Goal: Task Accomplishment & Management: Manage account settings

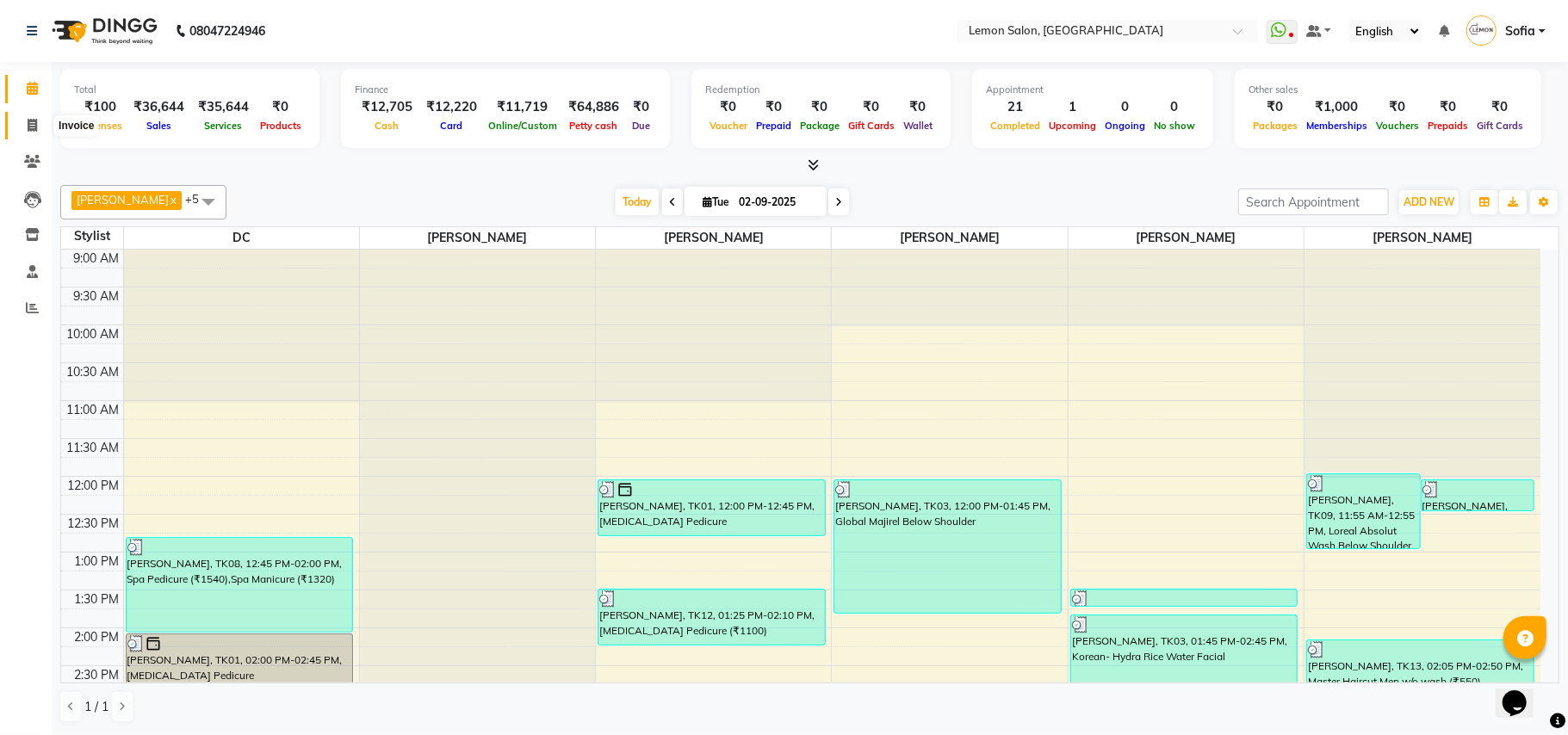
click at [32, 128] on icon at bounding box center [32, 124] width 10 height 13
select select "551"
select select "service"
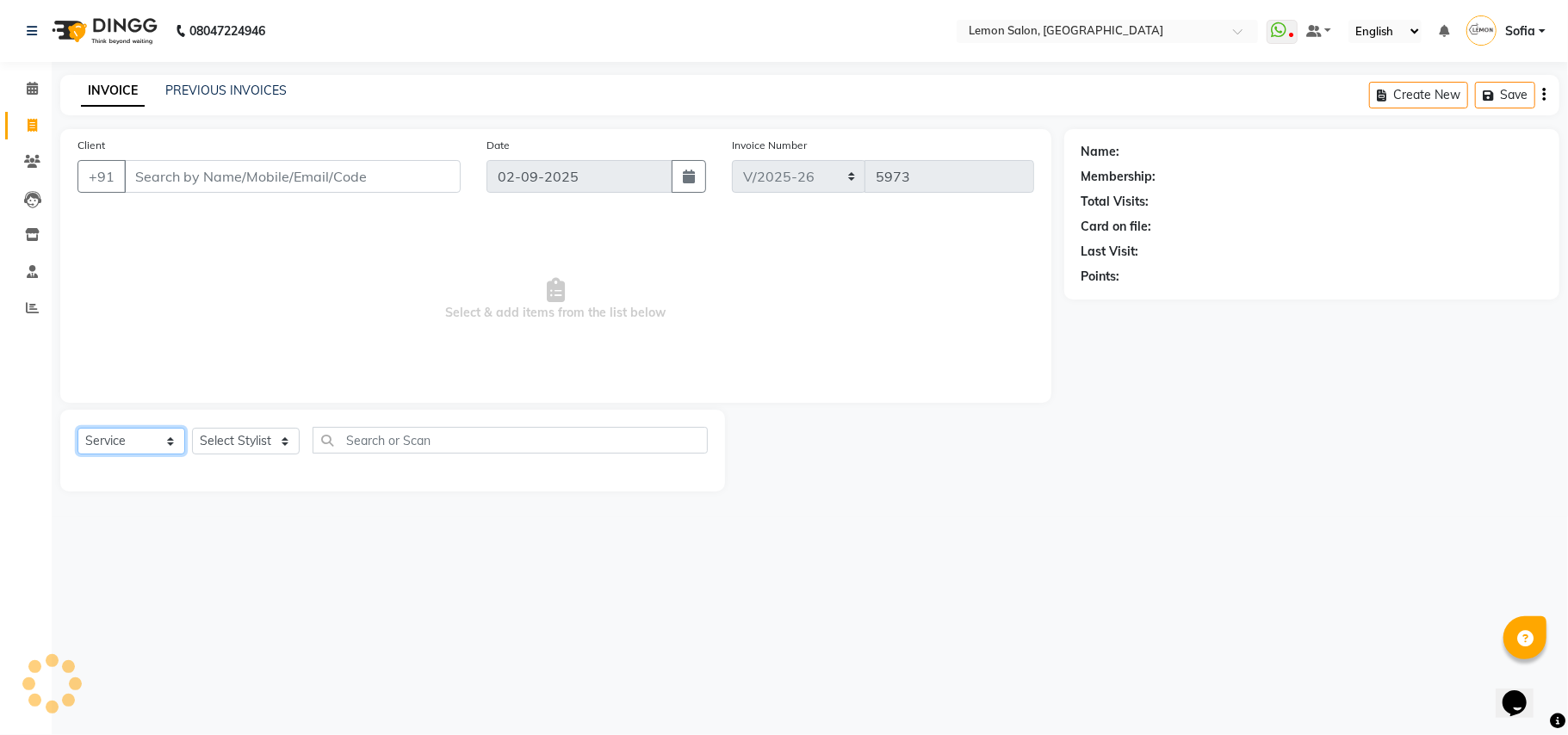
click at [127, 445] on select "Select Service Product Membership Package Voucher Prepaid Gift Card" at bounding box center [131, 440] width 108 height 26
click at [263, 438] on select "Select Stylist Aalam [PERSON_NAME] [PERSON_NAME] [PERSON_NAME] [PERSON_NAME] [P…" at bounding box center [258, 440] width 133 height 26
select select "35459"
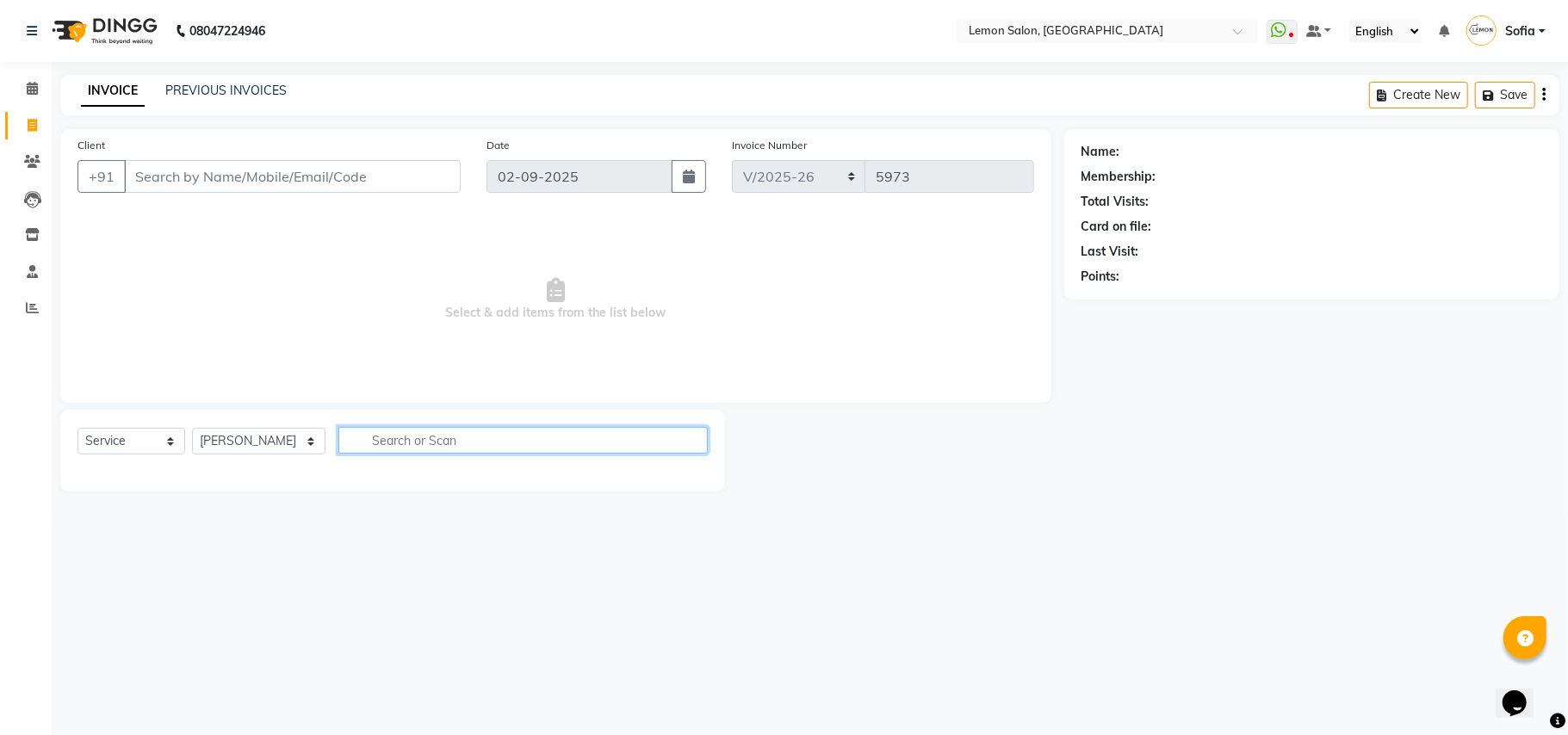
click at [420, 440] on input "text" at bounding box center [523, 439] width 369 height 26
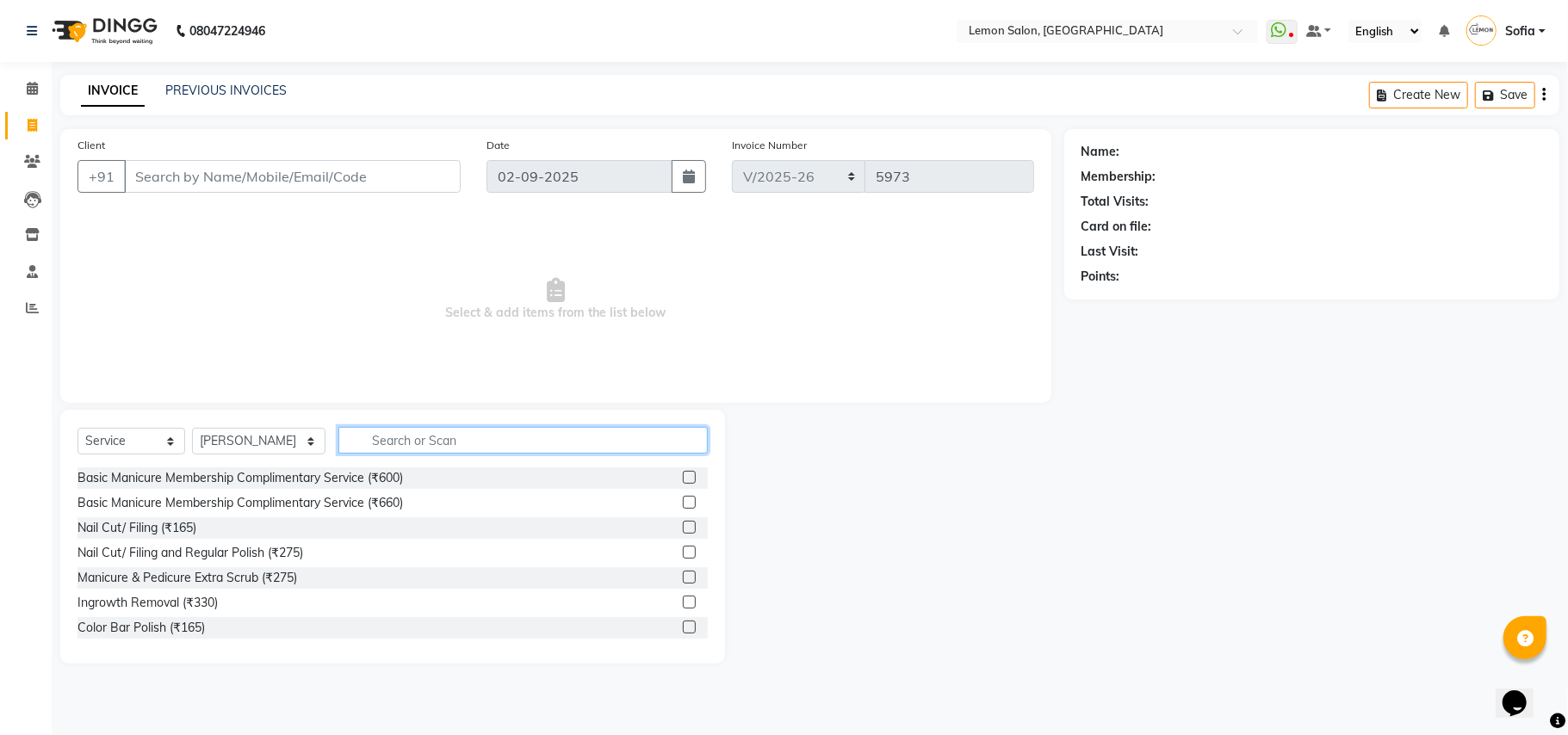
click at [421, 440] on input "text" at bounding box center [523, 439] width 369 height 26
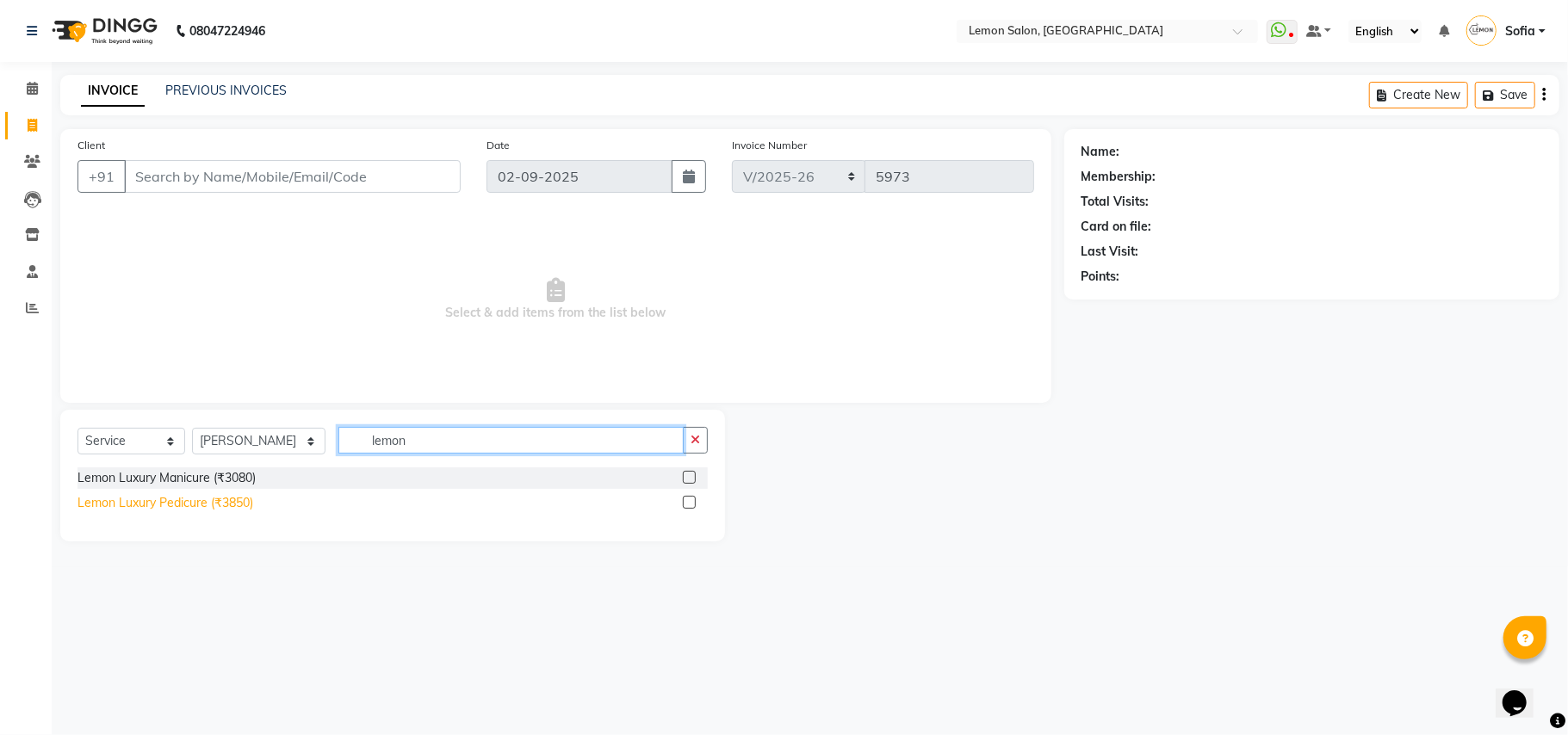
type input "lemon"
click at [207, 499] on div "Lemon Luxury Pedicure (₹3850)" at bounding box center [164, 503] width 175 height 18
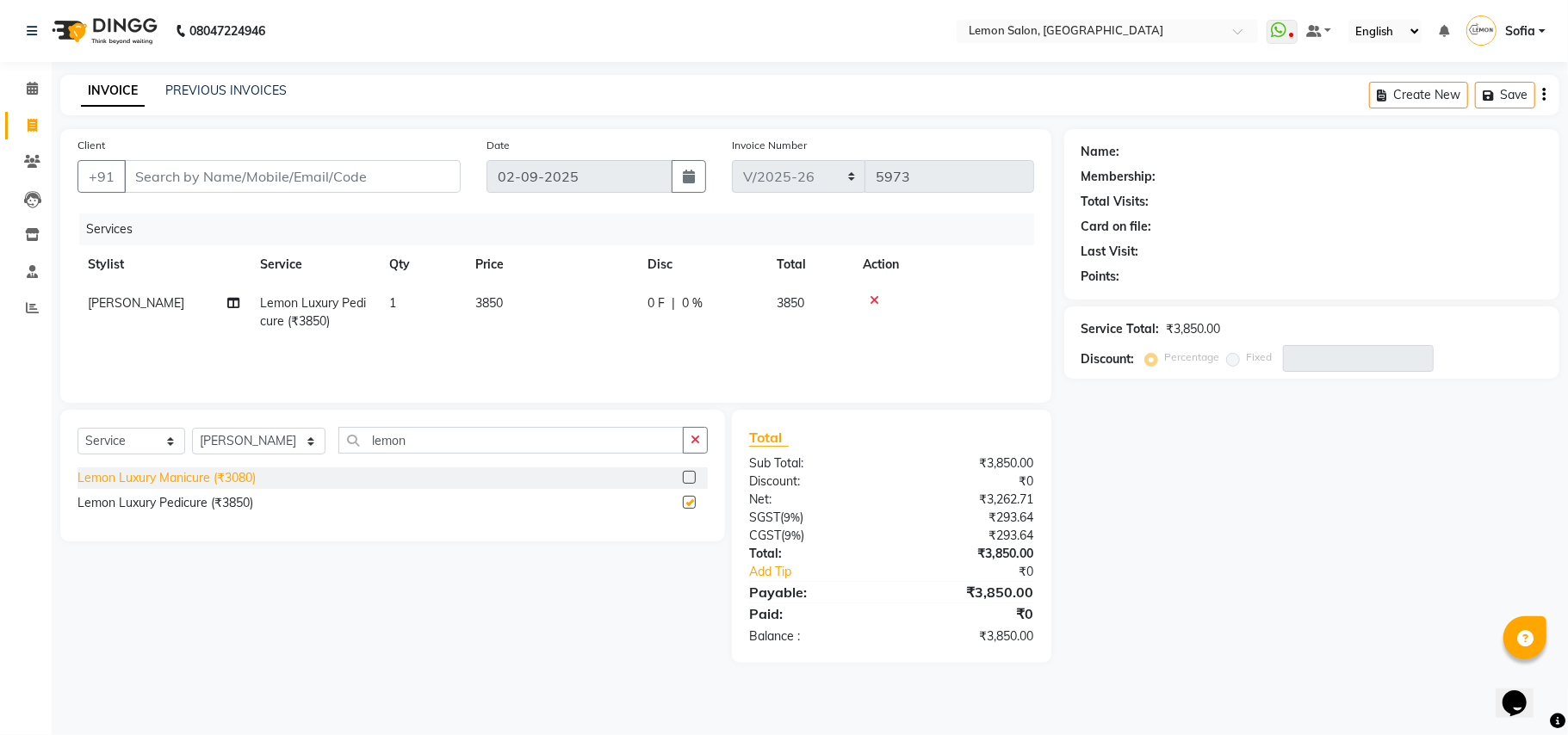
checkbox input "false"
click at [314, 167] on input "Client" at bounding box center [293, 176] width 337 height 32
type input "9"
type input "0"
type input "9167366546"
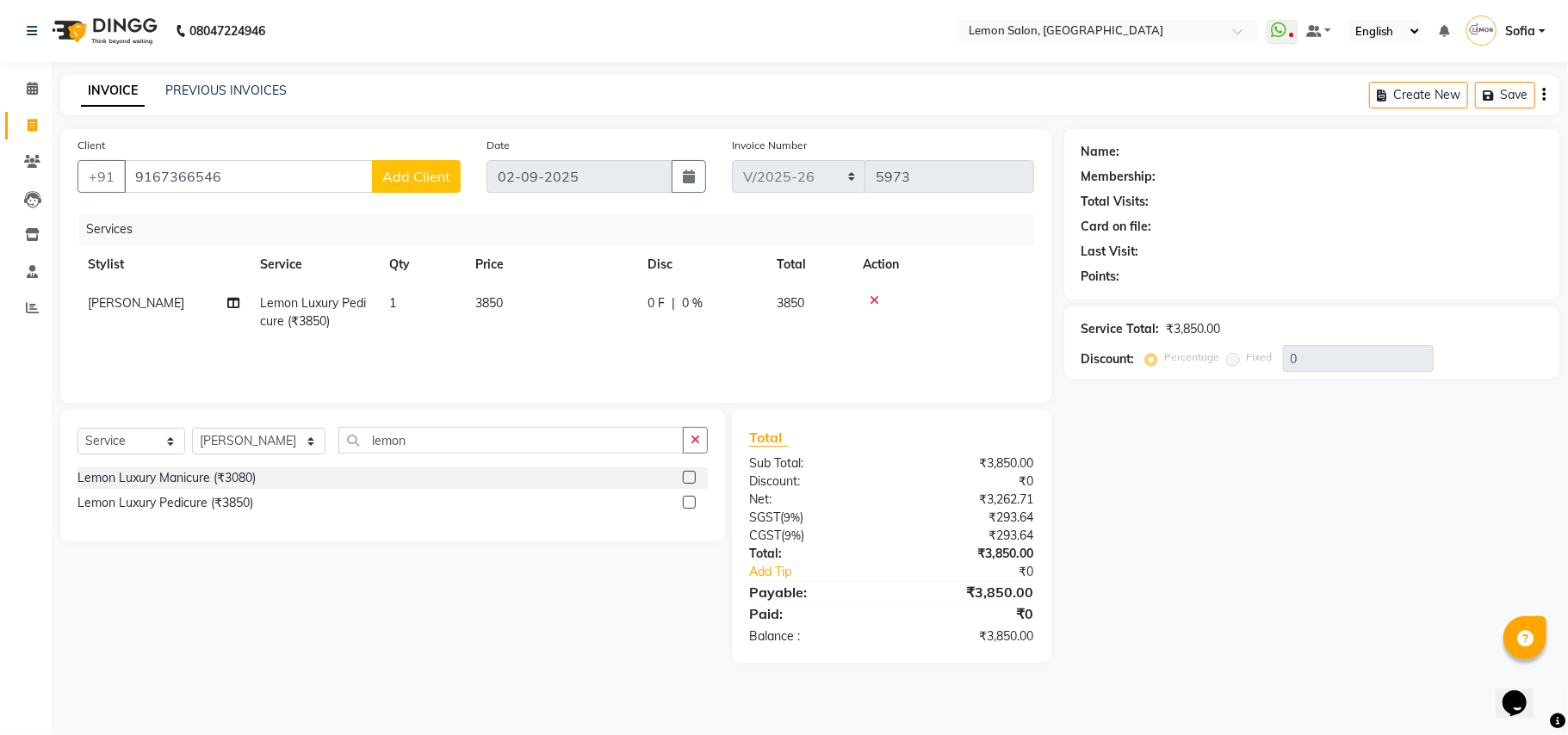
click at [408, 172] on span "Add Client" at bounding box center [415, 177] width 68 height 18
select select "22"
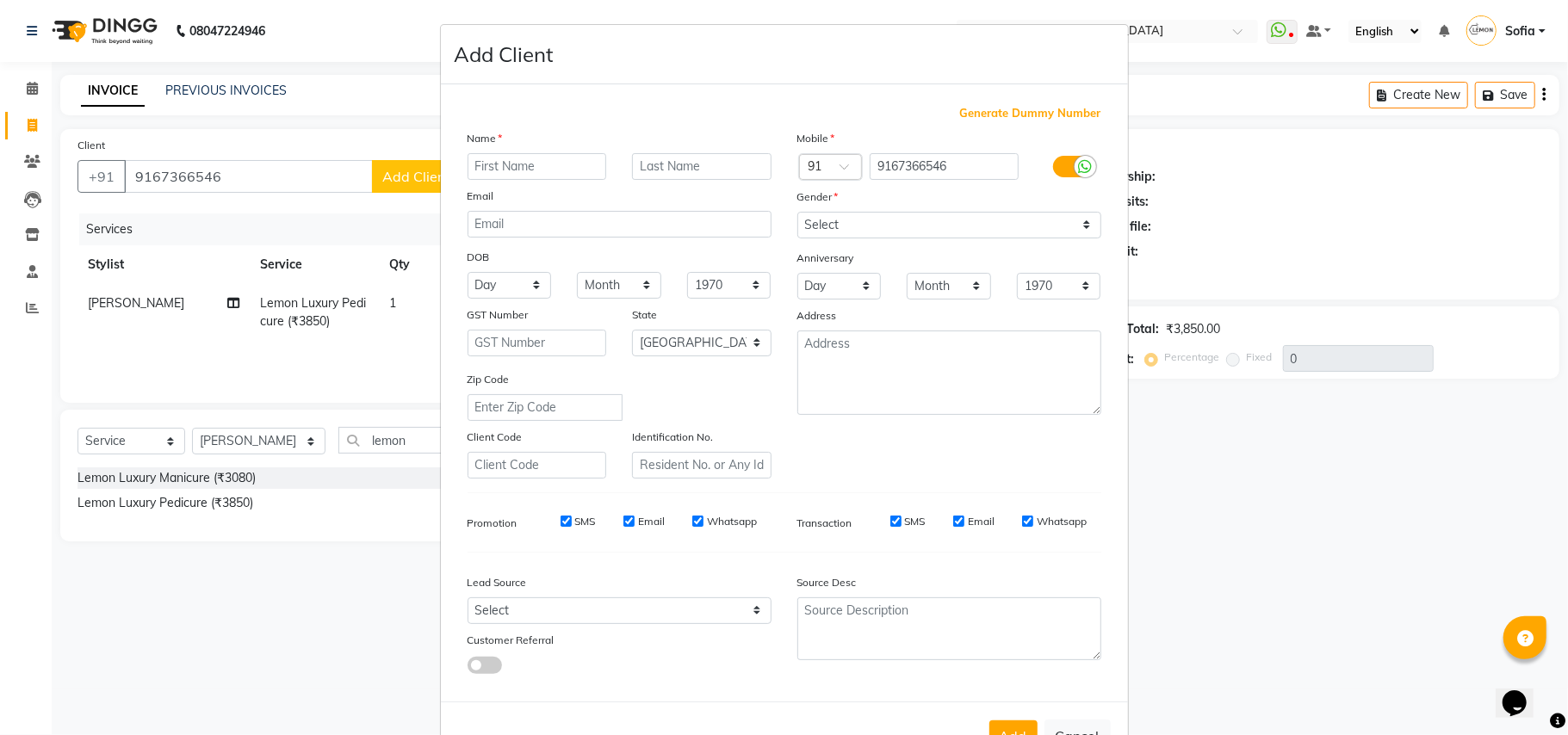
click at [517, 169] on input "text" at bounding box center [537, 166] width 139 height 26
type input "Drashti"
click at [846, 229] on select "Select Male Female Other Prefer Not To Say" at bounding box center [948, 224] width 303 height 26
select select "female"
click at [797, 211] on select "Select Male Female Other Prefer Not To Say" at bounding box center [948, 224] width 303 height 26
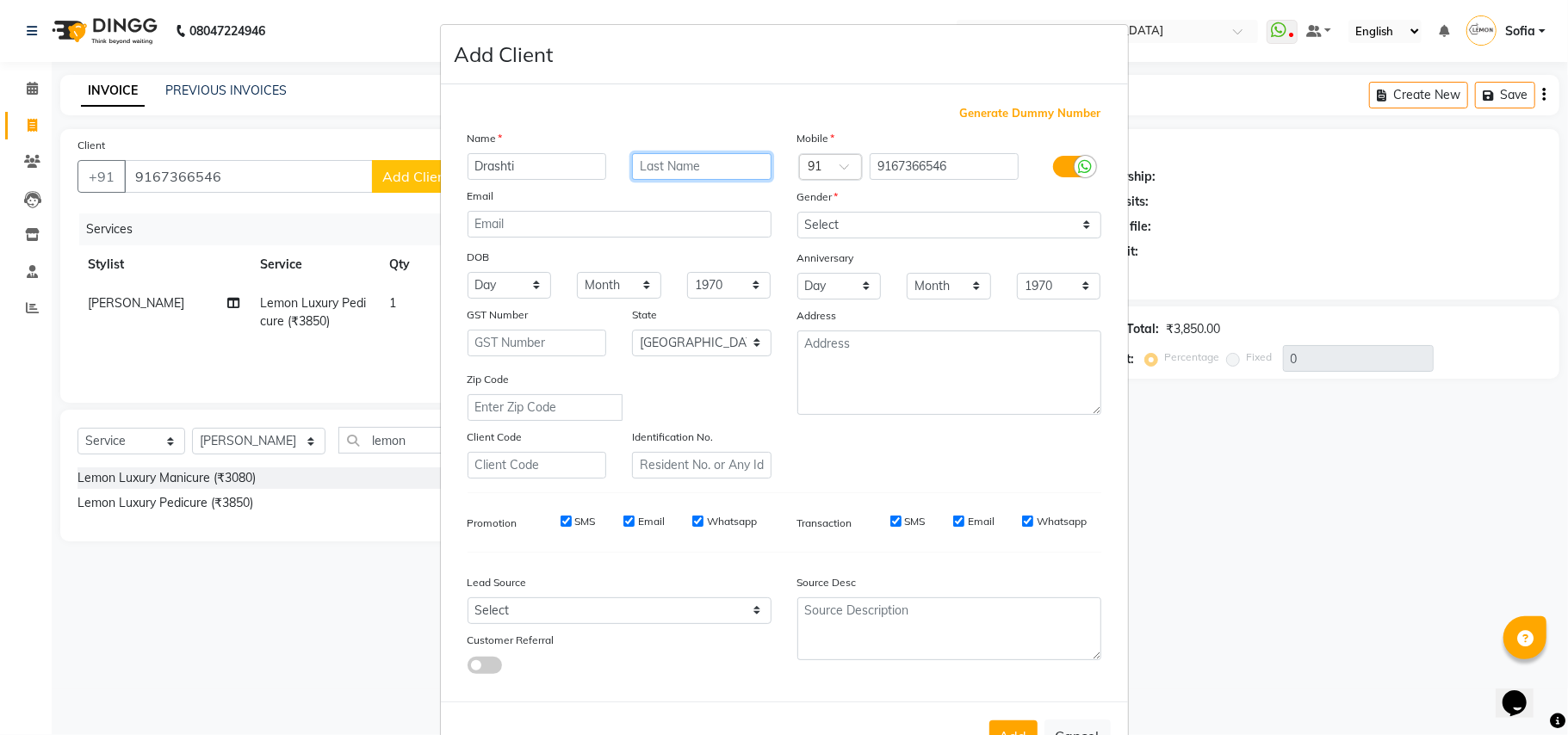
click at [649, 159] on input "text" at bounding box center [702, 166] width 139 height 26
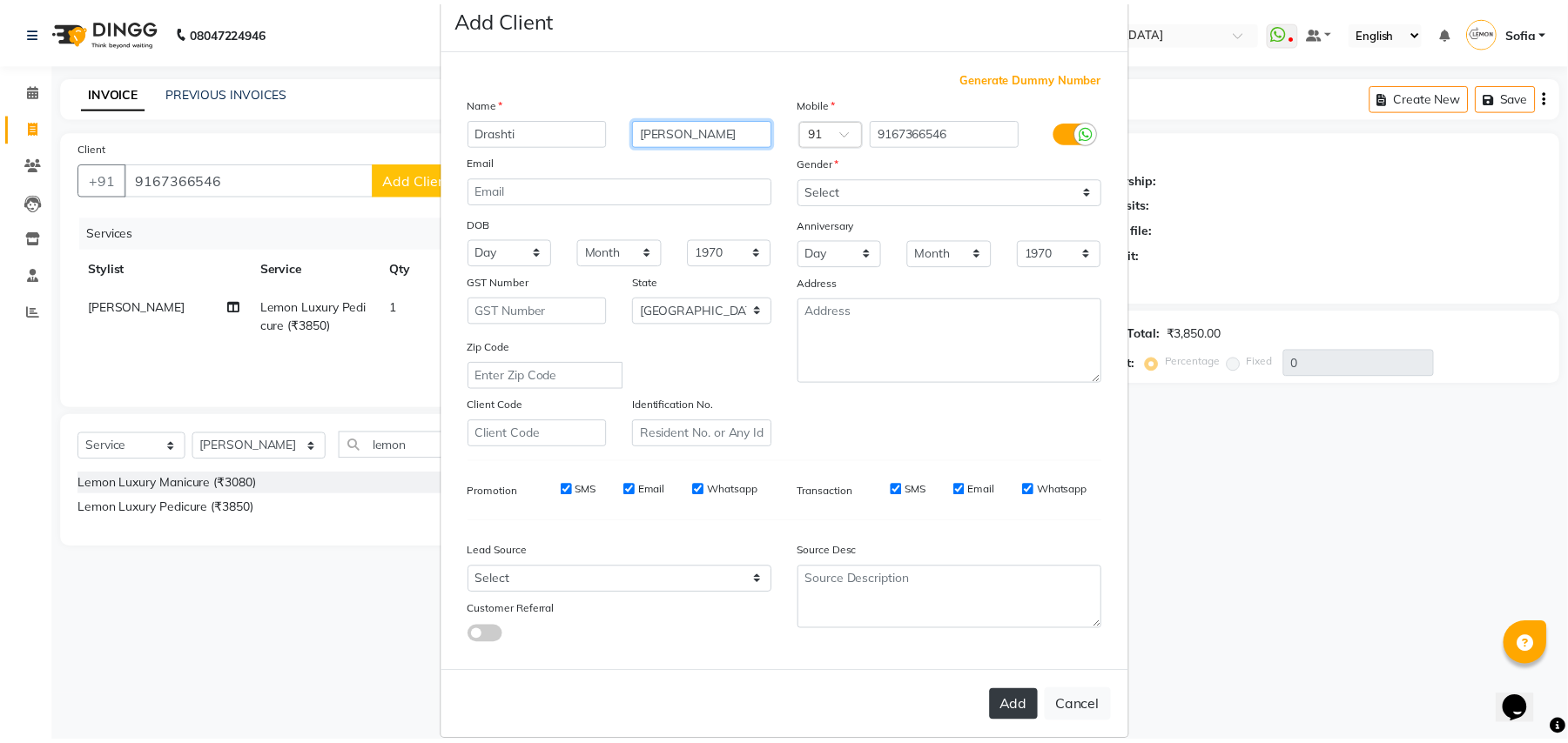
scroll to position [55, 0]
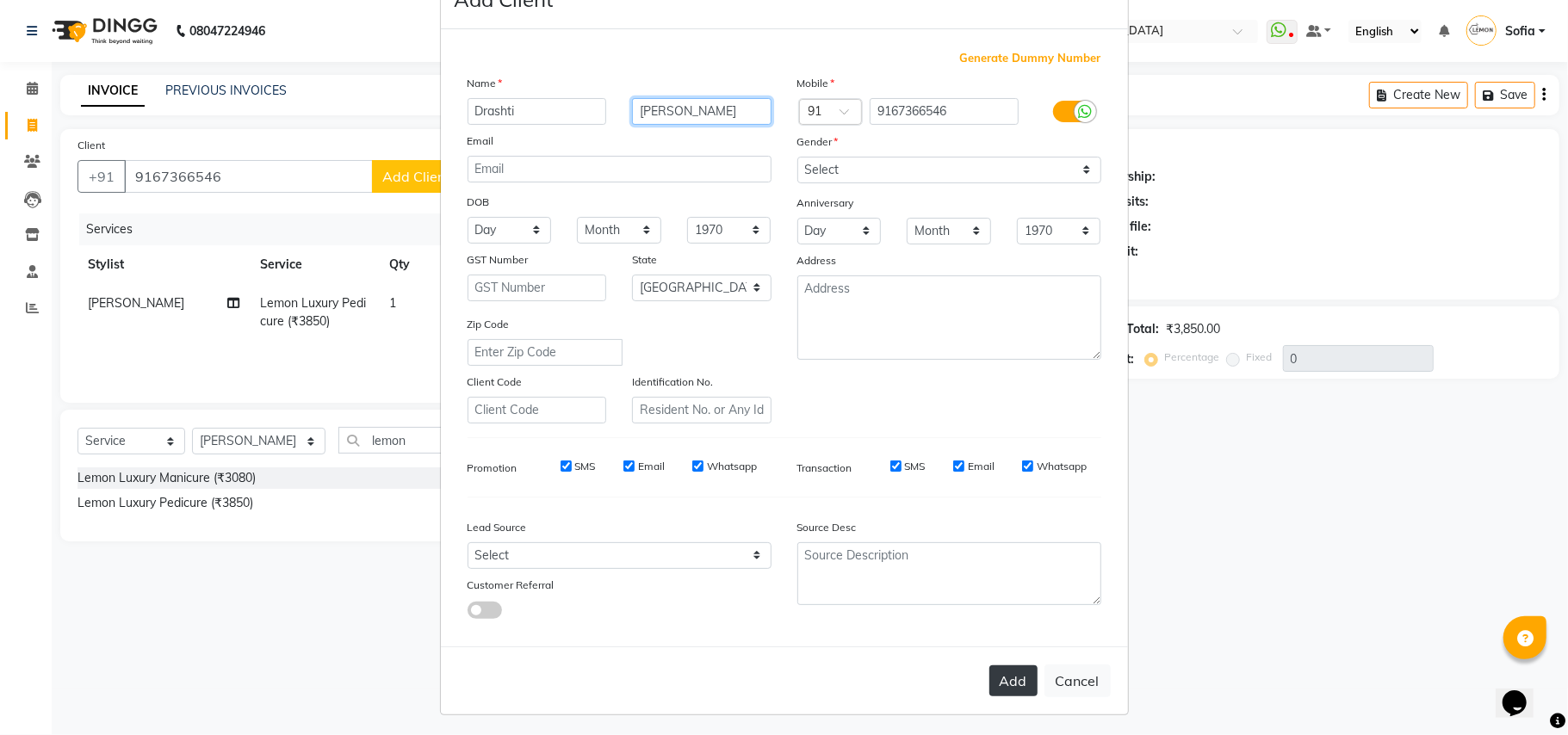
type input "Sheth"
click at [1002, 675] on button "Add" at bounding box center [1013, 681] width 48 height 31
select select
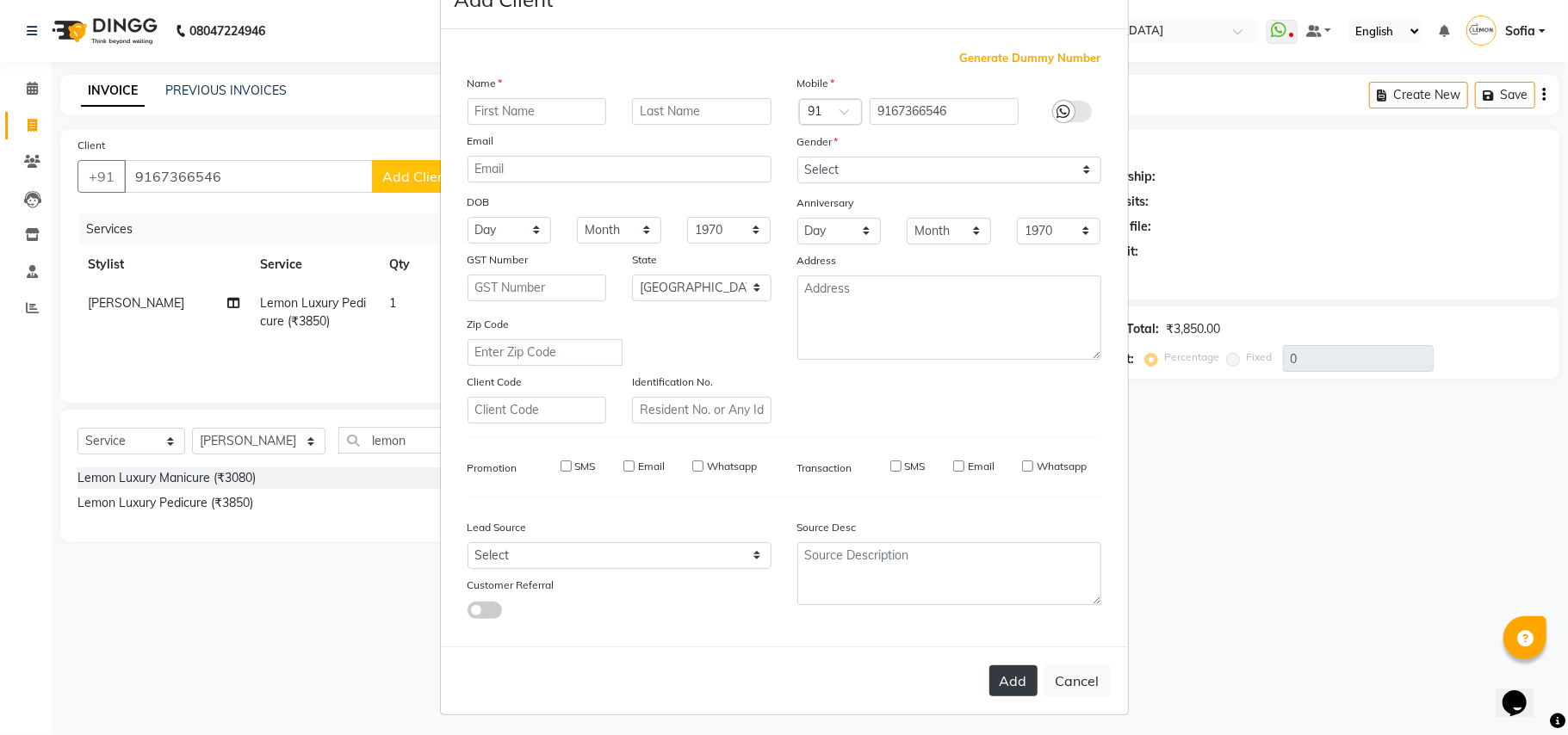
select select "null"
select select
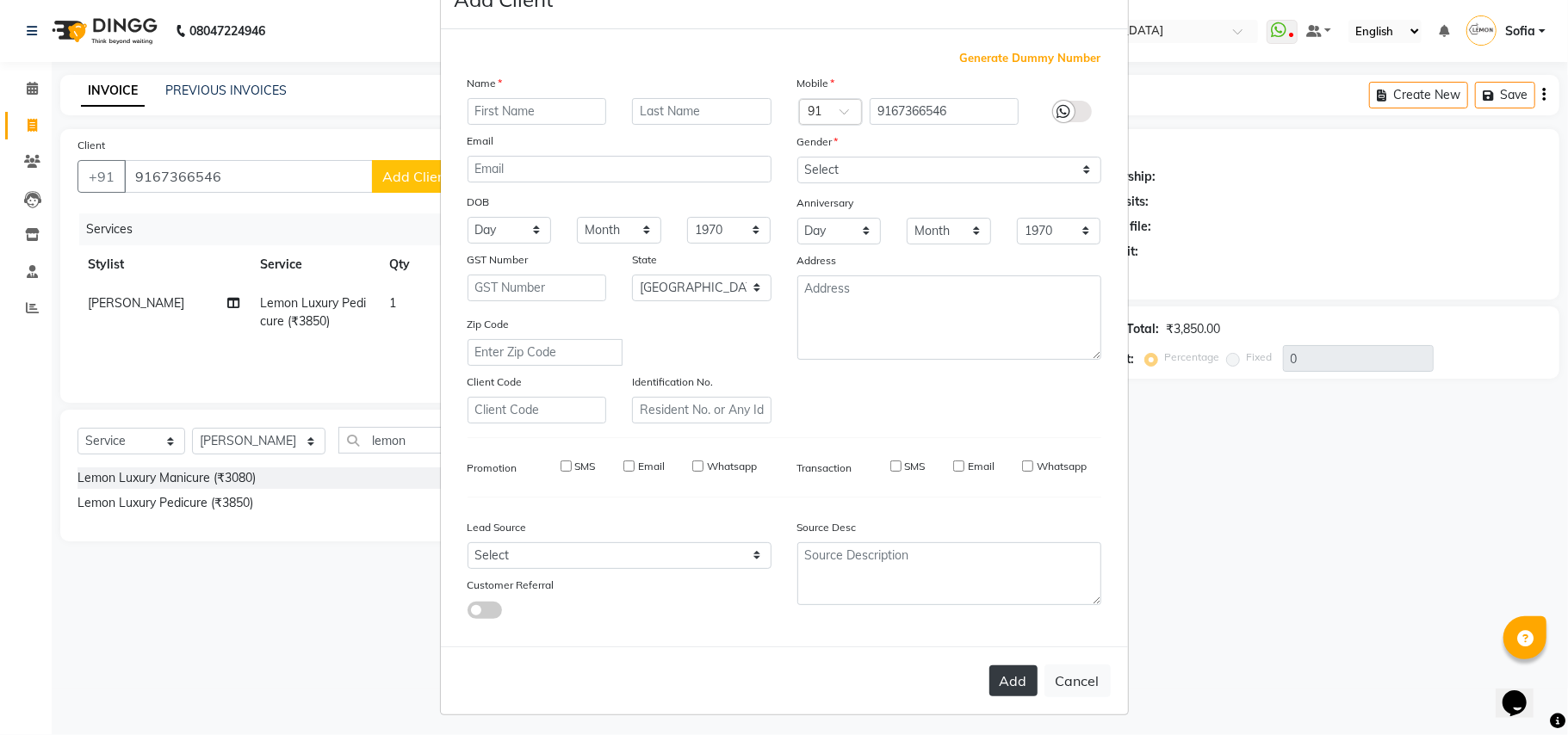
checkbox input "false"
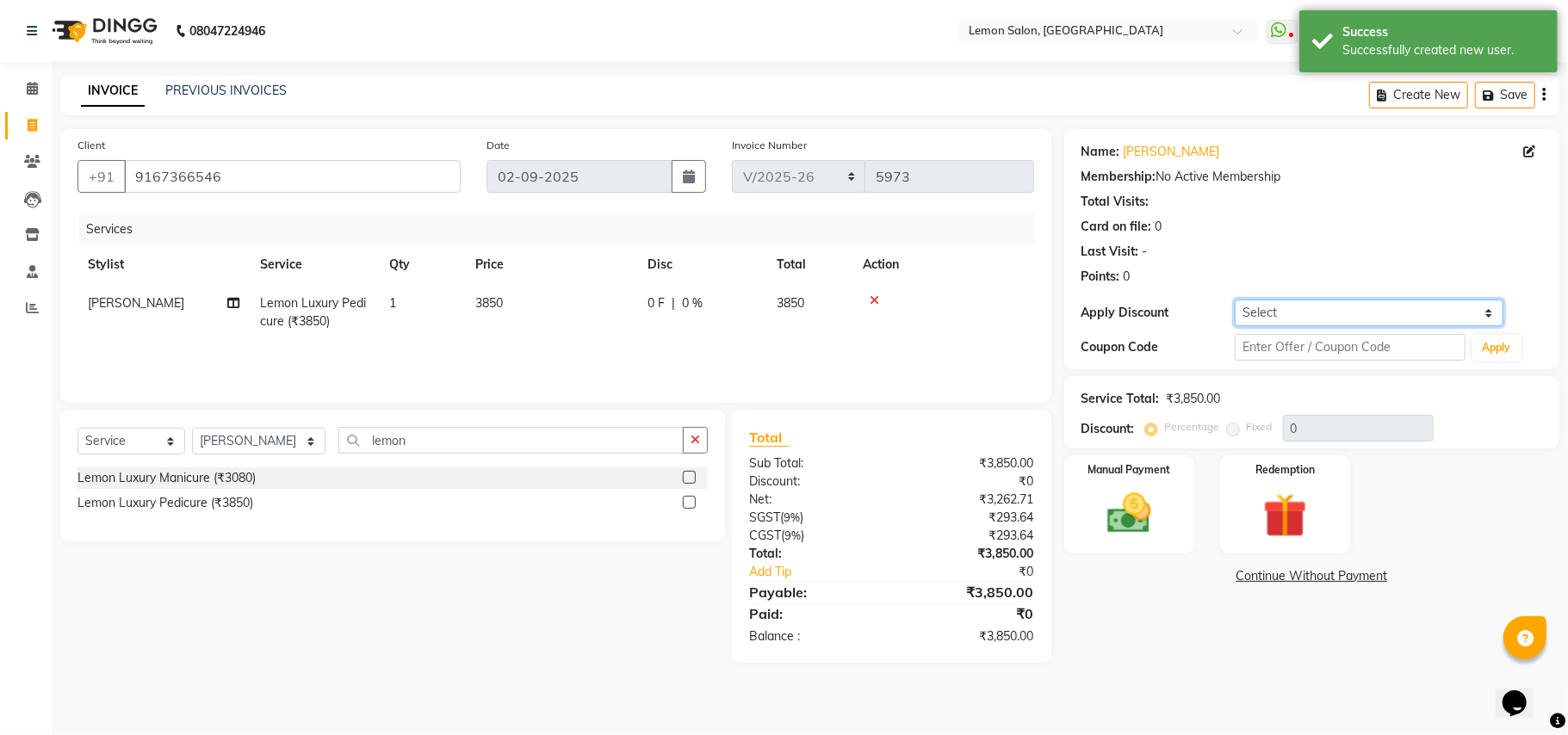
click at [1261, 313] on select "Select Coupon → Abc" at bounding box center [1368, 312] width 268 height 26
select select "1: Object"
click at [1234, 299] on select "Select Coupon → Abc" at bounding box center [1368, 312] width 268 height 26
type input "20"
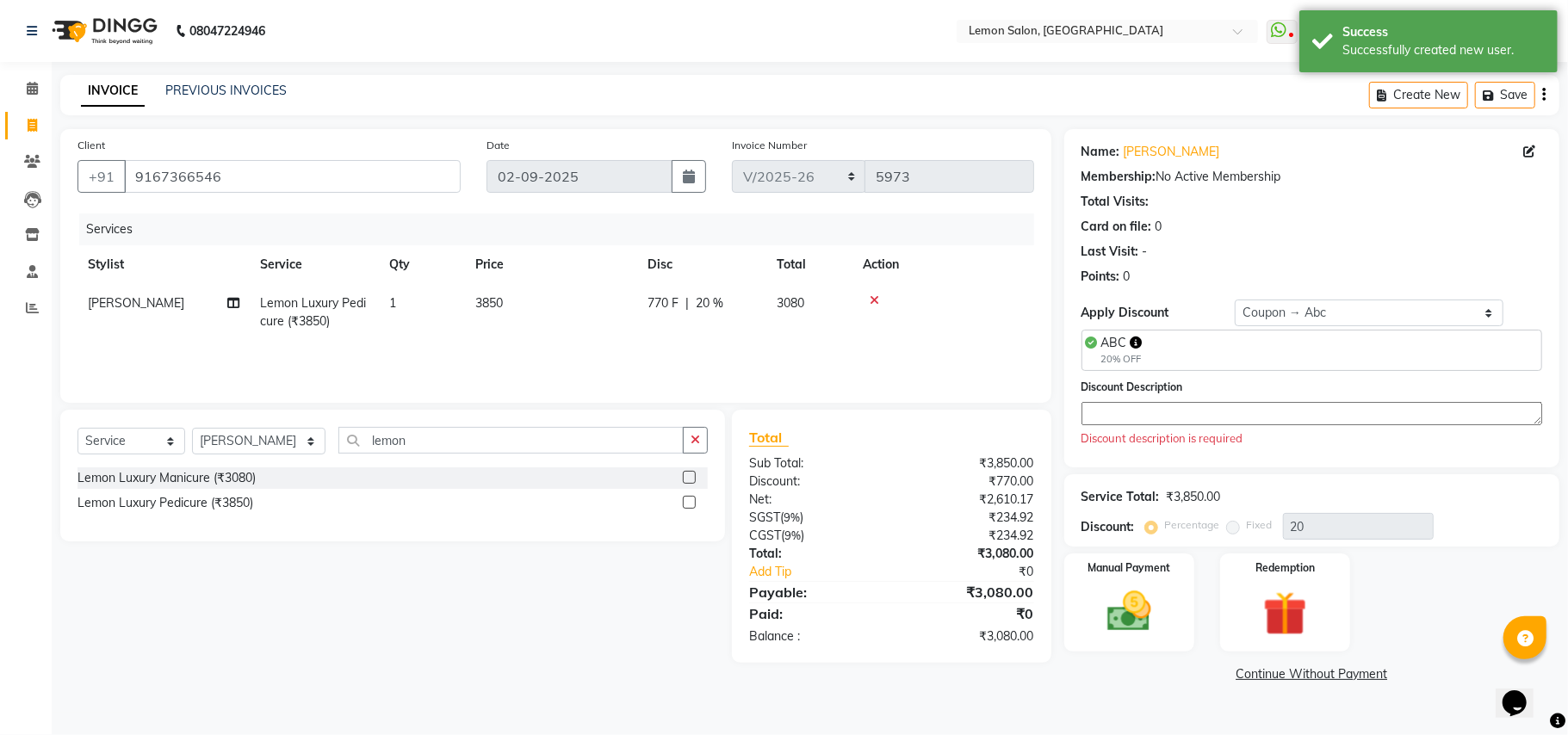
click at [1251, 418] on textarea at bounding box center [1312, 414] width 461 height 23
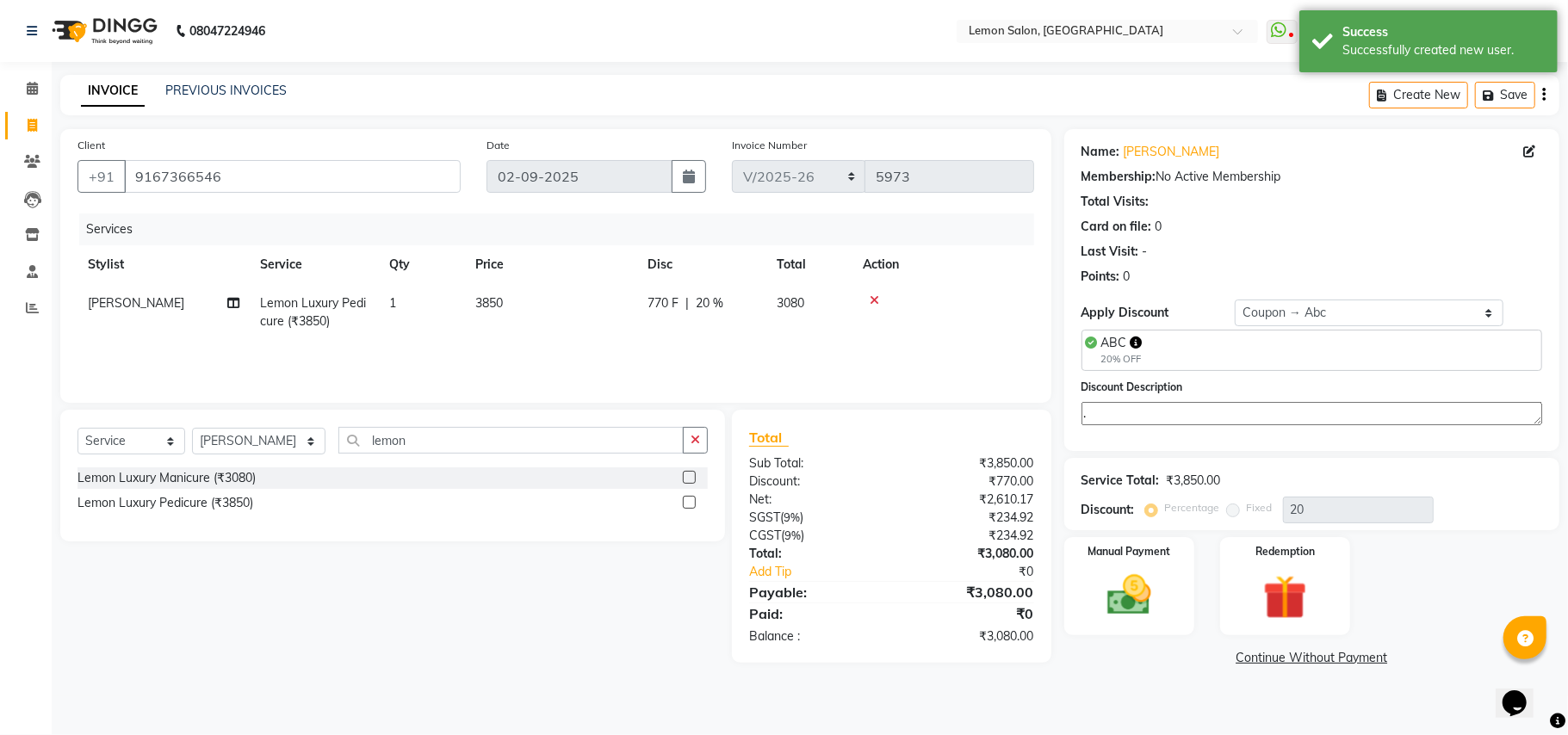
type textarea "."
click at [4, 644] on div "Calendar Invoice Clients Leads Inventory Staff Reports Completed InProgress Upc…" at bounding box center [115, 379] width 232 height 661
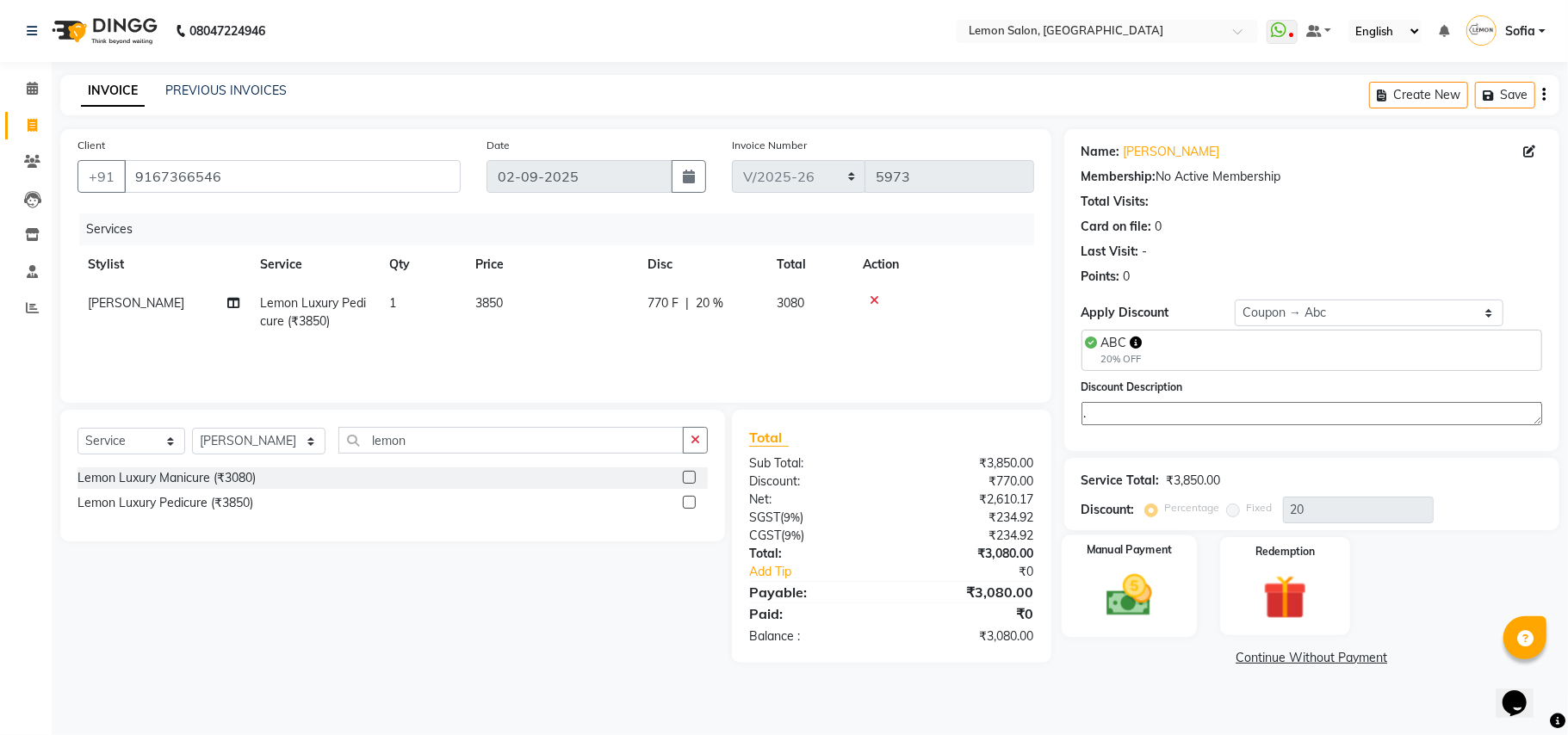
click at [1130, 611] on img at bounding box center [1129, 595] width 75 height 54
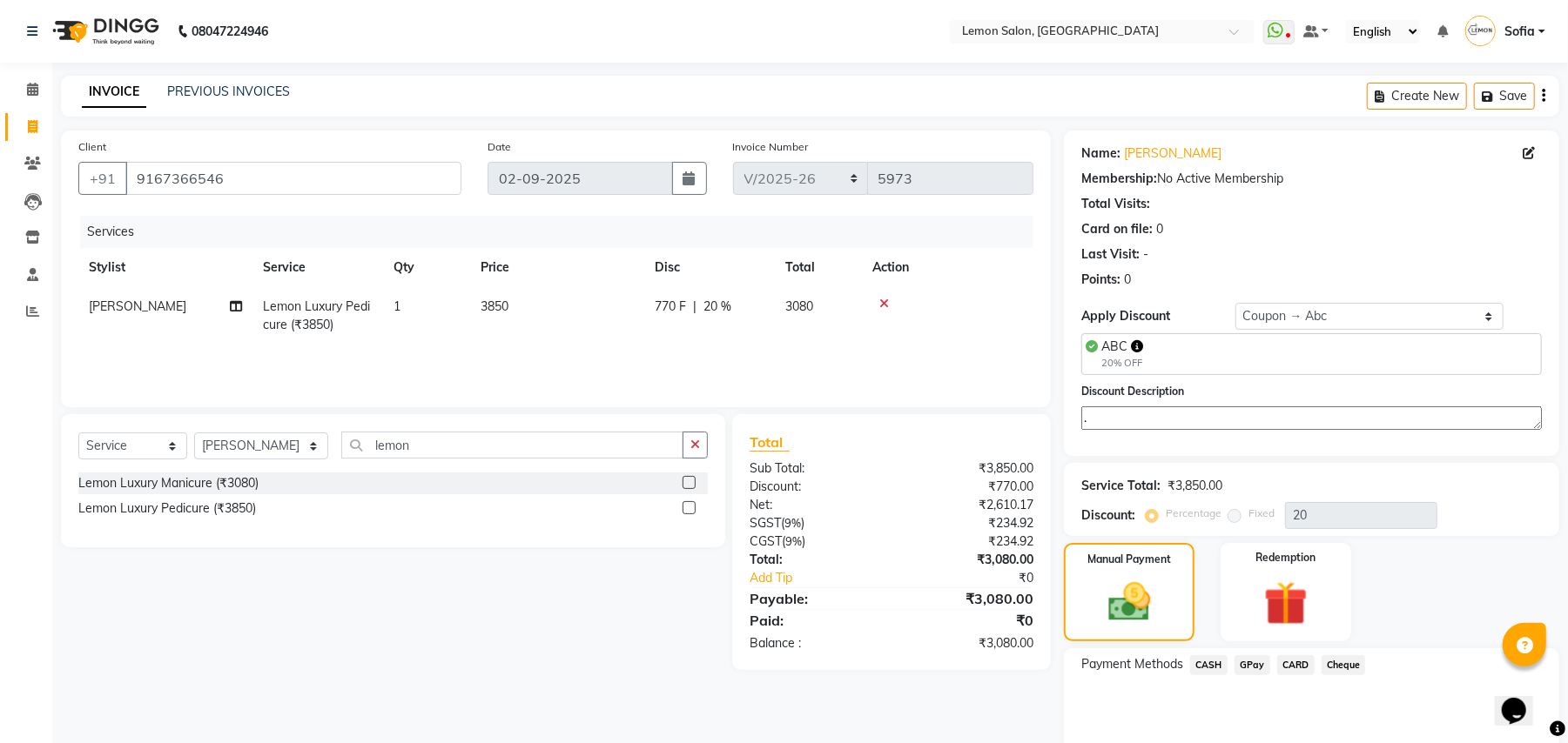
click at [1258, 672] on span "GPay" at bounding box center [1252, 665] width 36 height 20
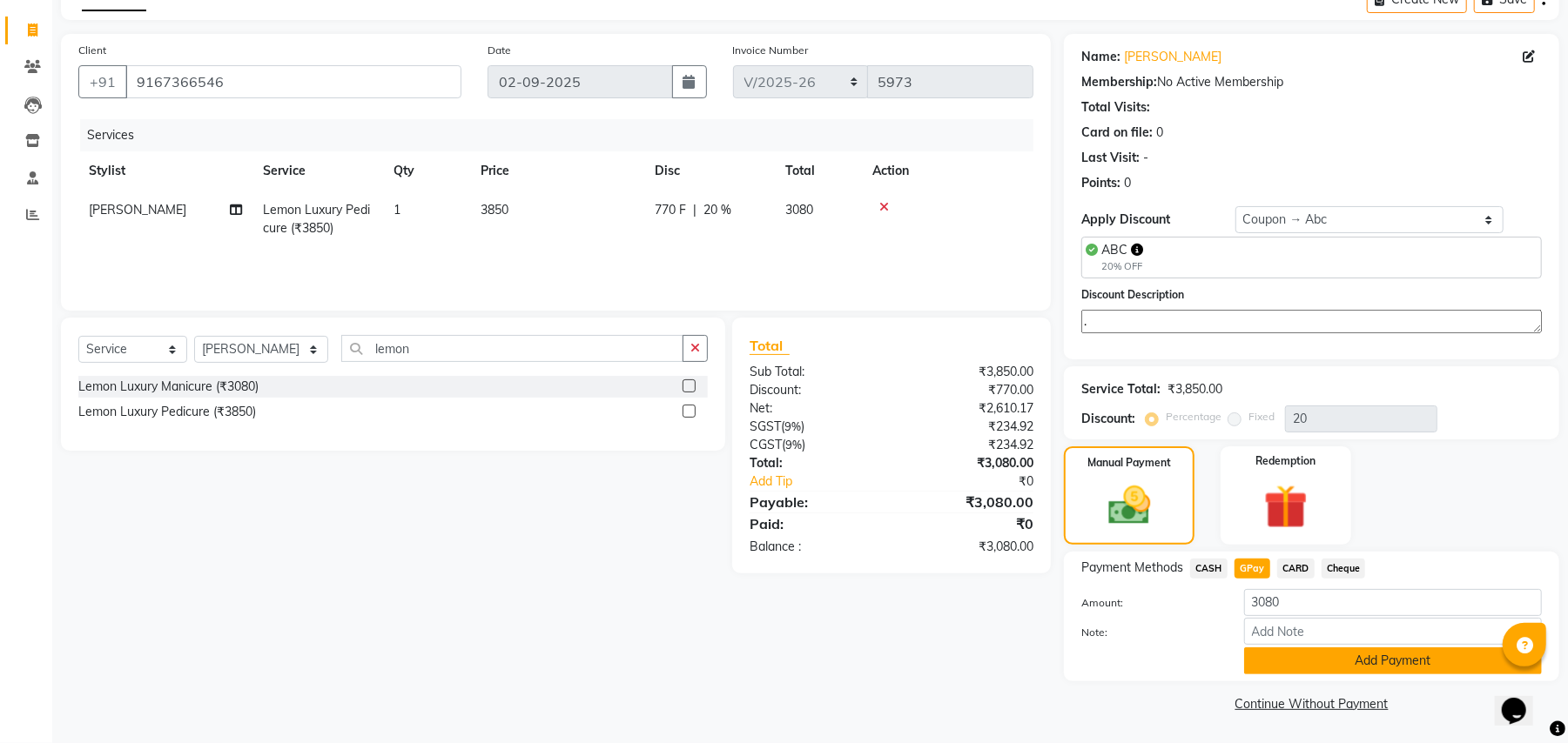
click at [1264, 670] on button "Add Payment" at bounding box center [1393, 660] width 298 height 27
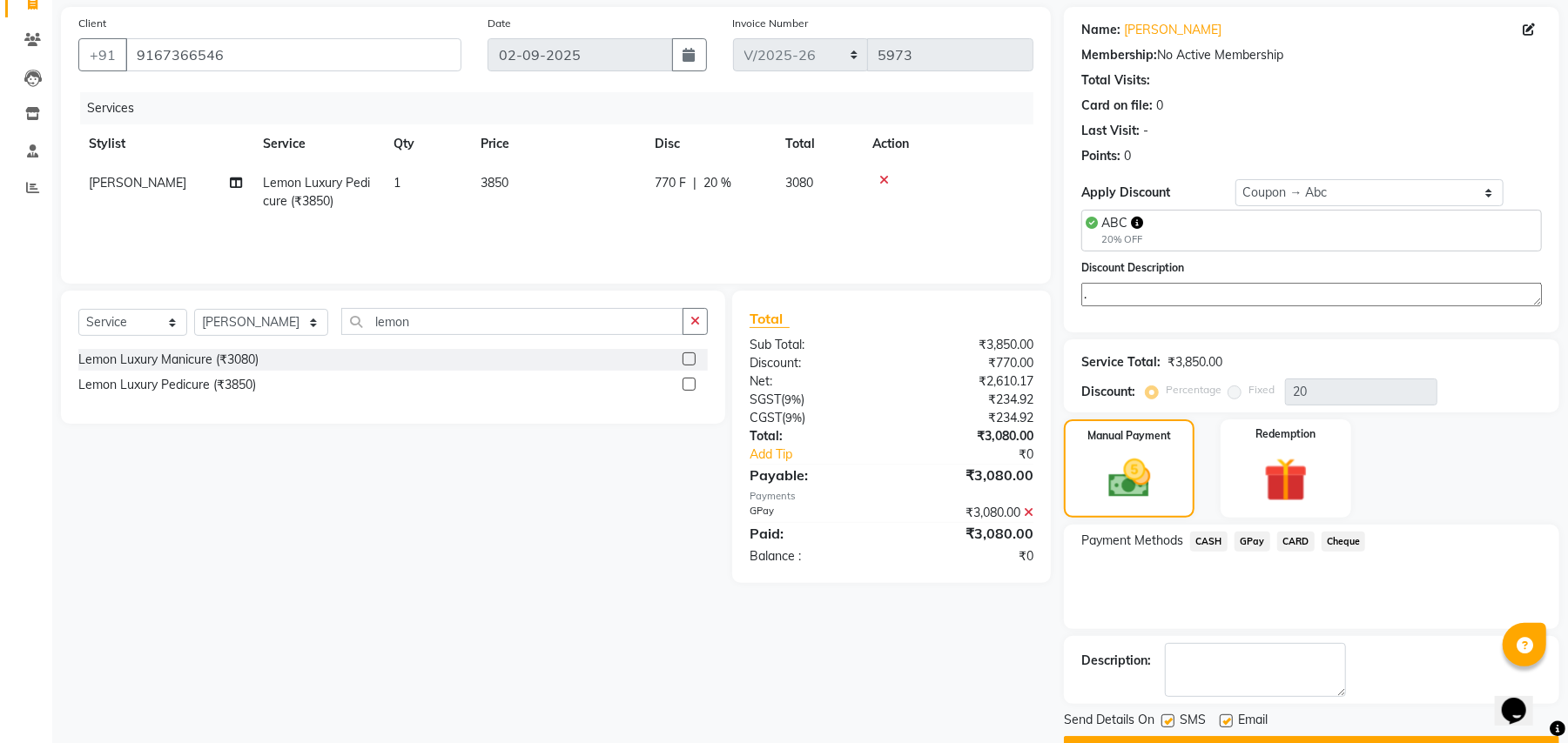
scroll to position [171, 0]
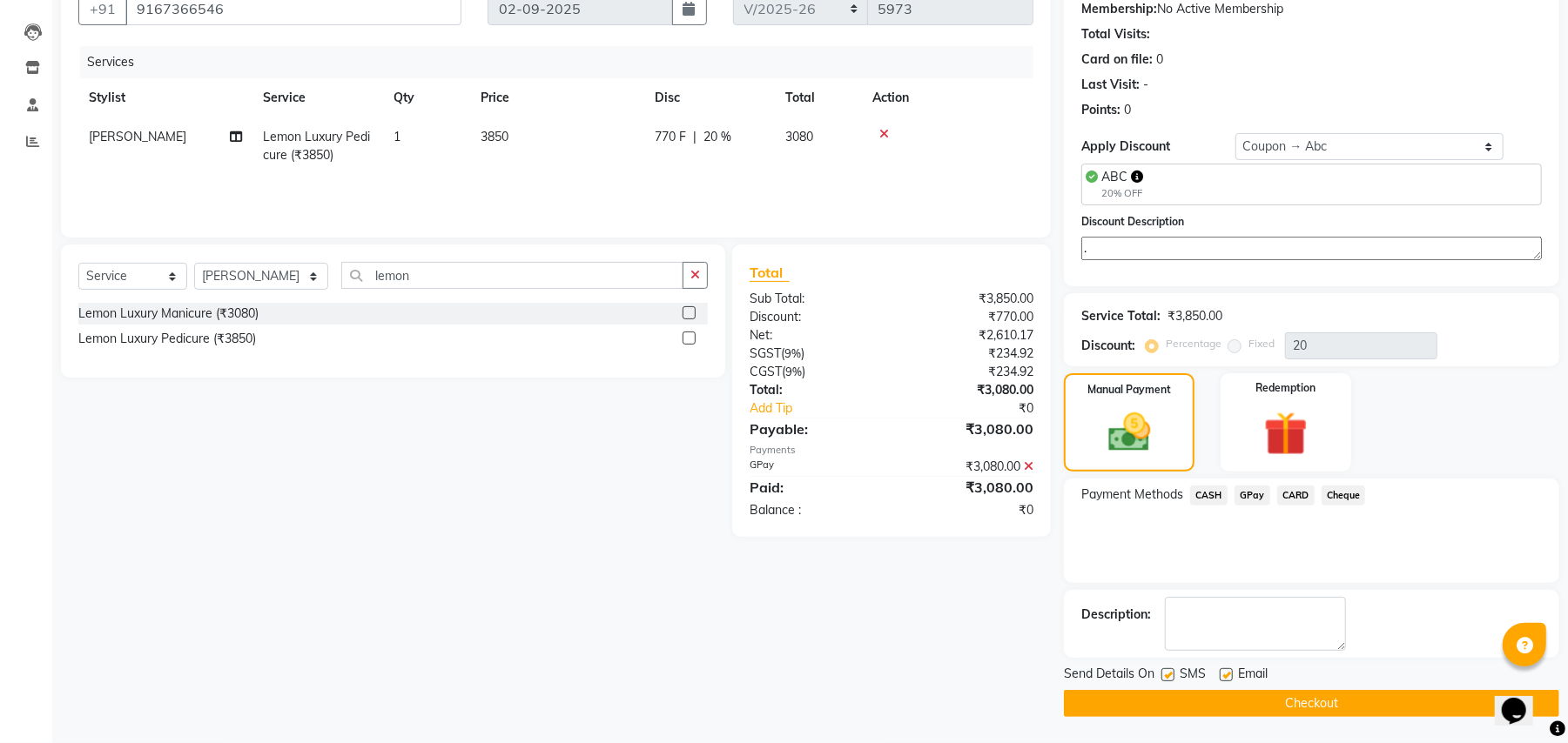
click at [1229, 677] on label at bounding box center [1225, 674] width 13 height 13
click at [1229, 677] on input "checkbox" at bounding box center [1225, 675] width 11 height 11
checkbox input "false"
click at [1362, 704] on button "Checkout" at bounding box center [1312, 702] width 495 height 27
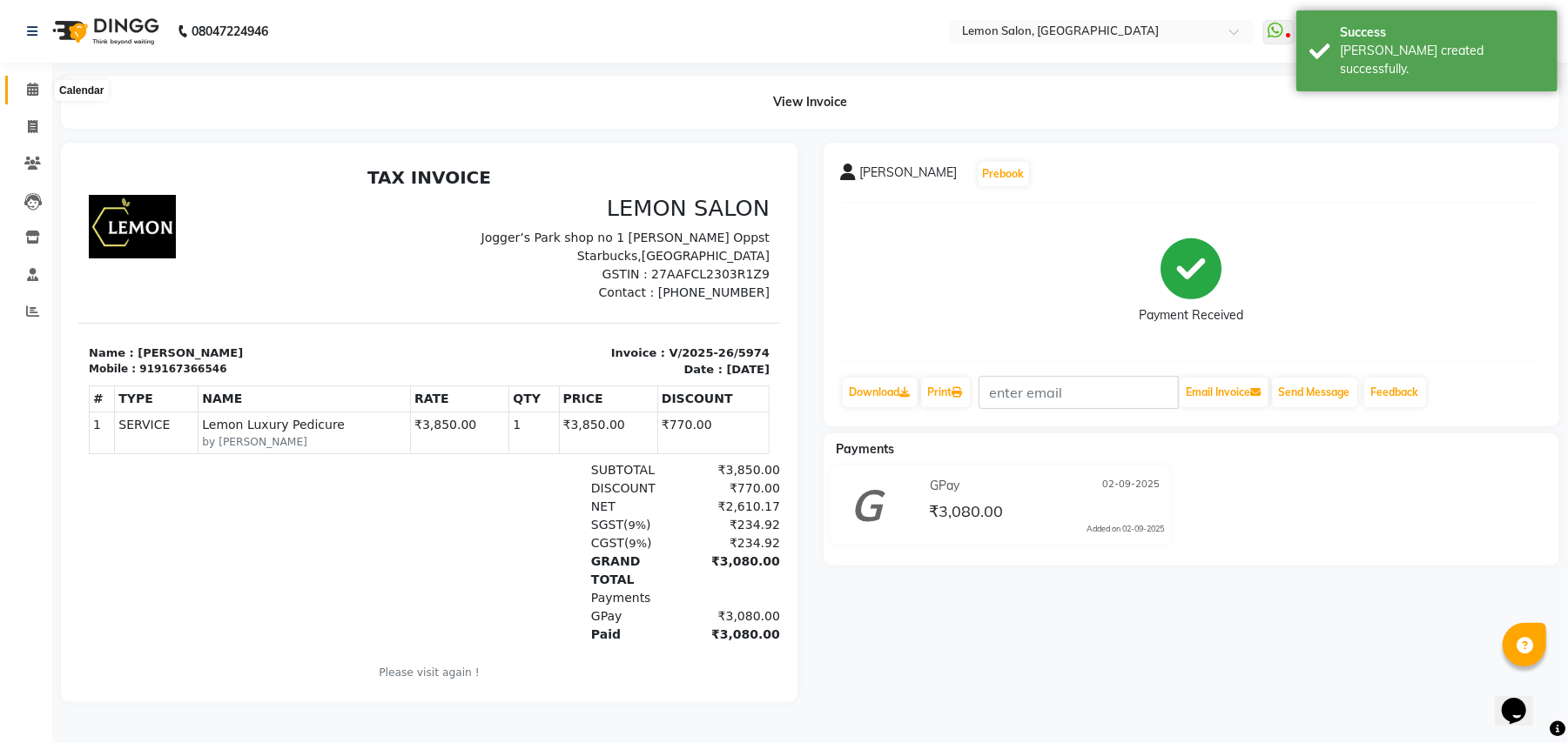
click at [27, 88] on icon at bounding box center [32, 89] width 11 height 13
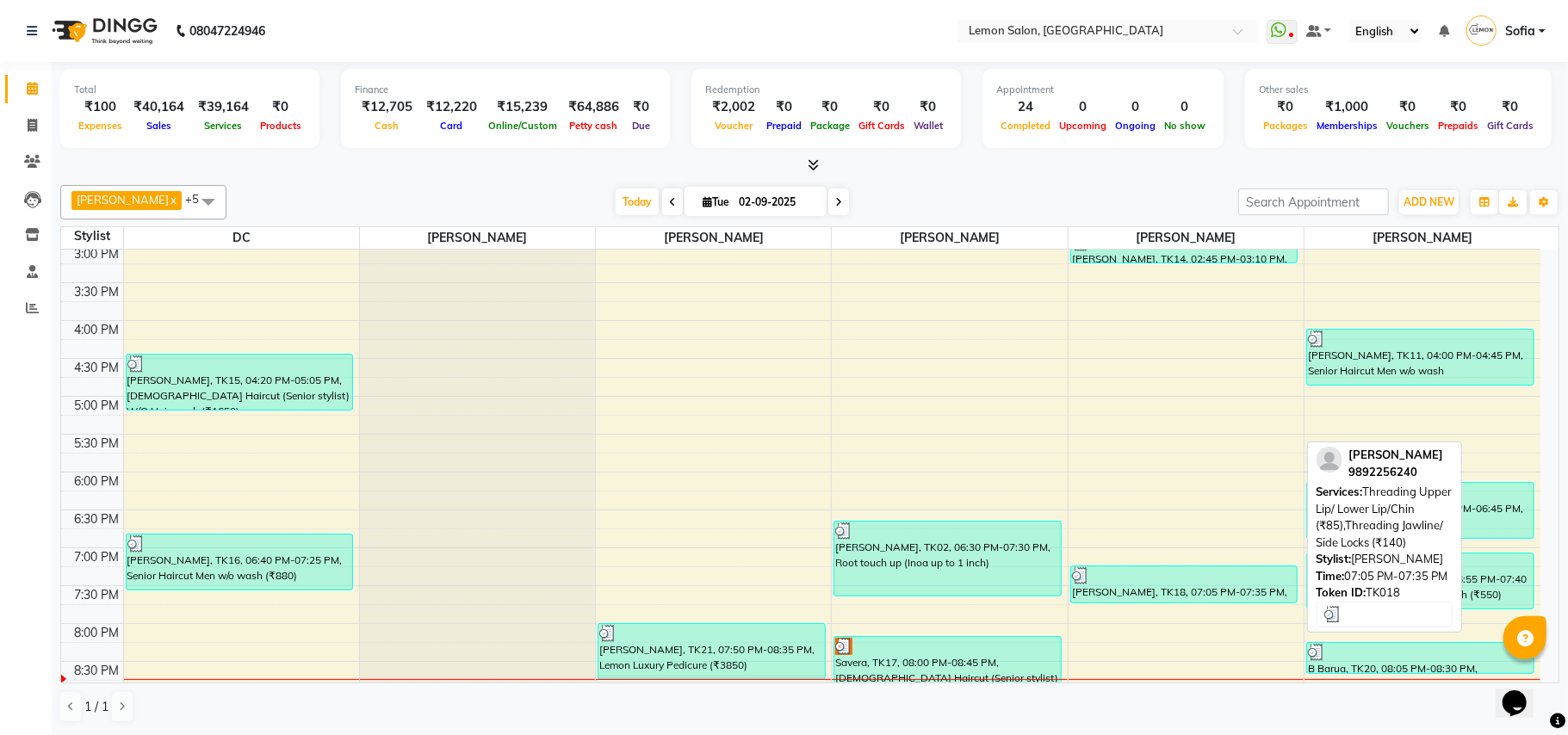
scroll to position [642, 0]
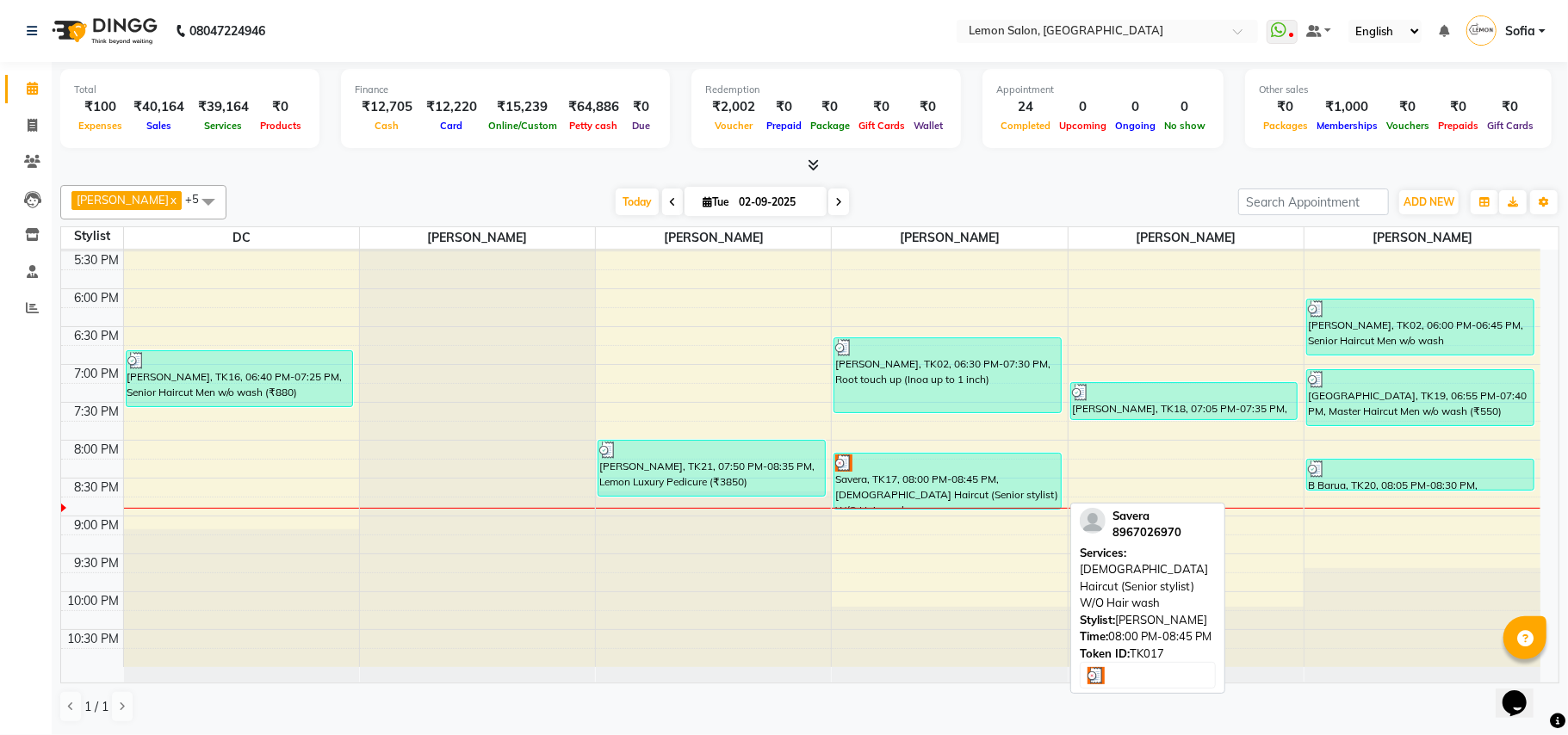
click at [937, 481] on div "Savera, TK17, 08:00 PM-08:45 PM, [DEMOGRAPHIC_DATA] Haircut (Senior stylist) W/…" at bounding box center [946, 481] width 226 height 55
select select "3"
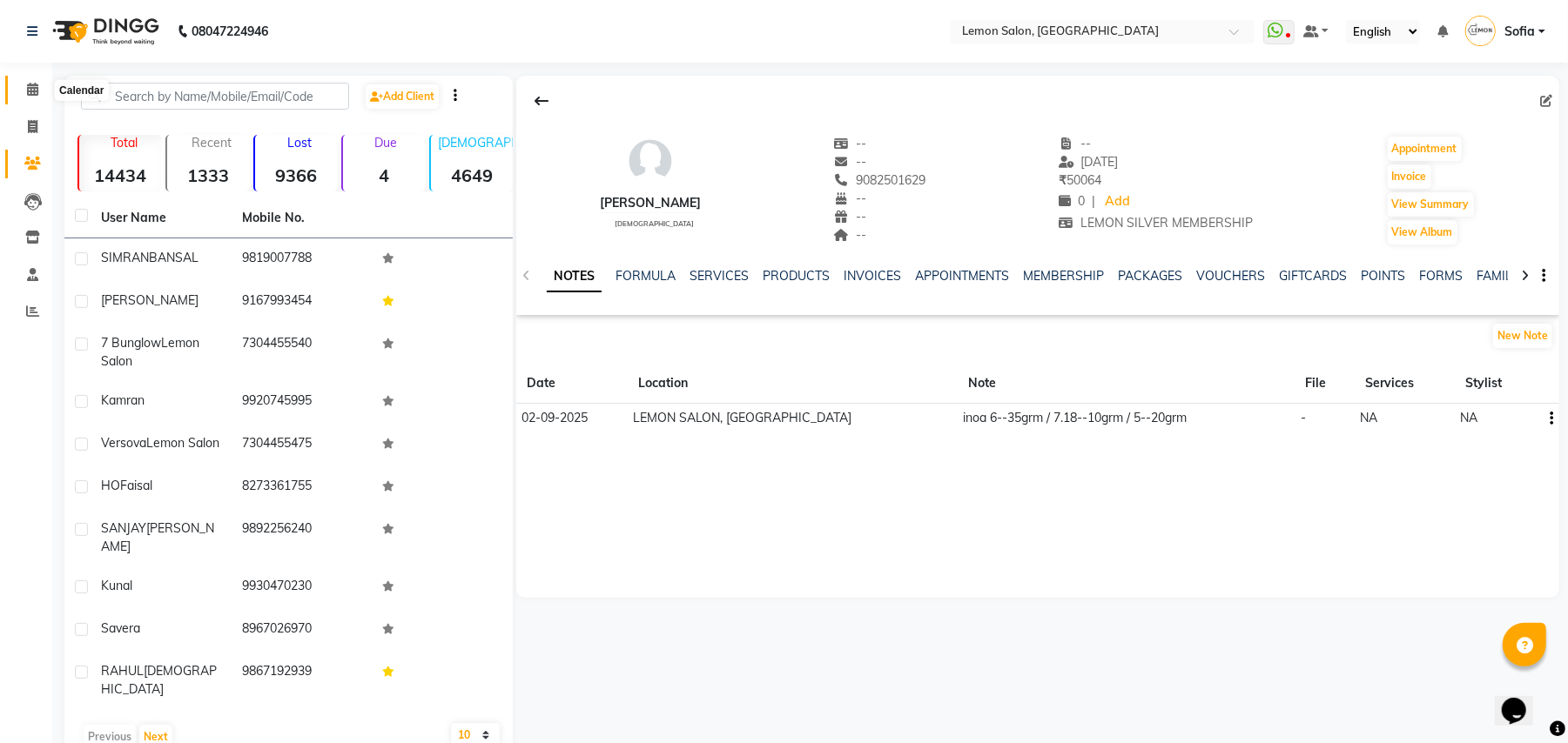
drag, startPoint x: 28, startPoint y: 87, endPoint x: 53, endPoint y: 37, distance: 55.9
click at [27, 87] on icon at bounding box center [32, 89] width 11 height 13
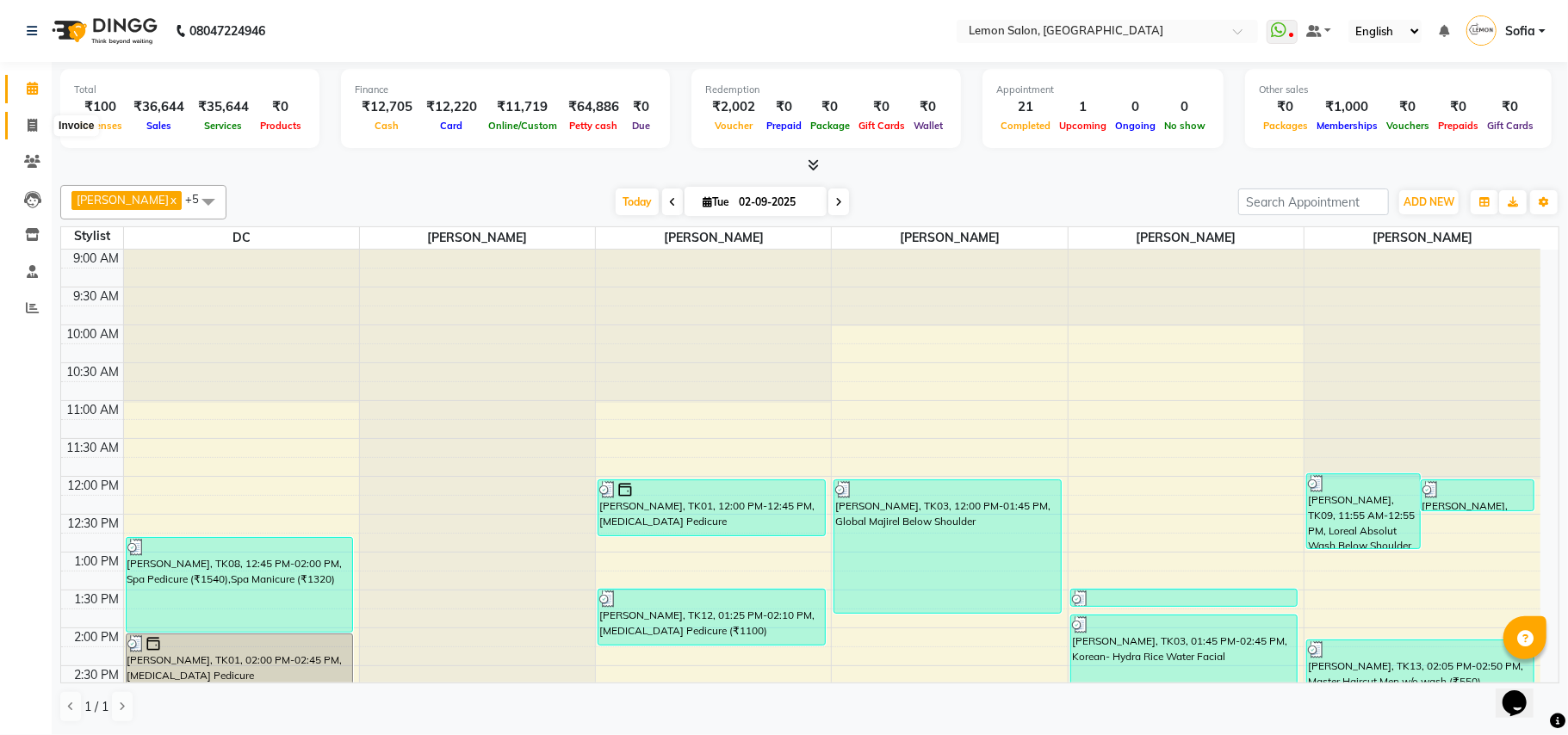
click at [28, 120] on icon at bounding box center [32, 124] width 10 height 13
select select "551"
select select "service"
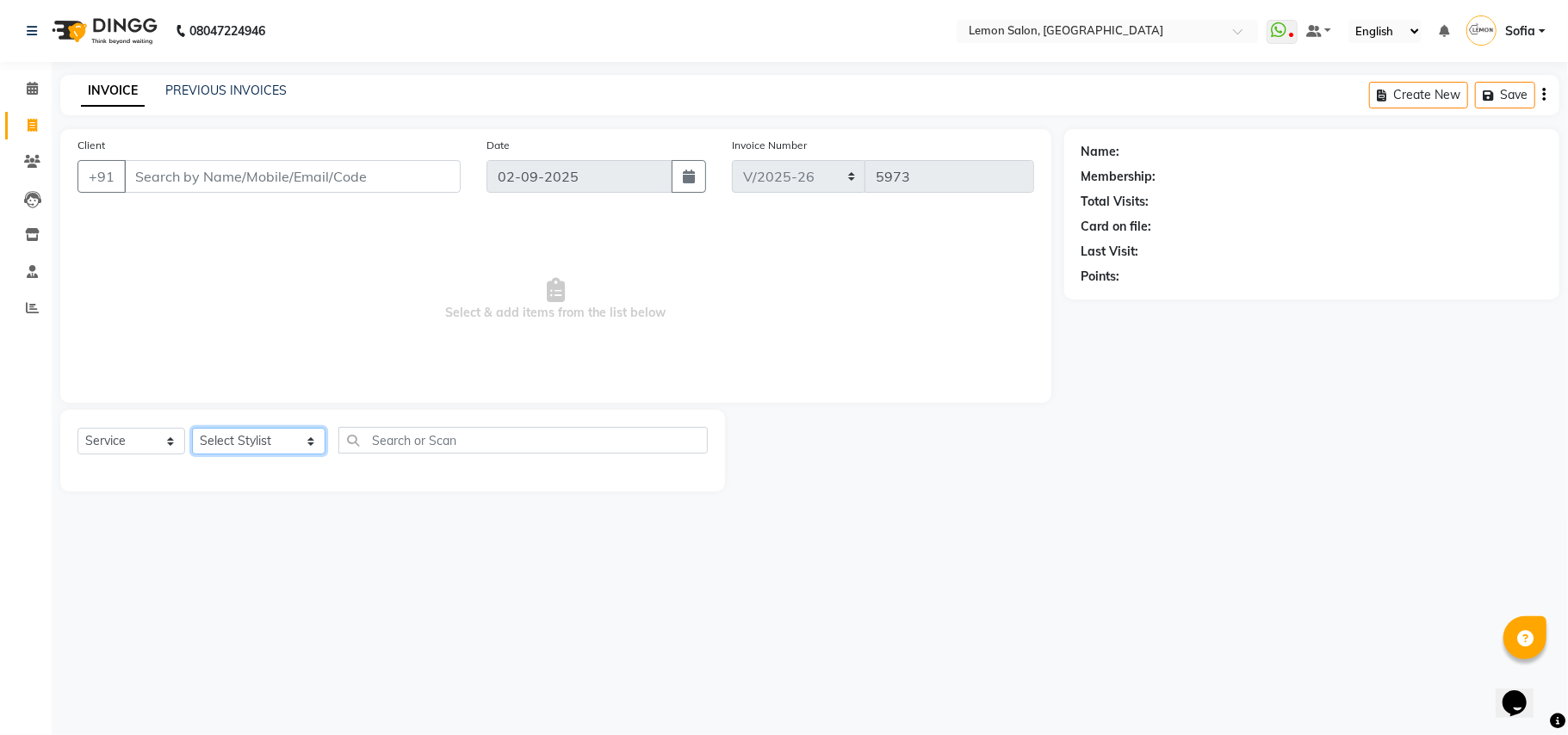
click at [232, 433] on select "Select Stylist Aalam [PERSON_NAME] [PERSON_NAME] [PERSON_NAME] [PERSON_NAME] [P…" at bounding box center [258, 440] width 133 height 26
select select "58017"
click at [192, 428] on select "Select Stylist Aalam [PERSON_NAME] [PERSON_NAME] [PERSON_NAME] [PERSON_NAME] [P…" at bounding box center [258, 440] width 133 height 26
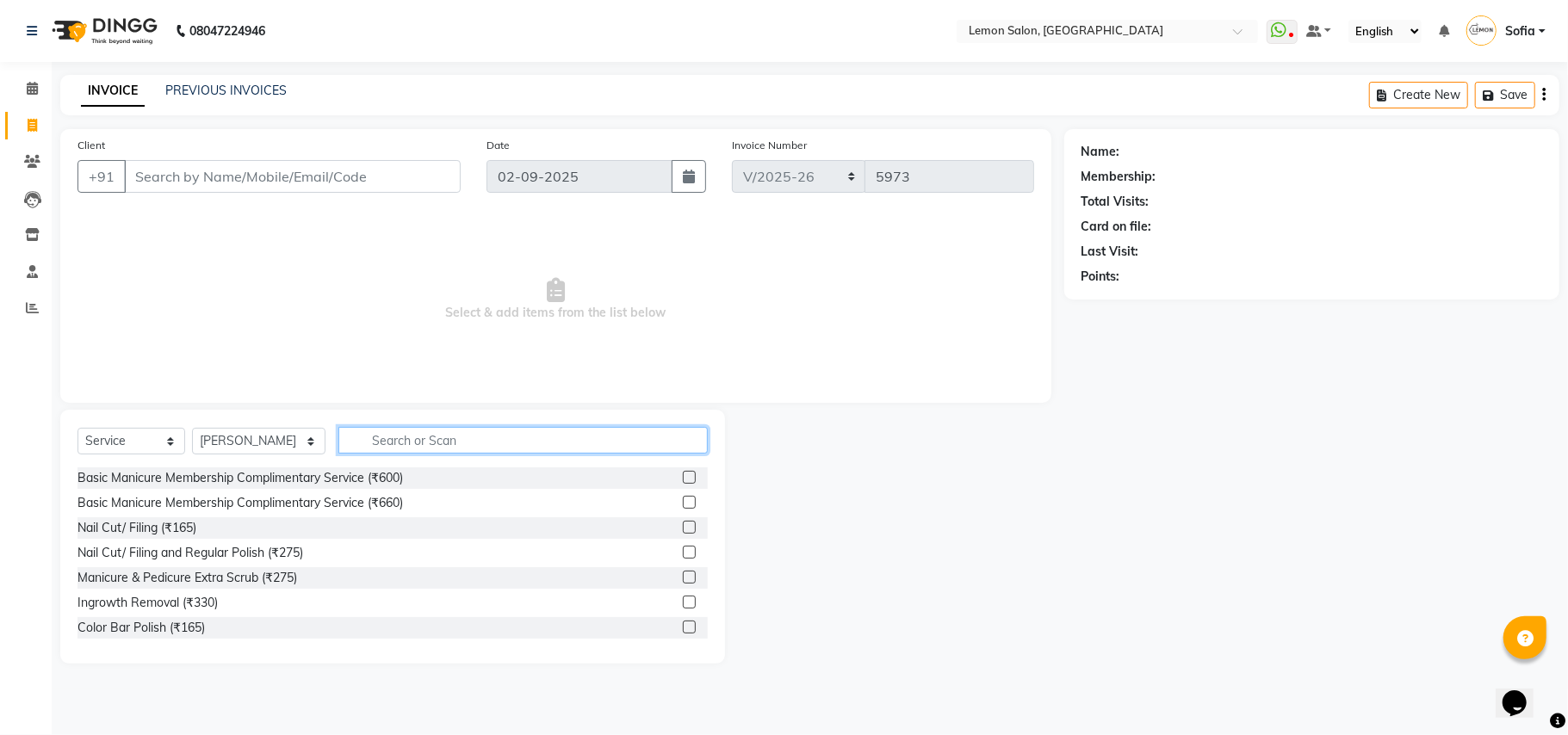
click at [438, 438] on input "text" at bounding box center [523, 439] width 369 height 26
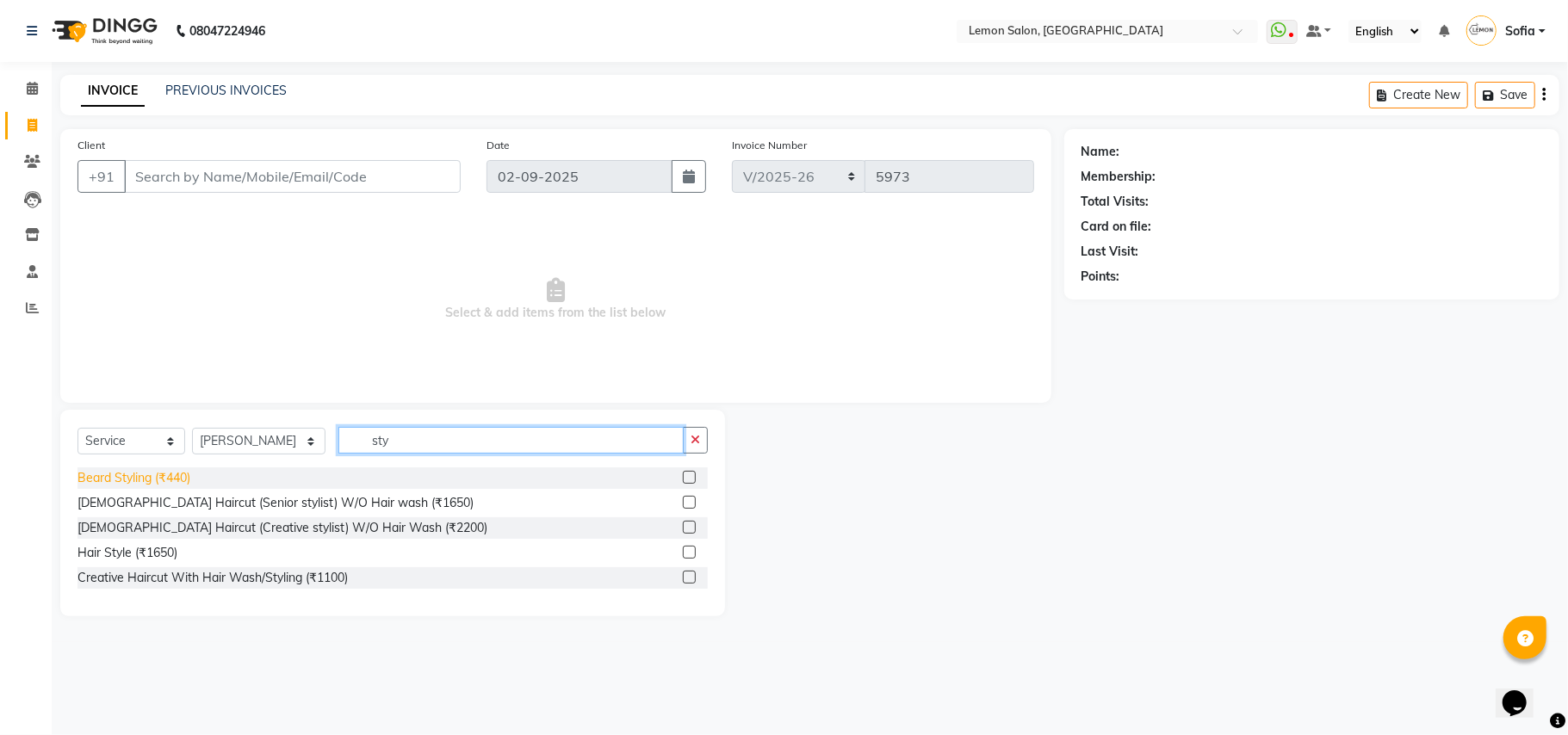
type input "sty"
click at [172, 476] on div "Beard Styling (₹440)" at bounding box center [133, 478] width 113 height 18
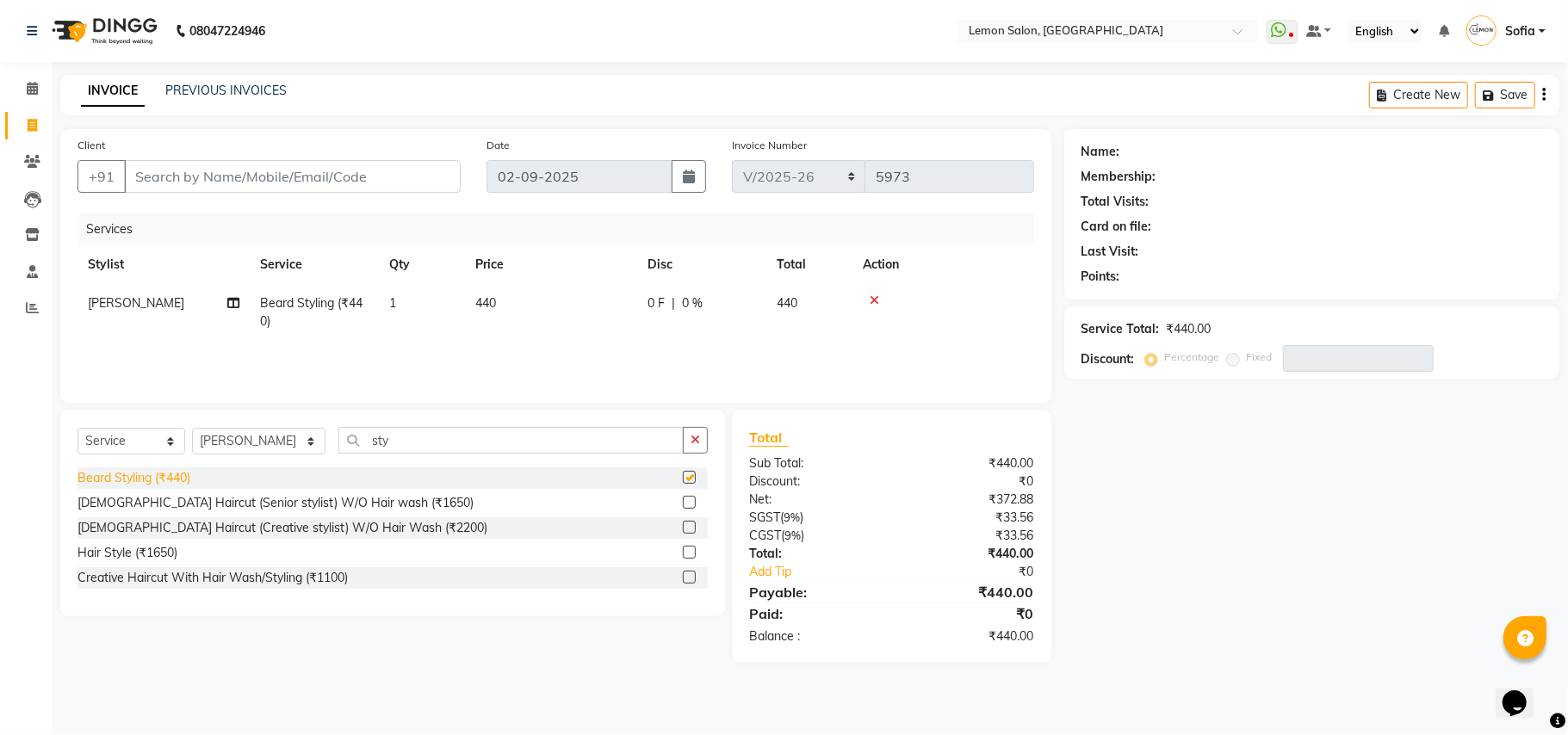
checkbox input "false"
click at [268, 170] on input "Client" at bounding box center [293, 176] width 337 height 32
type input "9"
type input "0"
type input "9323671558"
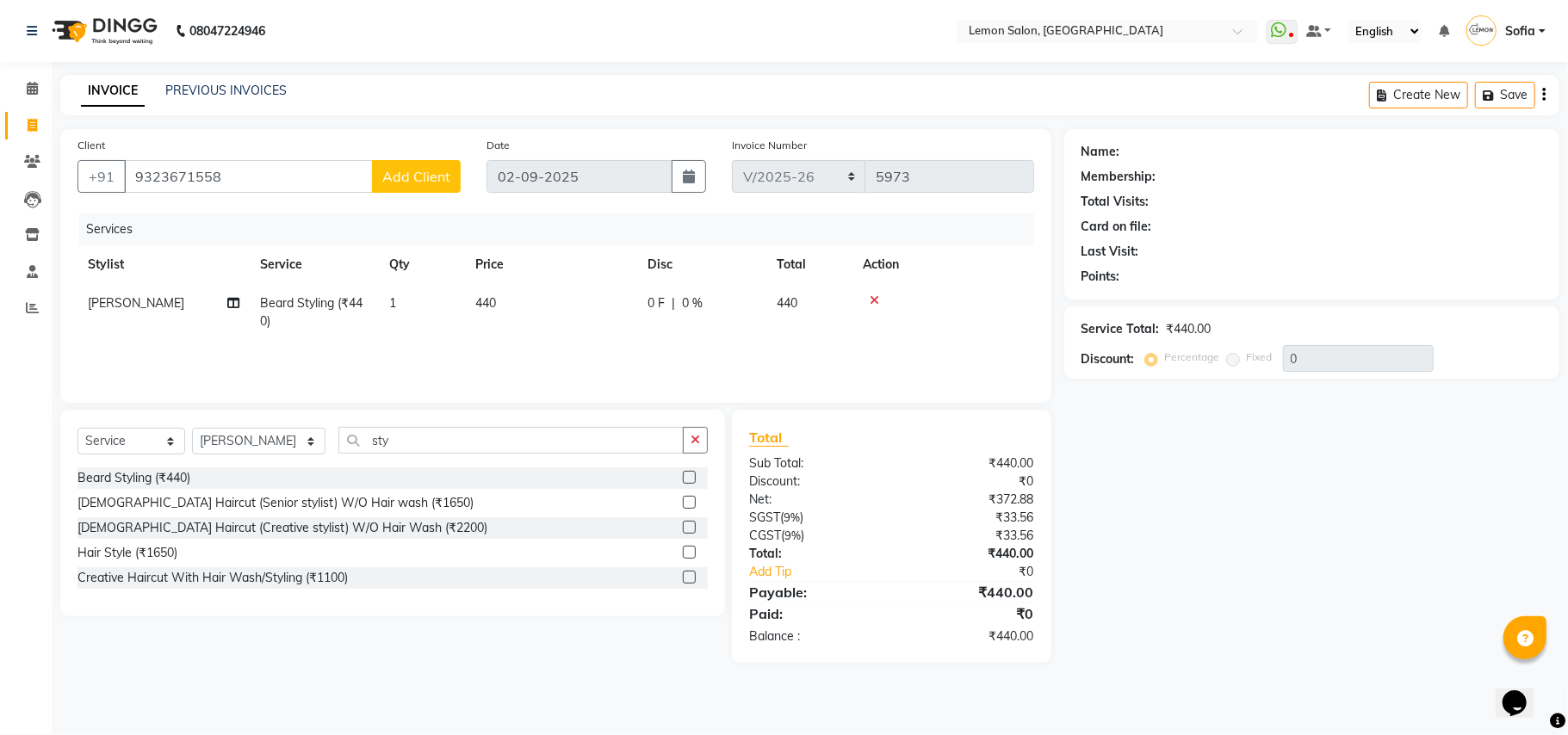
click at [410, 173] on span "Add Client" at bounding box center [415, 177] width 68 height 18
select select "22"
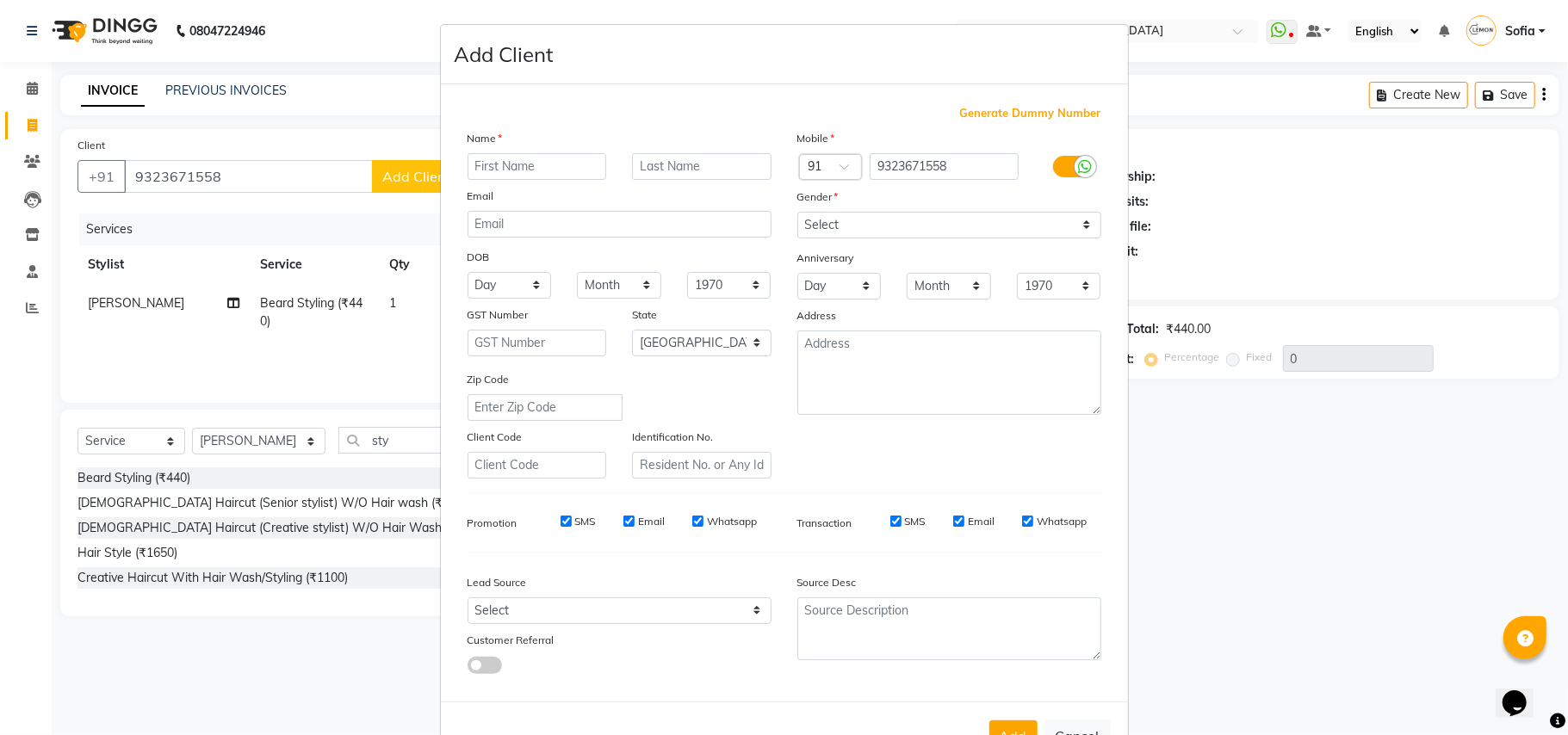
click at [530, 167] on input "text" at bounding box center [537, 166] width 139 height 26
type input "B"
click at [672, 154] on input "text" at bounding box center [702, 166] width 139 height 26
type input "Barua"
drag, startPoint x: 828, startPoint y: 218, endPoint x: 838, endPoint y: 232, distance: 17.2
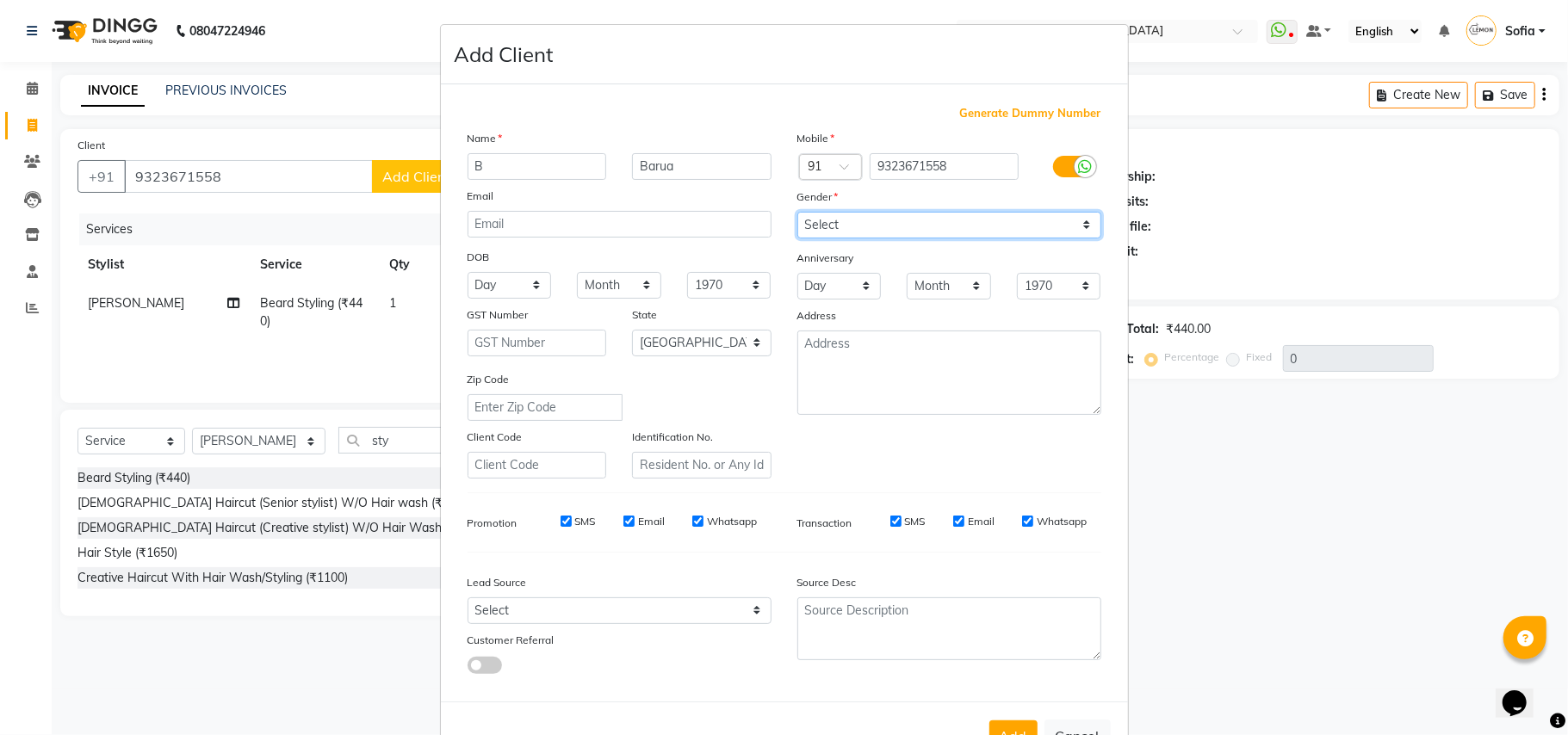
click at [830, 218] on select "Select Male Female Other Prefer Not To Say" at bounding box center [948, 224] width 303 height 26
select select "male"
click at [797, 211] on select "Select Male Female Other Prefer Not To Say" at bounding box center [948, 224] width 303 height 26
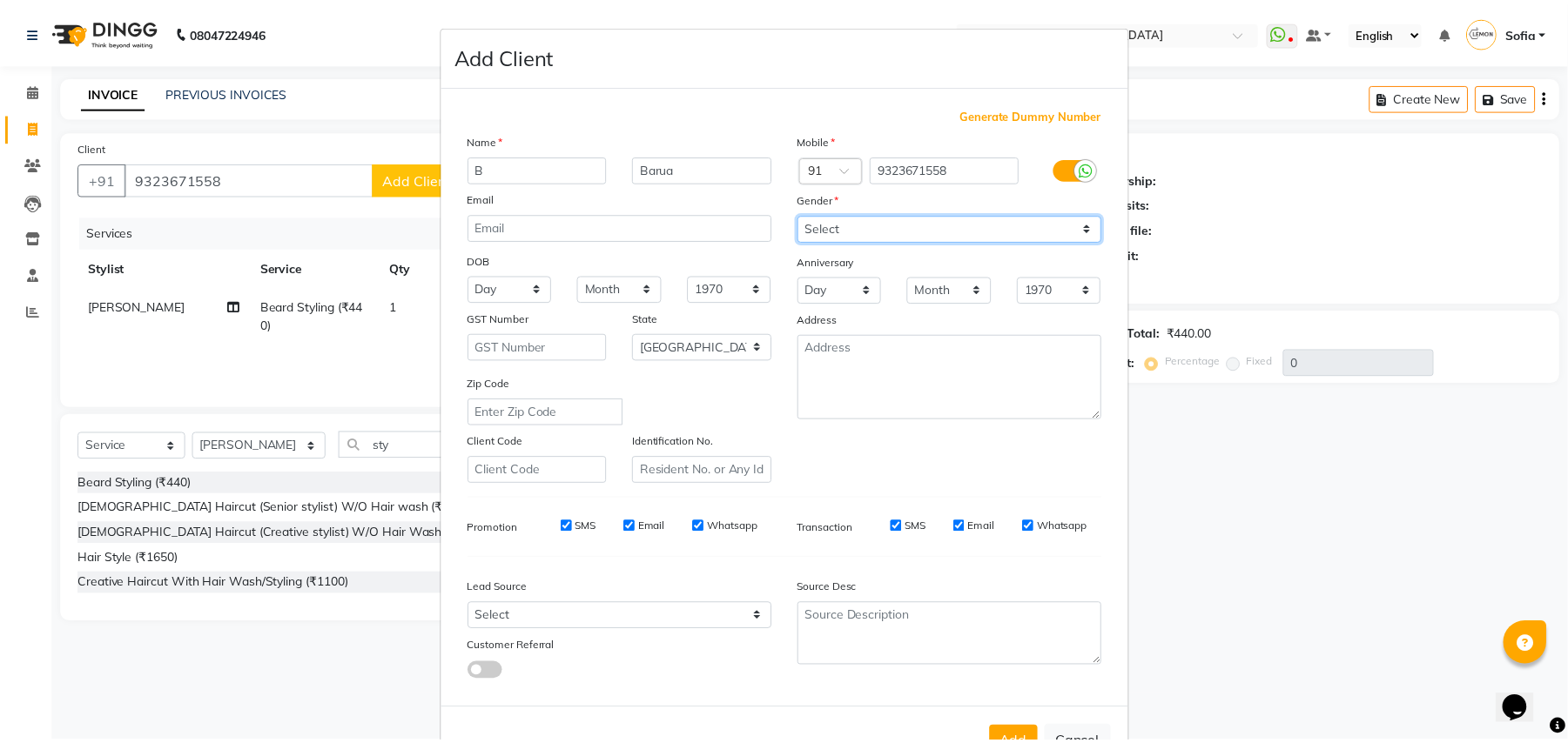
scroll to position [55, 0]
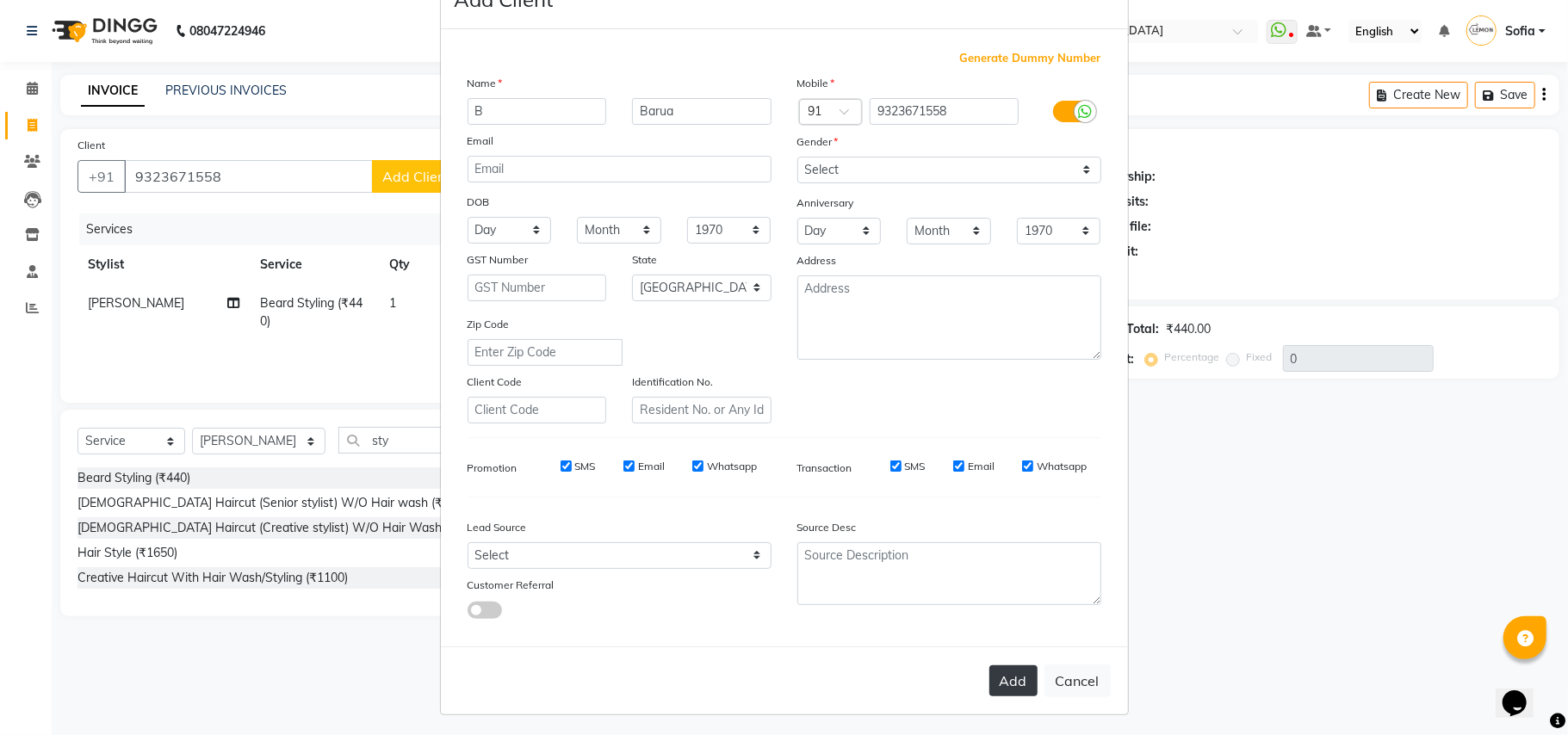
click at [993, 676] on button "Add" at bounding box center [1013, 681] width 48 height 31
select select
select select "null"
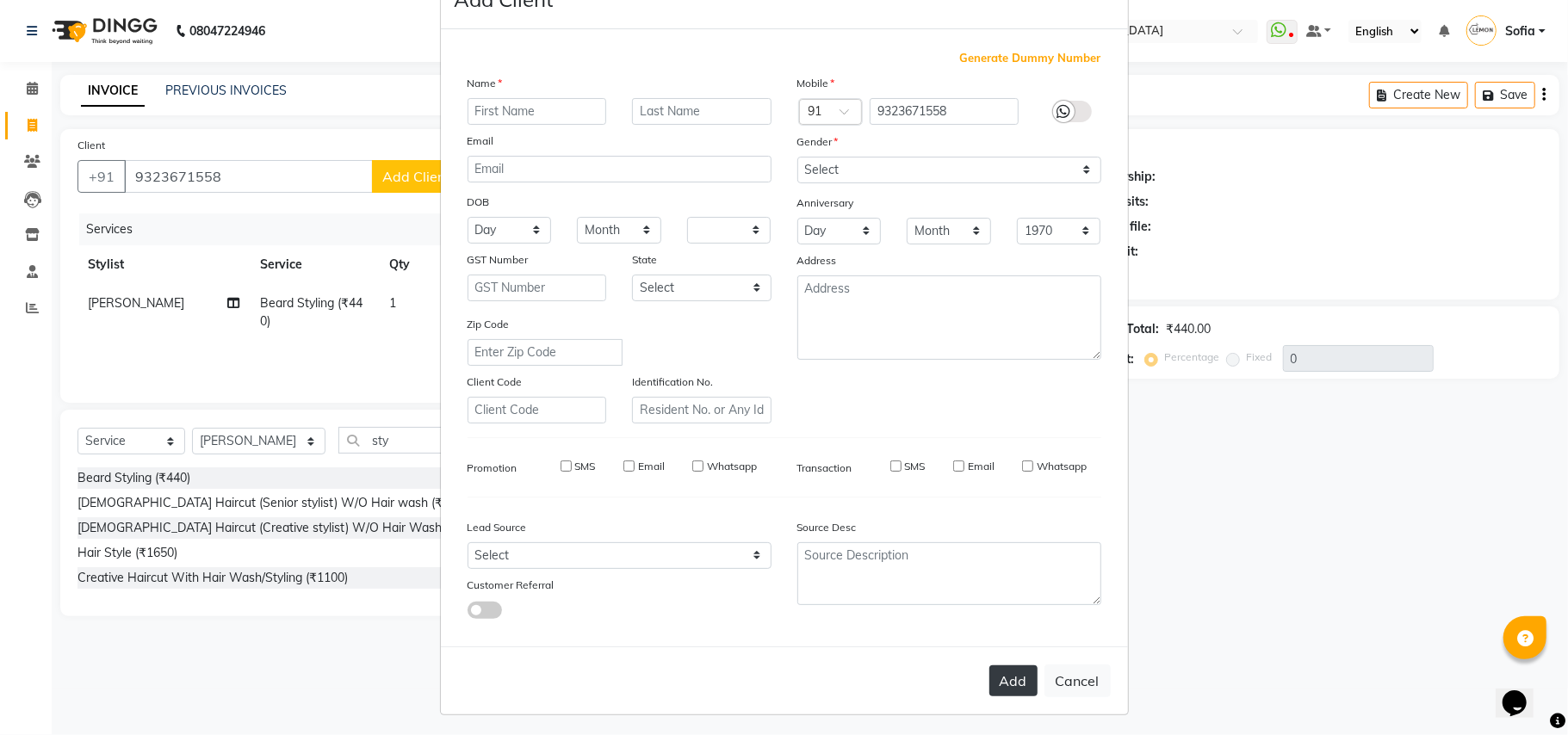
select select
checkbox input "false"
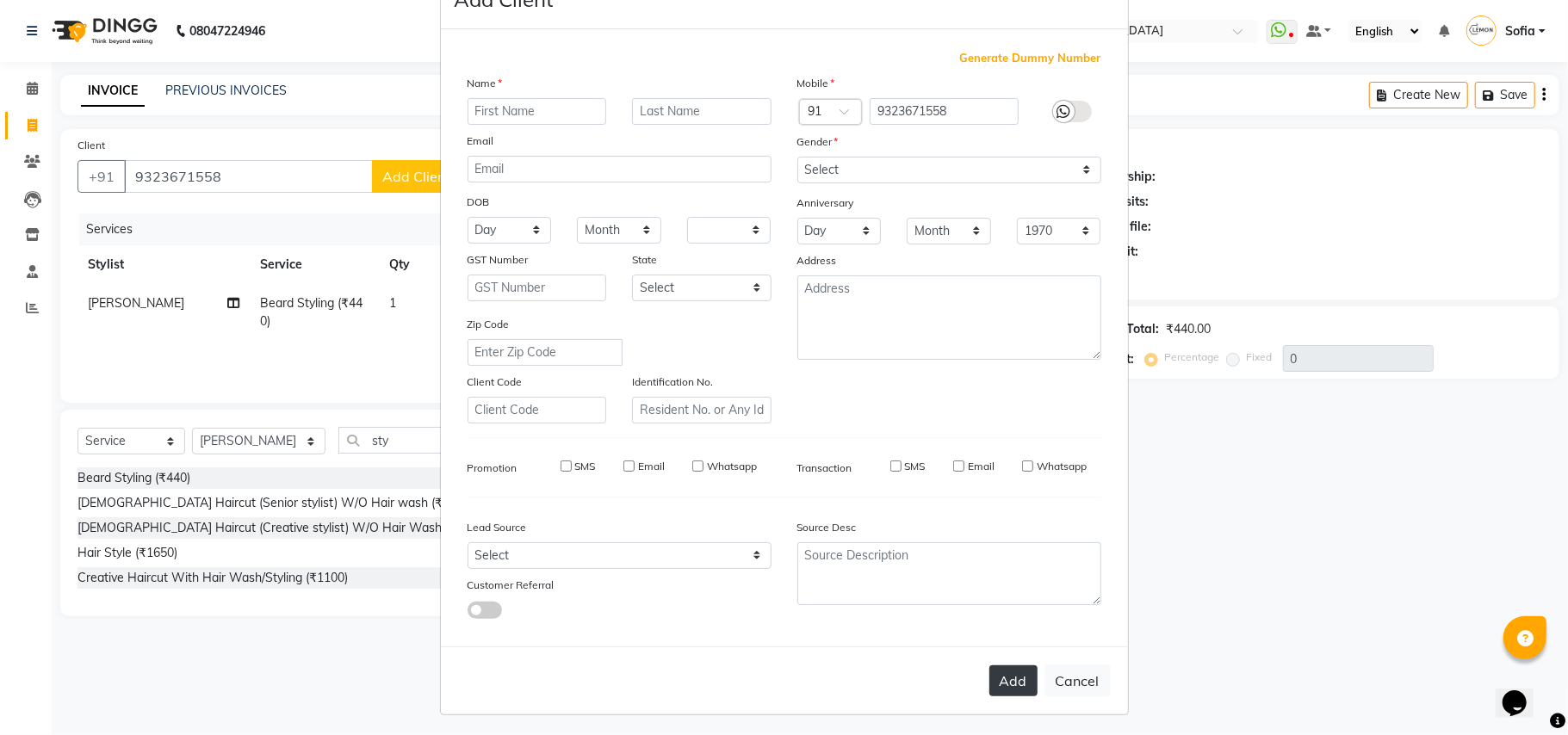
checkbox input "false"
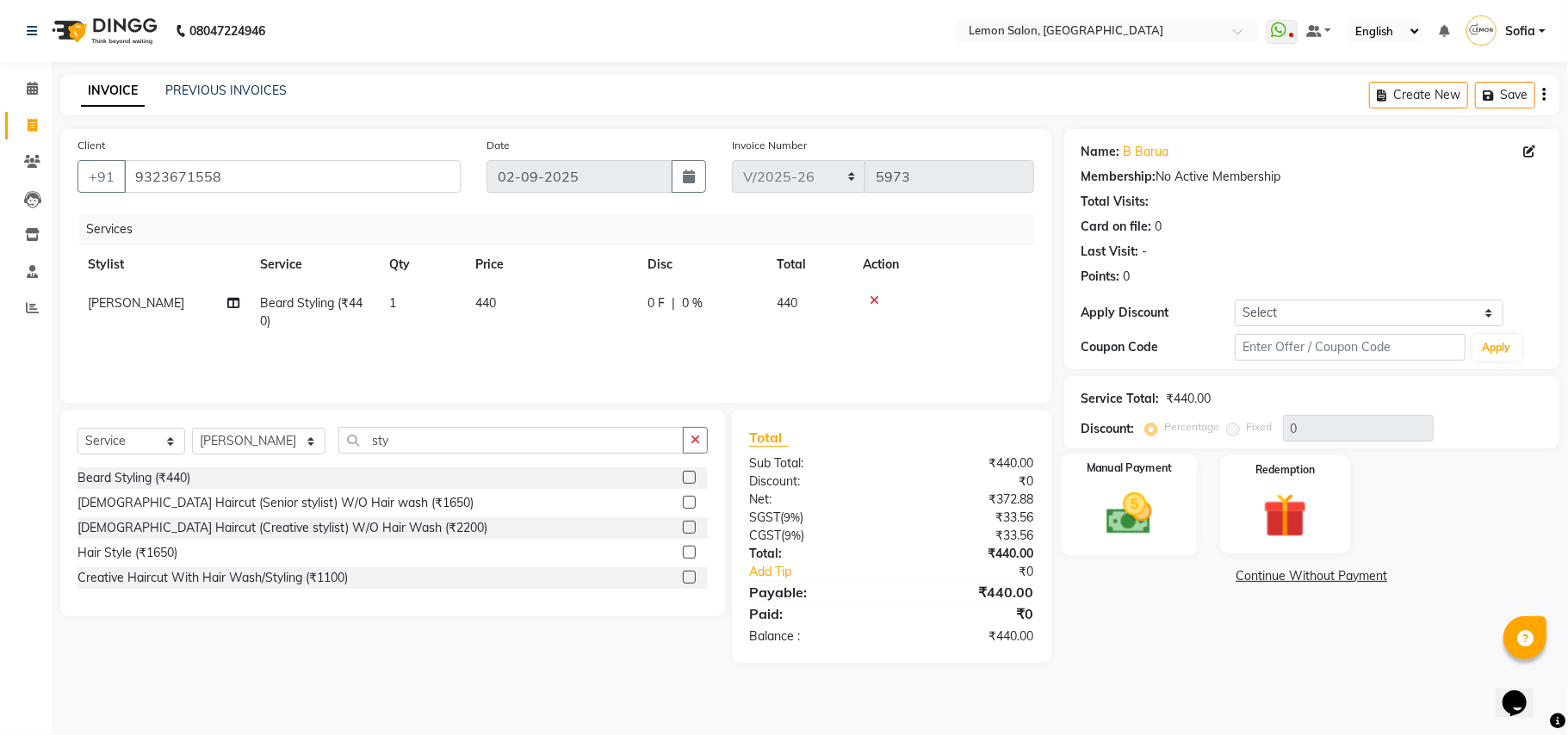
click at [1147, 518] on img at bounding box center [1129, 514] width 75 height 54
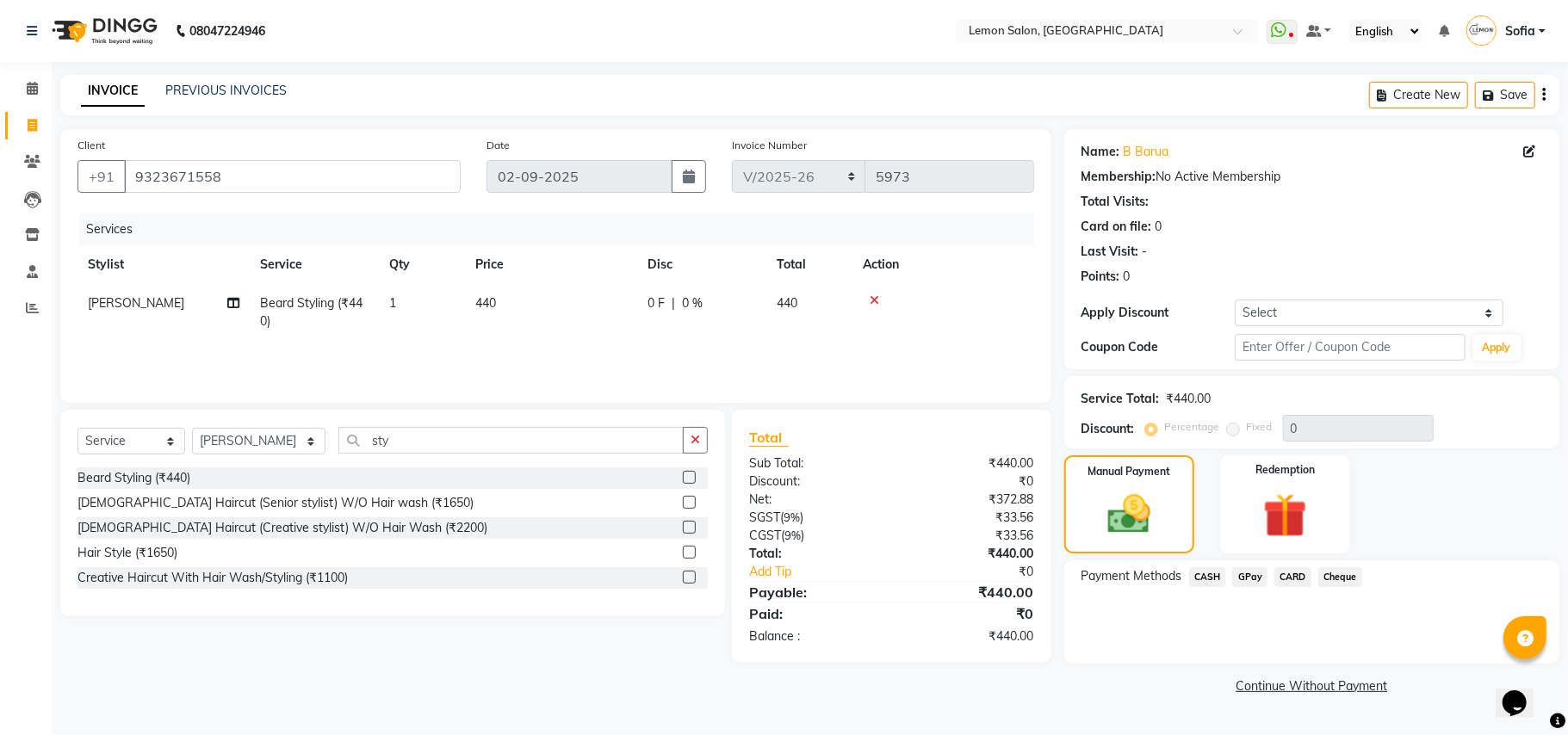
click at [1254, 579] on span "GPay" at bounding box center [1250, 577] width 35 height 20
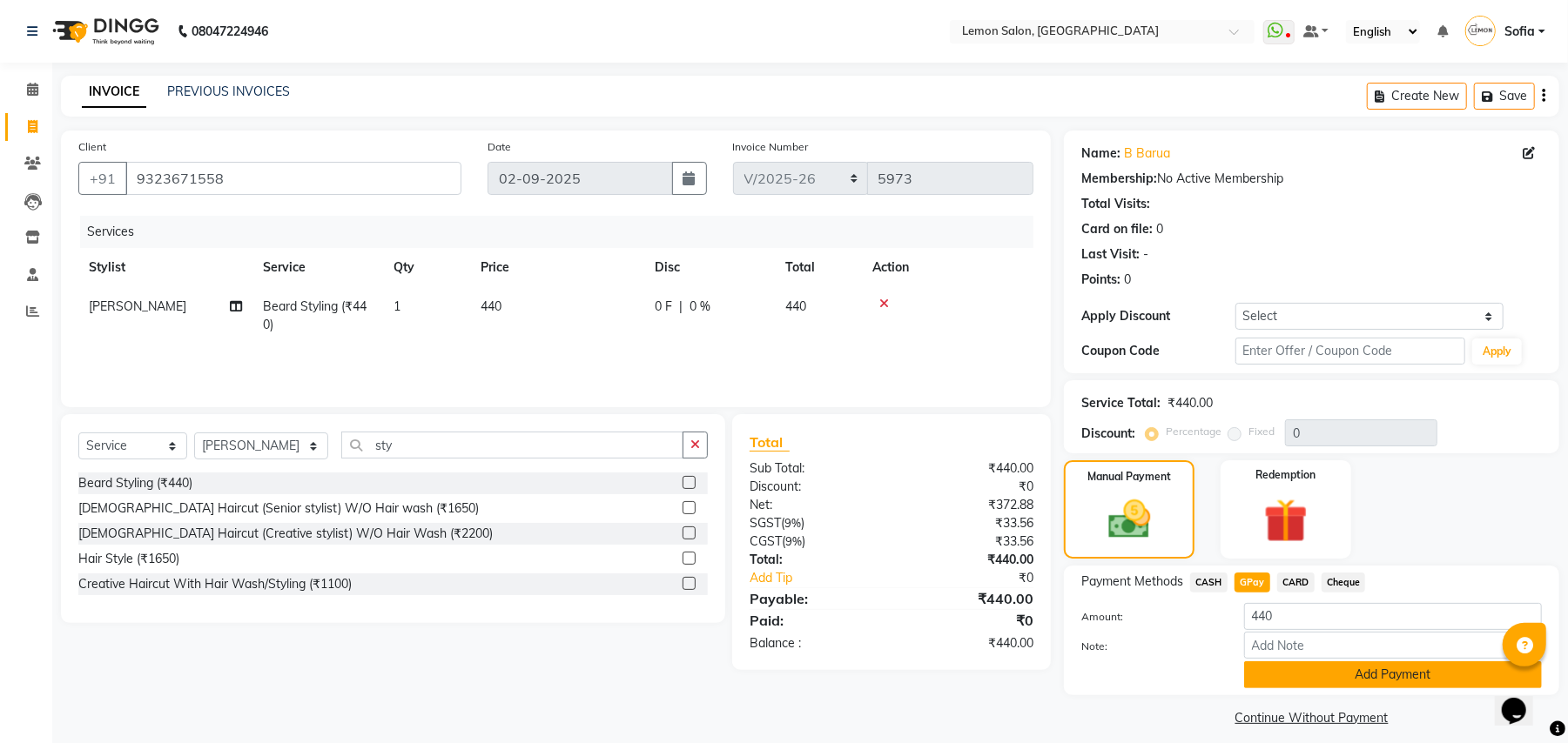
click at [1308, 679] on button "Add Payment" at bounding box center [1393, 674] width 298 height 27
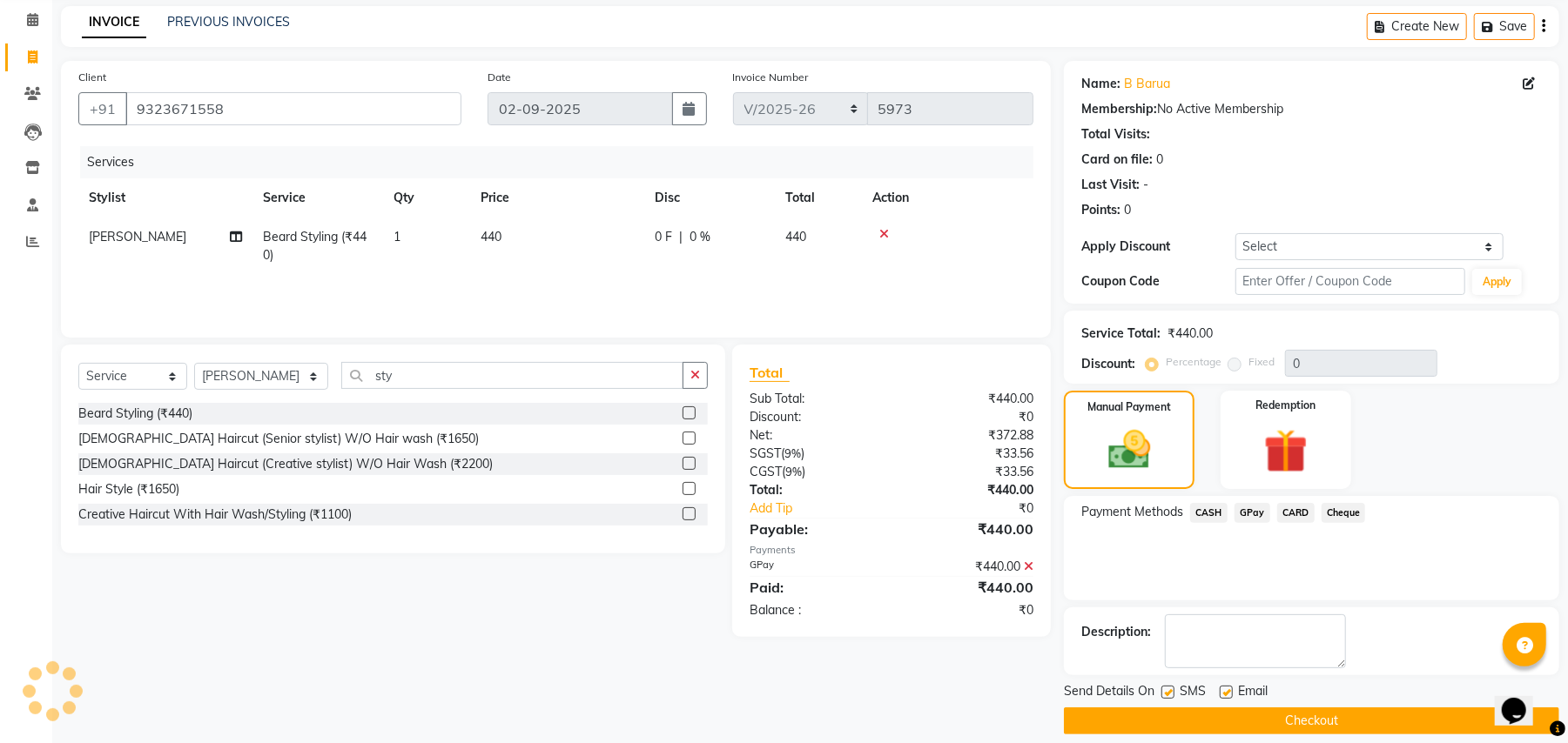
scroll to position [88, 0]
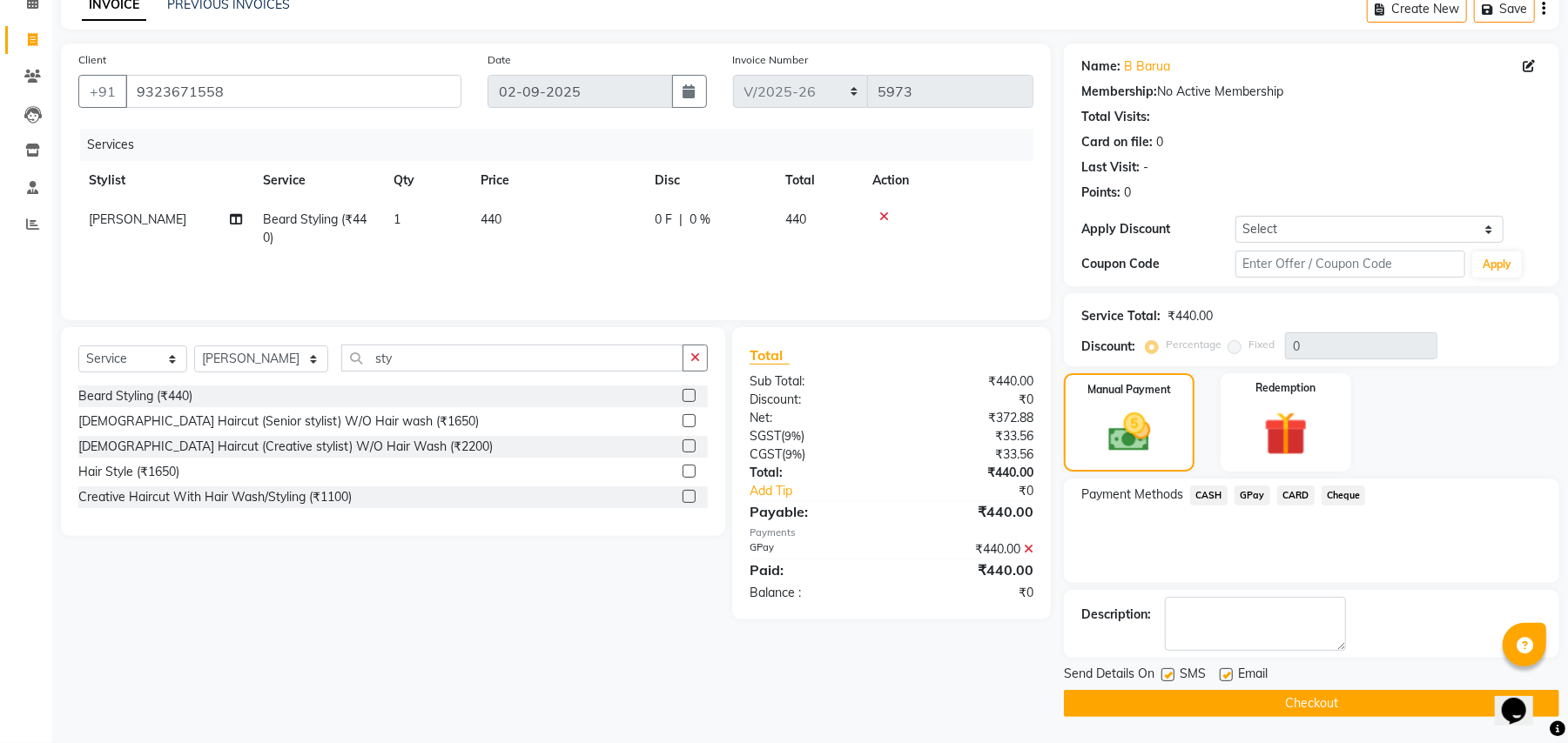
click at [1224, 673] on label at bounding box center [1225, 674] width 13 height 13
click at [1224, 673] on input "checkbox" at bounding box center [1225, 675] width 11 height 11
checkbox input "false"
click at [1168, 674] on label at bounding box center [1167, 674] width 13 height 13
click at [1168, 674] on input "checkbox" at bounding box center [1166, 675] width 11 height 11
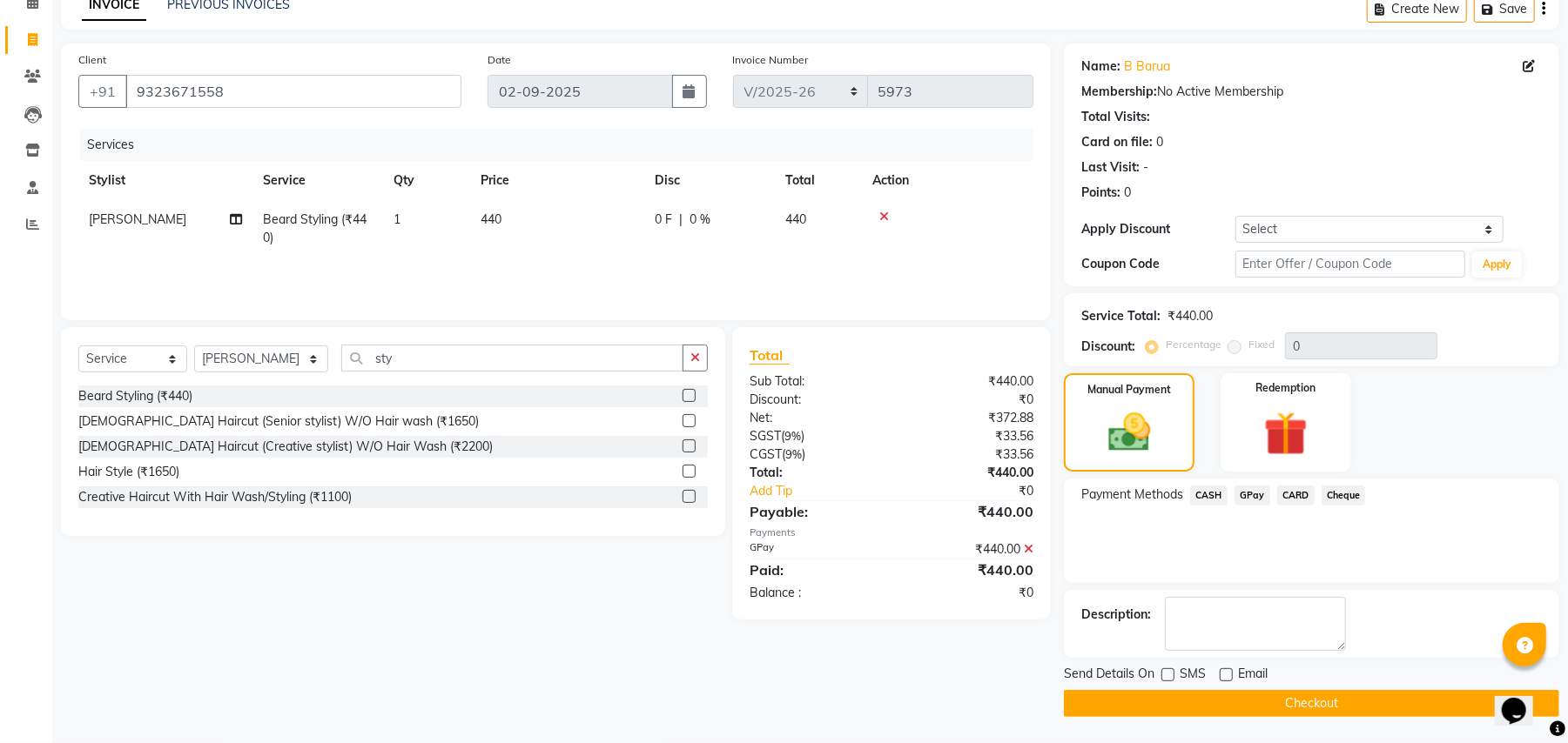
click at [1163, 673] on label at bounding box center [1167, 674] width 13 height 13
click at [1163, 673] on input "checkbox" at bounding box center [1166, 675] width 11 height 11
checkbox input "true"
click at [1227, 675] on label at bounding box center [1225, 674] width 13 height 13
click at [1227, 675] on input "checkbox" at bounding box center [1225, 675] width 11 height 11
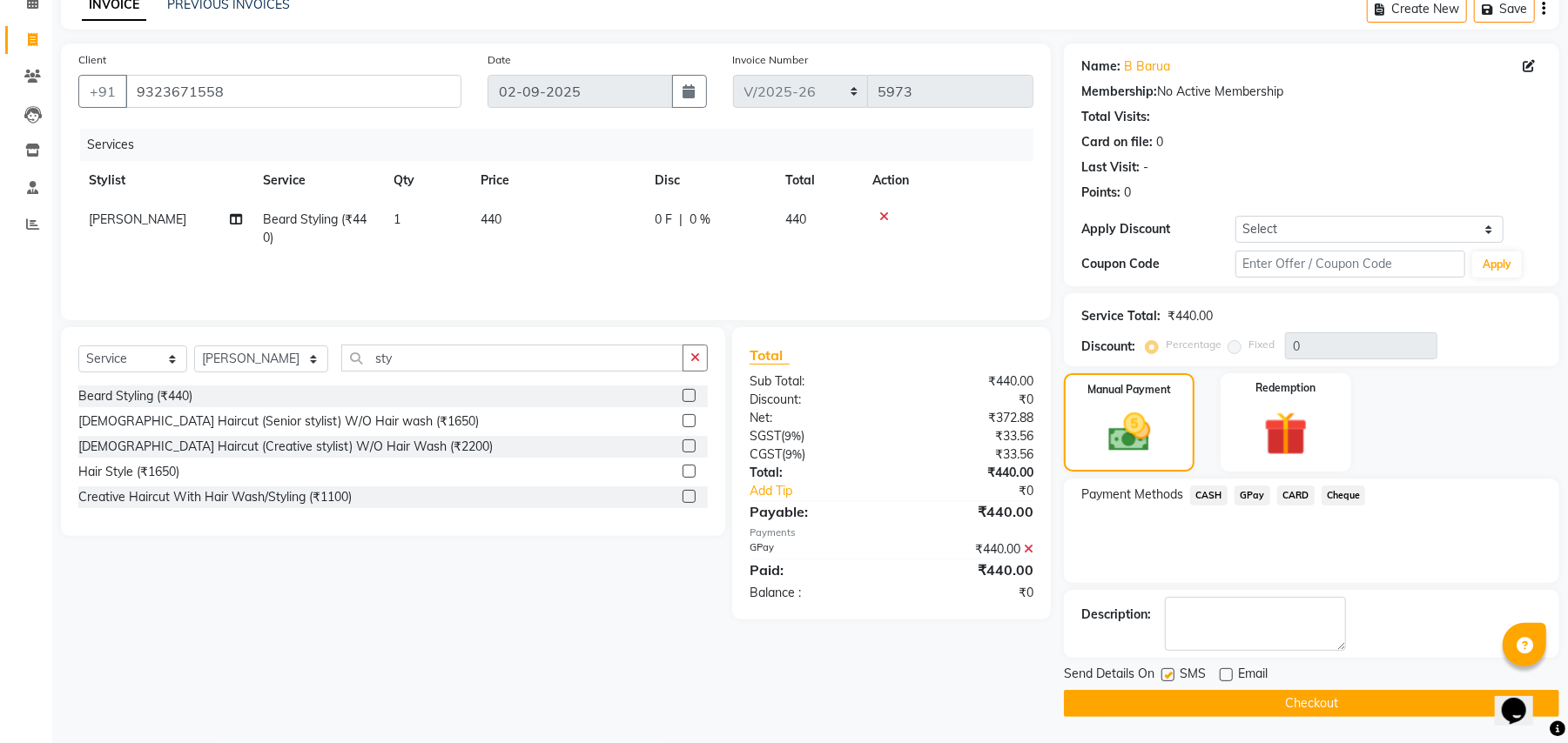
checkbox input "true"
click at [1252, 703] on button "Checkout" at bounding box center [1312, 702] width 495 height 27
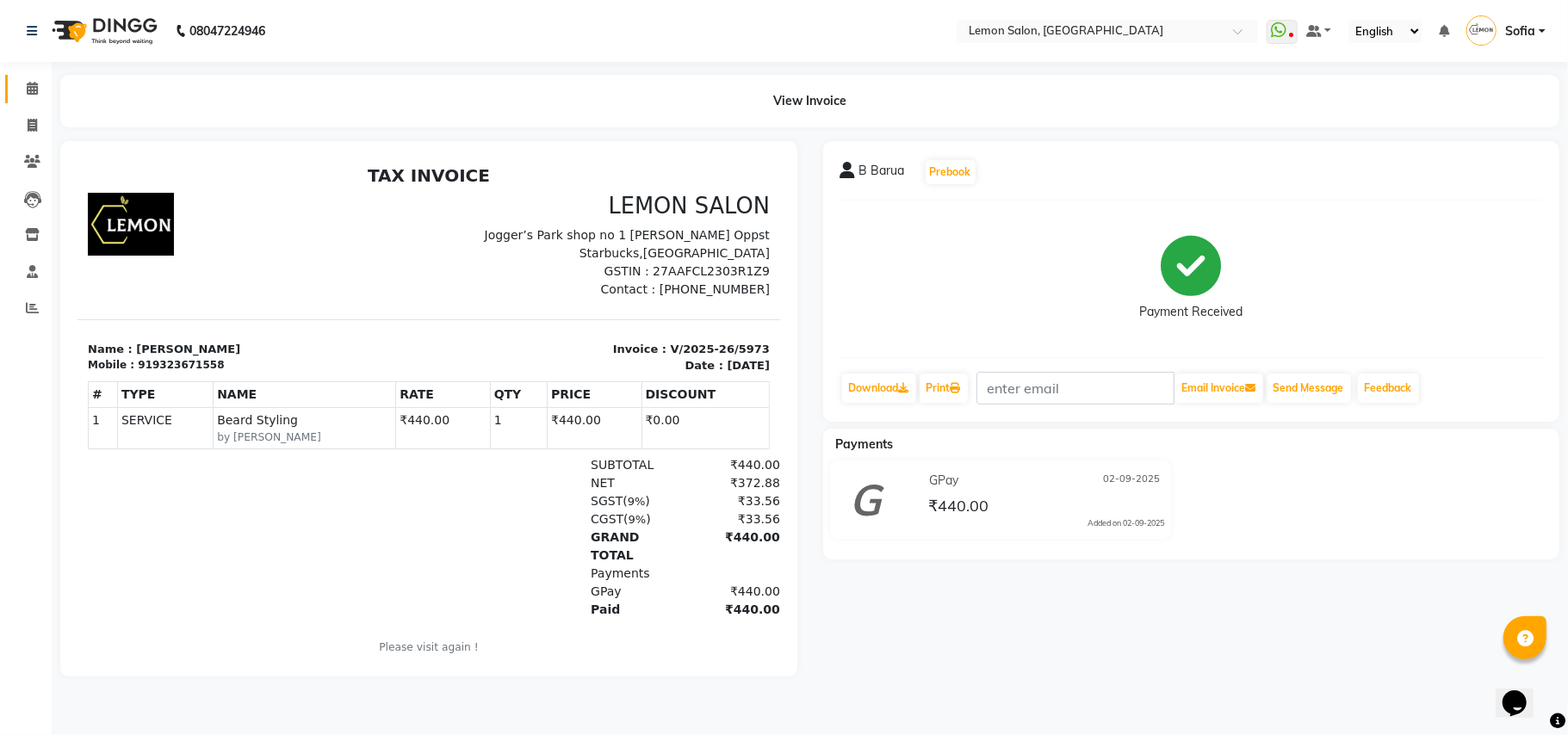
click at [31, 76] on link "Calendar" at bounding box center [25, 89] width 41 height 28
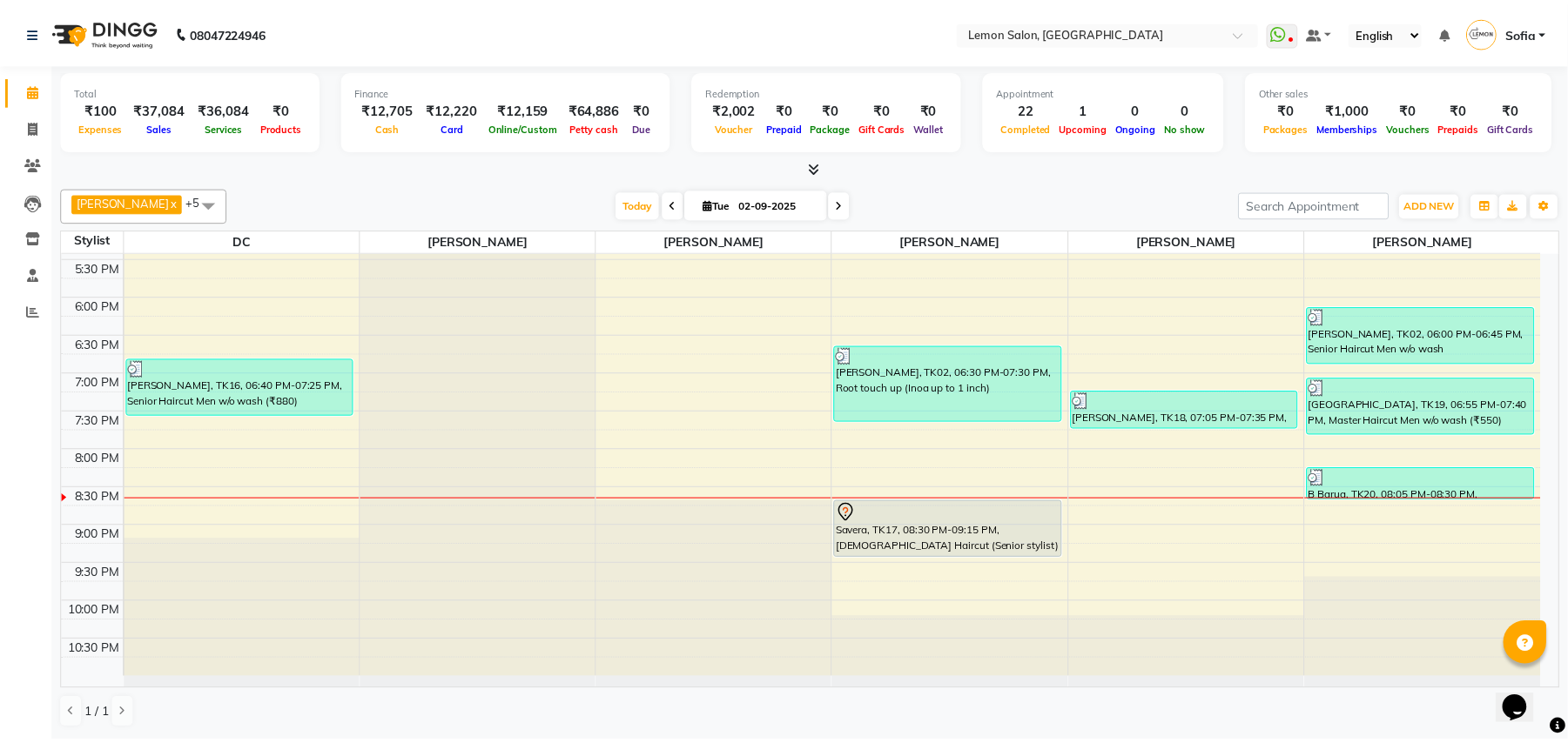
scroll to position [649, 0]
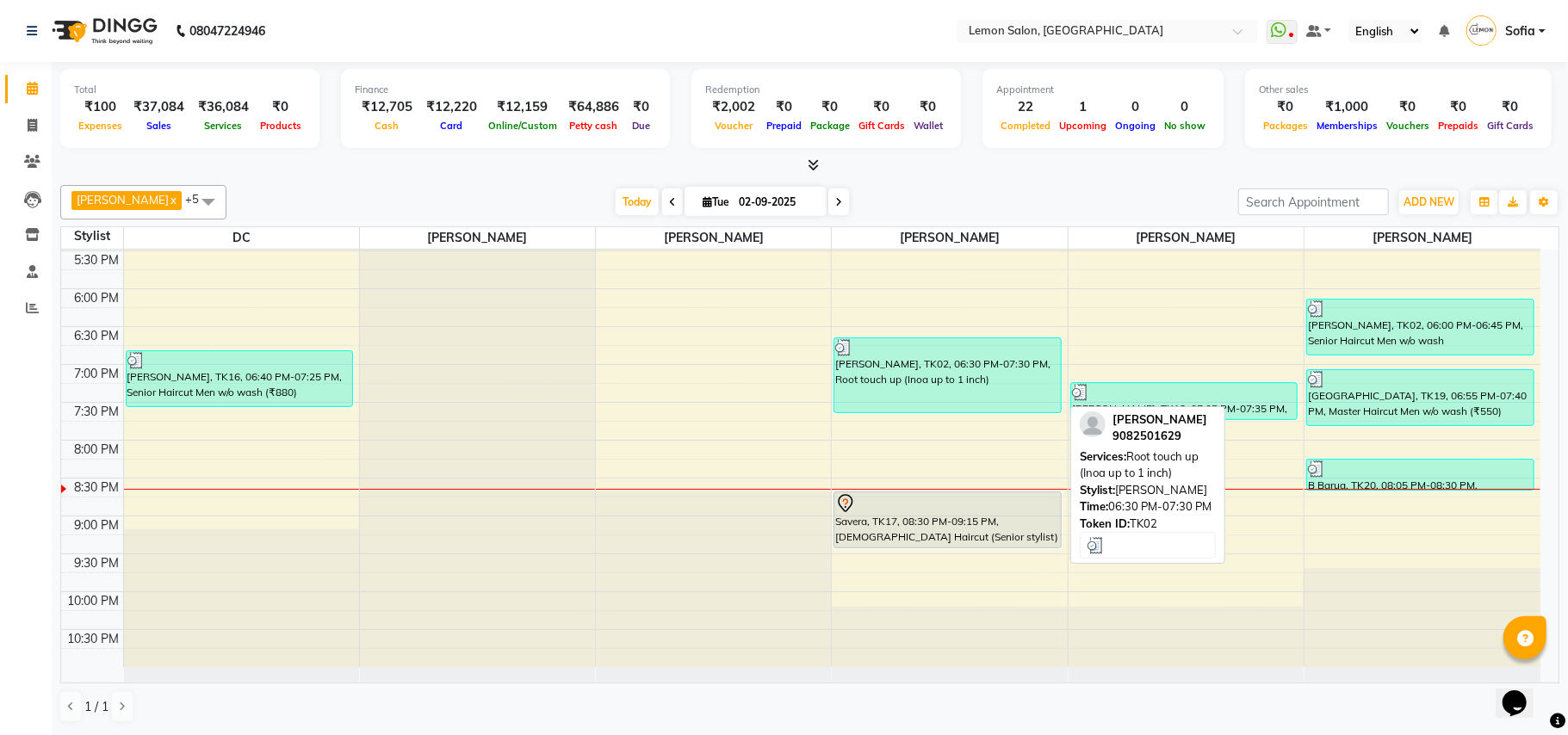
click at [934, 377] on div "[PERSON_NAME], TK02, 06:30 PM-07:30 PM, Root touch up (Inoa up to 1 inch)" at bounding box center [946, 376] width 226 height 74
select select "3"
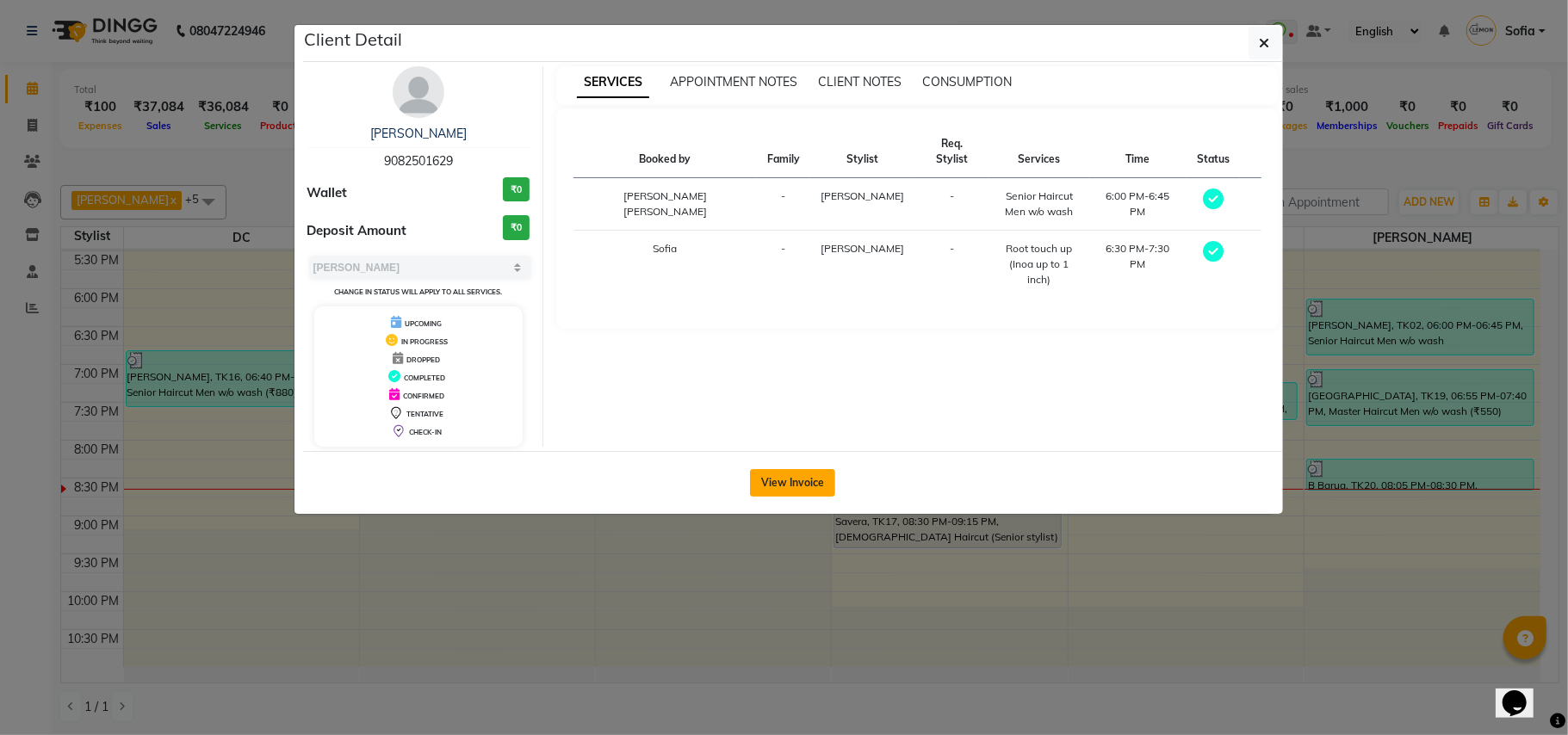
click at [804, 492] on button "View Invoice" at bounding box center [792, 482] width 85 height 27
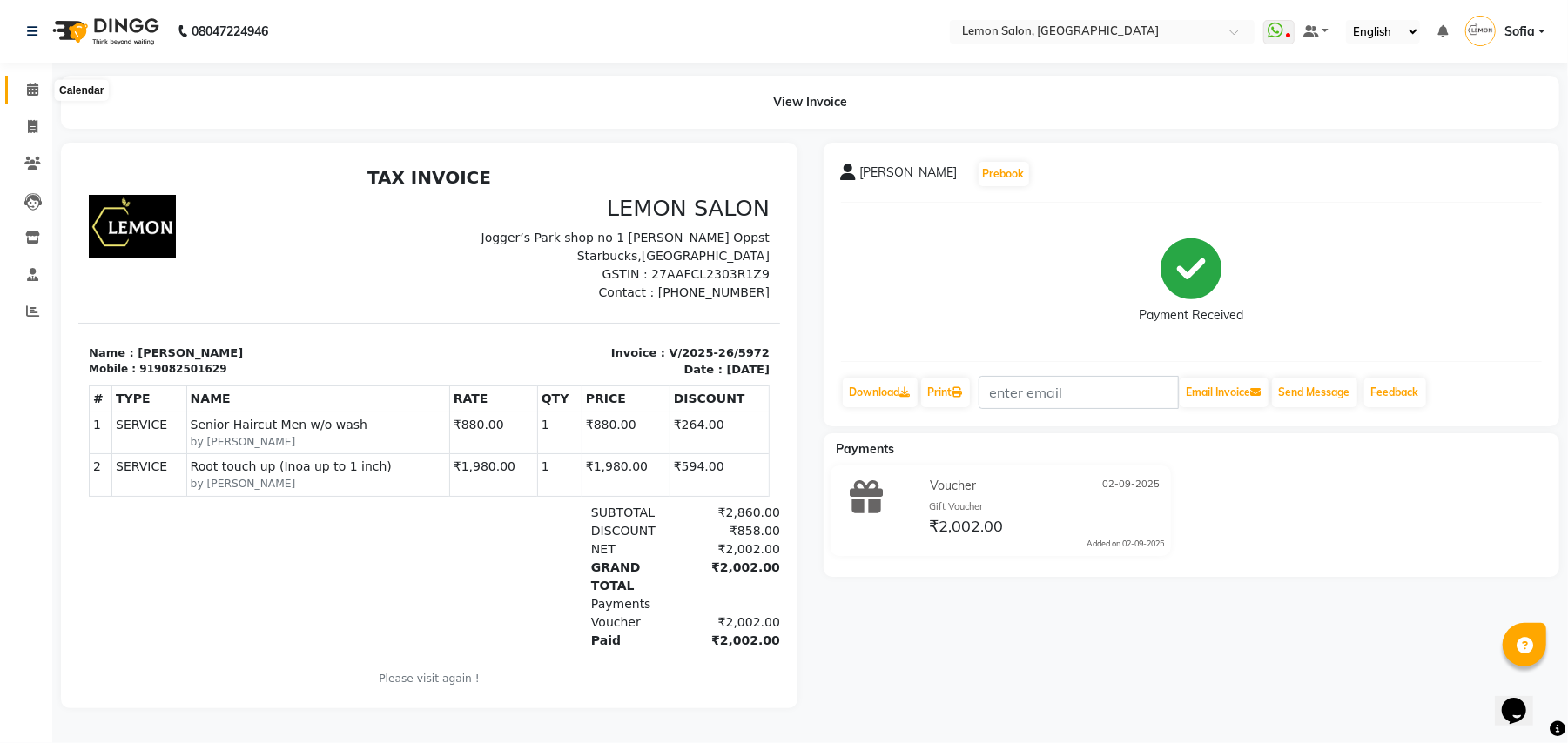
click at [32, 83] on icon at bounding box center [32, 89] width 11 height 13
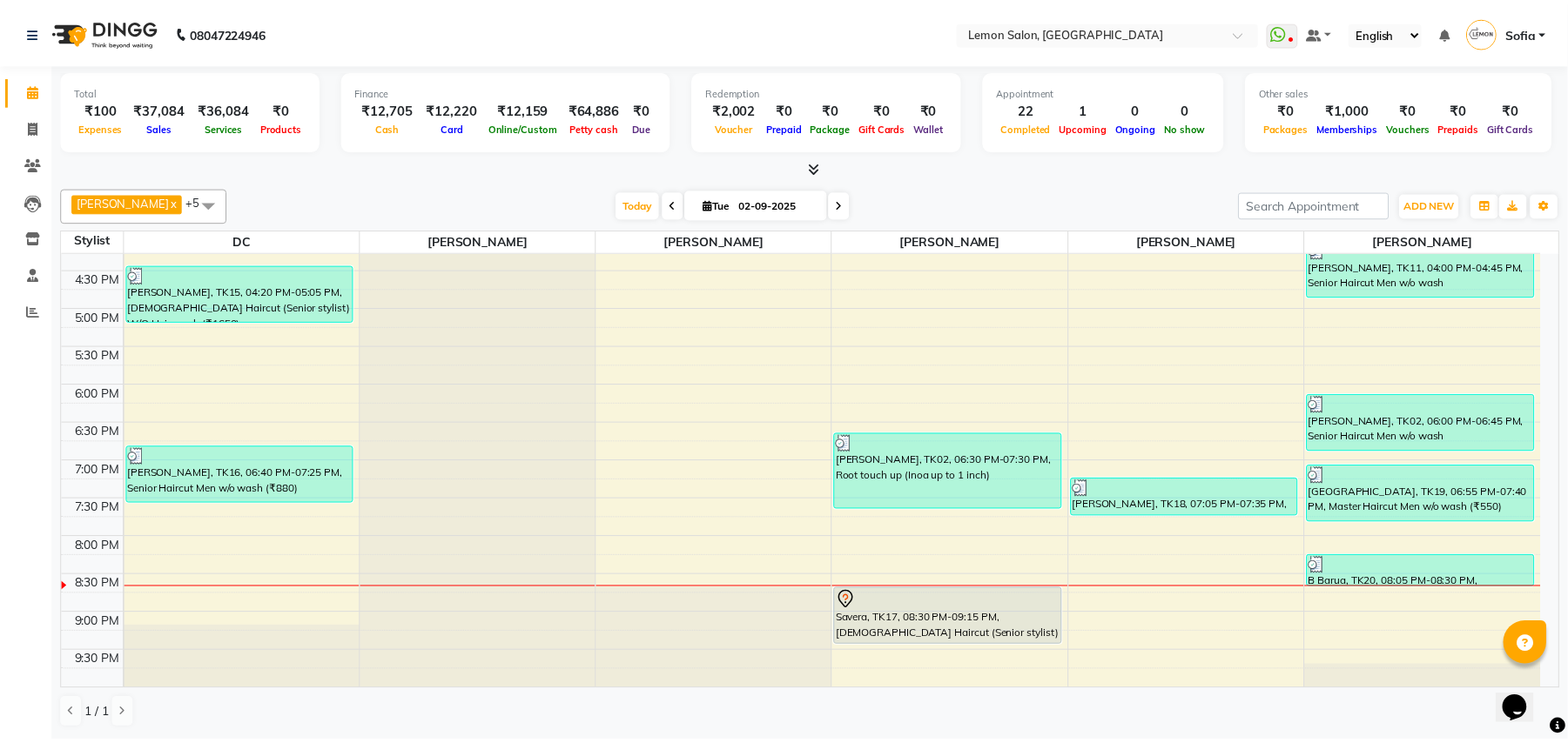
scroll to position [649, 0]
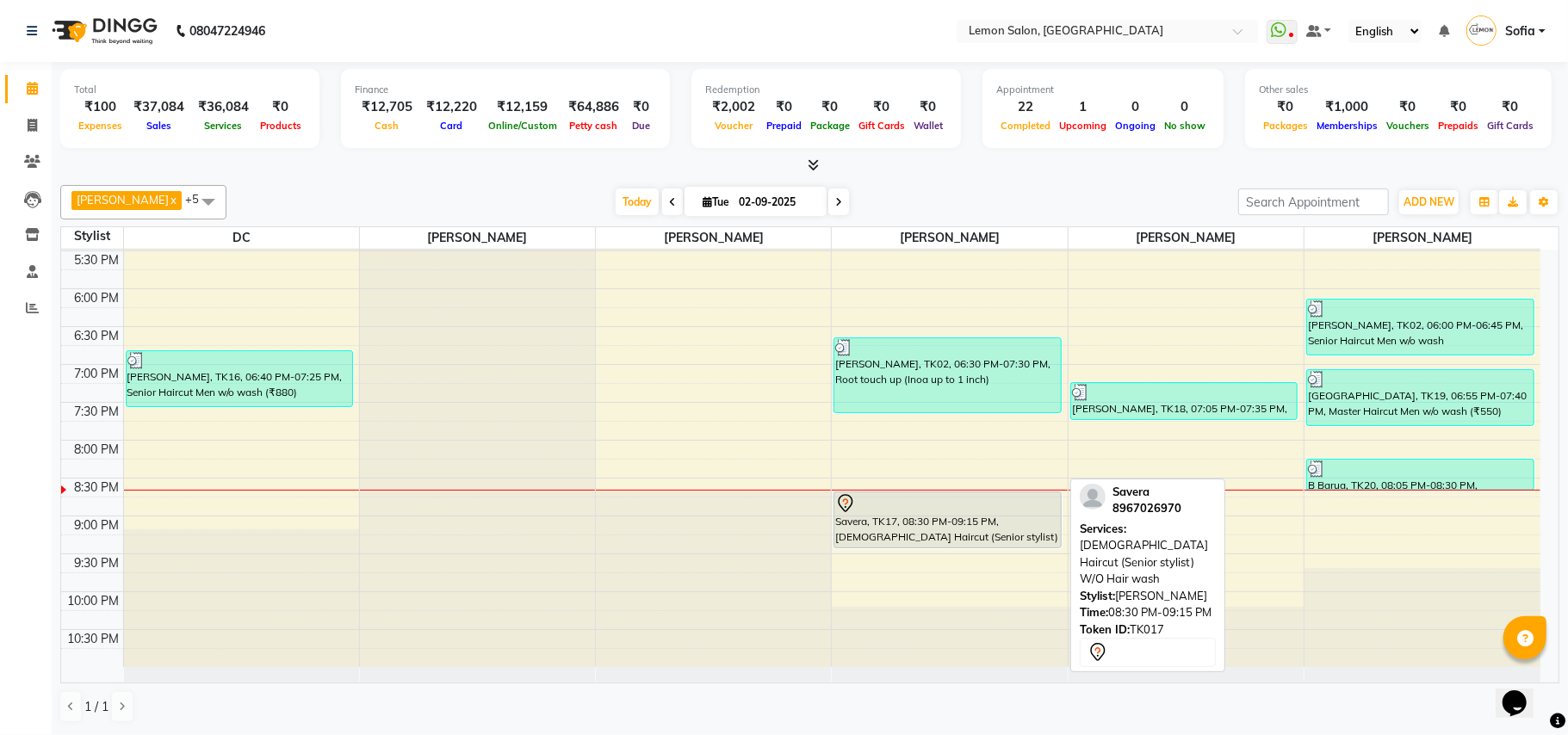
click at [952, 540] on div "Savera, TK17, 08:30 PM-09:15 PM, Female Haircut (Senior stylist) W/O Hair wash" at bounding box center [946, 520] width 226 height 55
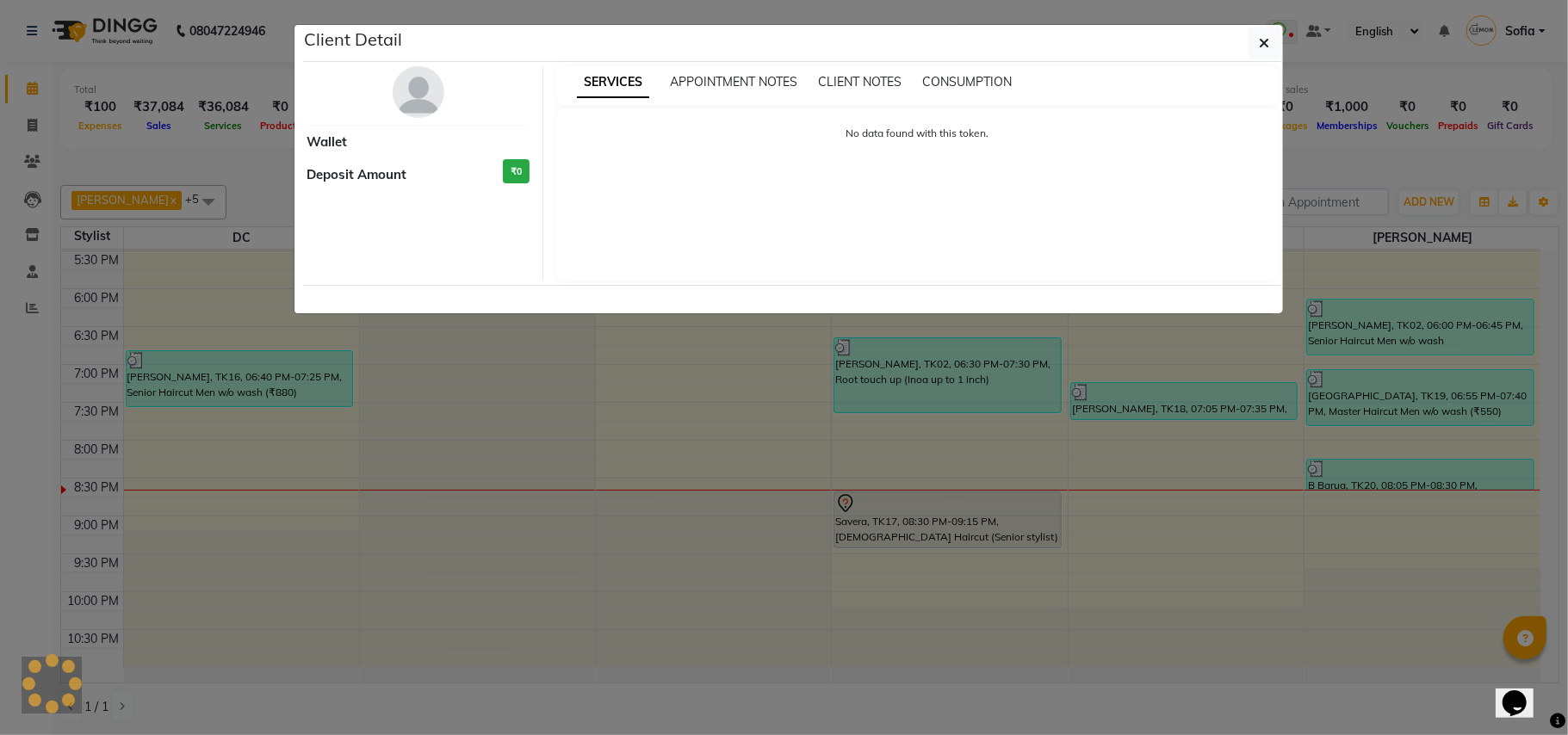
select select "7"
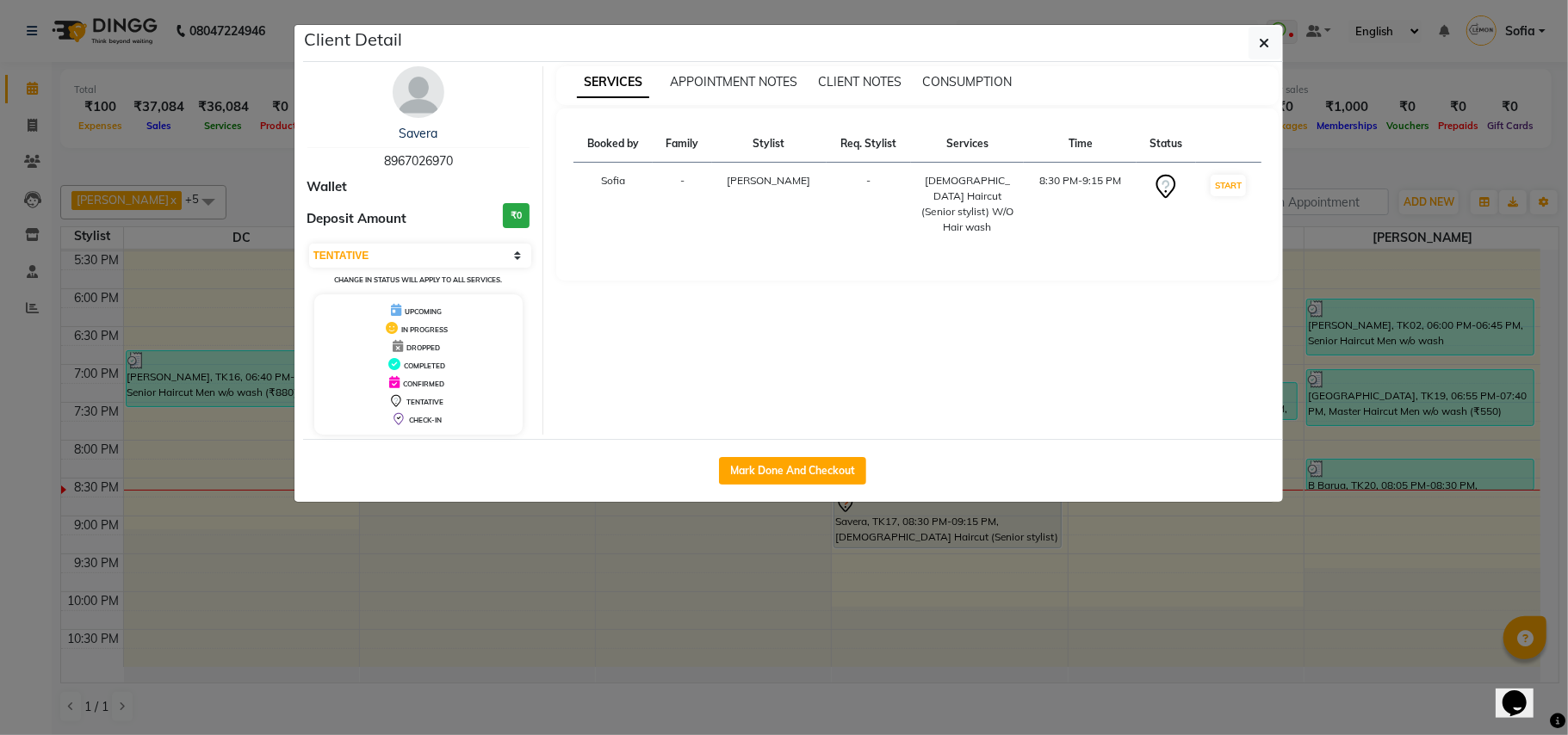
drag, startPoint x: 273, startPoint y: 558, endPoint x: 428, endPoint y: 487, distance: 170.5
click at [274, 555] on ngb-modal-window "Client Detail Savera 8967026970 Wallet Deposit Amount ₹0 Select IN SERVICE CONF…" at bounding box center [784, 367] width 1568 height 735
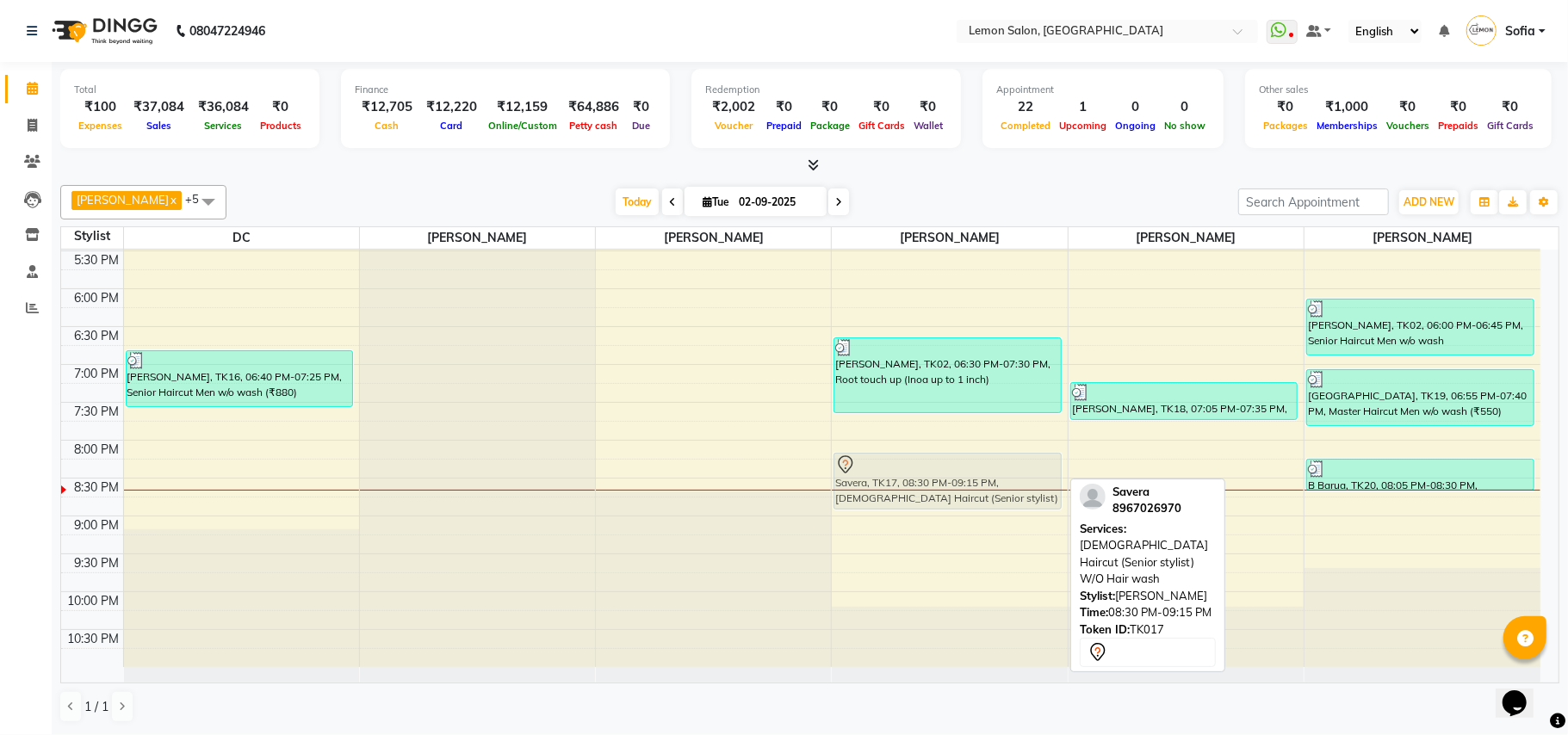
drag, startPoint x: 945, startPoint y: 515, endPoint x: 945, endPoint y: 500, distance: 15.0
click at [947, 469] on div "NITASHA, TK03, 12:00 PM-01:45 PM, Global Majirel Below Shoulder alka prasad, TK…" at bounding box center [949, 137] width 235 height 1060
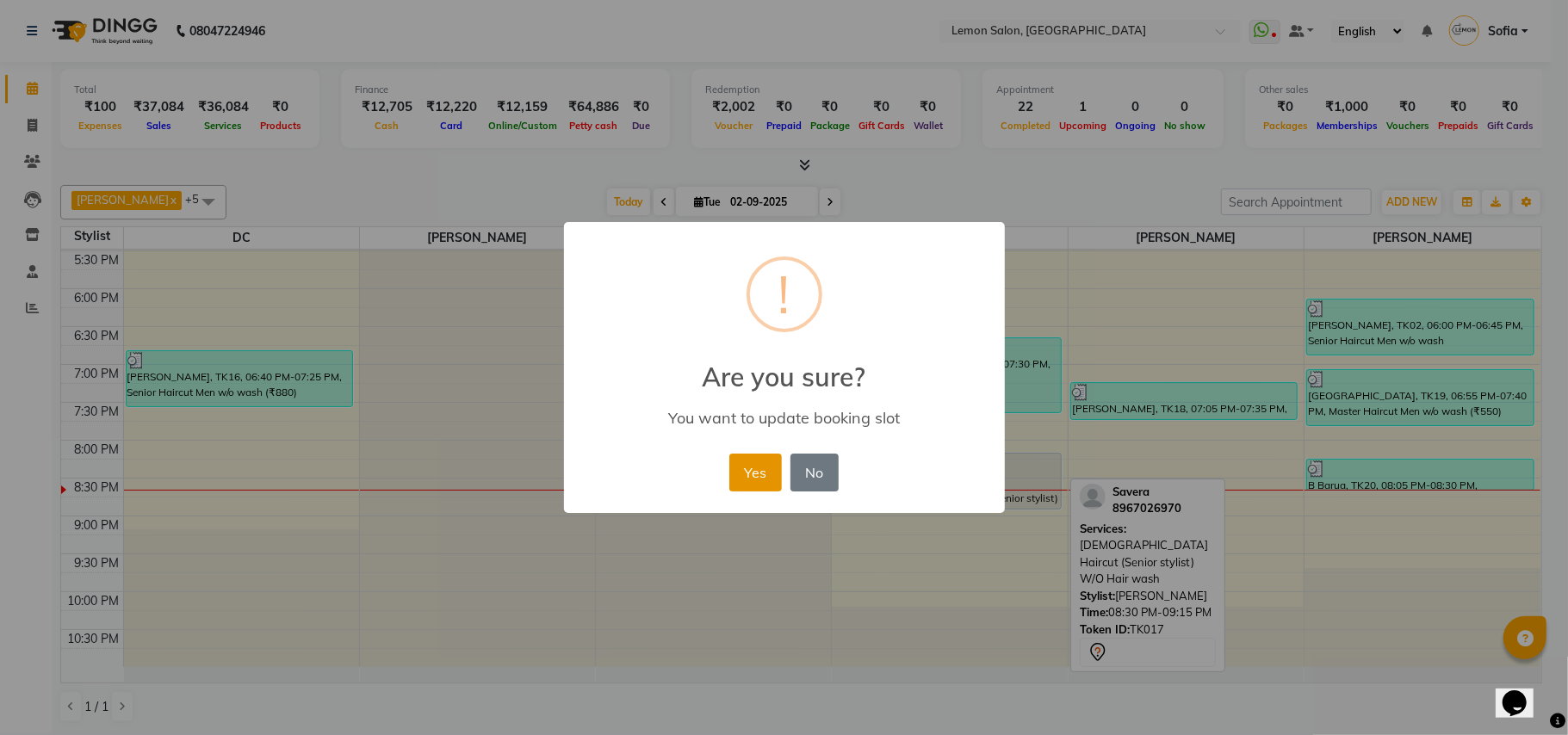
click at [755, 467] on button "Yes" at bounding box center [756, 472] width 53 height 38
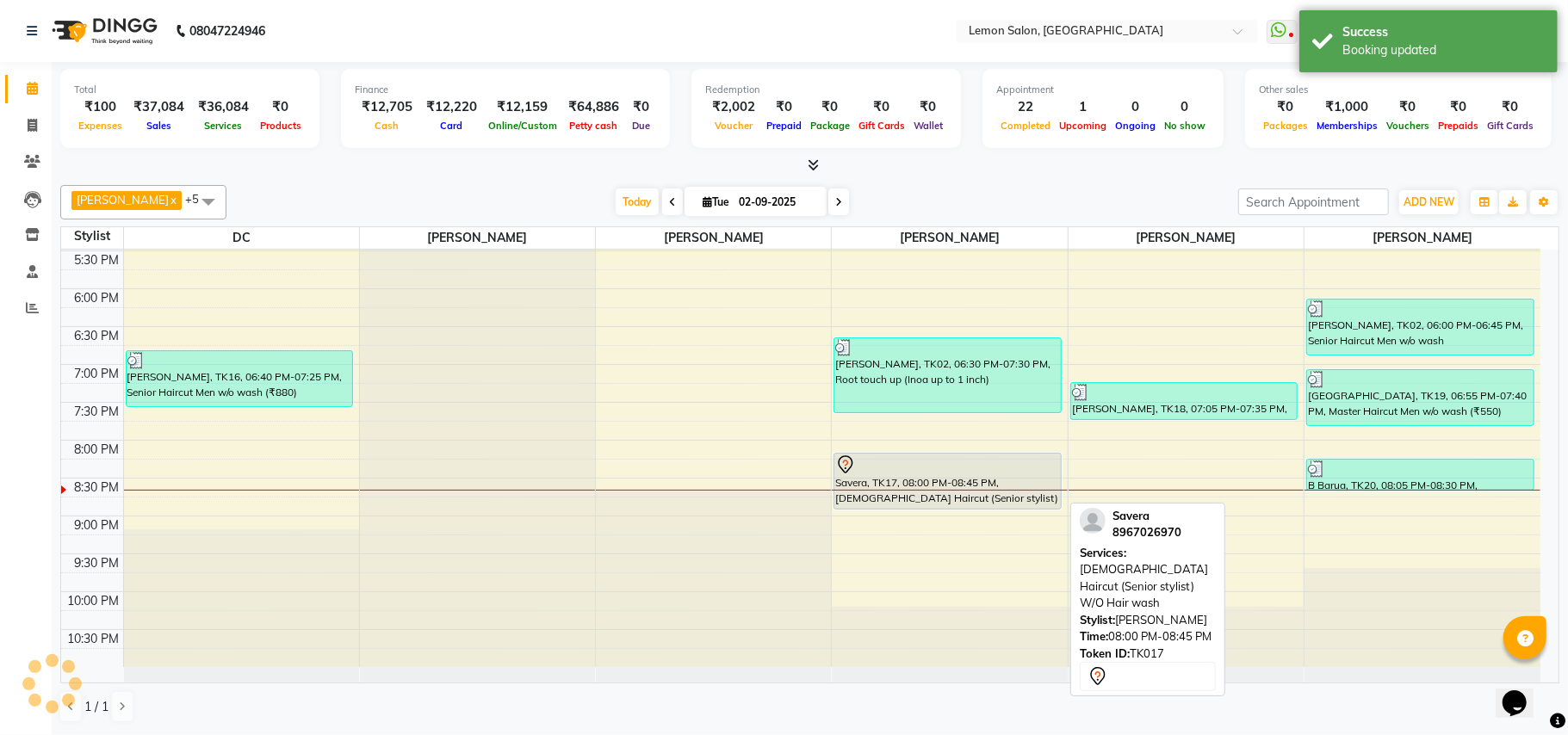
click at [917, 475] on div at bounding box center [947, 464] width 225 height 21
click at [925, 461] on div at bounding box center [947, 464] width 225 height 21
select select "7"
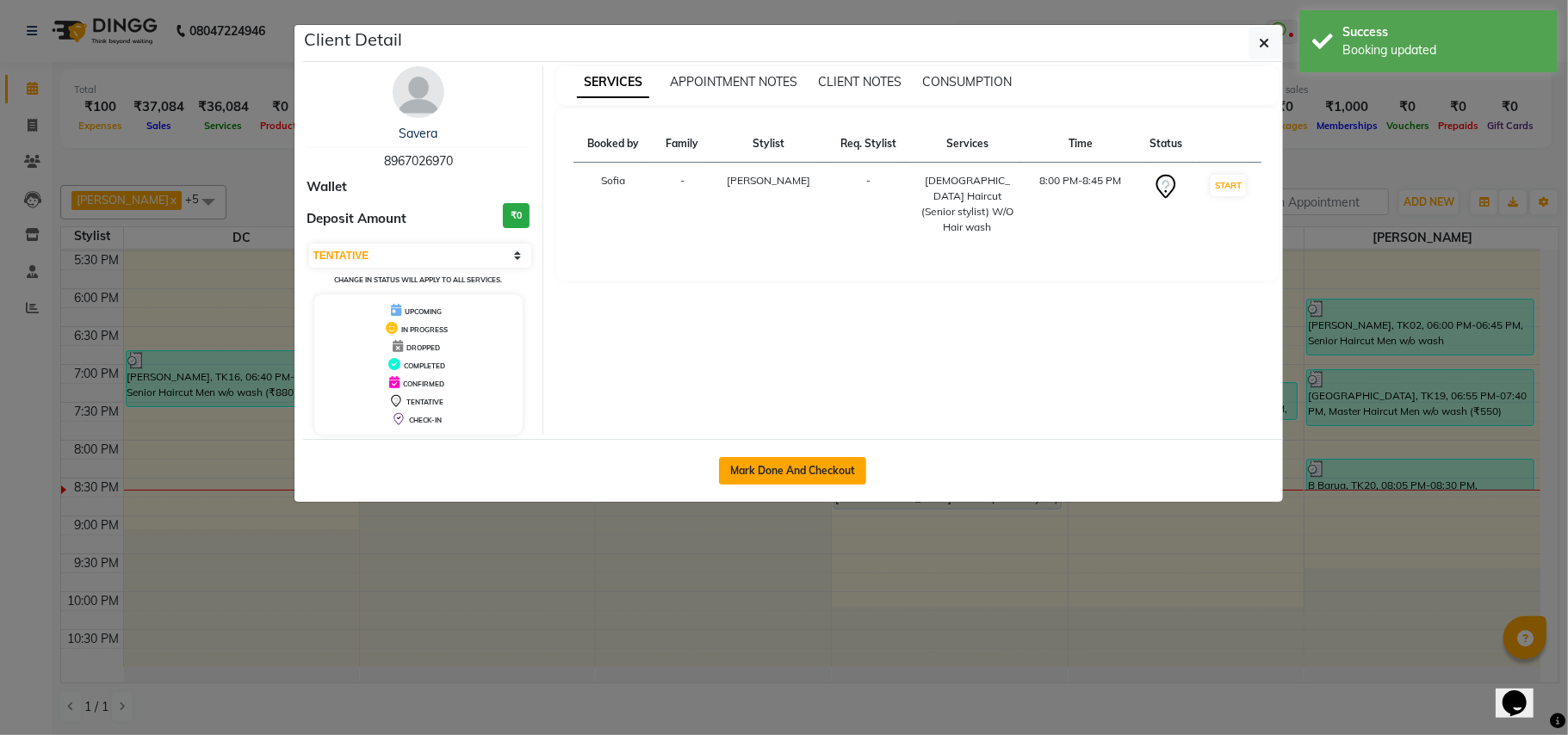
click at [807, 469] on button "Mark Done And Checkout" at bounding box center [792, 471] width 147 height 27
select select "service"
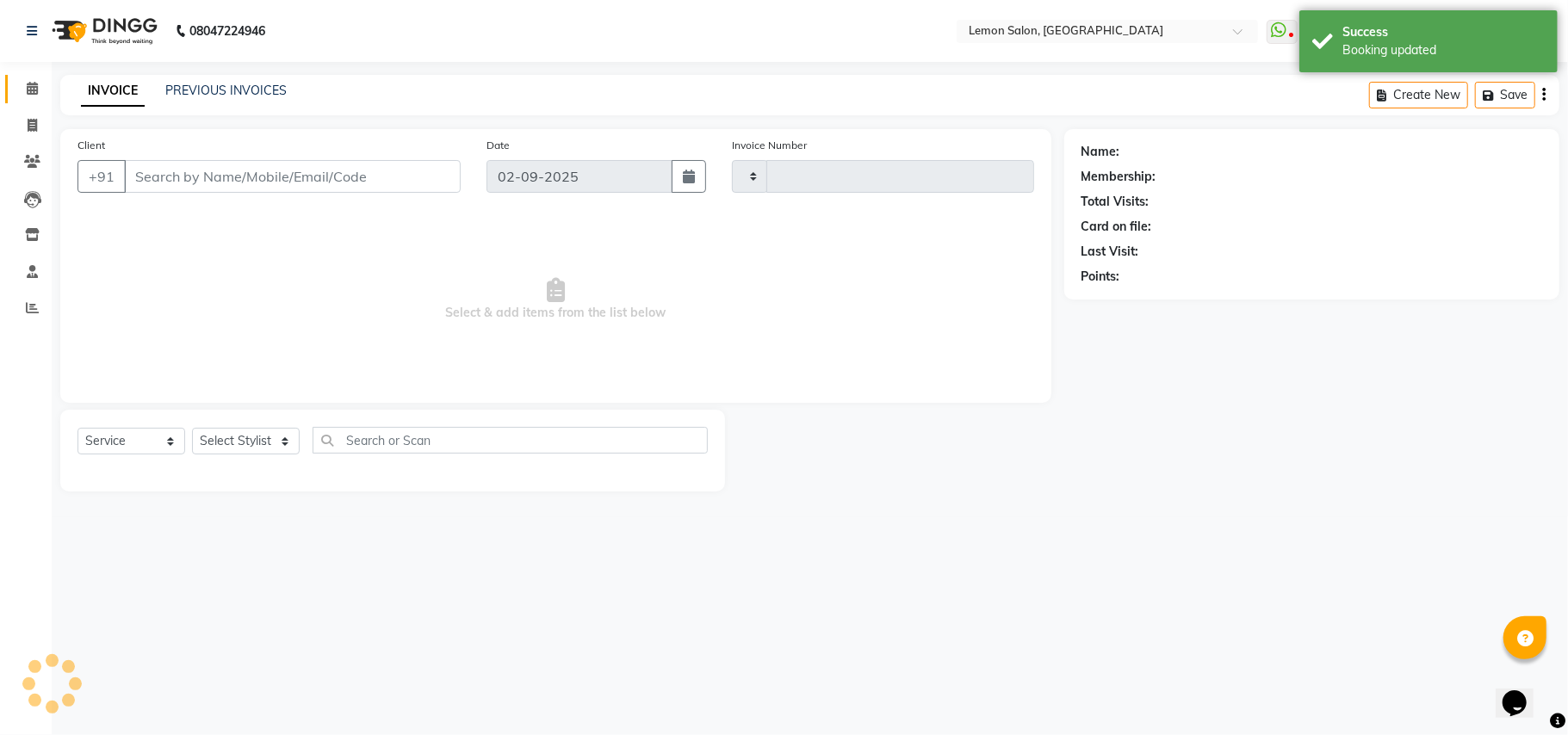
select select "3"
type input "5974"
select select "551"
type input "8967026970"
select select "48089"
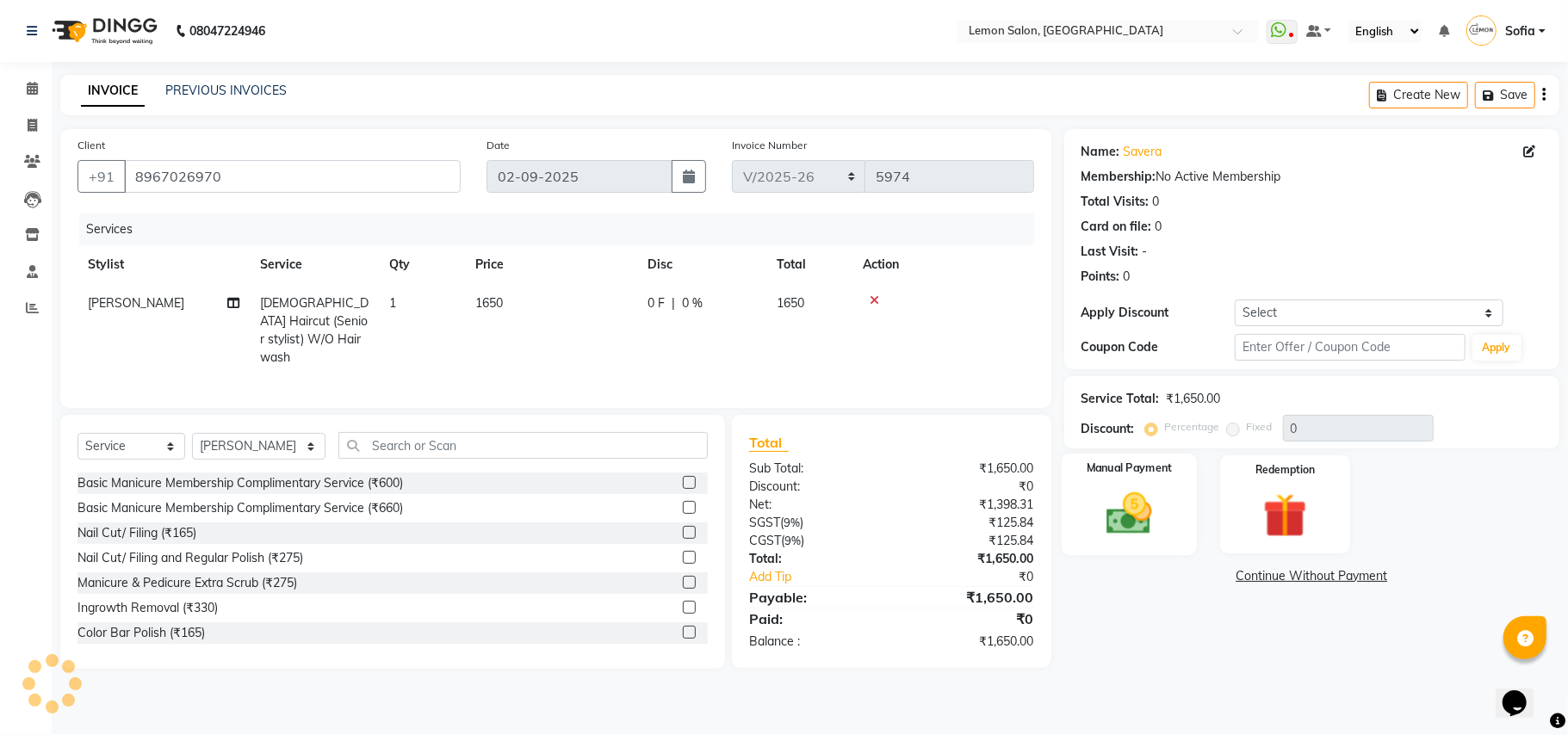
click at [1161, 510] on img at bounding box center [1129, 514] width 75 height 54
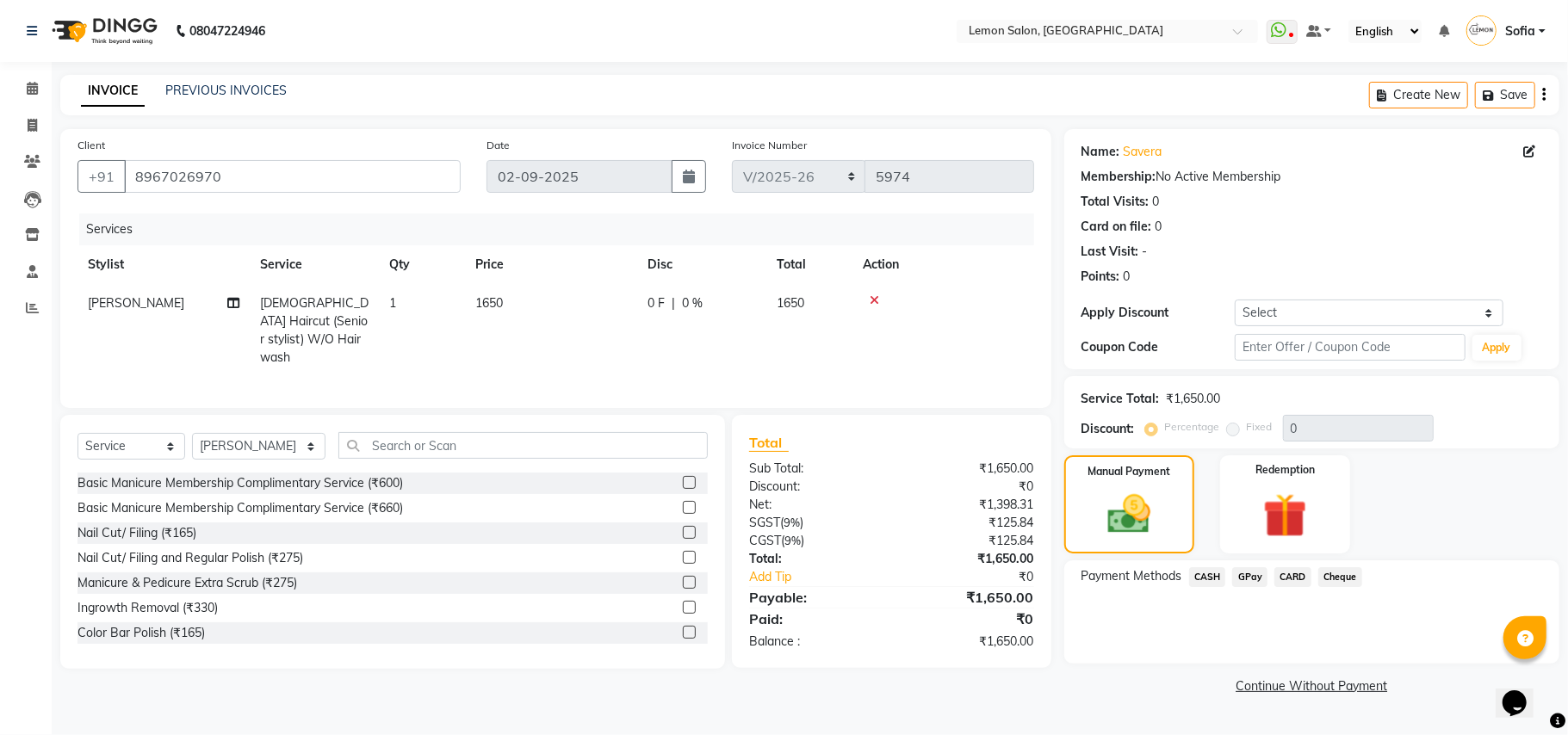
click at [1245, 576] on span "GPay" at bounding box center [1250, 577] width 35 height 20
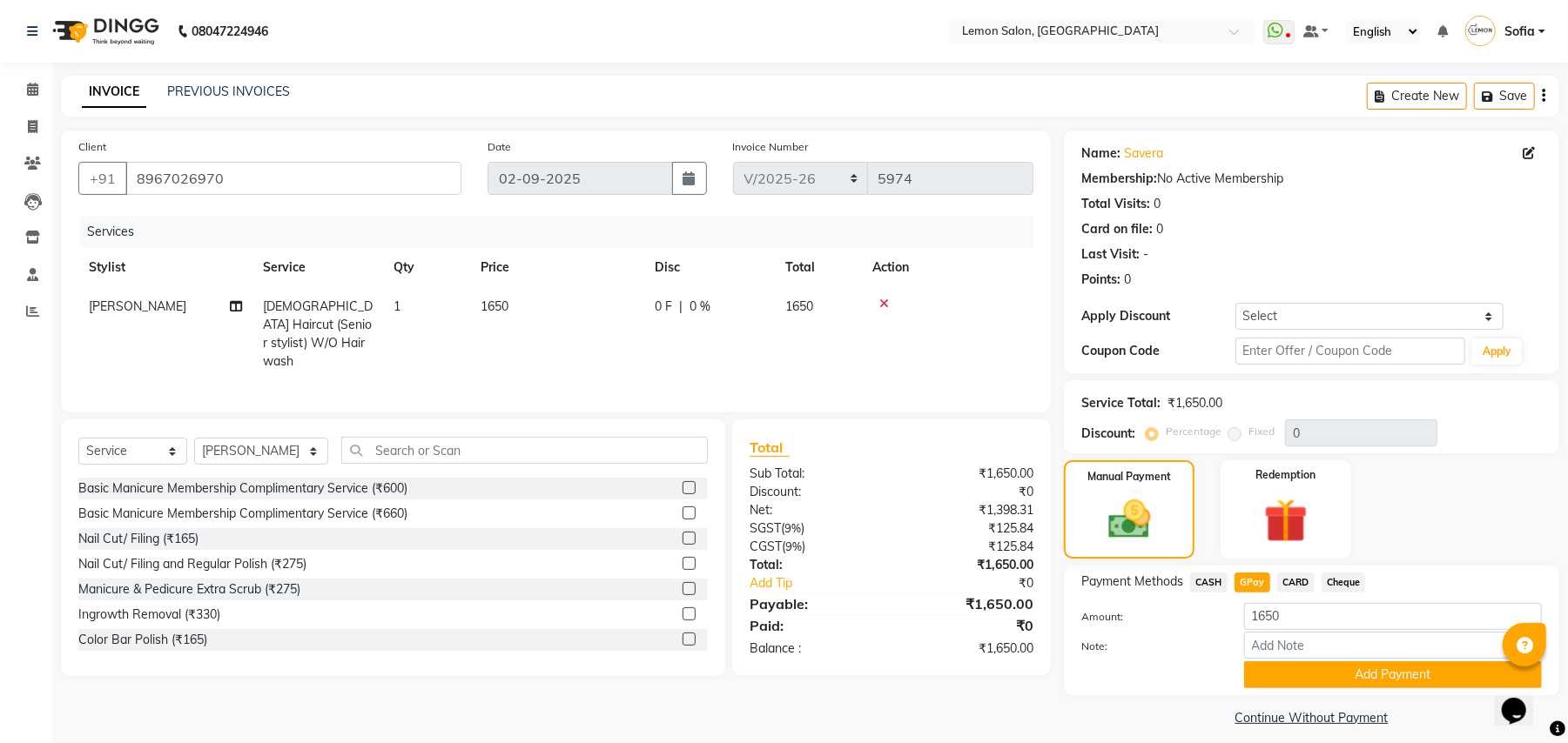
click at [1303, 582] on span "CARD" at bounding box center [1296, 583] width 38 height 20
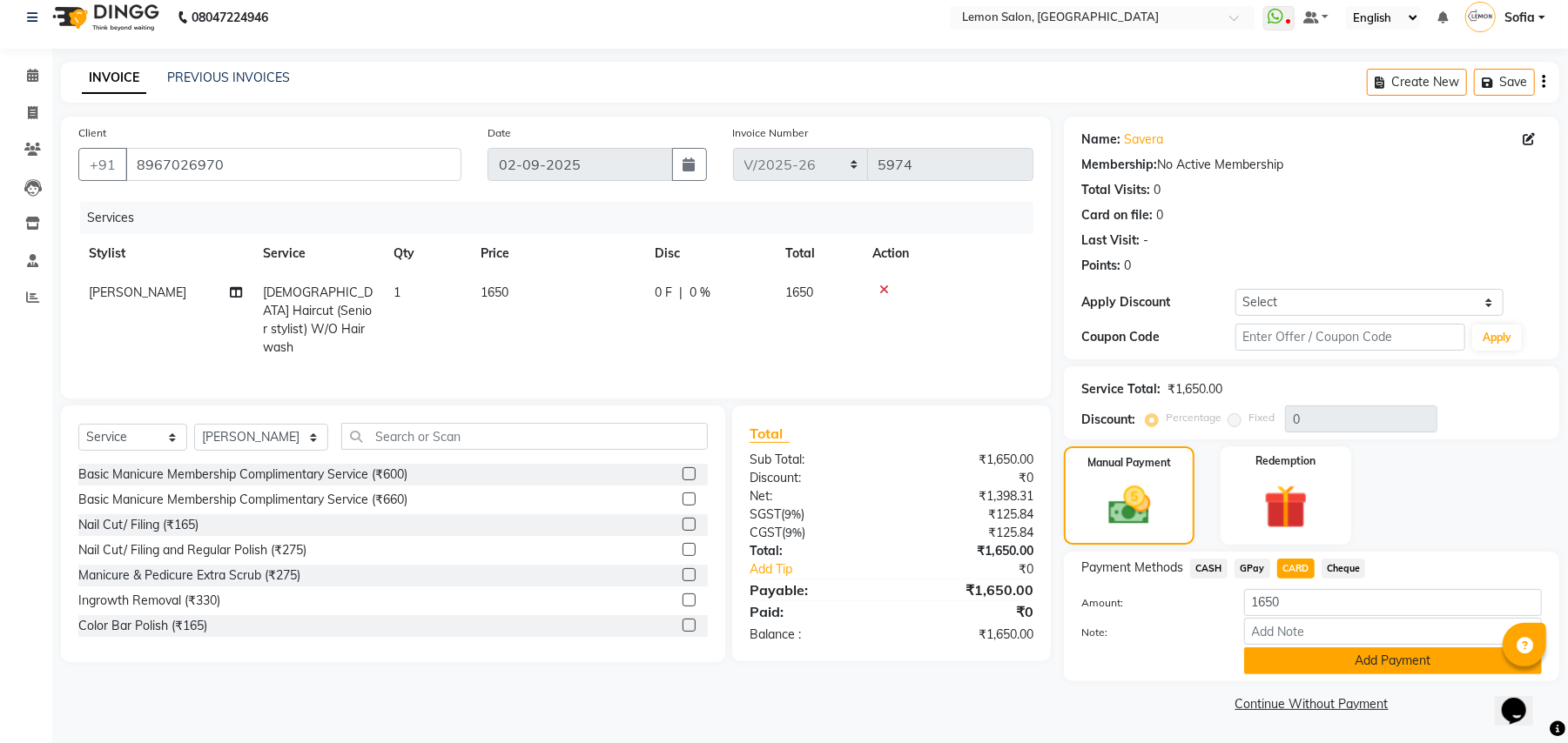
click at [1415, 668] on button "Add Payment" at bounding box center [1393, 660] width 298 height 27
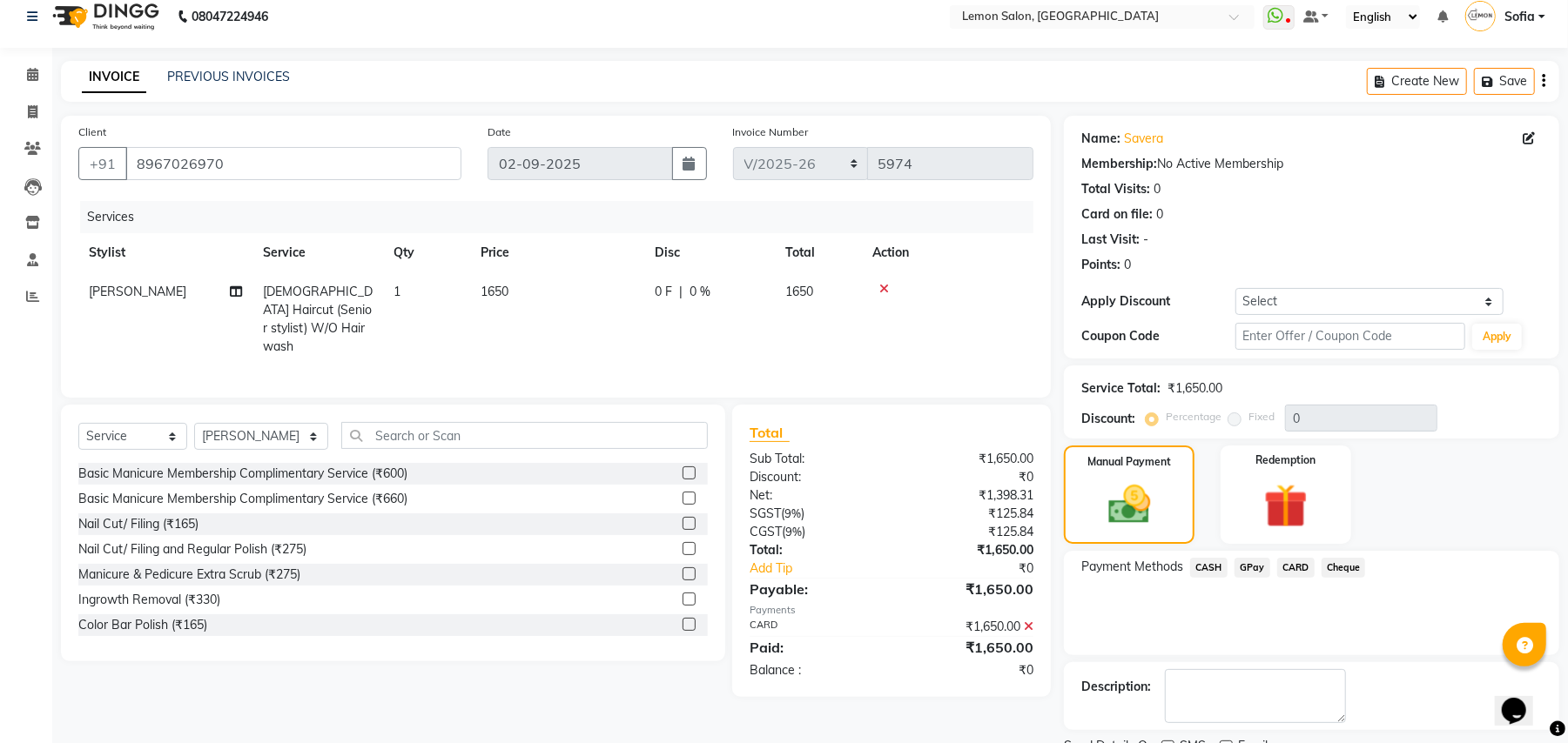
scroll to position [88, 0]
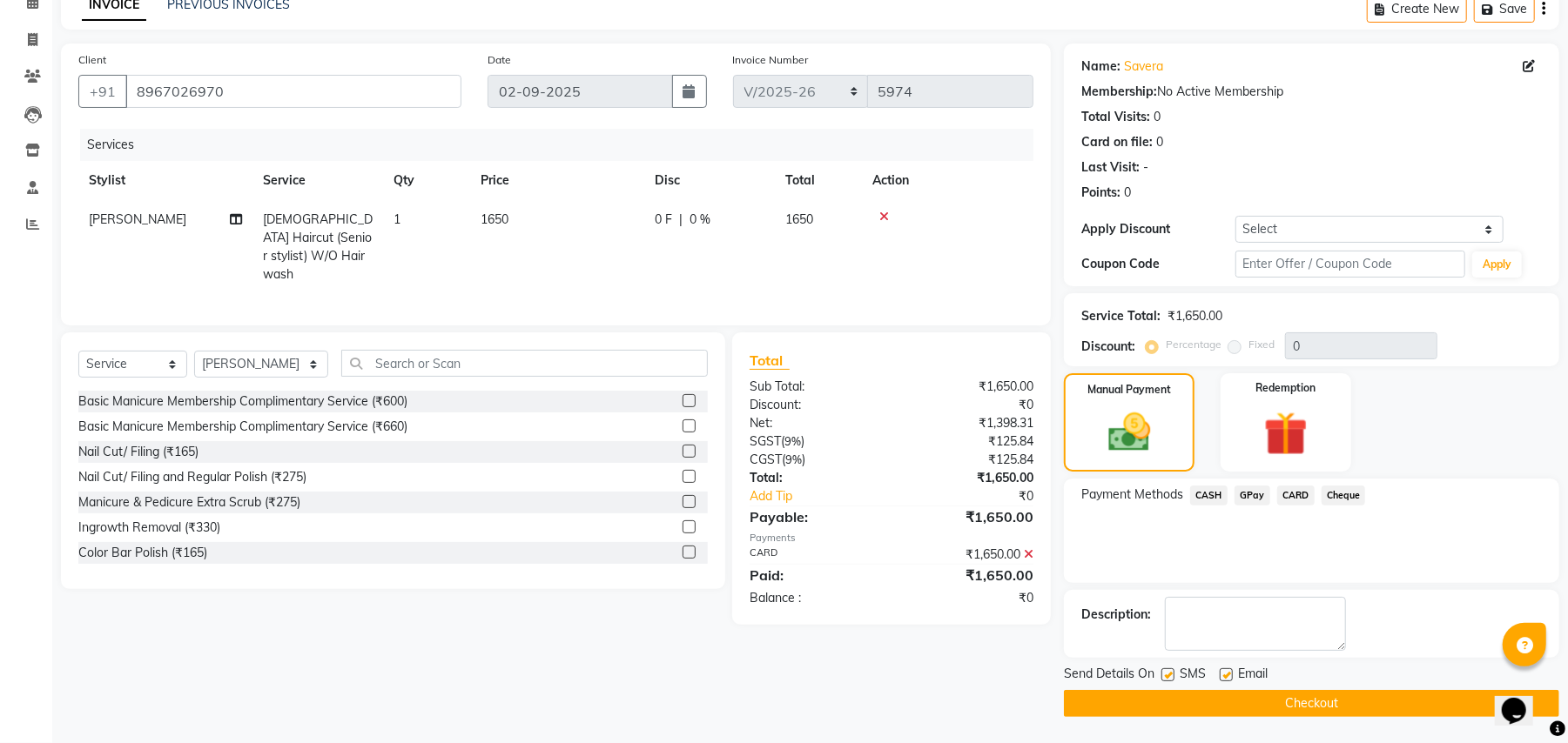
click at [1226, 675] on label at bounding box center [1225, 674] width 13 height 13
click at [1226, 675] on input "checkbox" at bounding box center [1225, 675] width 11 height 11
checkbox input "false"
click at [1170, 677] on label at bounding box center [1167, 674] width 13 height 13
click at [1170, 677] on input "checkbox" at bounding box center [1166, 675] width 11 height 11
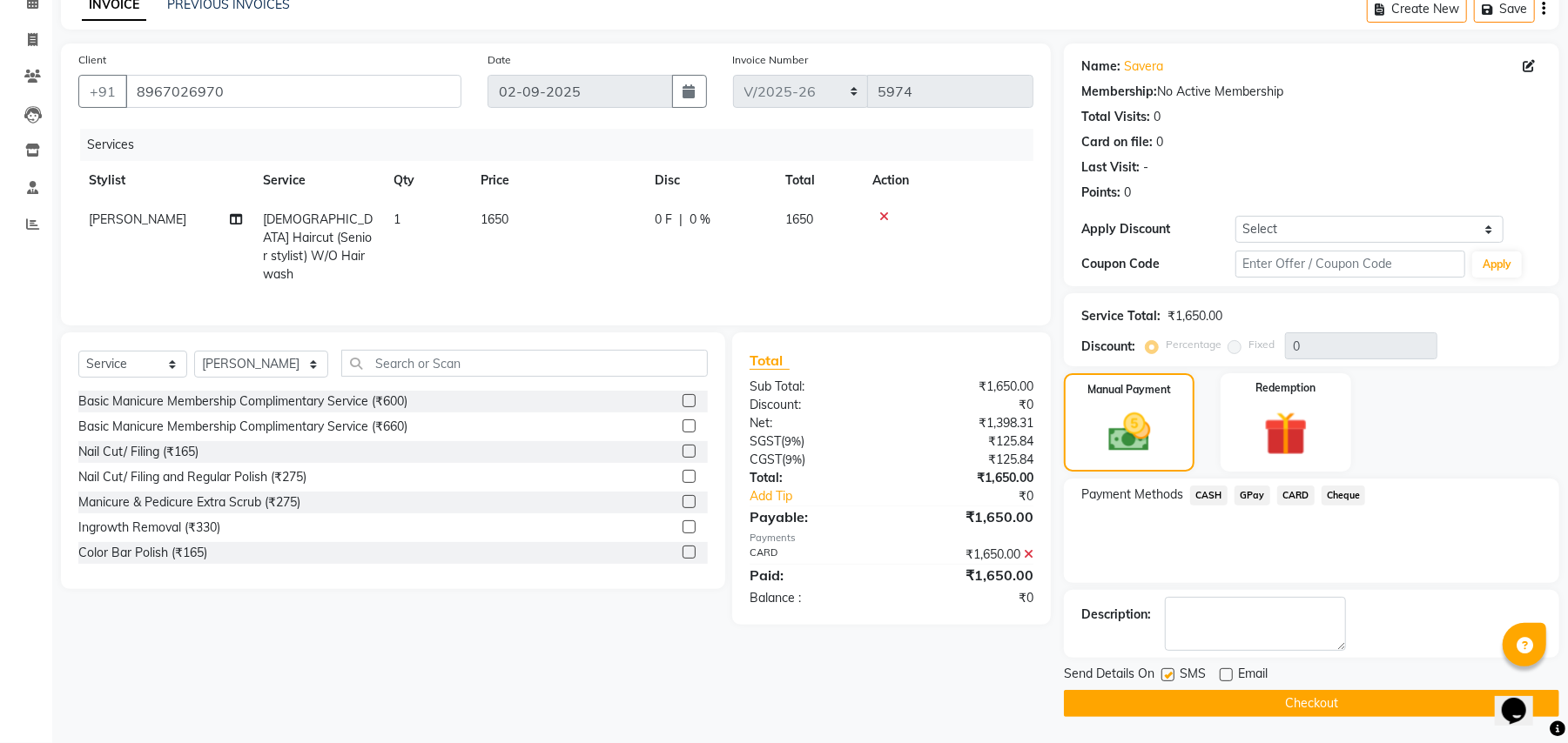
checkbox input "false"
click at [1225, 697] on button "Checkout" at bounding box center [1312, 702] width 495 height 27
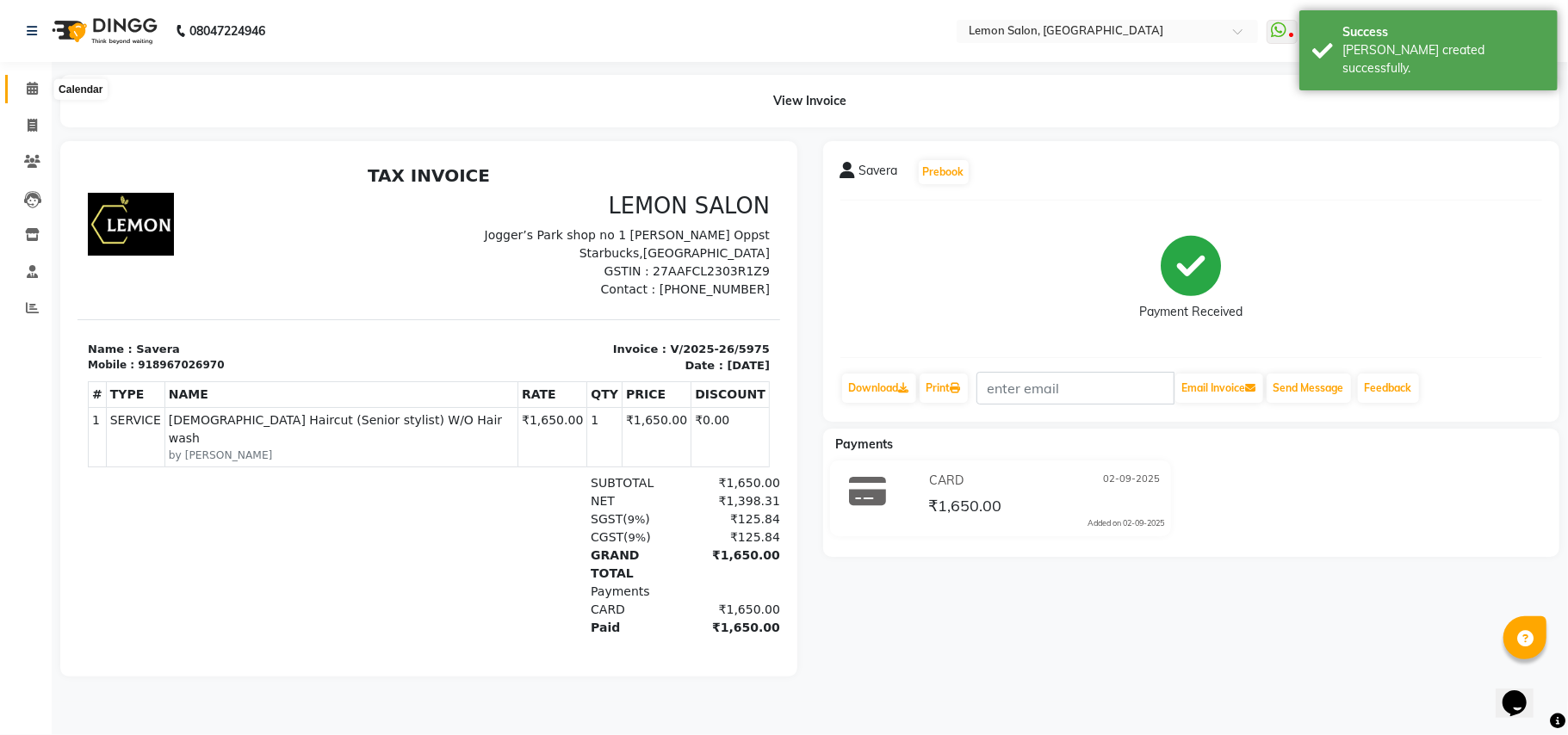
click at [27, 84] on icon at bounding box center [31, 88] width 11 height 13
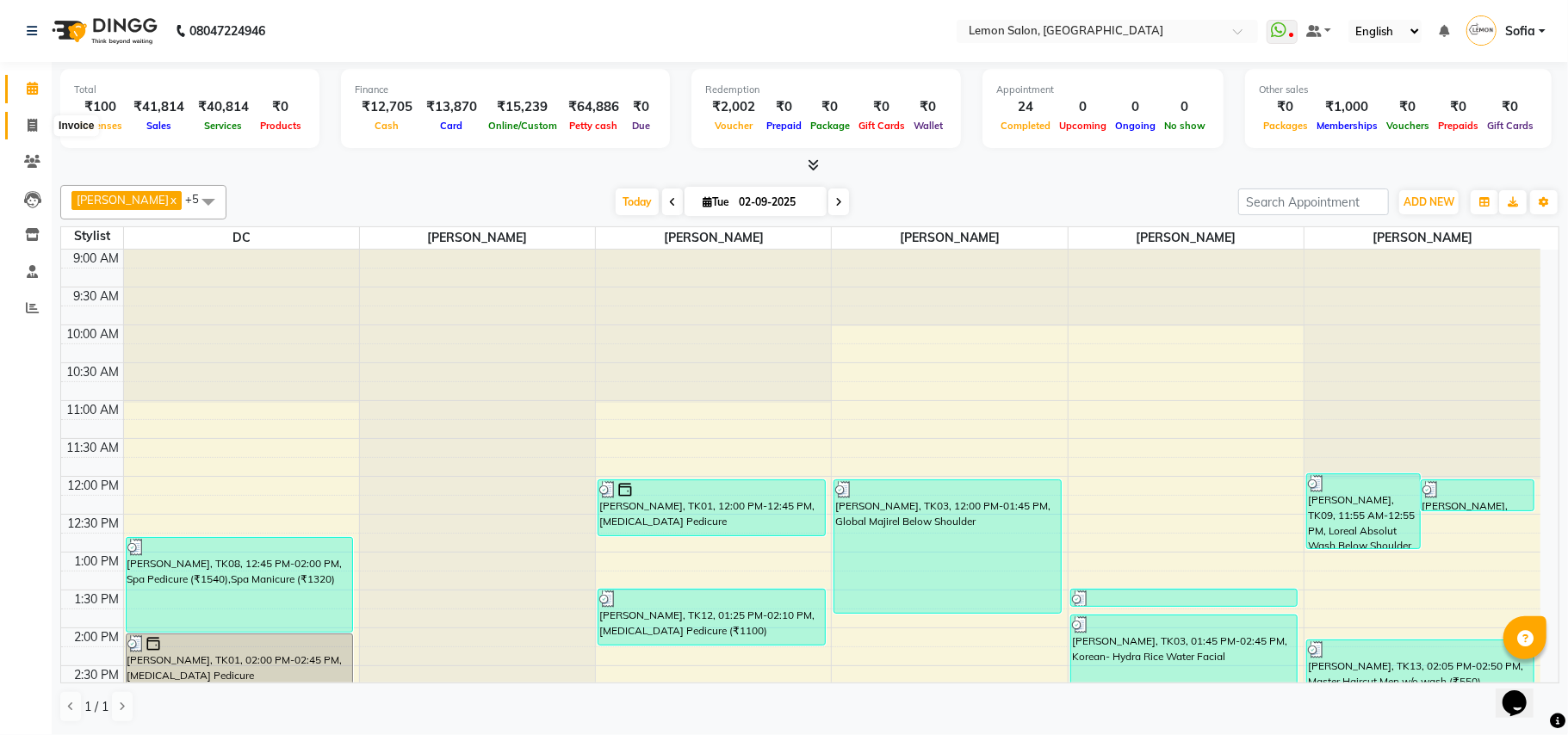
click at [31, 131] on icon at bounding box center [32, 124] width 10 height 13
select select "551"
select select "service"
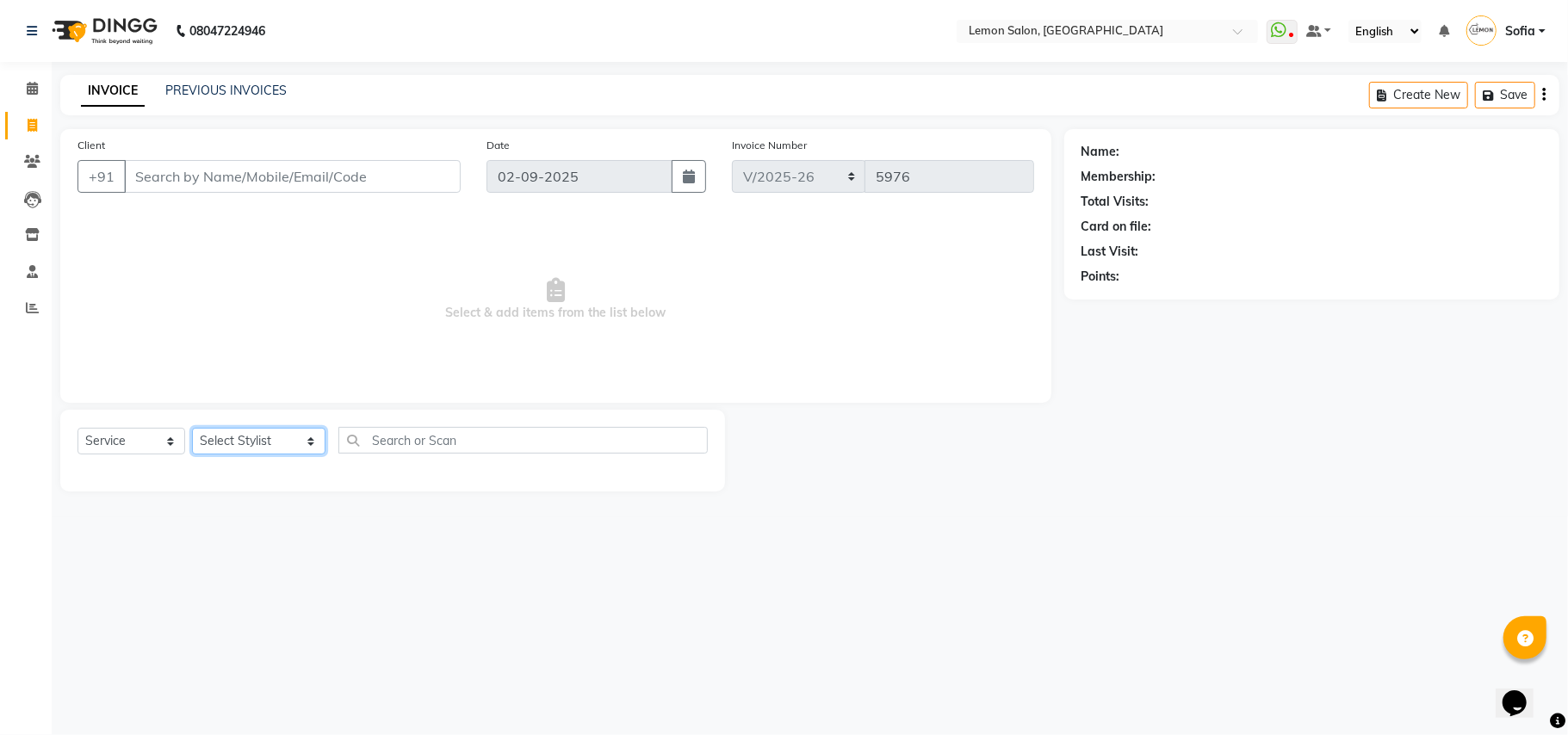
click at [225, 447] on select "Select Stylist Aalam Saifi Abhishek Shelar Ansar Ahmed Archana Muke Archana Raj…" at bounding box center [258, 440] width 133 height 26
select select "54463"
click at [192, 428] on select "Select Stylist Aalam Saifi Abhishek Shelar Ansar Ahmed Archana Muke Archana Raj…" at bounding box center [258, 440] width 133 height 26
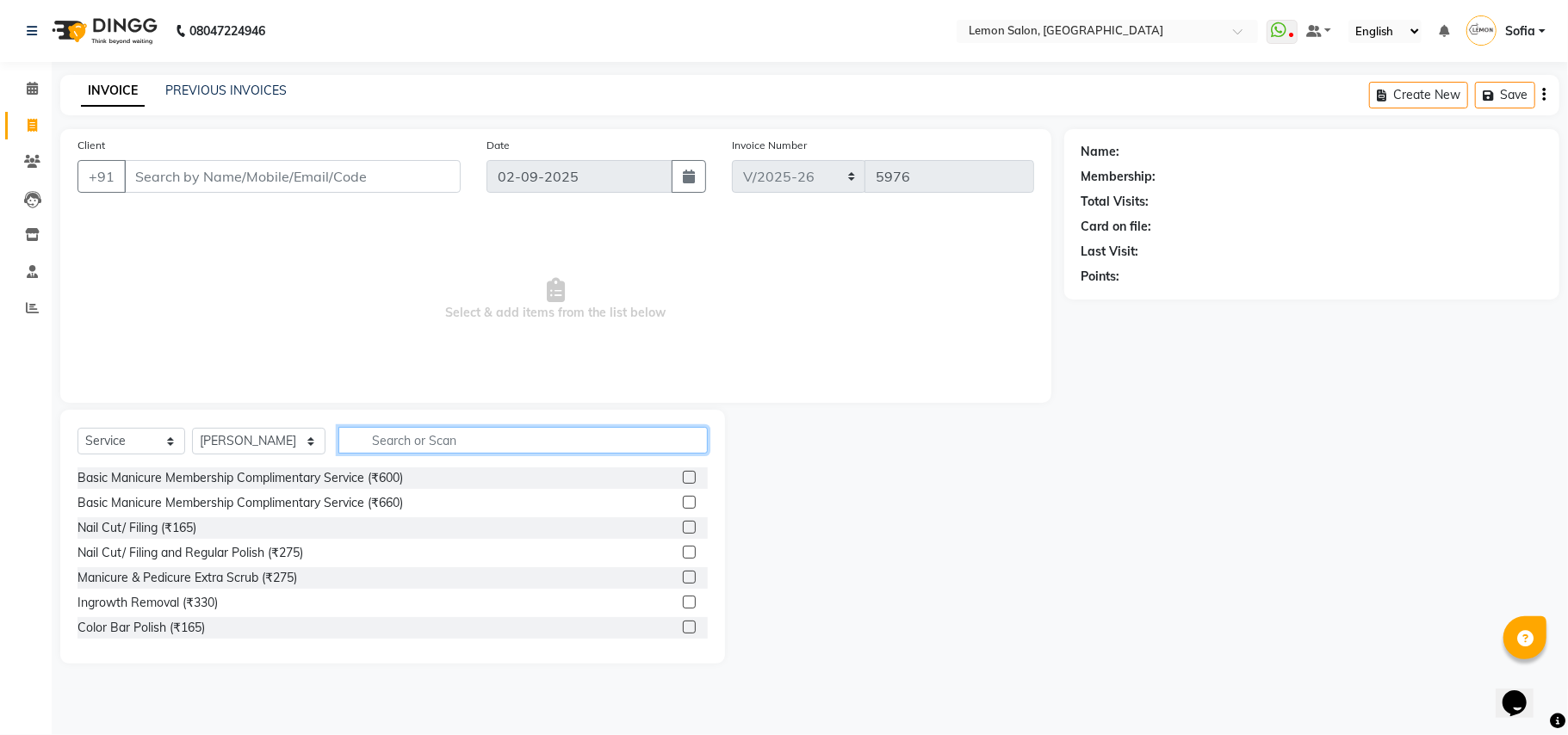
click at [384, 442] on input "text" at bounding box center [523, 439] width 369 height 26
click at [407, 438] on input "text" at bounding box center [523, 439] width 369 height 26
type input "upp"
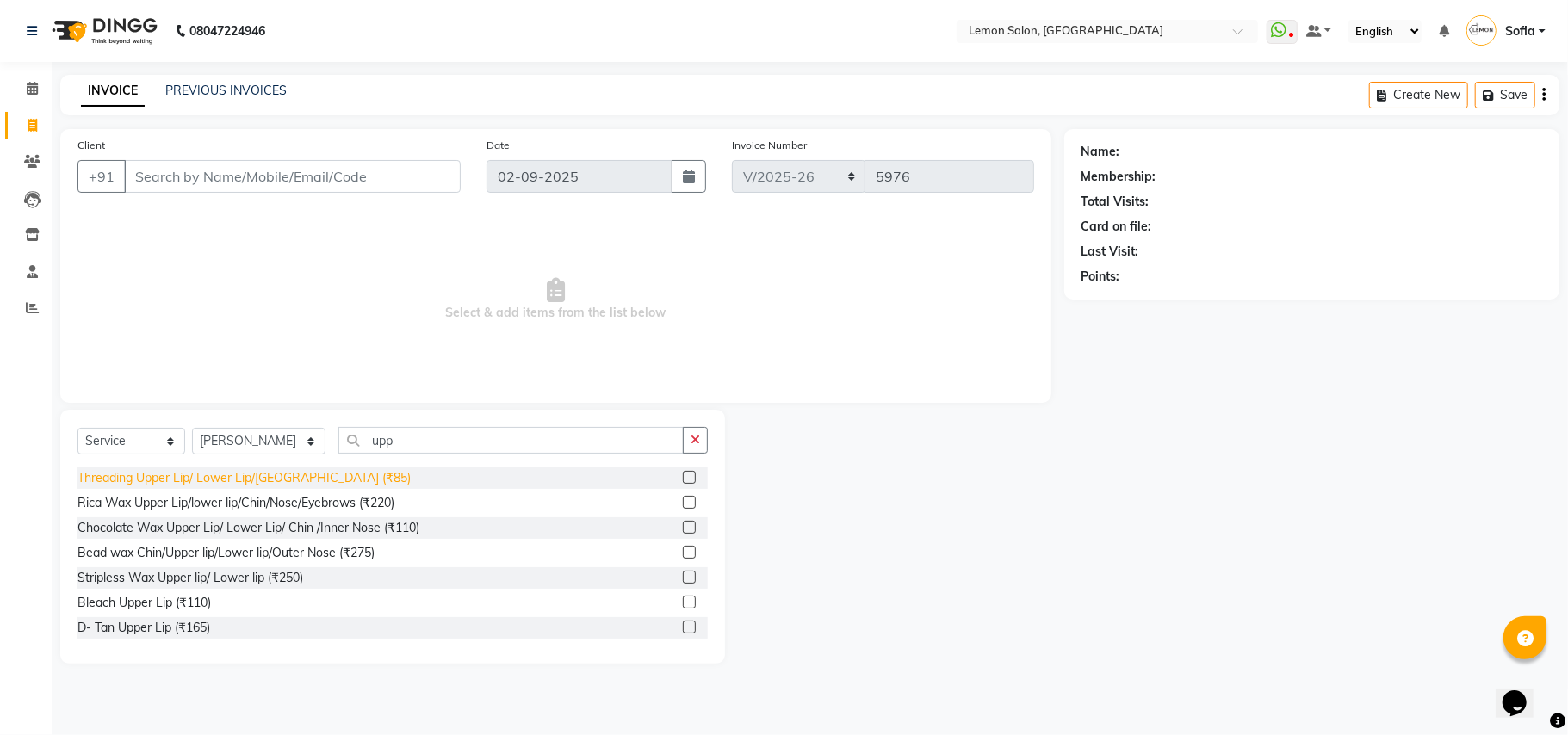
click at [207, 475] on div "Threading Upper Lip/ Lower Lip/Chin (₹85)" at bounding box center [244, 478] width 333 height 18
checkbox input "false"
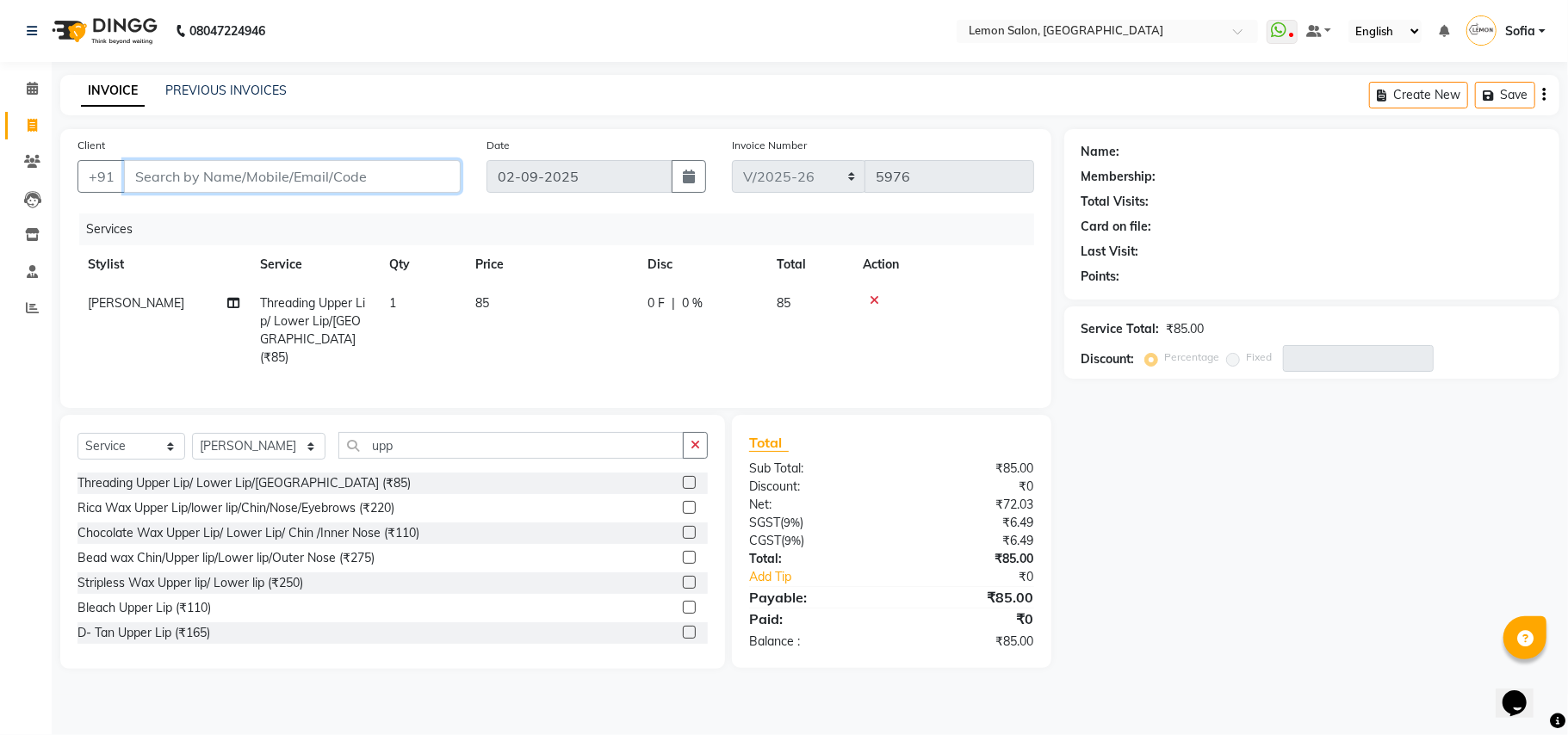
click at [256, 161] on input "Client" at bounding box center [293, 176] width 337 height 32
type input "8"
type input "0"
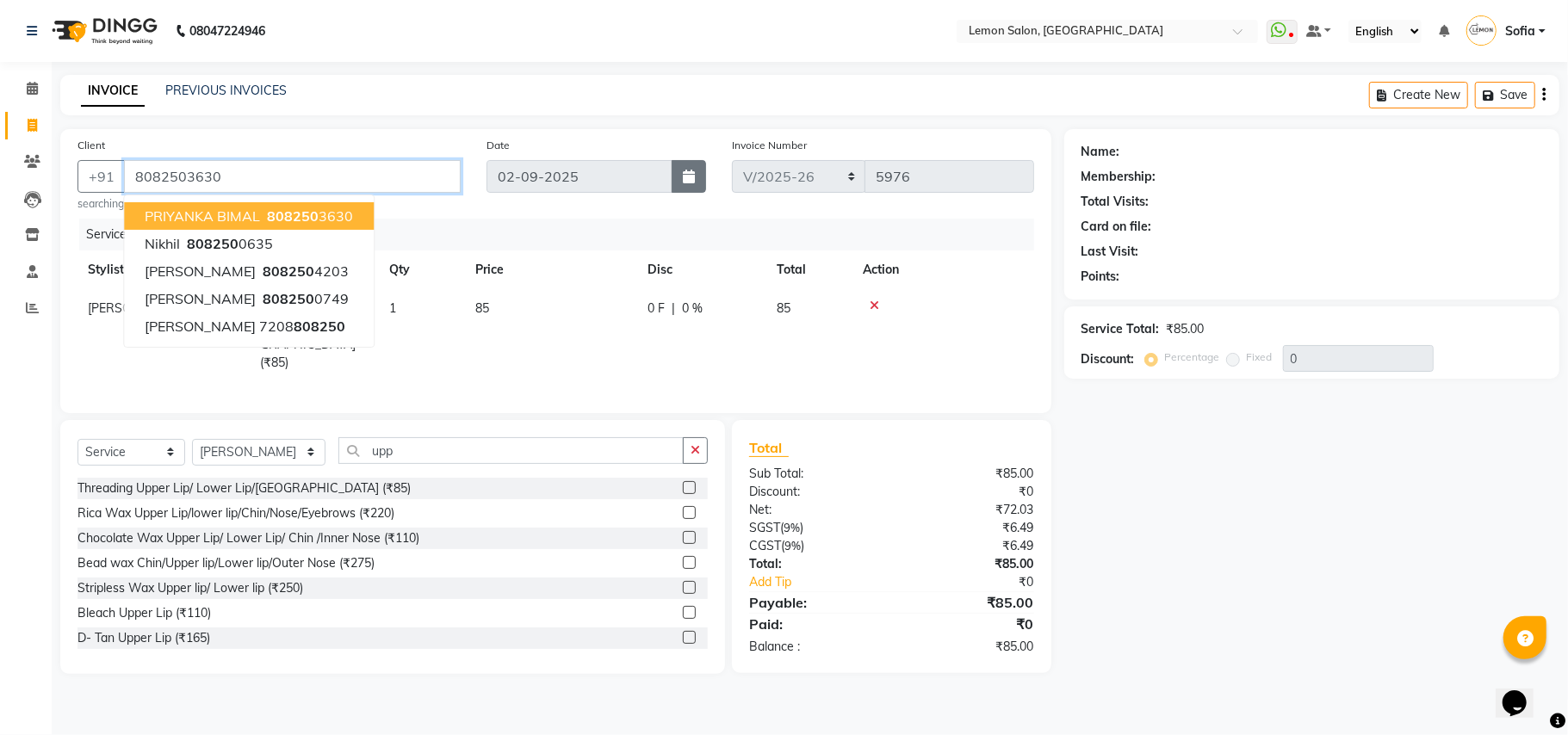
type input "8082503630"
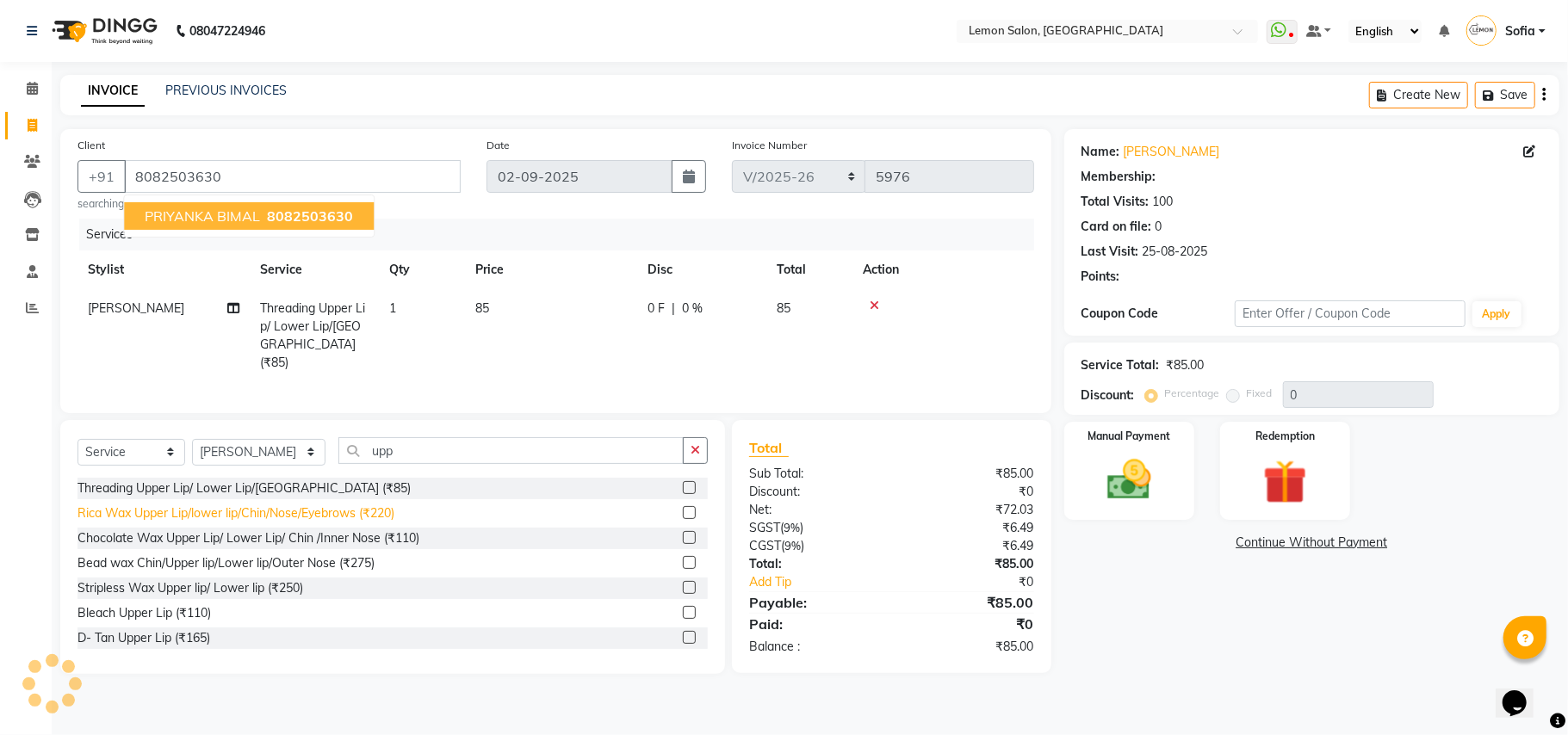
select select "1: Object"
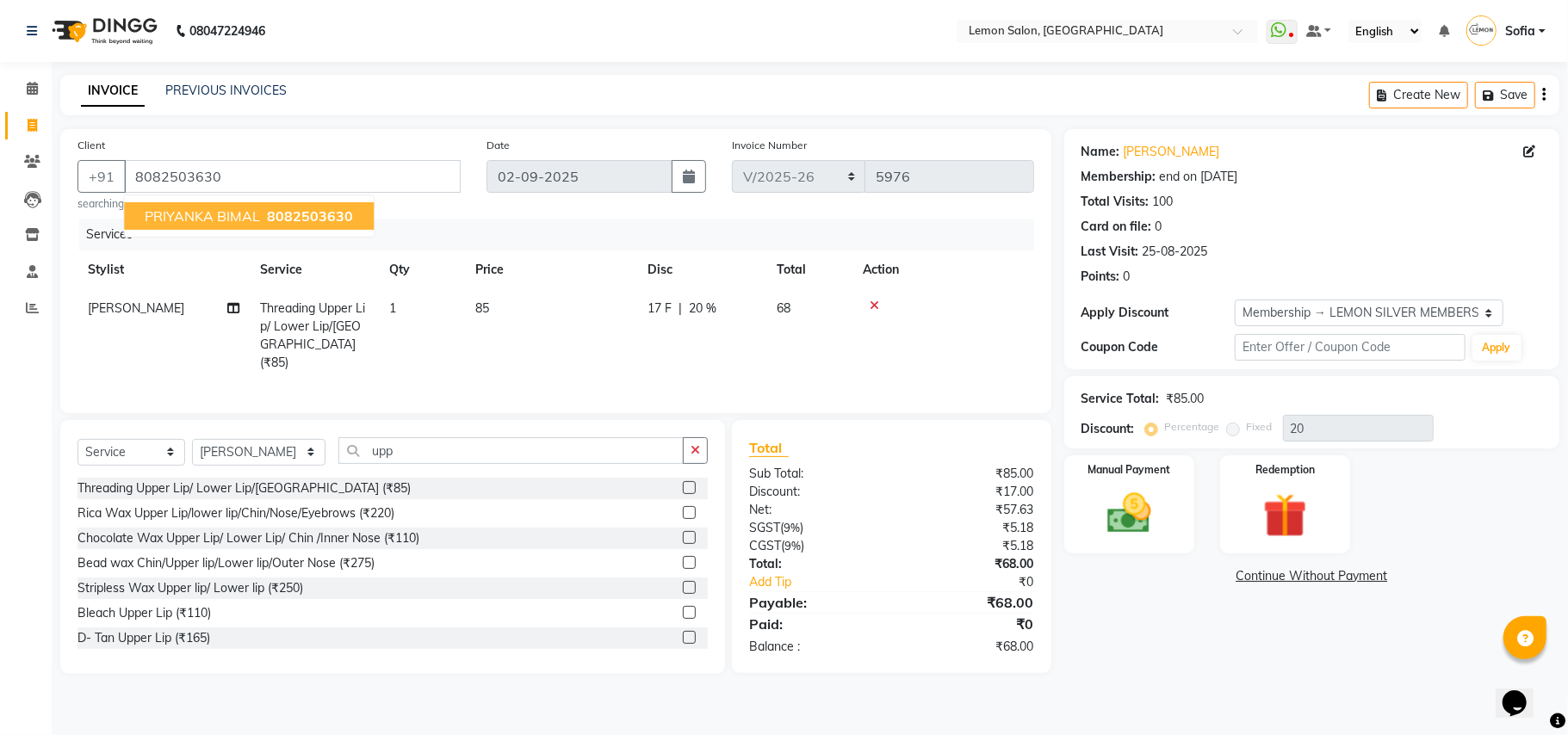
click at [310, 218] on span "8082503630" at bounding box center [310, 216] width 86 height 18
type input "20"
select select "1: Object"
click at [1139, 504] on img at bounding box center [1129, 514] width 75 height 54
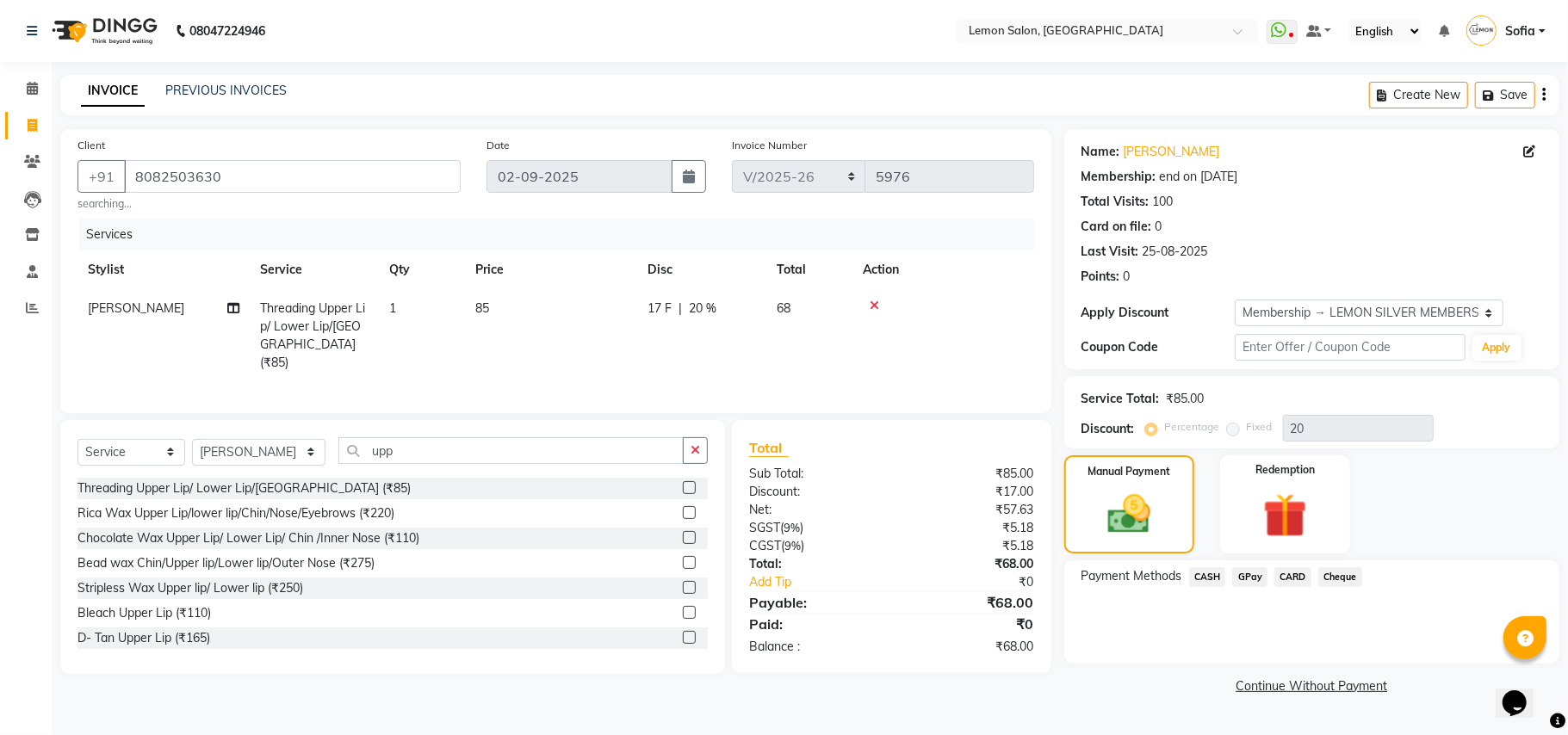
click at [1255, 582] on span "GPay" at bounding box center [1250, 577] width 35 height 20
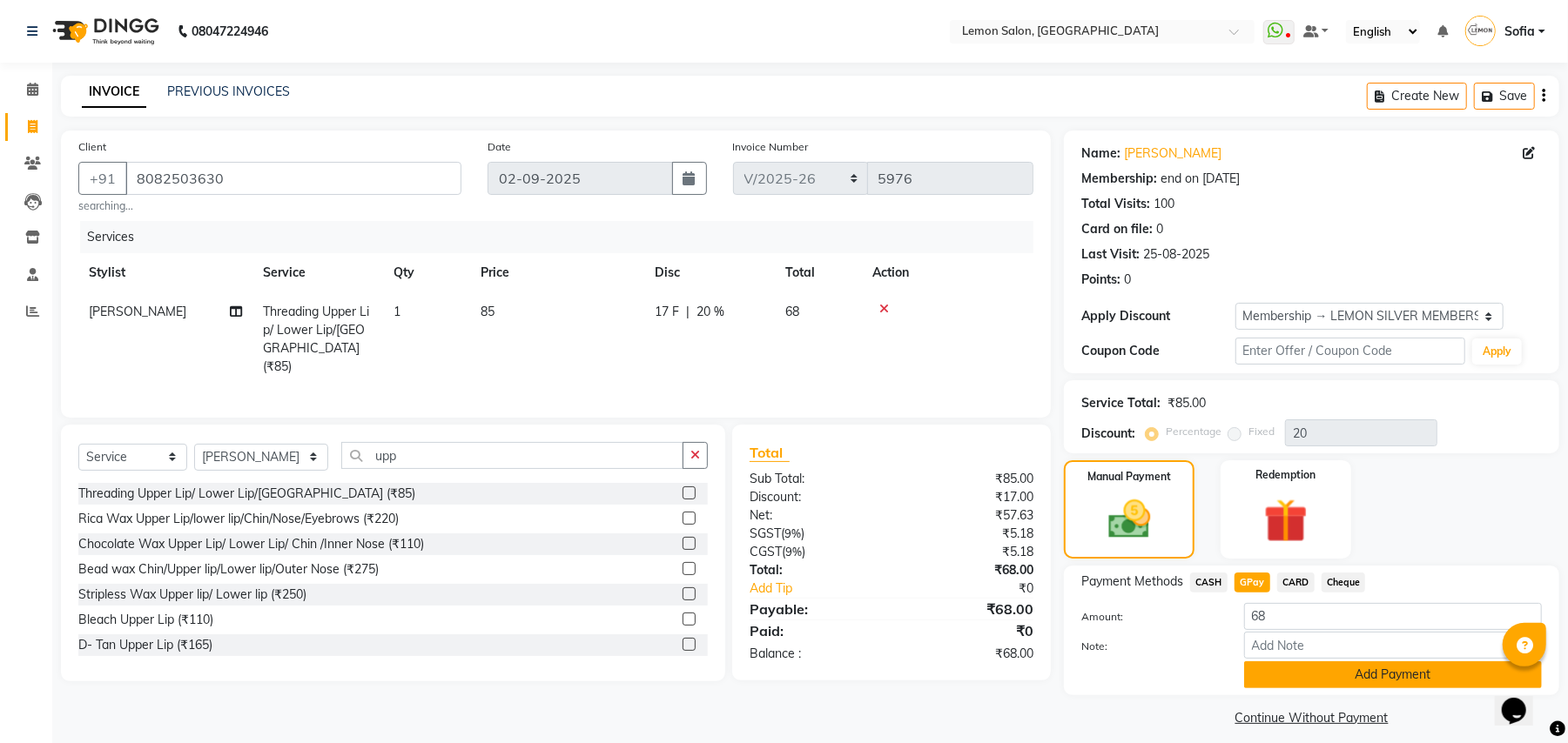
click at [1311, 677] on button "Add Payment" at bounding box center [1393, 674] width 298 height 27
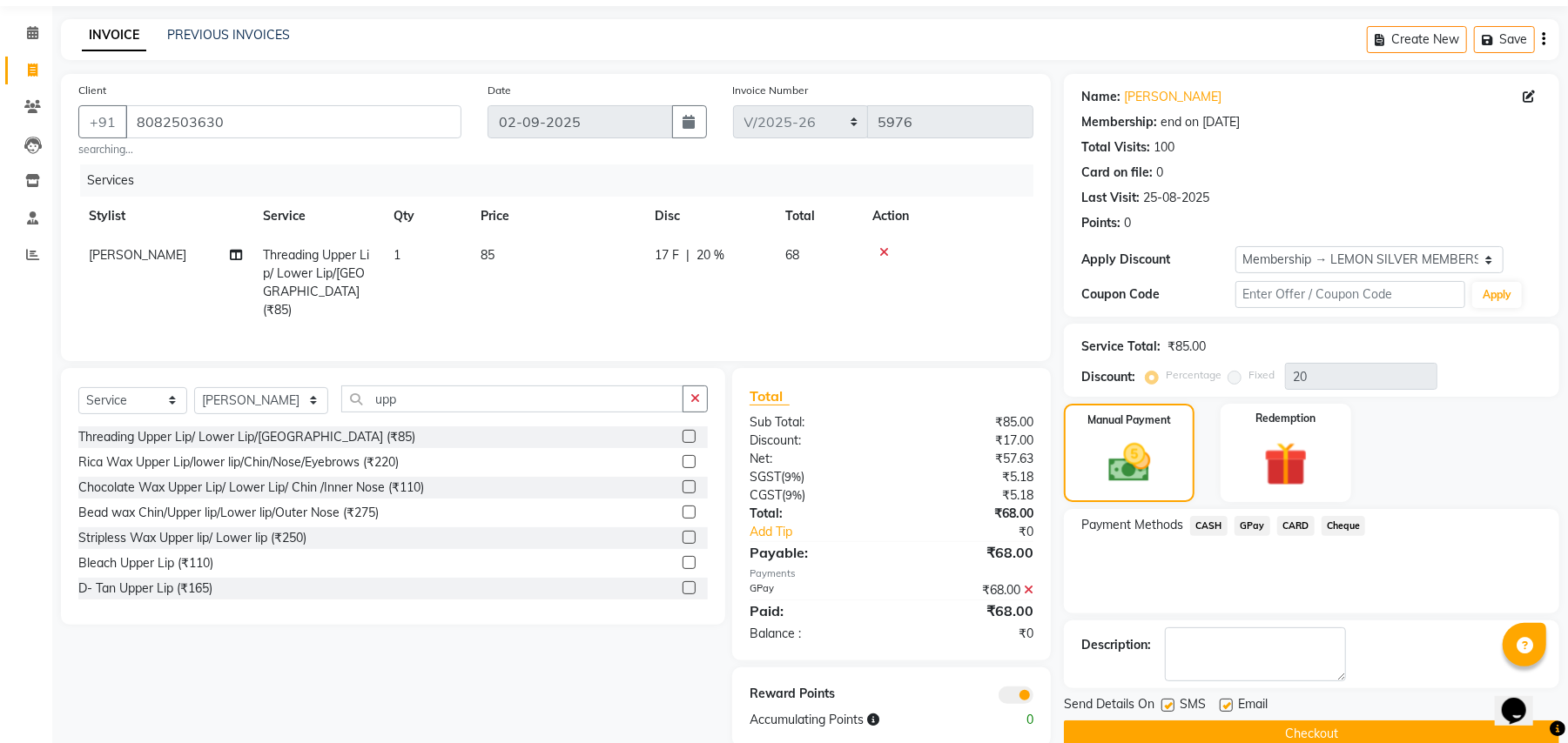
scroll to position [88, 0]
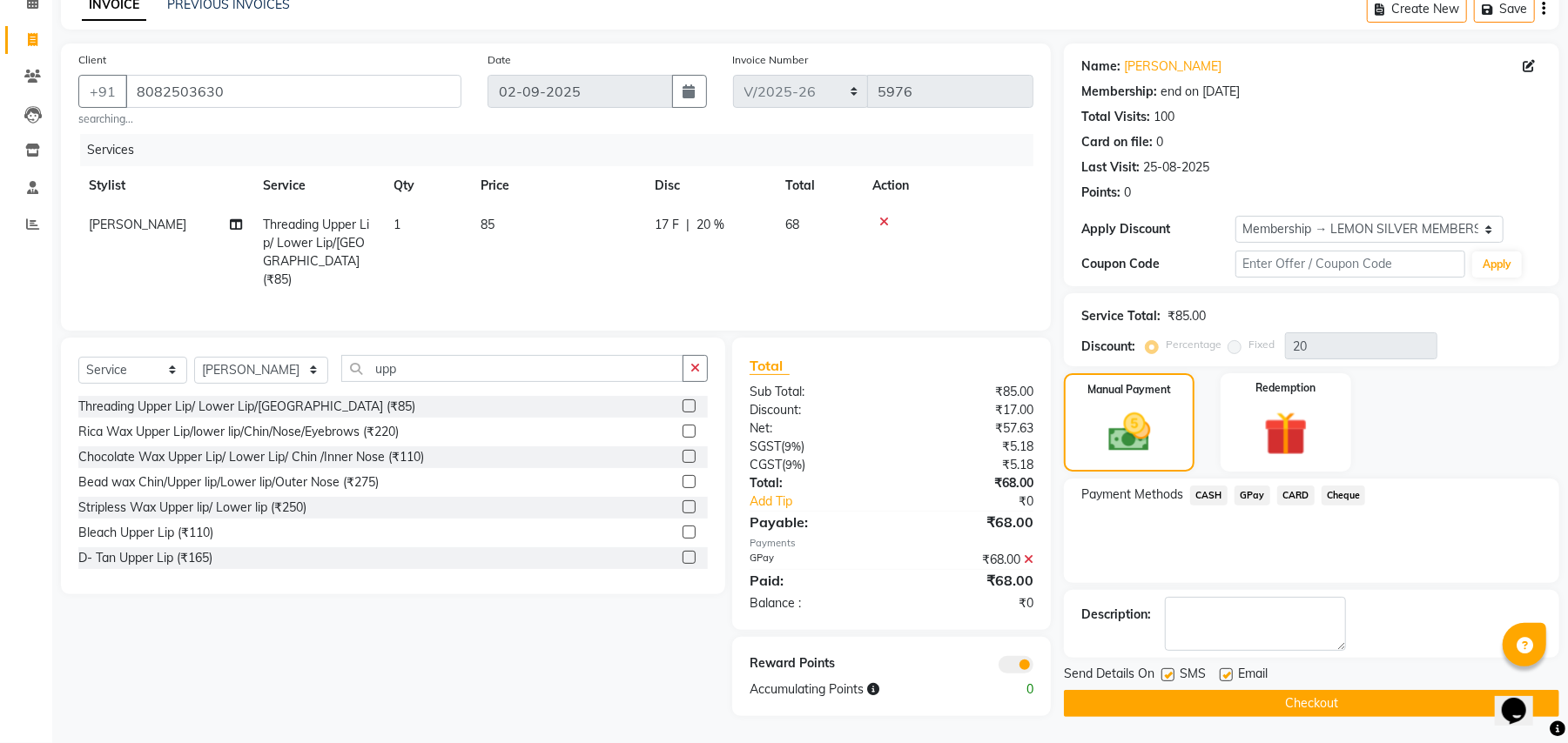
click at [1165, 674] on label at bounding box center [1167, 674] width 13 height 13
click at [1165, 674] on input "checkbox" at bounding box center [1166, 675] width 11 height 11
checkbox input "false"
click at [1230, 674] on label at bounding box center [1225, 674] width 13 height 13
click at [1230, 674] on input "checkbox" at bounding box center [1225, 675] width 11 height 11
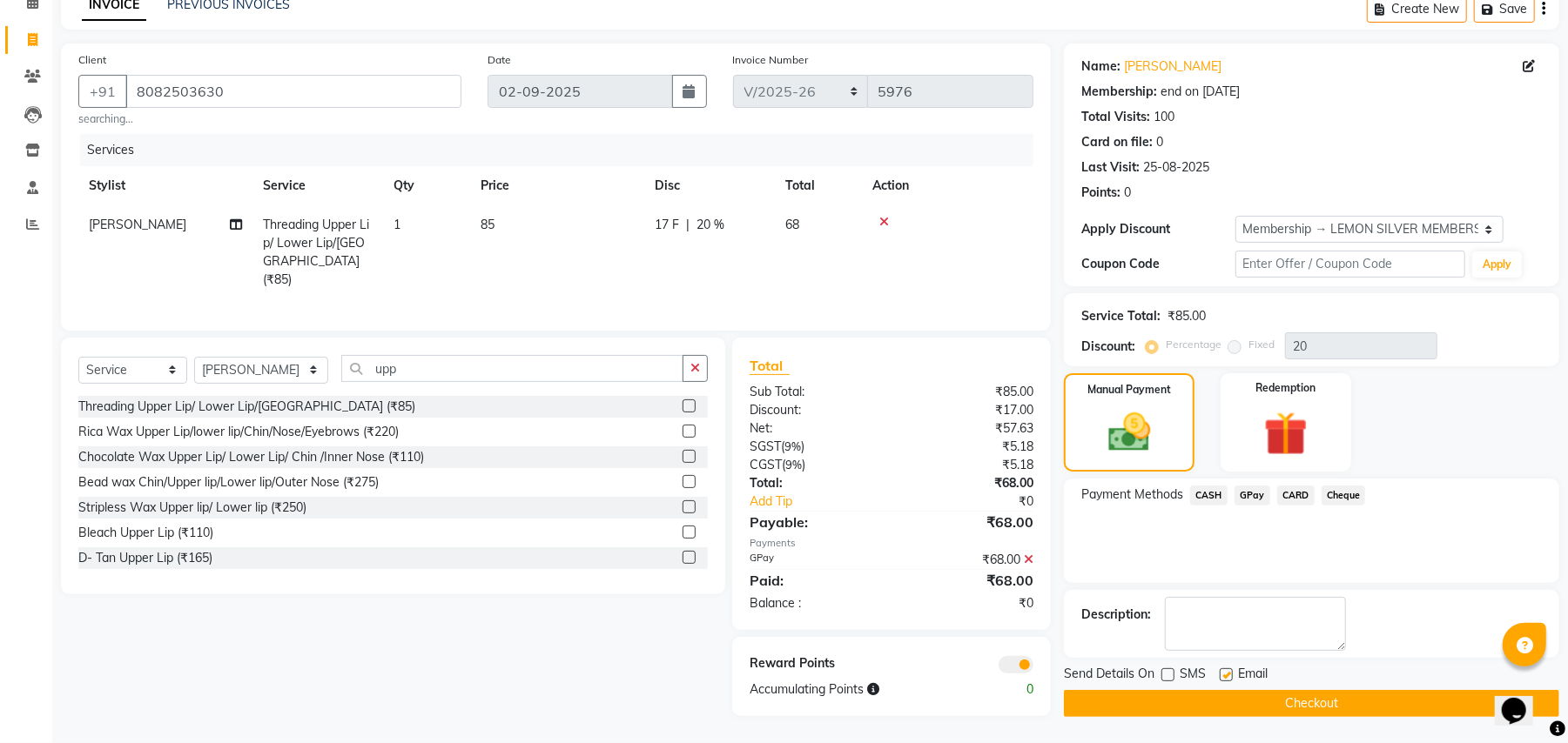
checkbox input "false"
click at [1240, 699] on button "Checkout" at bounding box center [1312, 702] width 495 height 27
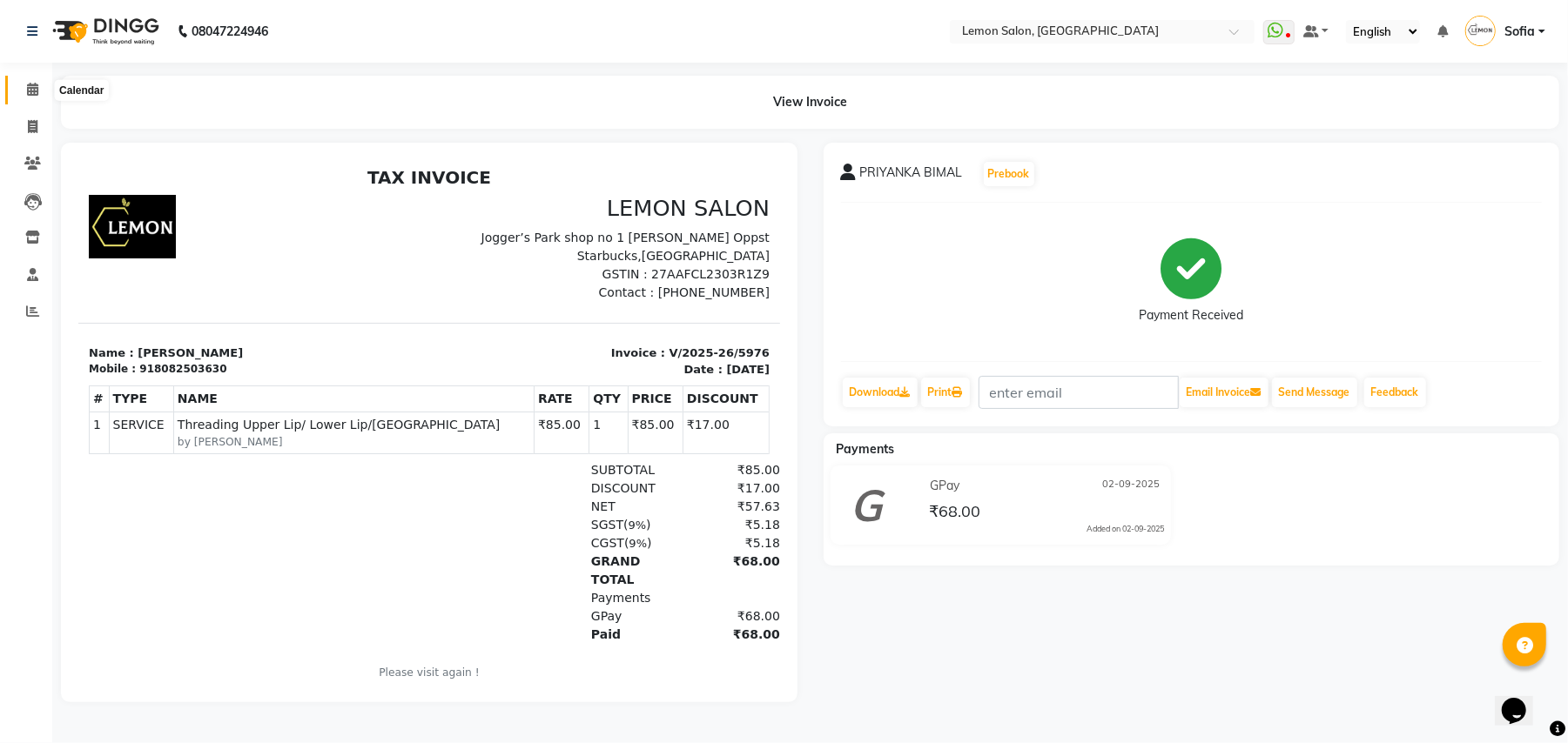
click at [27, 87] on icon at bounding box center [32, 89] width 11 height 13
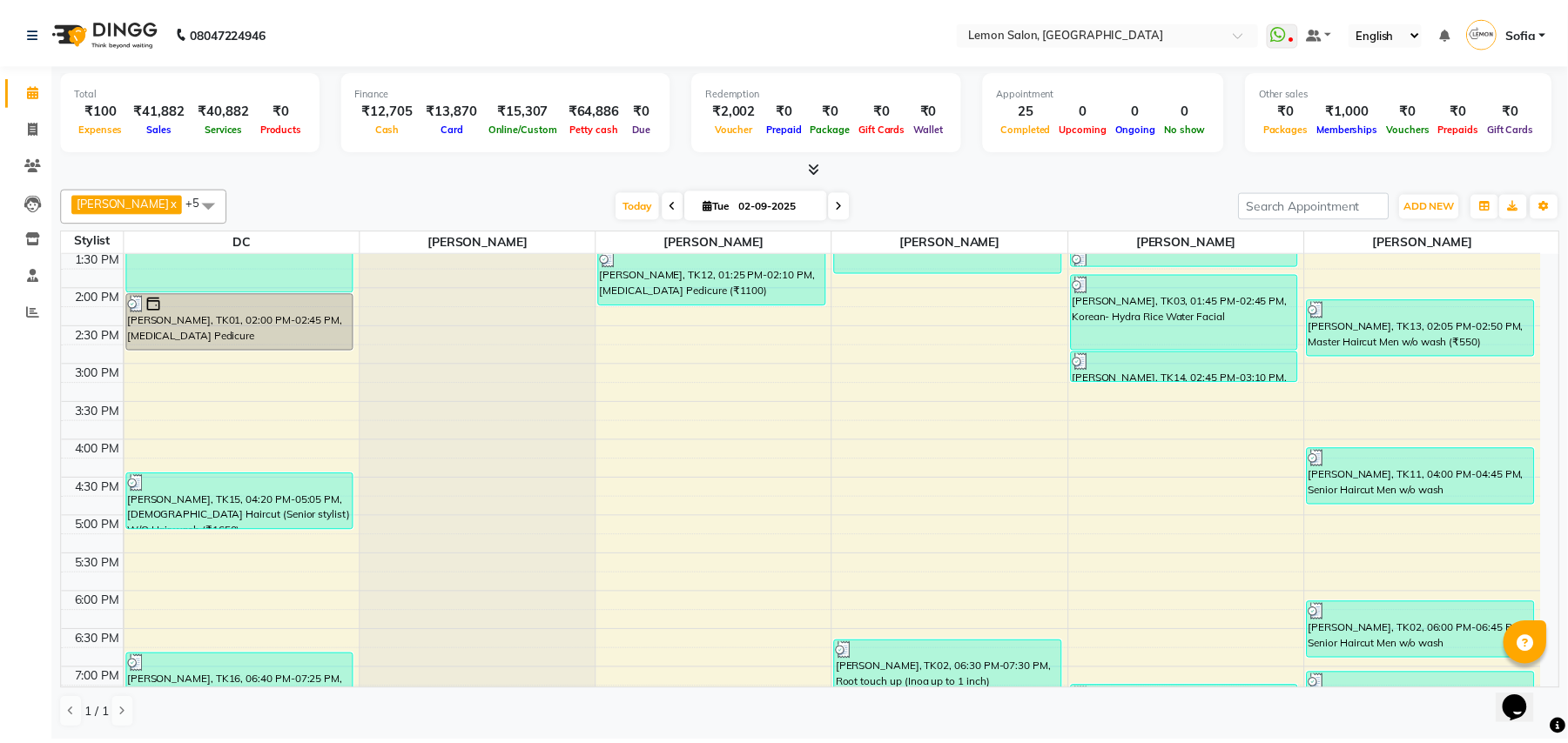
scroll to position [649, 0]
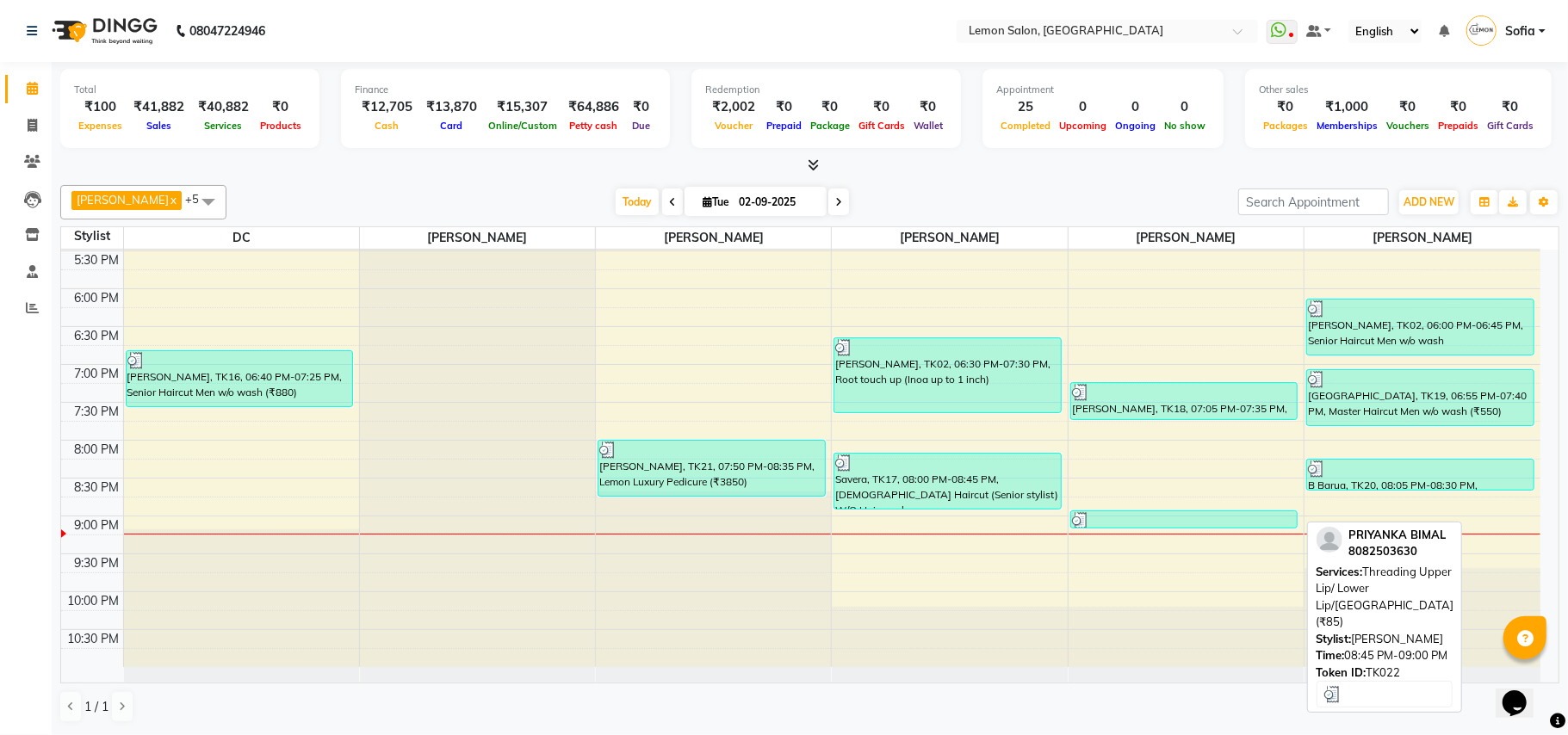
click at [1217, 521] on div at bounding box center [1184, 521] width 225 height 18
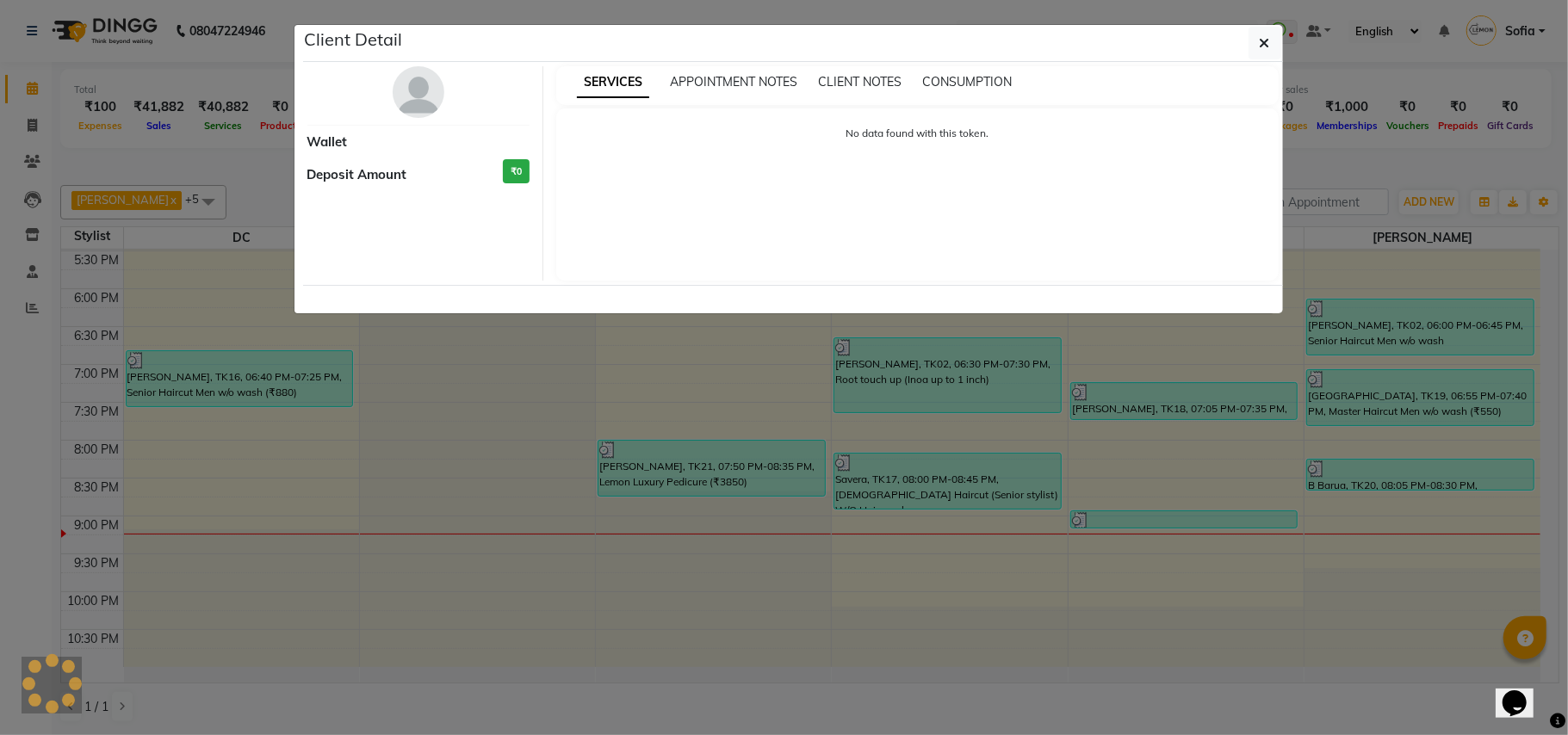
select select "3"
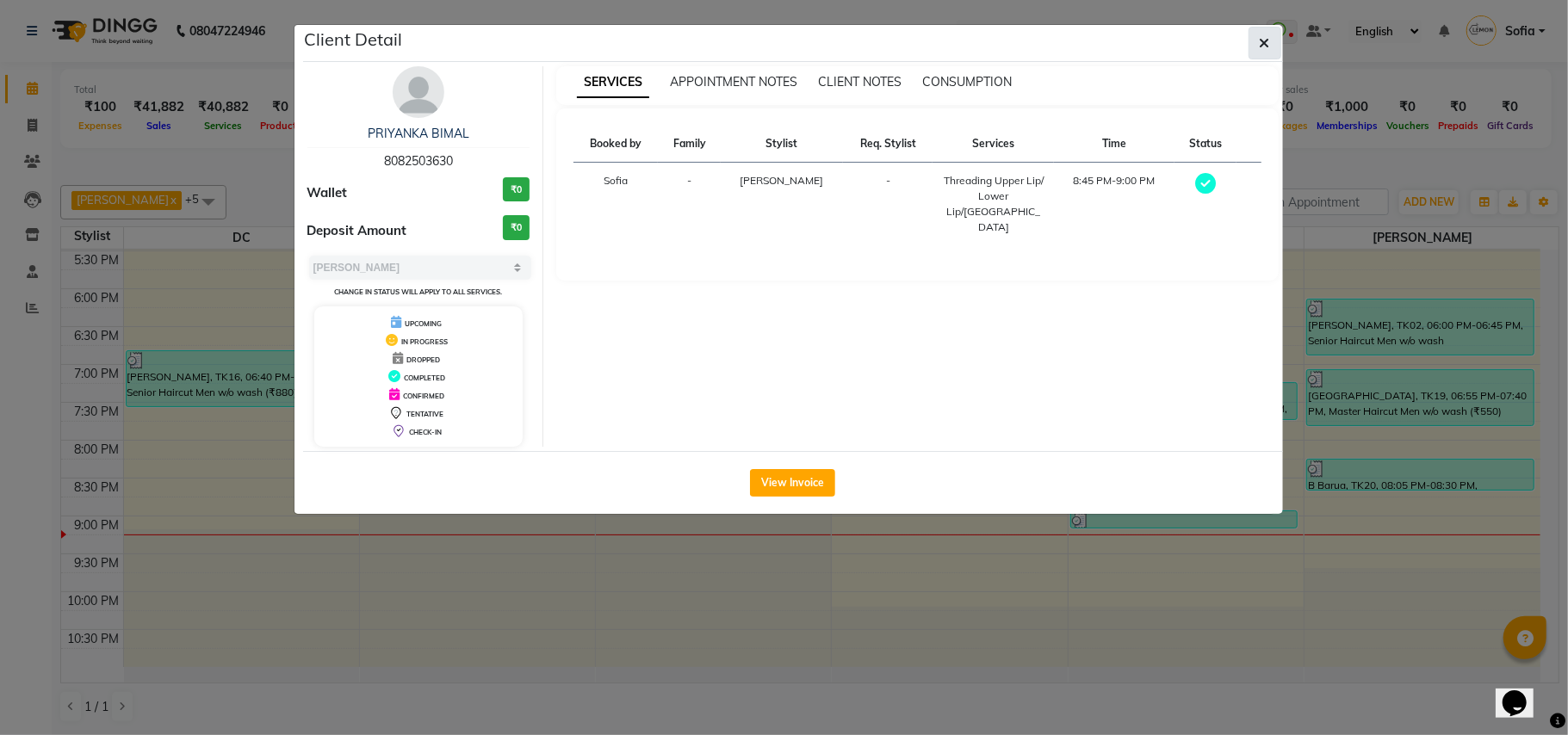
click at [1265, 46] on icon "button" at bounding box center [1265, 43] width 11 height 14
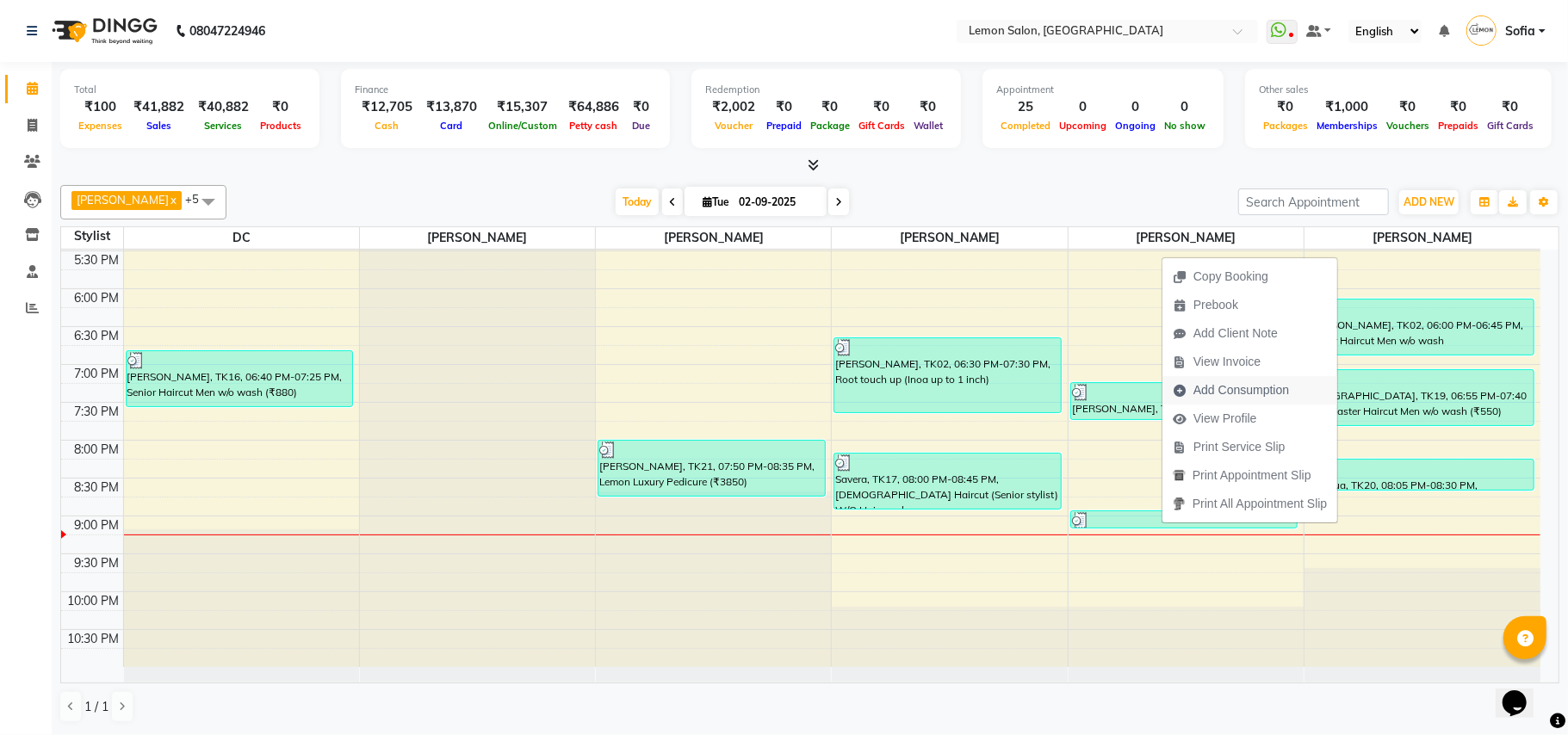
click at [1254, 386] on span "Add Consumption" at bounding box center [1241, 390] width 96 height 18
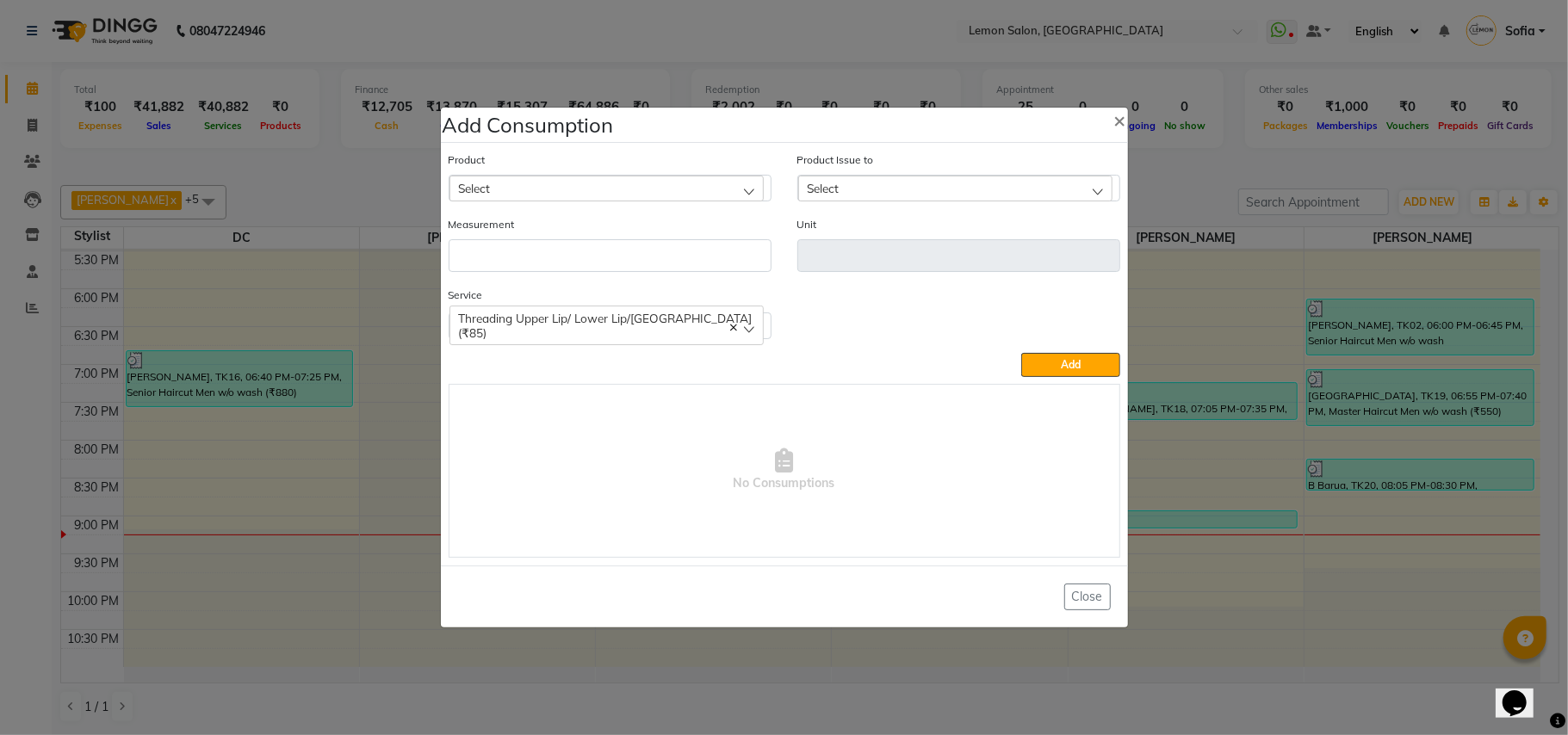
click at [579, 186] on div "Select" at bounding box center [606, 188] width 314 height 25
type input "5-21"
click at [563, 180] on div "Select" at bounding box center [606, 188] width 314 height 25
click at [558, 182] on div "Select" at bounding box center [606, 188] width 314 height 25
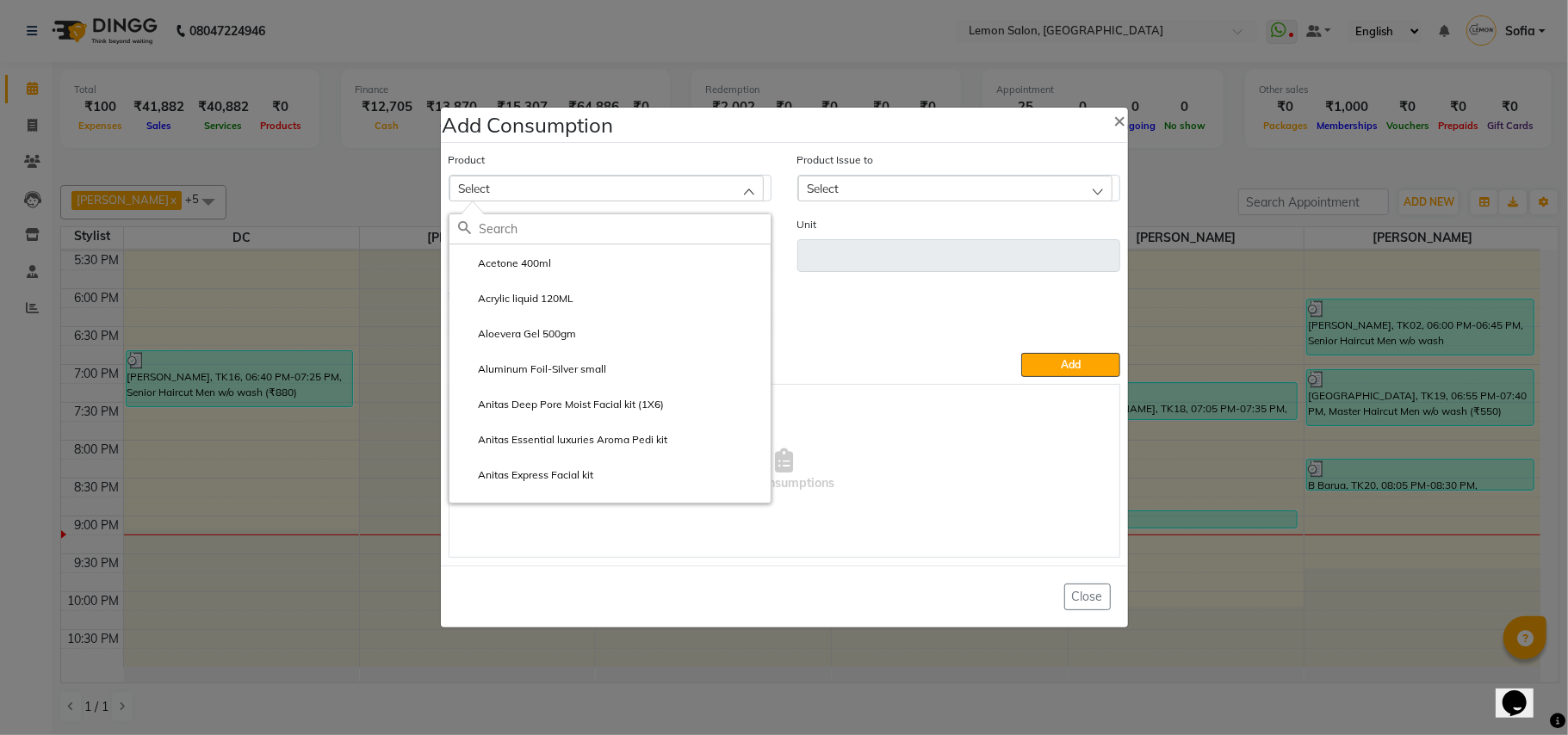
click at [558, 182] on div "Select" at bounding box center [606, 188] width 314 height 25
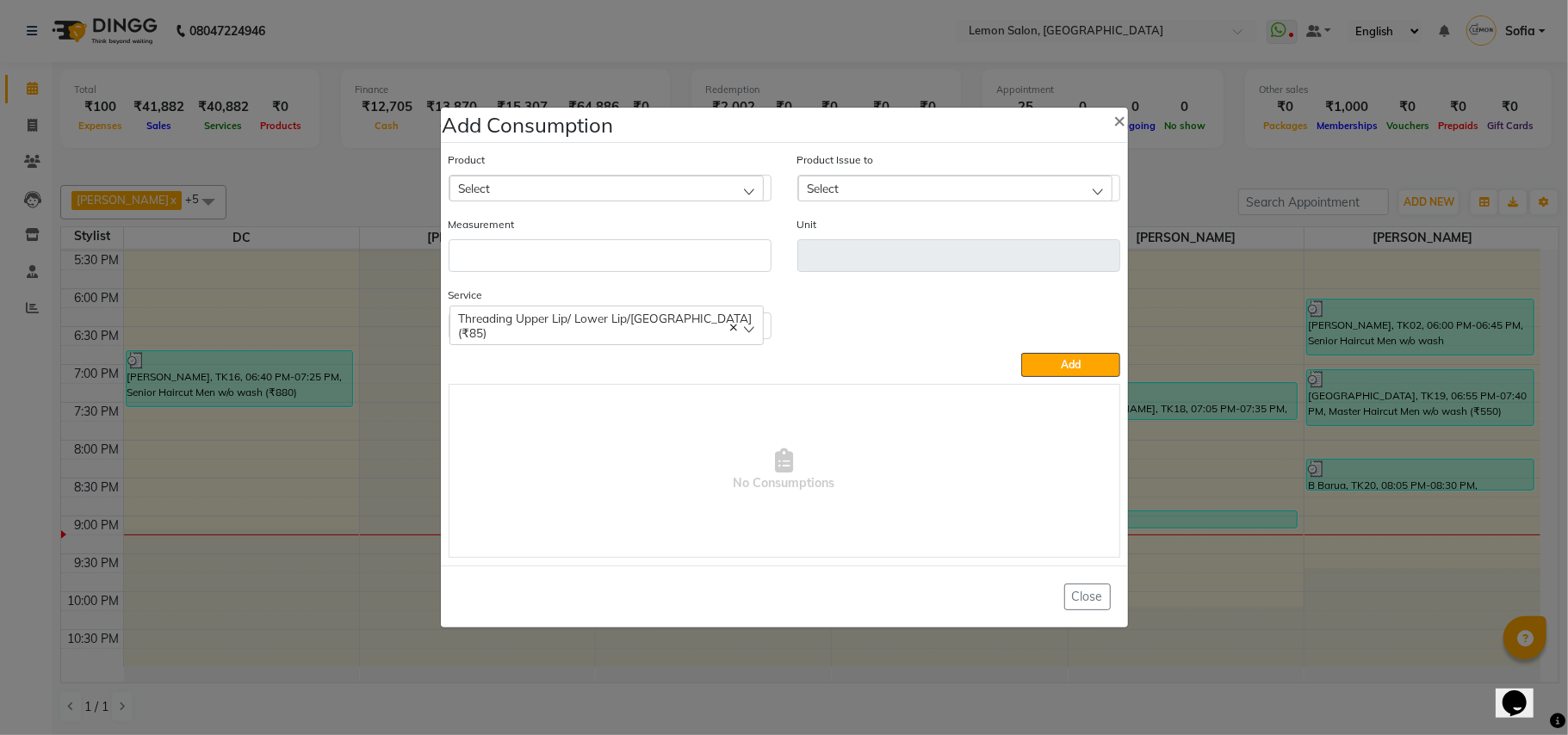
click at [558, 182] on div "Select" at bounding box center [606, 188] width 314 height 25
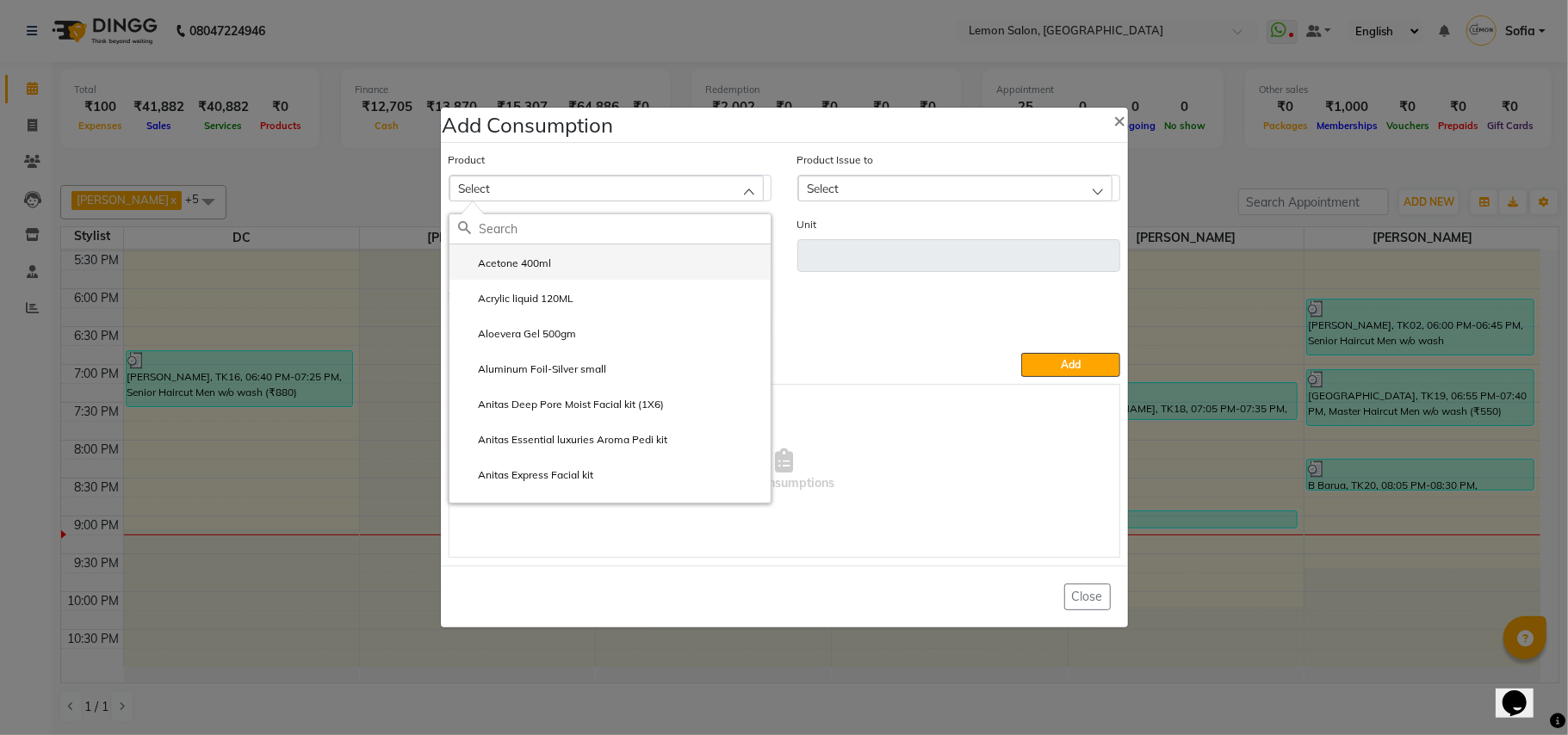
click at [511, 265] on label "Acetone 400ml" at bounding box center [505, 263] width 94 height 16
type input "ml"
checkbox input "true"
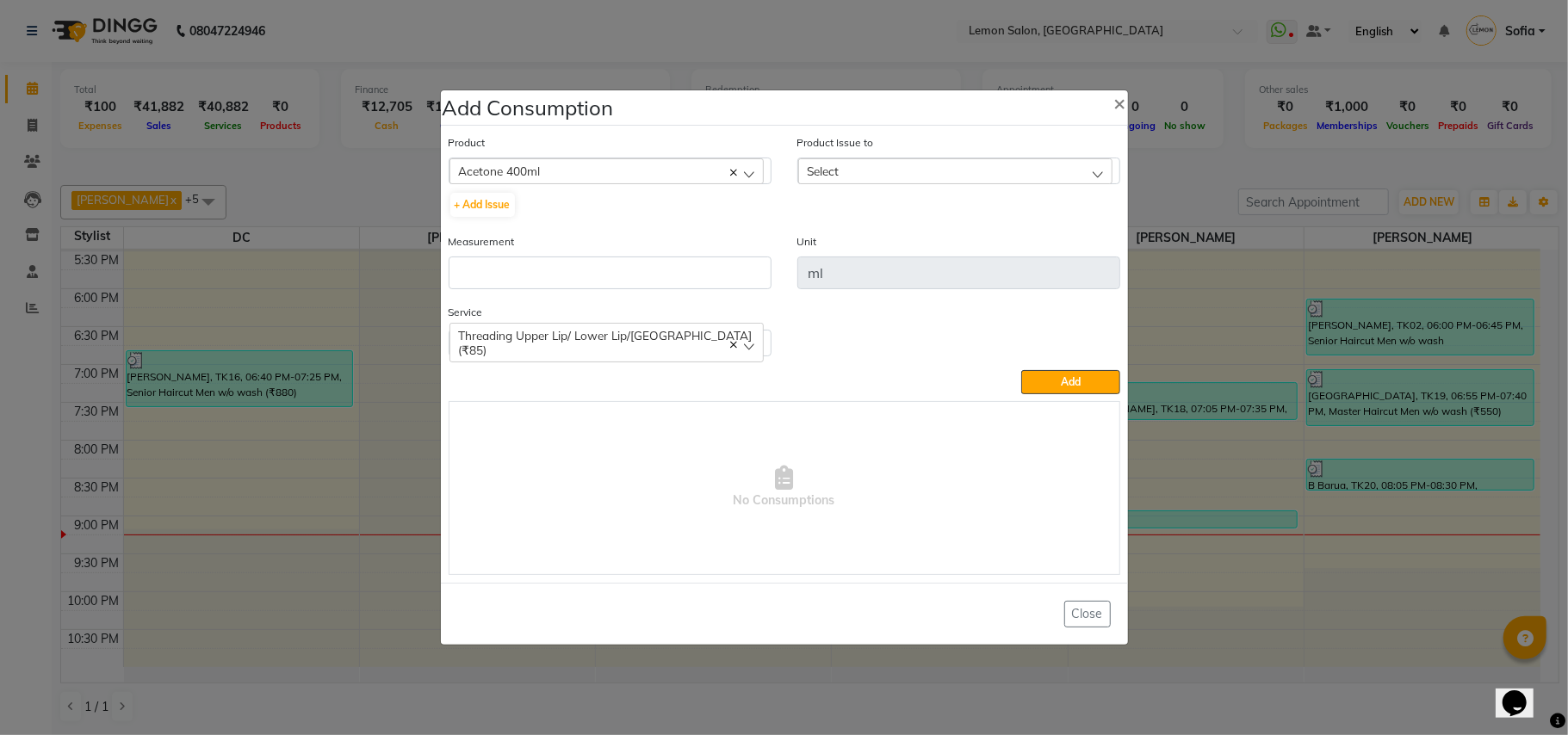
click at [531, 174] on span "Acetone 400ml" at bounding box center [500, 170] width 82 height 15
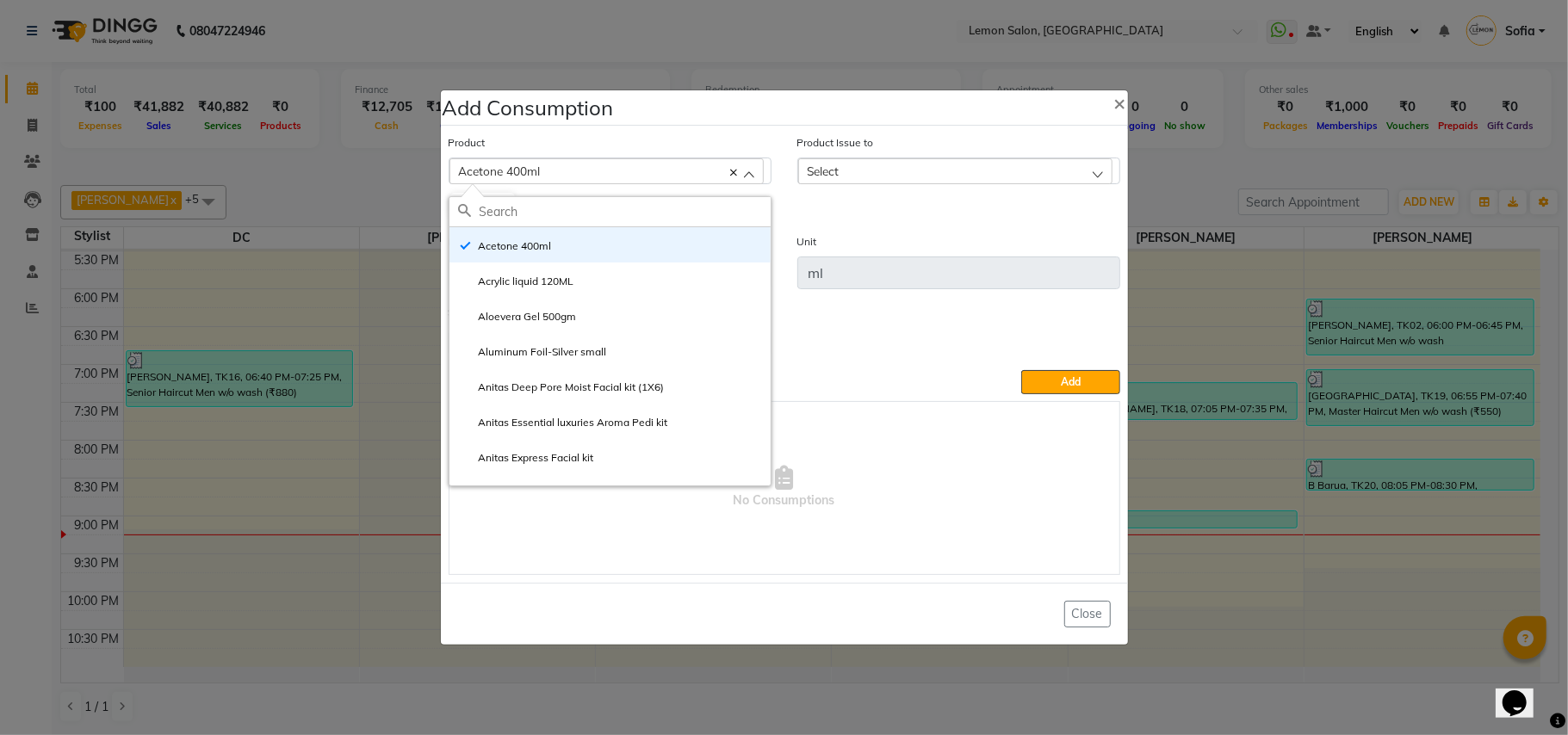
click at [542, 174] on div "Acetone 400ml" at bounding box center [606, 171] width 314 height 25
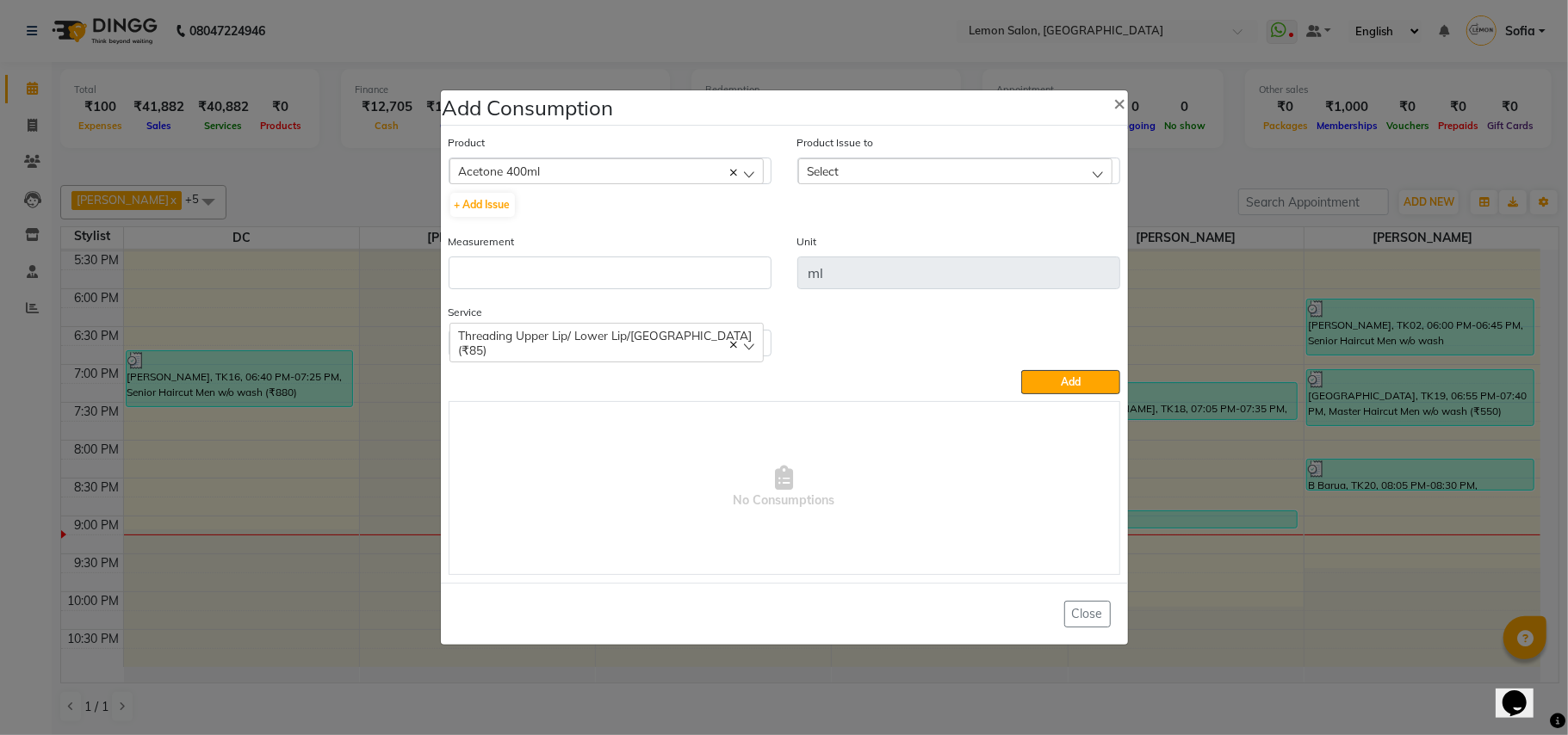
click at [540, 174] on span "Acetone 400ml" at bounding box center [500, 170] width 82 height 15
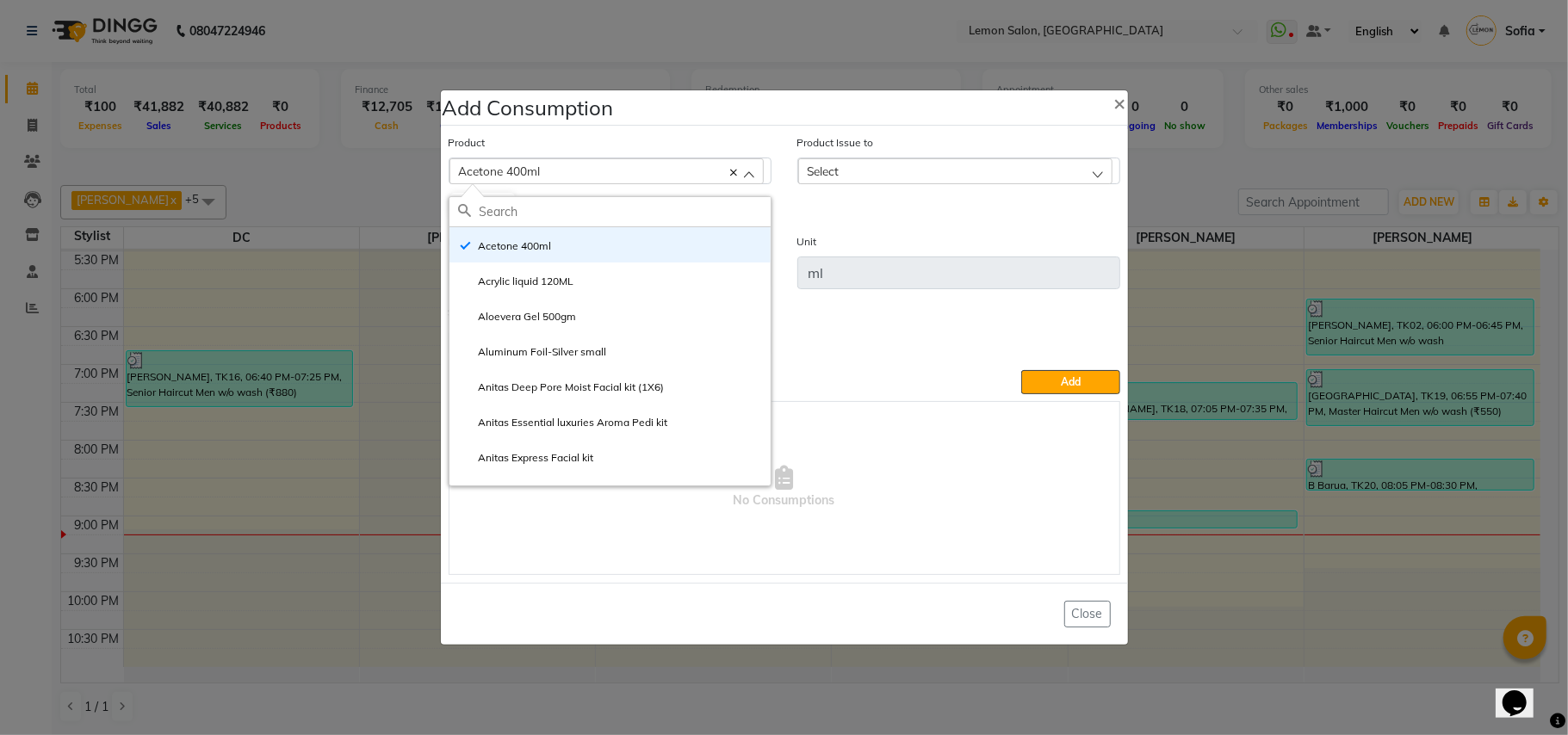
click at [531, 221] on input "text" at bounding box center [624, 211] width 291 height 29
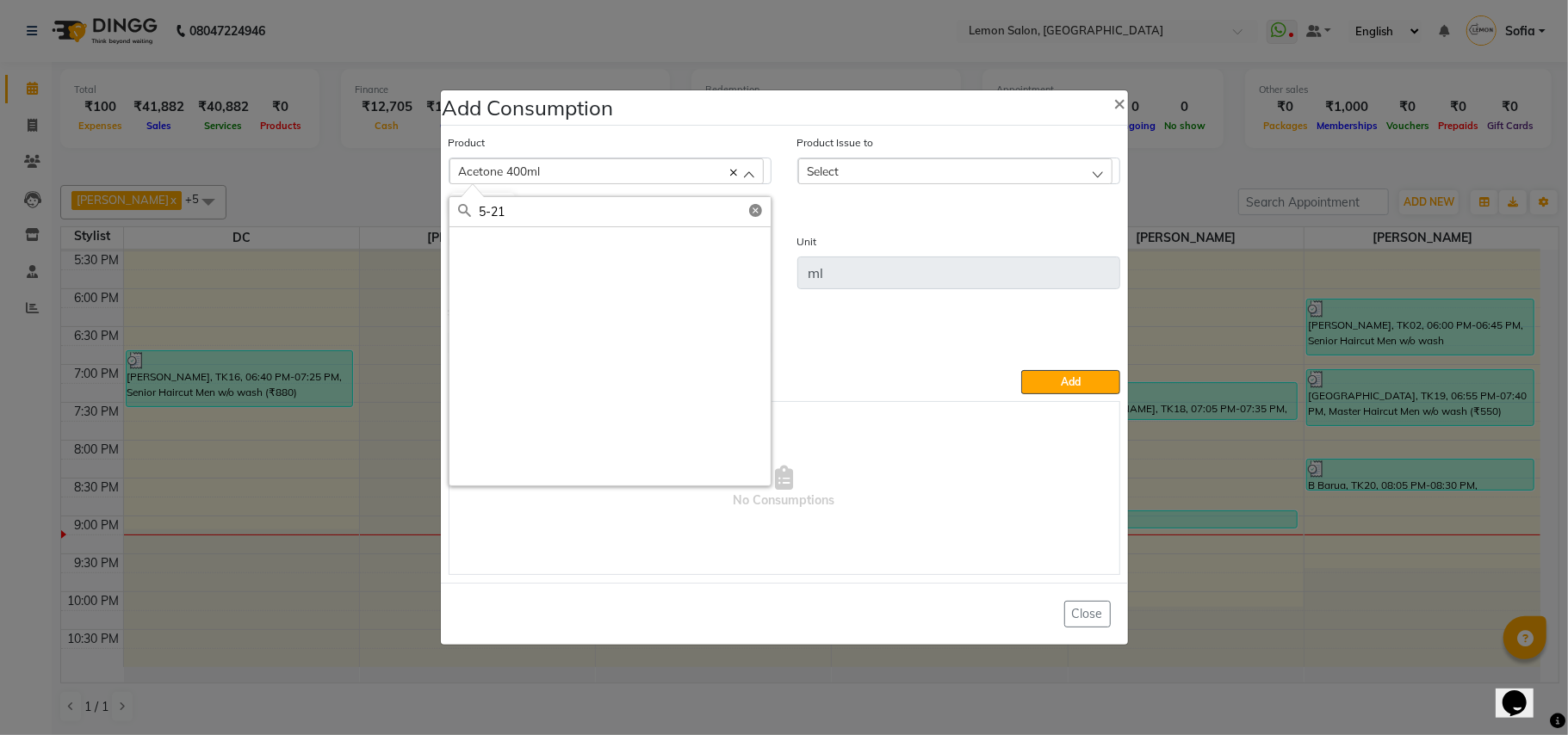
type input "5-21"
click at [540, 173] on span "Acetone 400ml" at bounding box center [500, 170] width 82 height 15
click at [547, 169] on div "Acetone 400ml" at bounding box center [606, 171] width 314 height 25
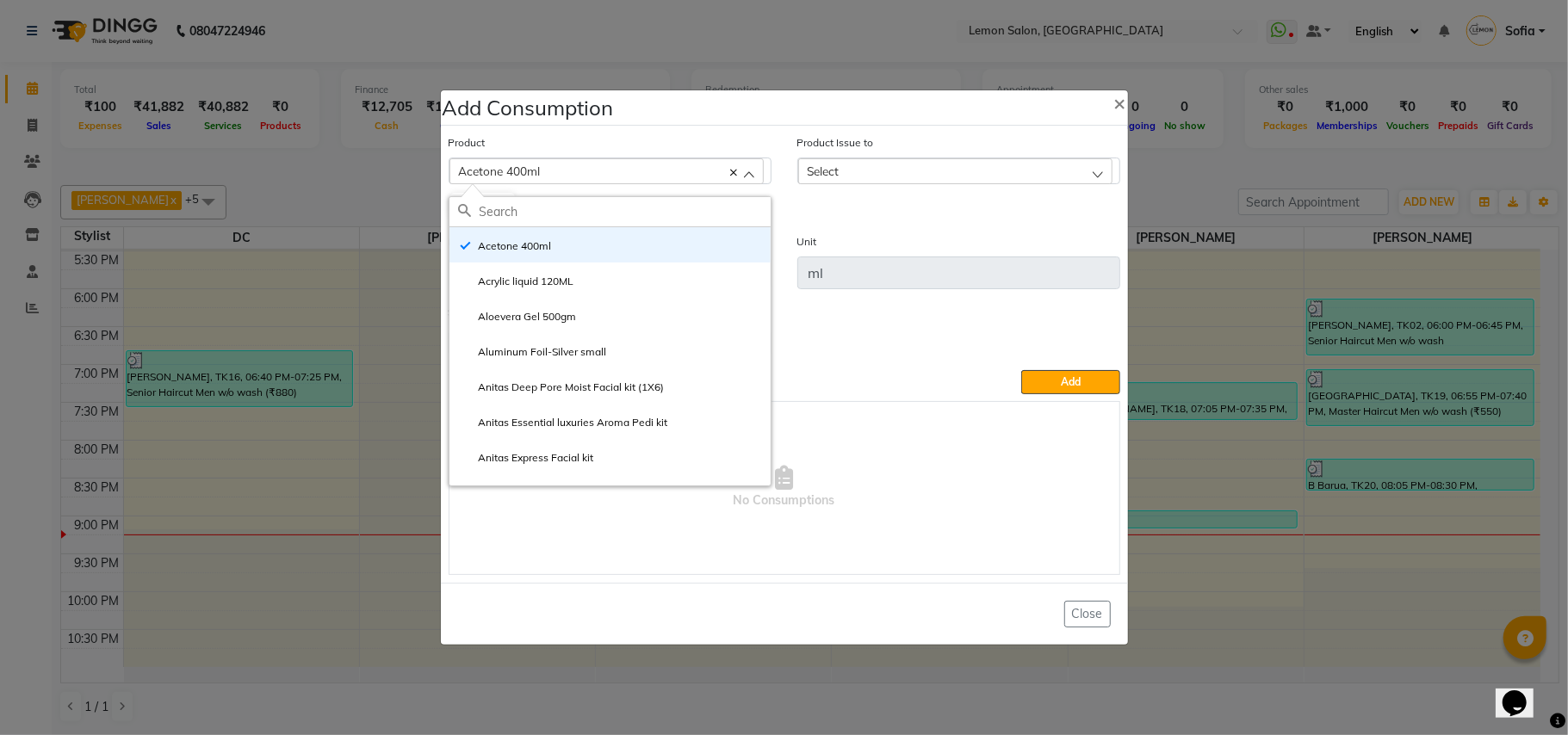
click at [529, 210] on input "text" at bounding box center [624, 211] width 291 height 29
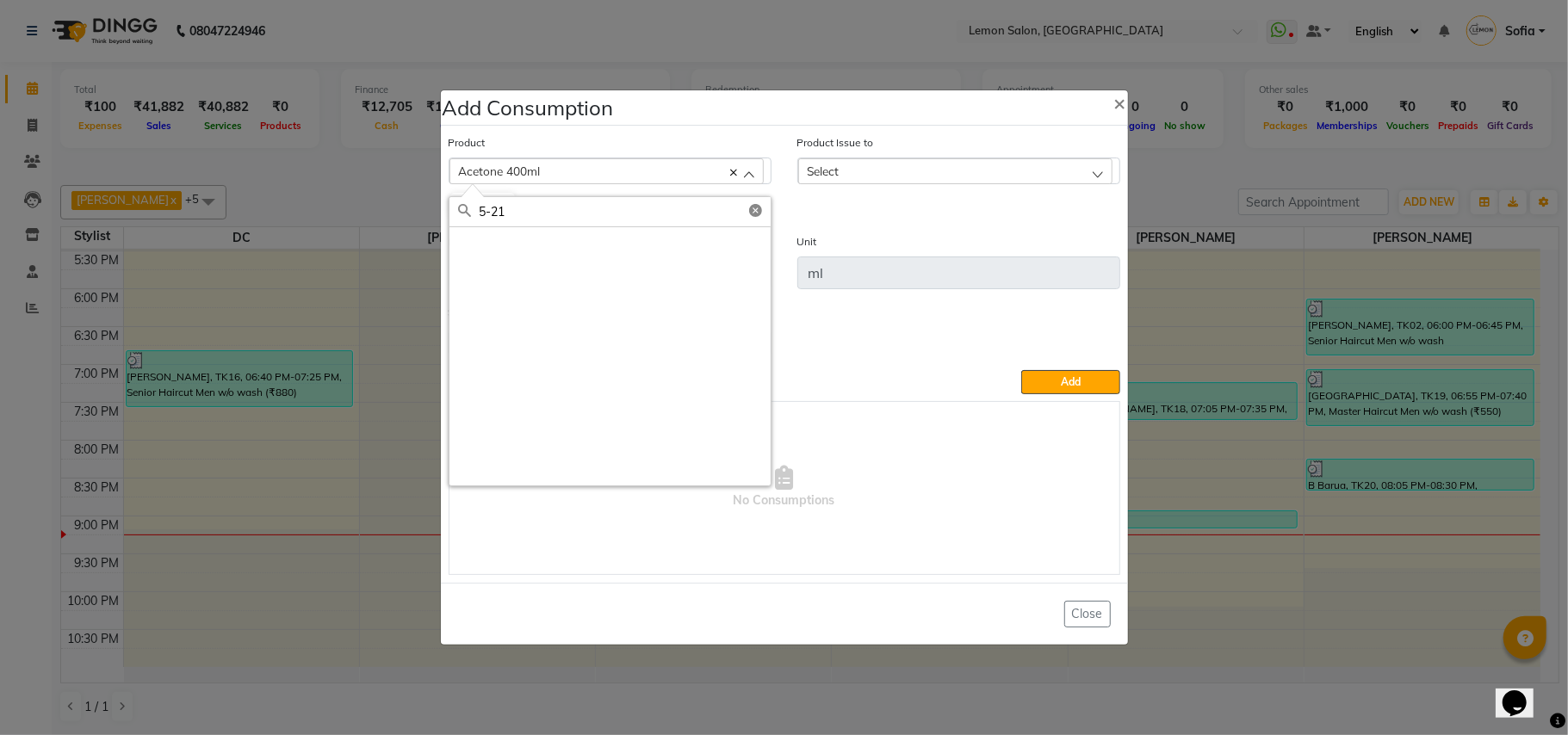
type input "5-21"
click at [731, 169] on icon at bounding box center [733, 172] width 7 height 7
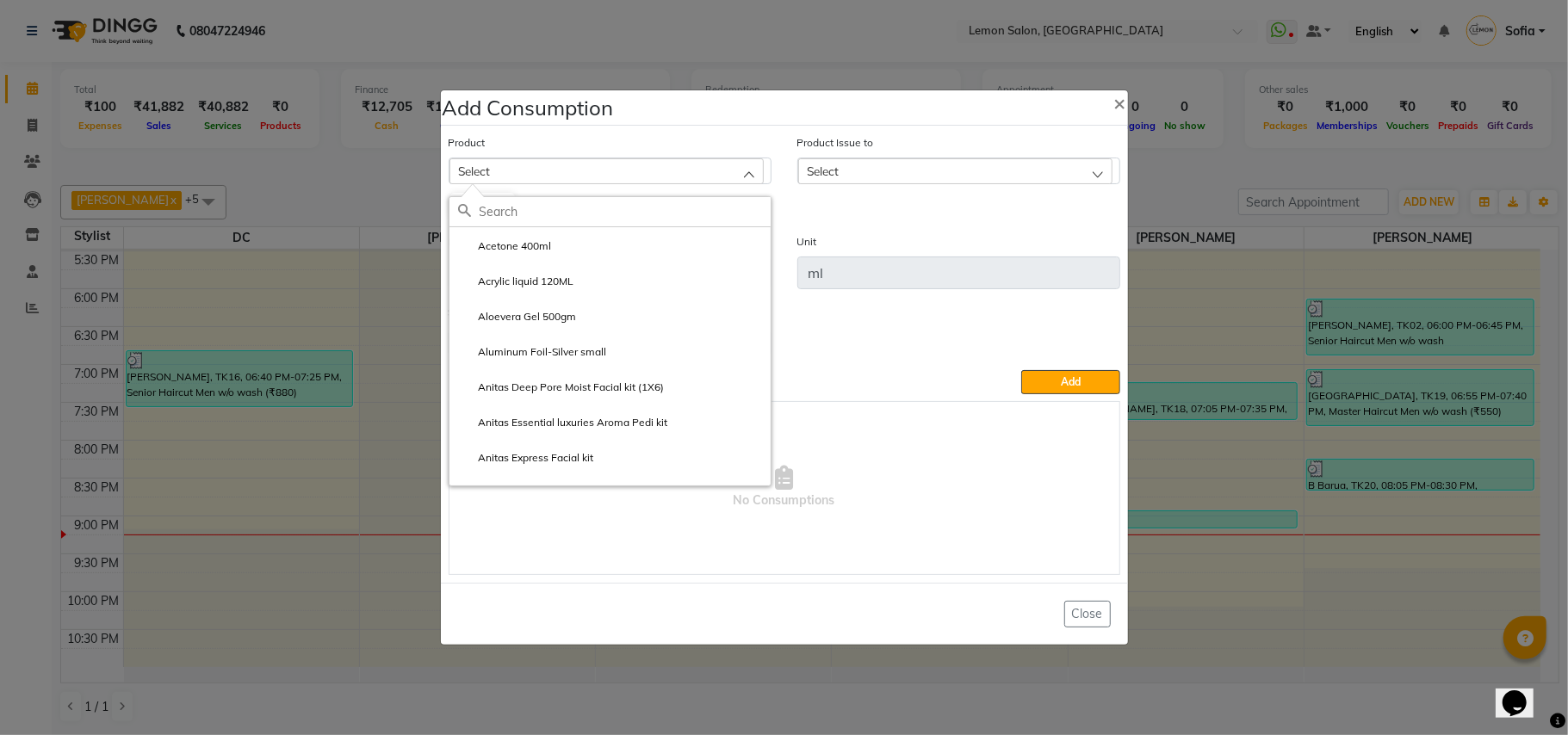
click at [546, 165] on div "Select" at bounding box center [606, 171] width 314 height 25
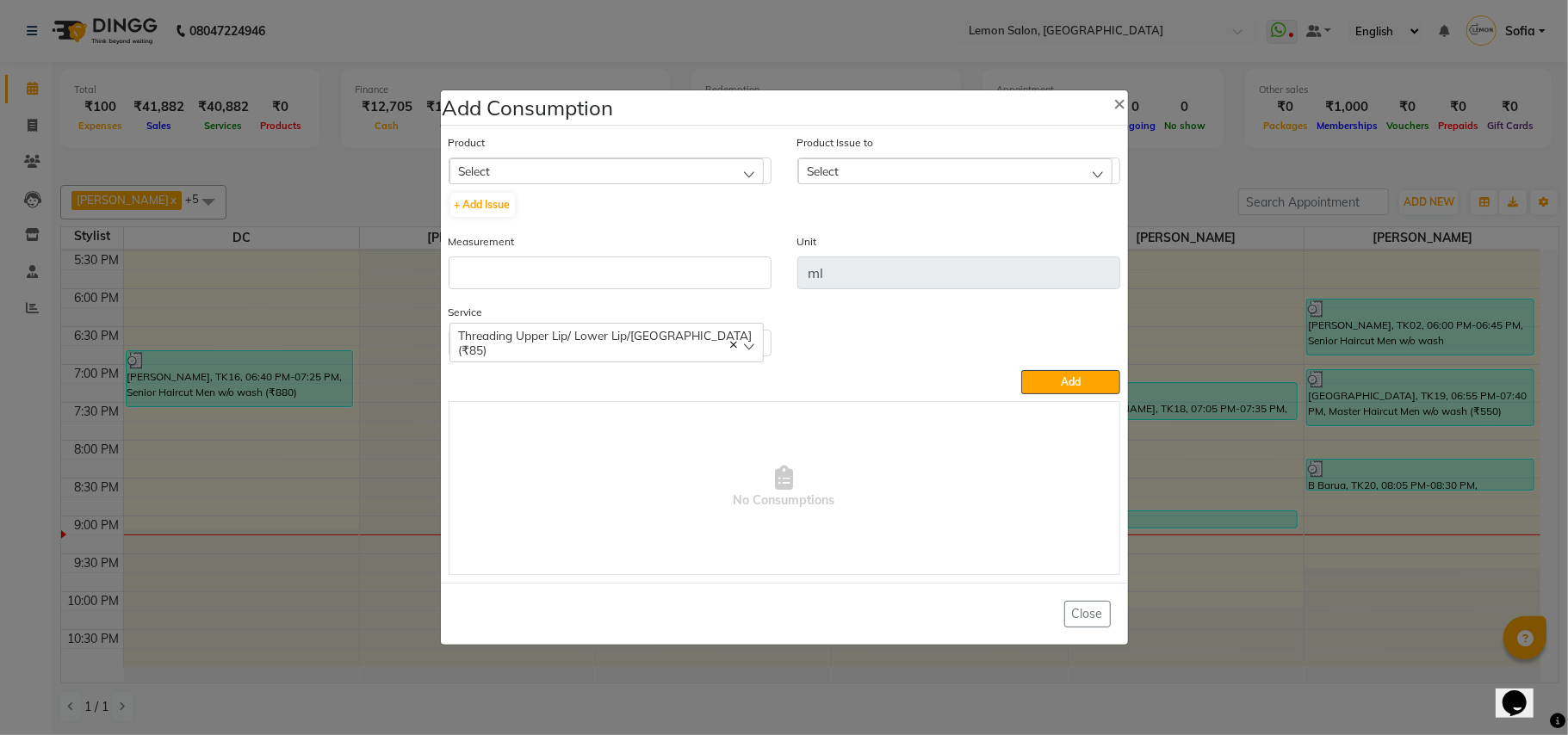
click at [546, 163] on div "Select" at bounding box center [606, 171] width 314 height 25
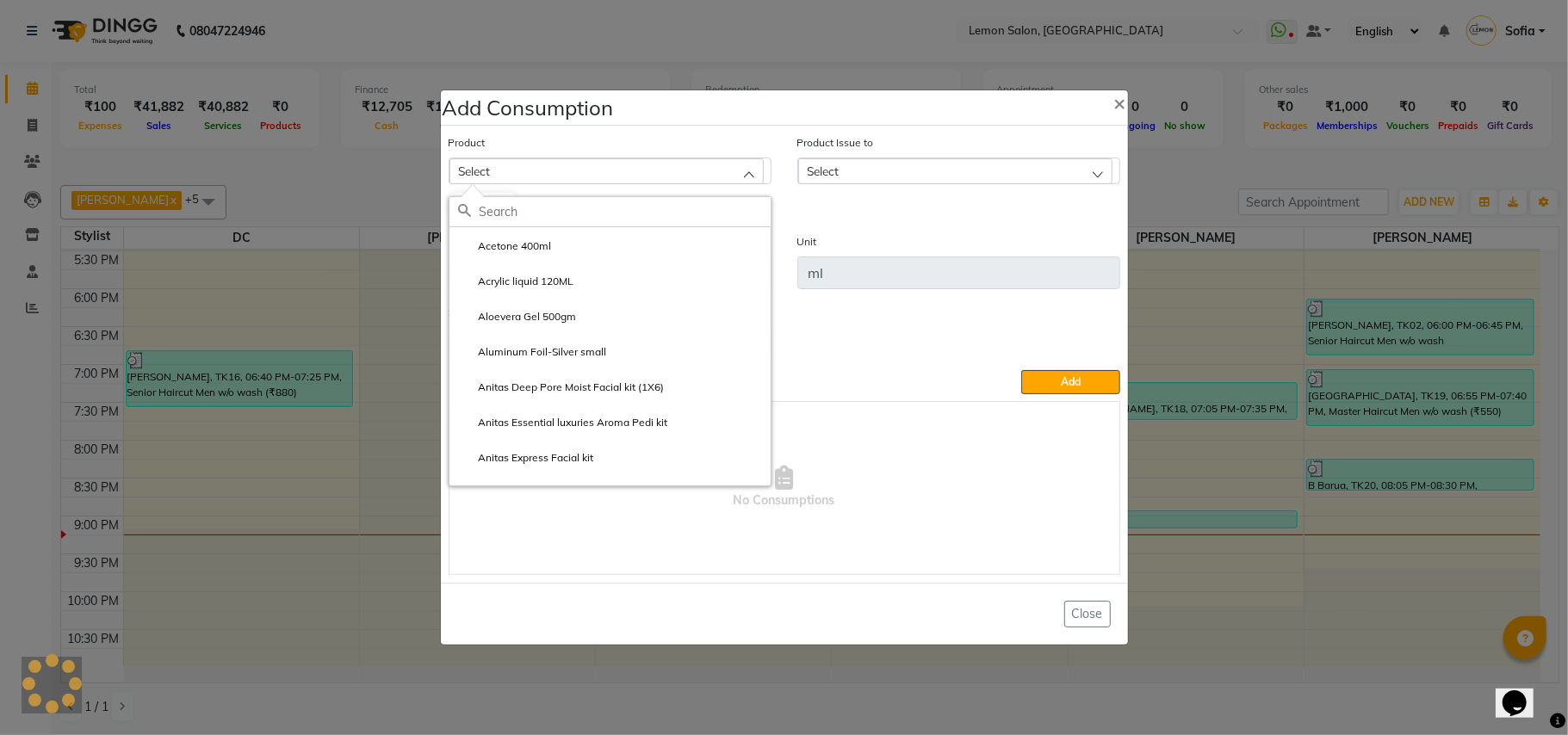
click at [546, 163] on div "Select" at bounding box center [606, 171] width 314 height 25
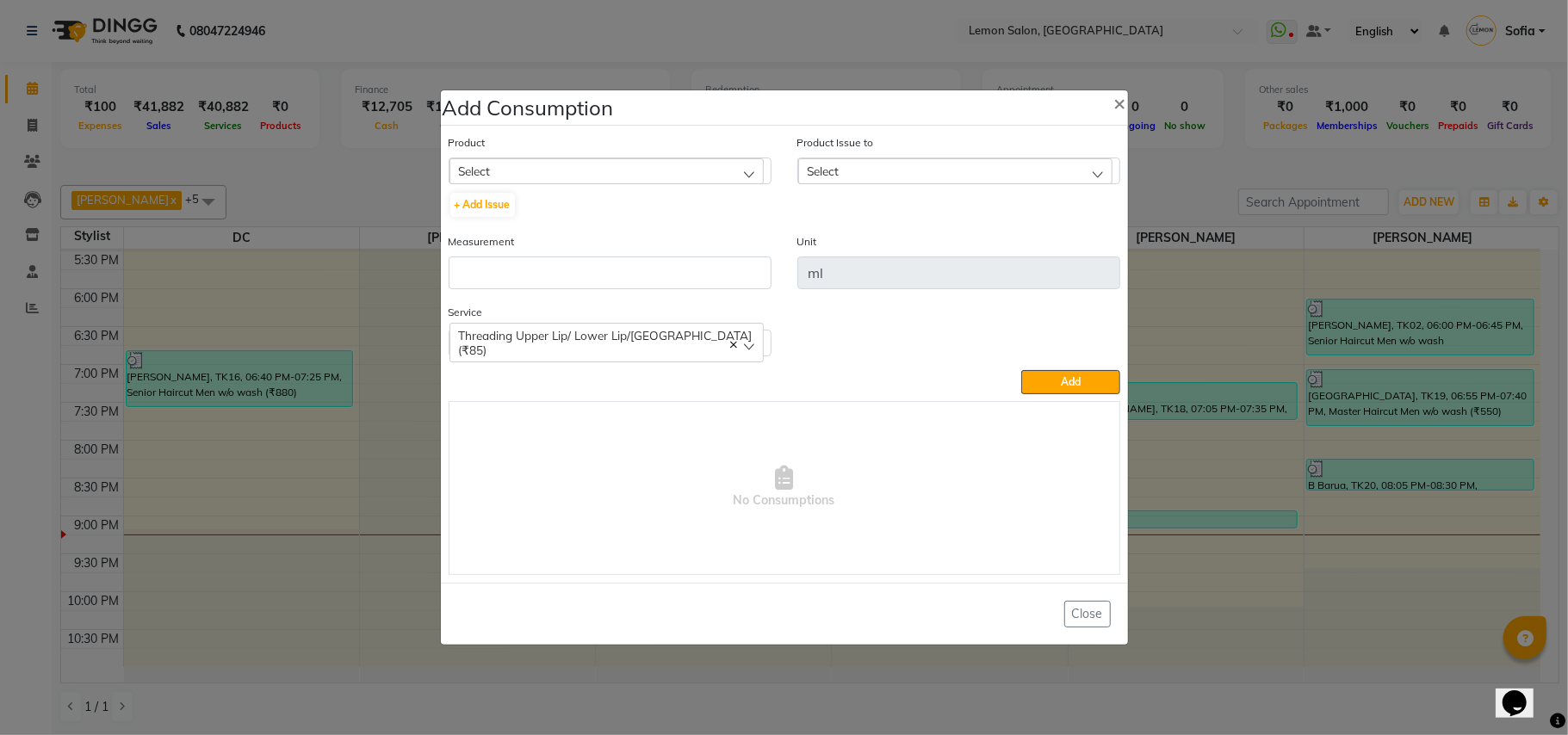
click at [558, 165] on div "Select" at bounding box center [606, 171] width 314 height 25
type input "5-21"
click at [558, 165] on div "Select" at bounding box center [606, 171] width 314 height 25
click at [747, 166] on div "Select" at bounding box center [606, 171] width 314 height 25
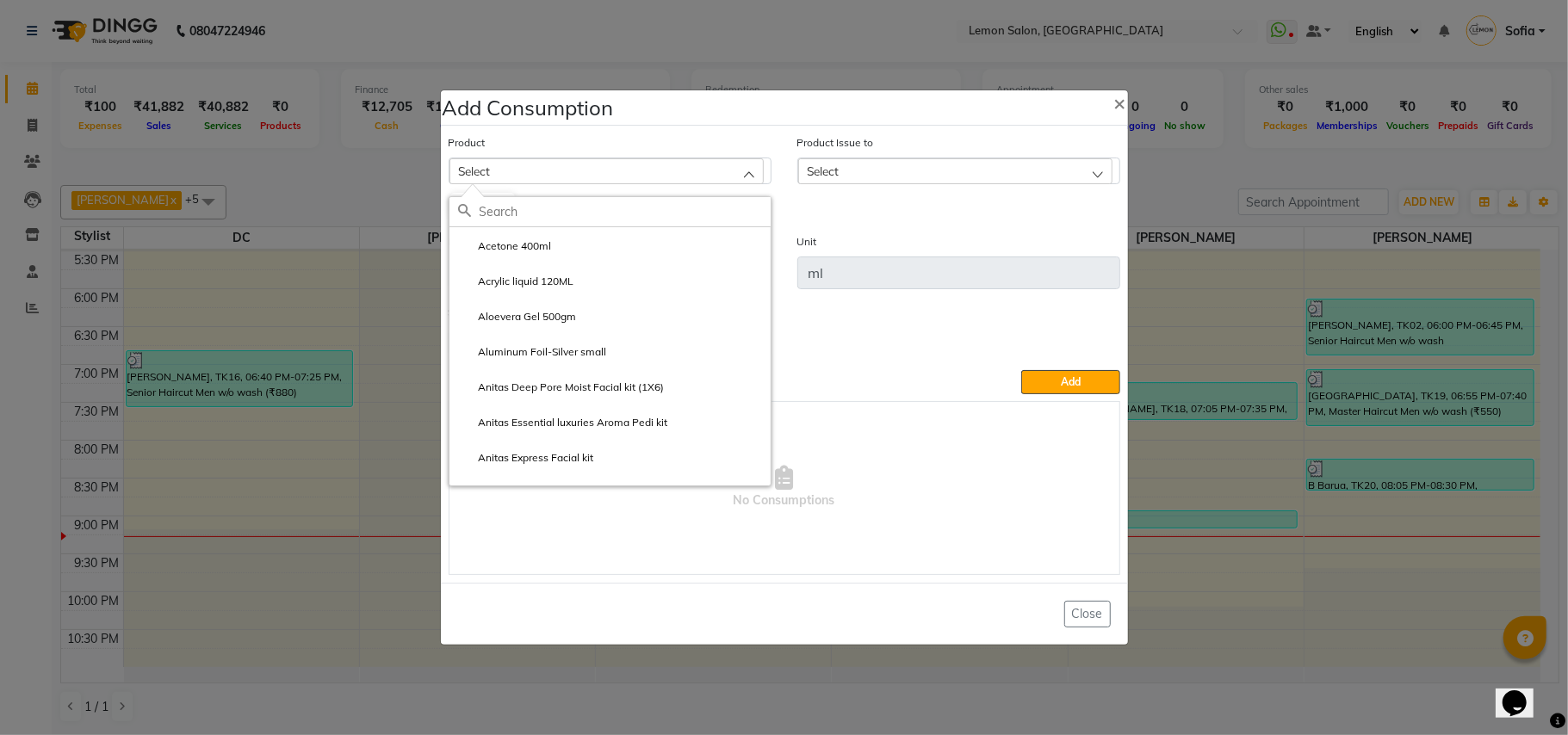
click at [747, 166] on div "Select" at bounding box center [606, 171] width 314 height 25
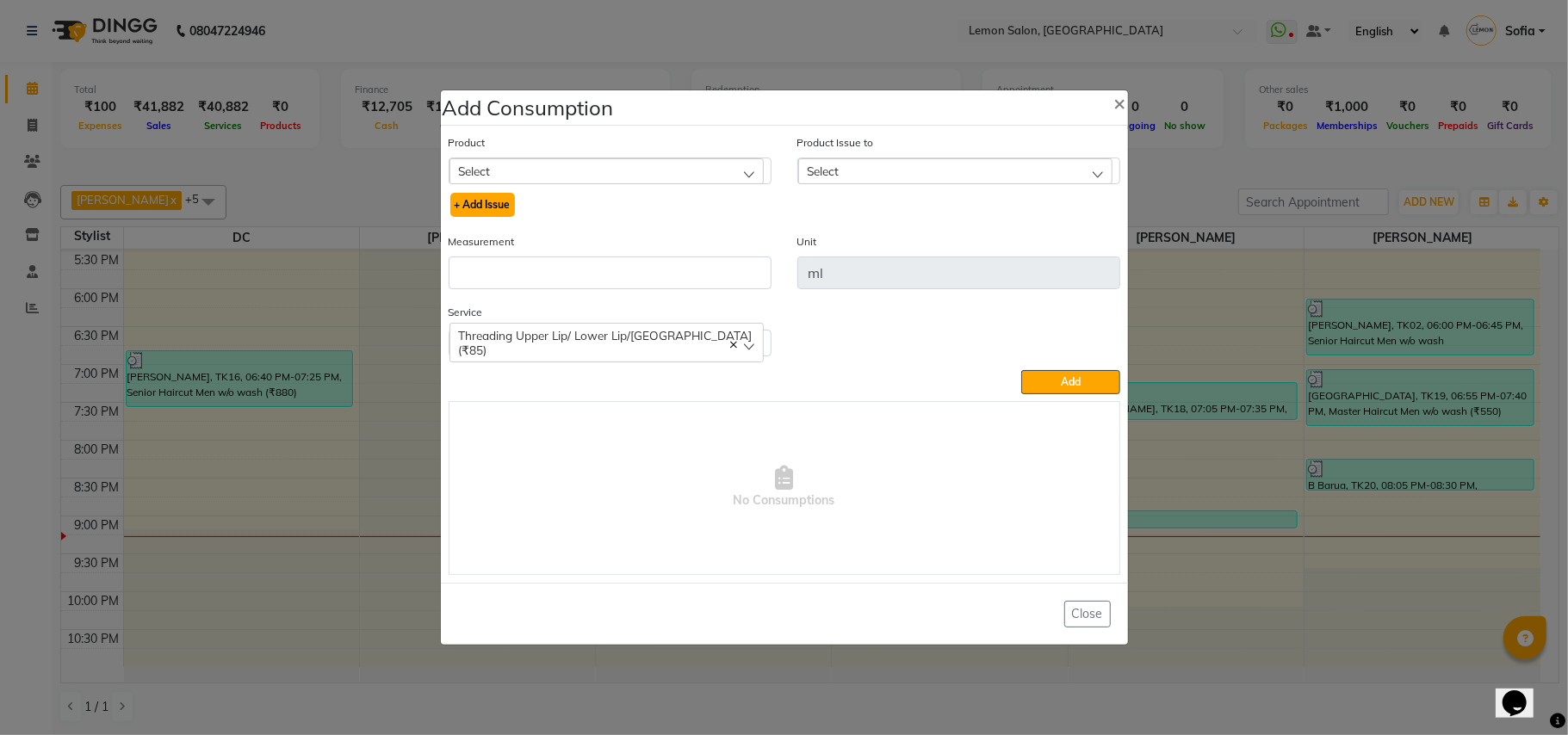
click at [459, 204] on button "+ Add Issue" at bounding box center [483, 205] width 65 height 24
click at [566, 174] on div "Select" at bounding box center [606, 171] width 314 height 25
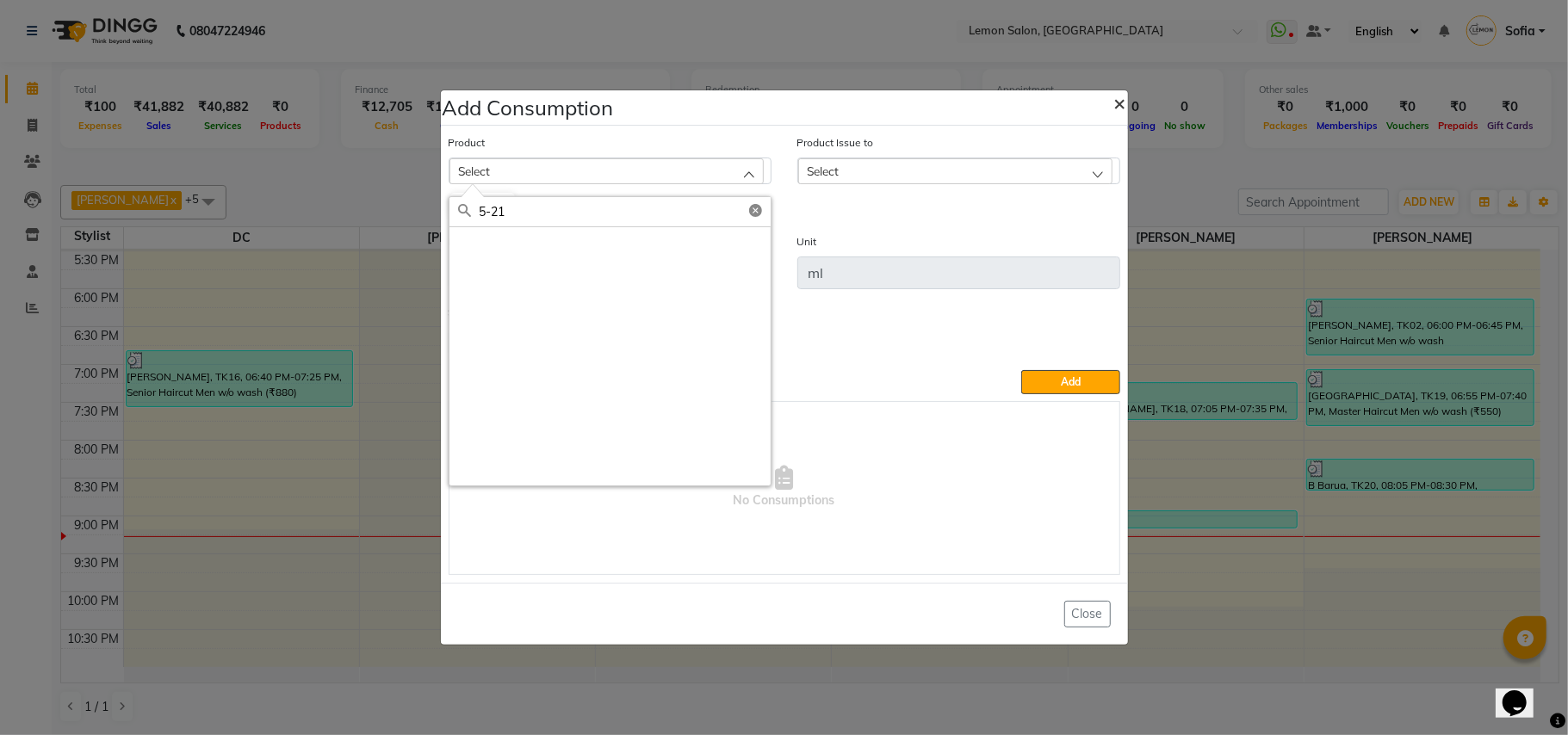
type input "5-21"
click at [1117, 104] on span "×" at bounding box center [1120, 102] width 12 height 25
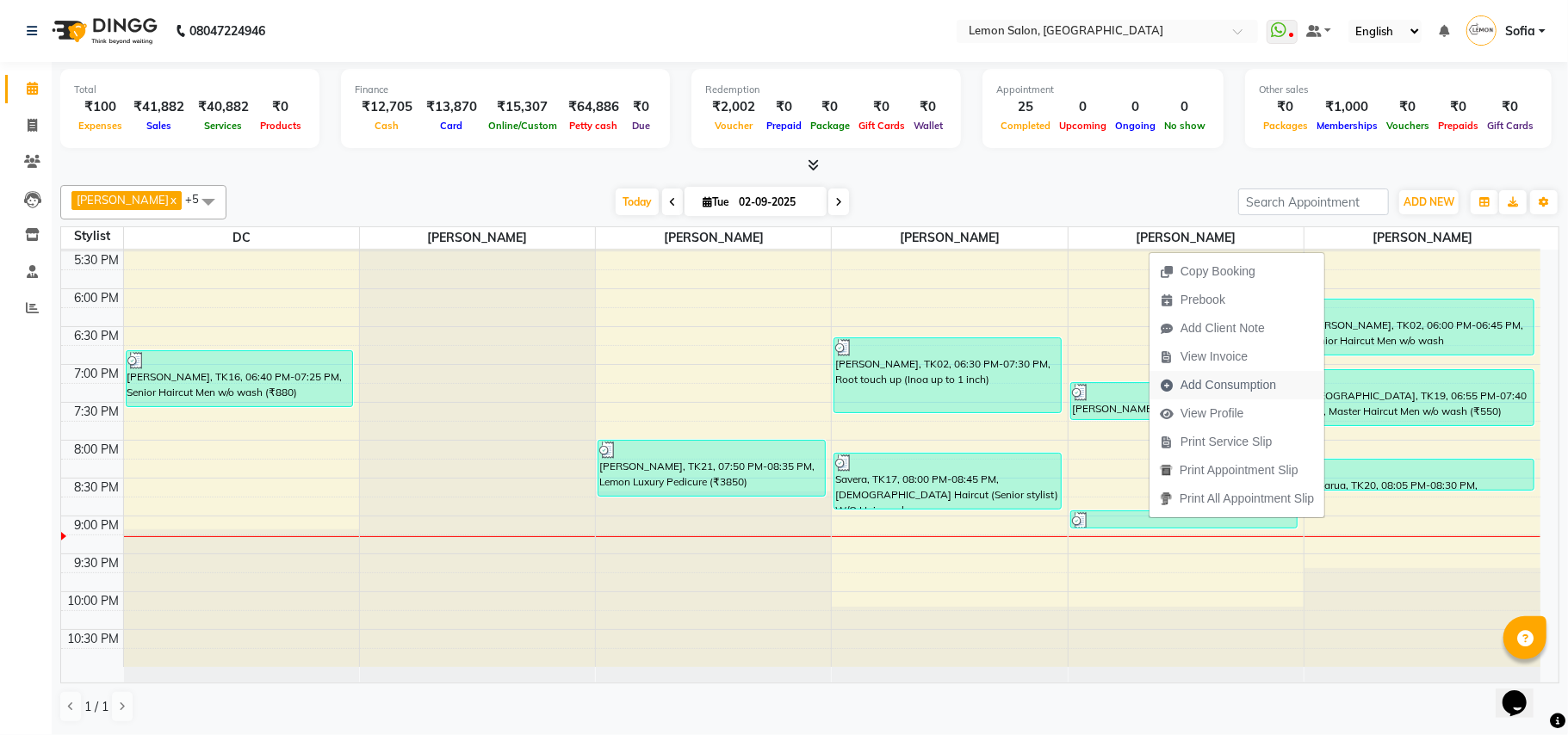
click at [1223, 375] on span "Add Consumption" at bounding box center [1218, 385] width 137 height 28
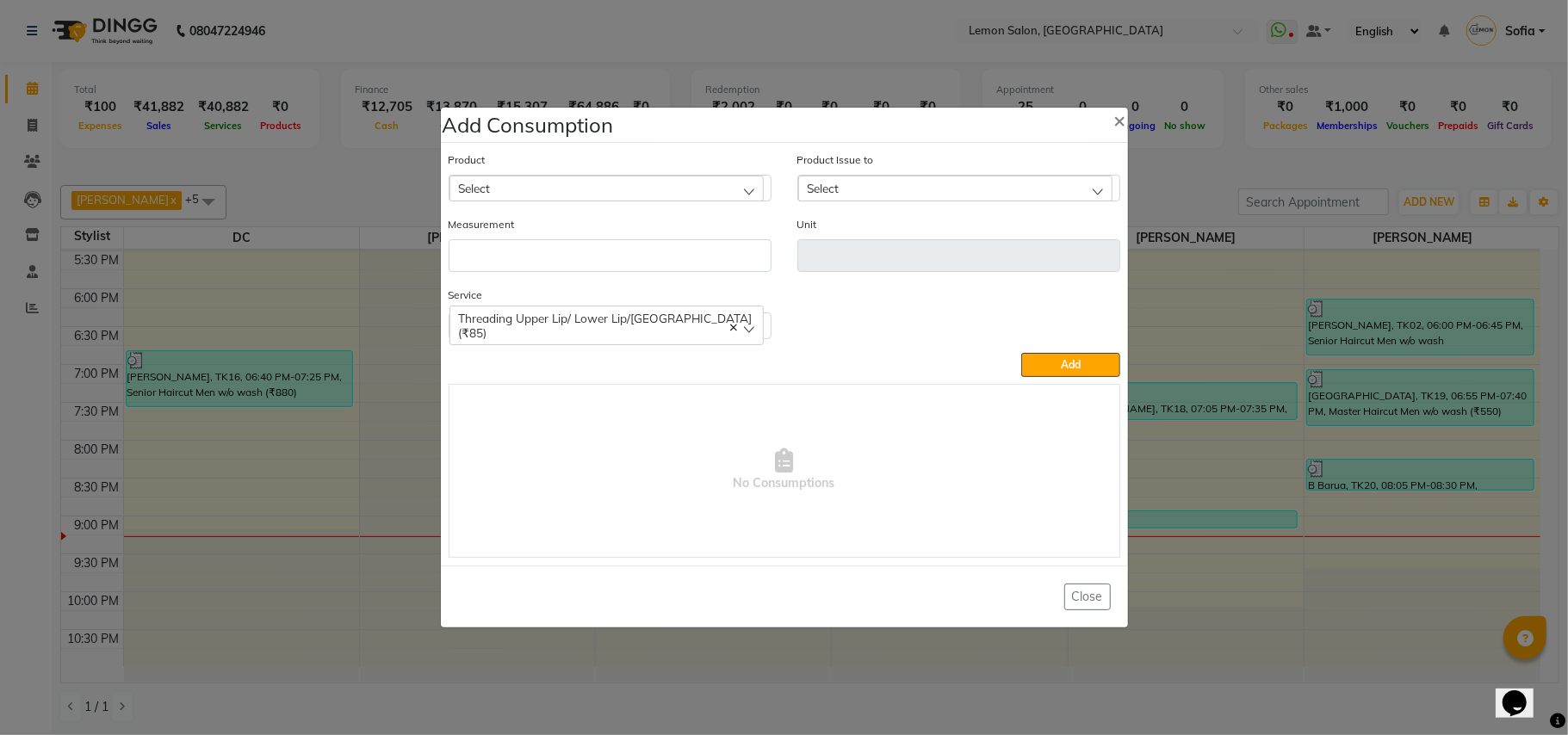
click at [610, 187] on div "Select" at bounding box center [606, 188] width 314 height 25
type input "5-21"
click at [837, 197] on div "Select" at bounding box center [954, 188] width 314 height 25
click at [617, 179] on div "Select" at bounding box center [606, 188] width 314 height 25
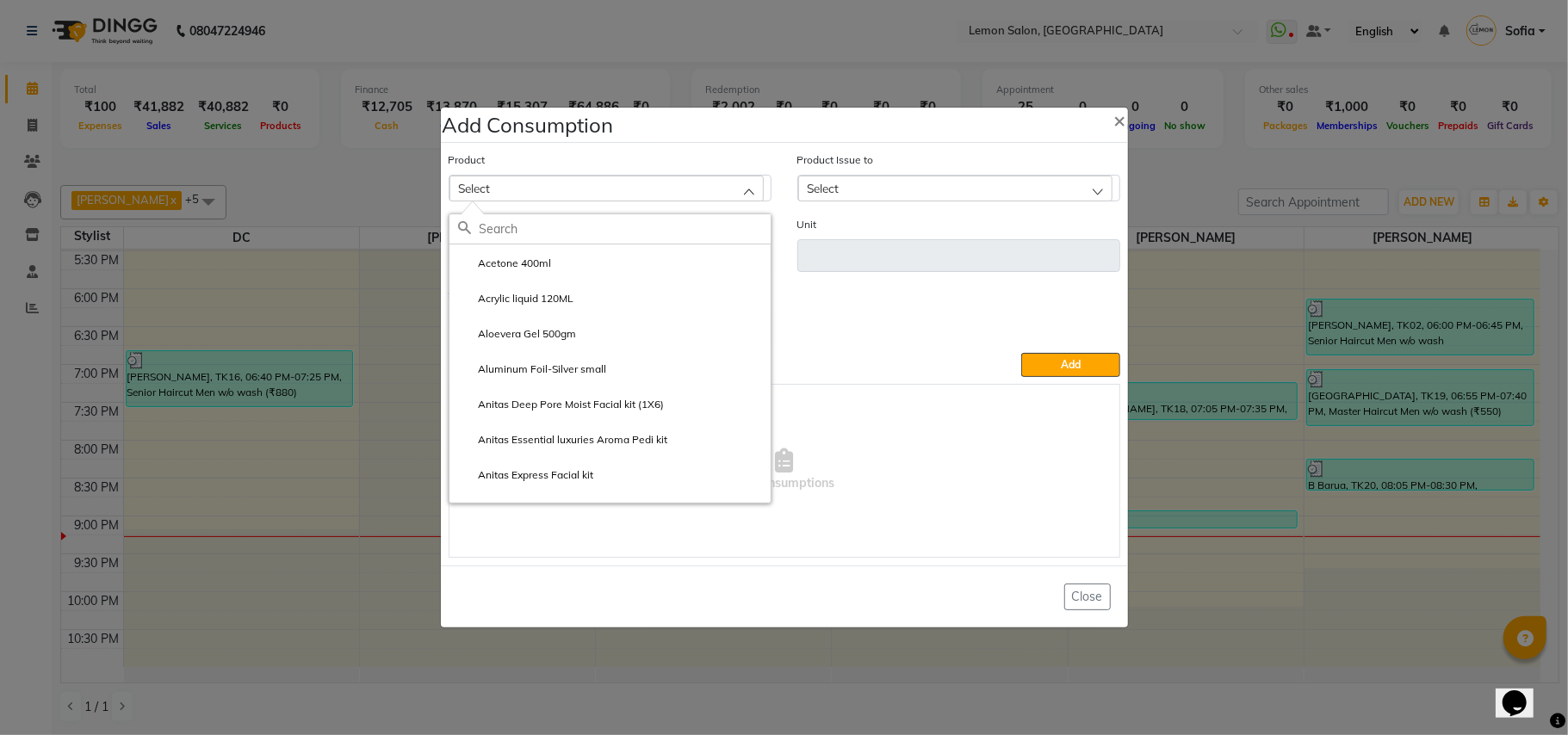
click at [490, 229] on input "text" at bounding box center [624, 229] width 291 height 29
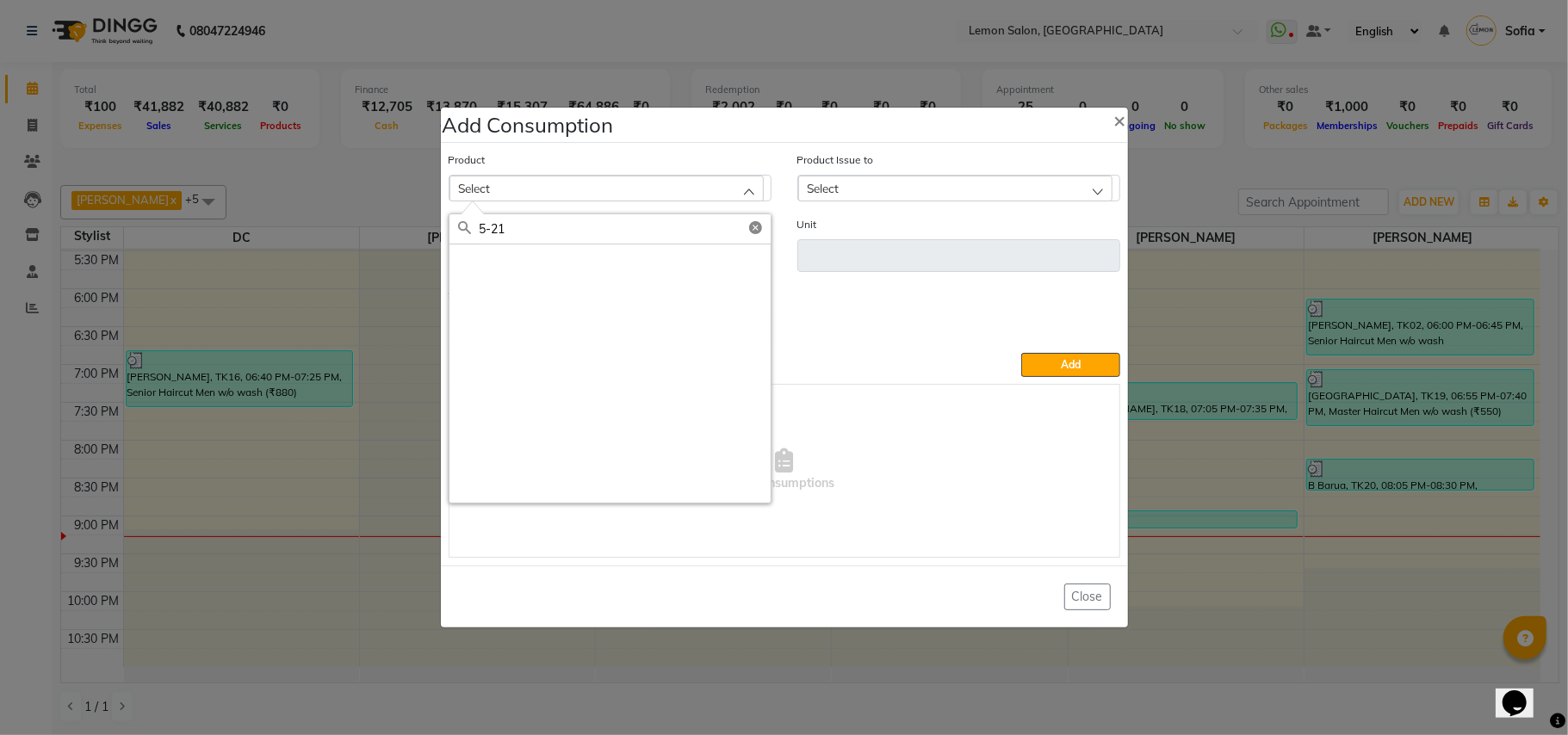
type input "5-21"
click at [562, 189] on div "Select" at bounding box center [606, 188] width 314 height 25
click at [1116, 118] on span "×" at bounding box center [1120, 119] width 12 height 25
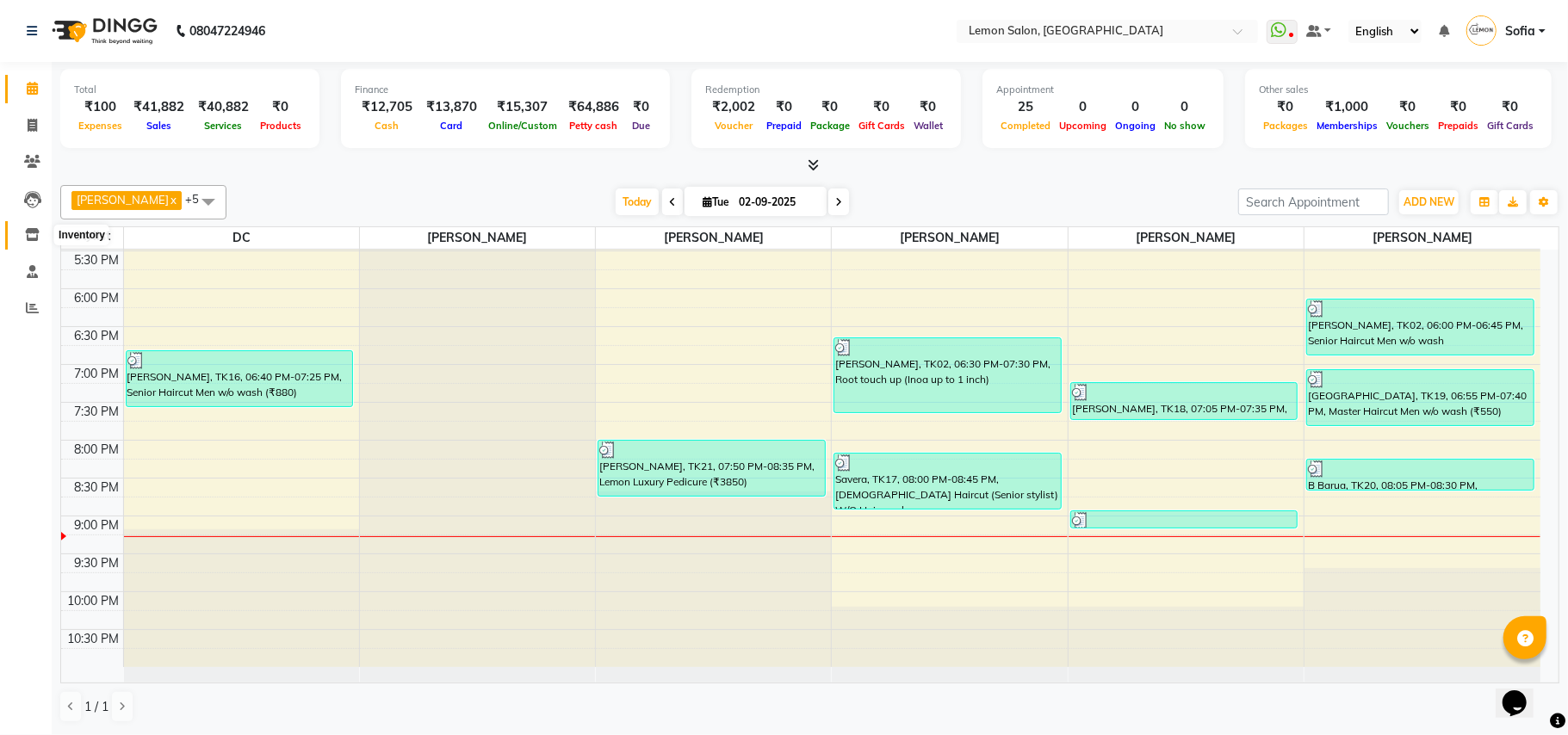
click at [39, 228] on span at bounding box center [32, 235] width 30 height 20
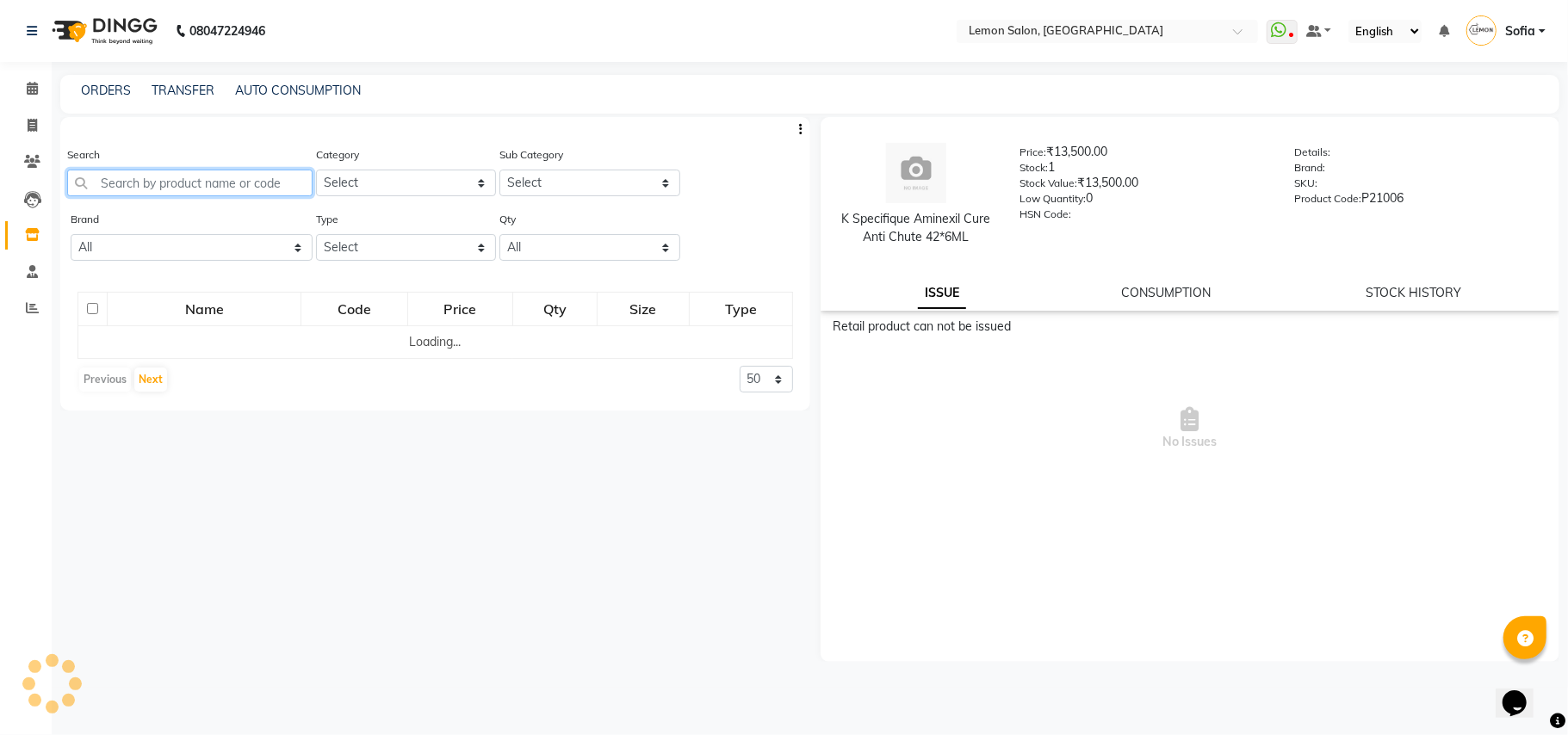
click at [150, 177] on input "text" at bounding box center [190, 182] width 246 height 26
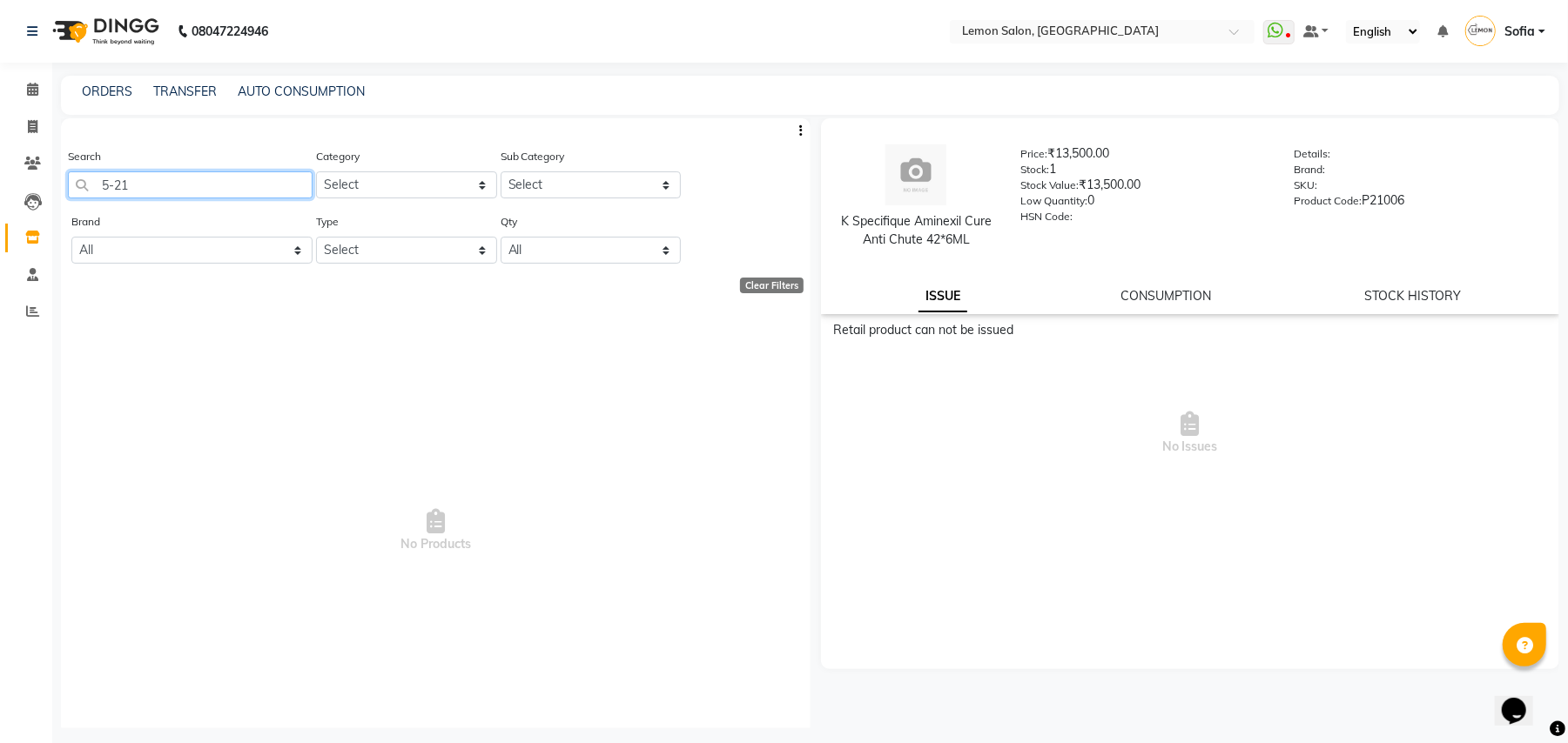
click at [161, 186] on input "5-21" at bounding box center [190, 184] width 245 height 27
click at [161, 185] on input "5-21" at bounding box center [190, 184] width 245 height 27
type input "5"
type input "5-21"
click at [26, 234] on icon at bounding box center [33, 236] width 15 height 13
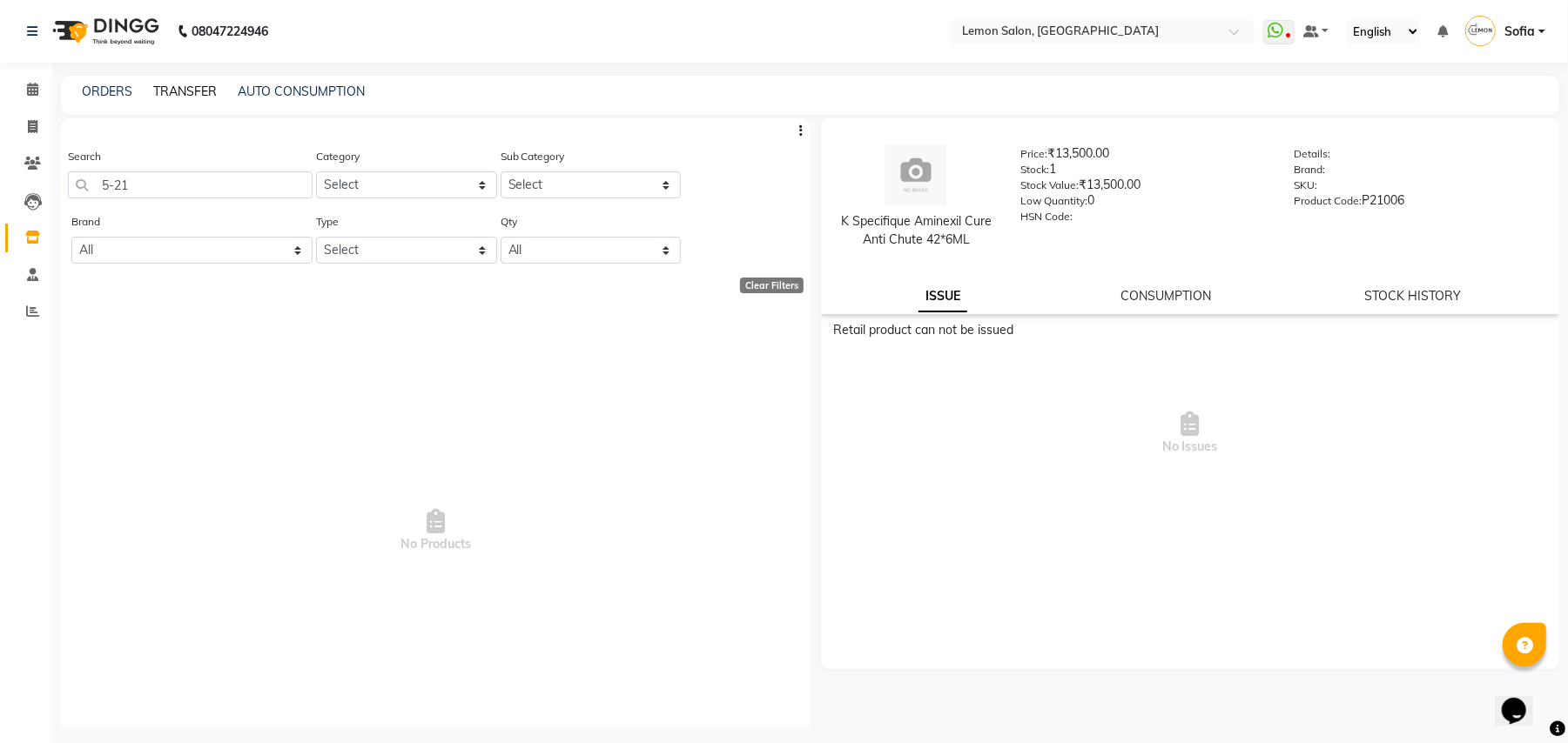
click at [175, 90] on link "TRANSFER" at bounding box center [185, 91] width 63 height 16
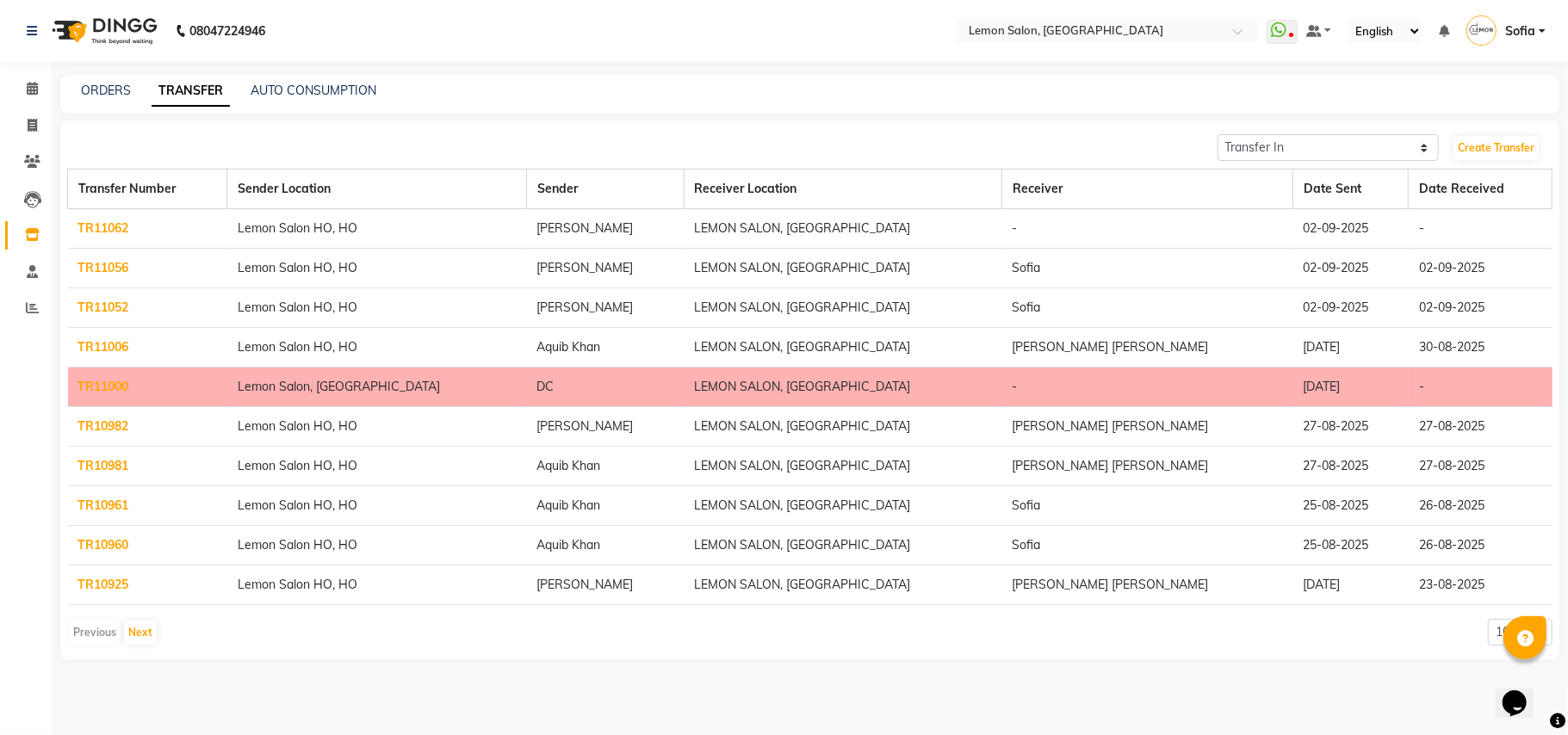
click at [97, 225] on link "TR11062" at bounding box center [104, 228] width 51 height 16
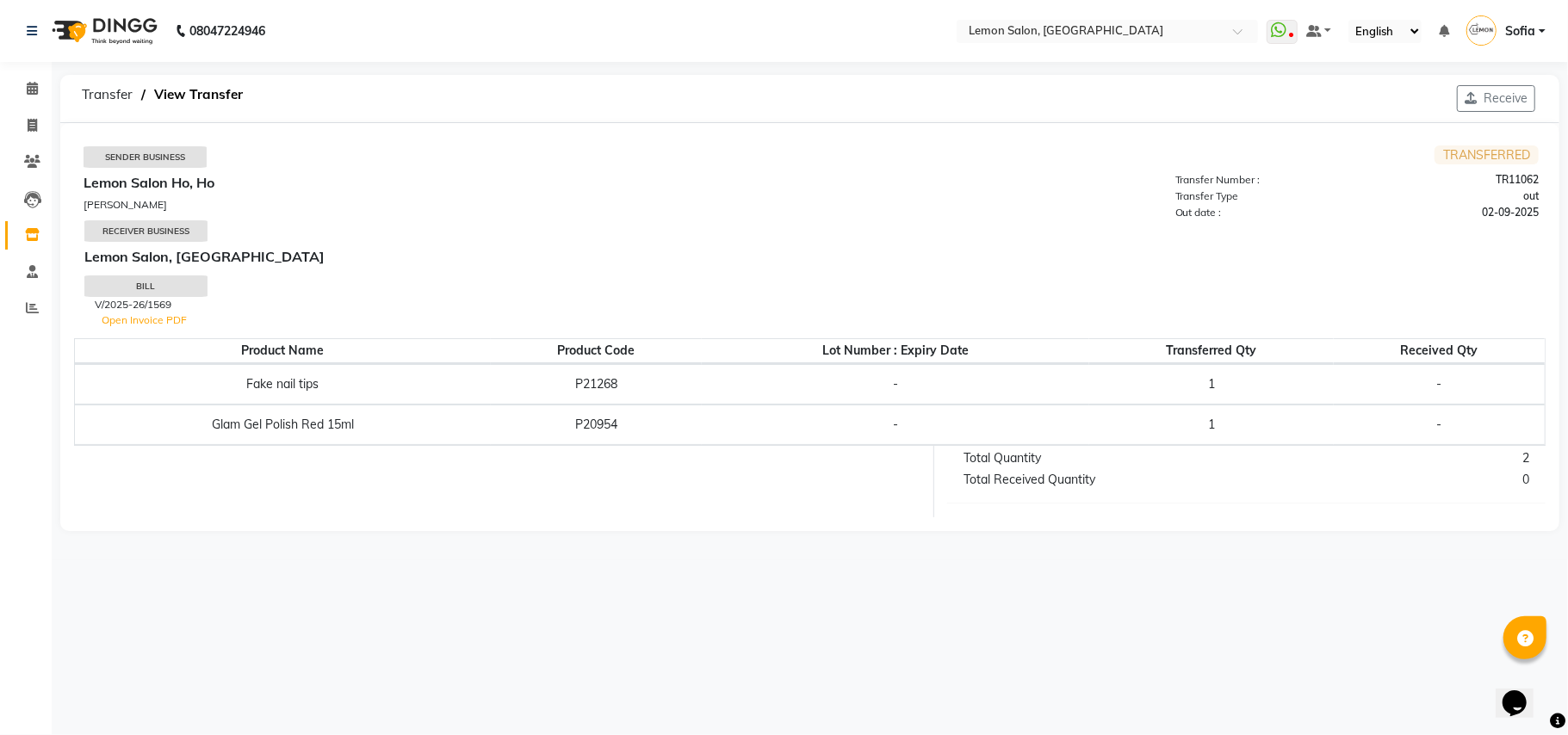
click at [1519, 83] on div "Receive" at bounding box center [1496, 99] width 99 height 47
click at [1506, 95] on button "Receive" at bounding box center [1496, 98] width 78 height 26
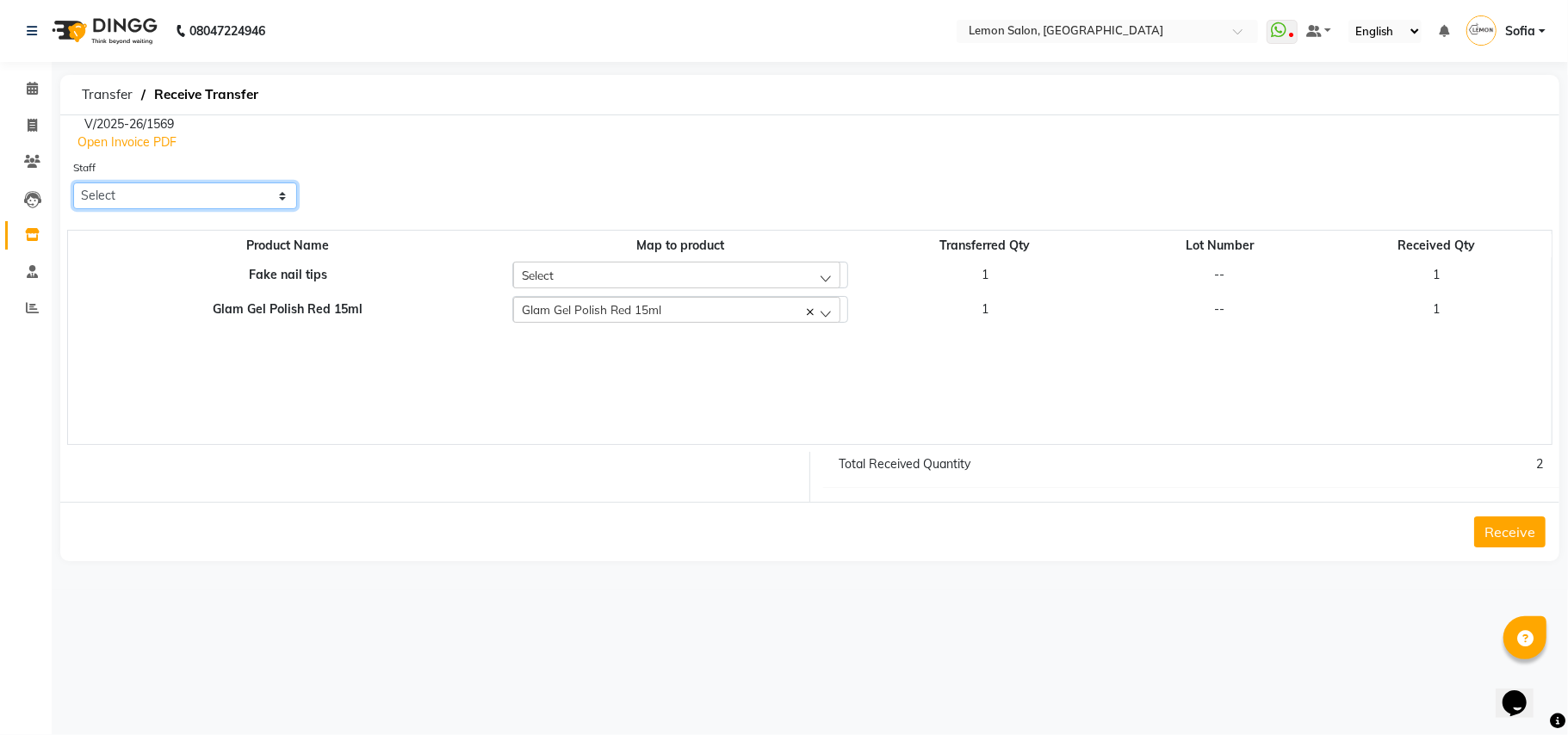
click at [132, 188] on select "Select Aalam Saifi Abhishek Shelar Ansar Ahmed Archana Muke Archana Rajbhar Ars…" at bounding box center [185, 195] width 224 height 26
select select "70227"
click at [73, 182] on select "Select Aalam Saifi Abhishek Shelar Ansar Ahmed Archana Muke Archana Rajbhar Ars…" at bounding box center [185, 195] width 224 height 26
click at [1519, 527] on button "Receive" at bounding box center [1509, 532] width 71 height 31
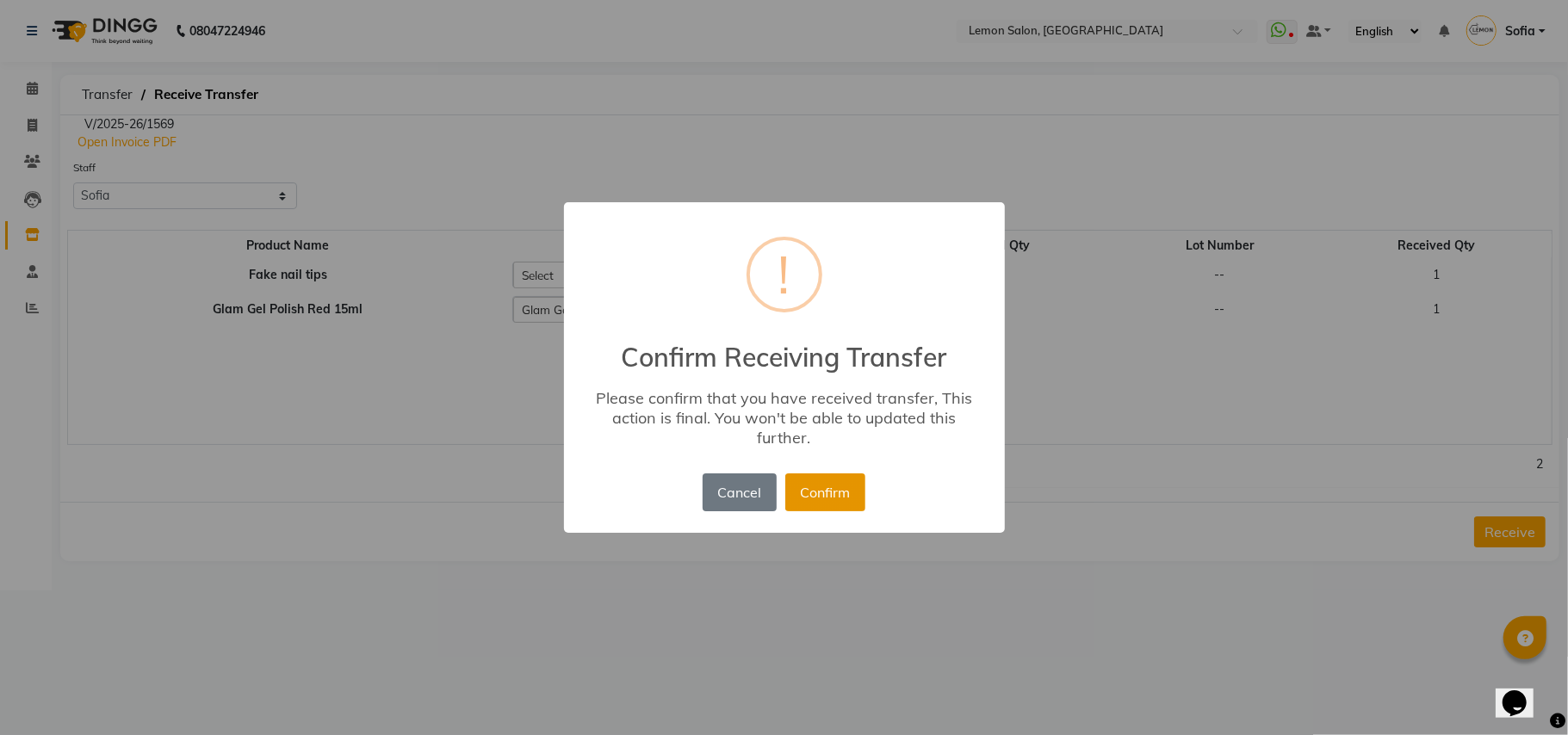
click at [844, 500] on button "Confirm" at bounding box center [825, 492] width 80 height 38
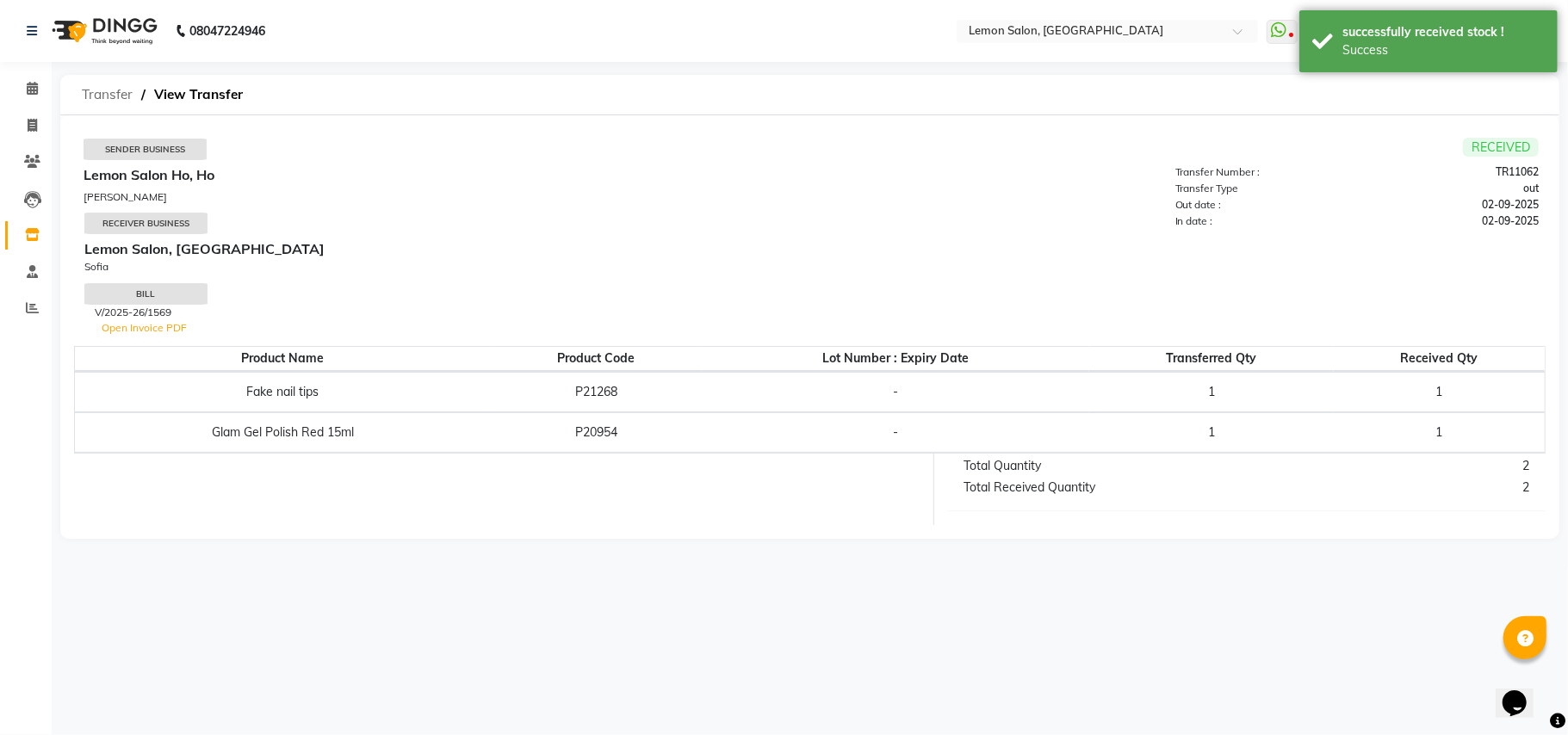
click at [89, 87] on span "Transfer" at bounding box center [107, 95] width 68 height 31
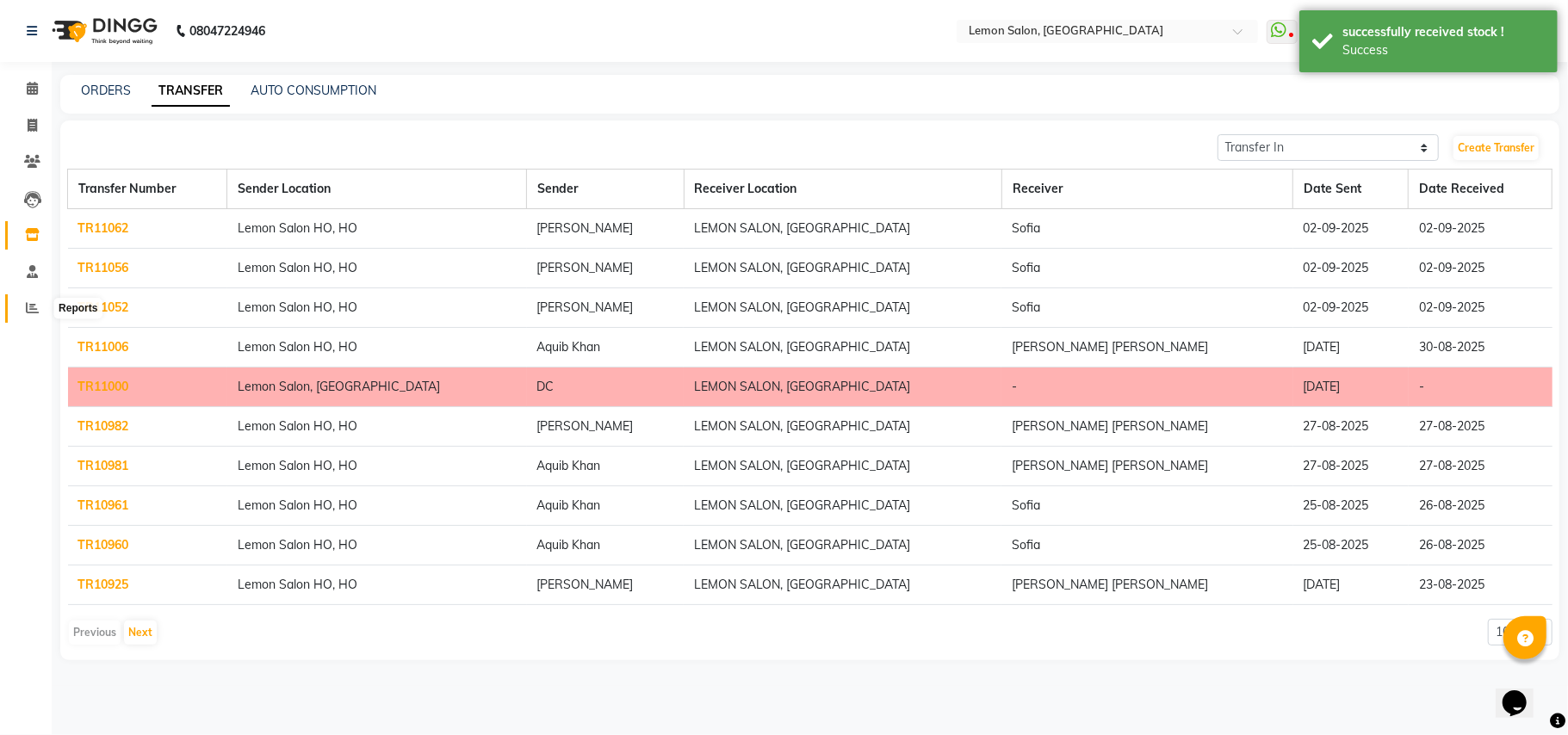
click at [32, 304] on icon at bounding box center [31, 307] width 13 height 13
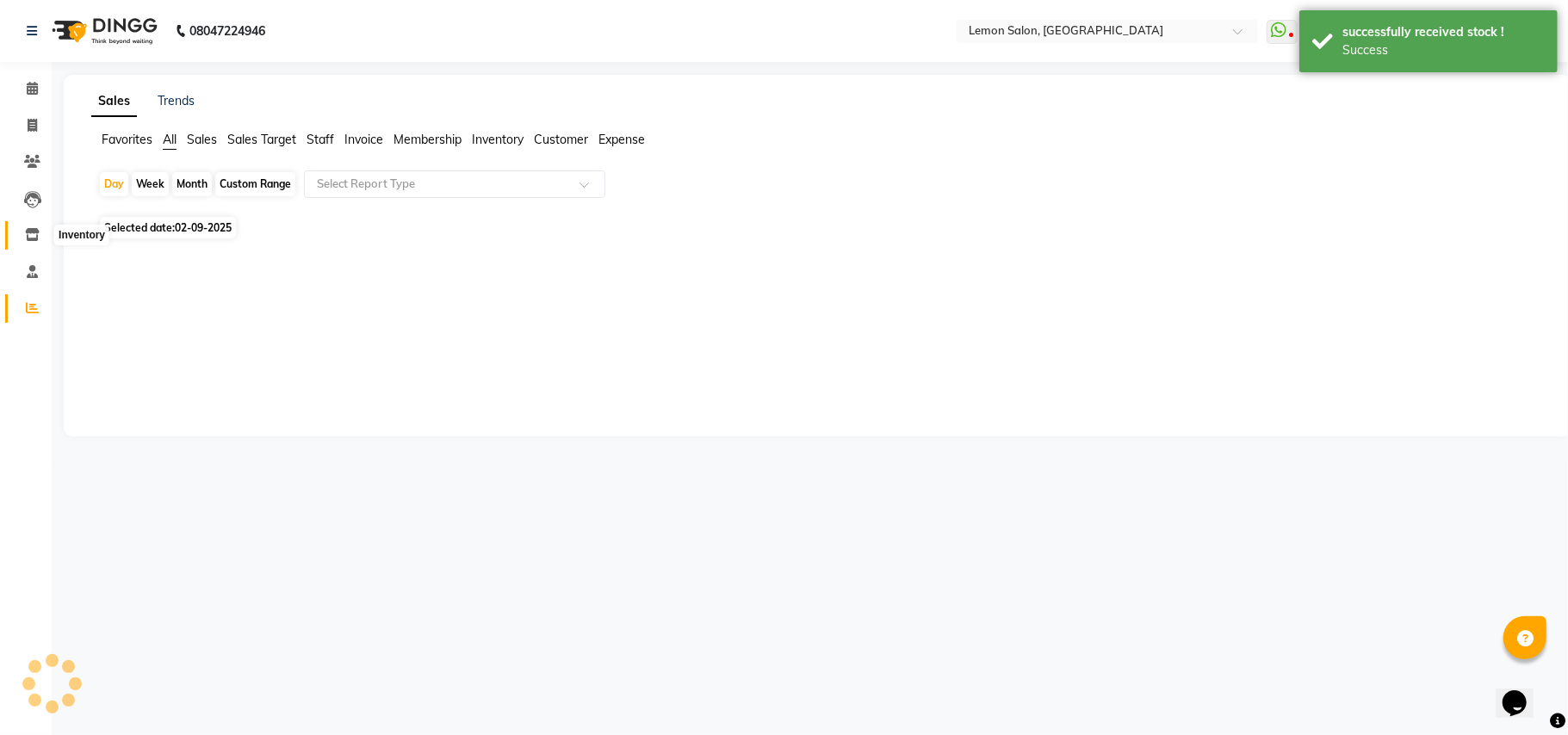
click at [36, 231] on icon at bounding box center [32, 234] width 15 height 13
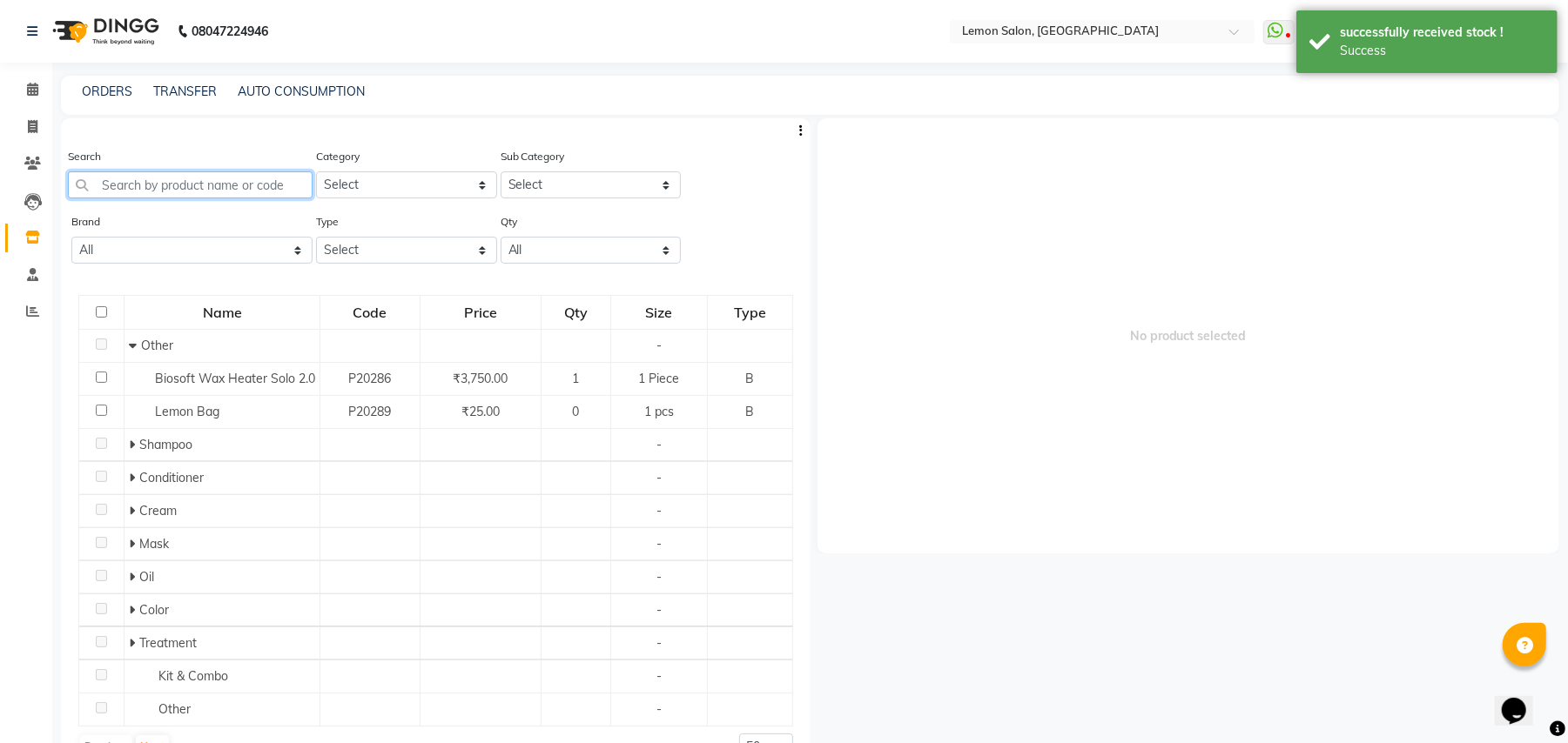
click at [196, 183] on input "text" at bounding box center [190, 184] width 245 height 27
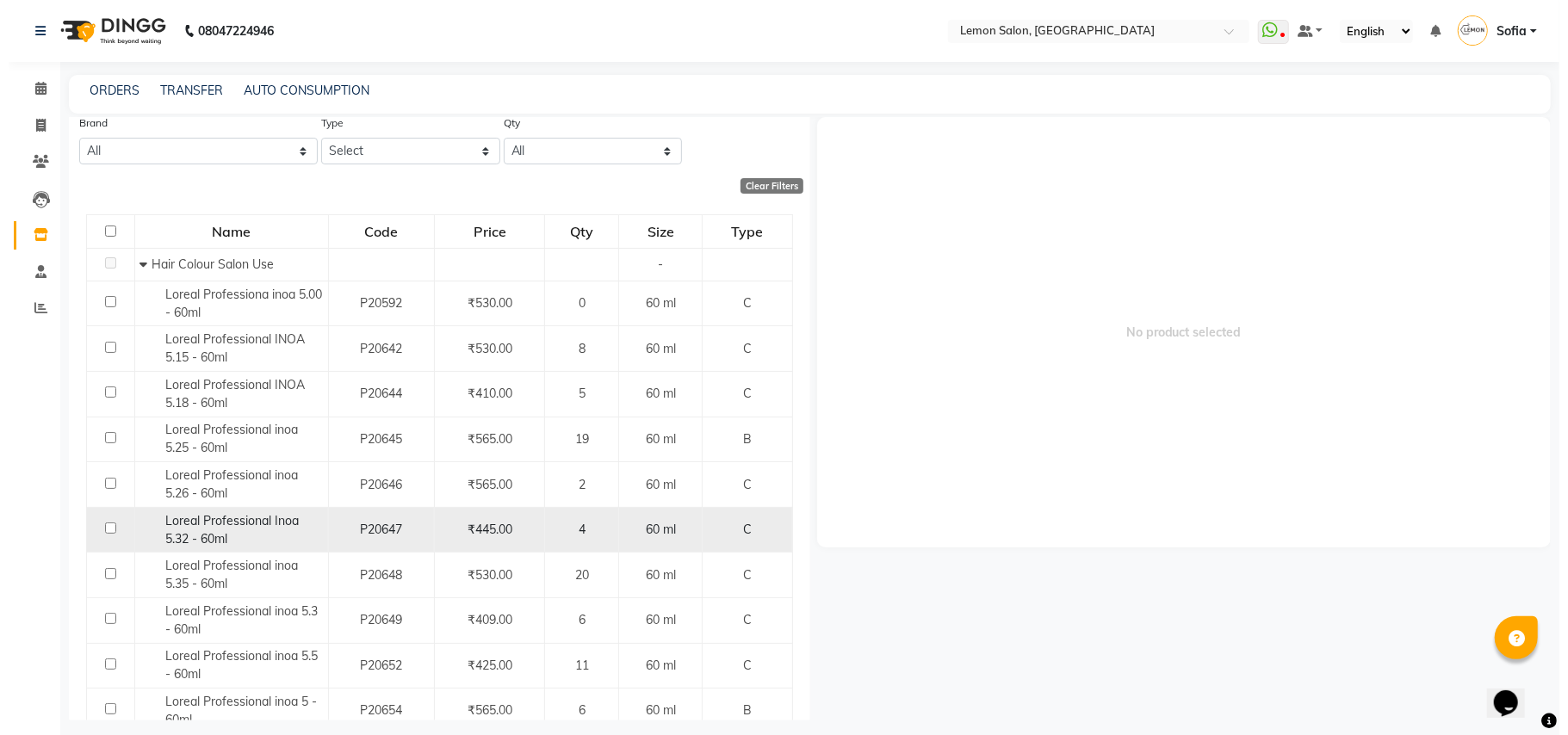
scroll to position [208, 0]
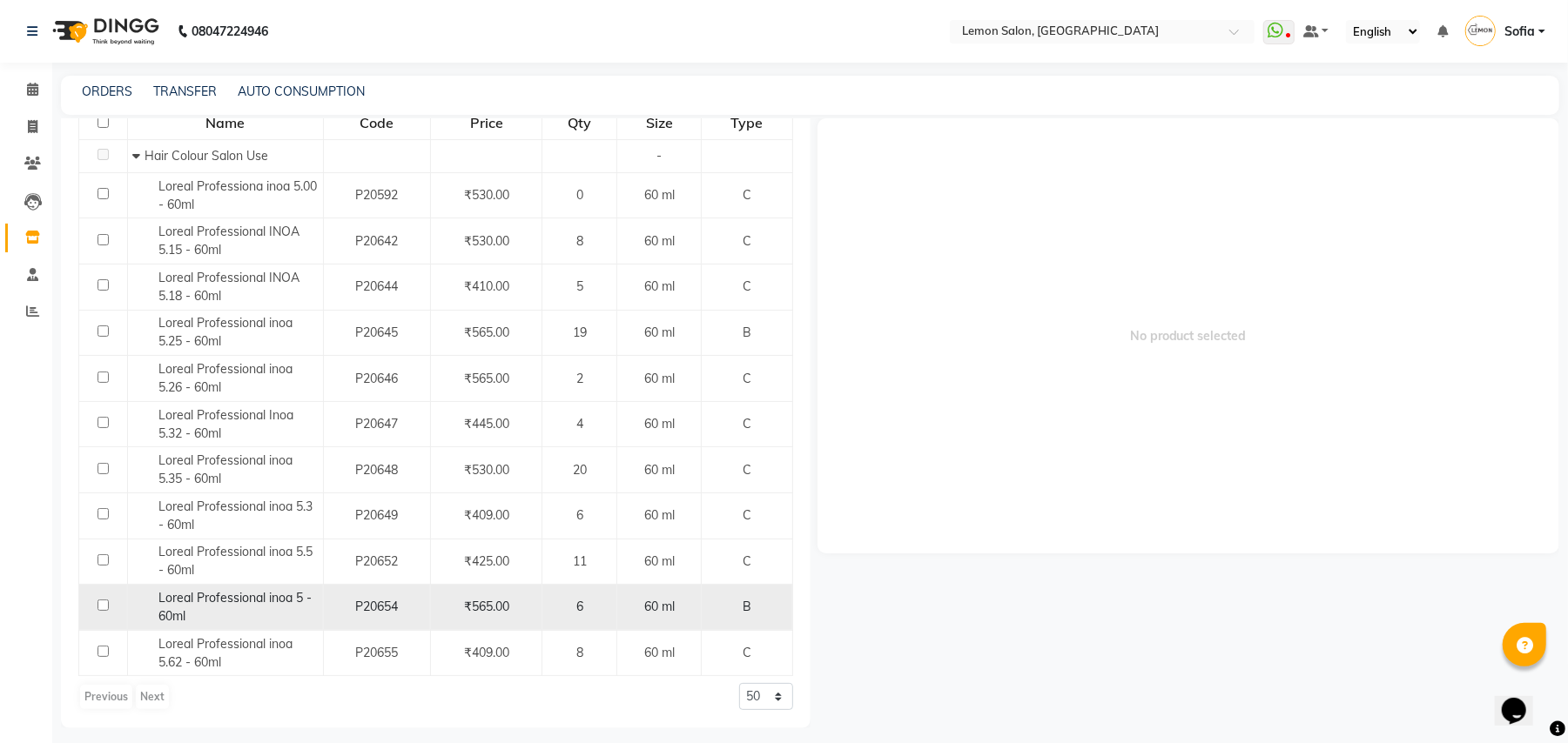
type input "inoa 5"
click at [238, 596] on span "Loreal Professional inoa 5 - 60ml" at bounding box center [235, 606] width 153 height 34
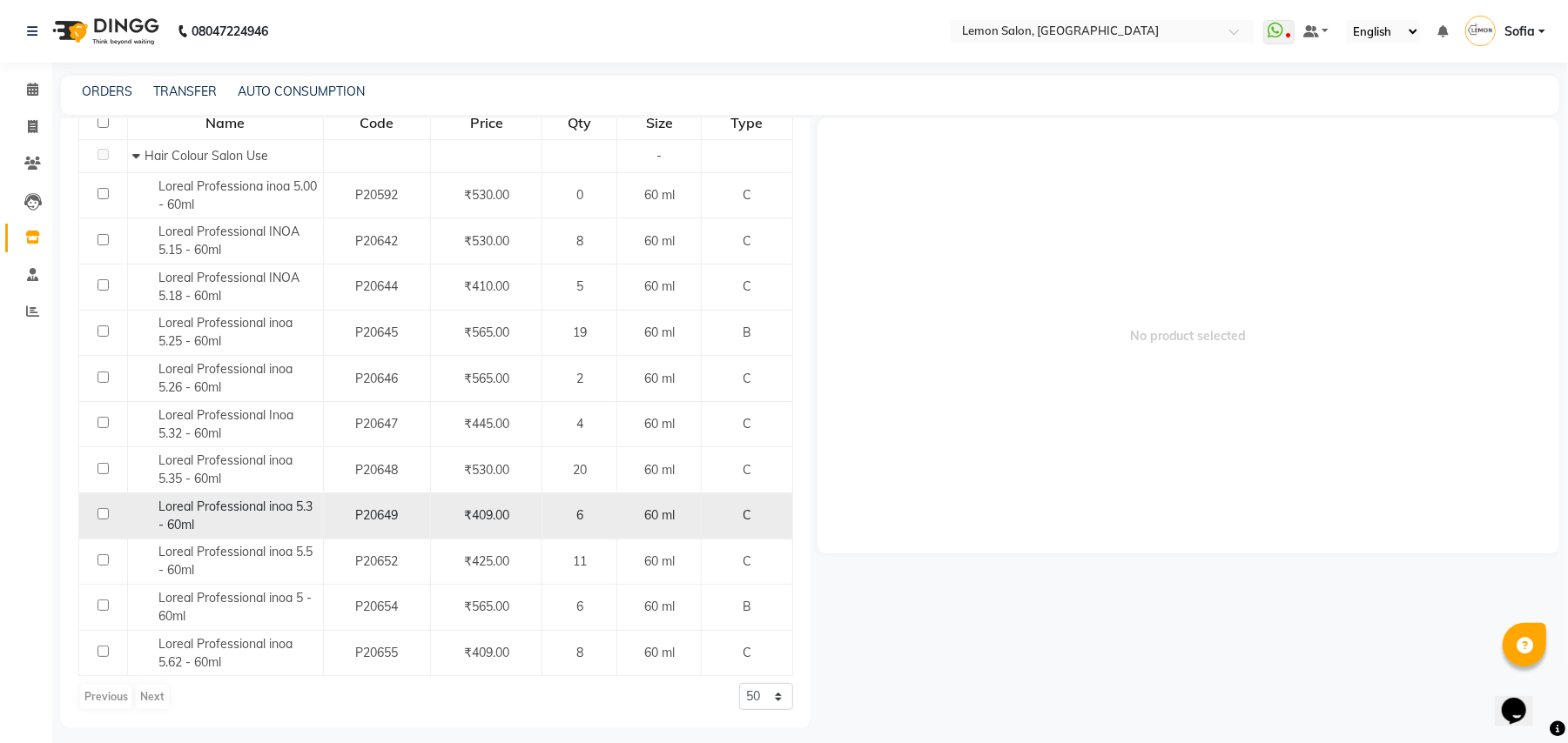
select select
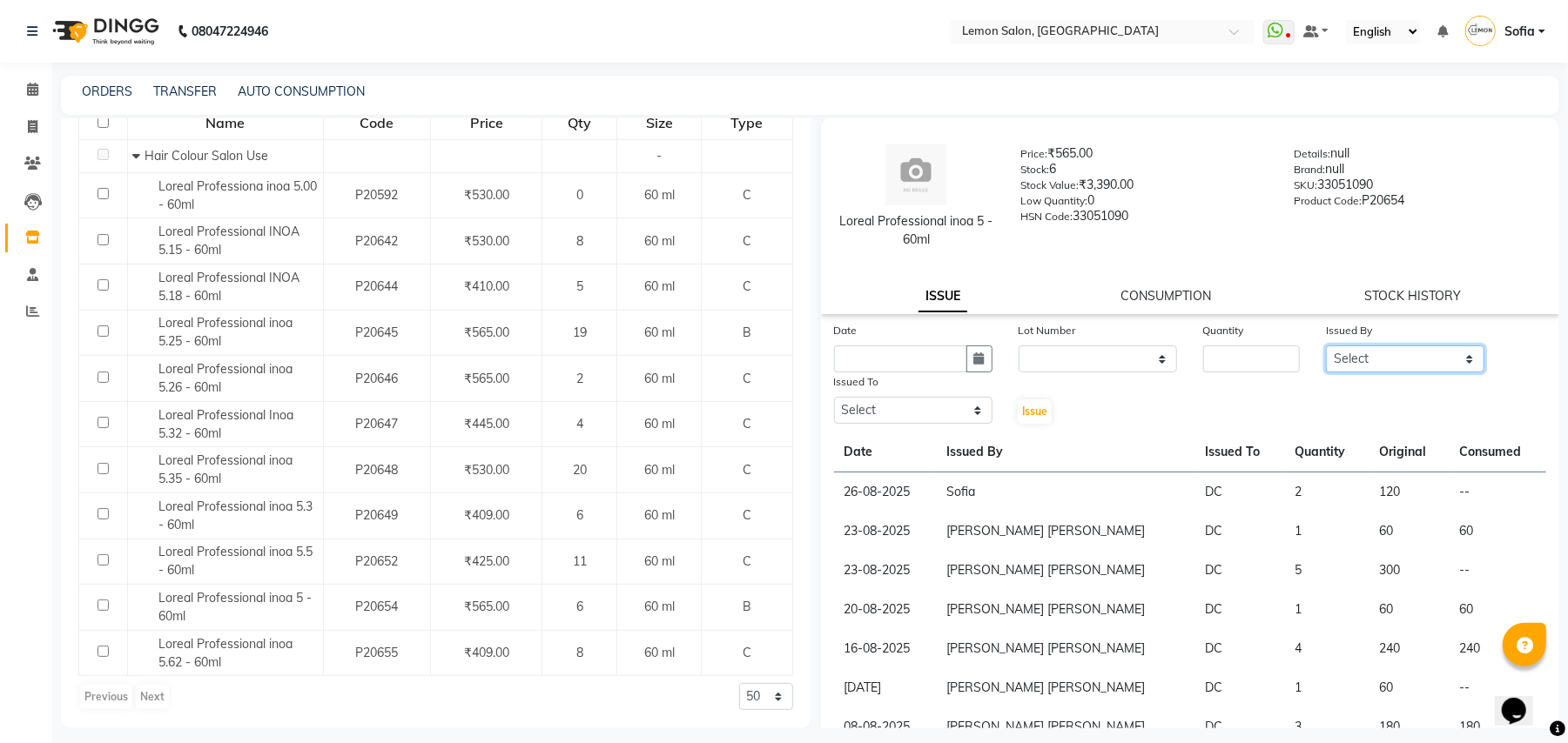
click at [1414, 357] on select "Select Aalam Saifi Abhishek Shelar Ansar Ahmed Archana Muke Archana Rajbhar Ash…" at bounding box center [1405, 358] width 158 height 27
select select "70227"
click at [1325, 345] on select "Select Aalam Saifi Abhishek Shelar Ansar Ahmed Archana Muke Archana Rajbhar Ash…" at bounding box center [1405, 358] width 158 height 27
click at [1232, 349] on input "number" at bounding box center [1251, 358] width 97 height 27
type input "1"
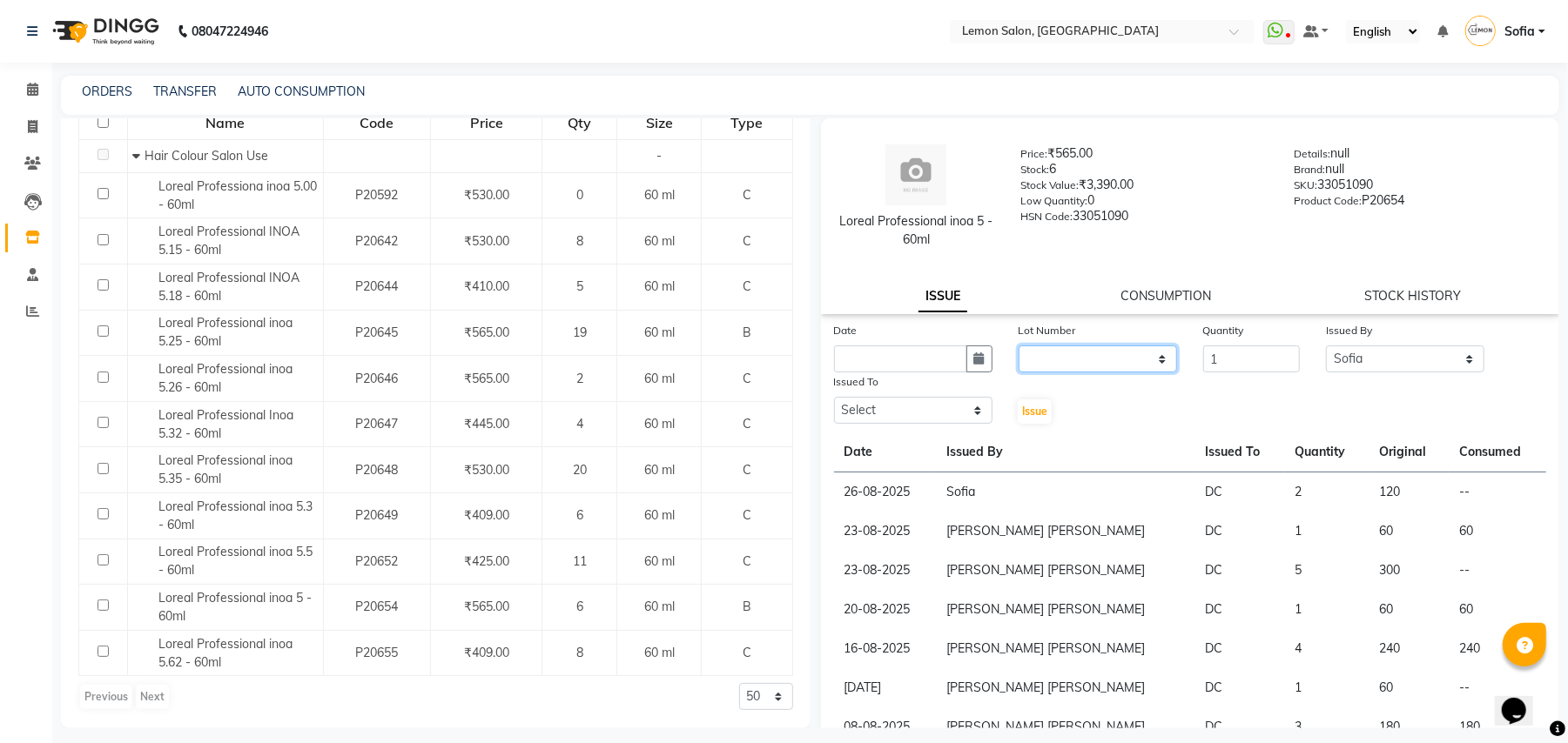
click at [1066, 348] on select "None" at bounding box center [1098, 358] width 158 height 27
select select "0: null"
click at [1019, 345] on select "None" at bounding box center [1098, 358] width 158 height 27
click at [974, 359] on icon "button" at bounding box center [979, 358] width 11 height 12
select select "9"
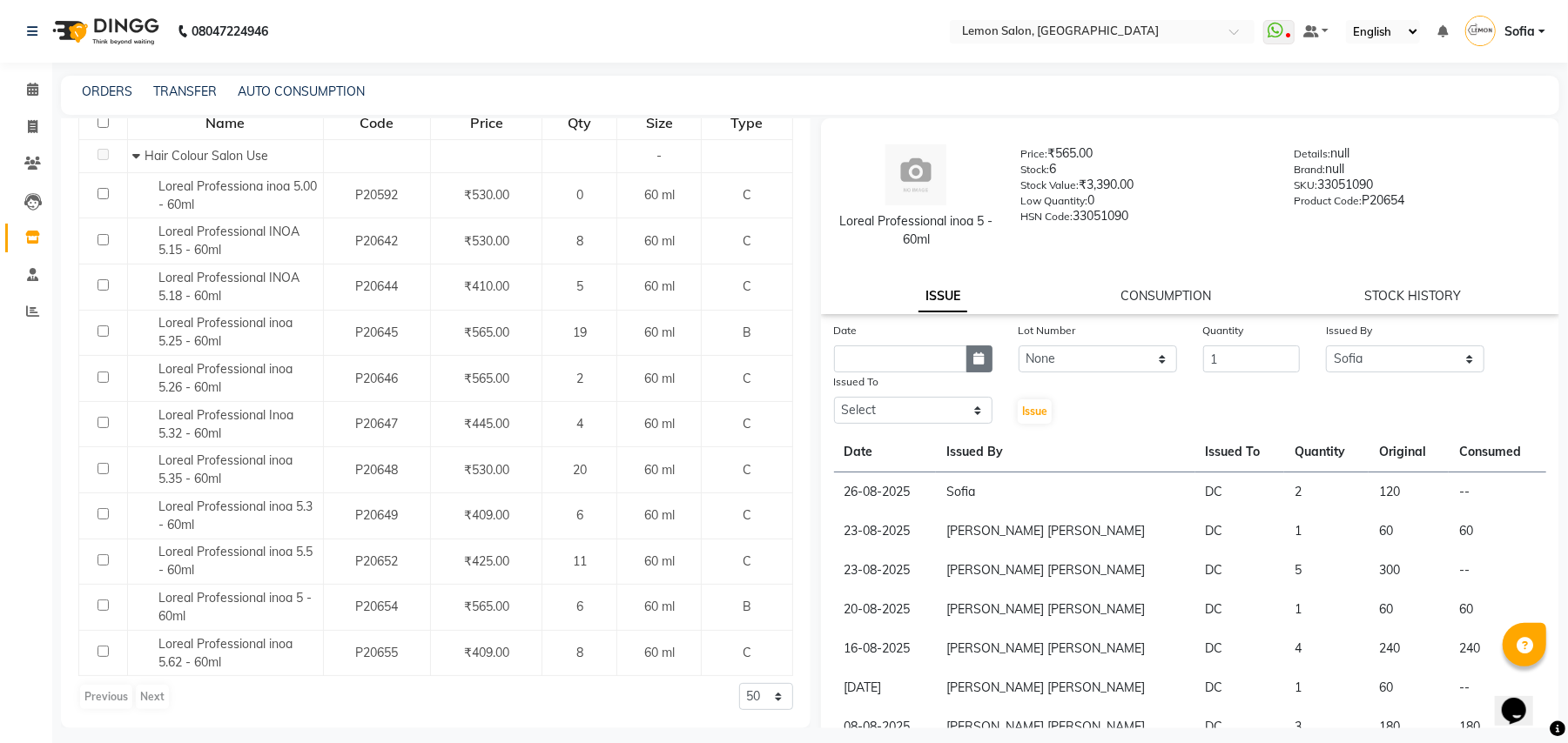
select select "2025"
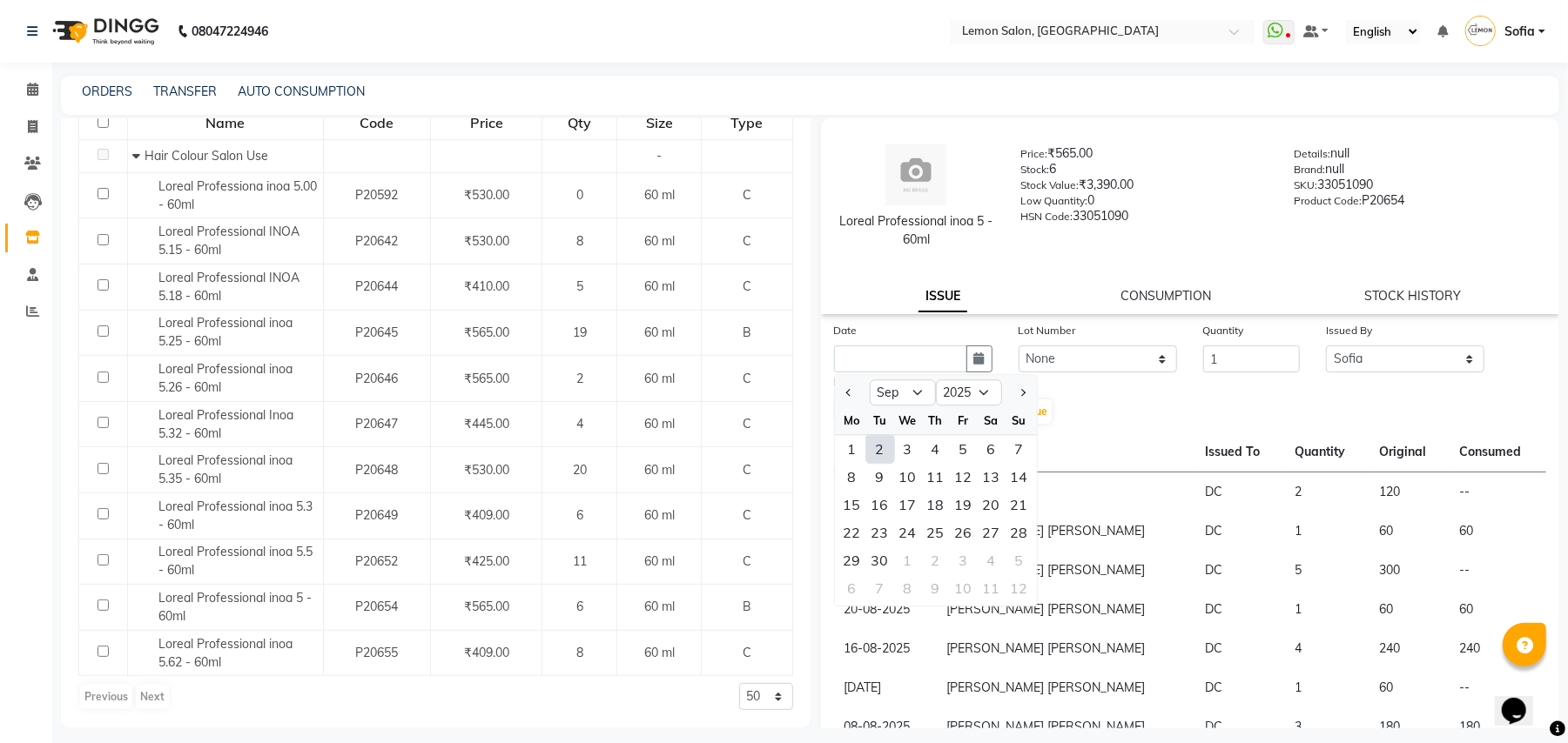
click at [885, 447] on div "2" at bounding box center [880, 449] width 28 height 28
type input "02-09-2025"
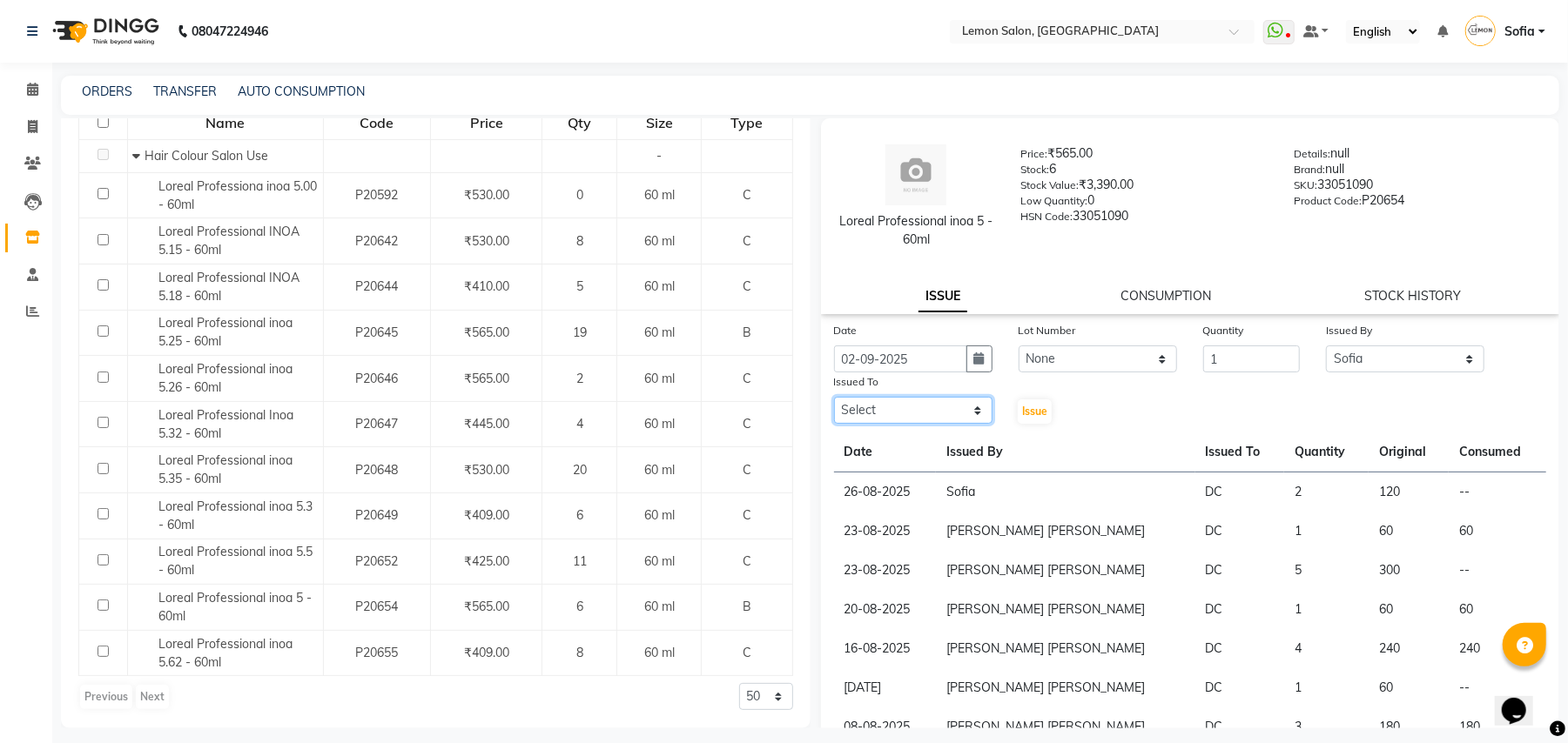
click at [888, 416] on select "Select Aalam Saifi Abhishek Shelar Ansar Ahmed Archana Muke Archana Rajbhar Ash…" at bounding box center [914, 410] width 158 height 27
select select "7889"
click at [1034, 408] on span "Issue" at bounding box center [1035, 411] width 26 height 13
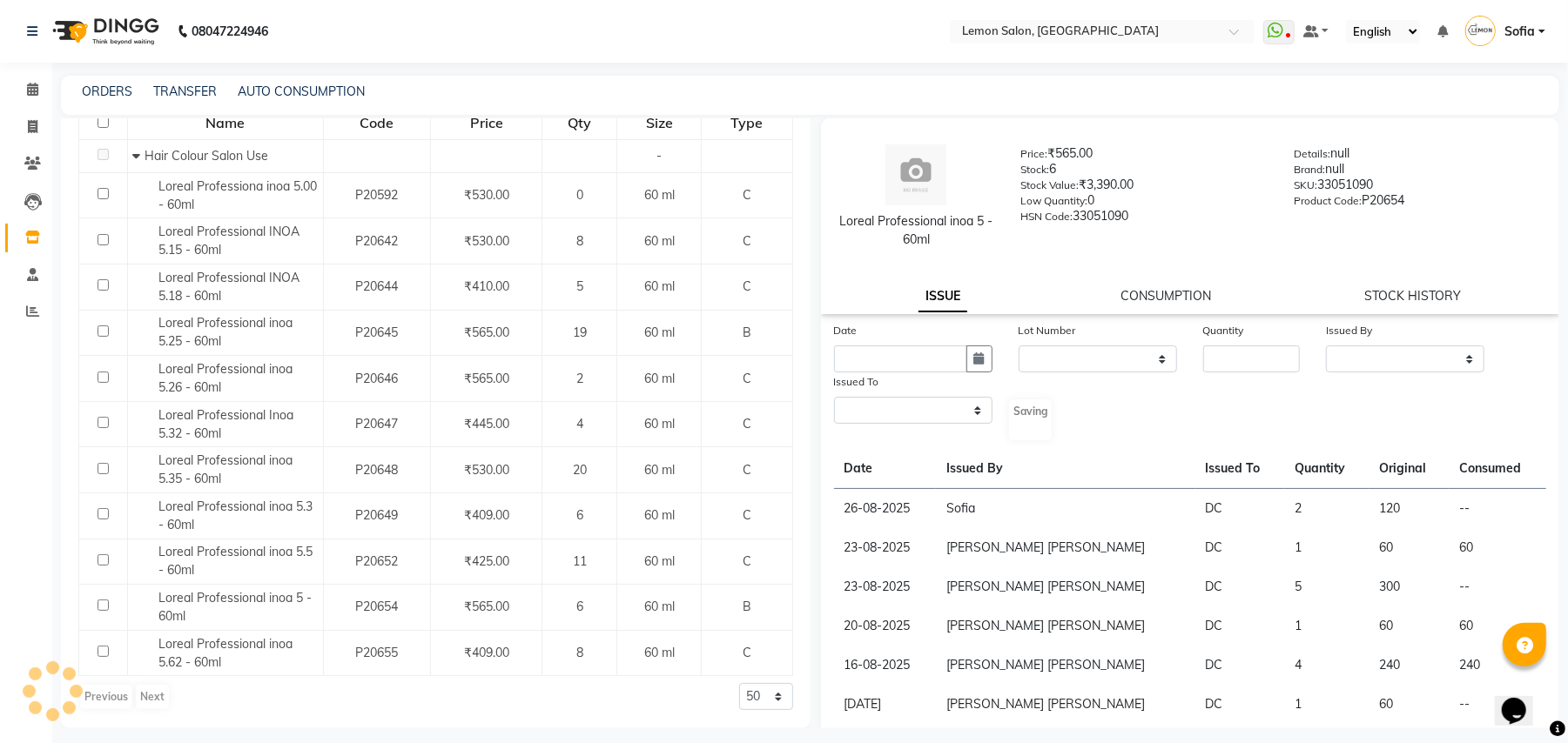
select select
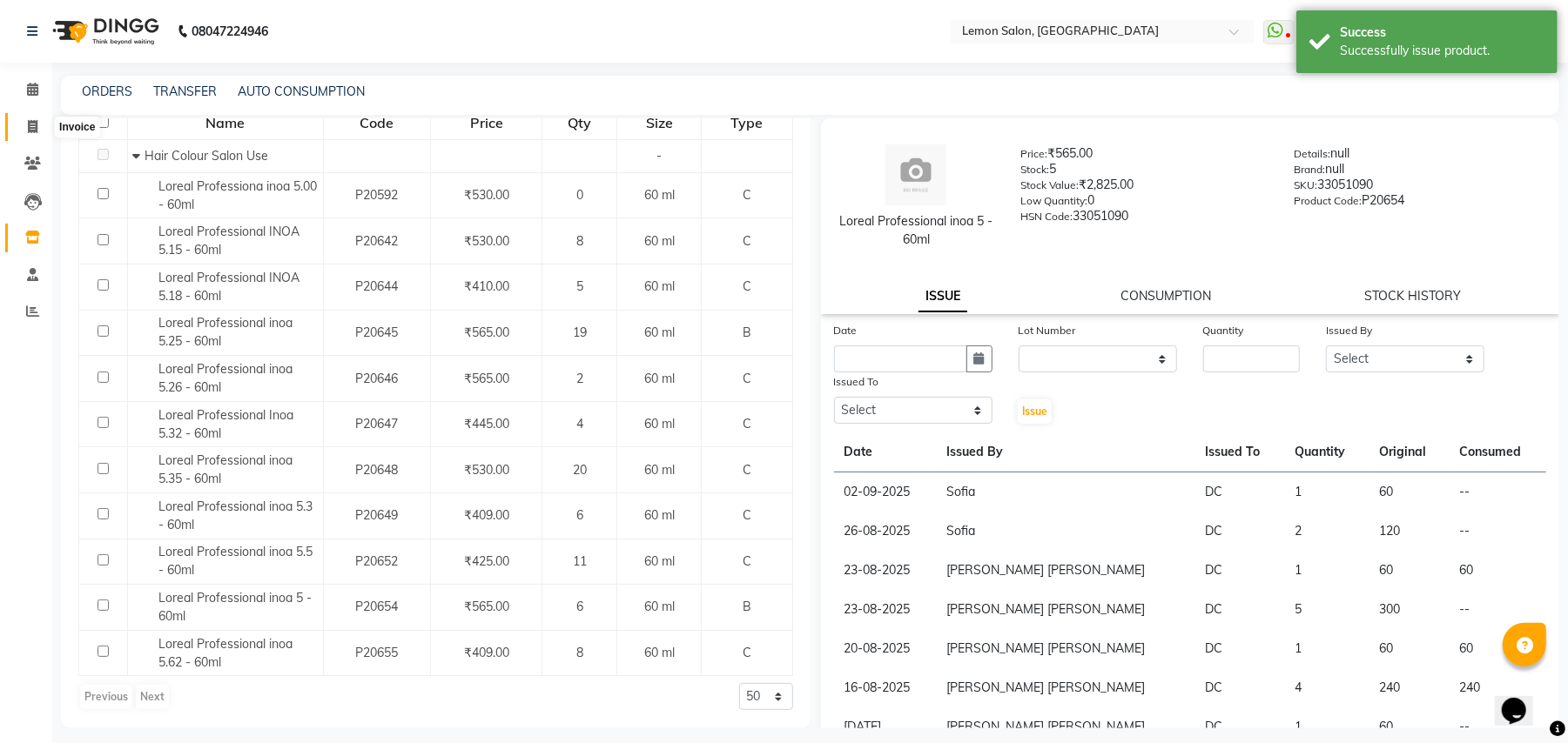
click at [33, 122] on icon at bounding box center [33, 126] width 10 height 13
select select "551"
select select "service"
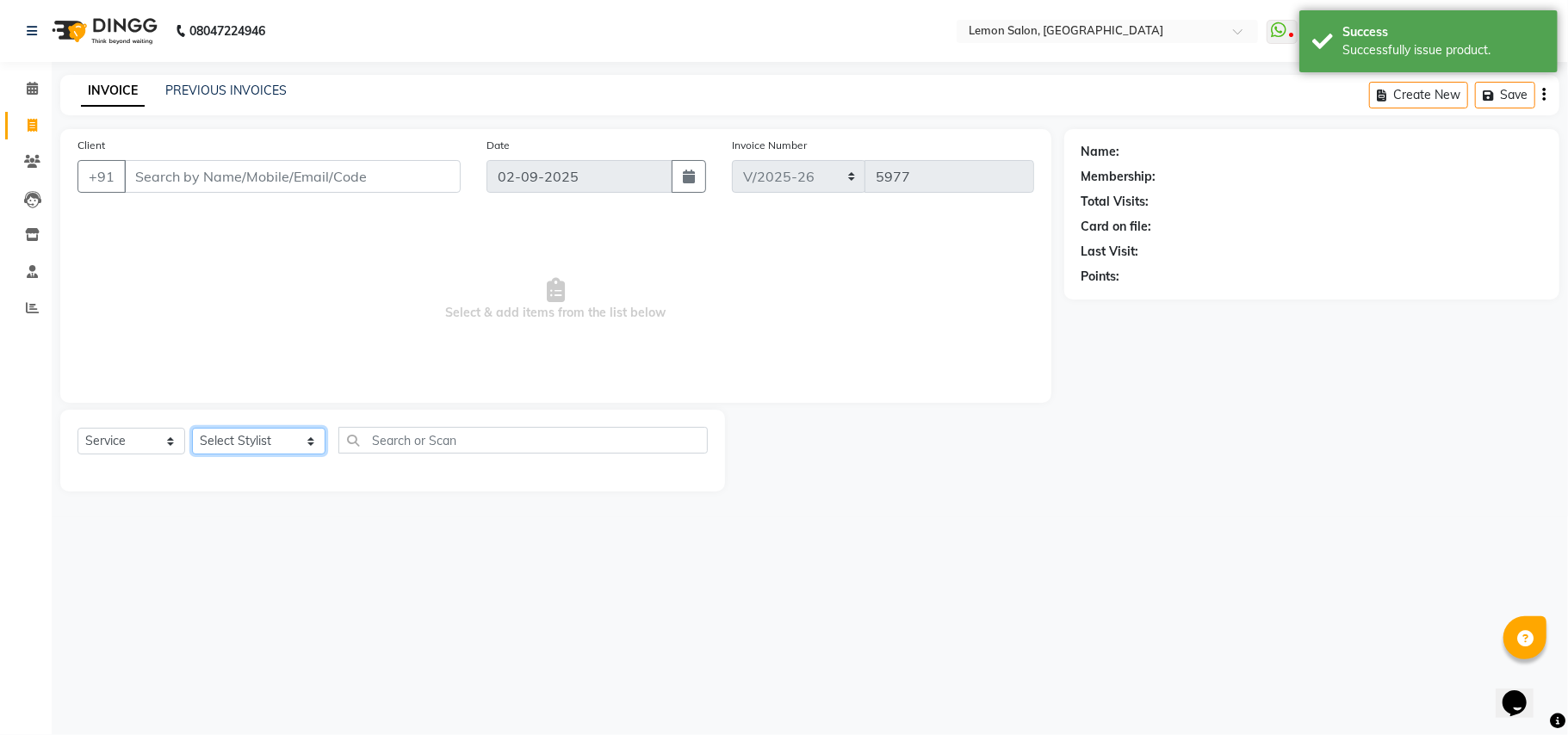
click at [248, 446] on select "Select Stylist Aalam Saifi Abhishek Shelar Ansar Ahmed Archana Muke Archana Raj…" at bounding box center [258, 440] width 133 height 26
select select "7889"
click at [411, 437] on input "text" at bounding box center [523, 439] width 369 height 26
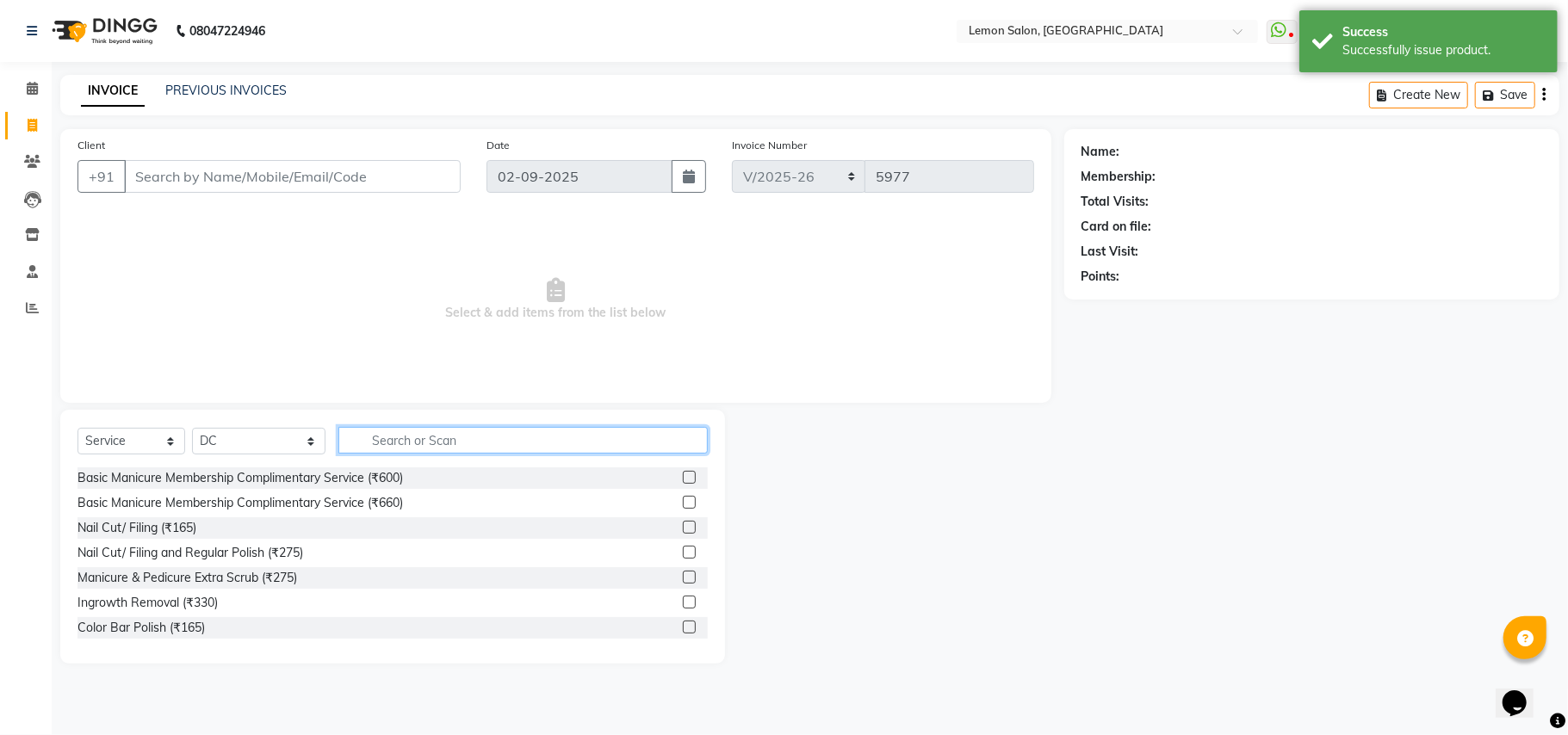
click at [411, 437] on input "text" at bounding box center [523, 439] width 369 height 26
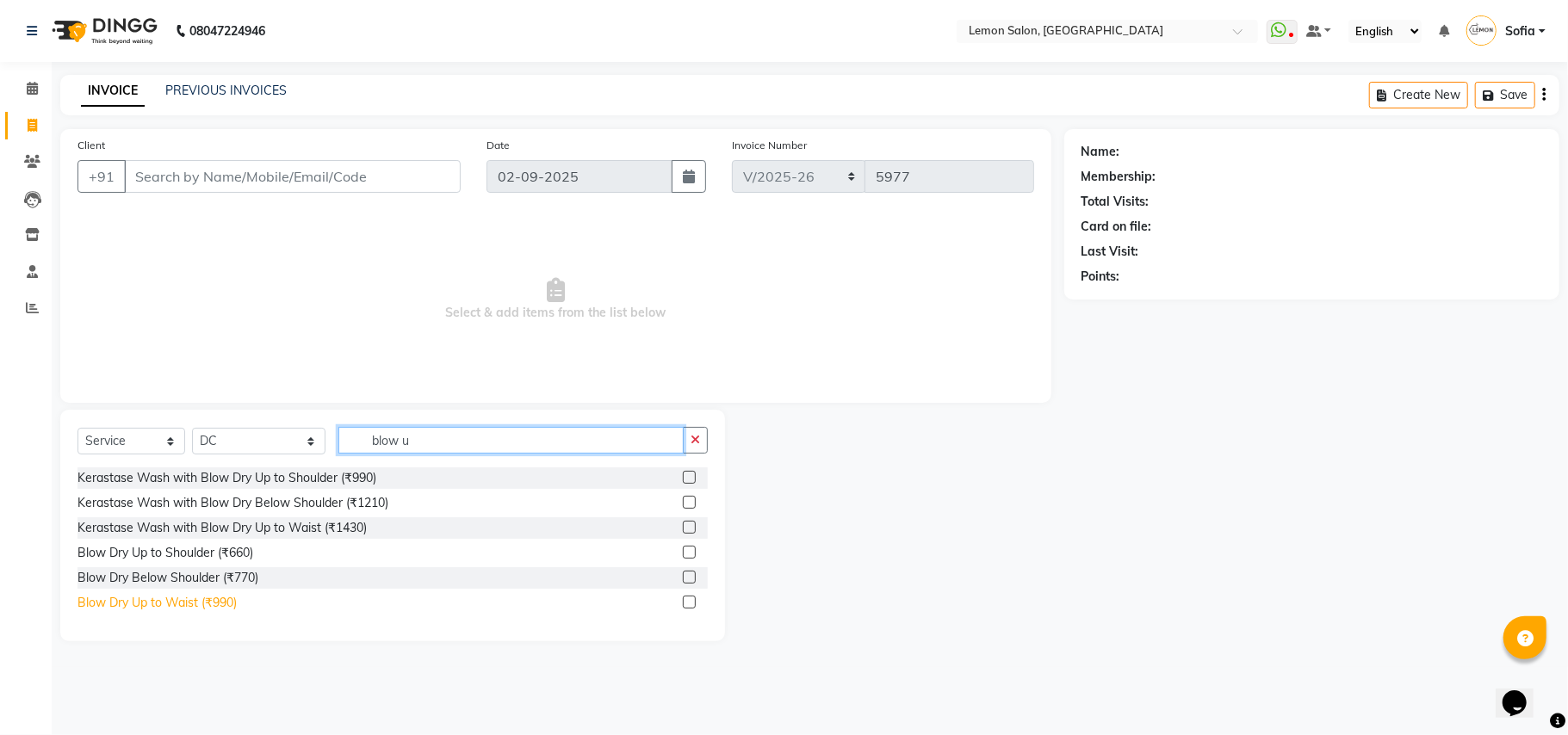
type input "blow u"
click at [217, 600] on div "Blow Dry Up to Waist (₹990)" at bounding box center [157, 603] width 160 height 18
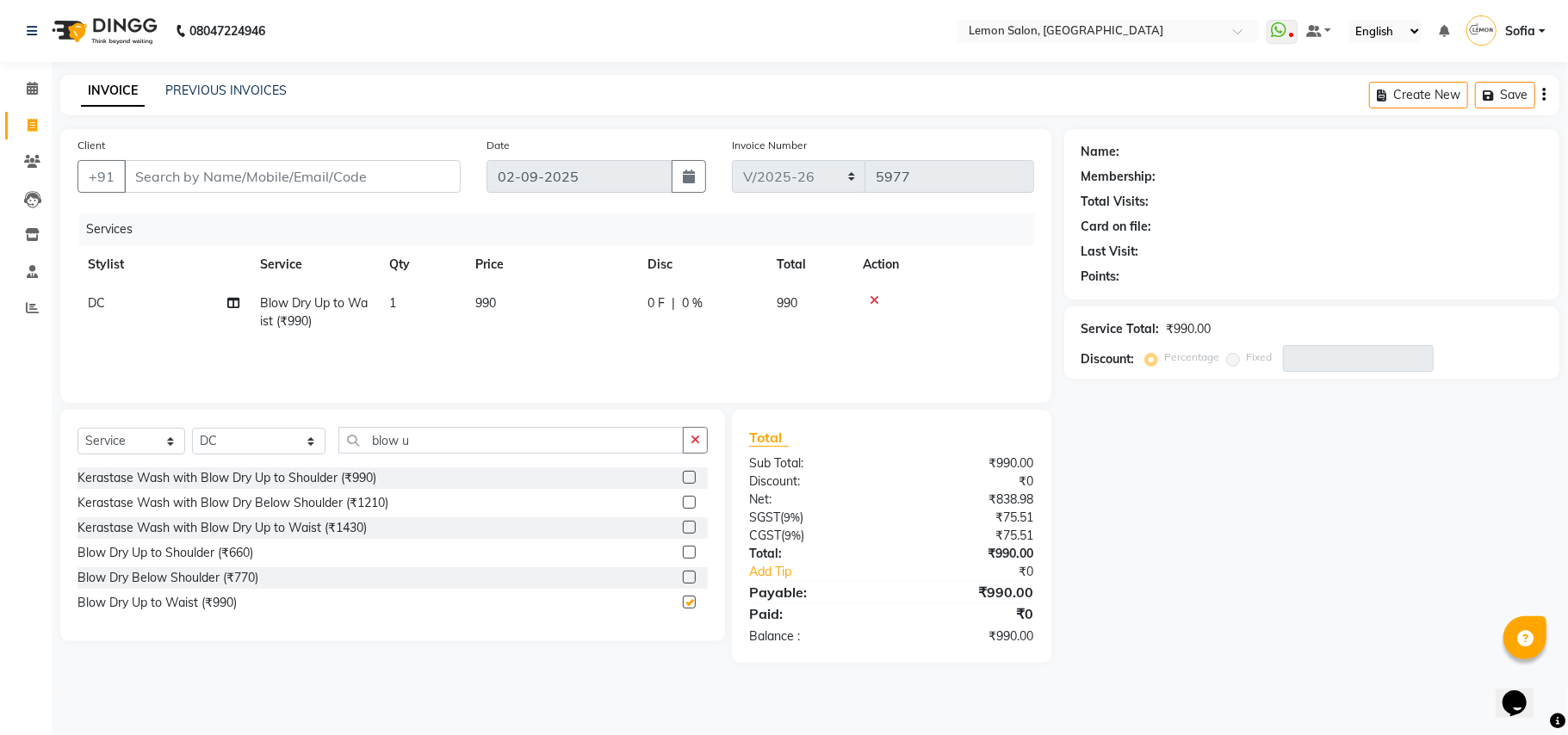
checkbox input "false"
click at [415, 442] on input "blow u" at bounding box center [511, 439] width 346 height 26
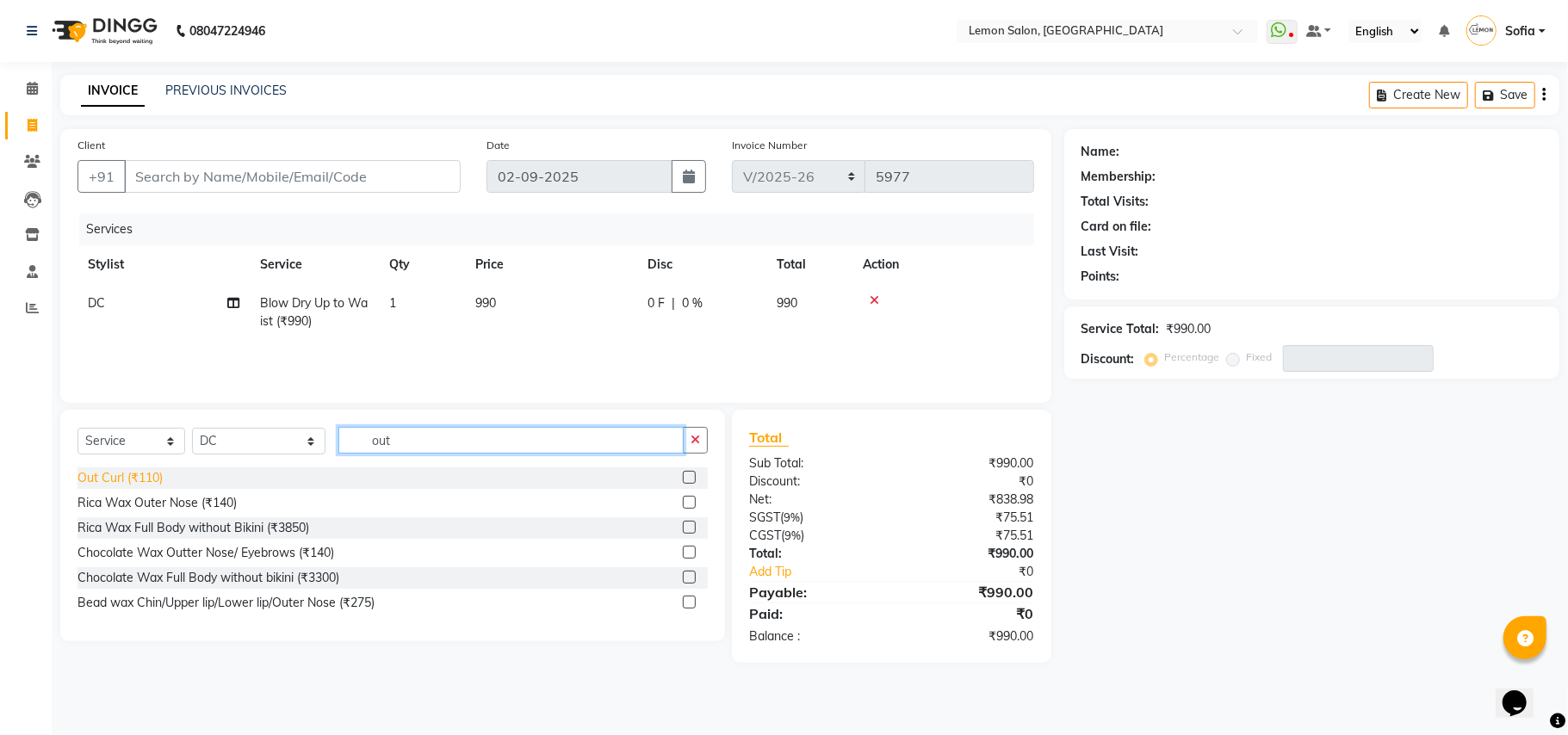
type input "out"
click at [111, 470] on div "Out Curl (₹110)" at bounding box center [119, 478] width 85 height 18
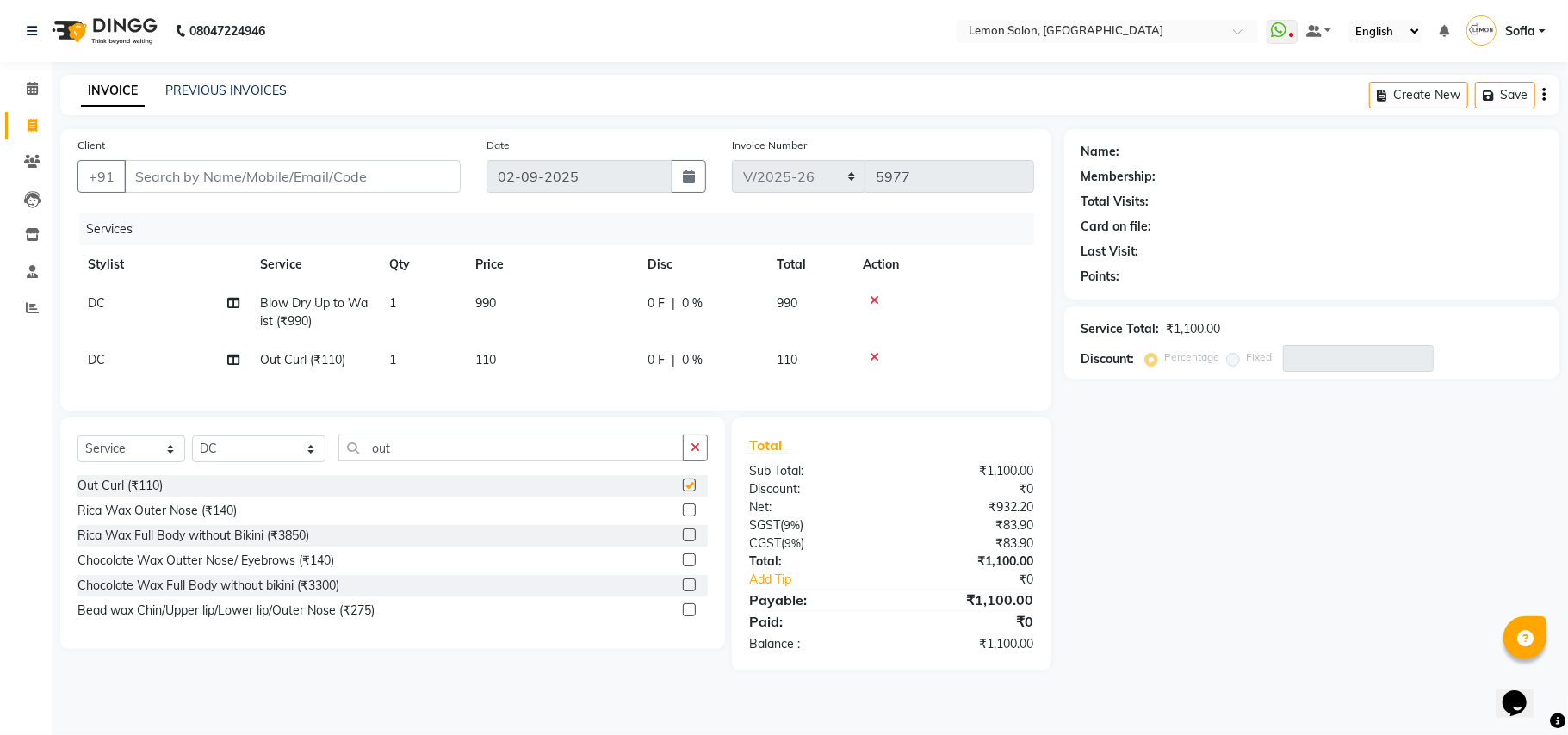
checkbox input "false"
click at [320, 174] on input "Client" at bounding box center [293, 176] width 337 height 32
type input "9"
type input "0"
type input "9322993055"
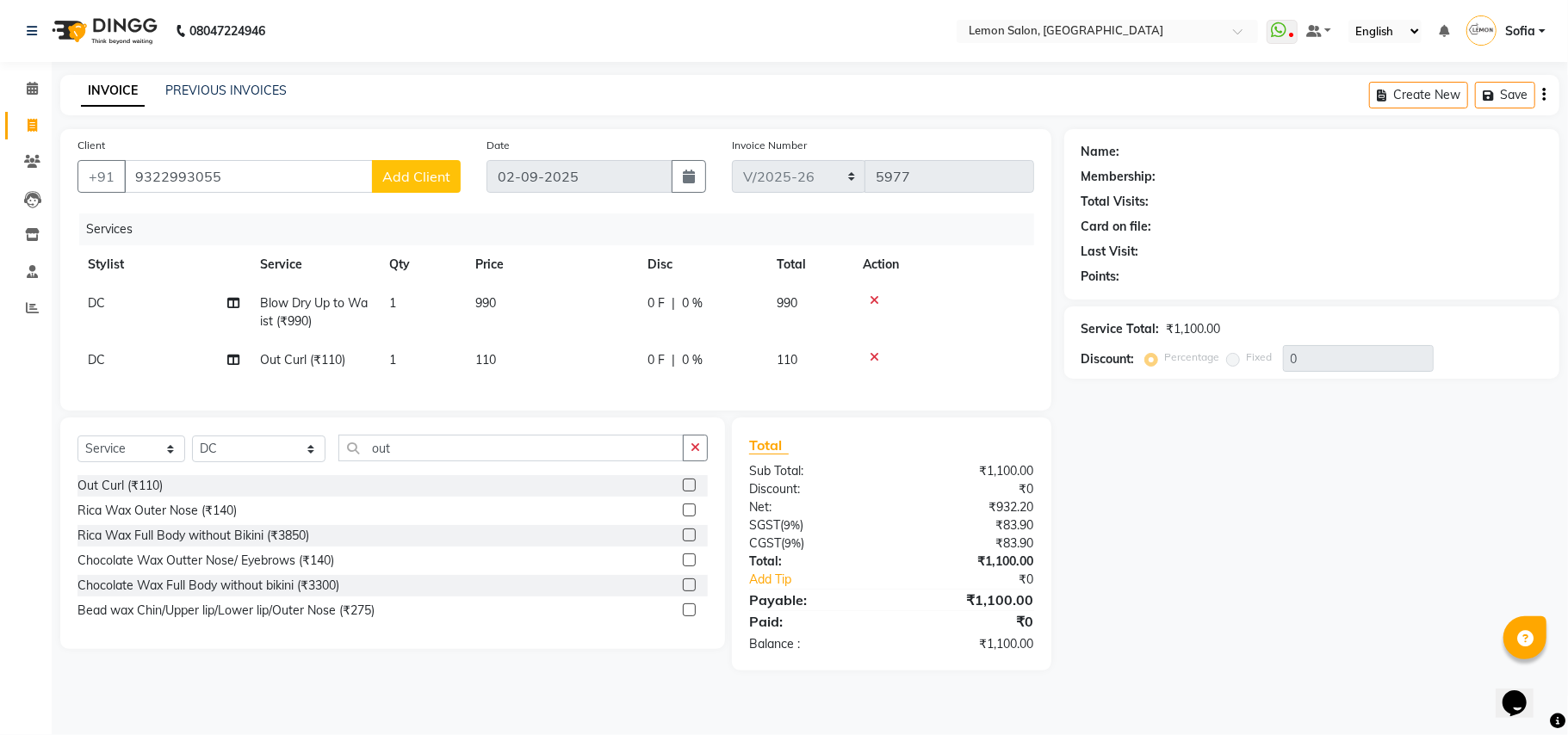
click at [446, 168] on span "Add Client" at bounding box center [415, 177] width 68 height 18
select select "22"
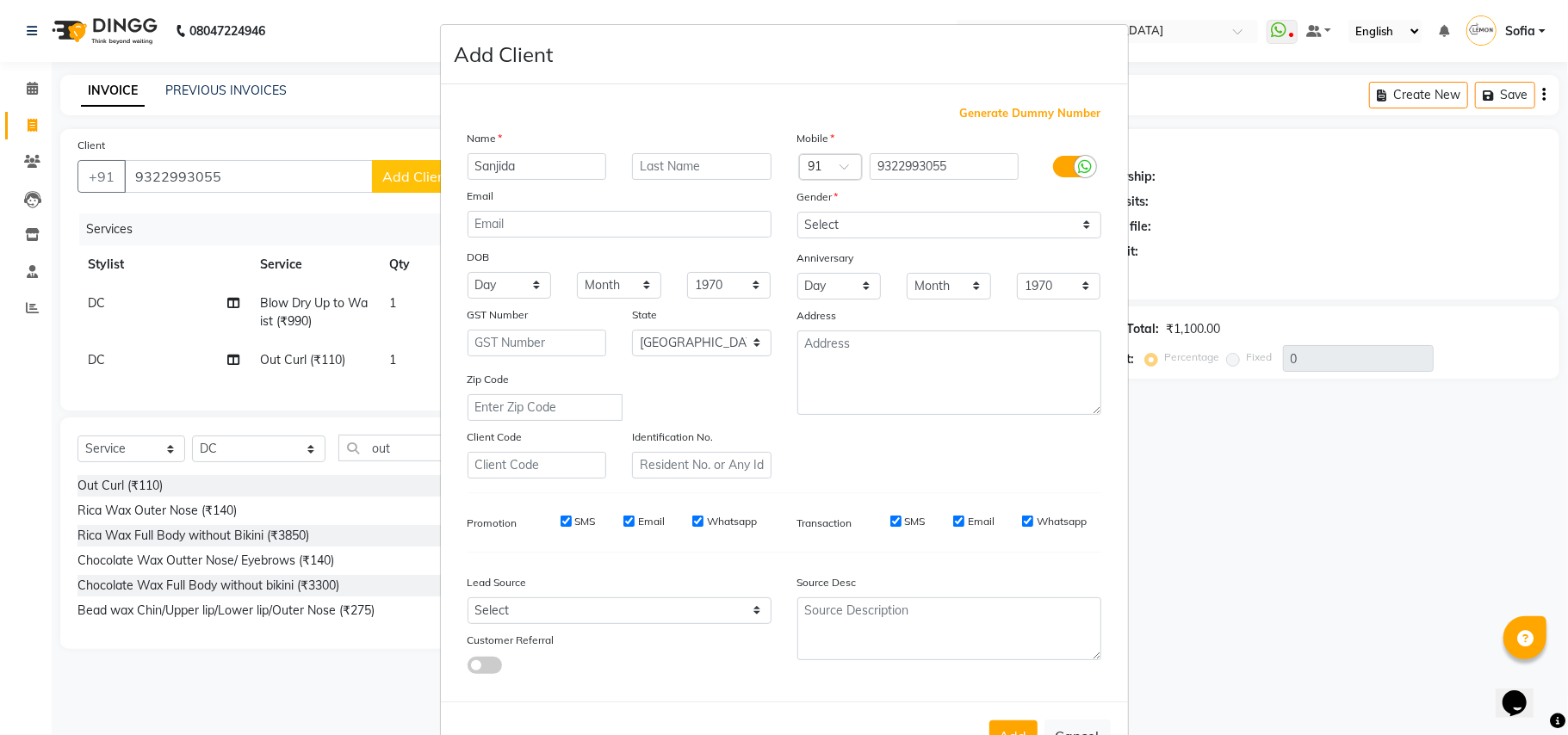
type input "Sanjida"
drag, startPoint x: 842, startPoint y: 227, endPoint x: 821, endPoint y: 218, distance: 22.8
click at [842, 227] on select "Select Male Female Other Prefer Not To Say" at bounding box center [948, 224] width 303 height 26
drag, startPoint x: 821, startPoint y: 218, endPoint x: 813, endPoint y: 249, distance: 32.0
click at [821, 218] on select "Select Male Female Other Prefer Not To Say" at bounding box center [948, 224] width 303 height 26
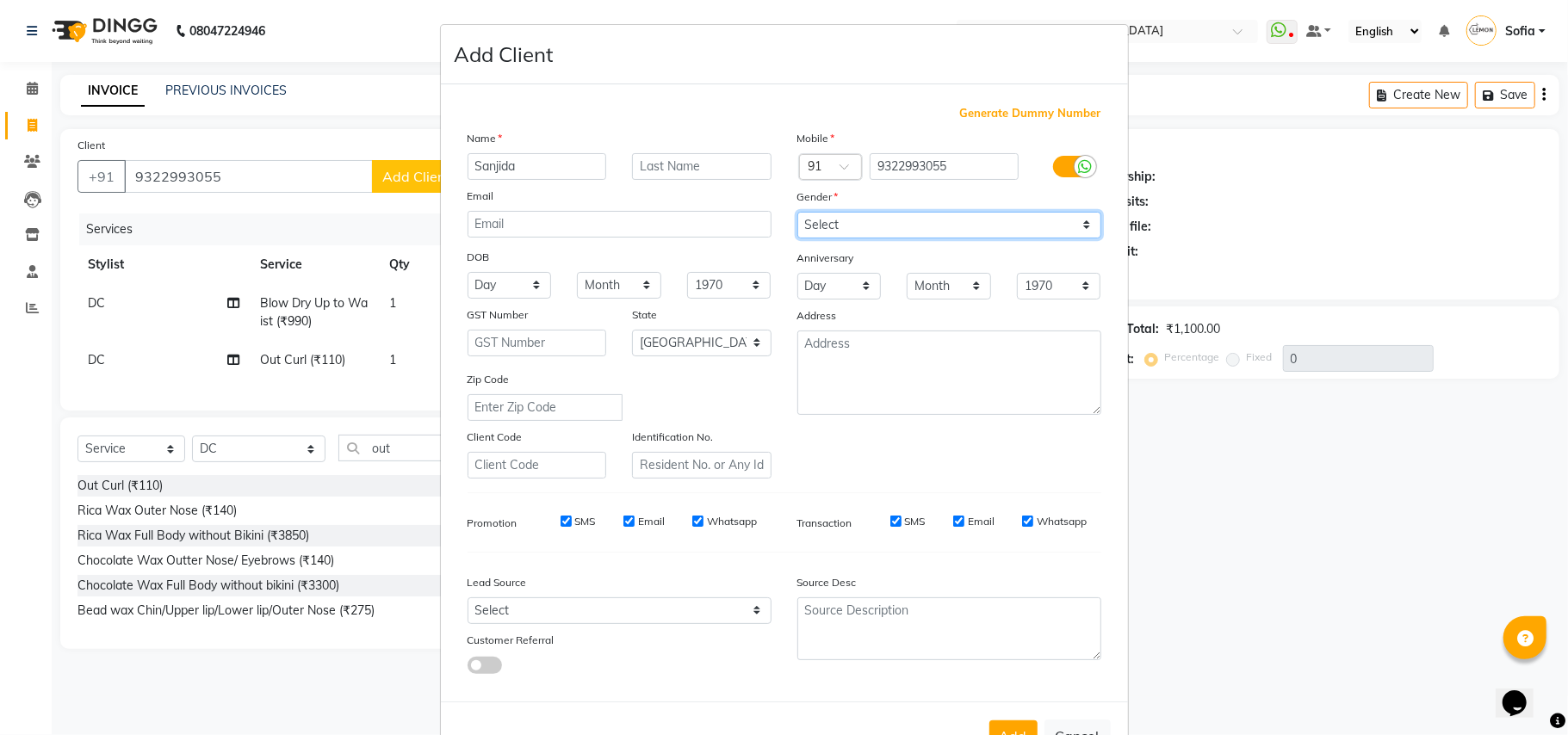
click at [810, 232] on select "Select Male Female Other Prefer Not To Say" at bounding box center [948, 224] width 303 height 26
select select "female"
click at [797, 211] on select "Select Male Female Other Prefer Not To Say" at bounding box center [948, 224] width 303 height 26
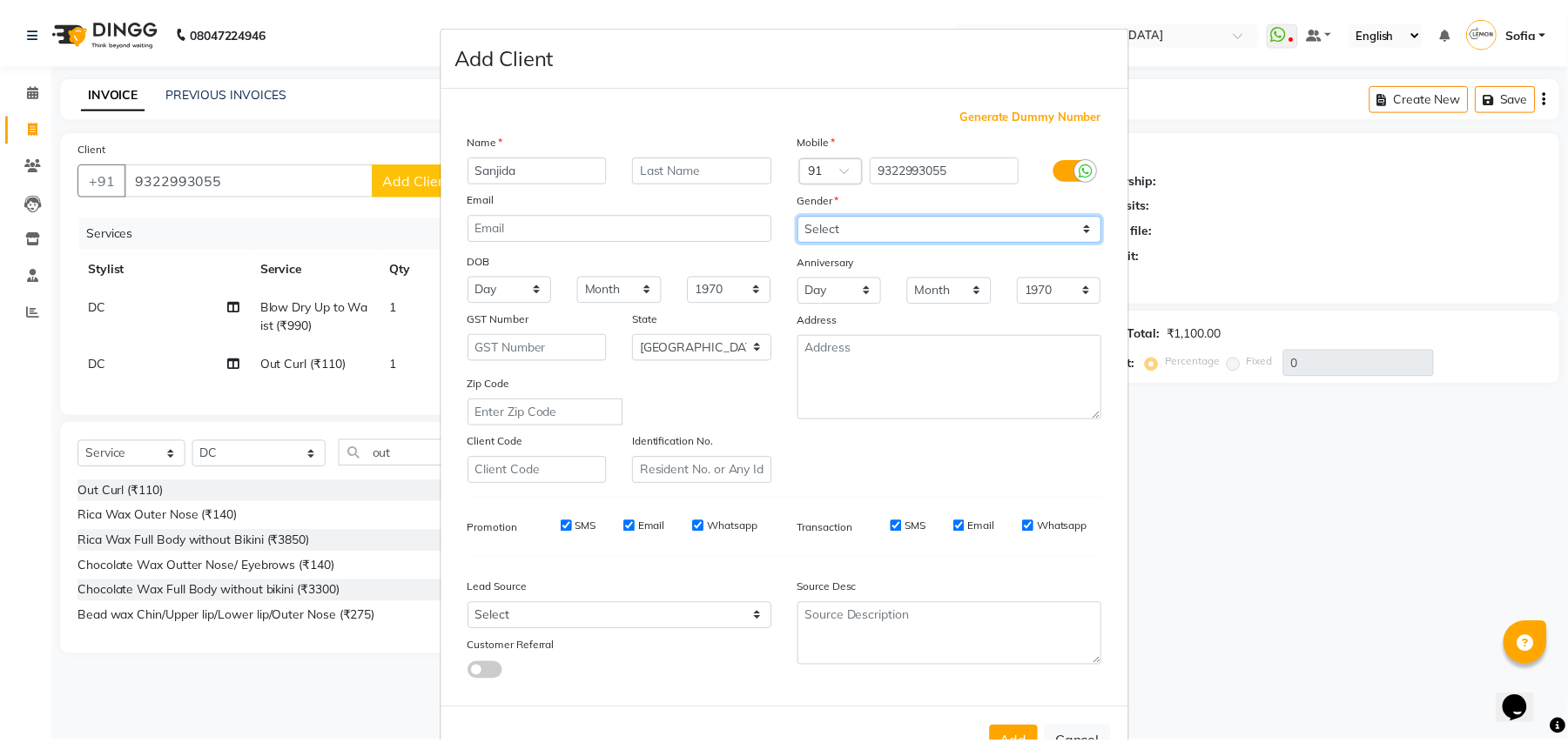
scroll to position [55, 0]
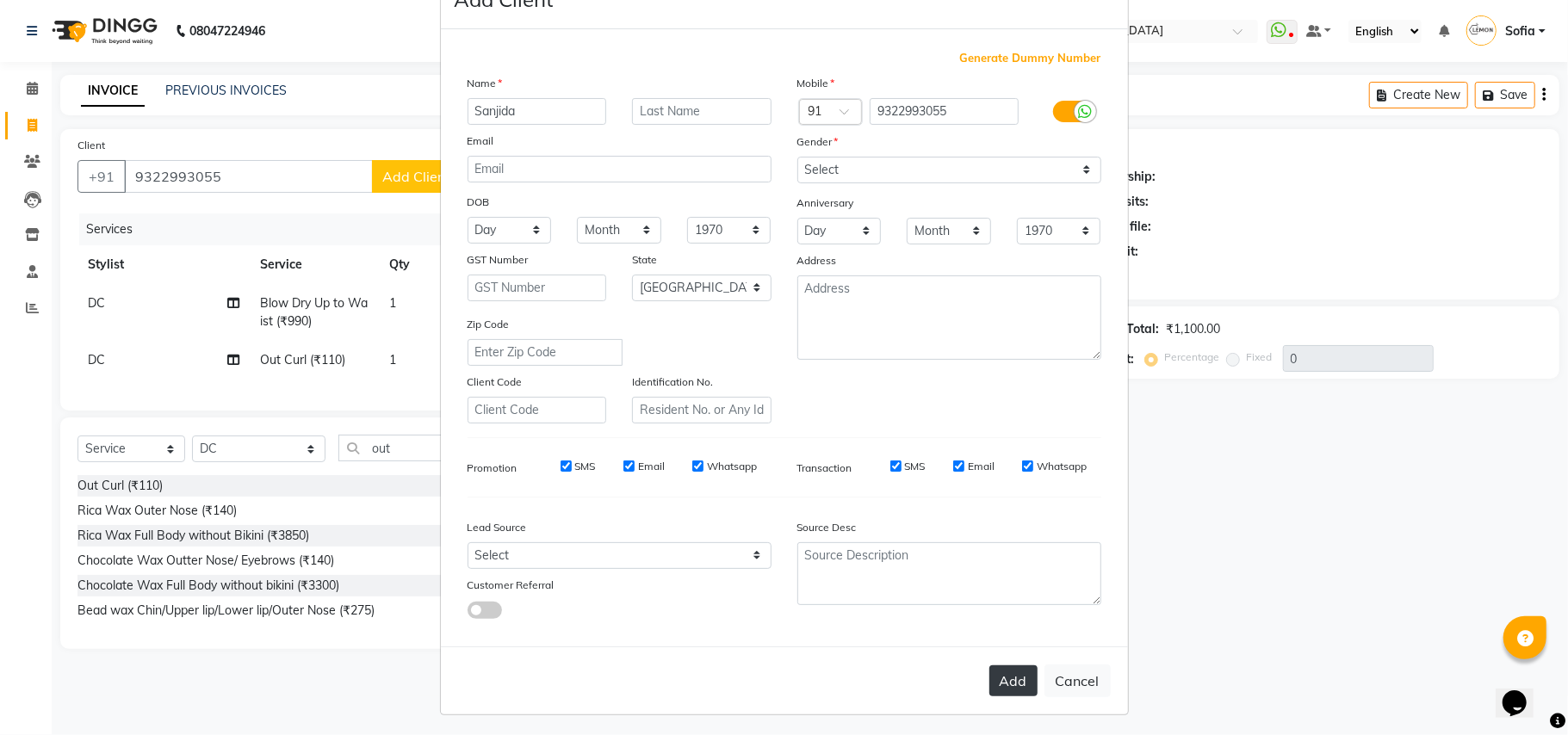
click at [1007, 678] on button "Add" at bounding box center [1013, 681] width 48 height 31
select select
select select "null"
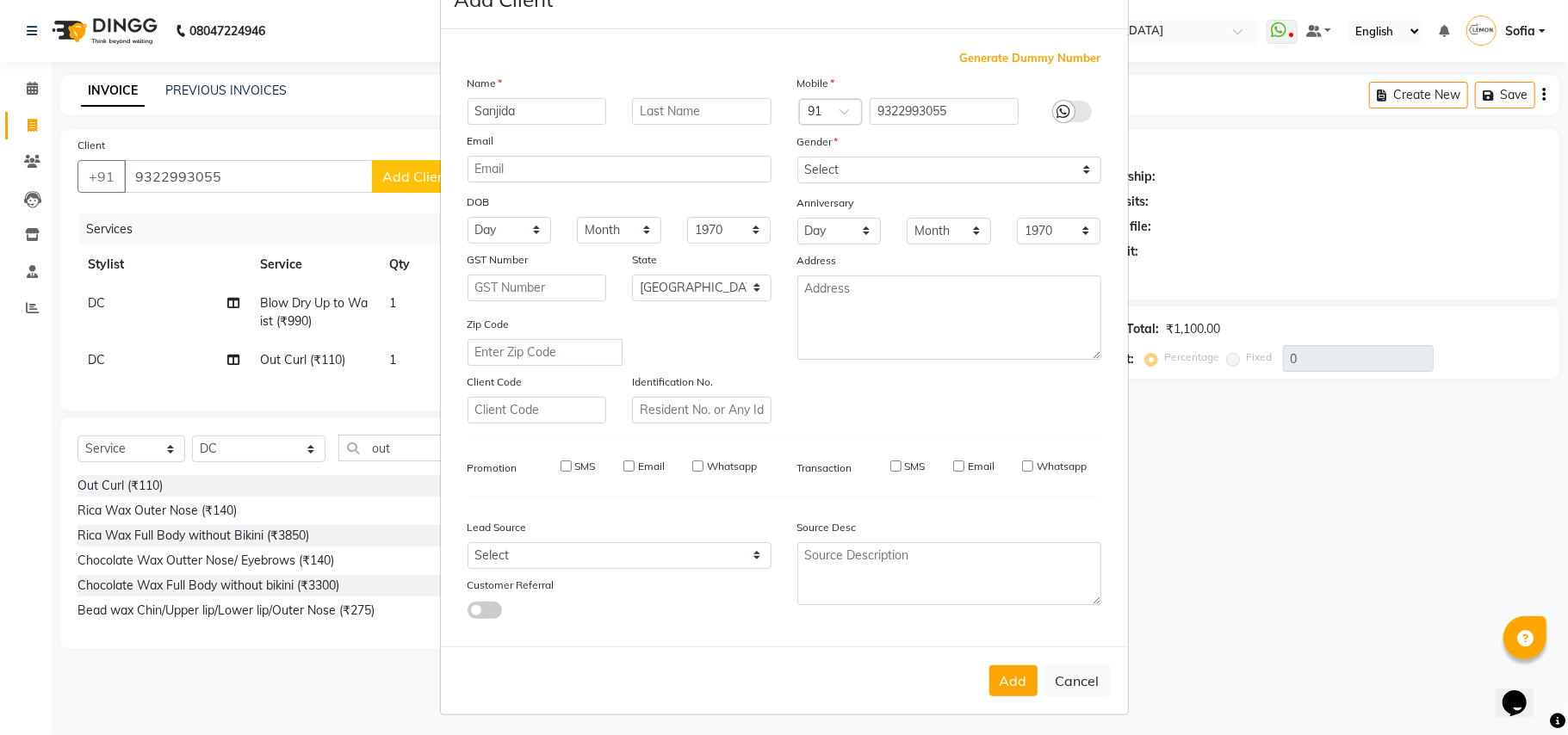
select select
checkbox input "false"
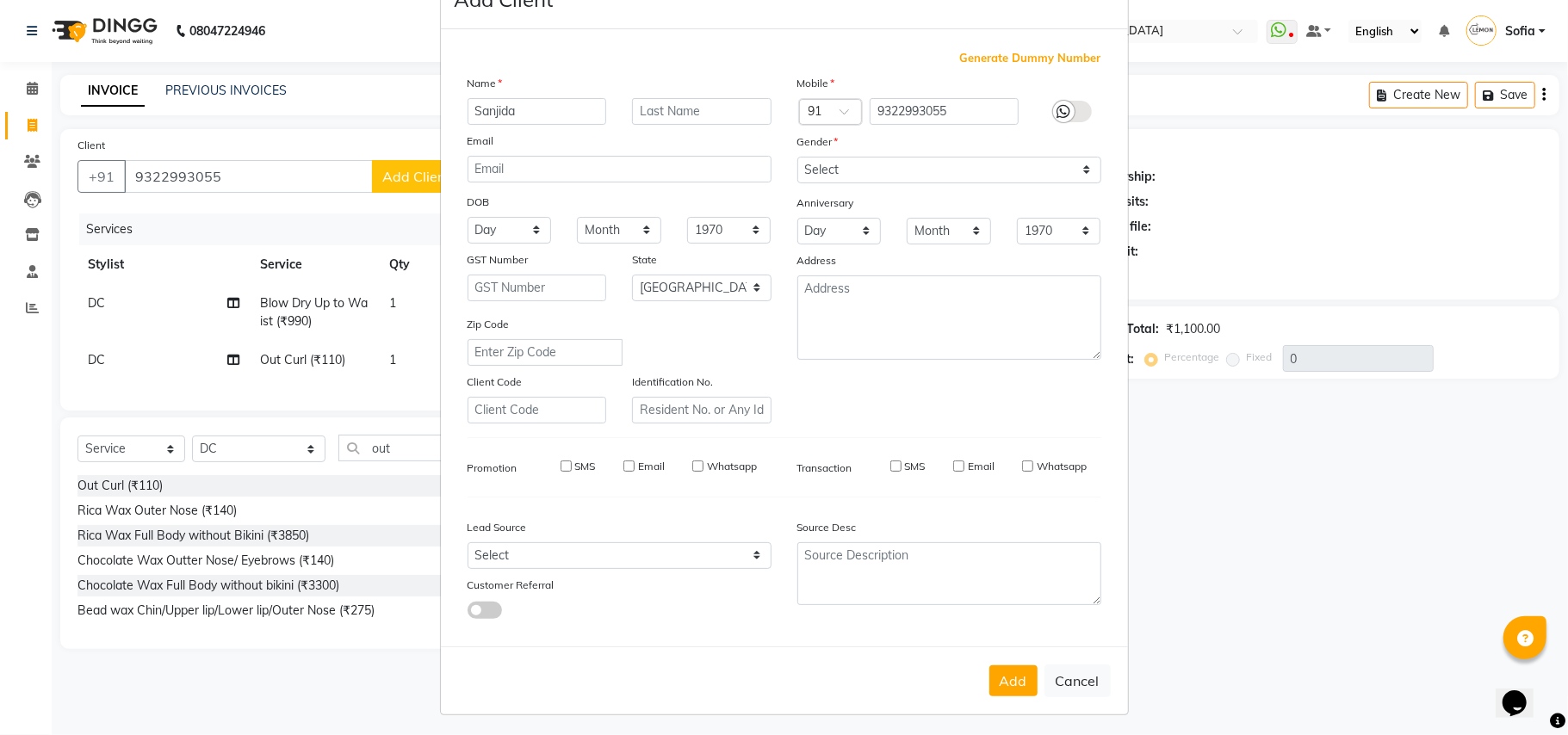
checkbox input "false"
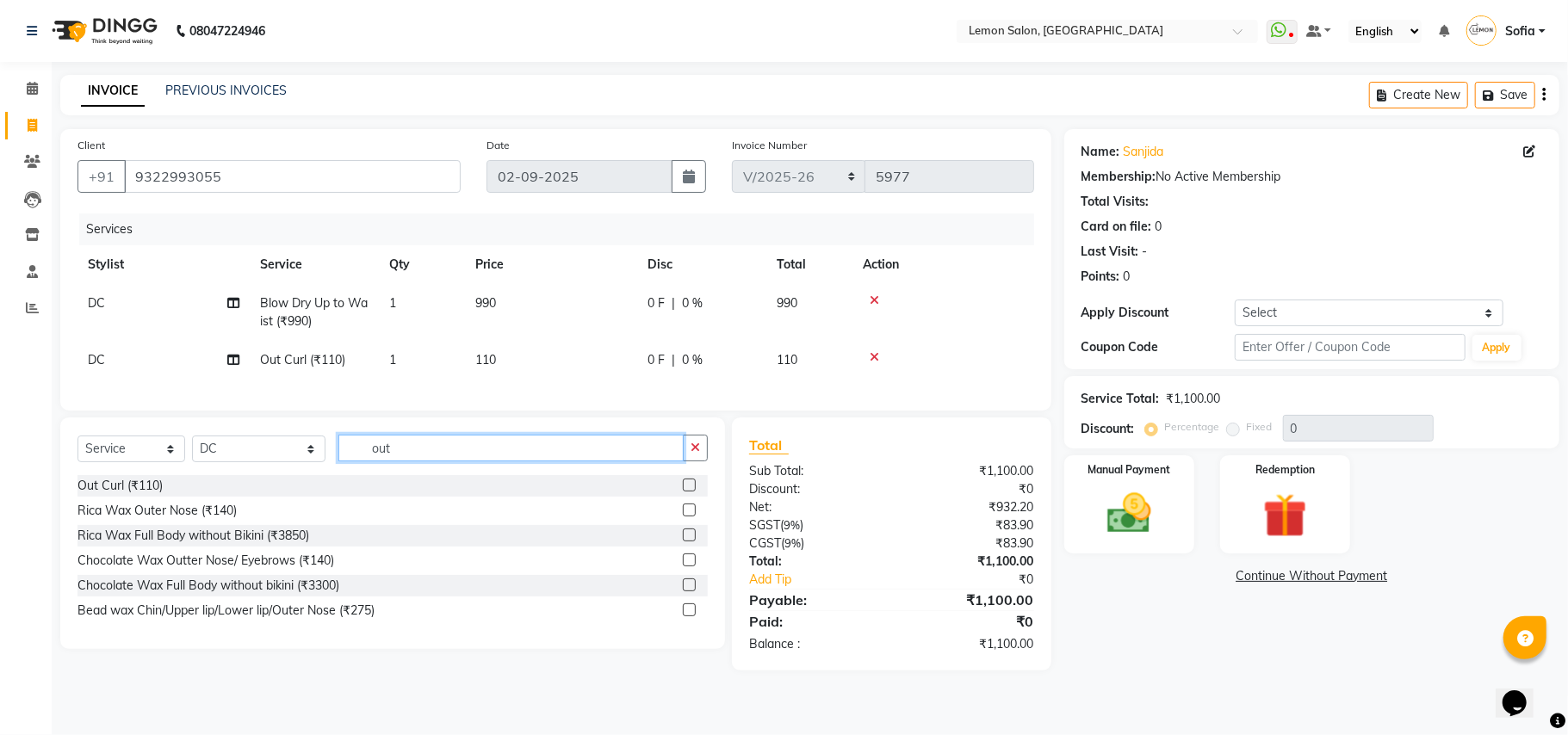
click at [403, 461] on input "out" at bounding box center [511, 447] width 346 height 26
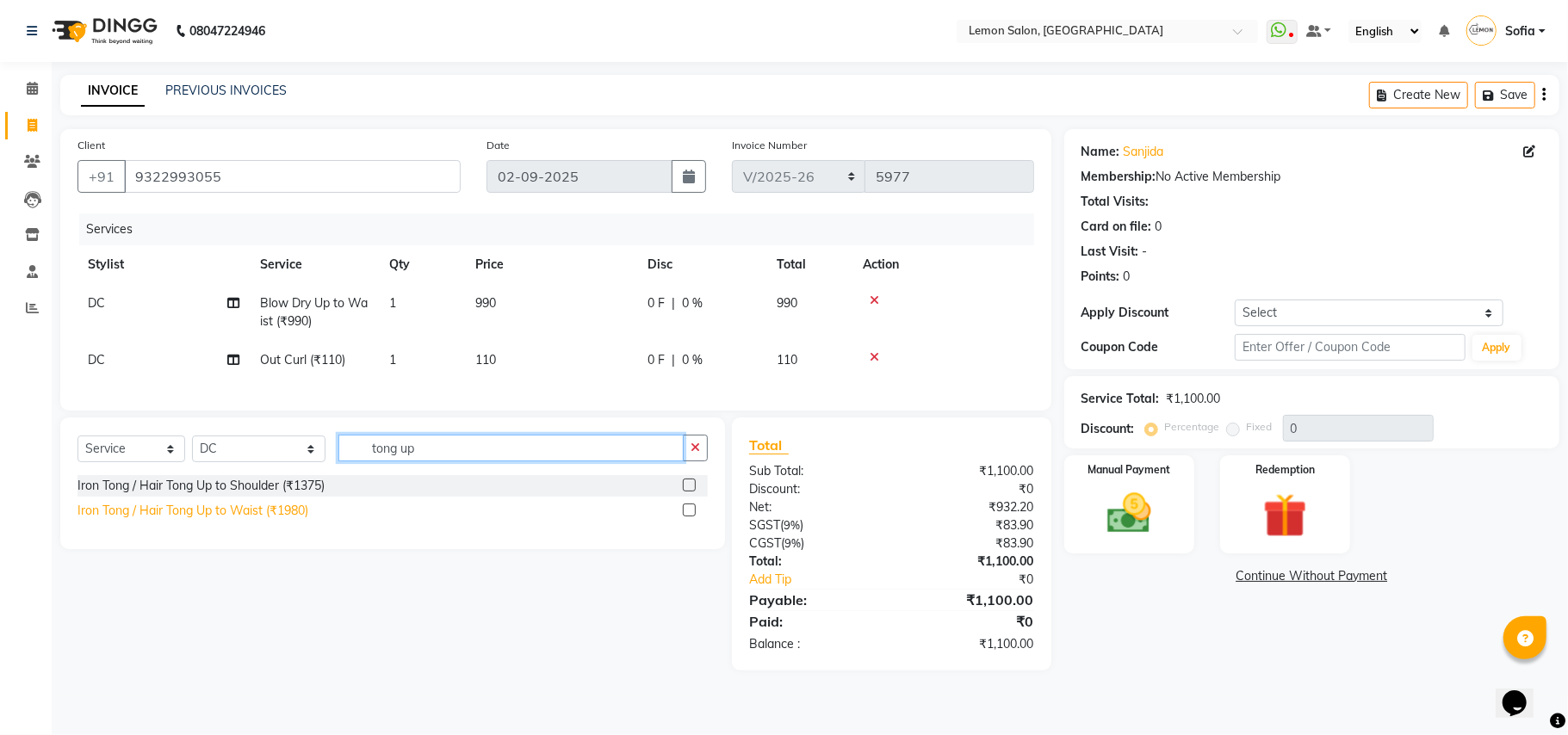
type input "tong up"
click at [256, 520] on div "Iron Tong / Hair Tong Up to Waist (₹1980)" at bounding box center [193, 511] width 231 height 18
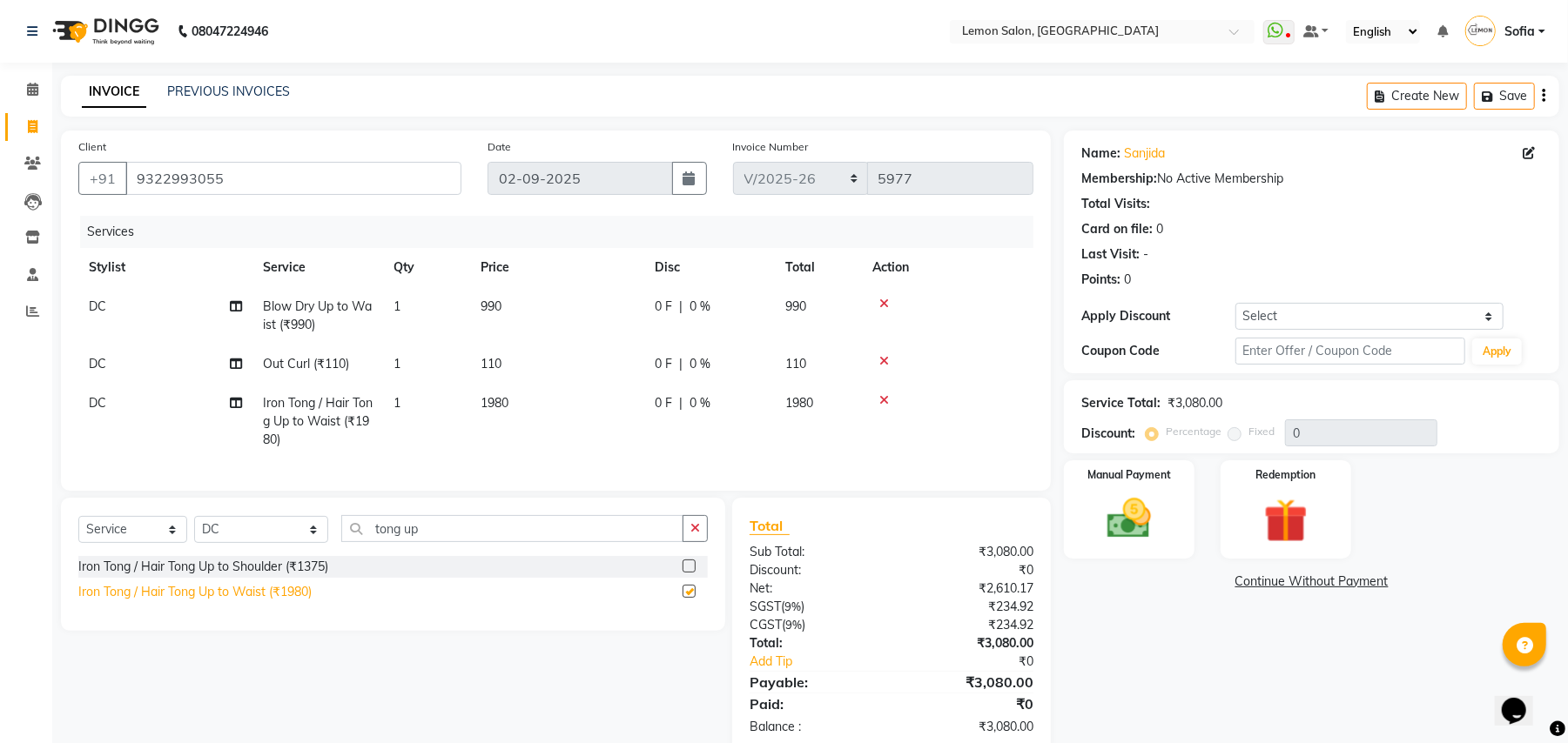
checkbox input "false"
click at [885, 401] on icon at bounding box center [884, 400] width 10 height 12
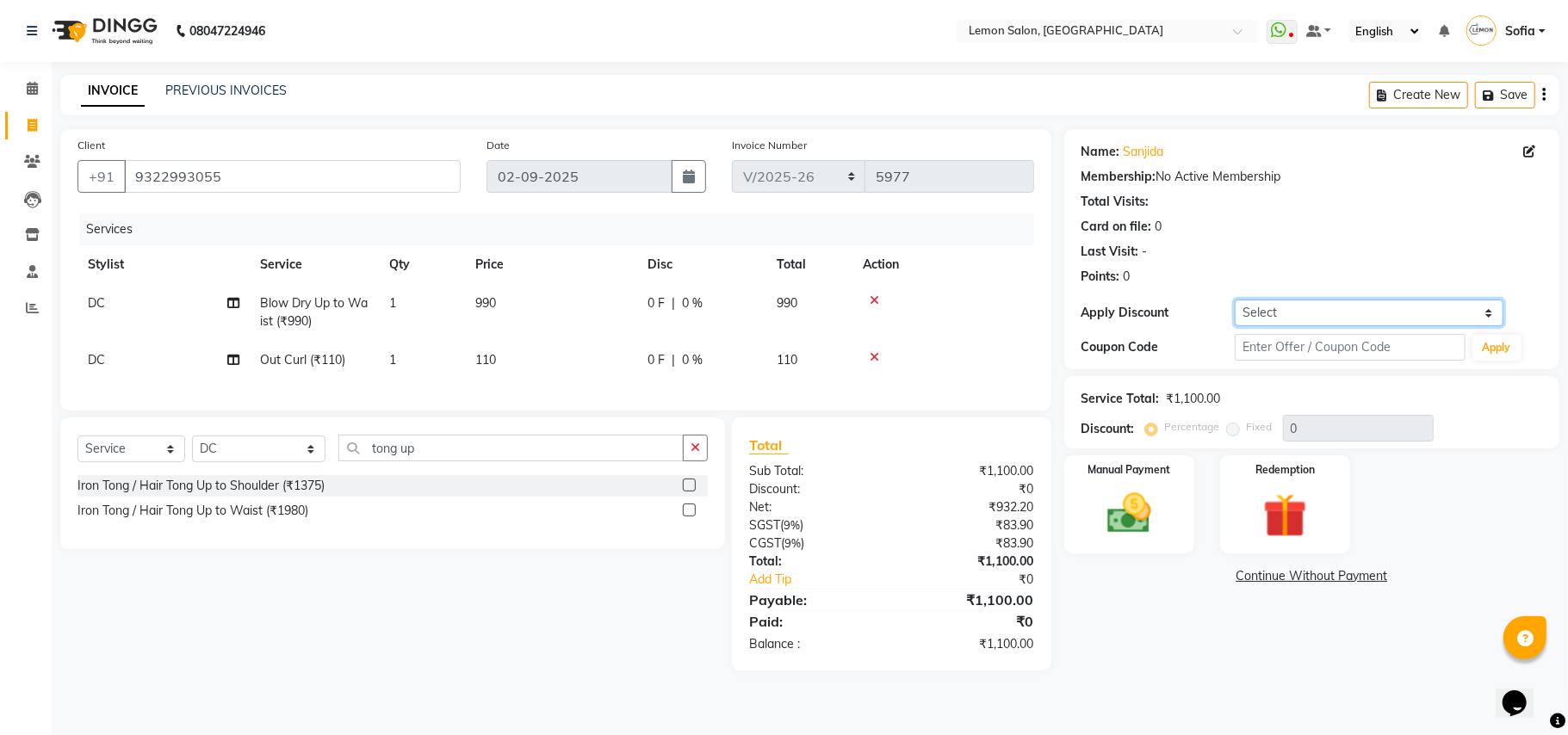
drag, startPoint x: 1292, startPoint y: 307, endPoint x: 1289, endPoint y: 325, distance: 18.2
click at [1292, 307] on select "Select Coupon → Abc" at bounding box center [1368, 312] width 268 height 26
select select "1: Object"
click at [1234, 299] on select "Select Coupon → Abc" at bounding box center [1368, 312] width 268 height 26
type input "20"
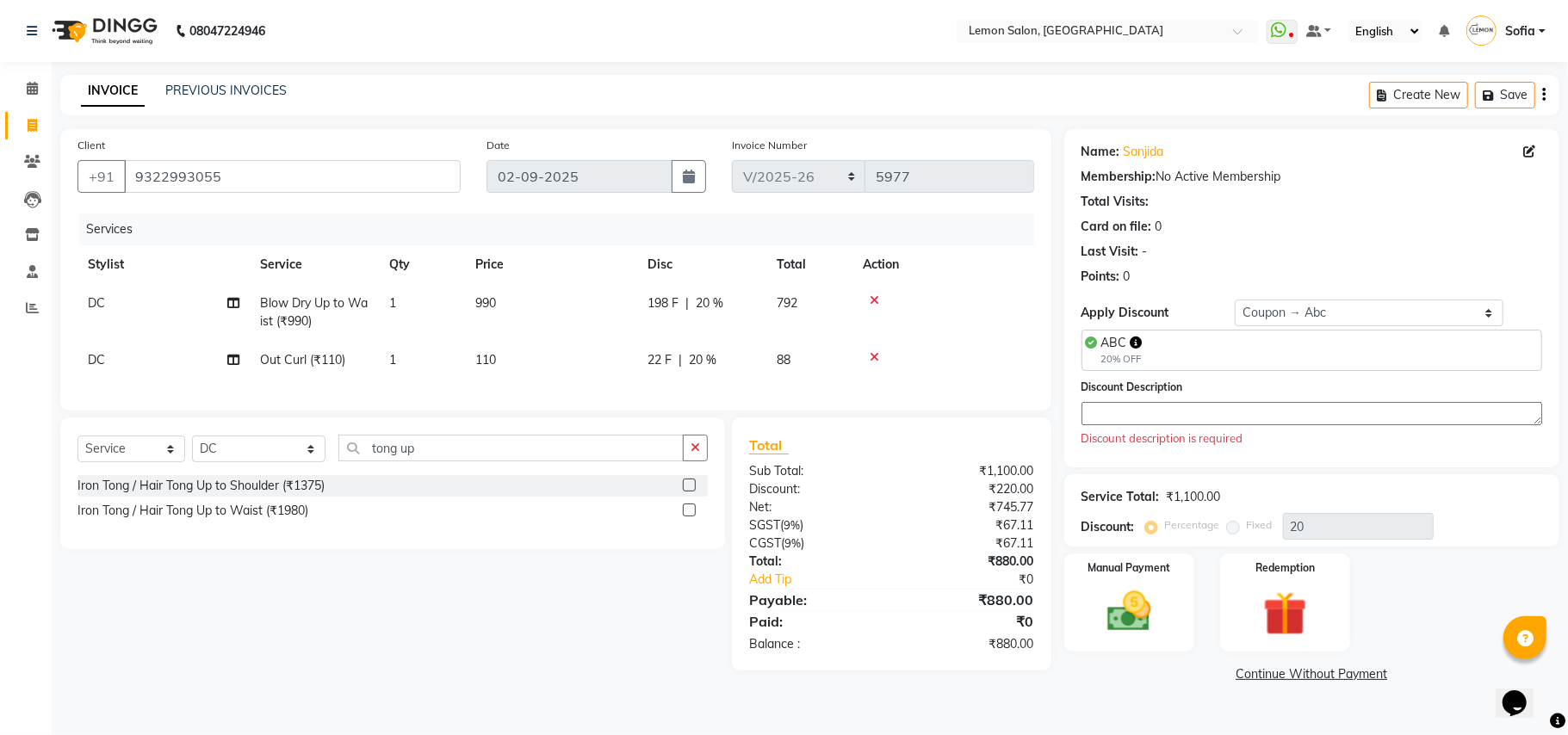
click at [1270, 418] on textarea at bounding box center [1312, 414] width 461 height 23
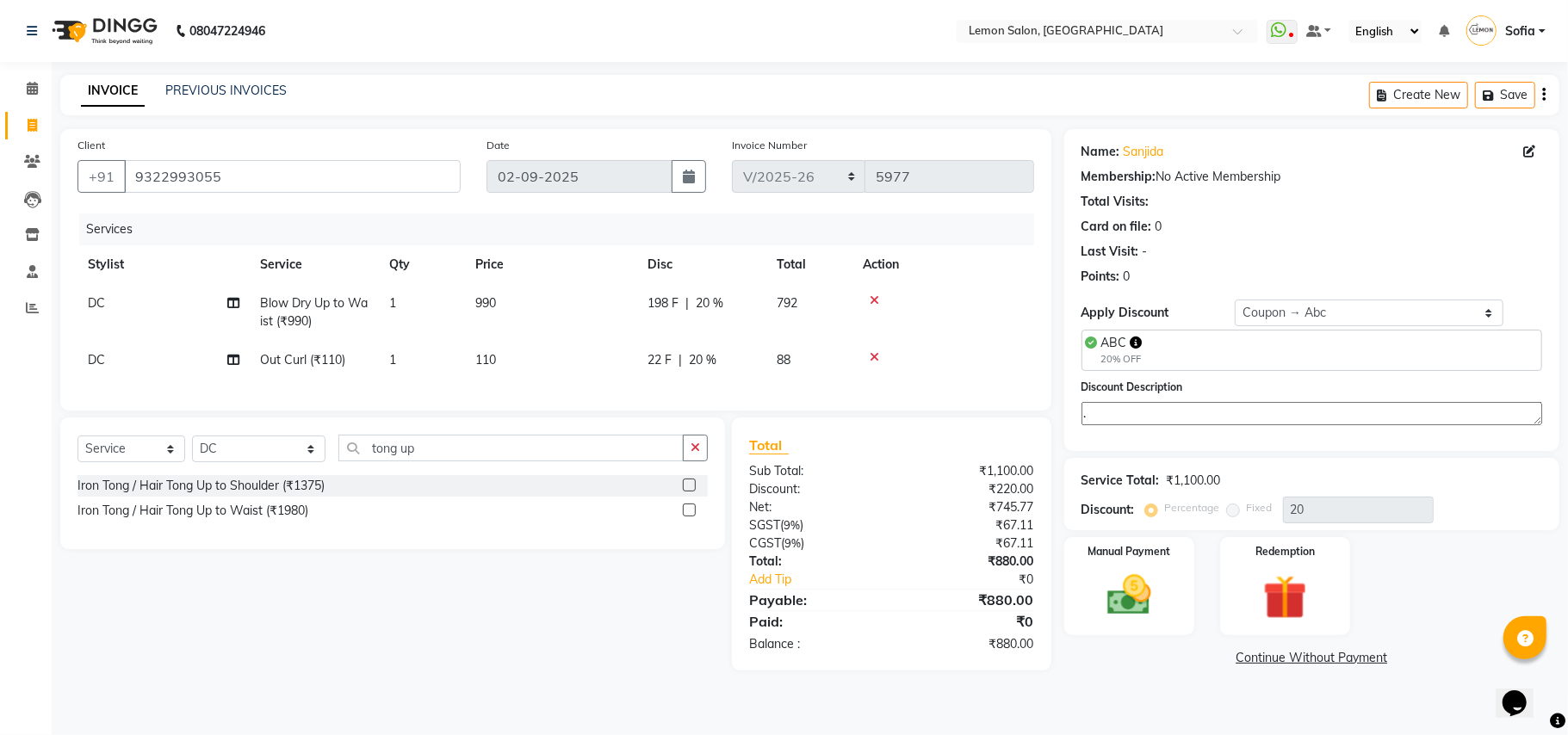
type textarea "."
click at [566, 670] on div "Select Service Product Membership Package Voucher Prepaid Gift Card Select Styl…" at bounding box center [386, 544] width 677 height 253
click at [1120, 603] on img at bounding box center [1129, 595] width 75 height 54
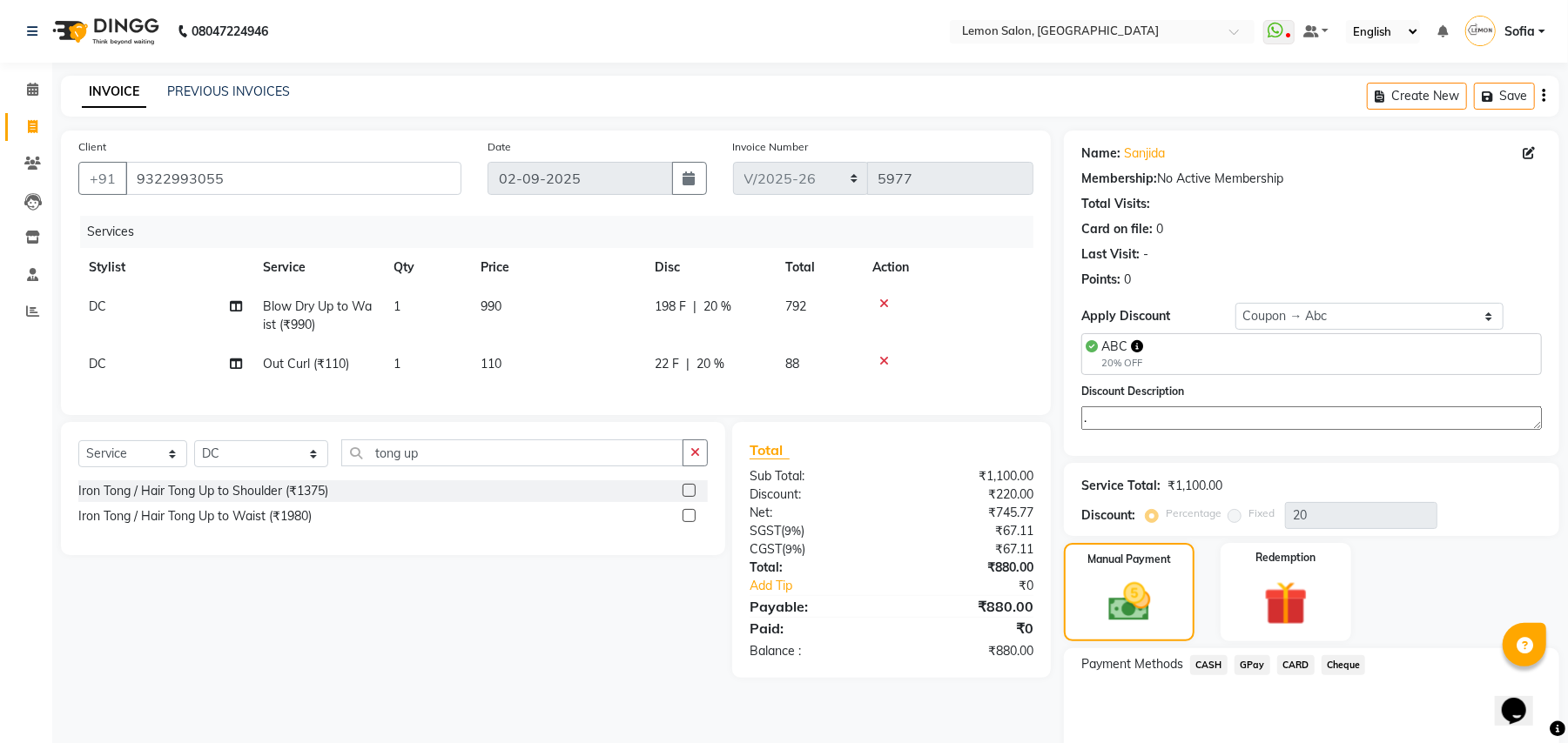
click at [1255, 666] on span "GPay" at bounding box center [1252, 665] width 36 height 20
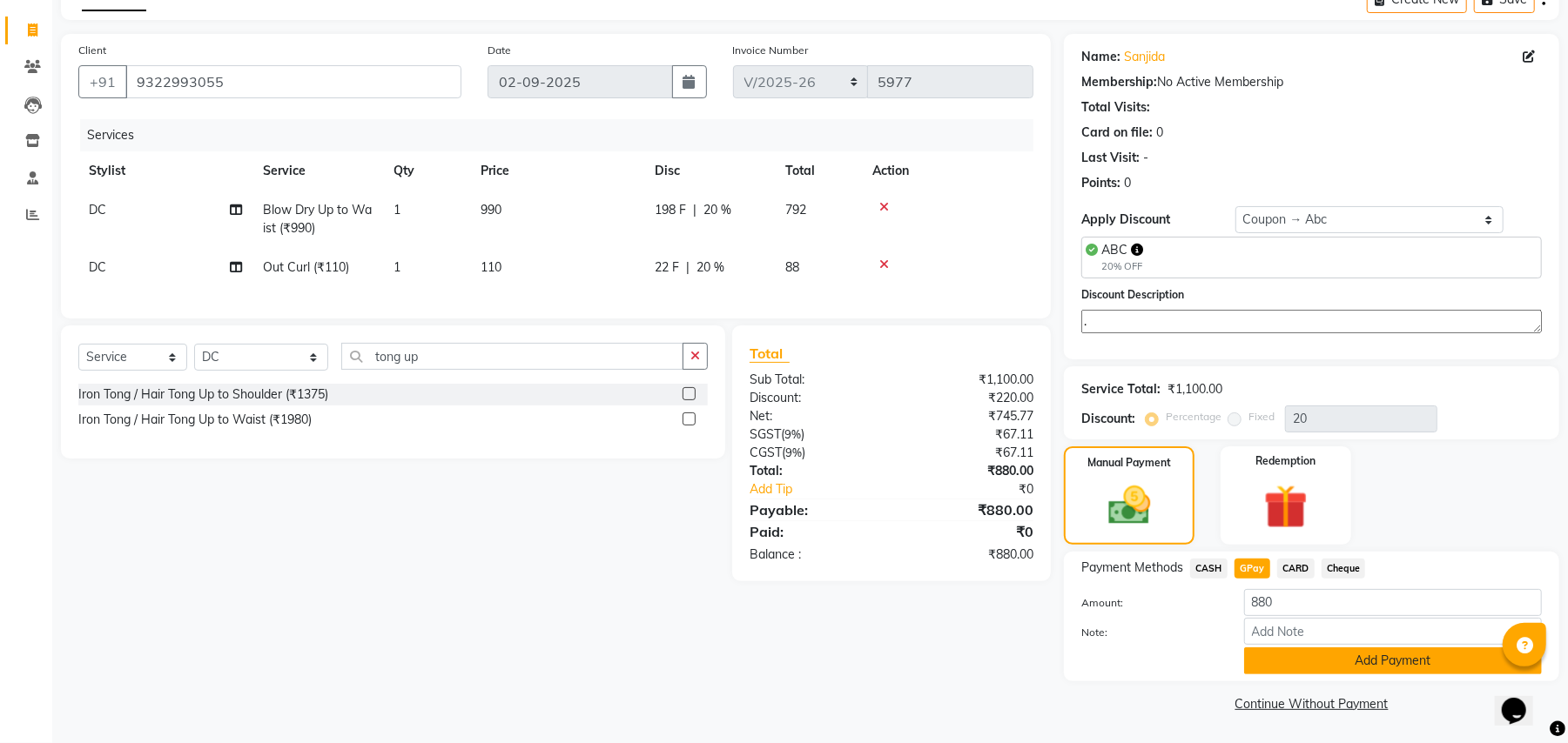
click at [1268, 666] on button "Add Payment" at bounding box center [1393, 660] width 298 height 27
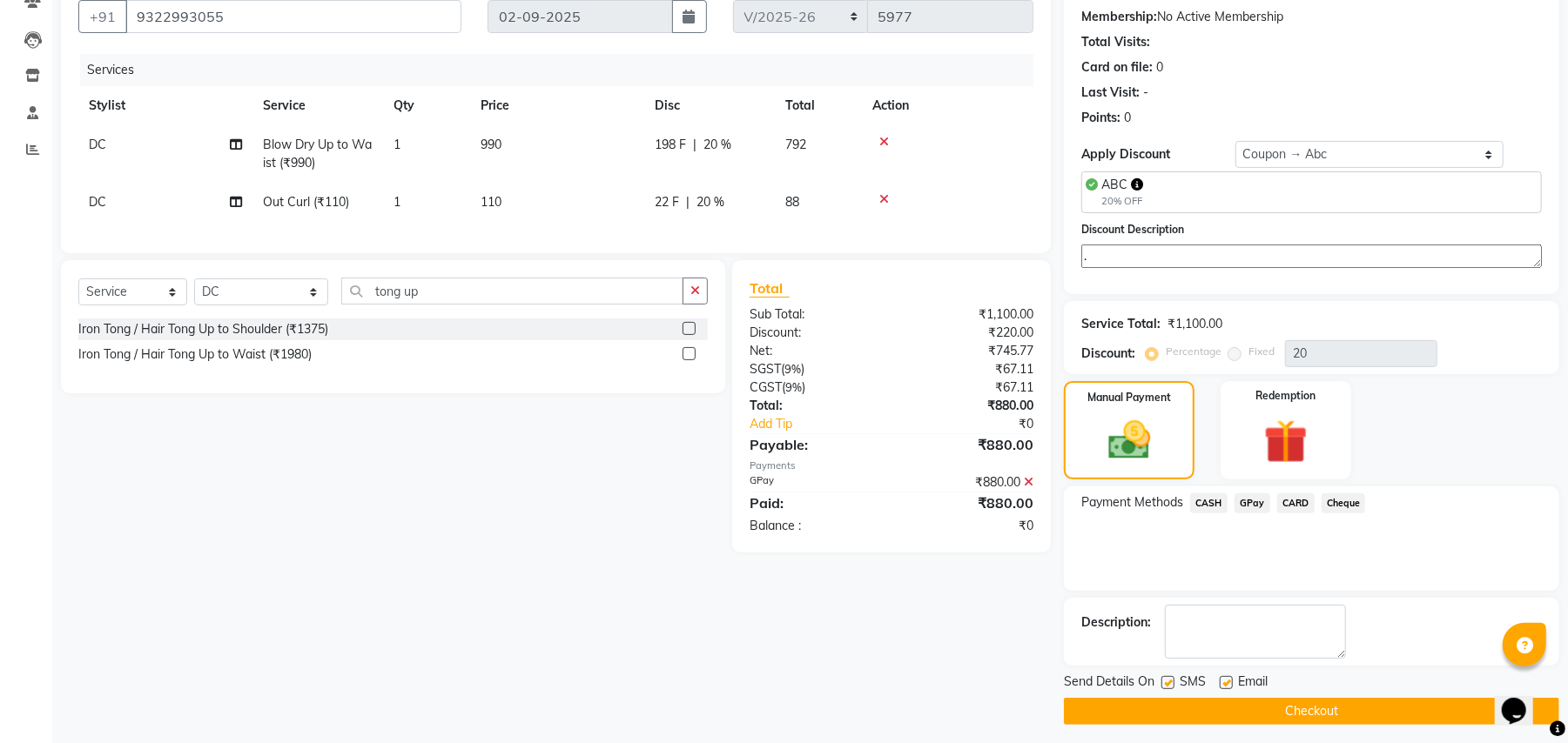
scroll to position [171, 0]
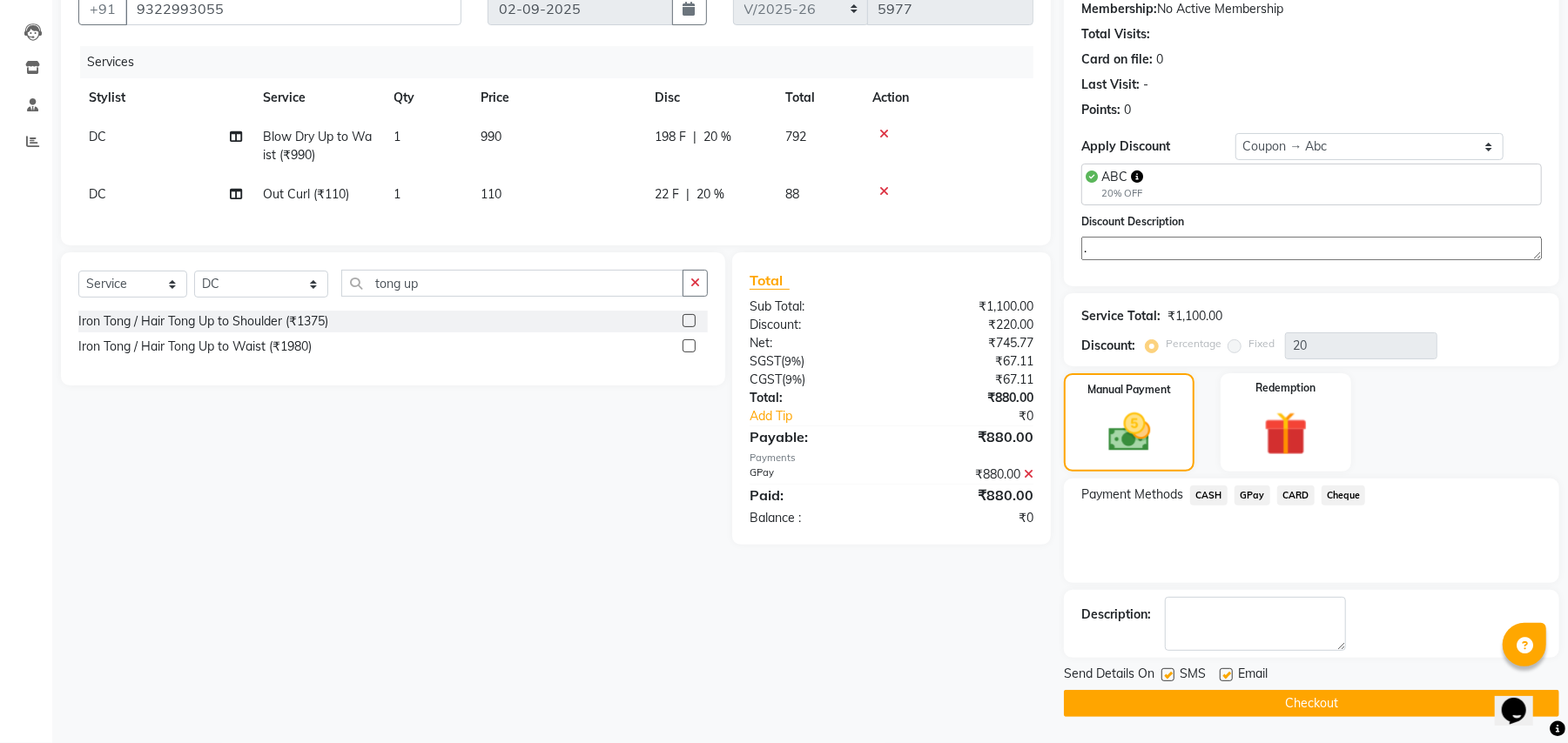
click at [1224, 675] on label at bounding box center [1225, 674] width 13 height 13
click at [1224, 675] on input "checkbox" at bounding box center [1225, 675] width 11 height 11
checkbox input "false"
drag, startPoint x: 1156, startPoint y: 706, endPoint x: 1165, endPoint y: 680, distance: 27.5
click at [1157, 703] on button "Checkout" at bounding box center [1312, 702] width 495 height 27
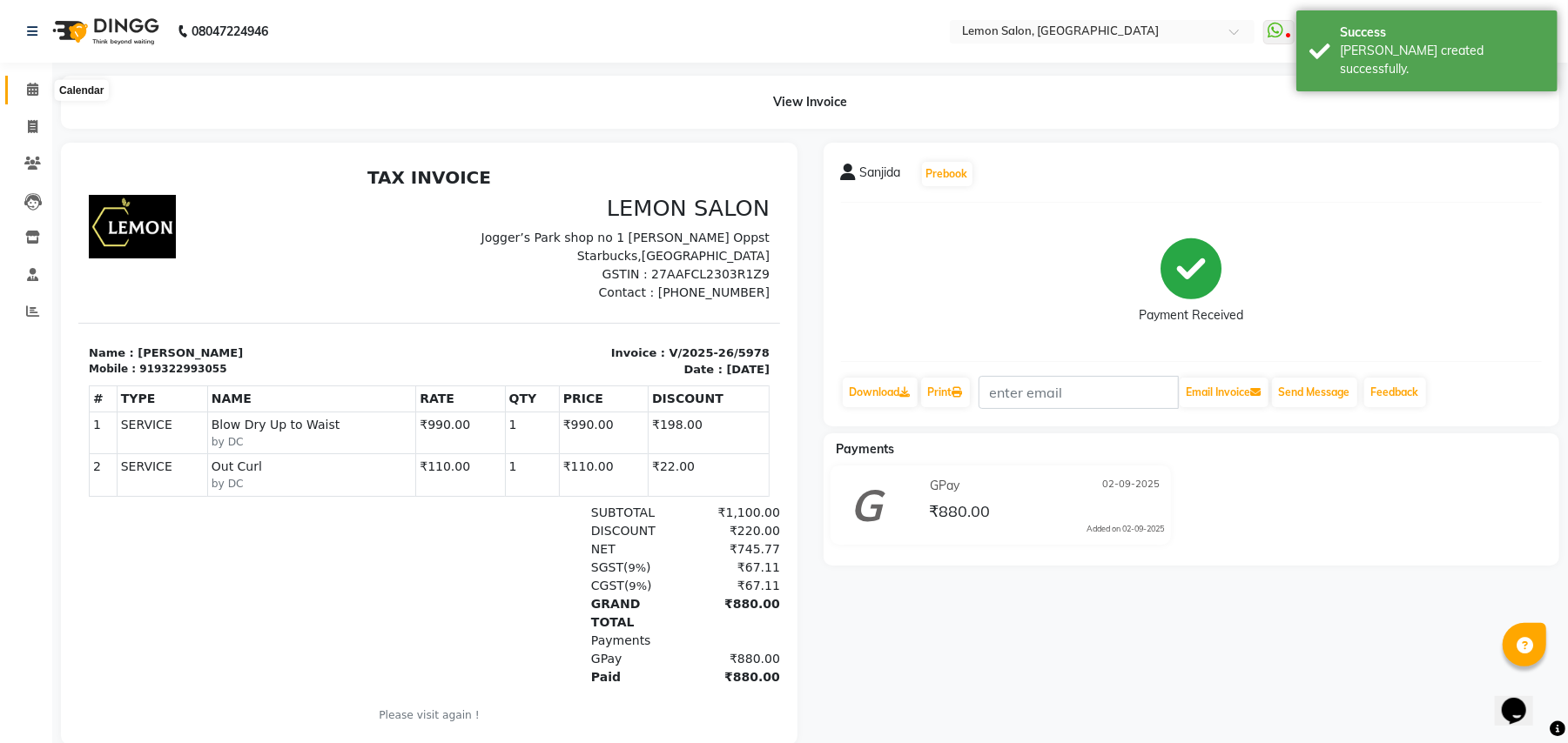
click at [36, 84] on icon at bounding box center [32, 89] width 11 height 13
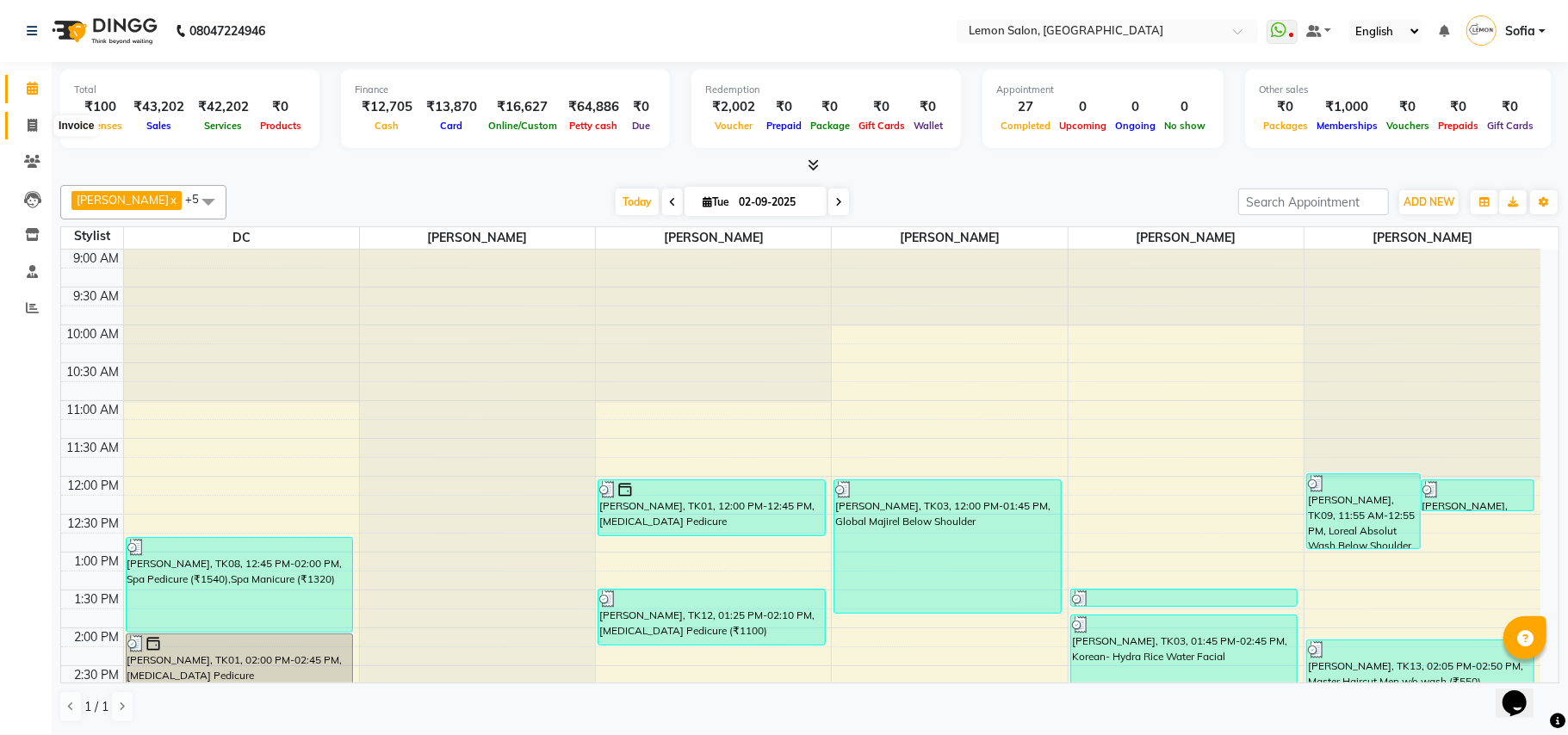
click at [34, 118] on icon at bounding box center [32, 124] width 10 height 13
select select "service"
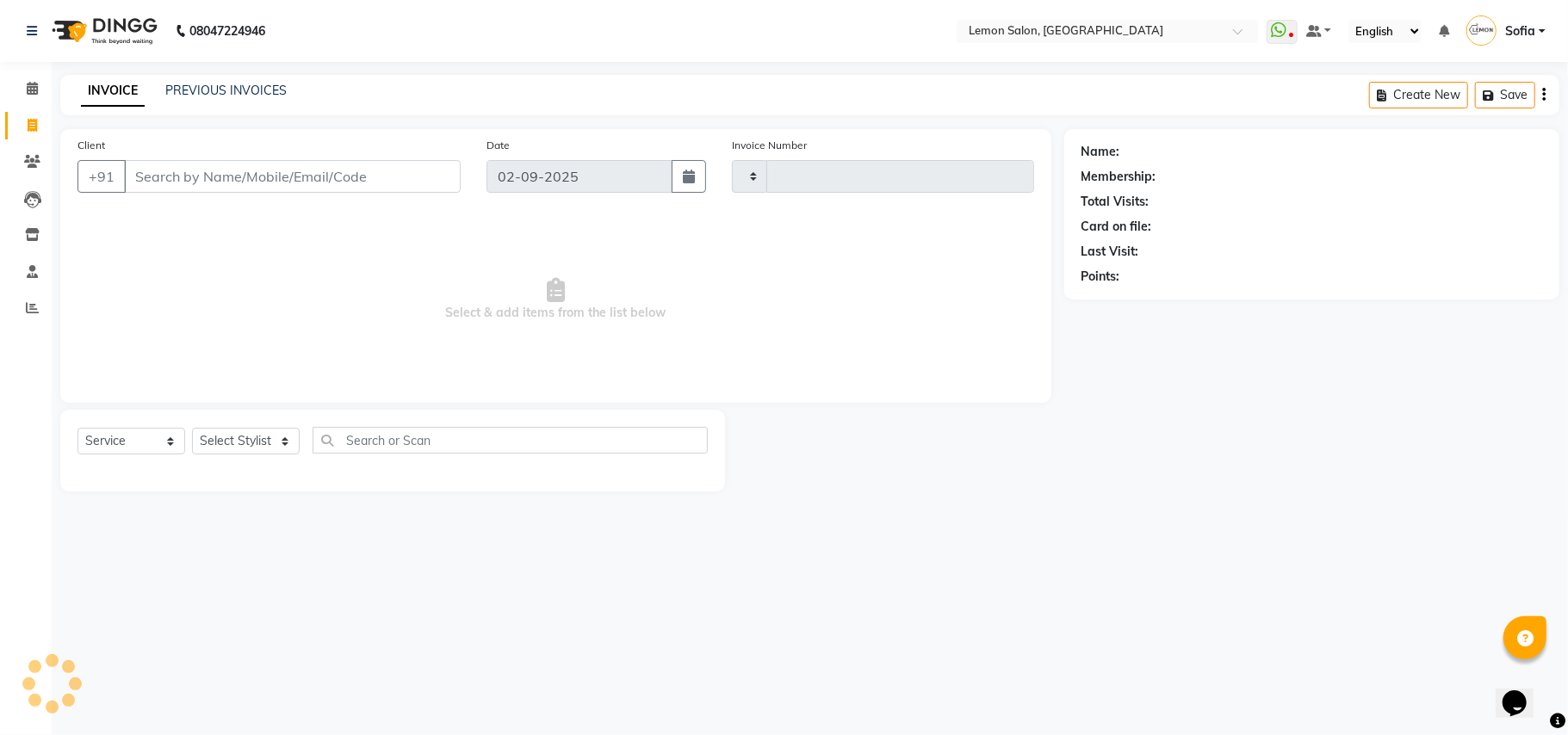
type input "5979"
select select "551"
click at [232, 82] on link "PREVIOUS INVOICES" at bounding box center [226, 90] width 121 height 16
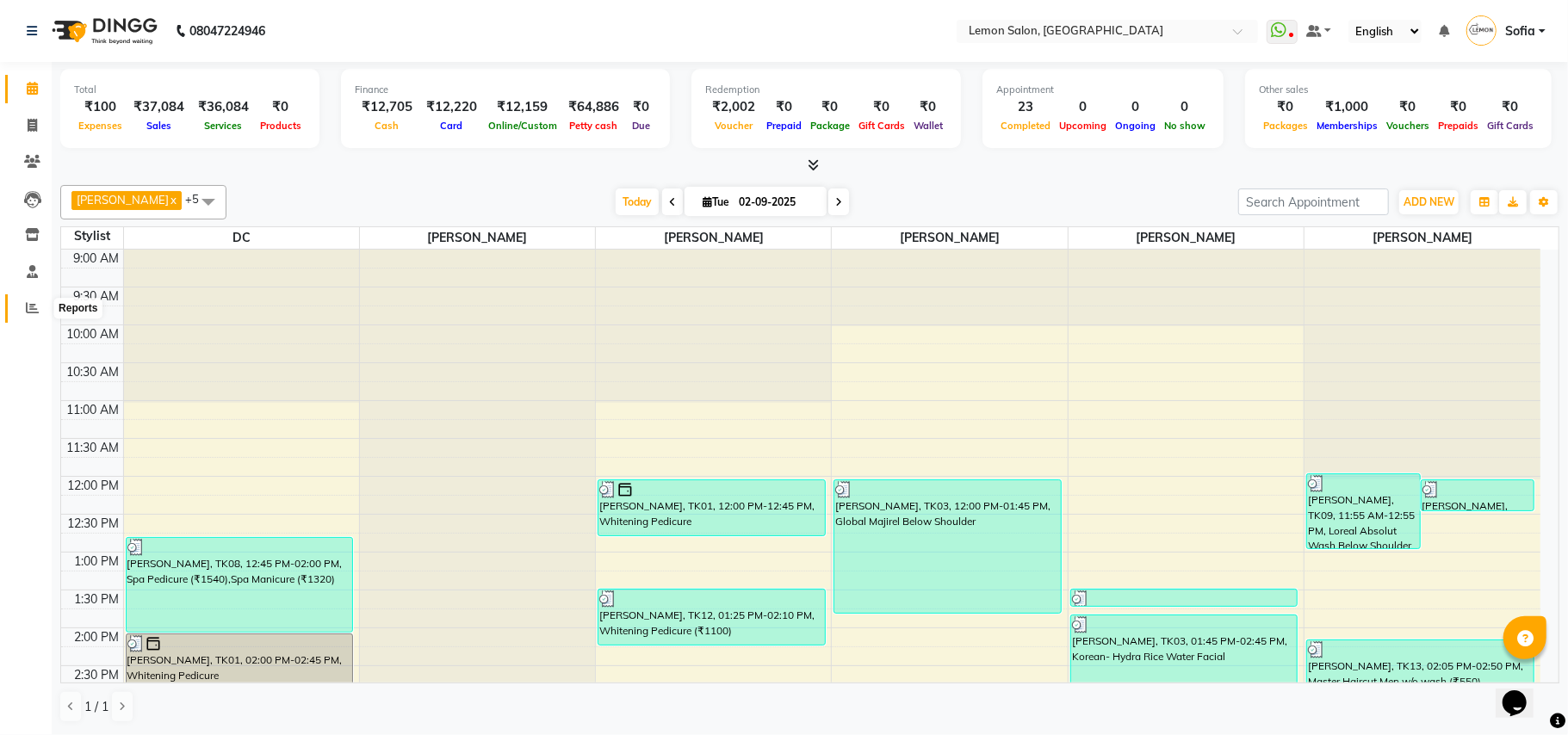
click at [22, 308] on span at bounding box center [32, 308] width 30 height 20
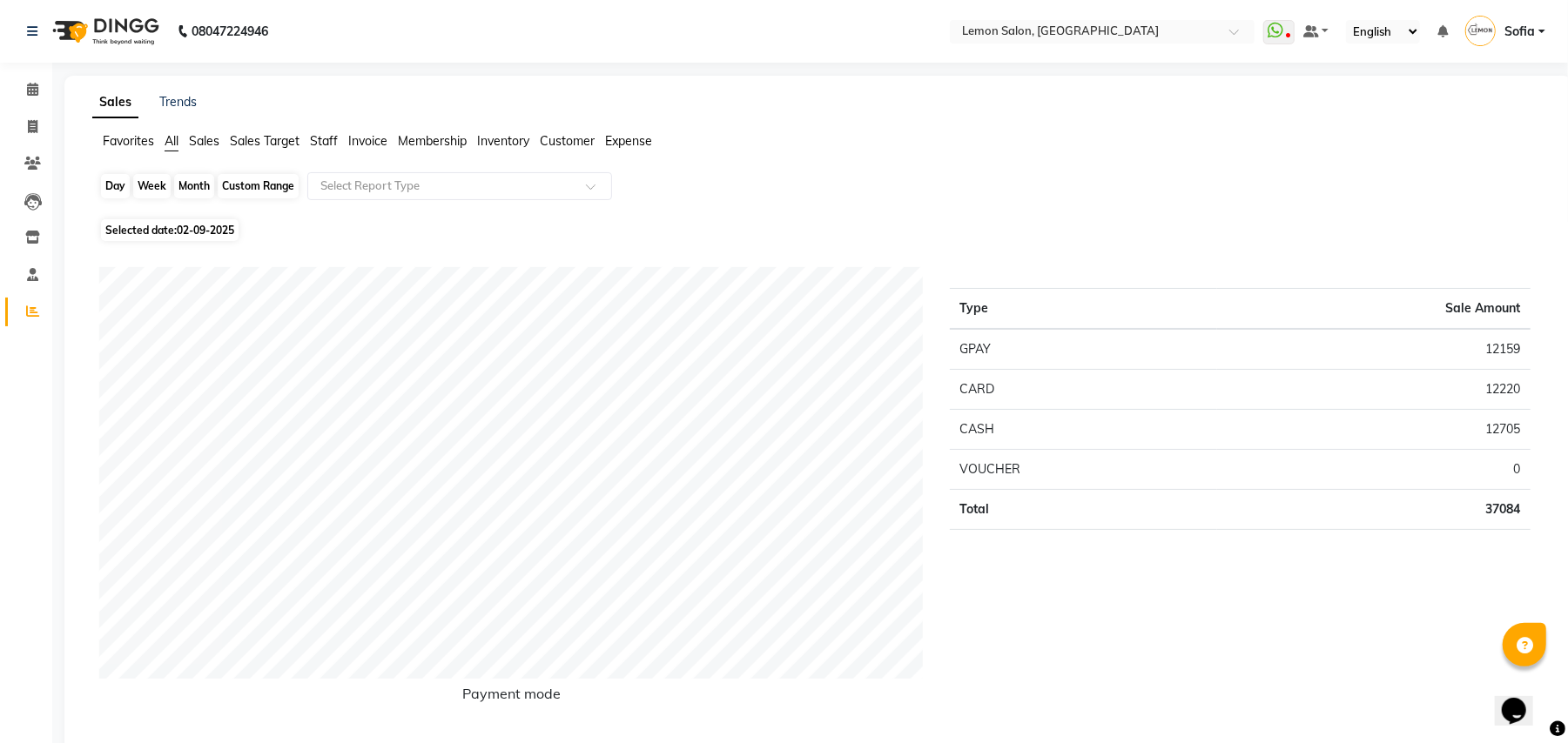
click at [119, 185] on div "Day" at bounding box center [115, 186] width 29 height 25
select select "9"
select select "2025"
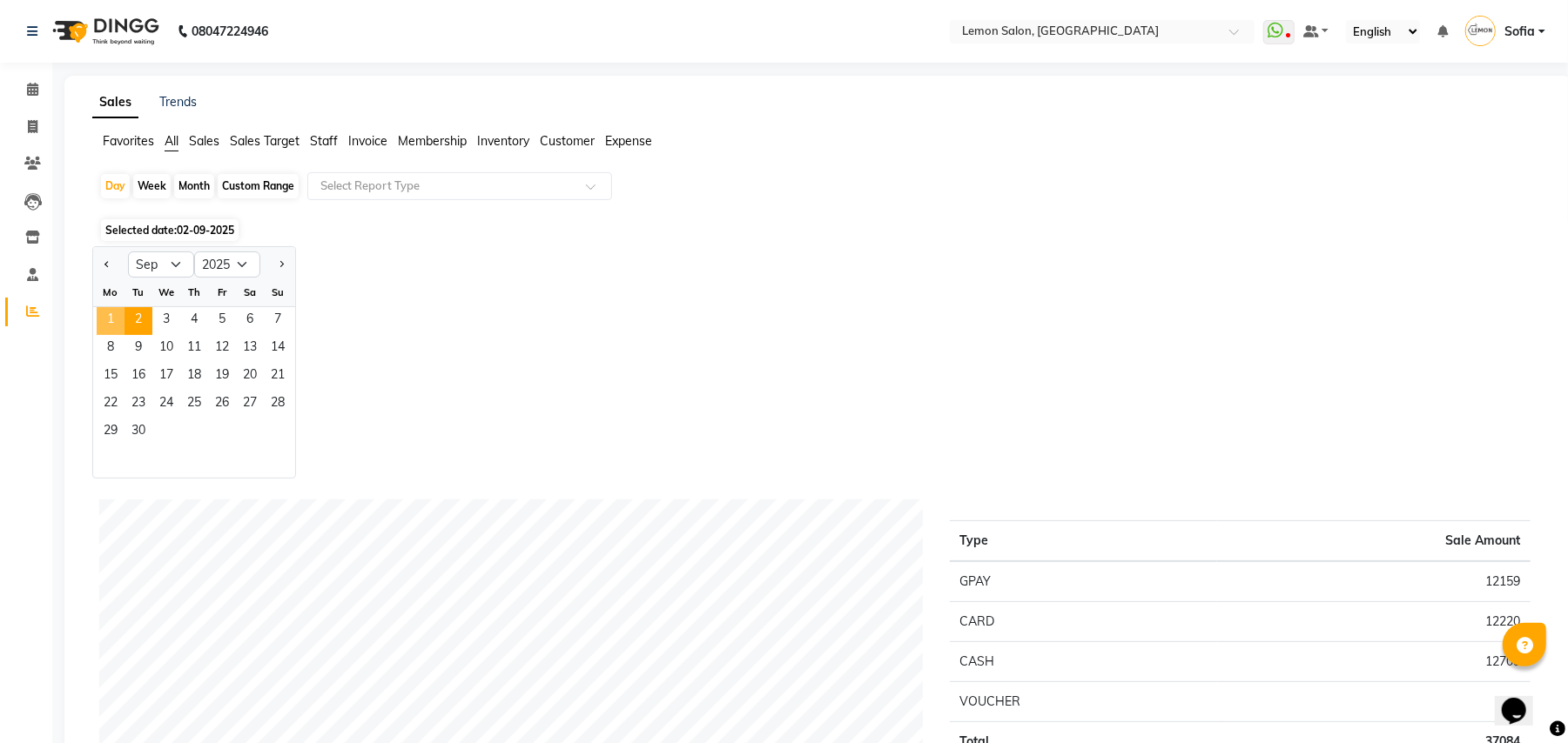
click at [112, 312] on span "1" at bounding box center [111, 321] width 28 height 28
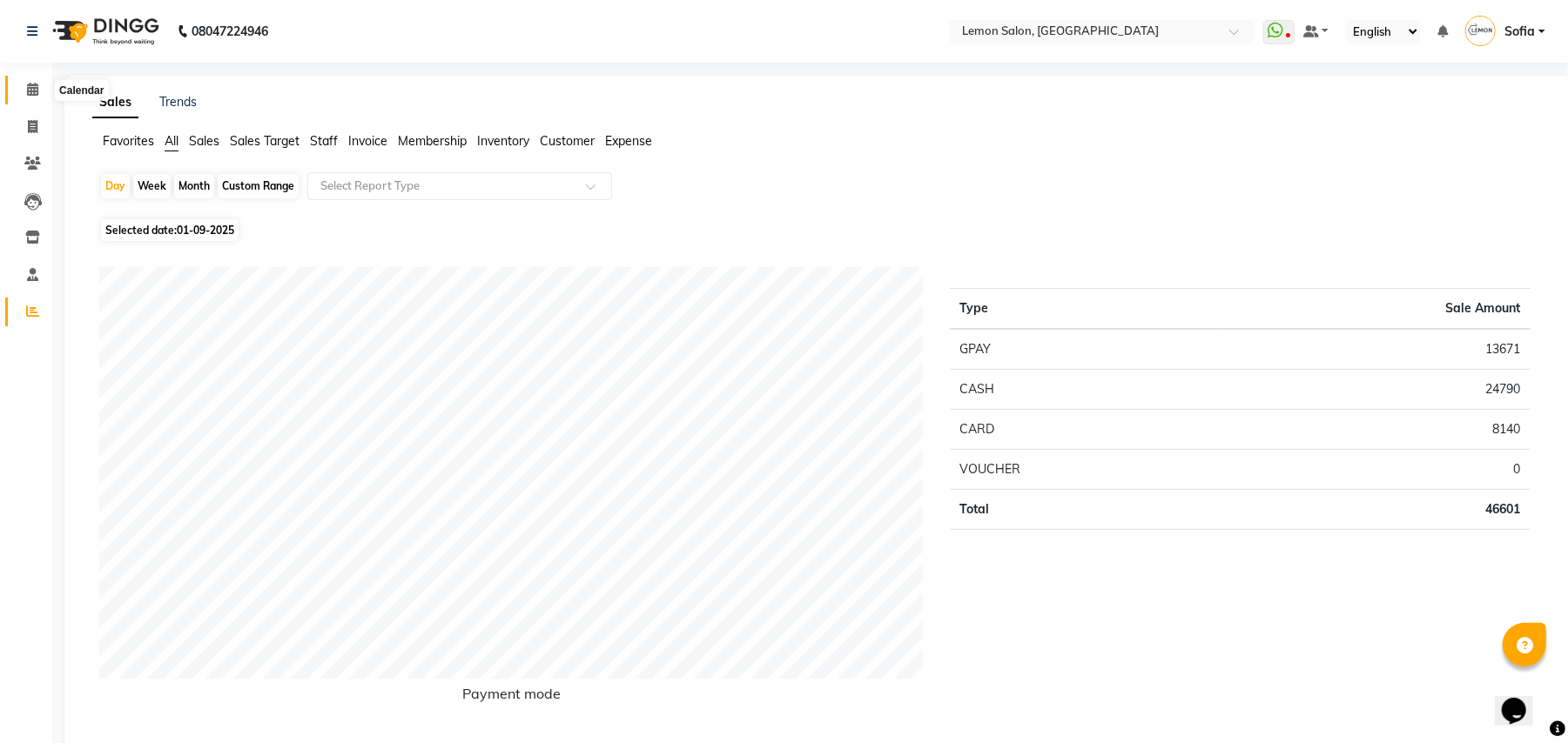
click at [33, 90] on icon at bounding box center [32, 89] width 11 height 13
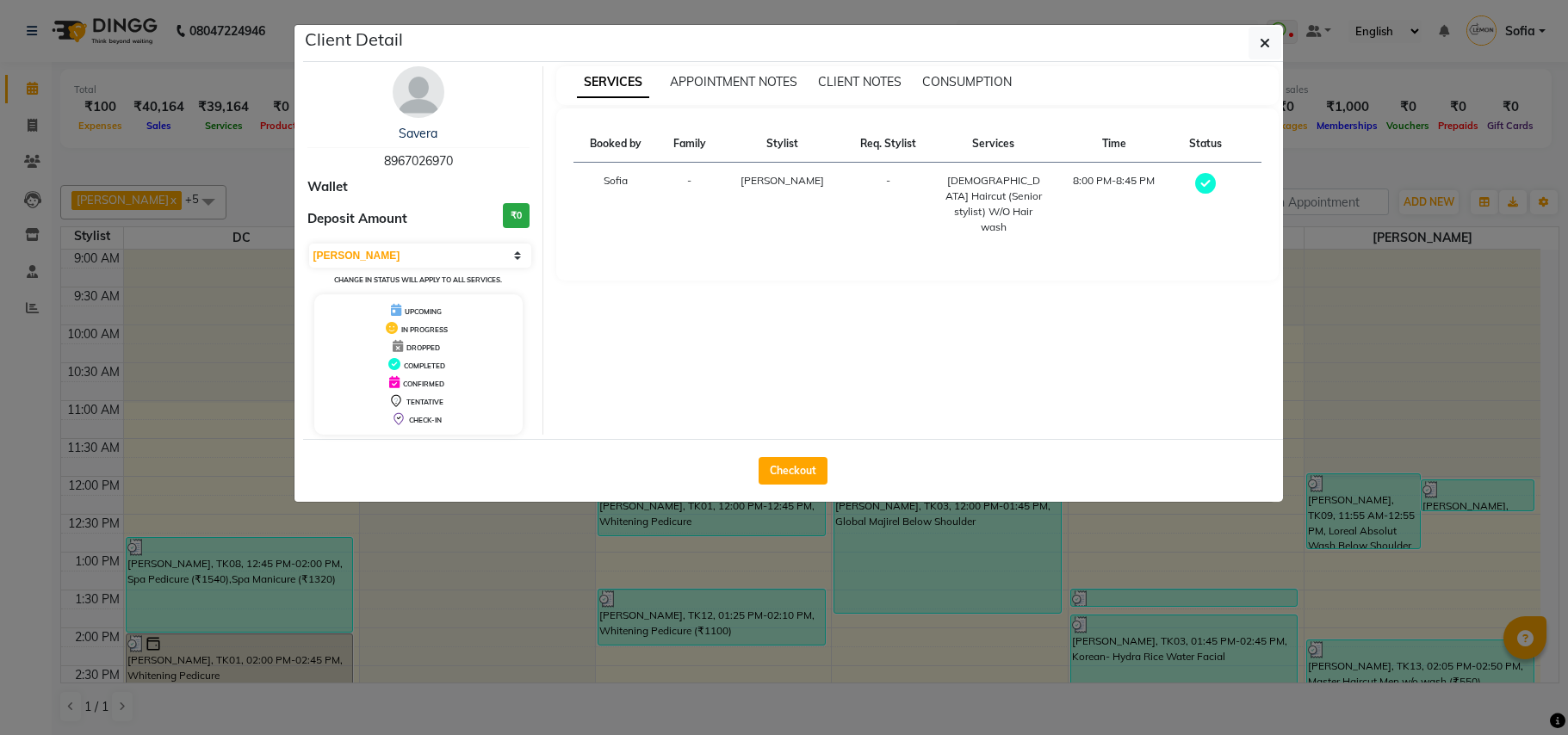
select select "3"
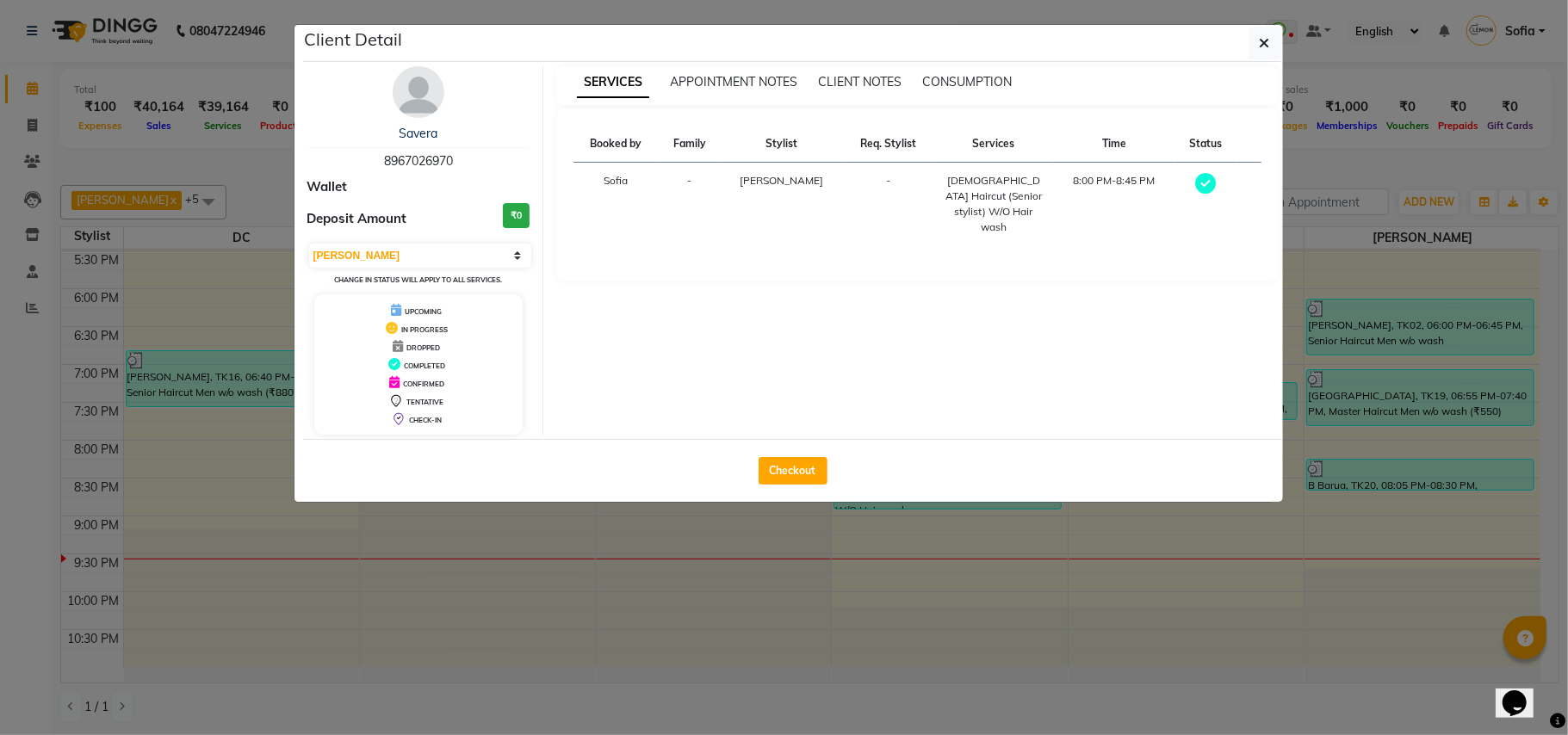
drag, startPoint x: 760, startPoint y: 574, endPoint x: 1254, endPoint y: 75, distance: 702.2
click at [761, 572] on ngb-modal-window "Client Detail Savera 8967026970 Wallet Deposit Amount ₹0 Select MARK DONE UPCOM…" at bounding box center [784, 367] width 1568 height 735
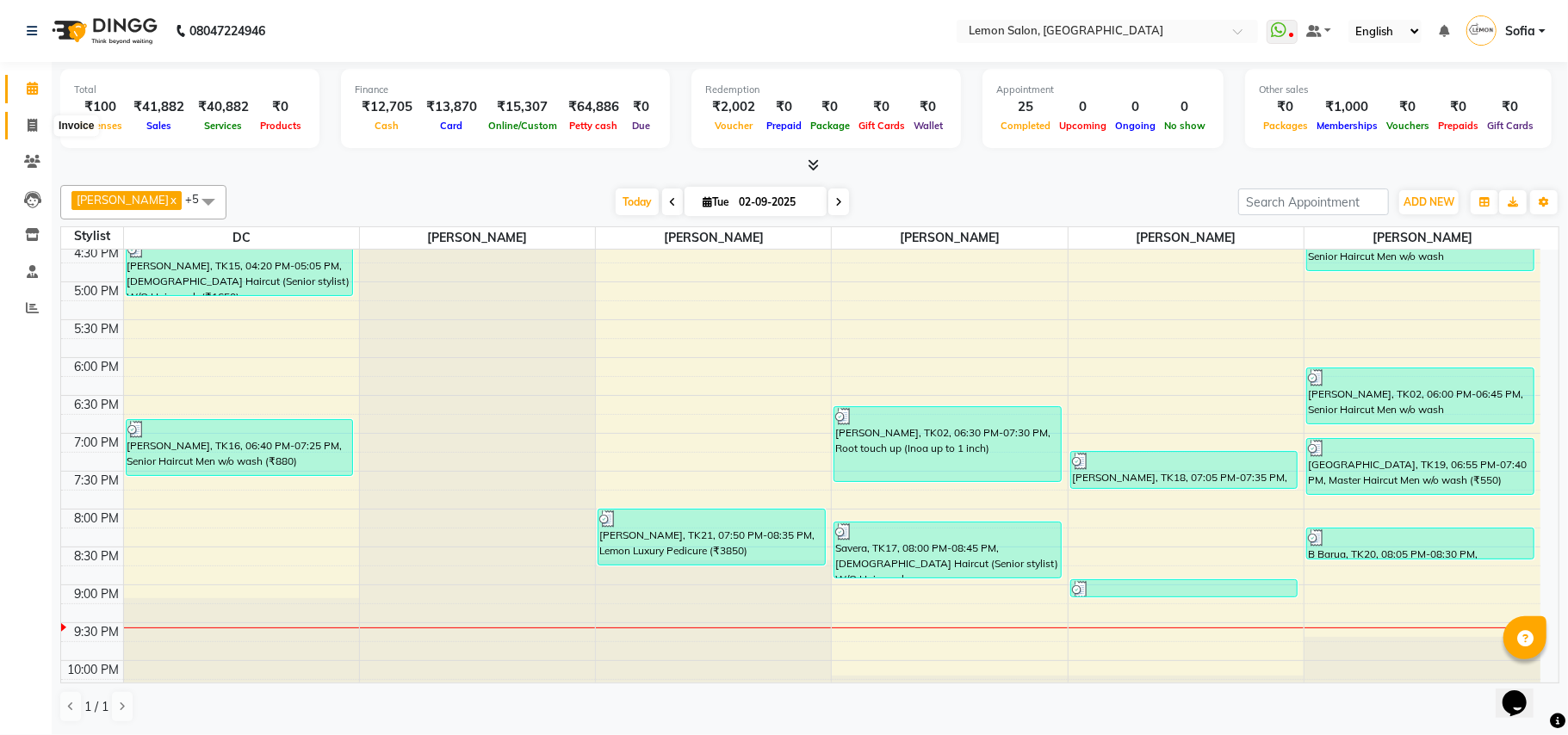
click at [35, 131] on icon at bounding box center [32, 124] width 10 height 13
select select "551"
select select "service"
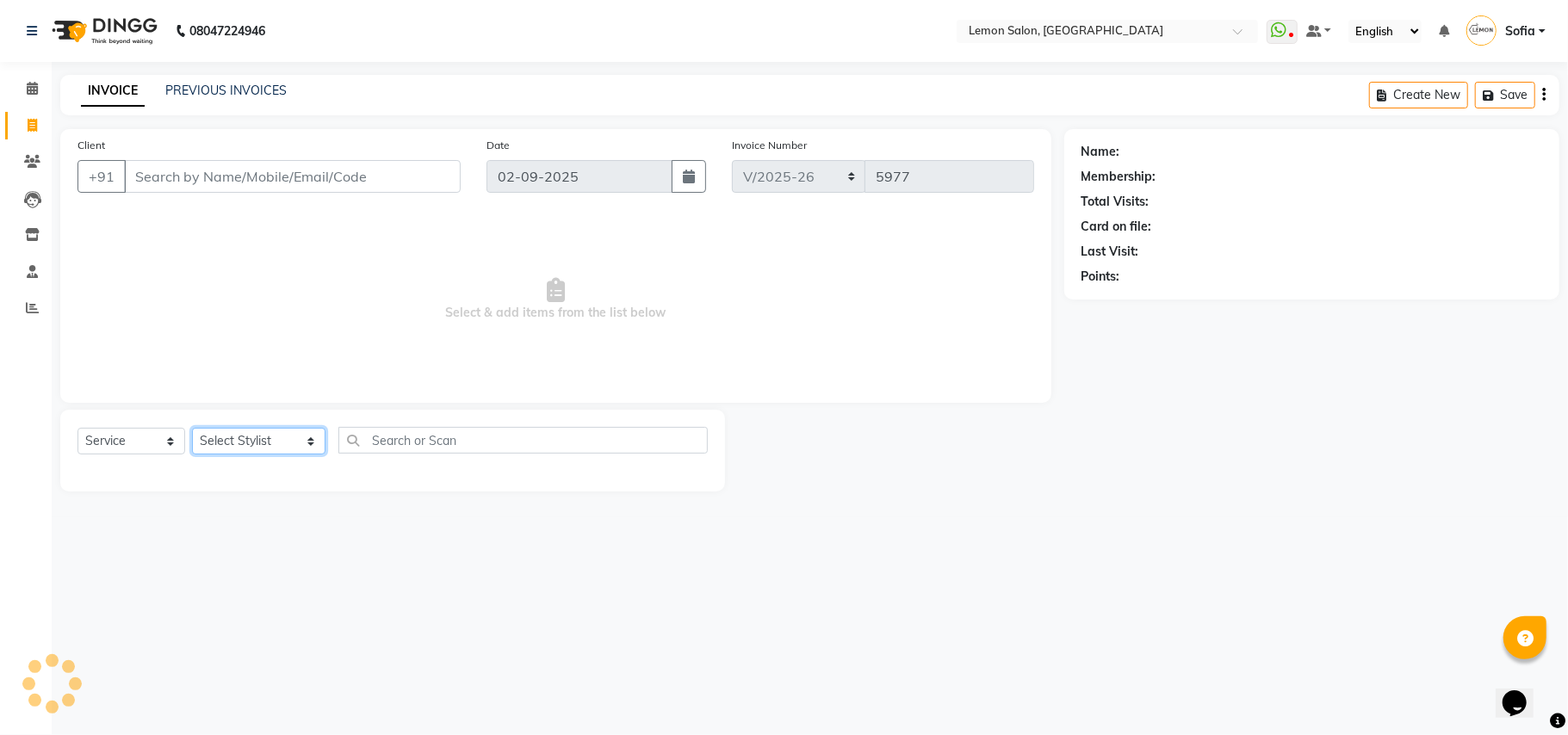
click at [235, 440] on select "Select Stylist Aalam [PERSON_NAME] [PERSON_NAME] [PERSON_NAME] [PERSON_NAME] [P…" at bounding box center [258, 440] width 133 height 26
select select "58017"
click at [192, 428] on select "Select Stylist Aalam [PERSON_NAME] [PERSON_NAME] [PERSON_NAME] [PERSON_NAME] [P…" at bounding box center [258, 440] width 133 height 26
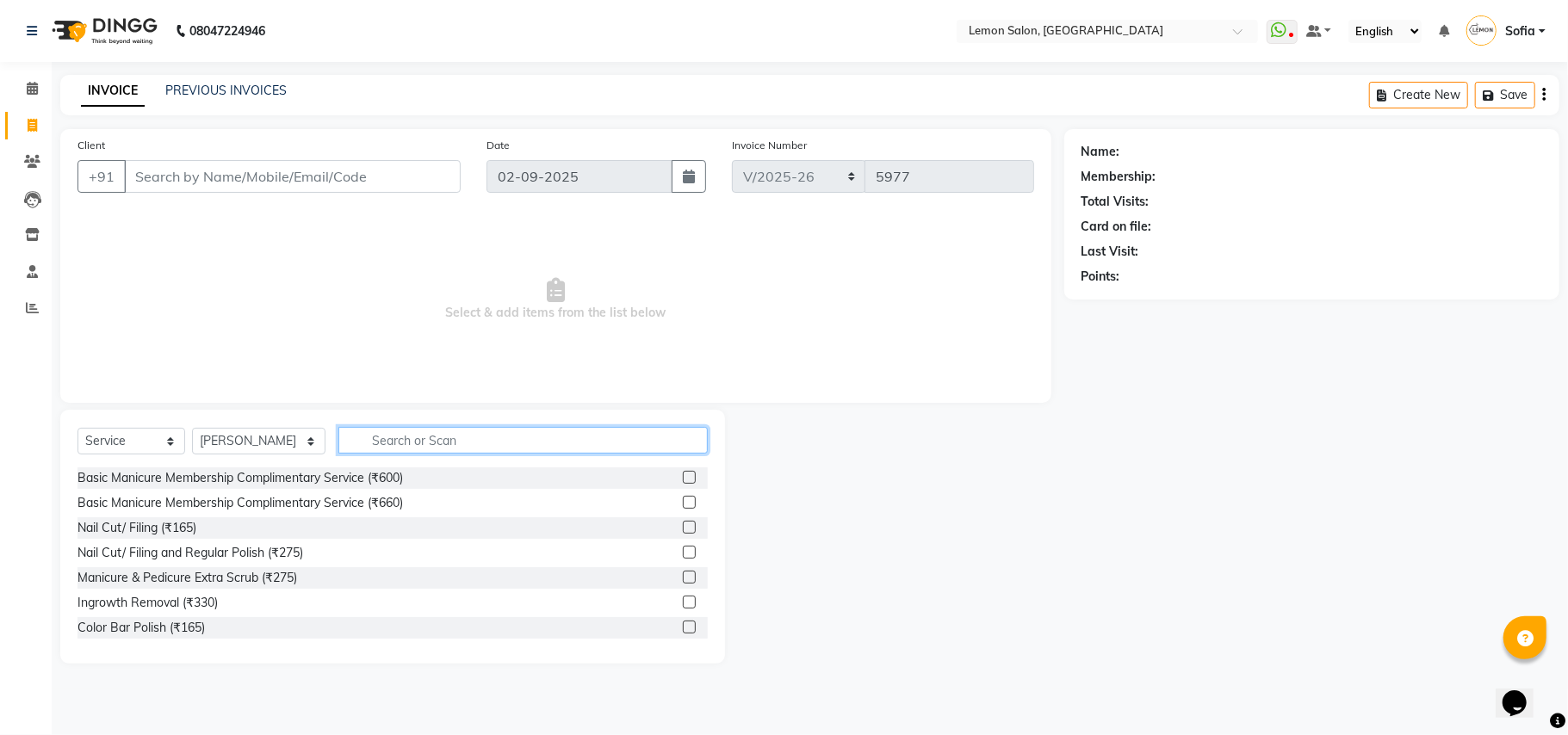
click at [466, 442] on input "text" at bounding box center [523, 439] width 369 height 26
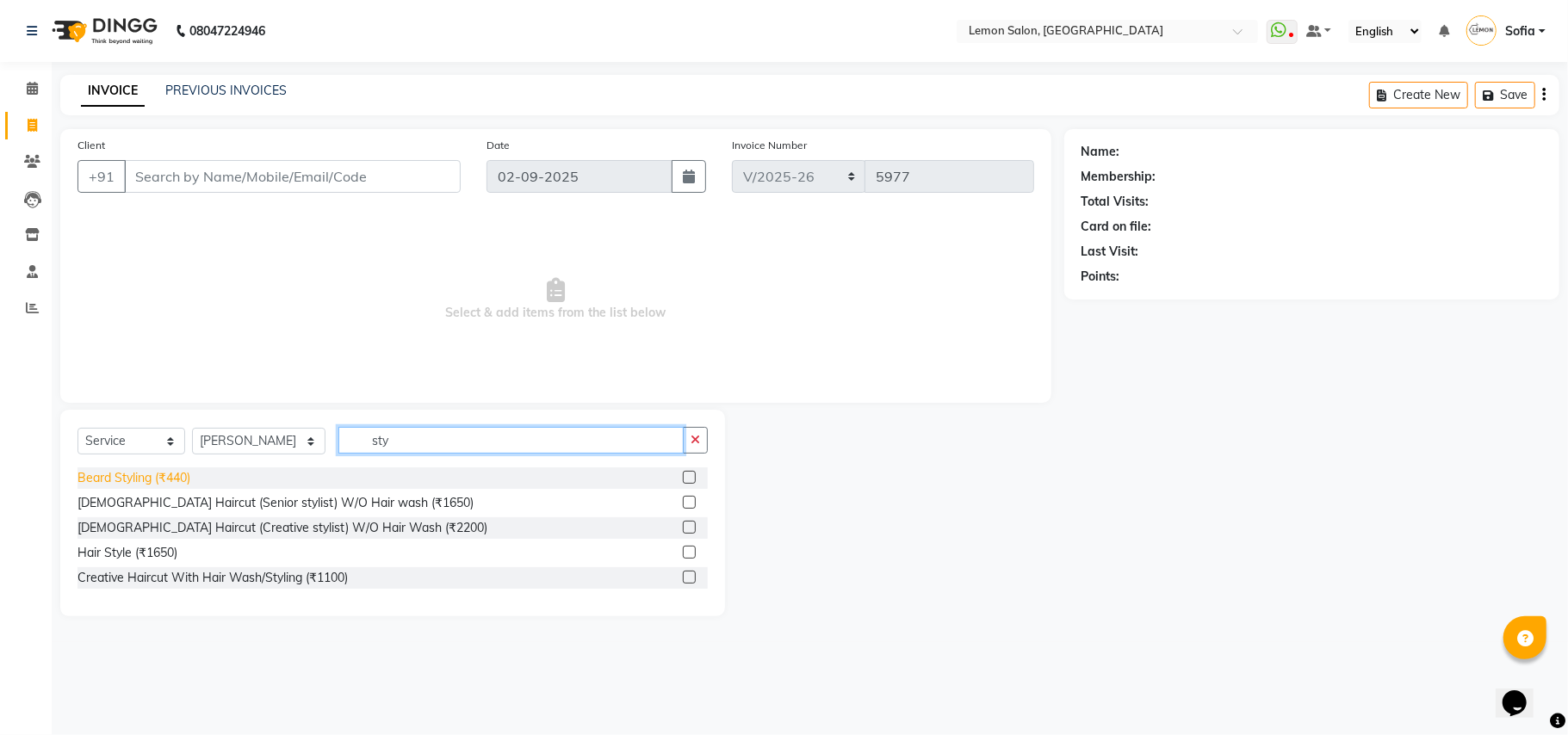
type input "sty"
click at [162, 477] on div "Beard Styling (₹440)" at bounding box center [133, 478] width 113 height 18
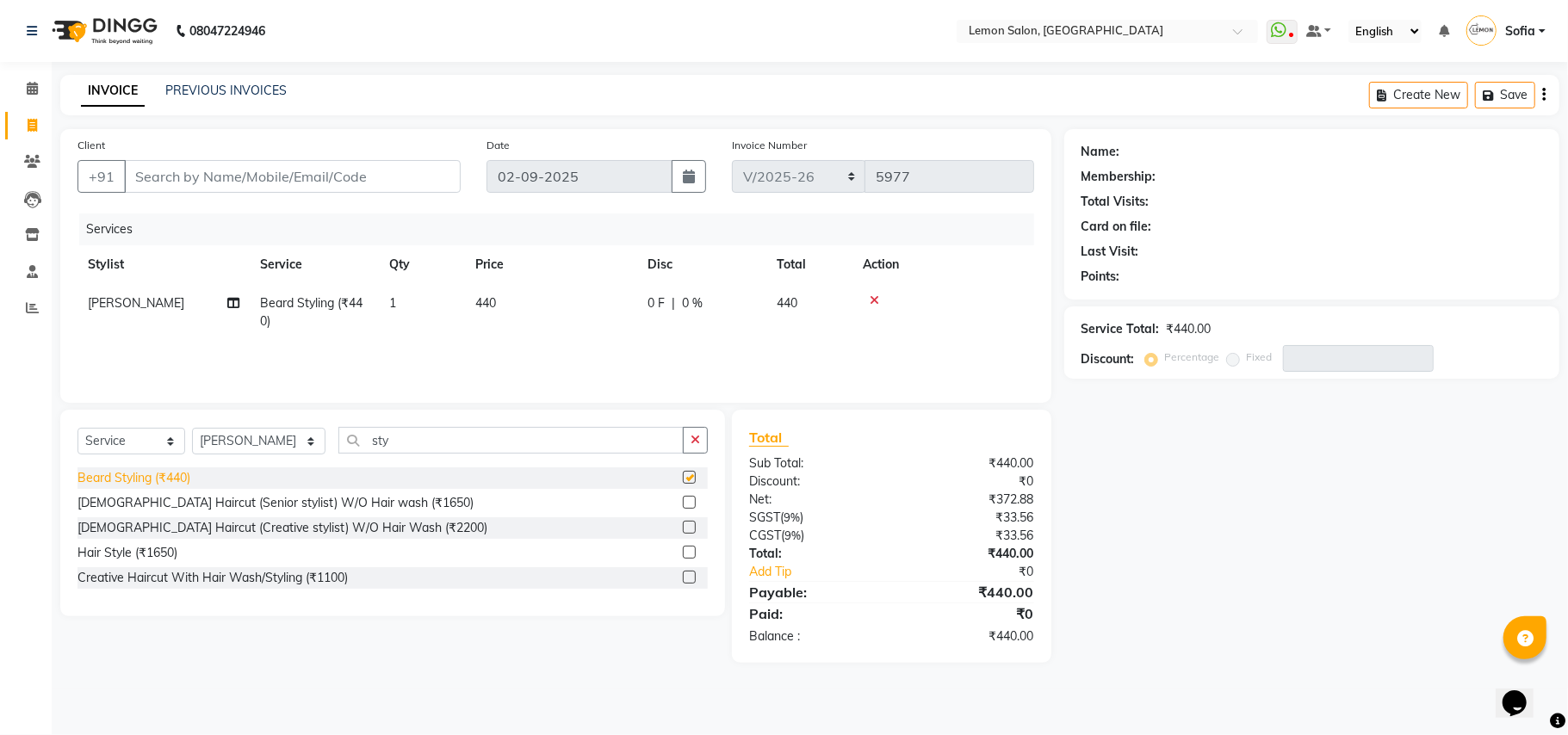
checkbox input "false"
click at [331, 181] on input "Client" at bounding box center [293, 176] width 337 height 32
type input "7"
type input "0"
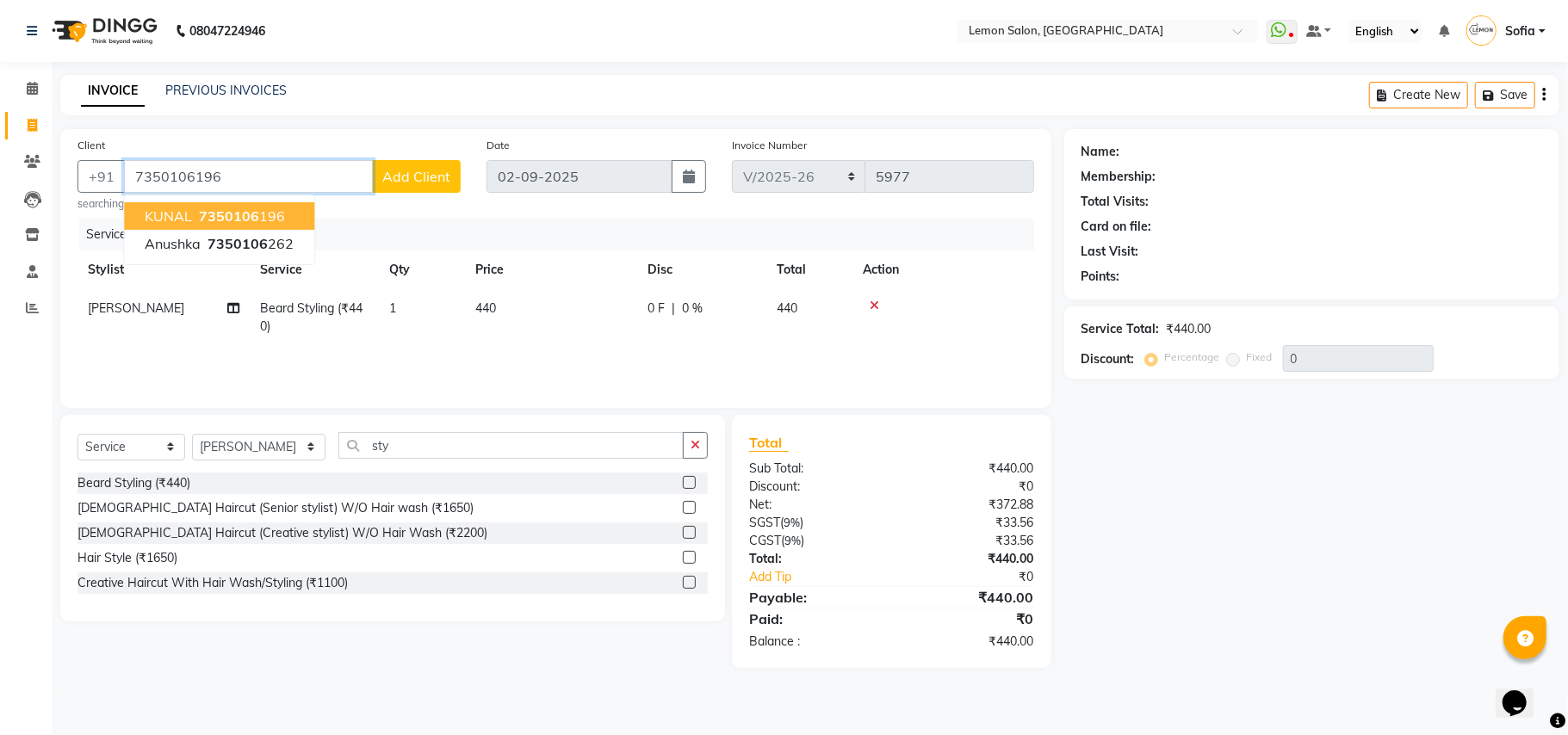
type input "7350106196"
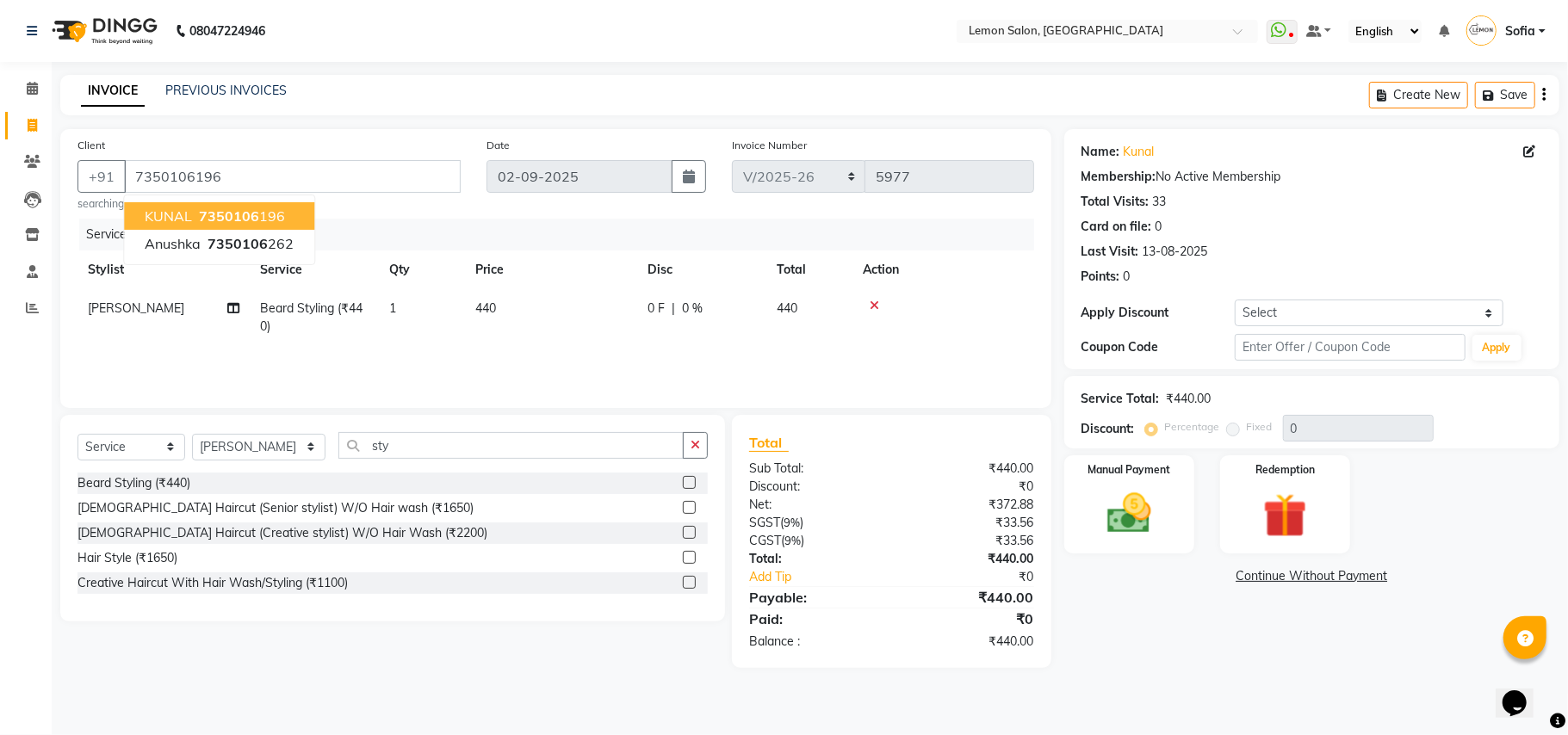
click at [0, 699] on div "Calendar Invoice Clients Leads Inventory Staff Reports Completed InProgress Upc…" at bounding box center [115, 379] width 232 height 661
click at [1098, 520] on img at bounding box center [1129, 514] width 75 height 54
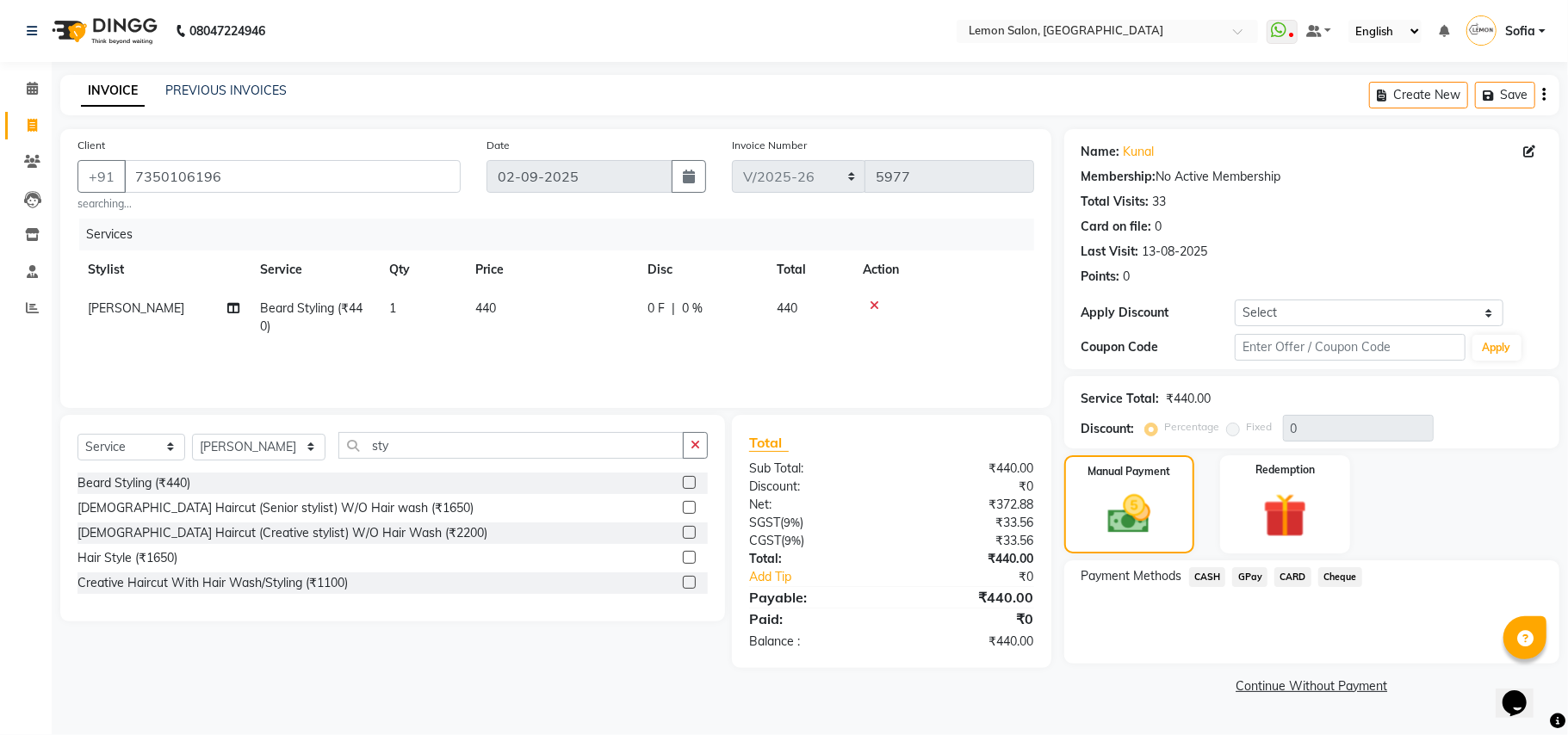
click at [1259, 575] on span "GPay" at bounding box center [1250, 577] width 35 height 20
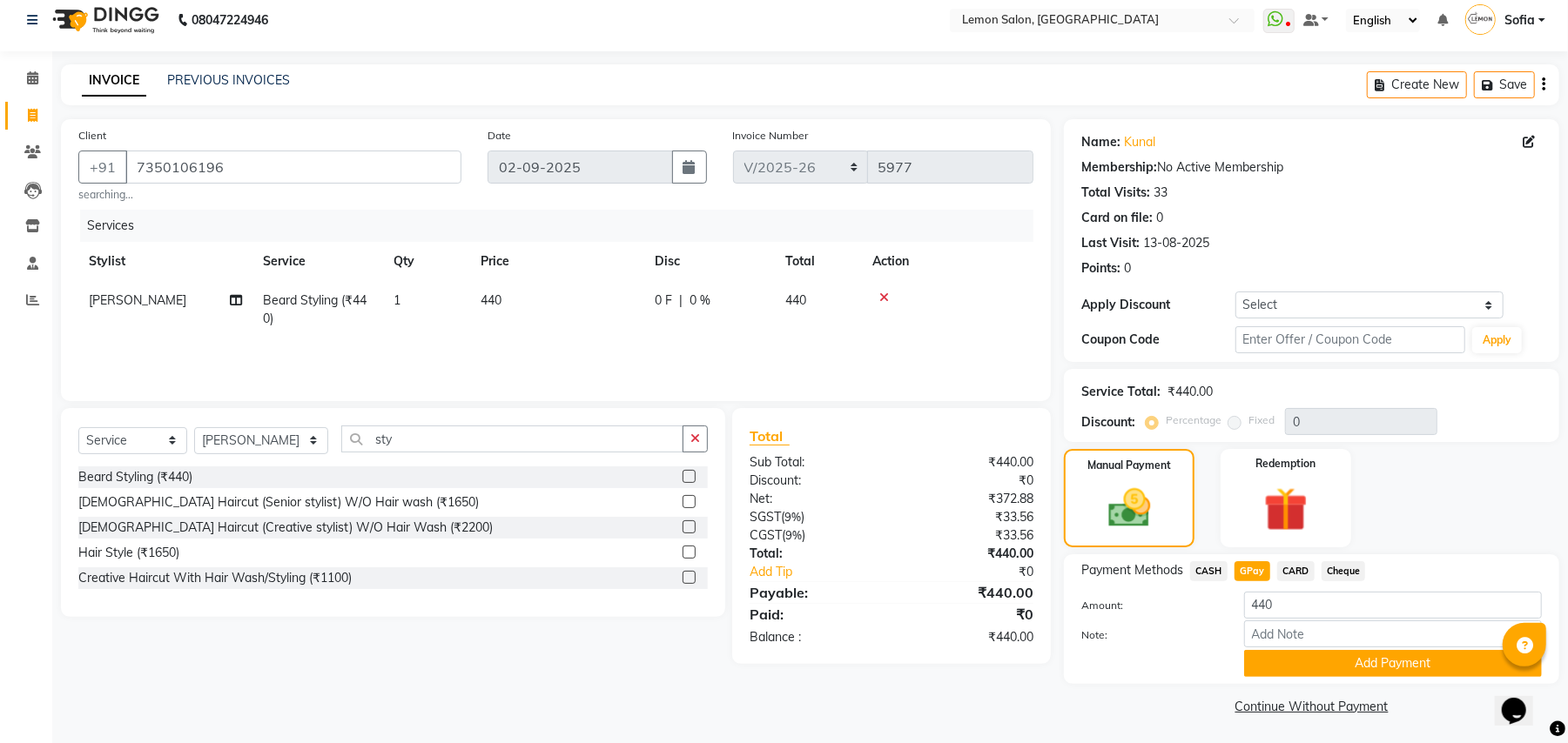
scroll to position [15, 0]
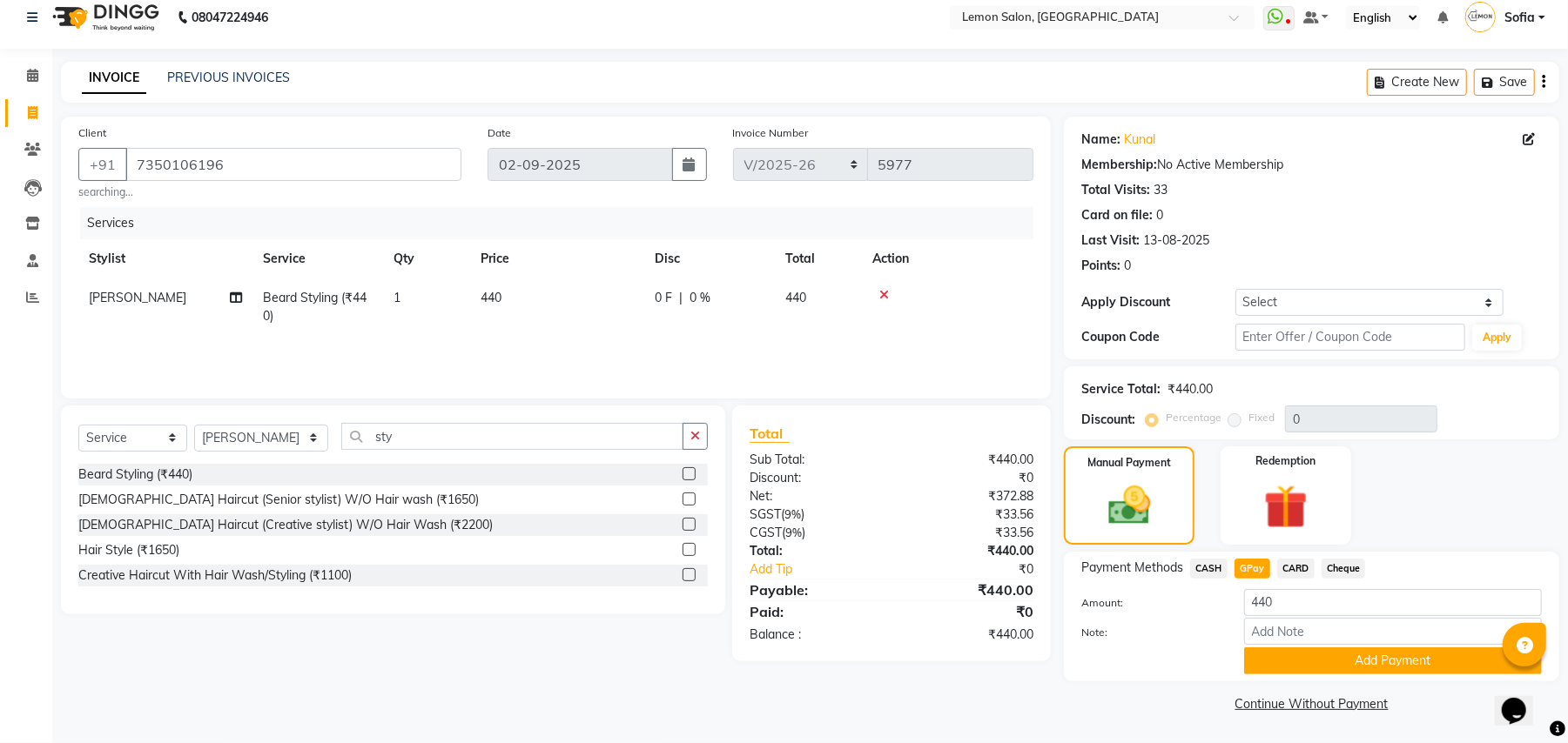
drag, startPoint x: 1433, startPoint y: 659, endPoint x: 1261, endPoint y: 651, distance: 172.2
click at [1433, 659] on button "Add Payment" at bounding box center [1393, 660] width 298 height 27
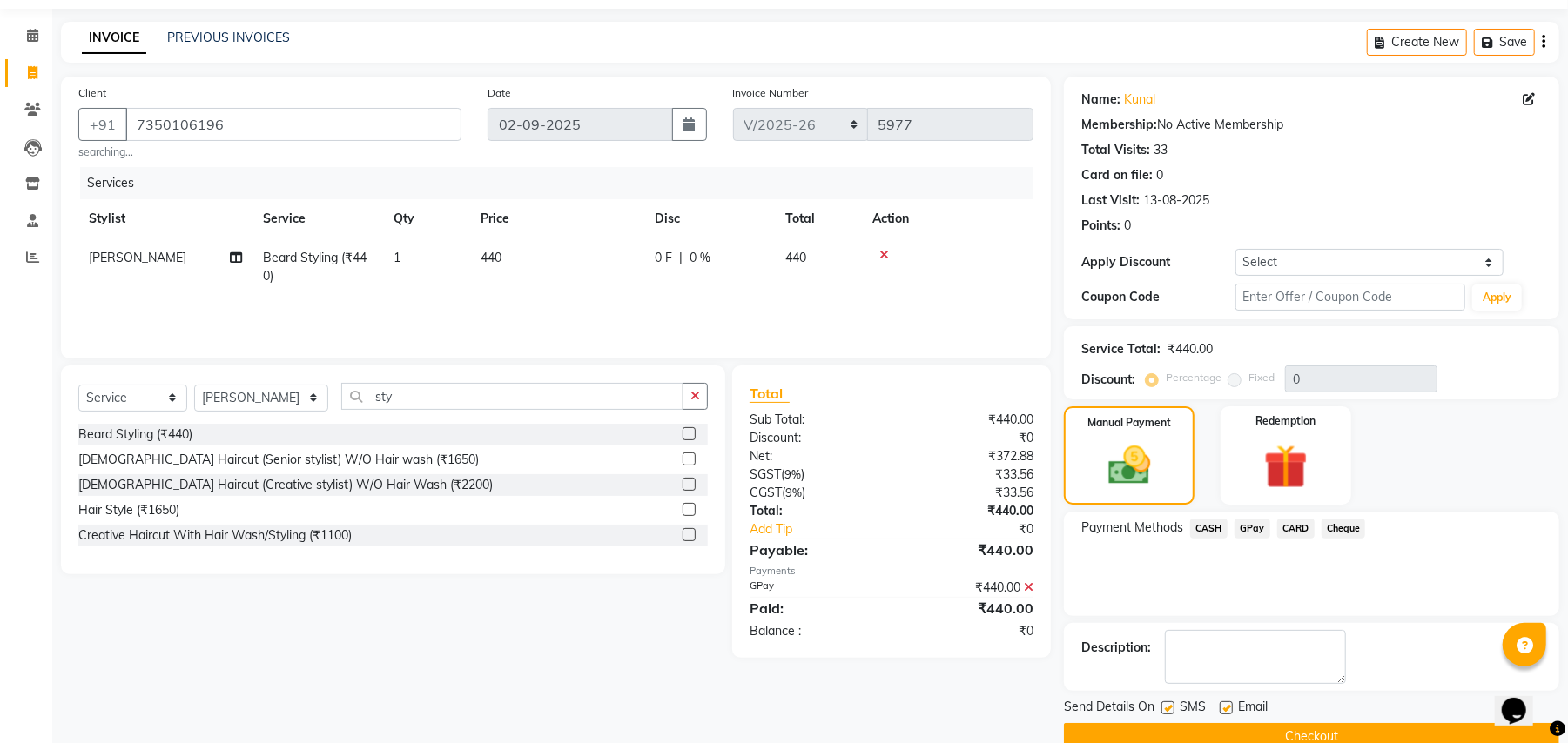
scroll to position [88, 0]
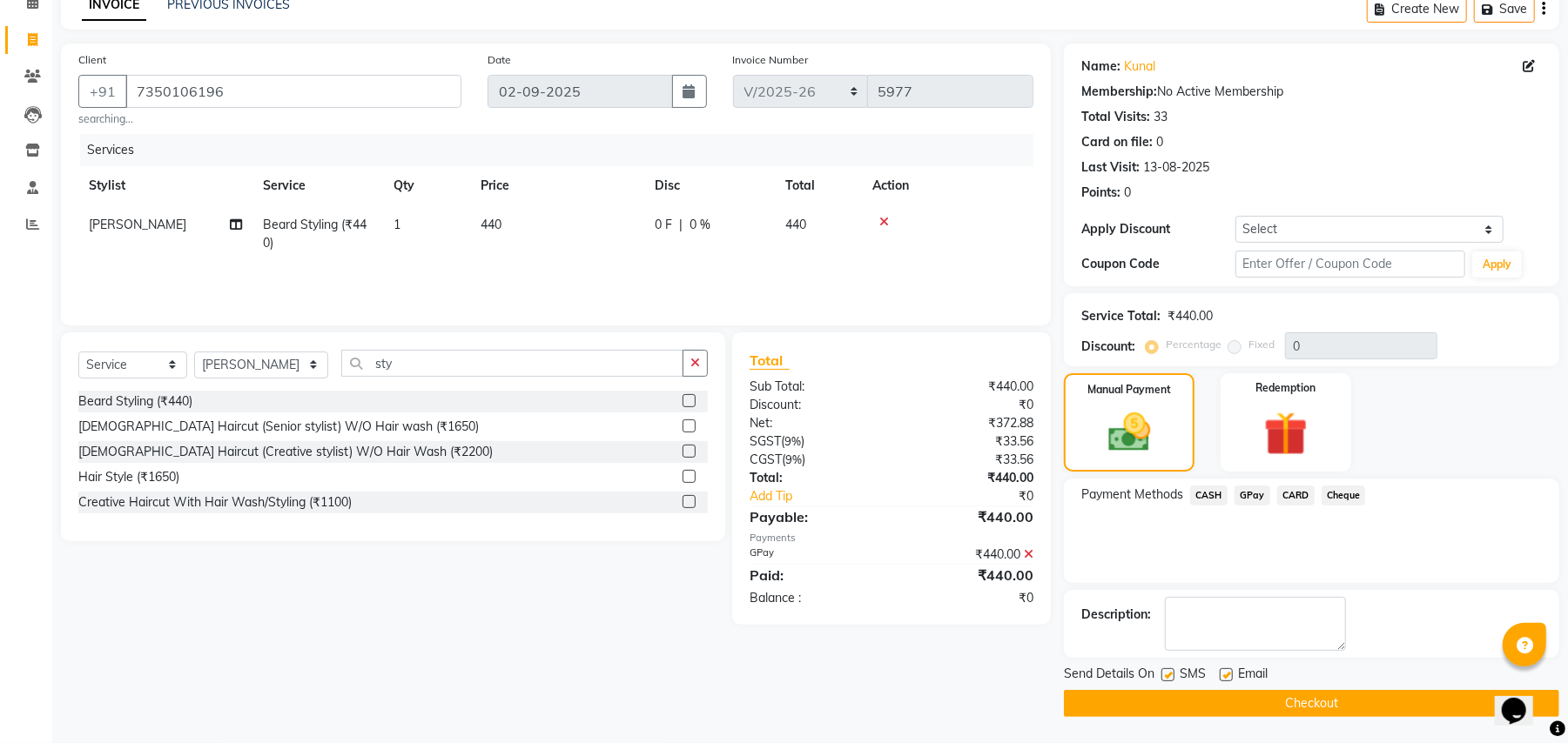
click at [1226, 672] on label at bounding box center [1225, 674] width 13 height 13
click at [1226, 672] on input "checkbox" at bounding box center [1225, 675] width 11 height 11
checkbox input "false"
click at [1167, 675] on label at bounding box center [1167, 674] width 13 height 13
click at [1167, 675] on input "checkbox" at bounding box center [1166, 675] width 11 height 11
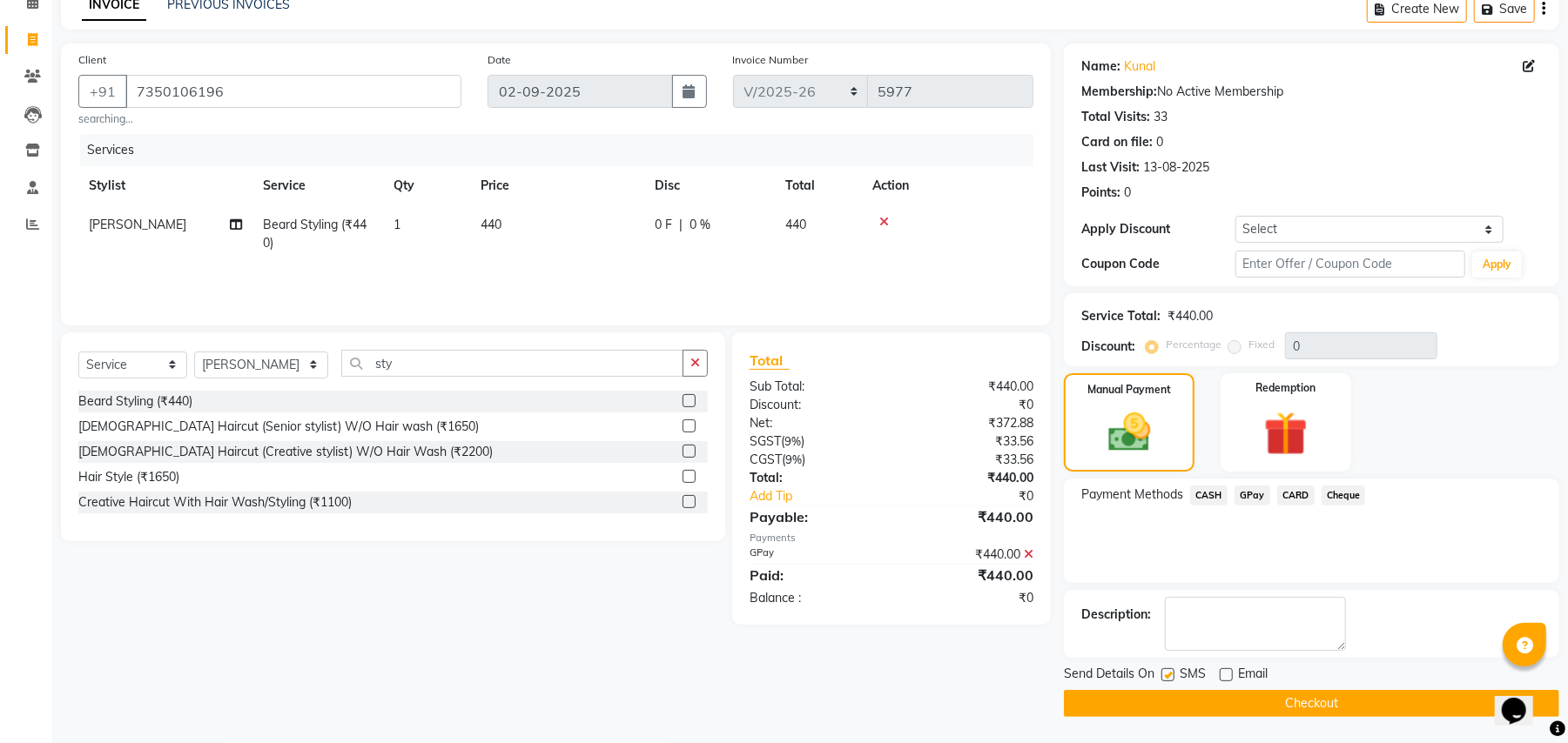
checkbox input "false"
click at [1105, 699] on button "Checkout" at bounding box center [1312, 702] width 495 height 27
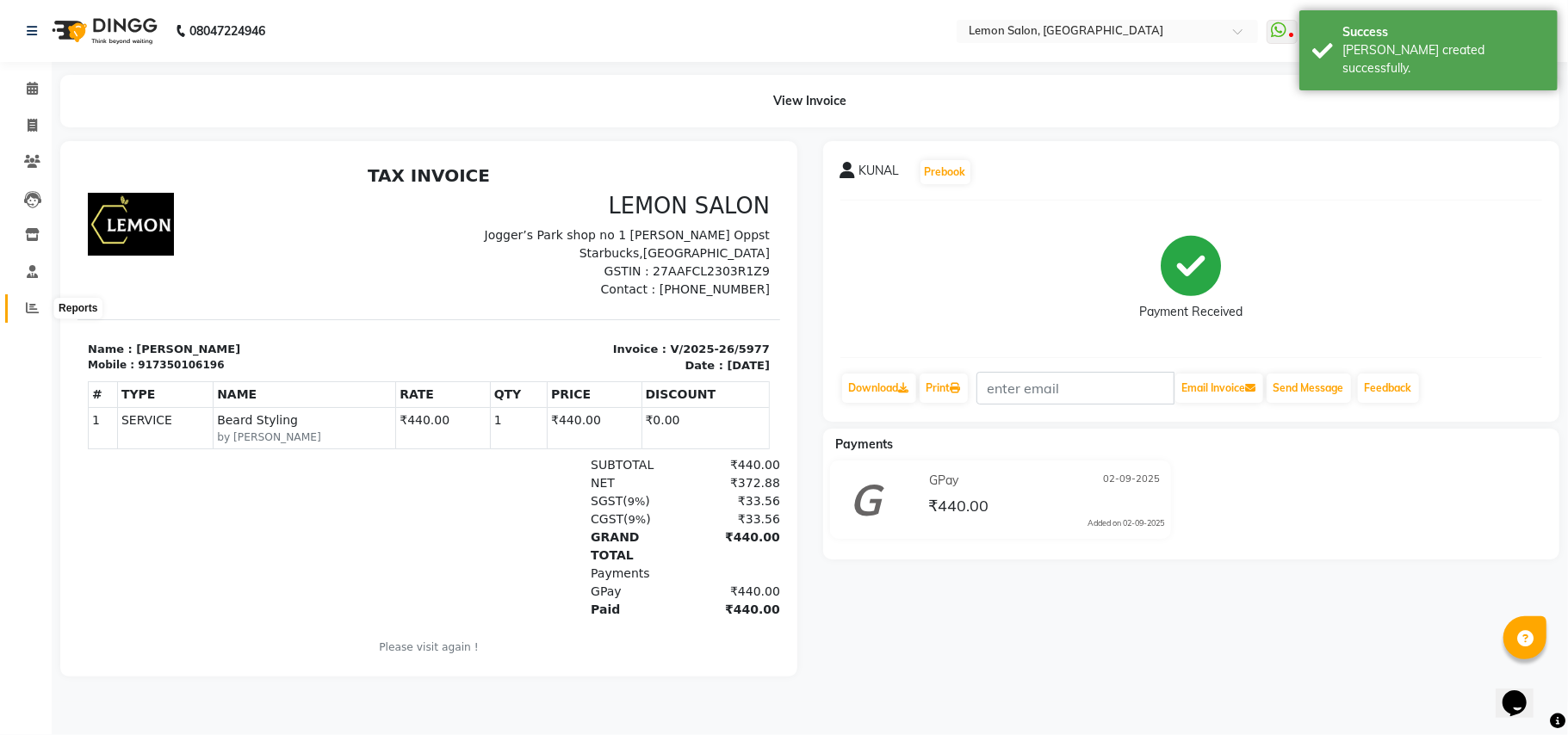
click at [29, 306] on icon at bounding box center [31, 307] width 13 height 13
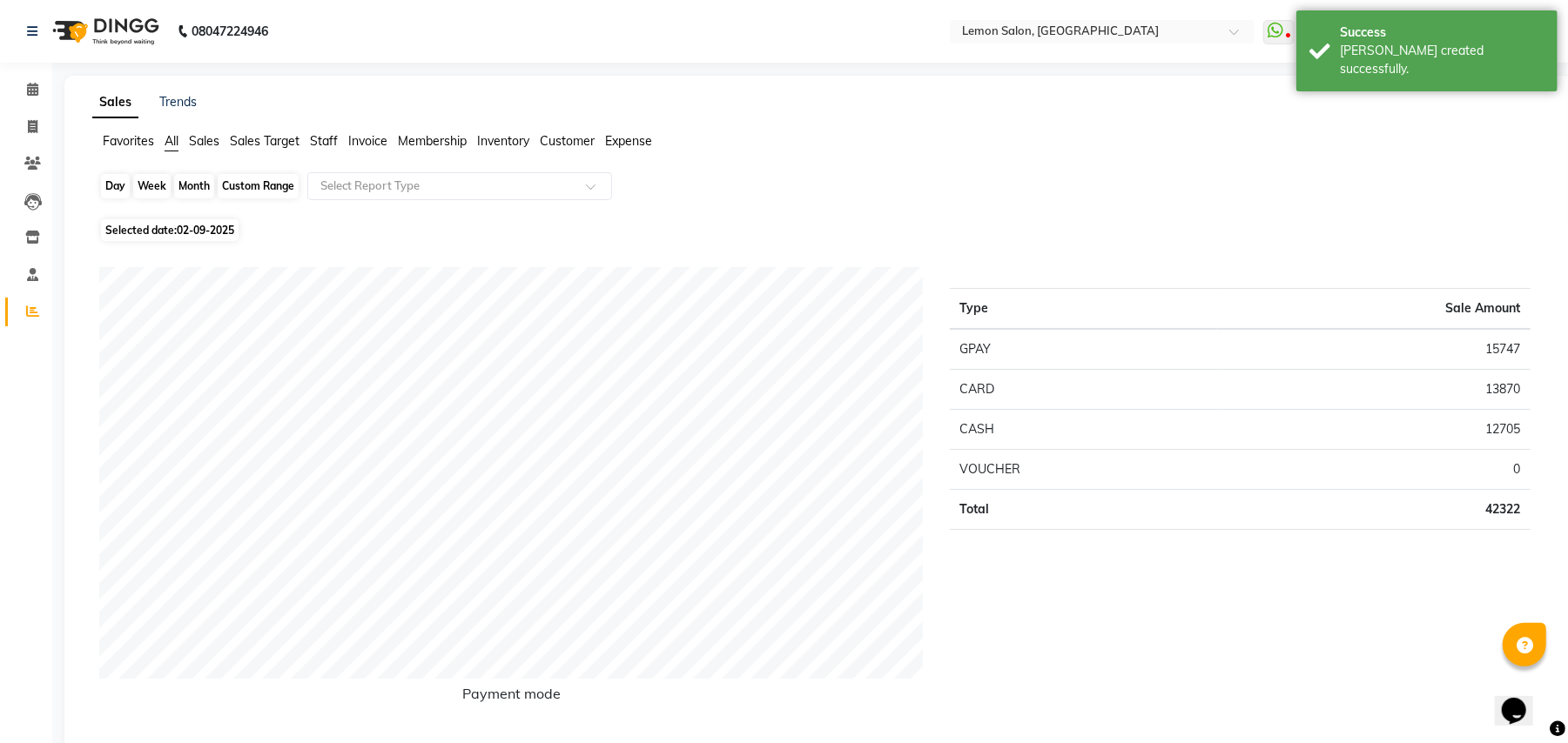
click at [106, 190] on div "Day" at bounding box center [115, 186] width 29 height 25
select select "9"
select select "2025"
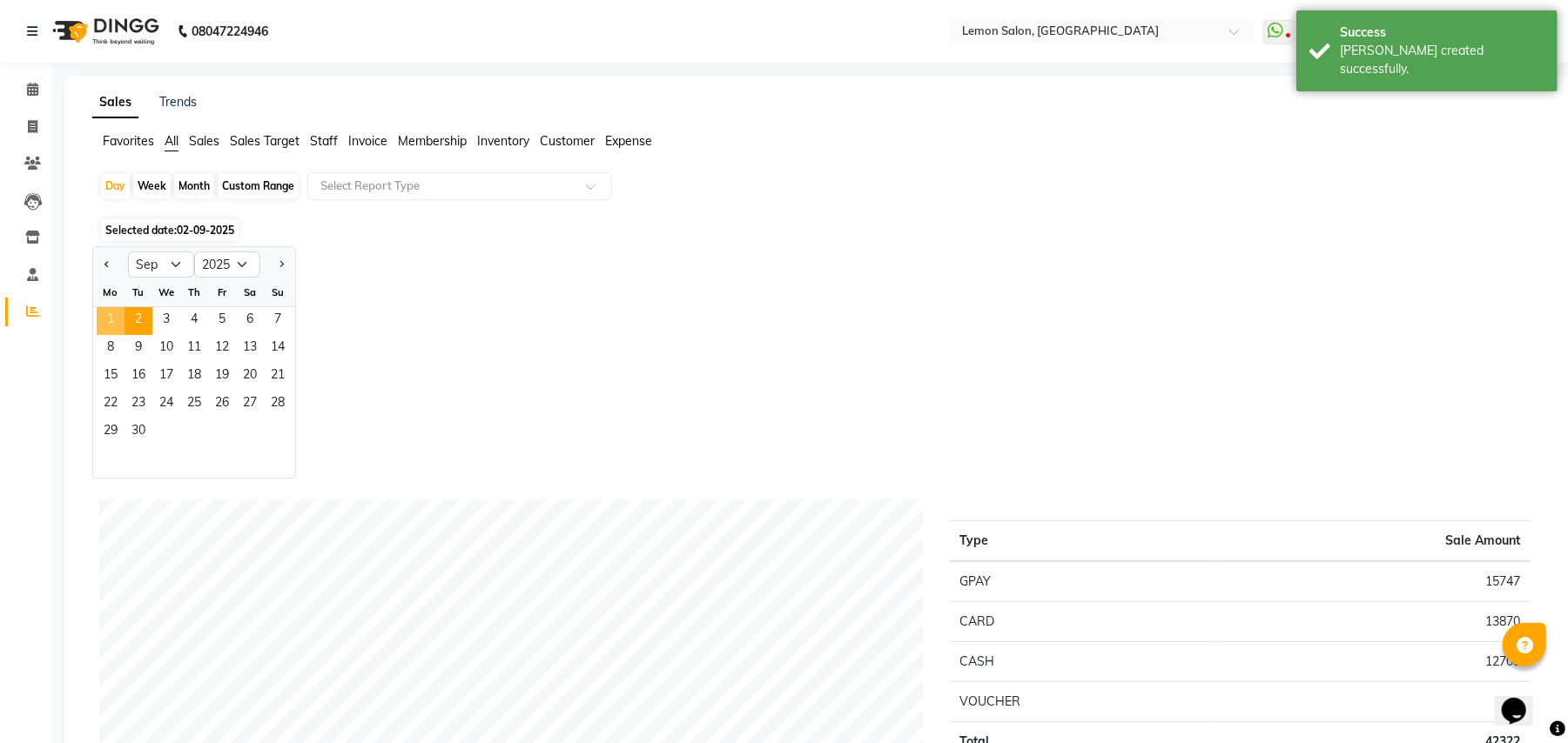
click at [116, 315] on span "1" at bounding box center [111, 321] width 28 height 28
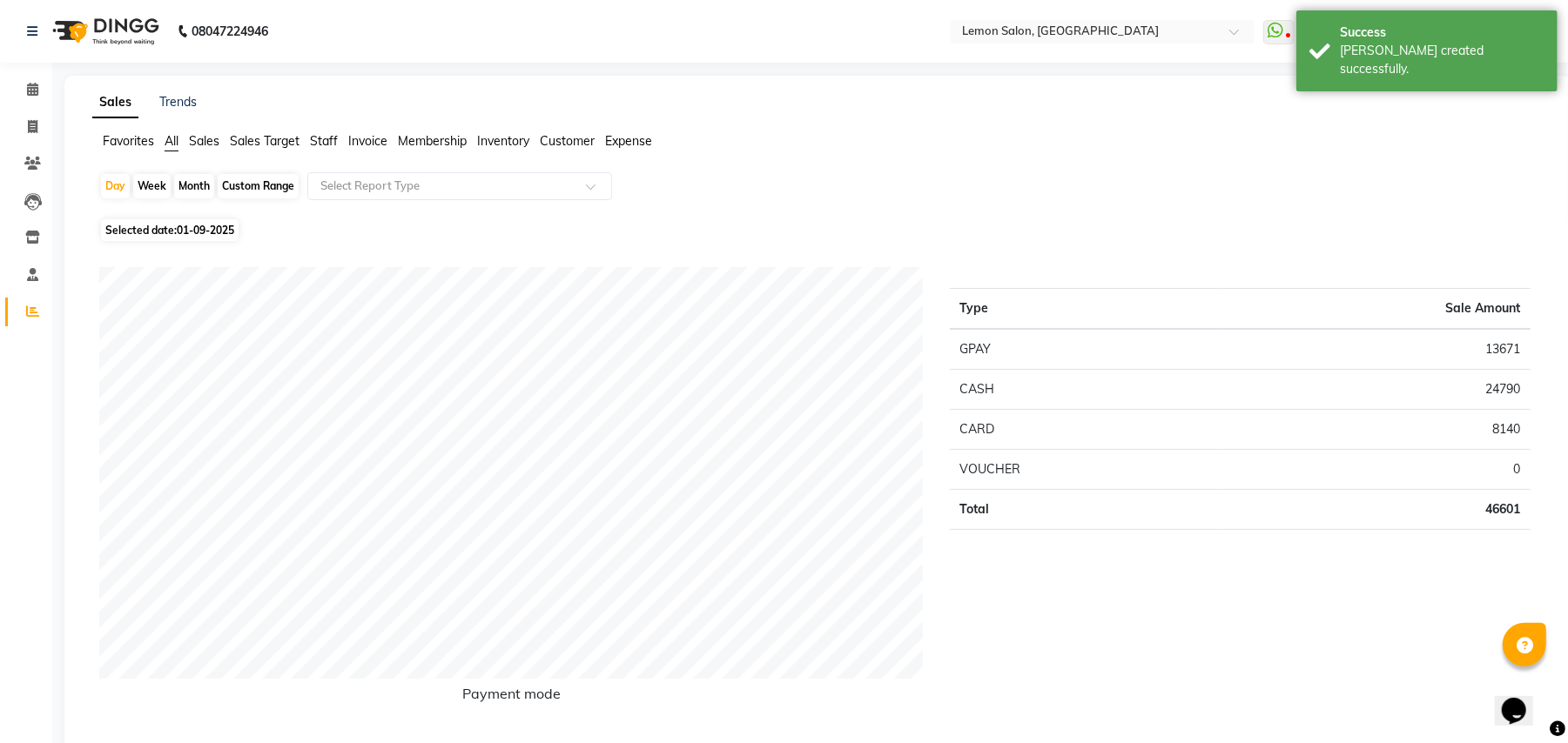
click at [329, 134] on span "Staff" at bounding box center [324, 141] width 28 height 16
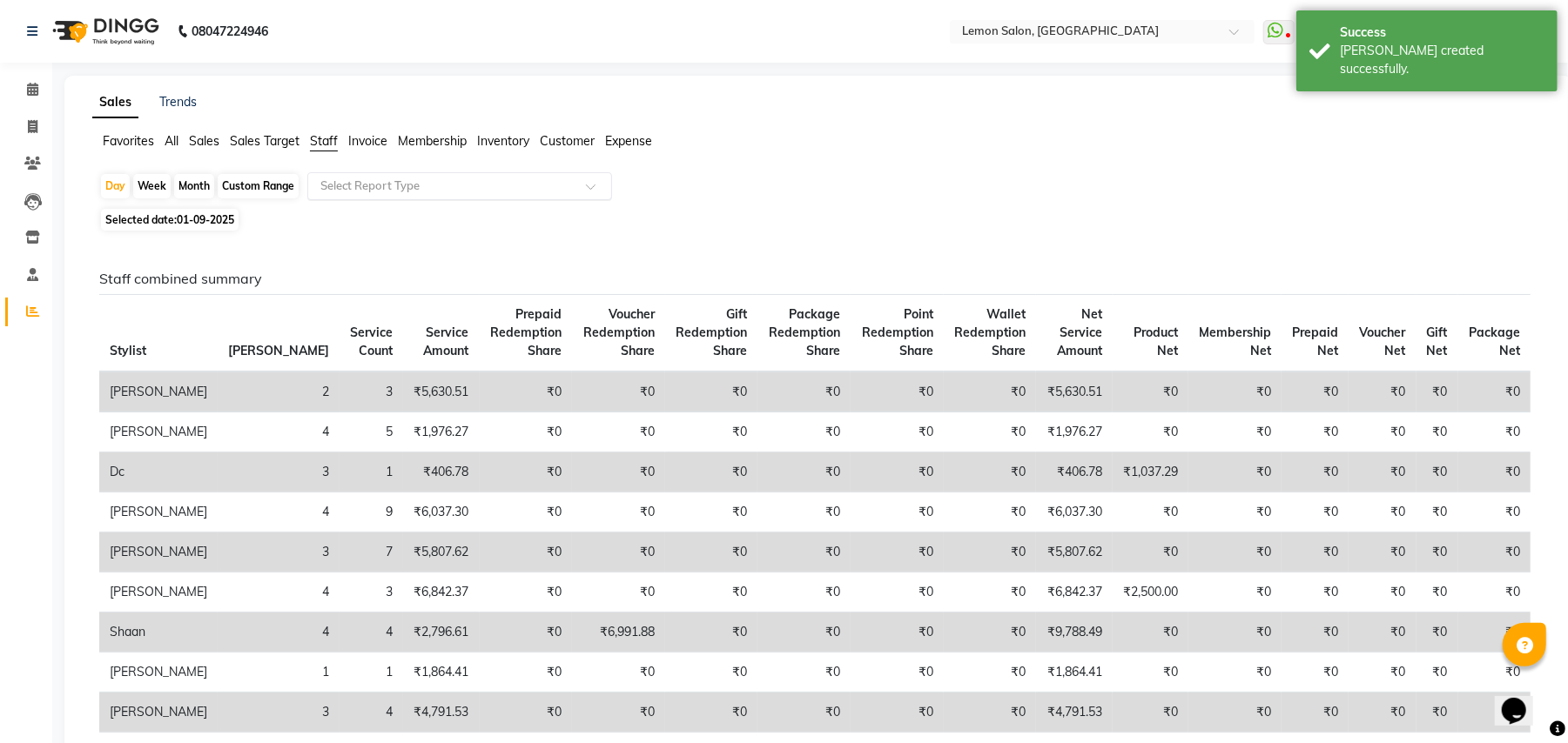
click at [338, 193] on input "text" at bounding box center [441, 186] width 250 height 18
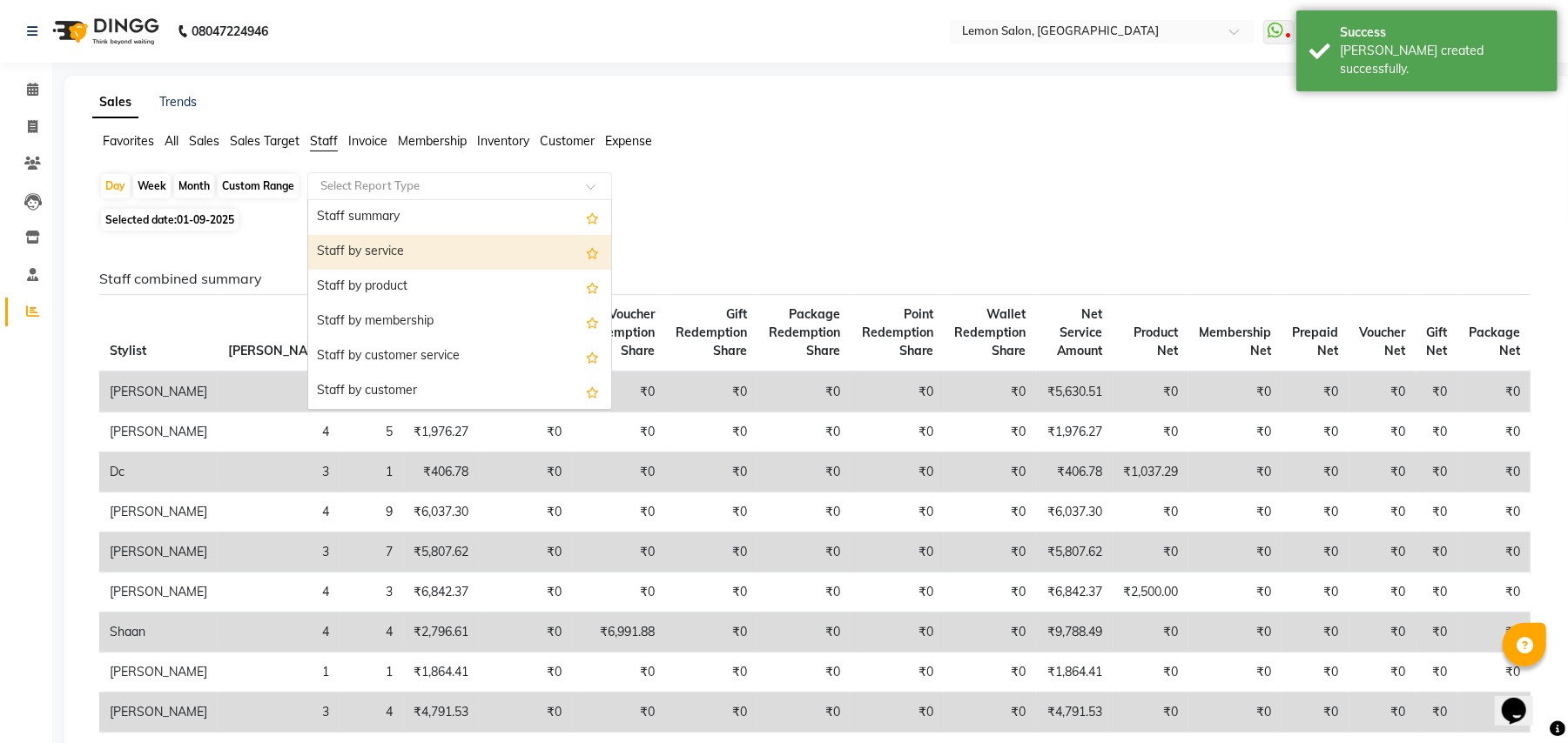
click at [357, 245] on div "Staff by service" at bounding box center [459, 251] width 303 height 35
select select "csv"
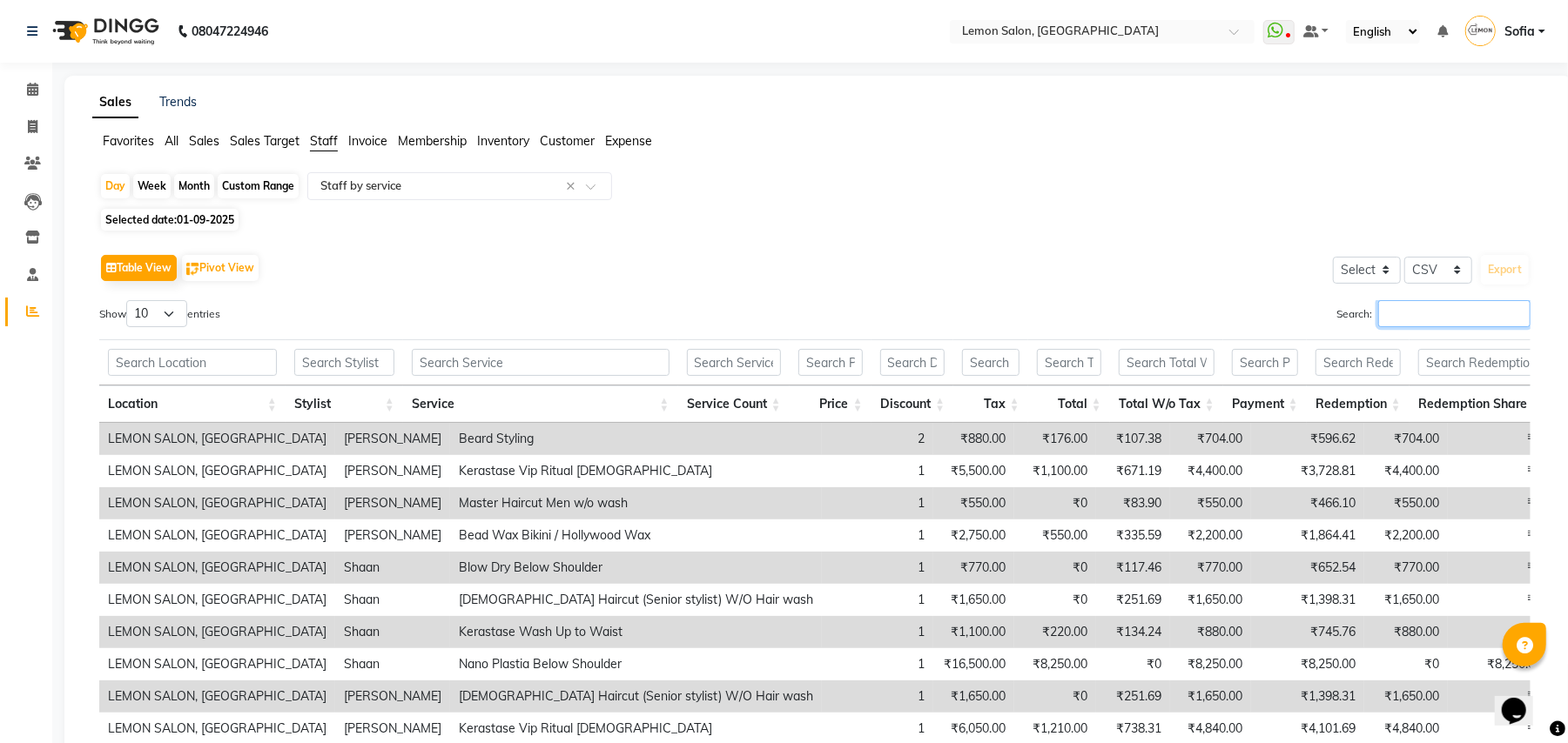
click at [1448, 318] on input "Search:" at bounding box center [1454, 313] width 152 height 27
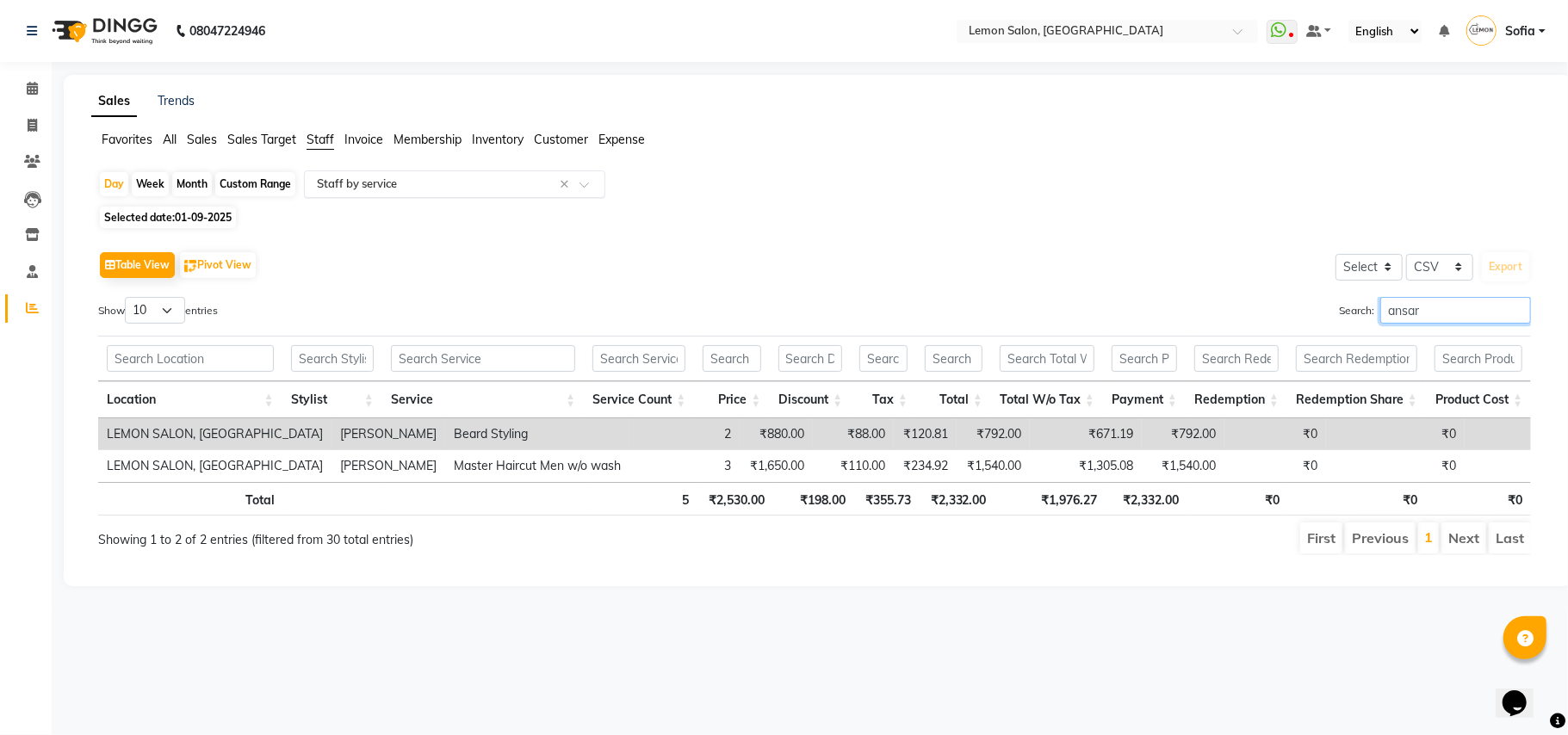
type input "ansar"
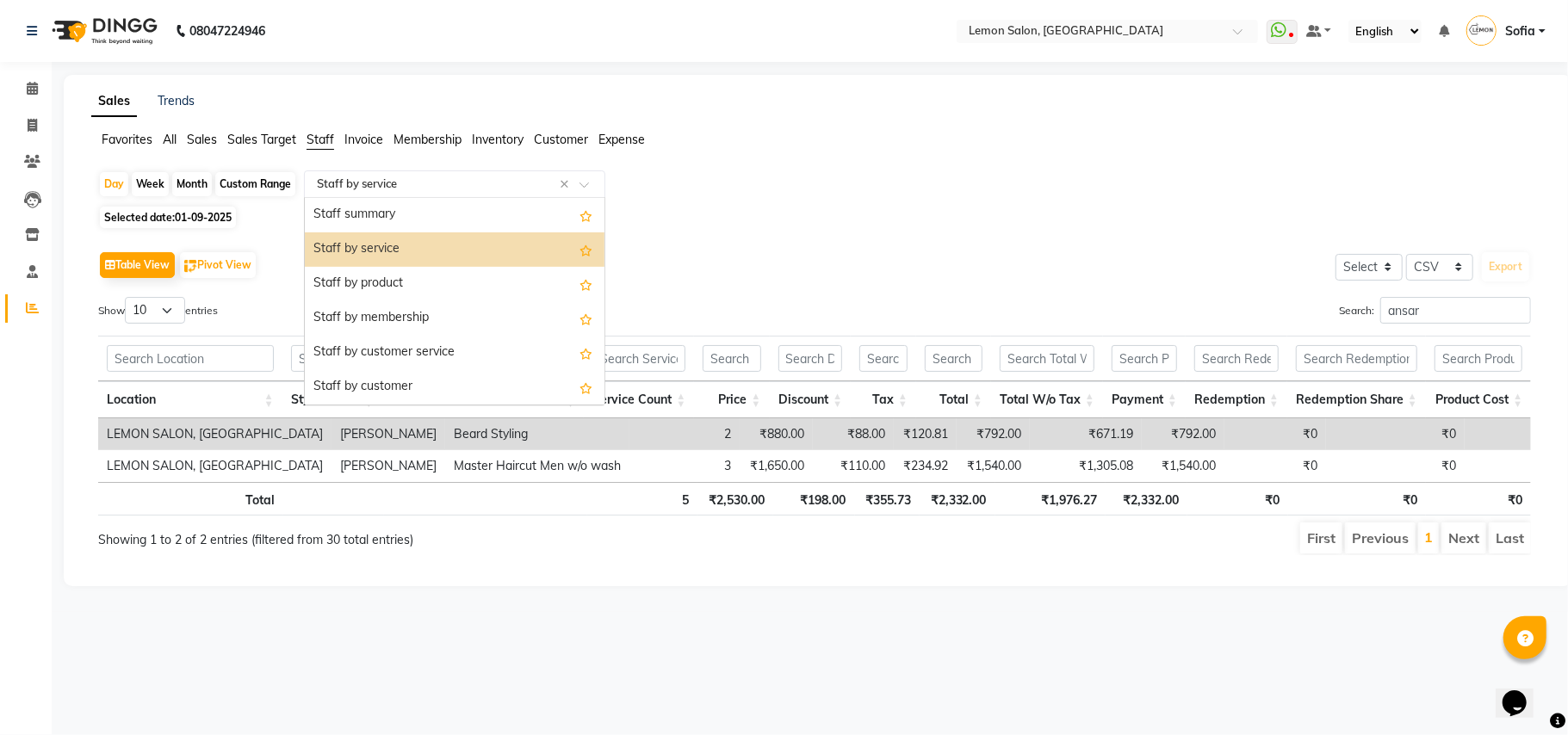
click at [349, 179] on input "text" at bounding box center [437, 184] width 248 height 18
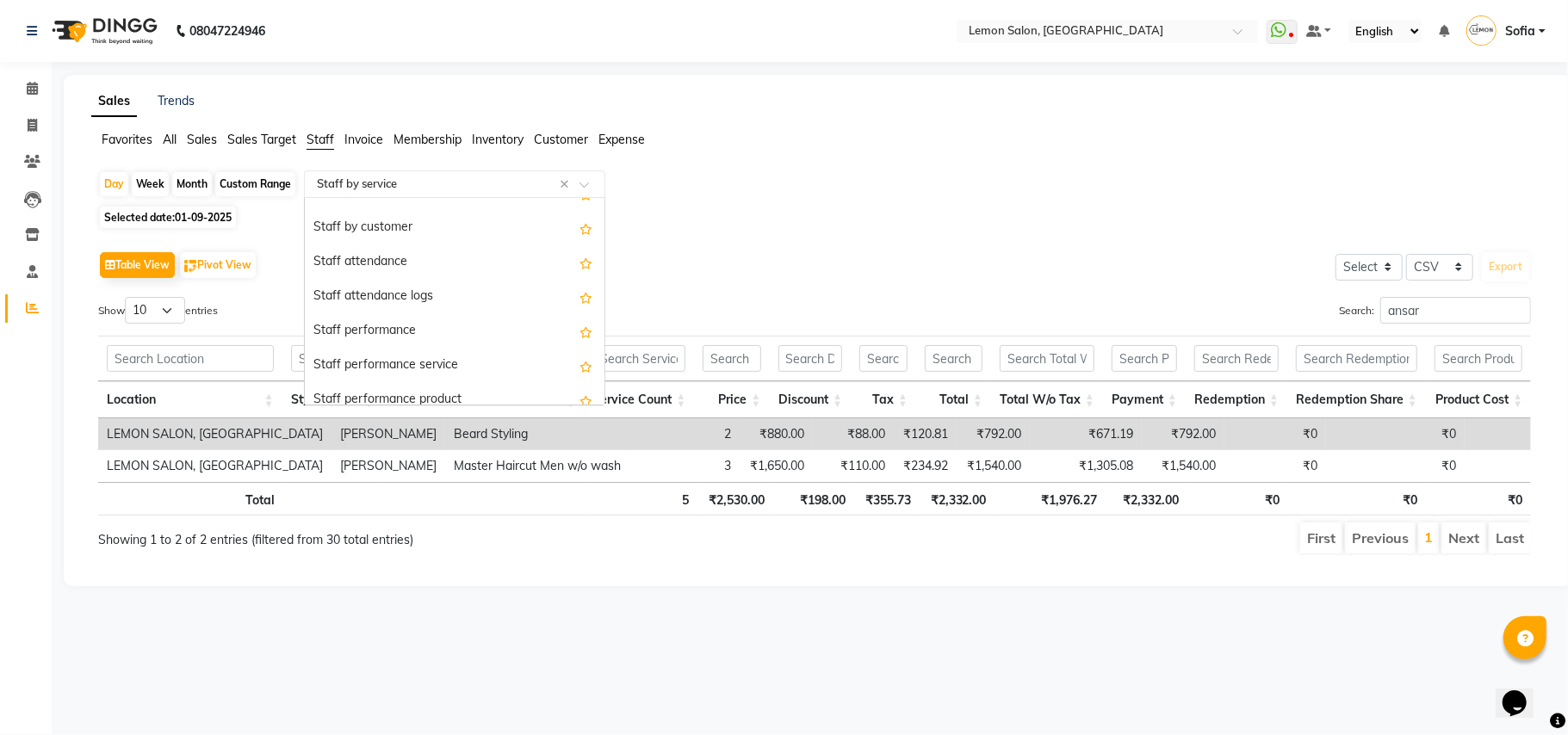
scroll to position [345, 0]
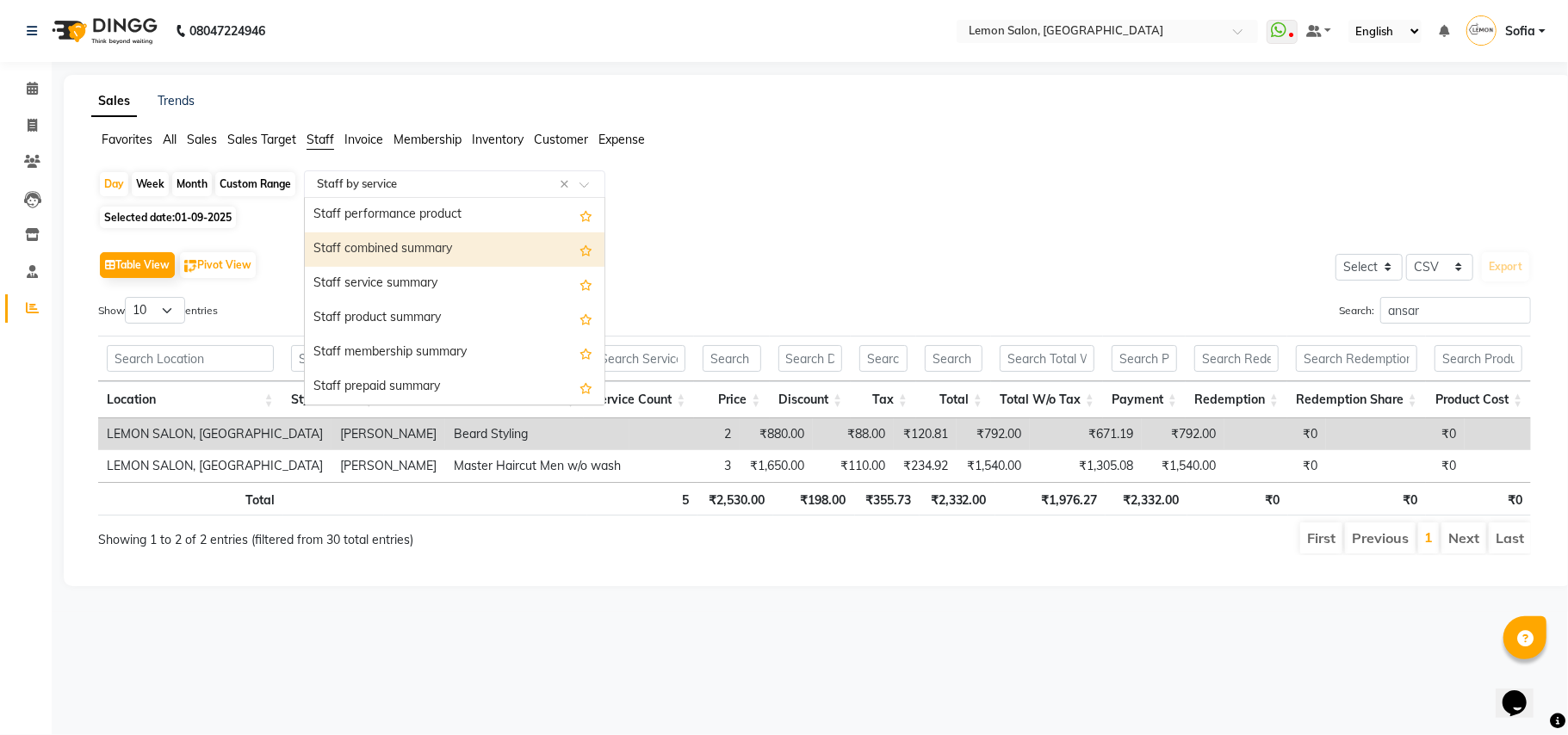
click at [414, 247] on div "Staff combined summary" at bounding box center [454, 249] width 300 height 34
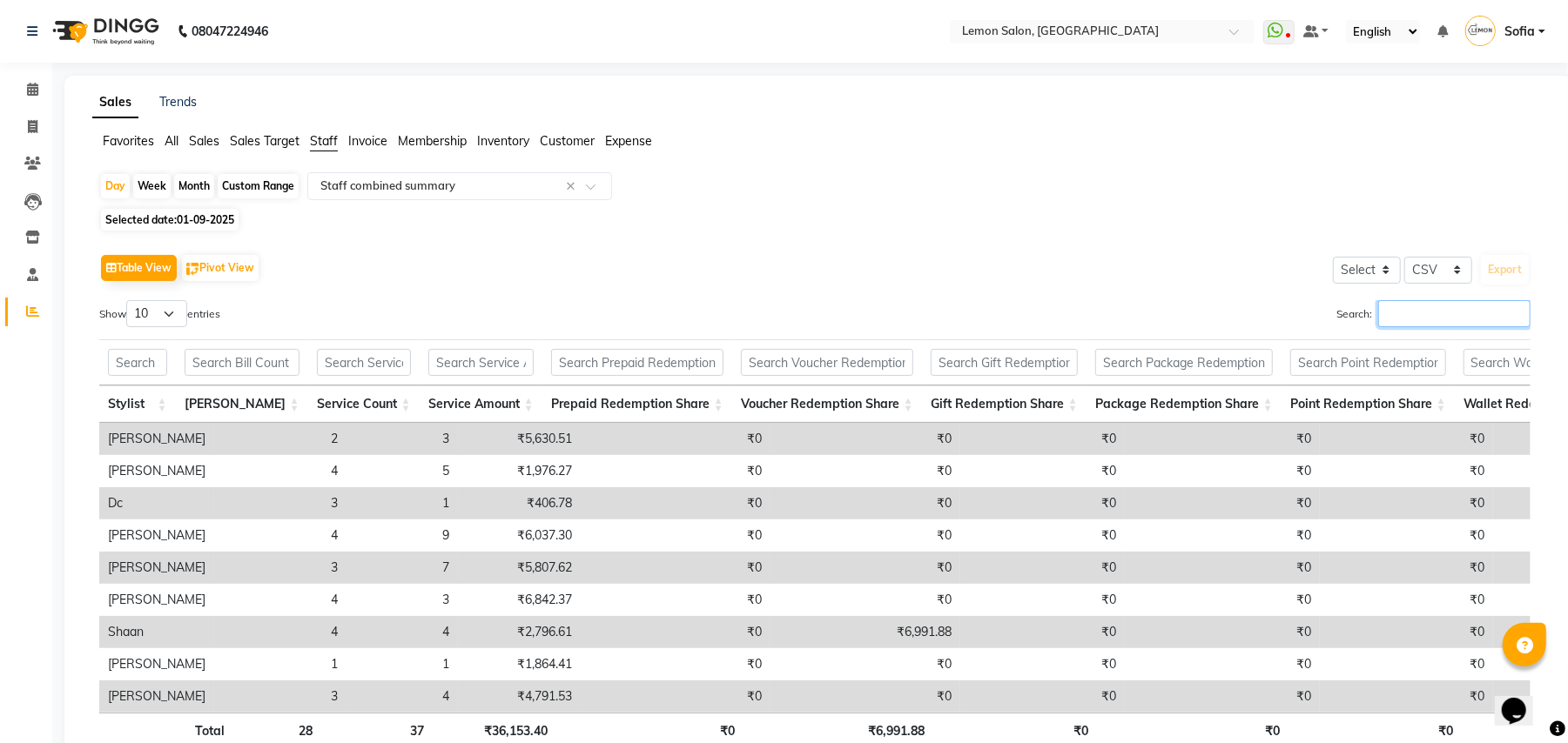
click at [1413, 305] on input "Search:" at bounding box center [1454, 313] width 152 height 27
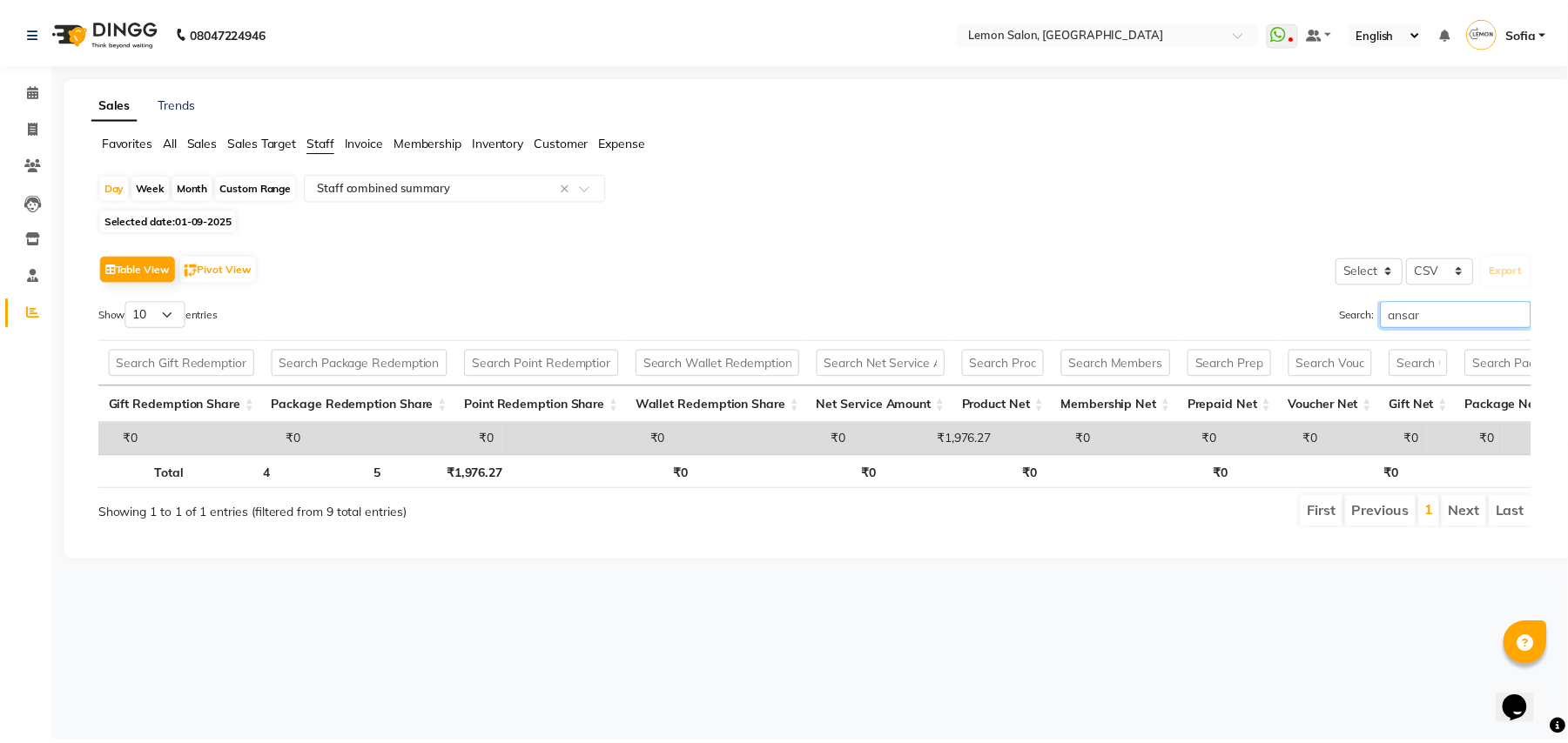
scroll to position [0, 813]
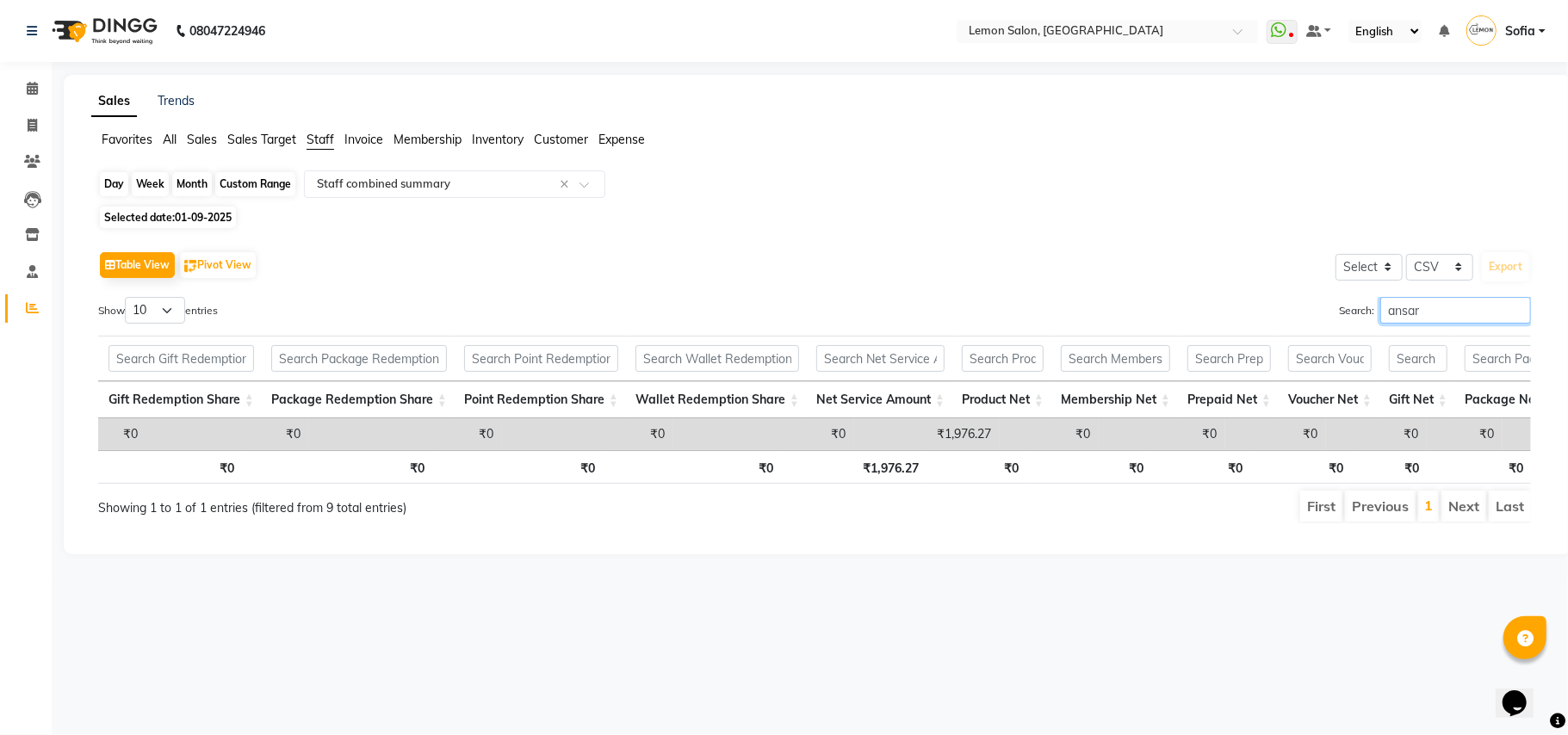
type input "ansar"
click at [104, 179] on div "Day" at bounding box center [114, 184] width 28 height 24
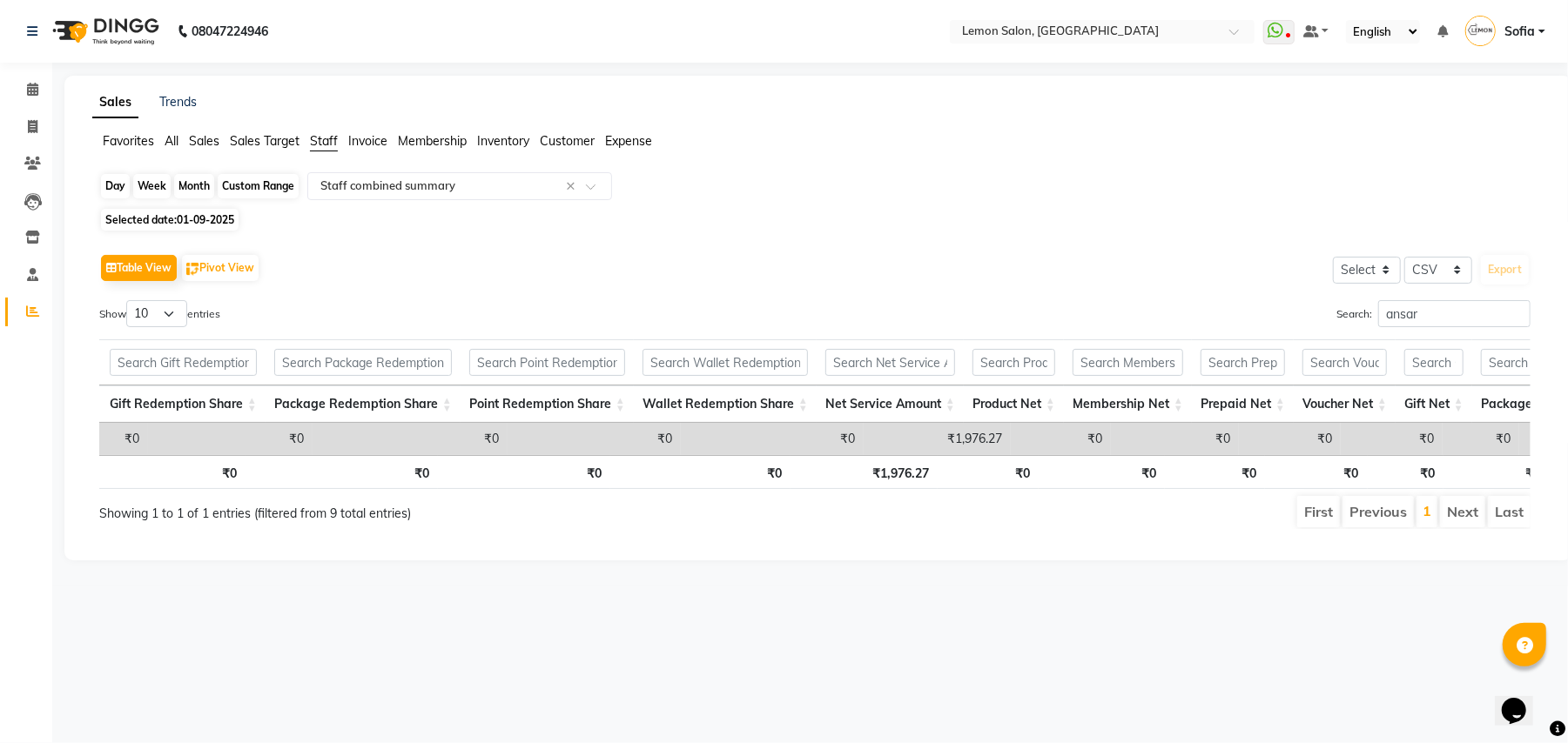
select select "9"
select select "2025"
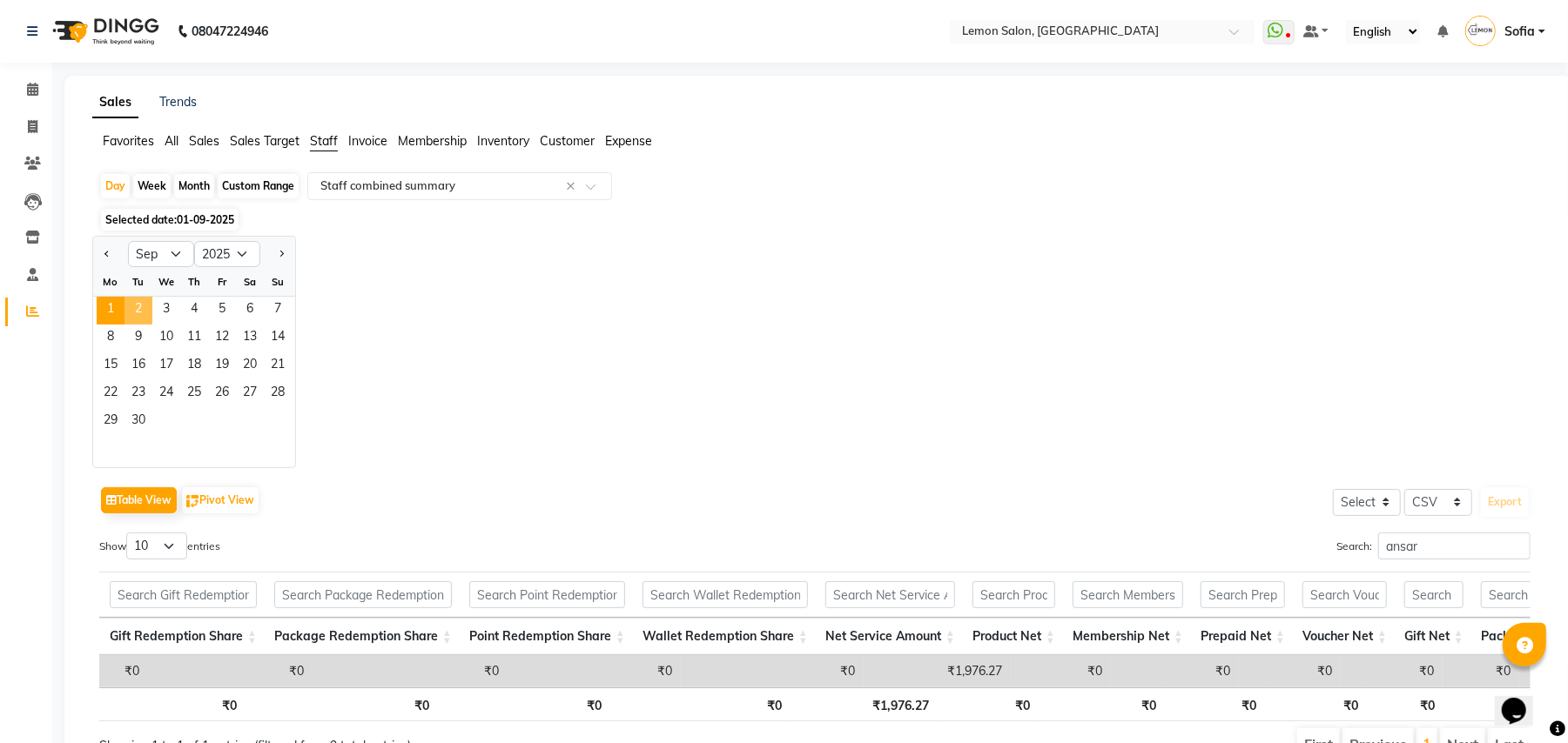
click at [137, 303] on span "2" at bounding box center [139, 311] width 28 height 28
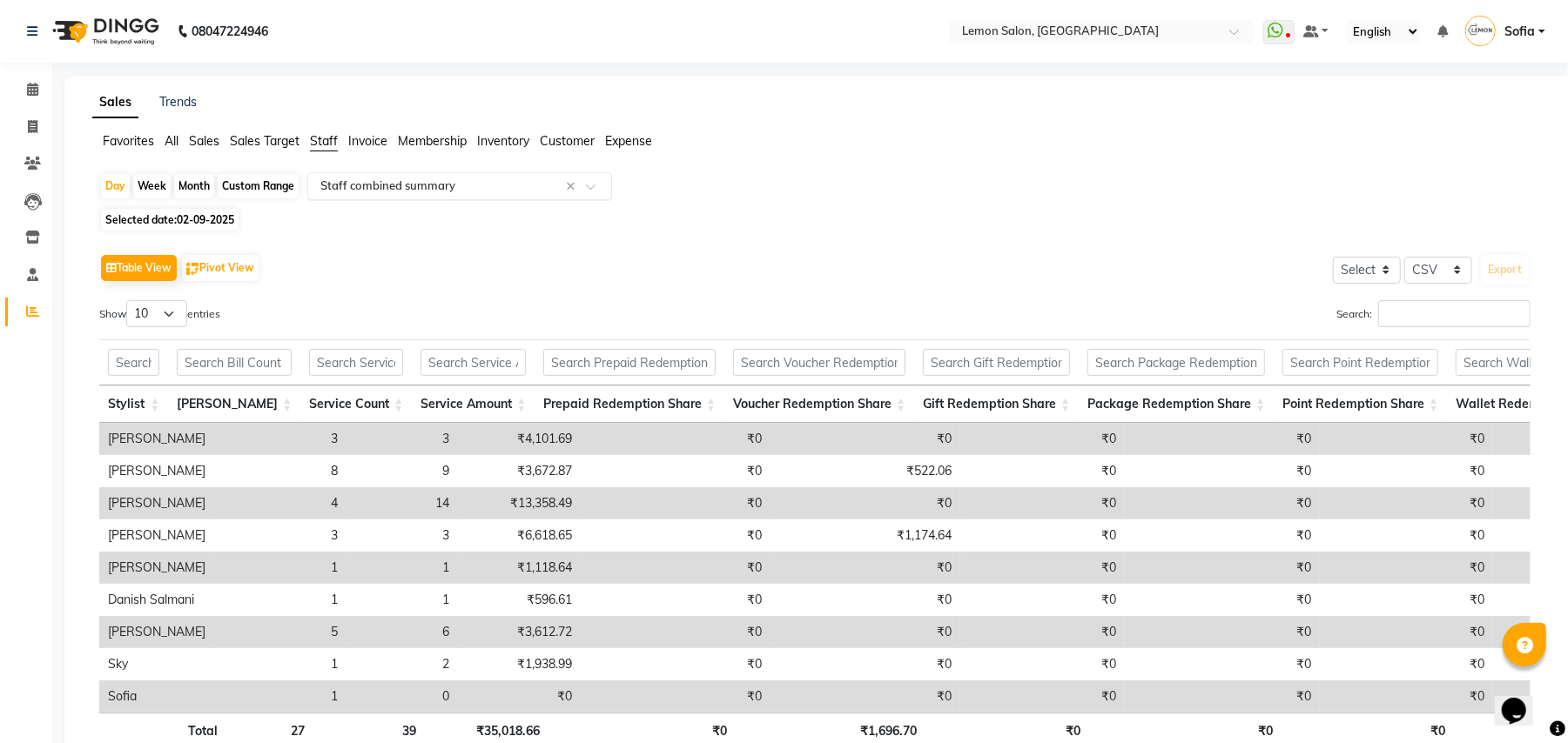
click at [397, 188] on input "text" at bounding box center [441, 186] width 250 height 18
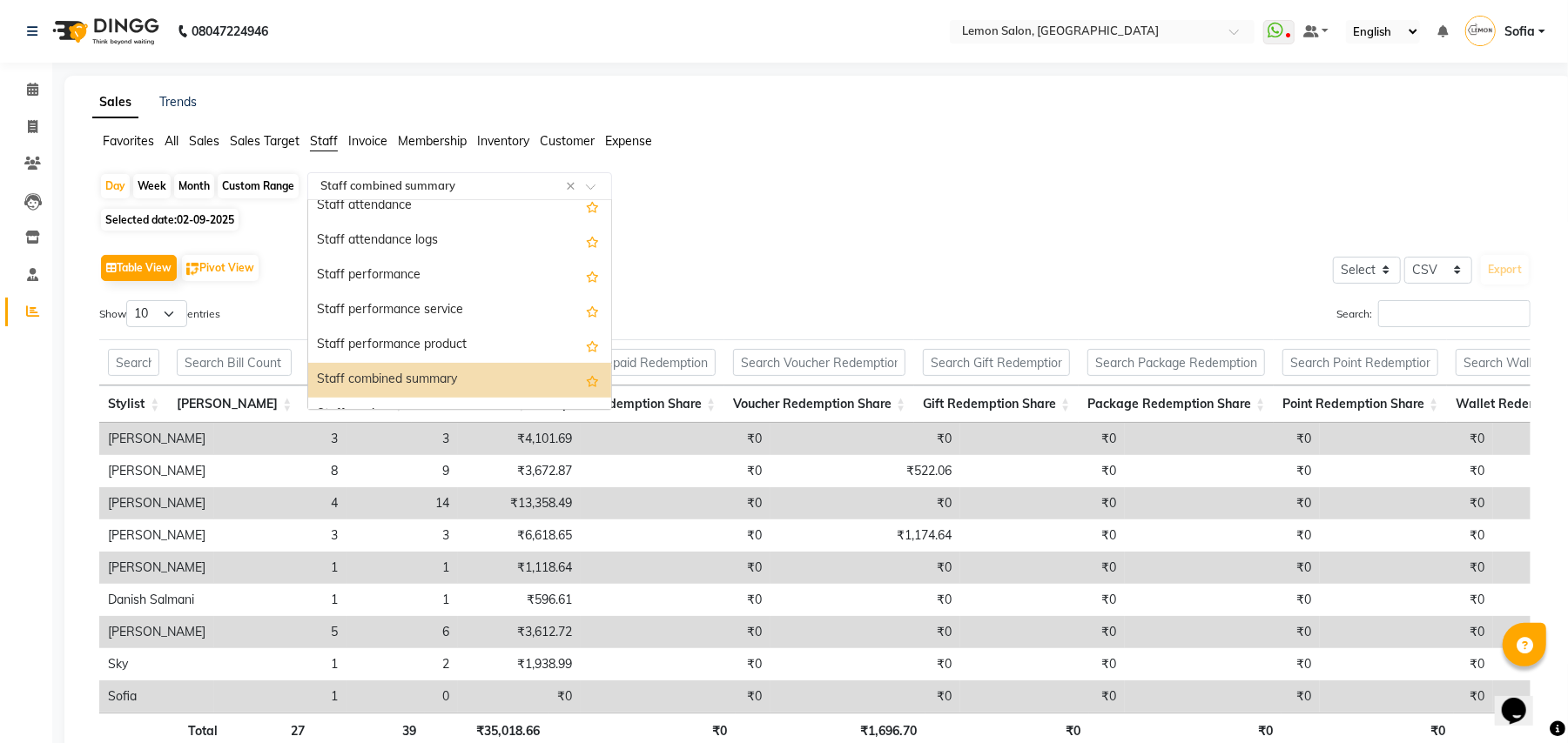
scroll to position [35, 0]
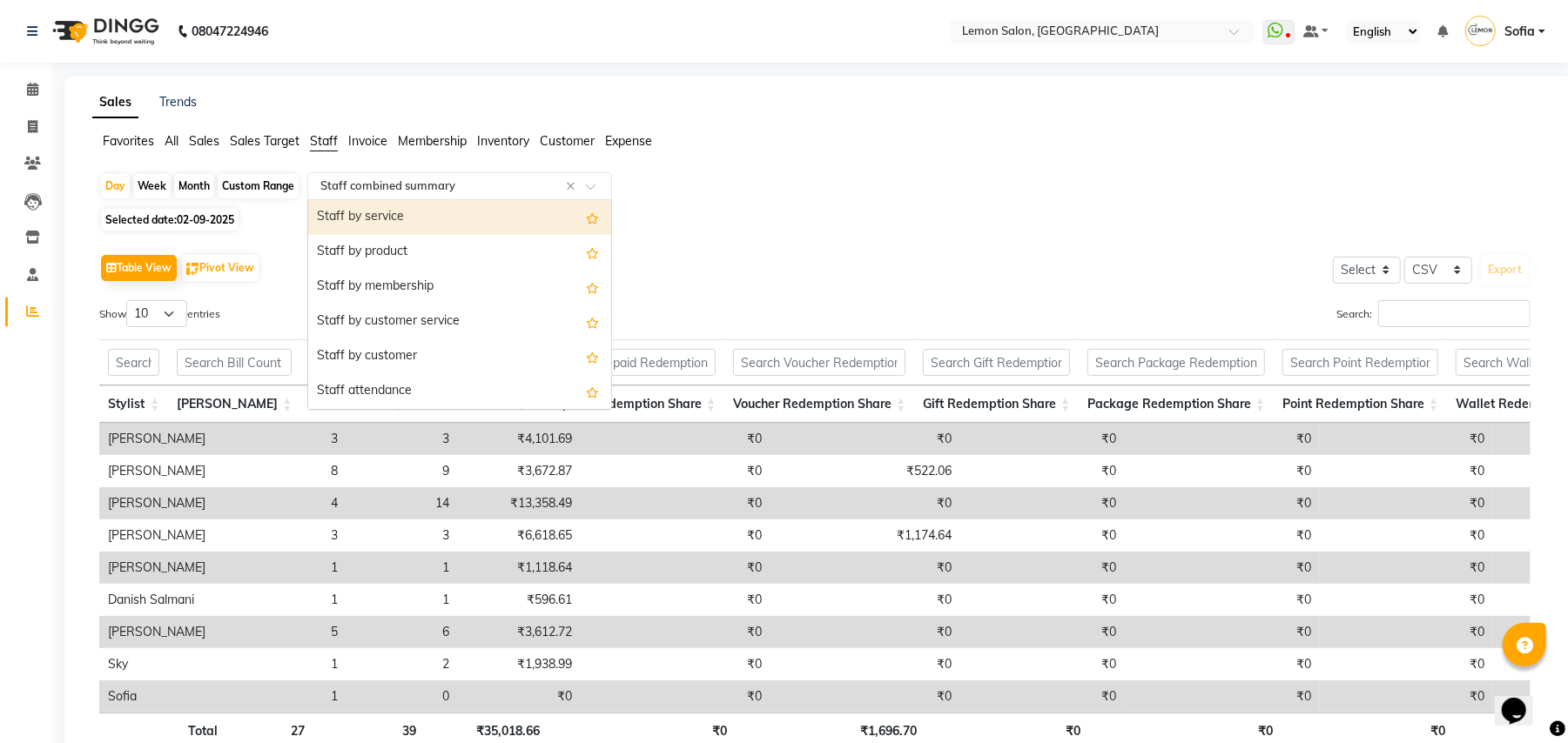
click at [397, 209] on div "Staff by service" at bounding box center [459, 217] width 303 height 35
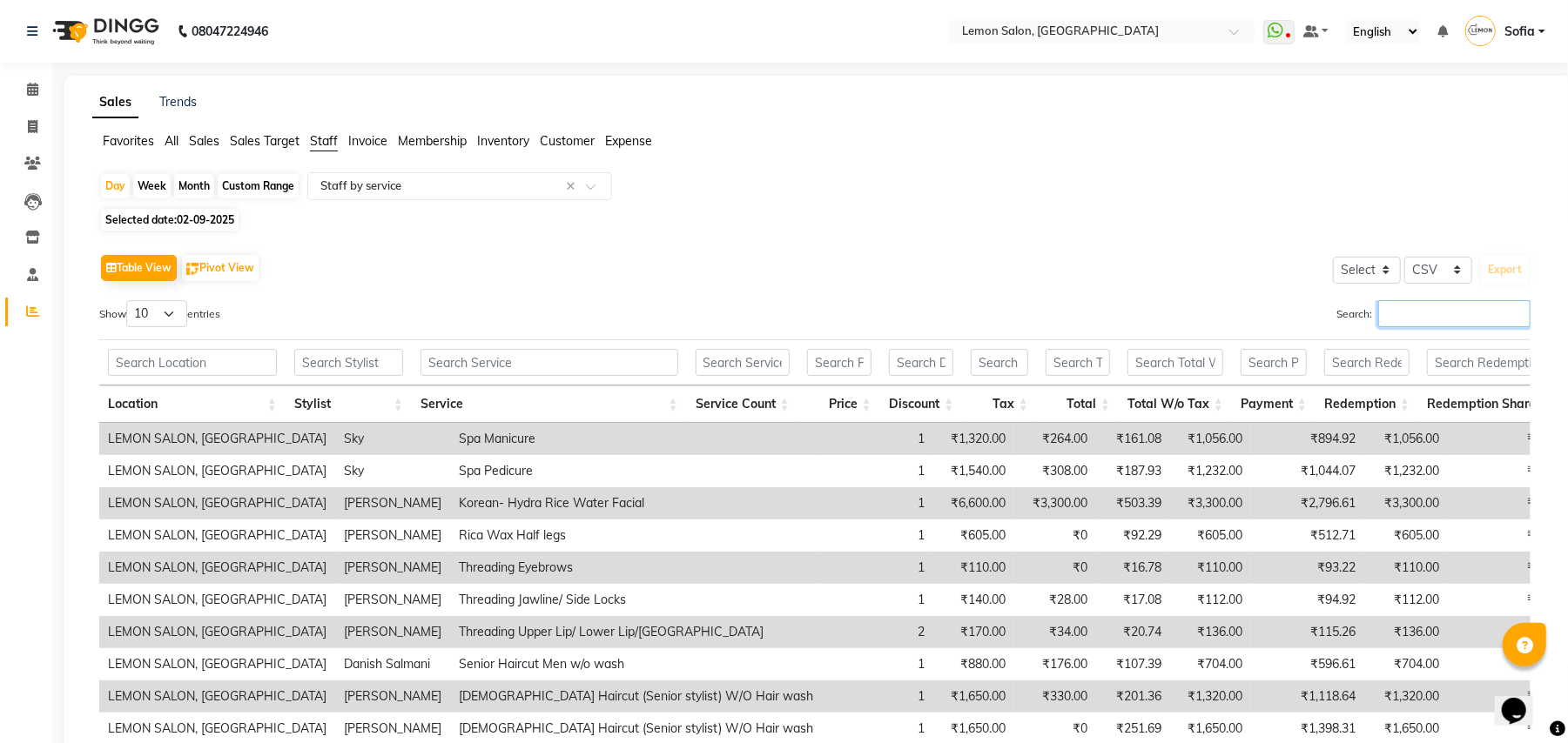
click at [1398, 308] on input "Search:" at bounding box center [1454, 313] width 152 height 27
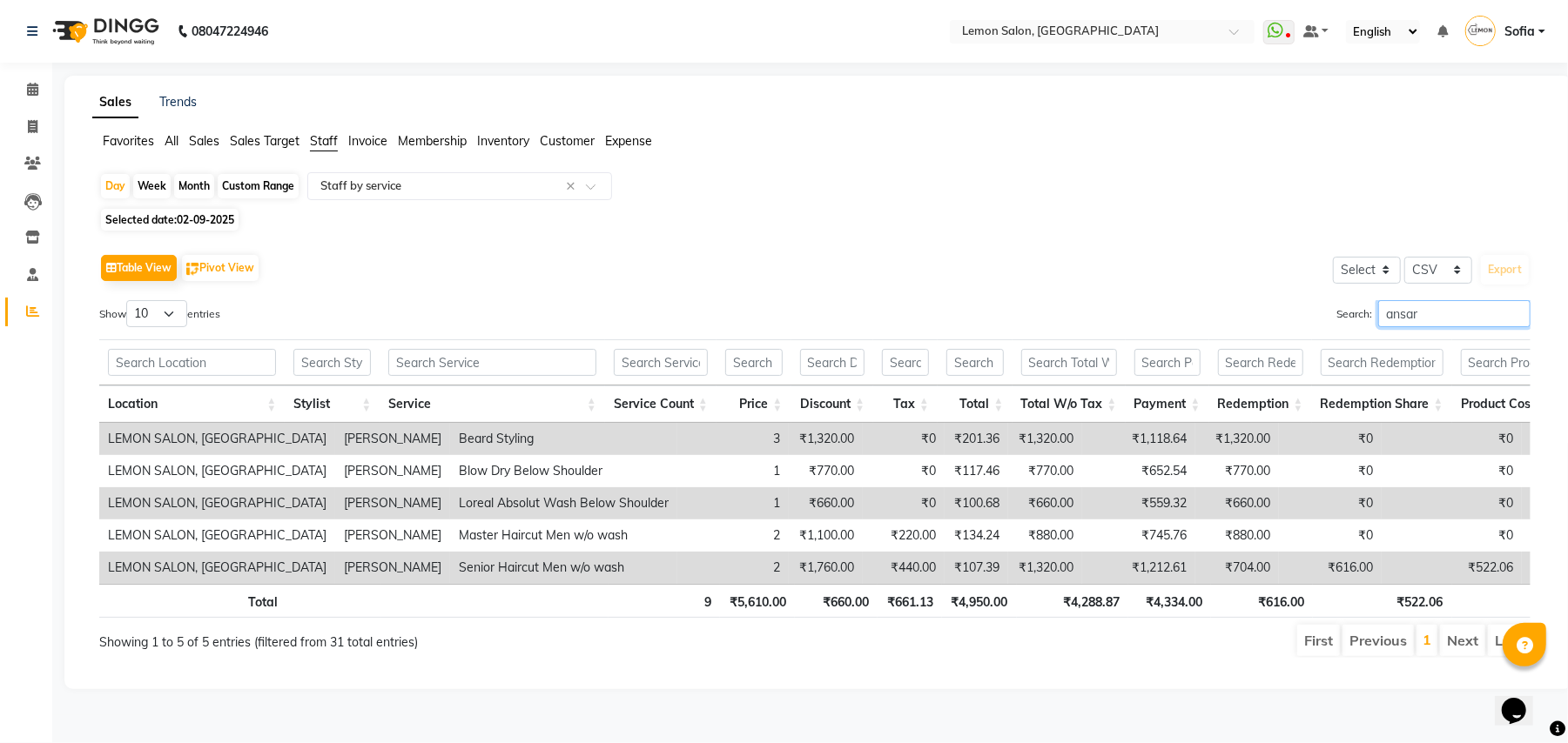
scroll to position [0, 26]
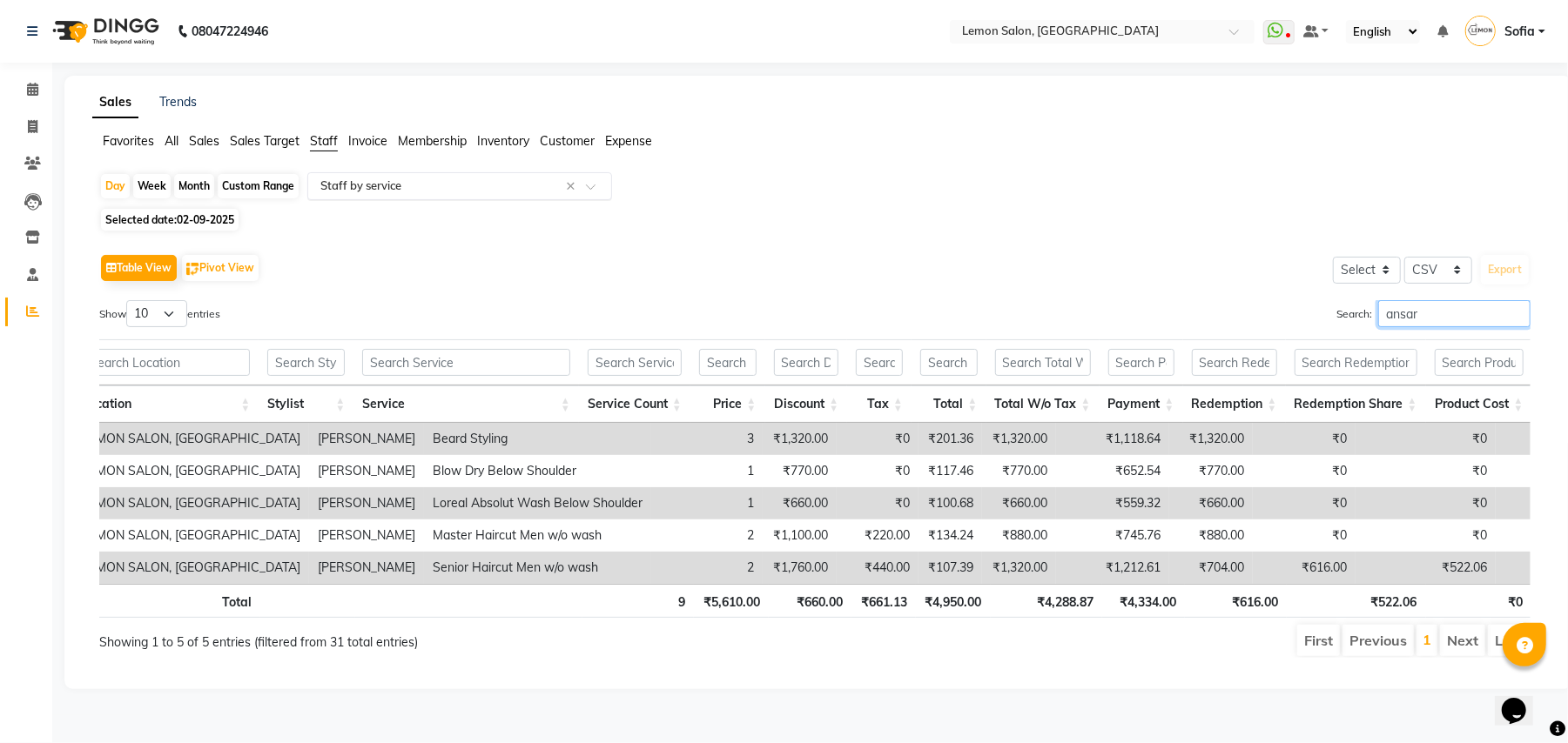
type input "ansar"
click at [408, 183] on input "text" at bounding box center [441, 186] width 250 height 18
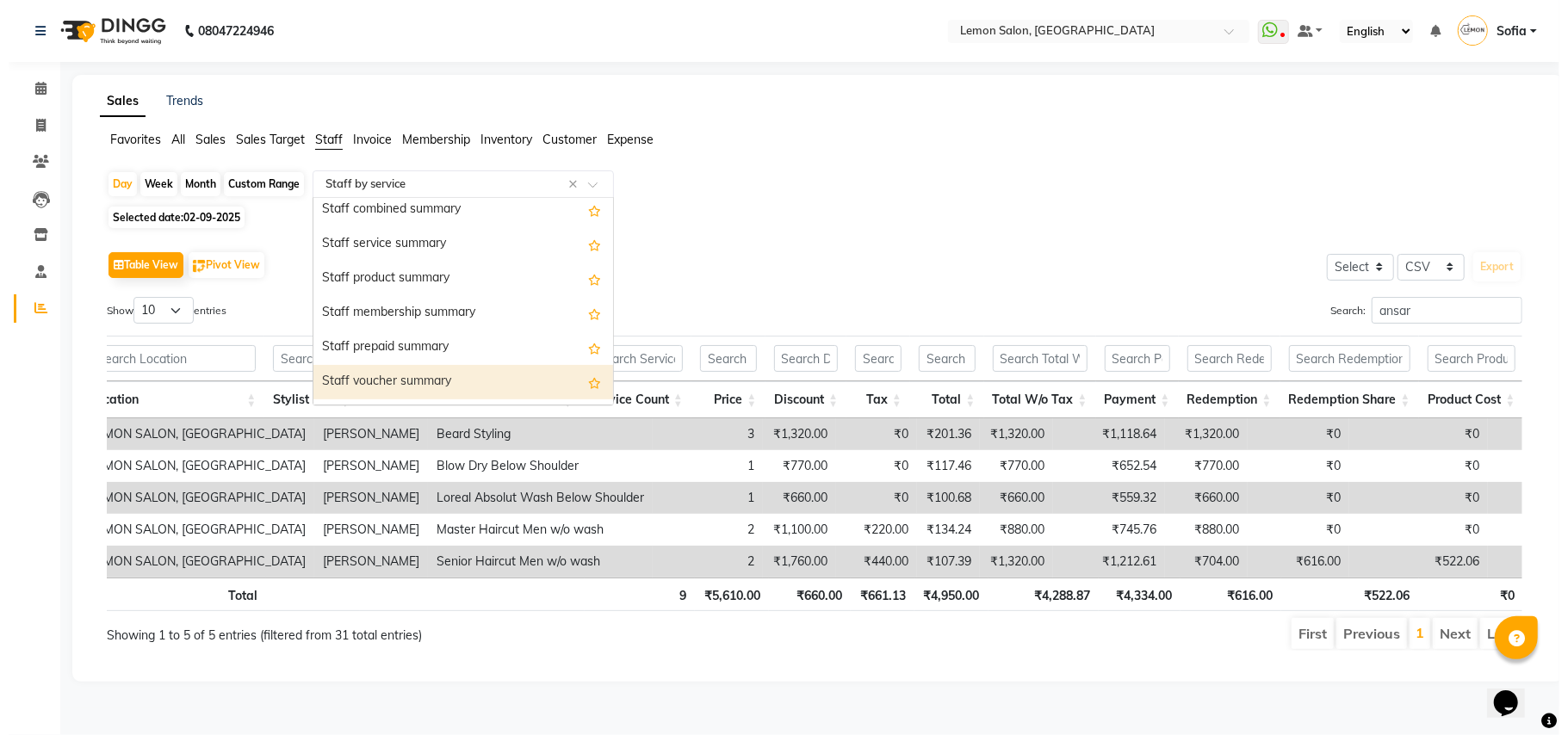
scroll to position [345, 0]
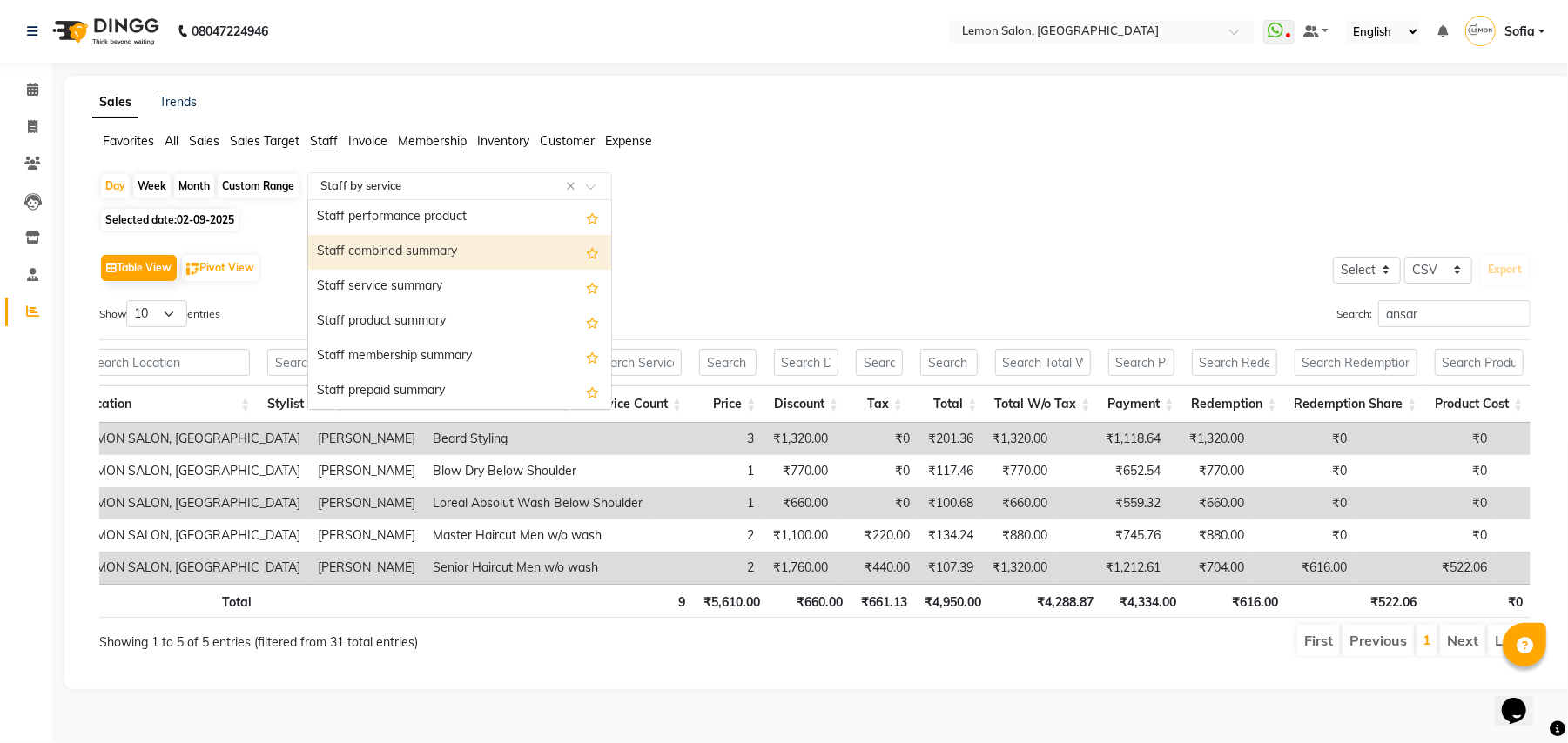
drag, startPoint x: 432, startPoint y: 249, endPoint x: 491, endPoint y: 257, distance: 59.5
click at [433, 249] on div "Staff combined summary" at bounding box center [459, 251] width 303 height 35
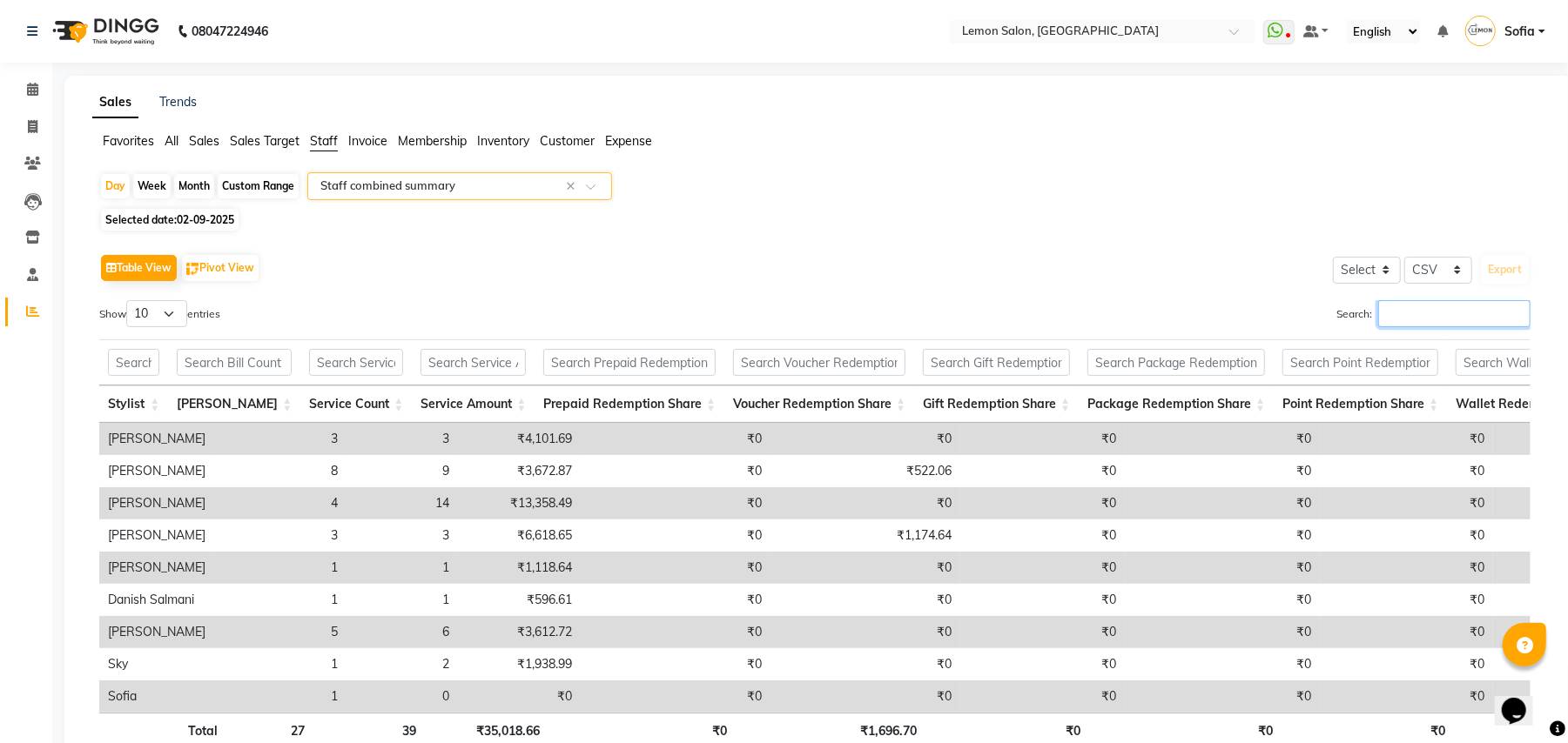
click at [1394, 321] on input "Search:" at bounding box center [1454, 313] width 152 height 27
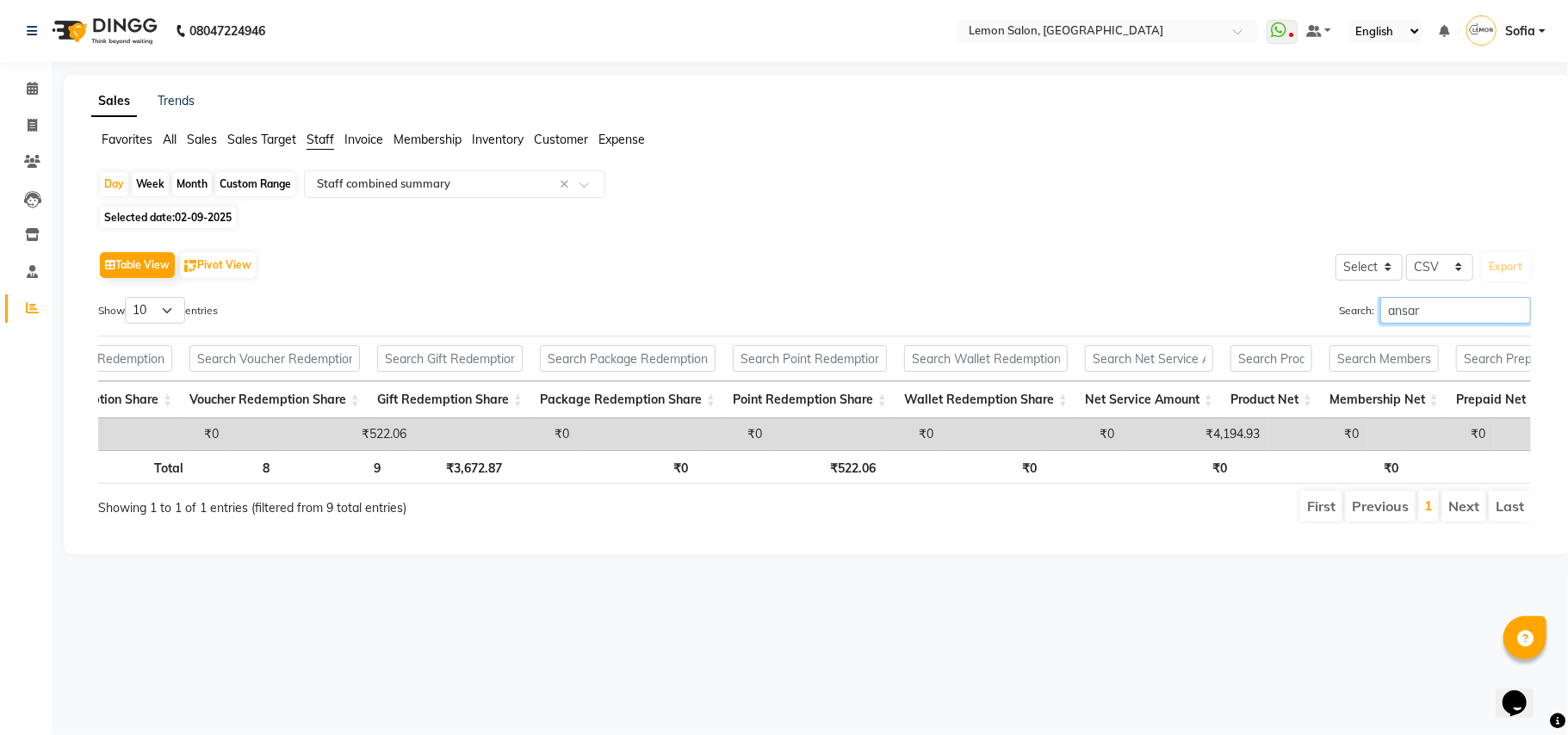
scroll to position [0, 804]
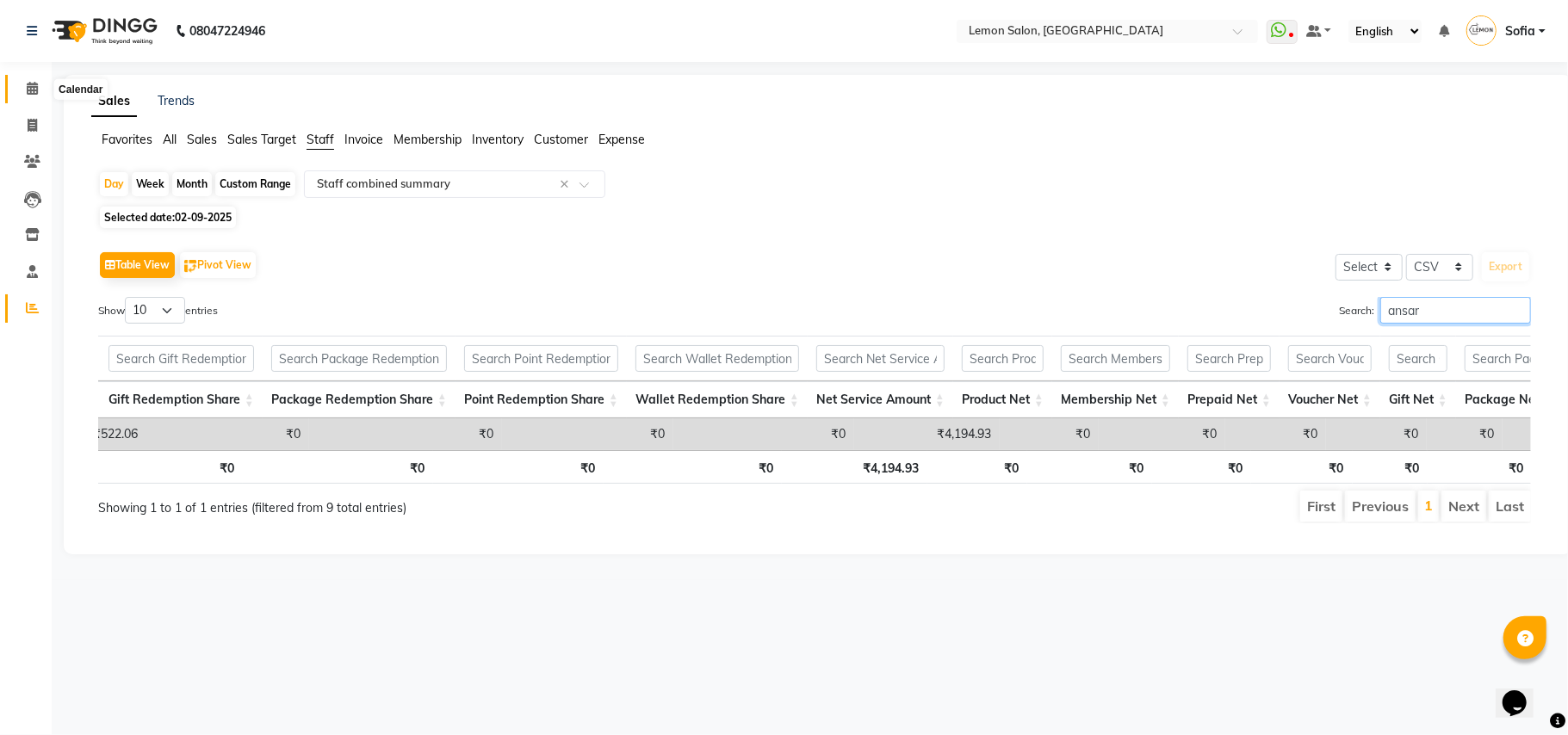
type input "ansar"
click at [26, 87] on icon at bounding box center [31, 88] width 11 height 13
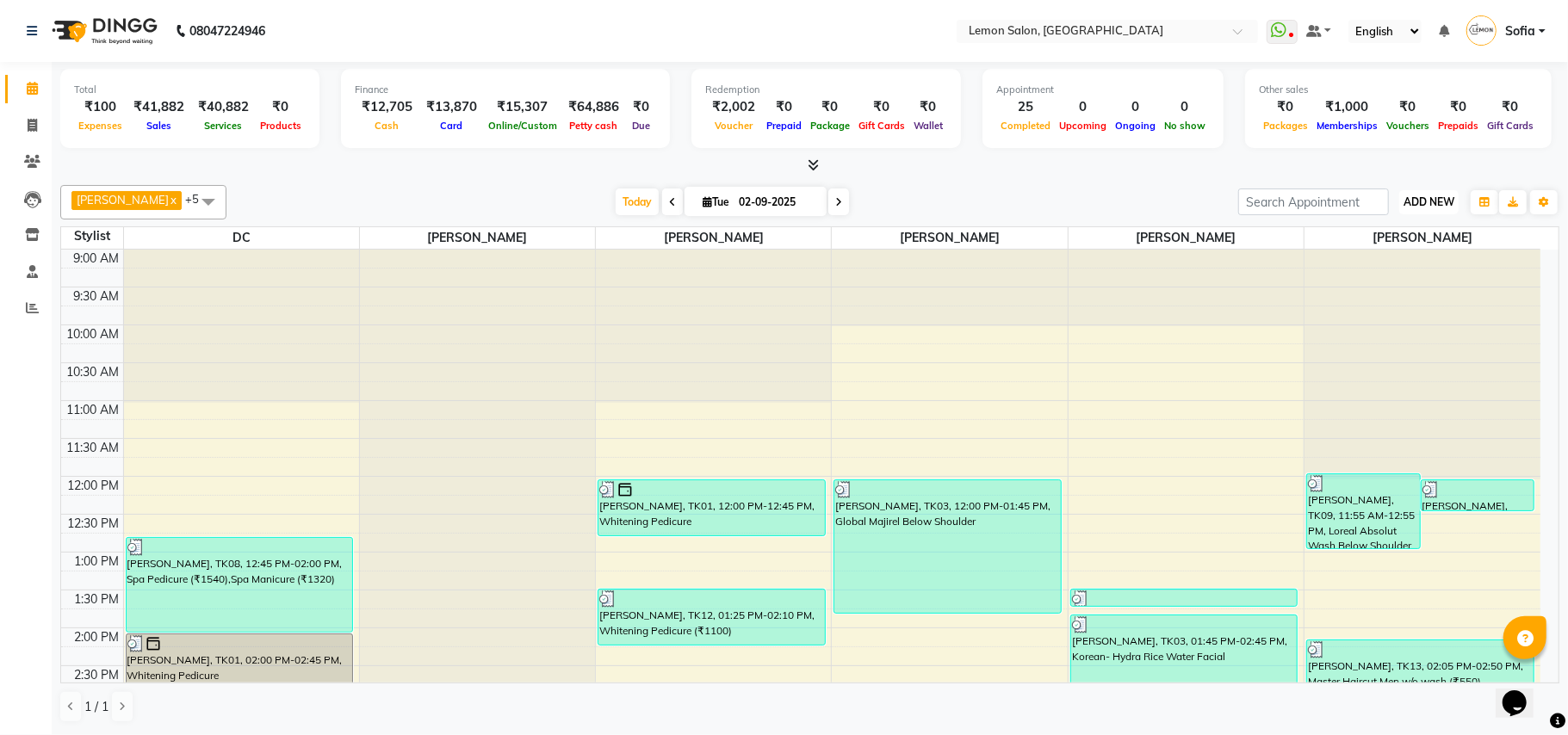
click at [1438, 197] on span "ADD NEW" at bounding box center [1429, 202] width 51 height 13
click at [1388, 301] on link "Add Attendance" at bounding box center [1389, 302] width 136 height 23
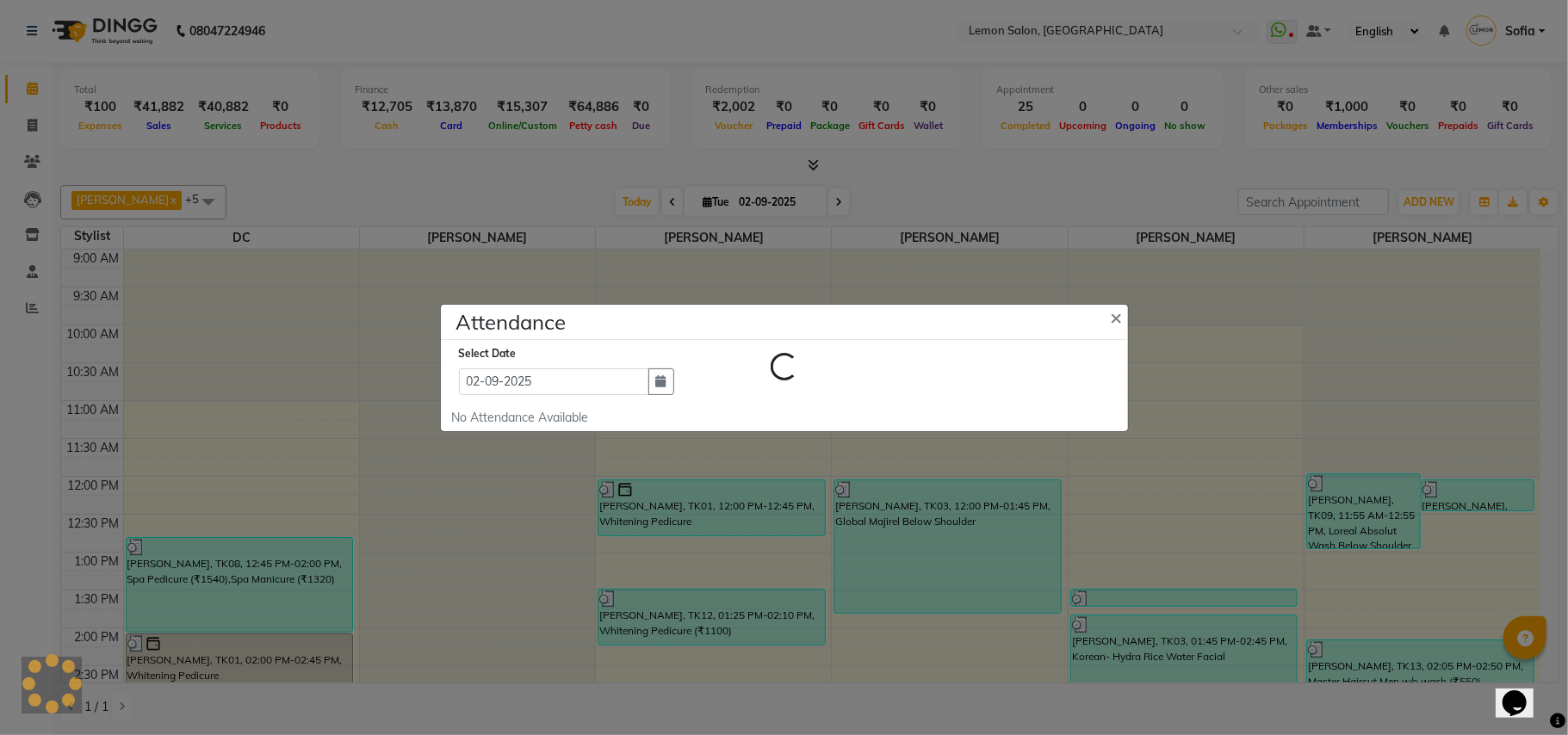
select select "W"
select select "A"
select select "W"
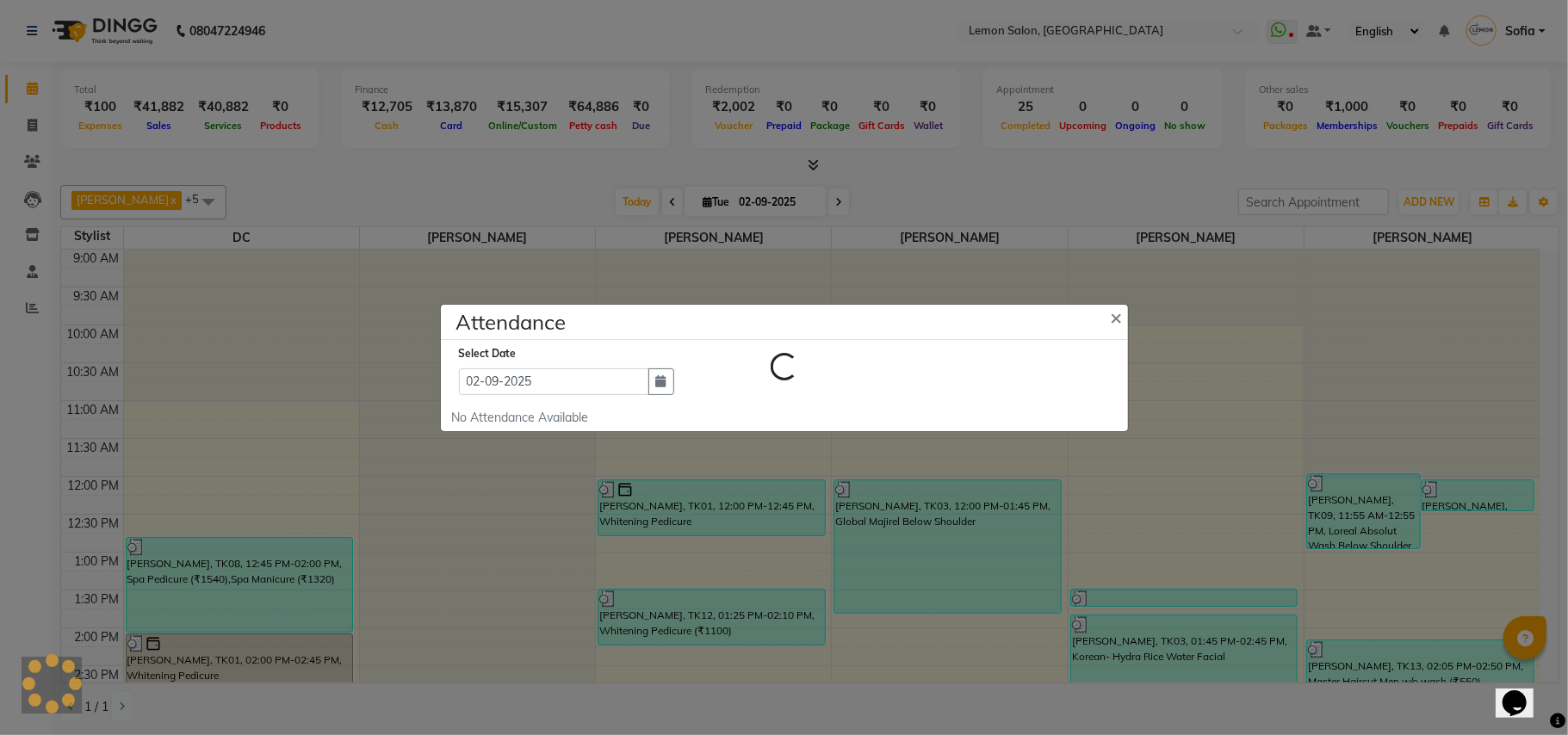
select select "H"
select select "W"
select select "A"
select select "W"
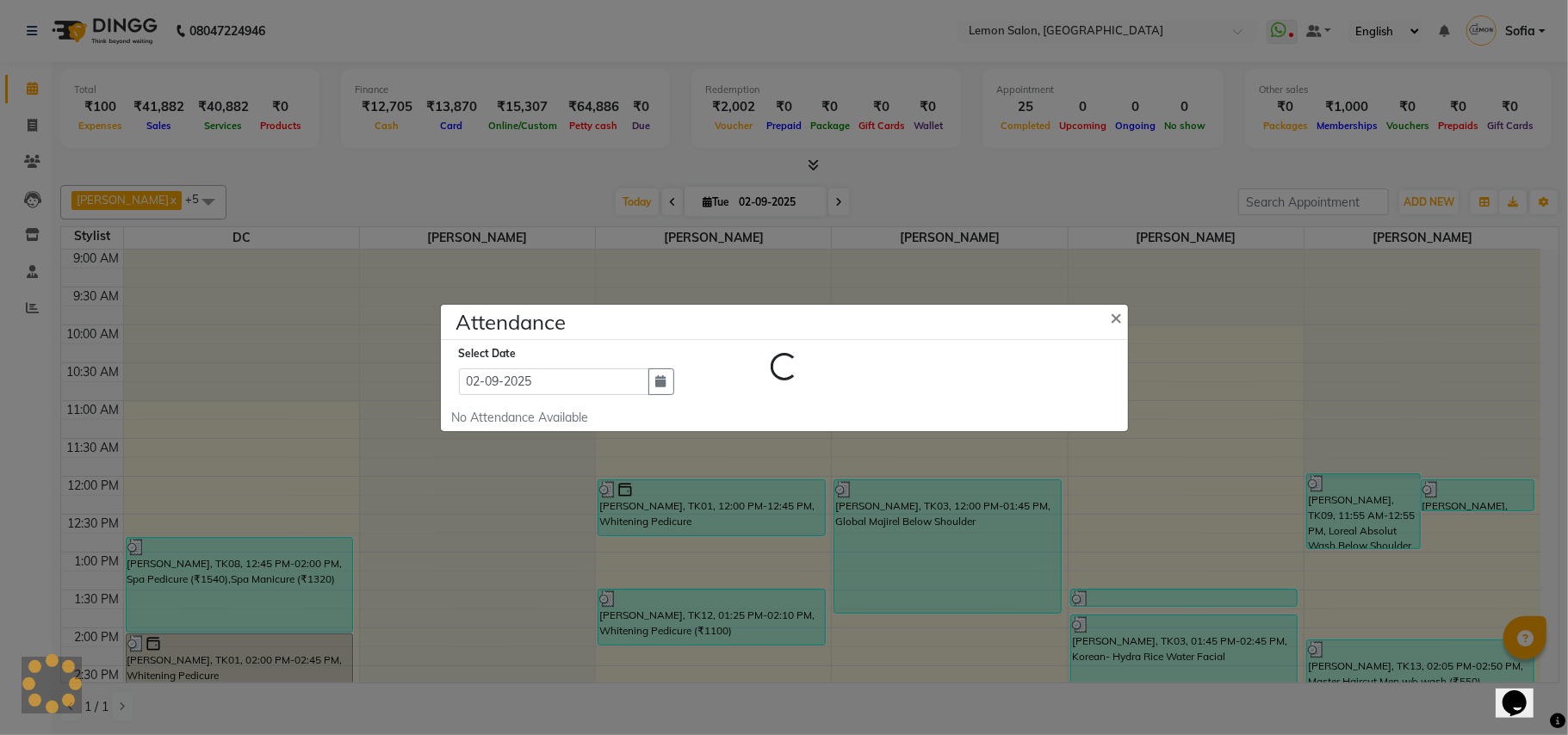
select select "A"
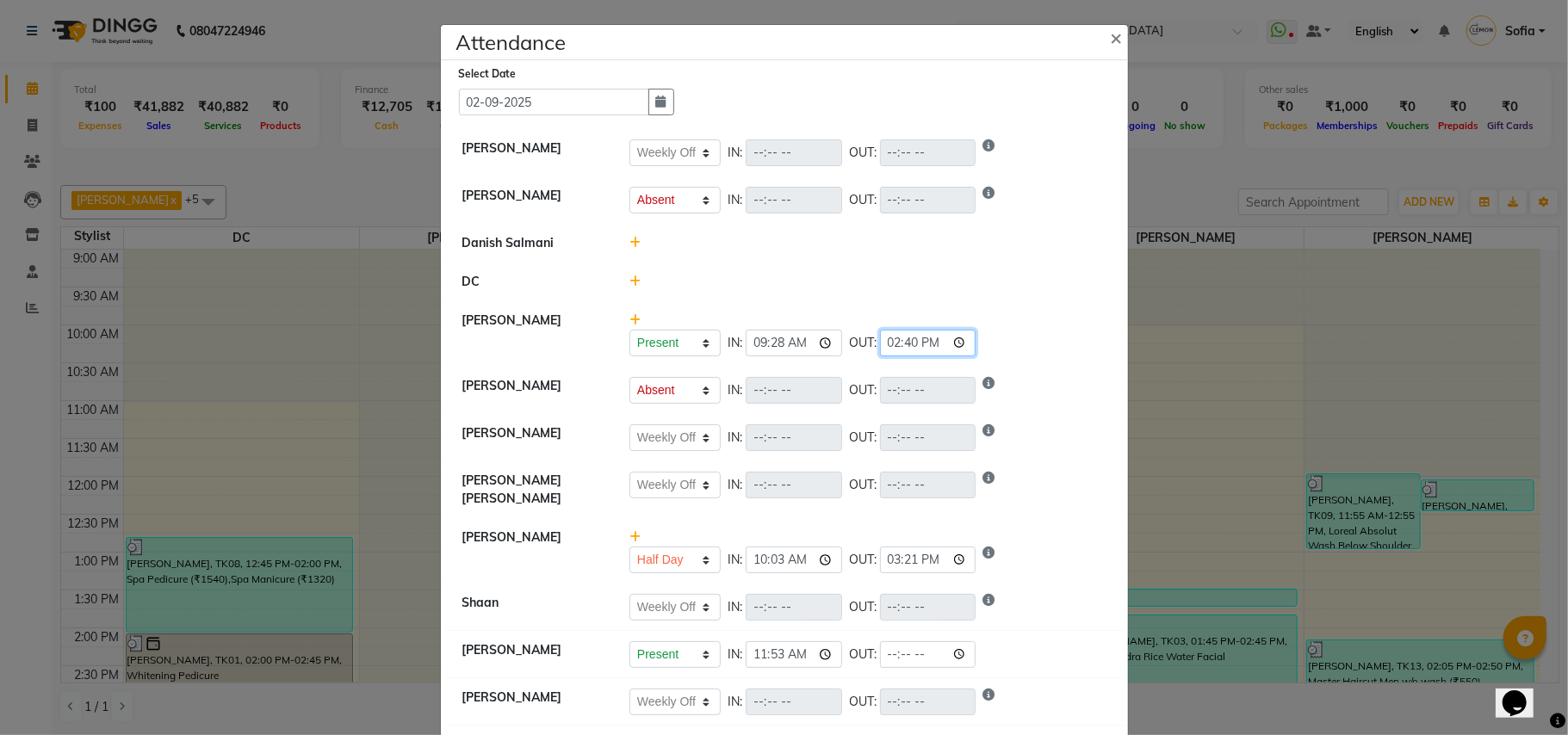
click at [893, 342] on input "14:40" at bounding box center [928, 343] width 97 height 26
type input "12:40"
type input "16:00"
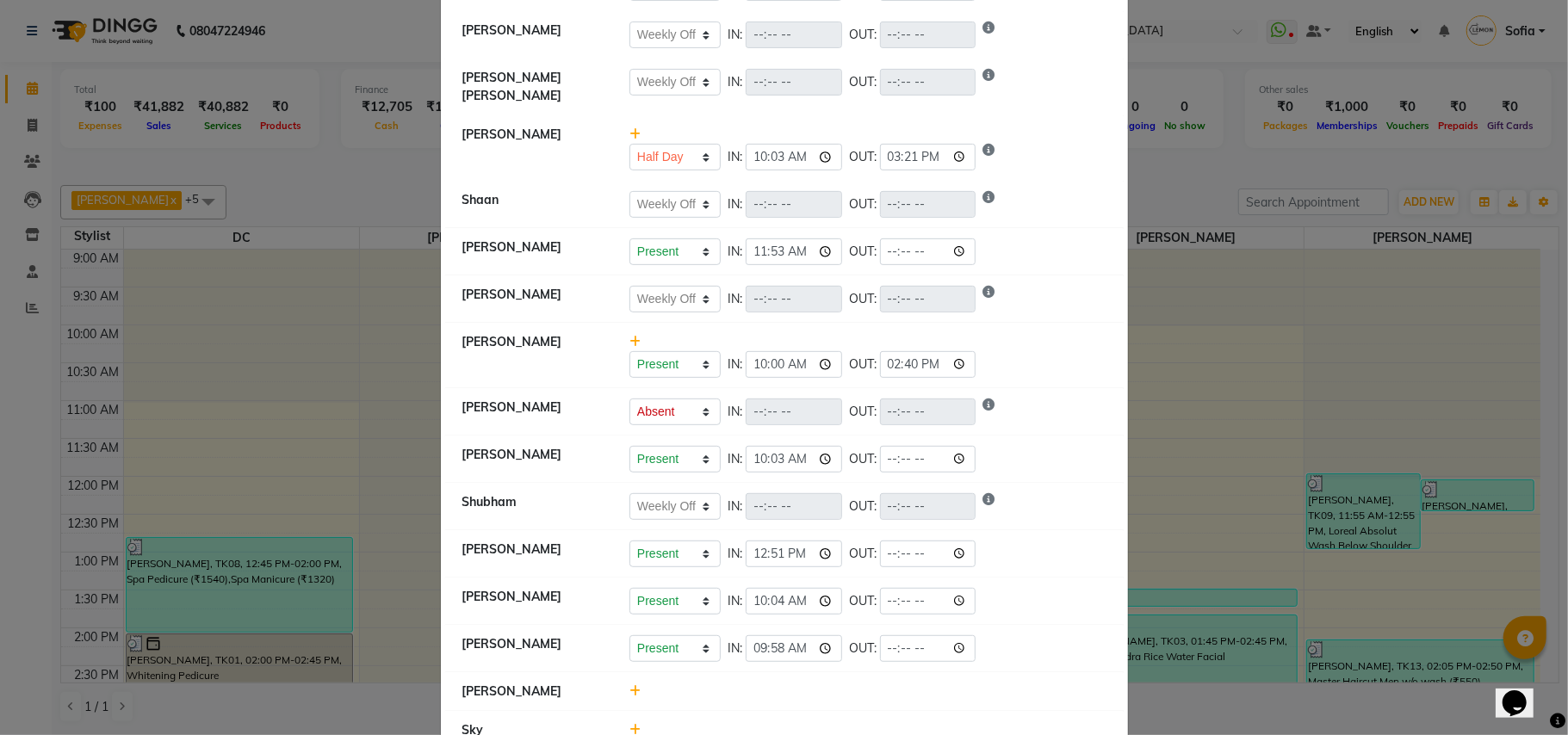
scroll to position [459, 0]
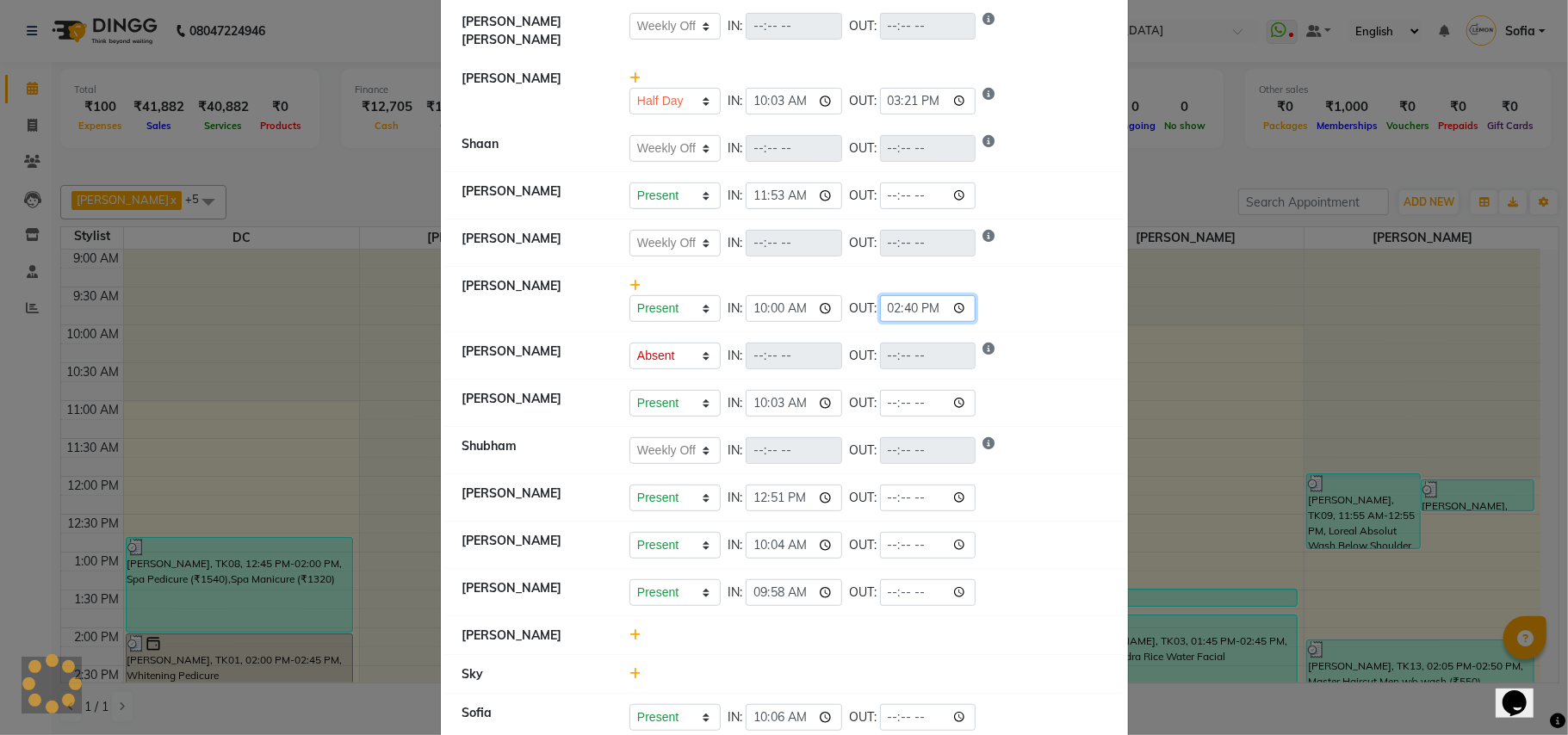
click at [893, 303] on input "14:40" at bounding box center [928, 308] width 97 height 26
select select "W"
select select "A"
select select "W"
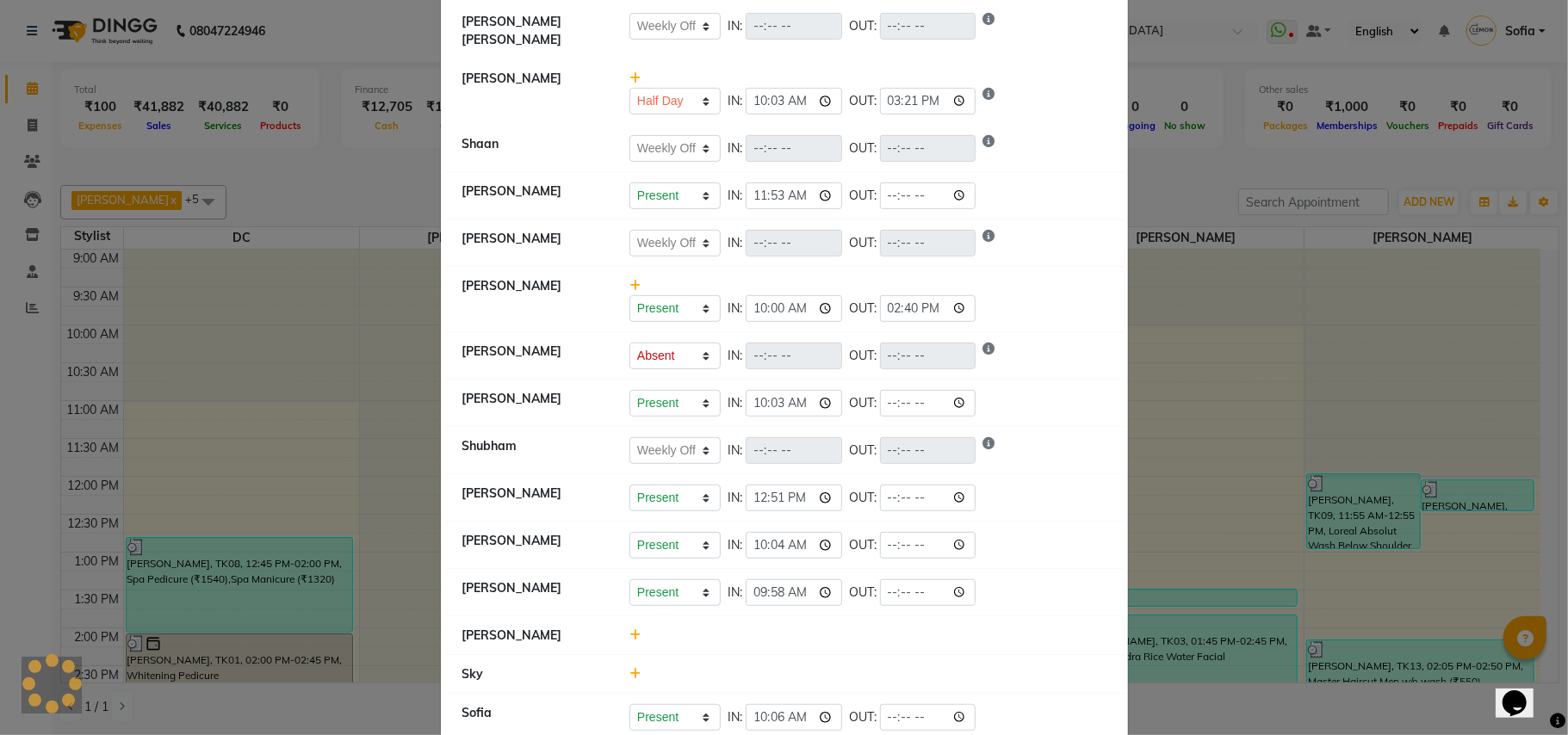
select select "W"
select select "H"
select select "W"
select select "A"
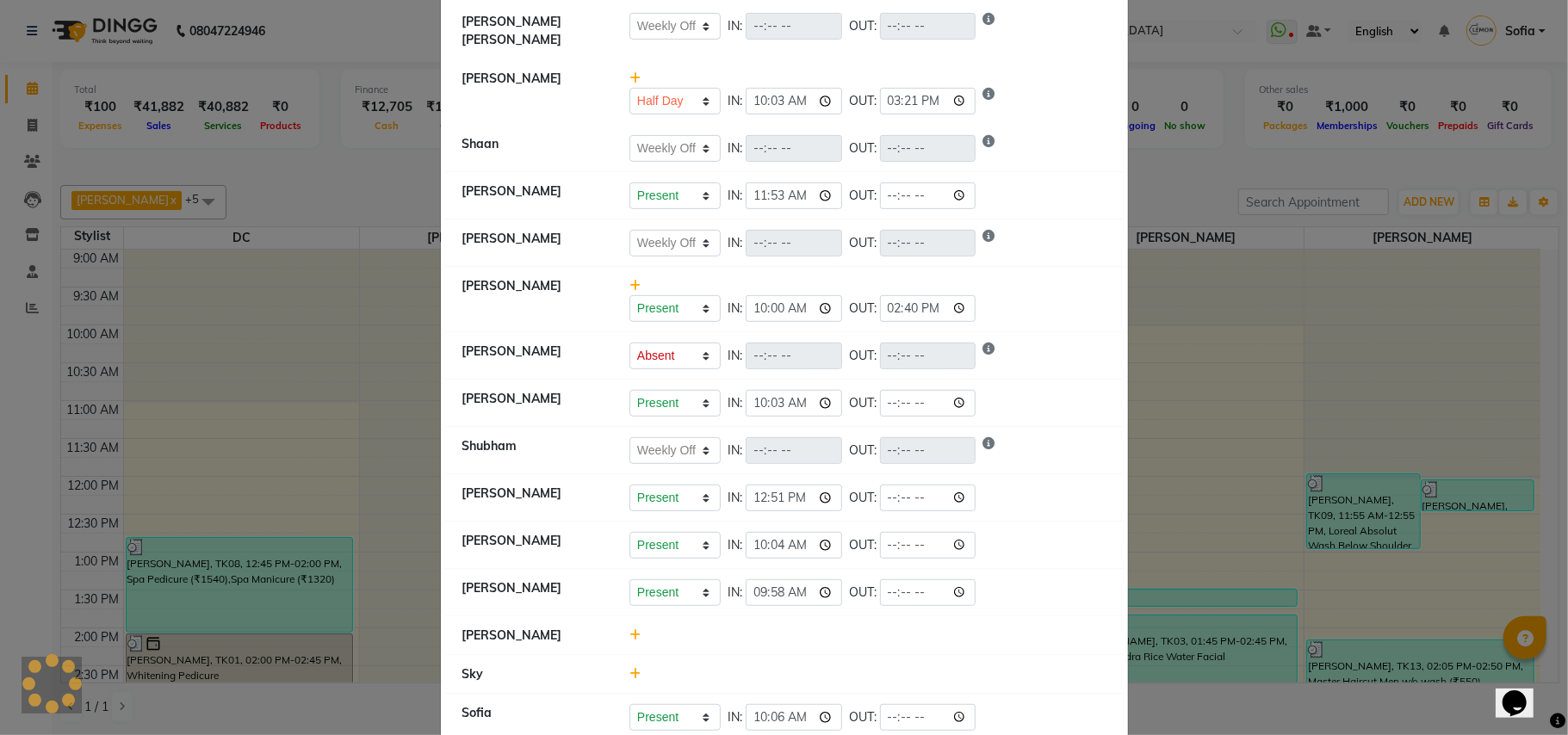
select select "W"
select select "A"
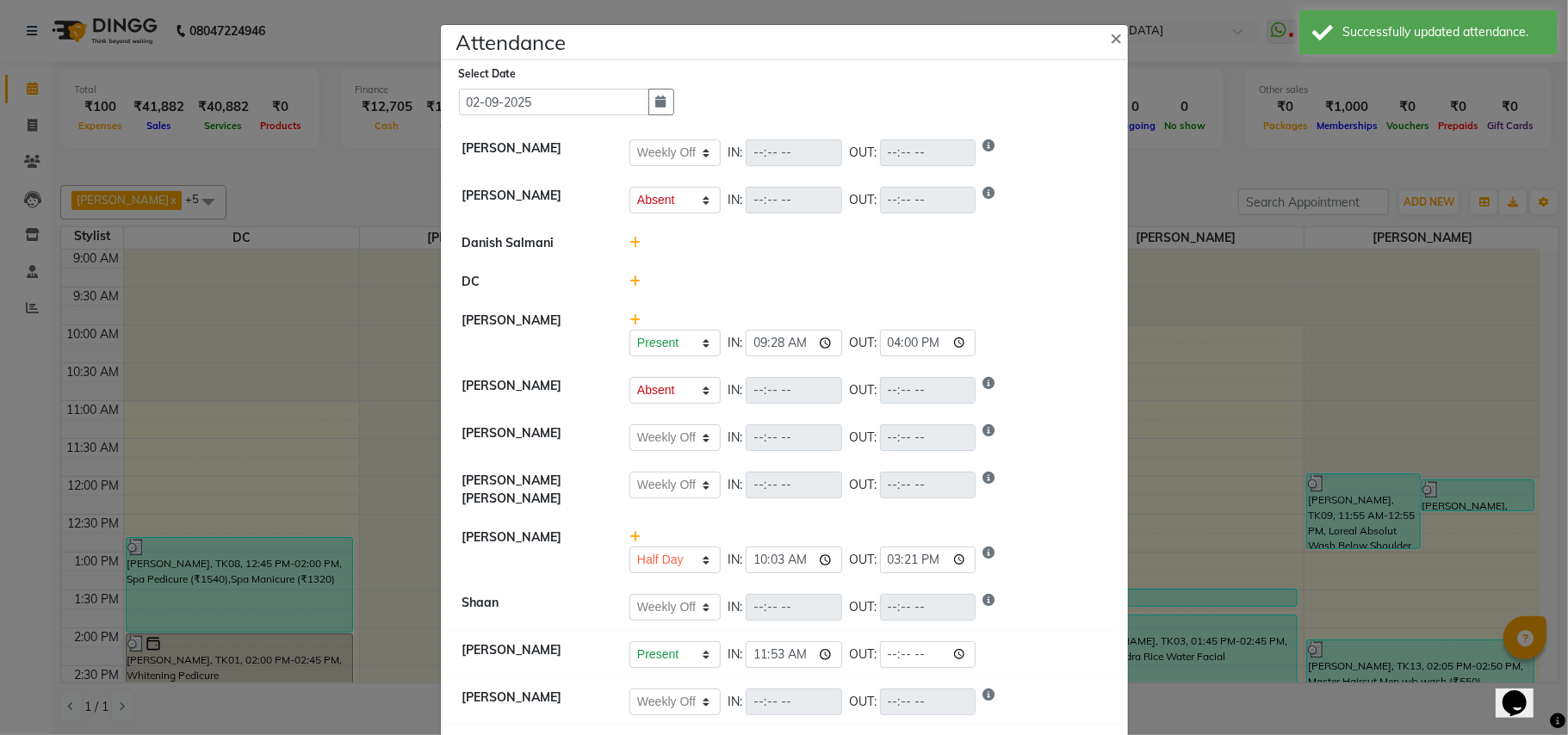
scroll to position [229, 0]
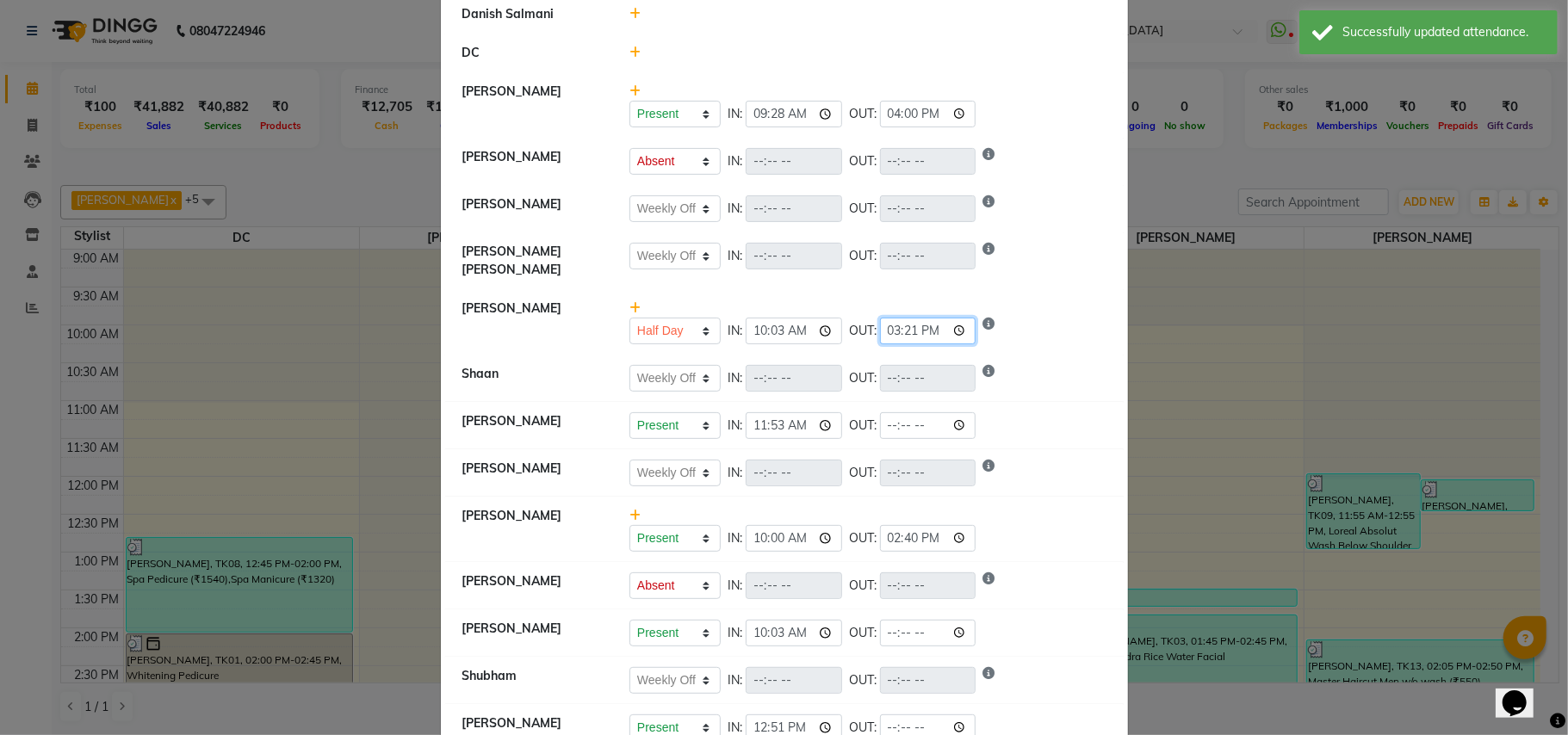
click at [897, 325] on input "15:21" at bounding box center [928, 331] width 97 height 26
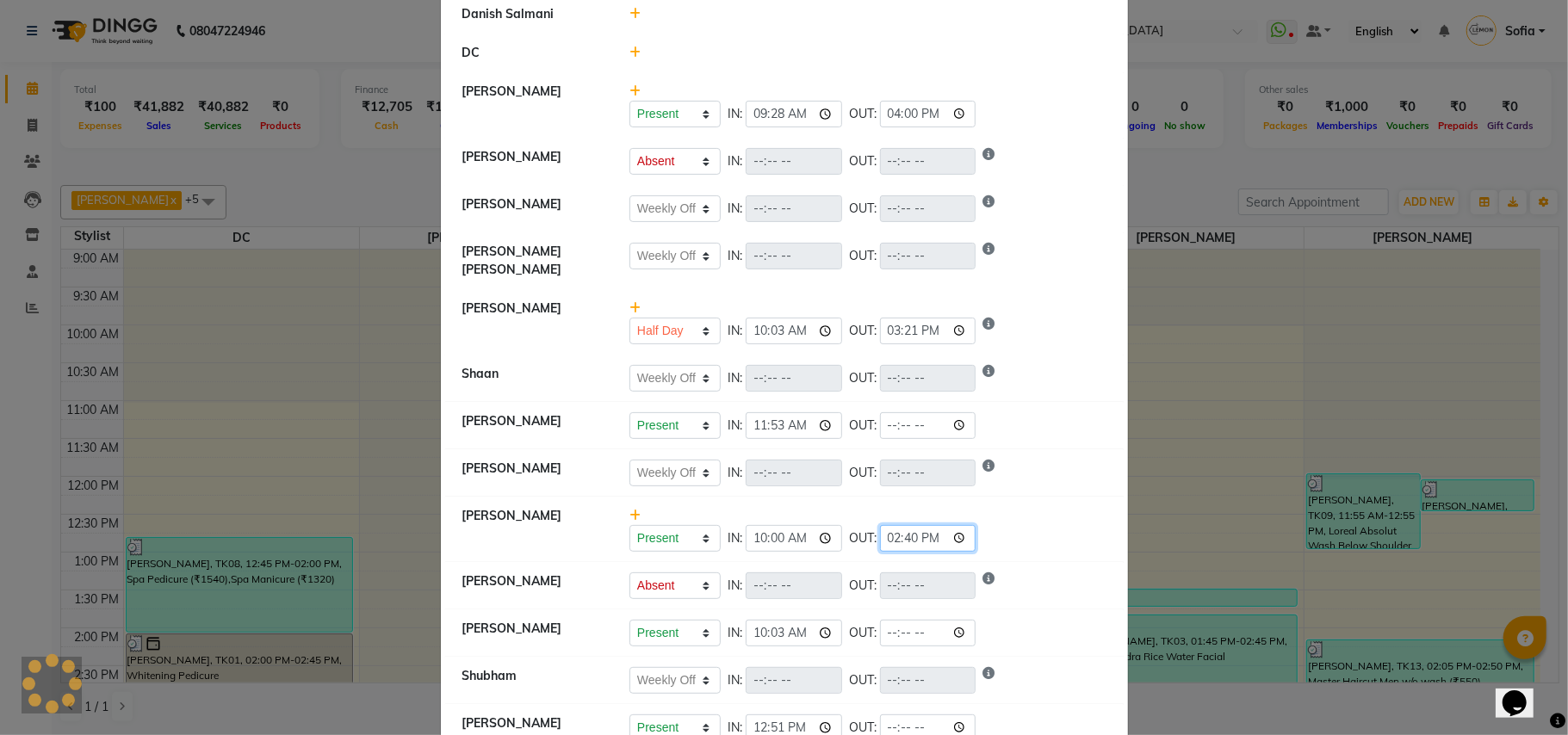
click at [894, 538] on input "14:40" at bounding box center [928, 537] width 97 height 26
select select "W"
select select "A"
select select "W"
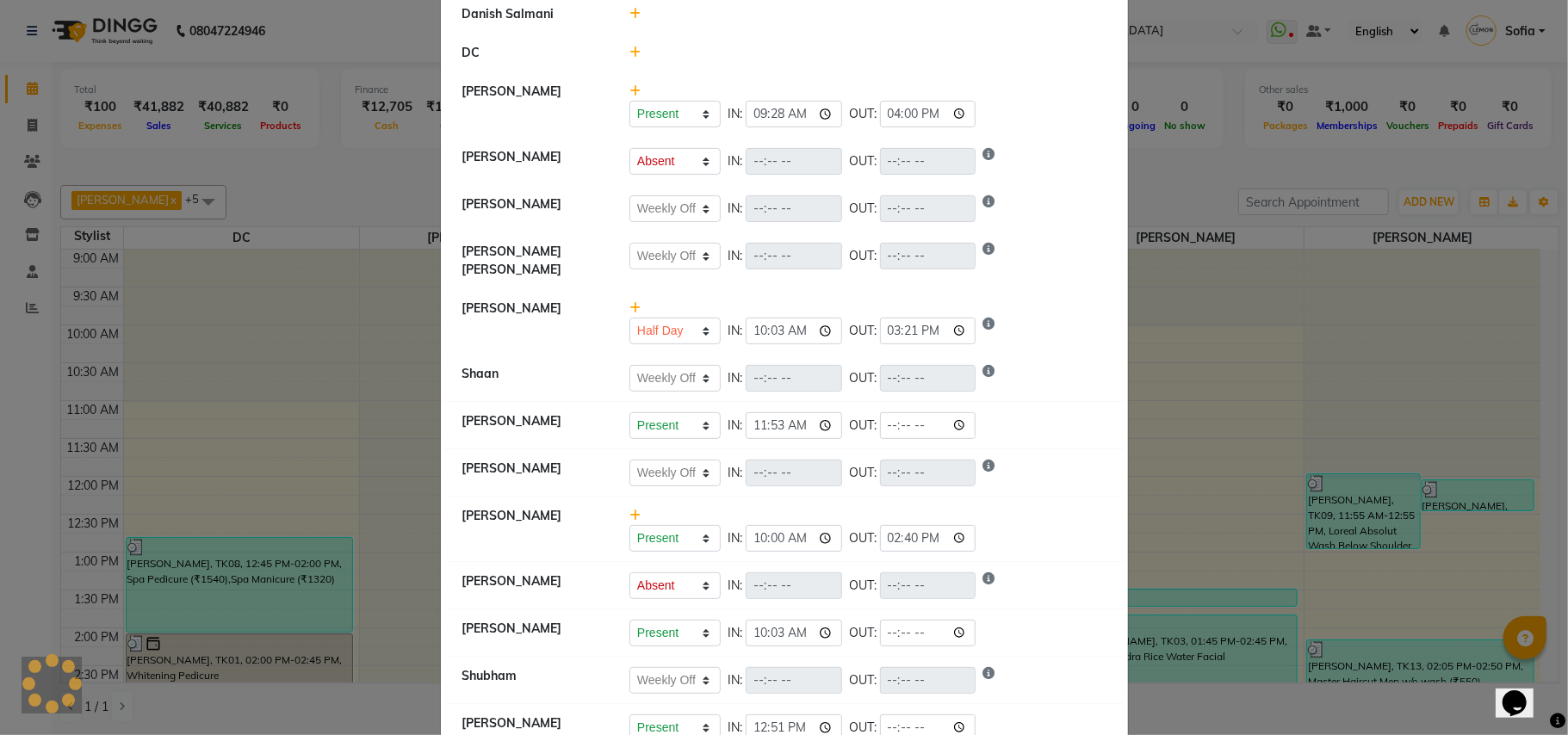
select select "W"
select select "H"
select select "W"
select select "A"
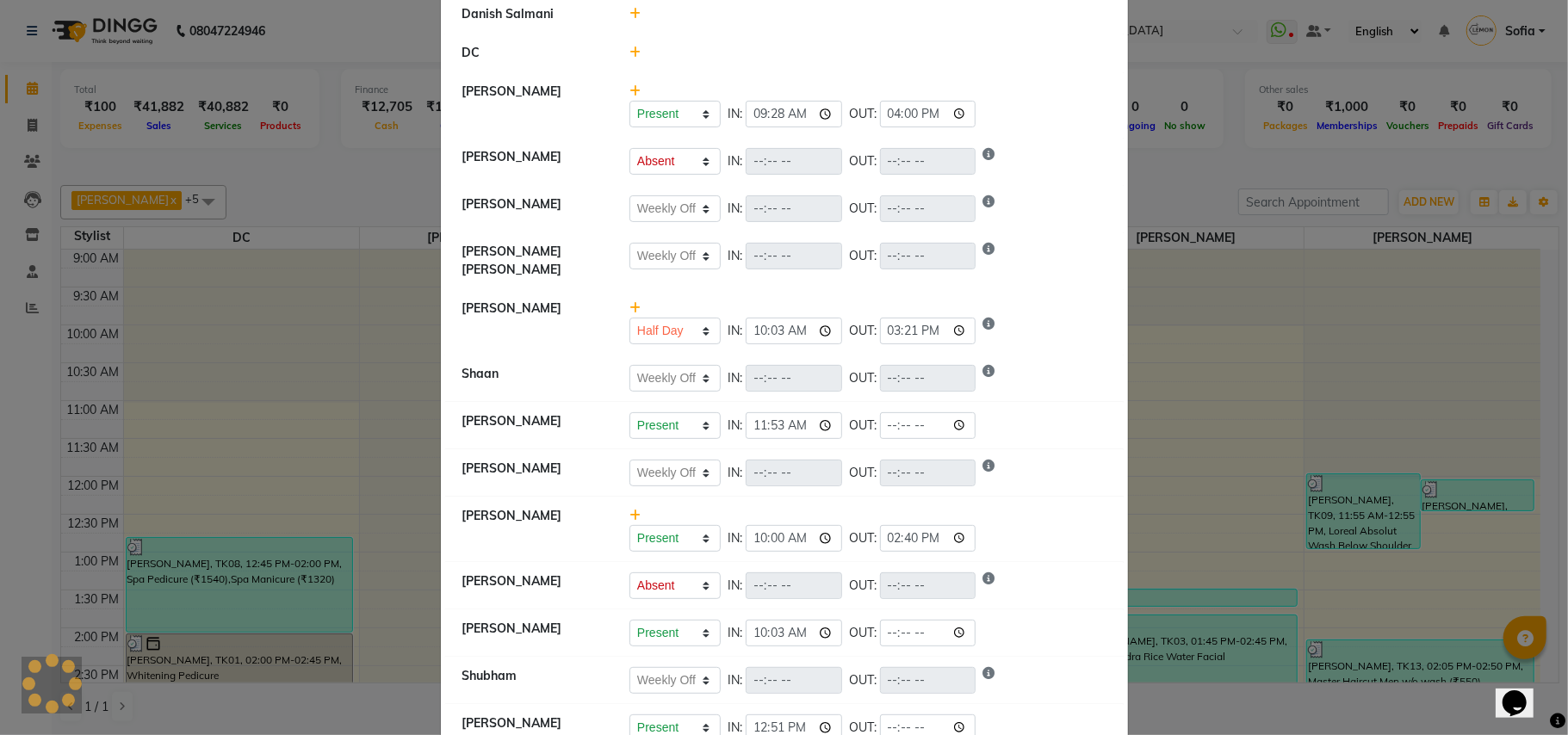
select select "W"
select select "A"
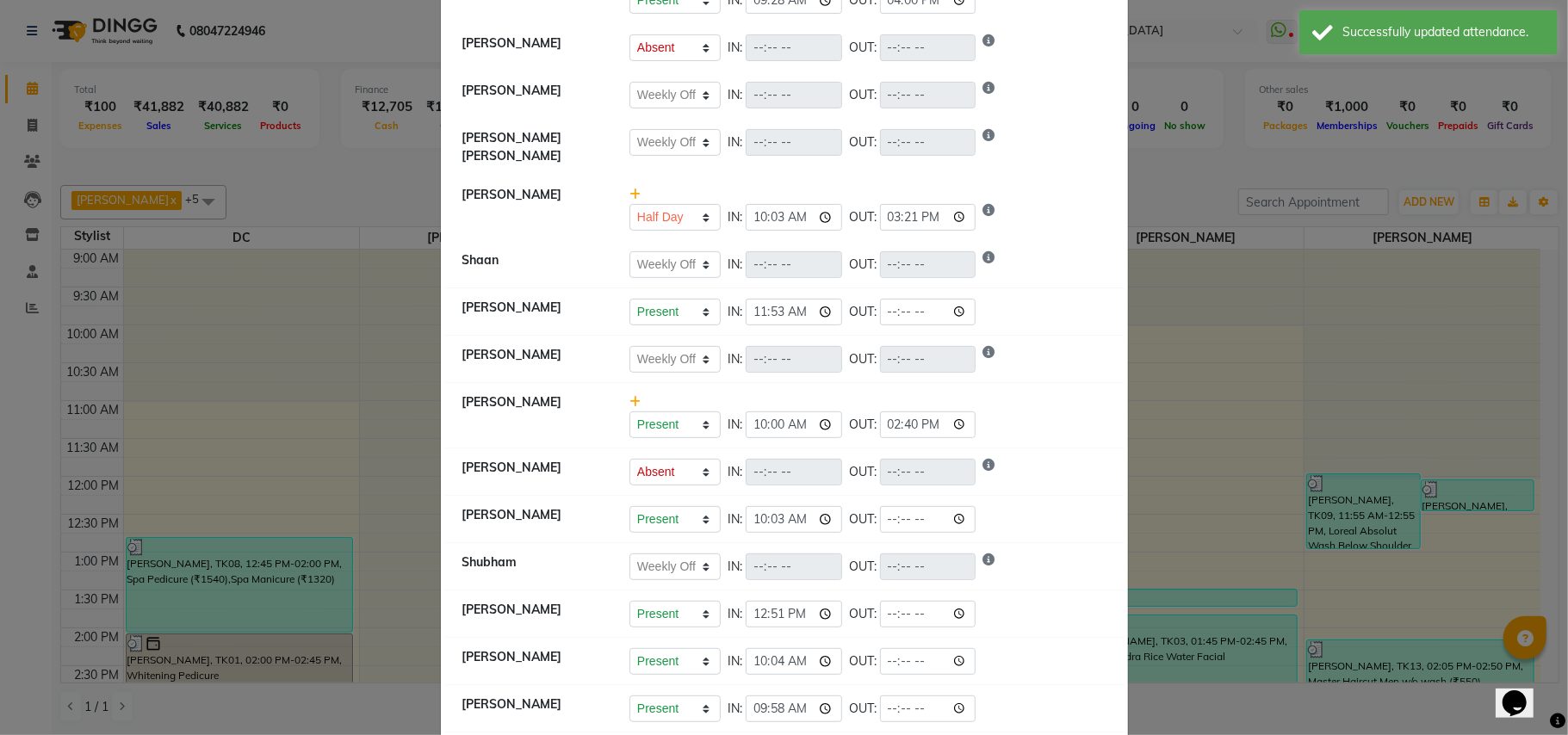
scroll to position [345, 0]
click at [893, 422] on input "14:40" at bounding box center [928, 423] width 97 height 26
type input "16:00"
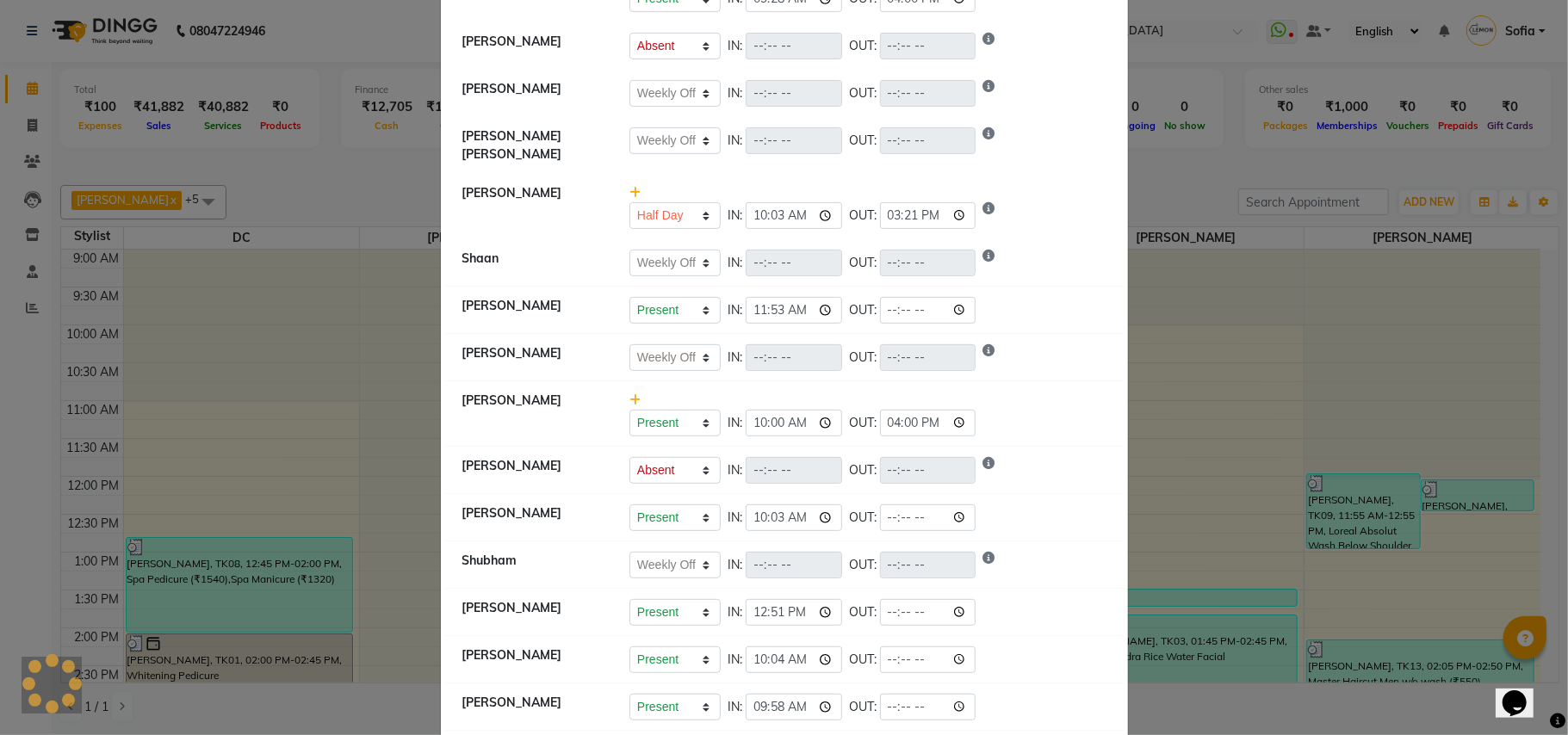
select select "W"
select select "A"
select select "W"
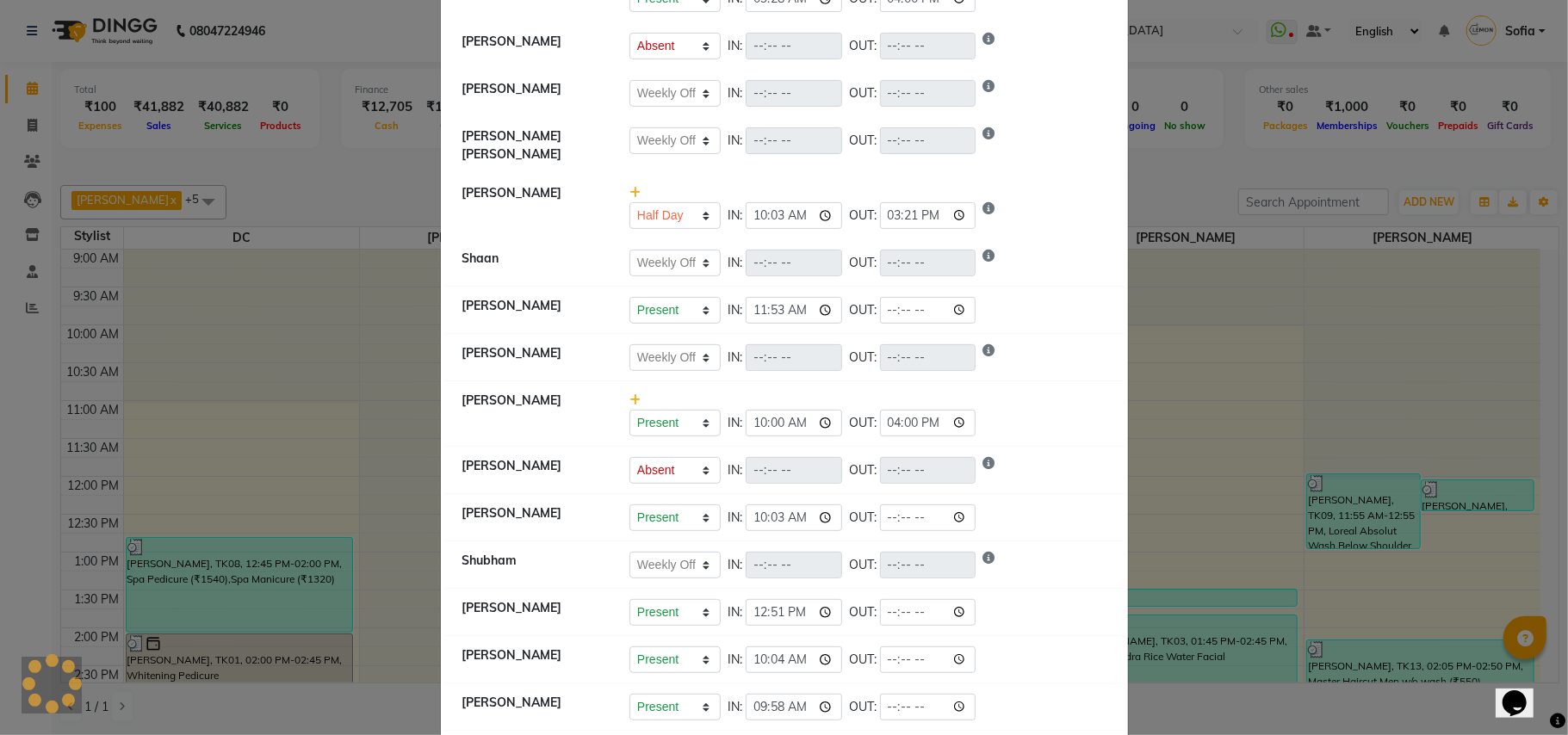
select select "H"
select select "W"
select select "A"
select select "W"
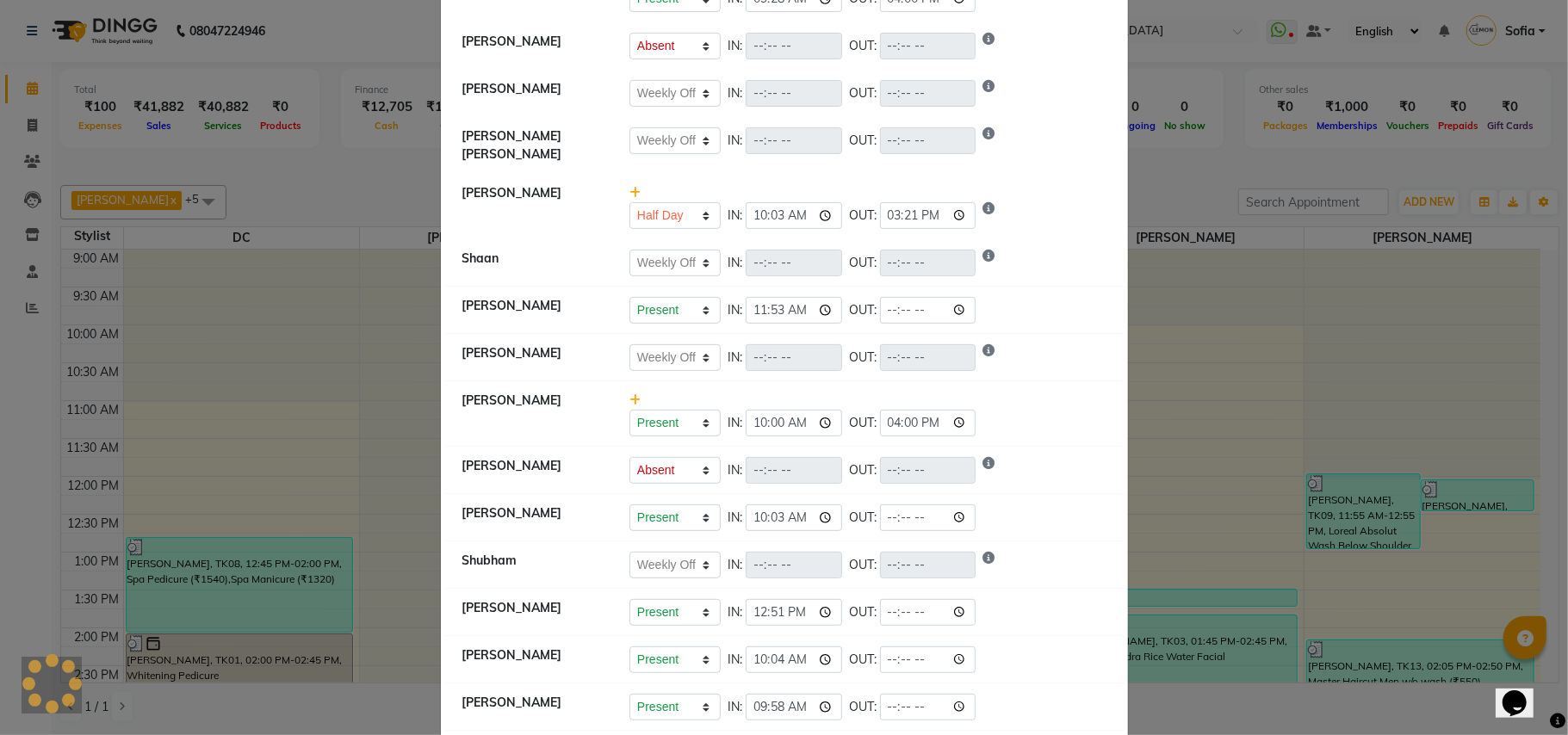
select select "A"
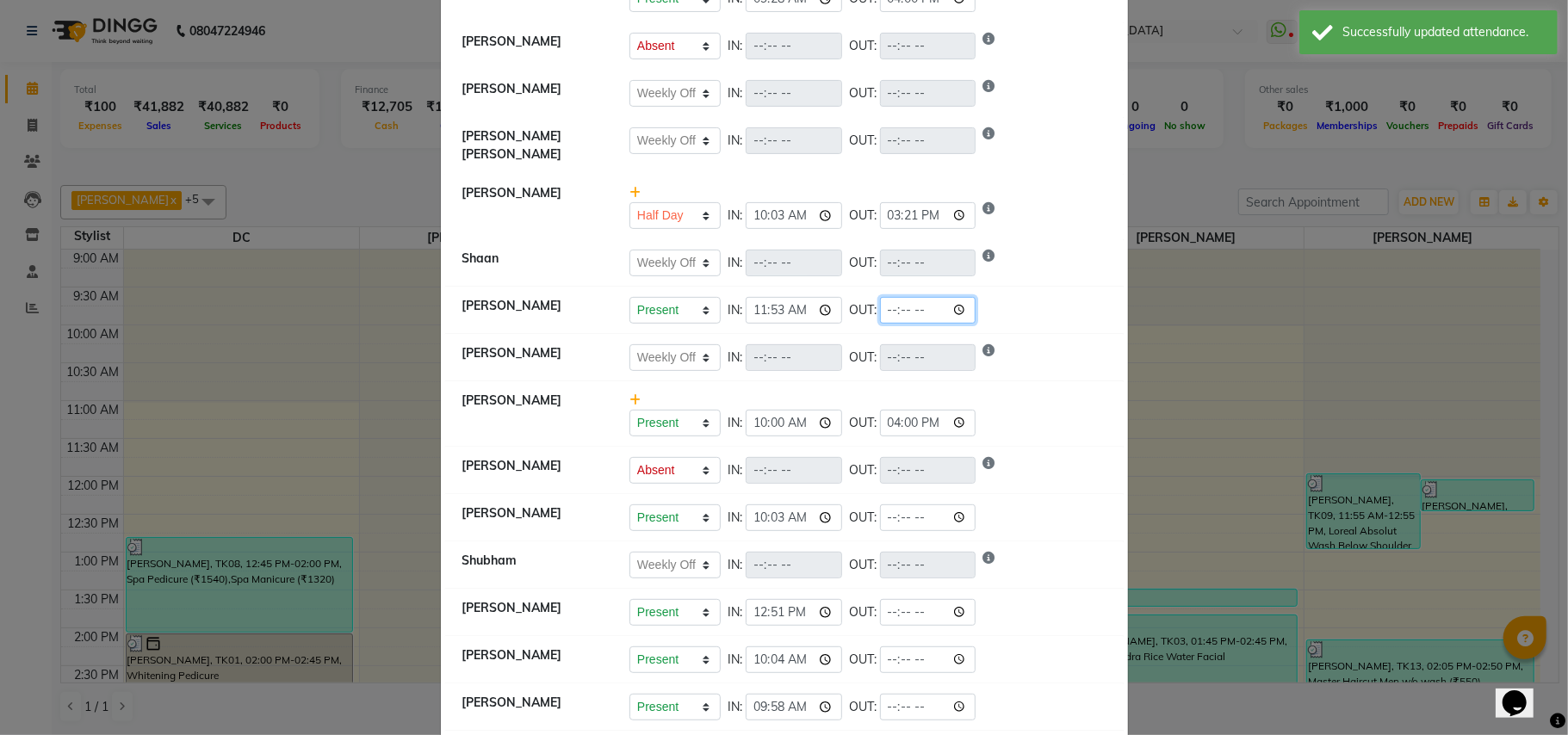
click at [889, 299] on input "time" at bounding box center [928, 309] width 97 height 26
type input "21:28"
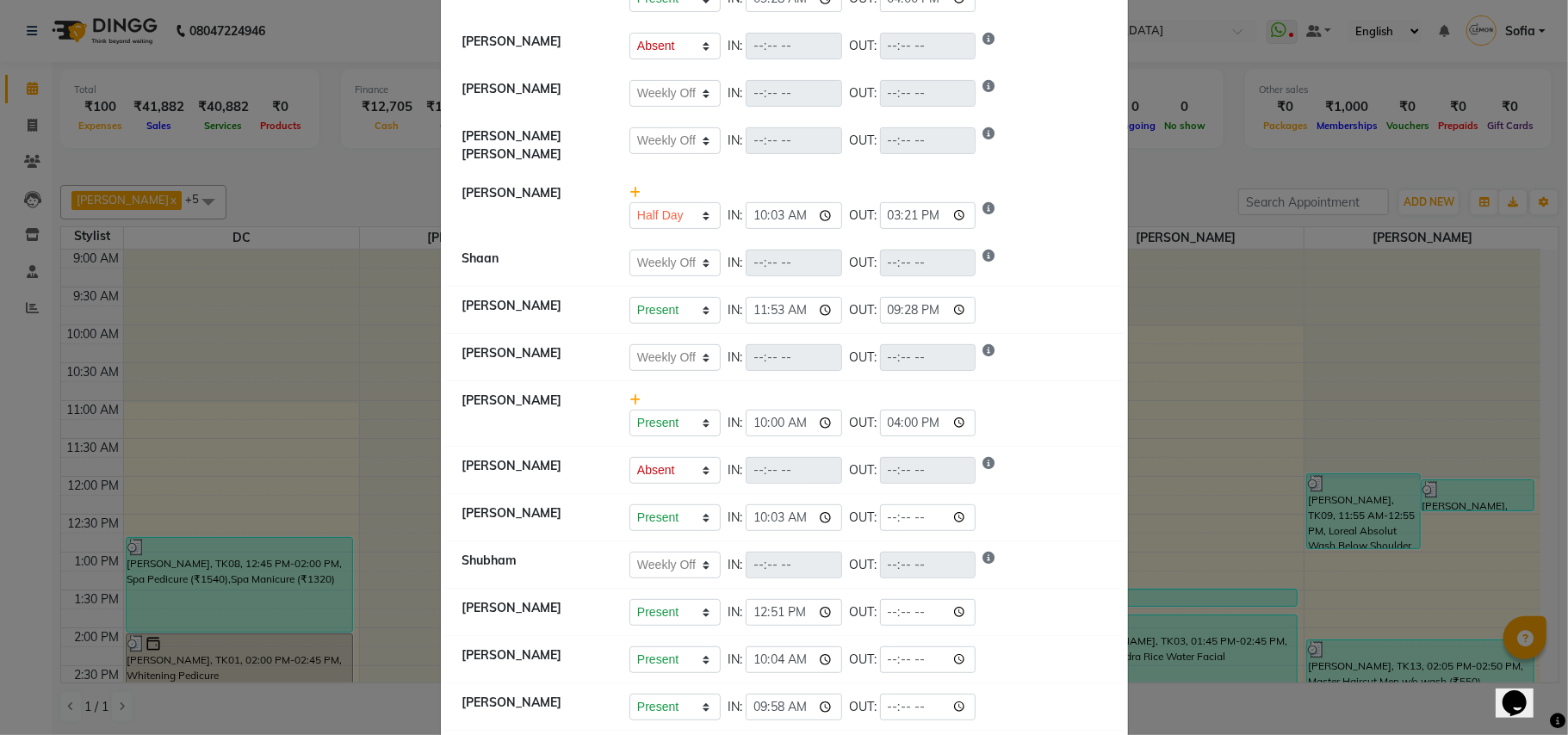
select select "W"
select select "A"
select select "W"
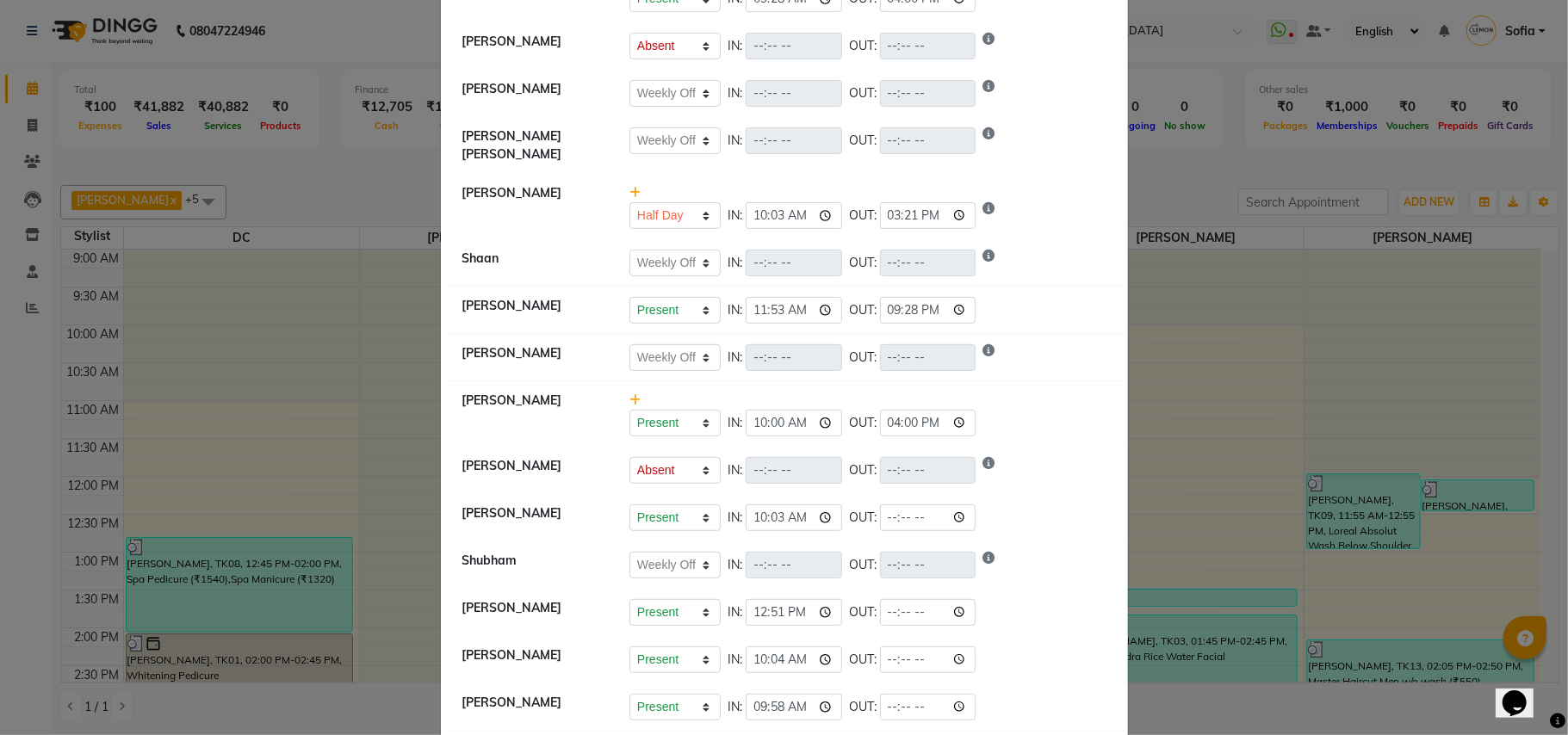
select select "H"
select select "W"
select select "A"
select select "W"
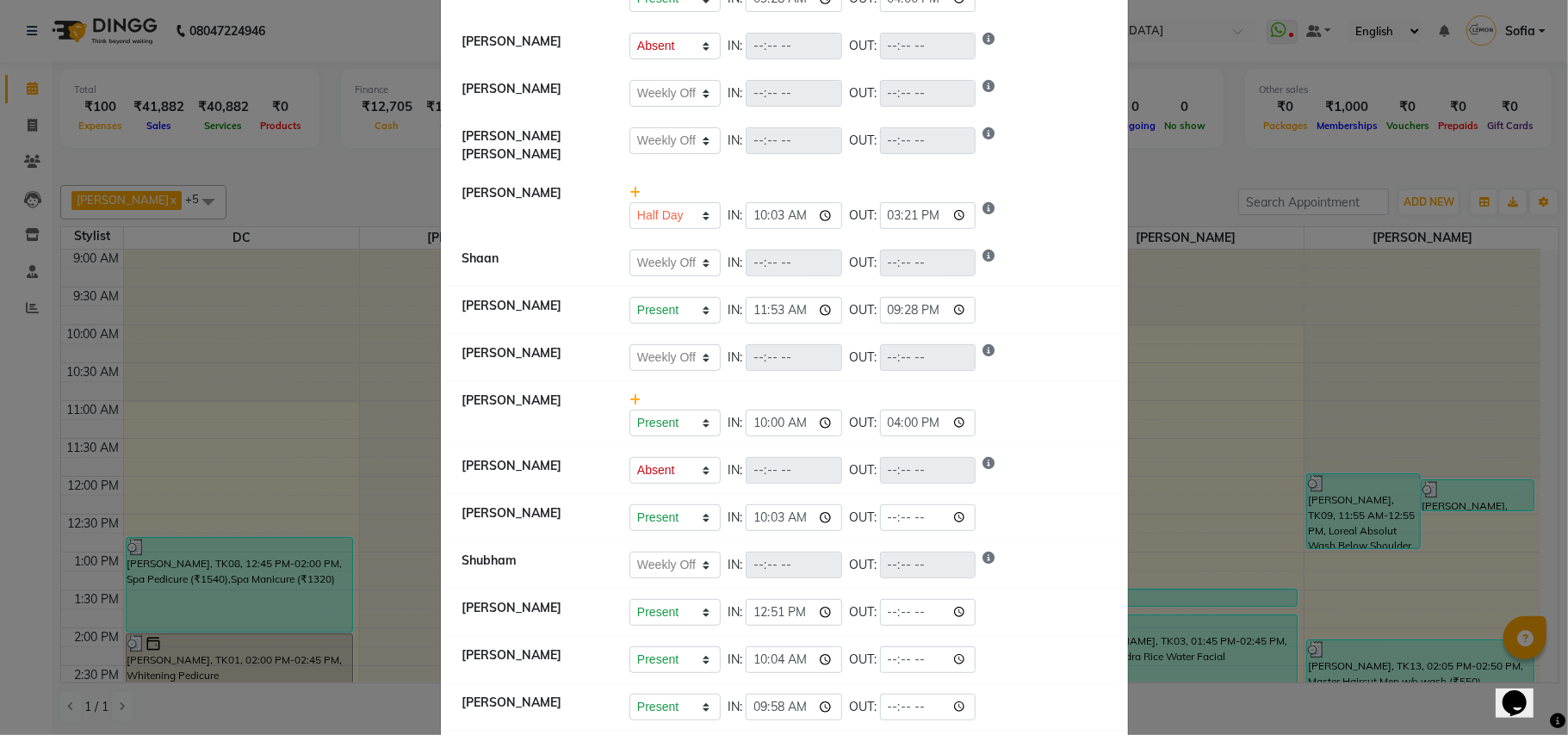
select select "A"
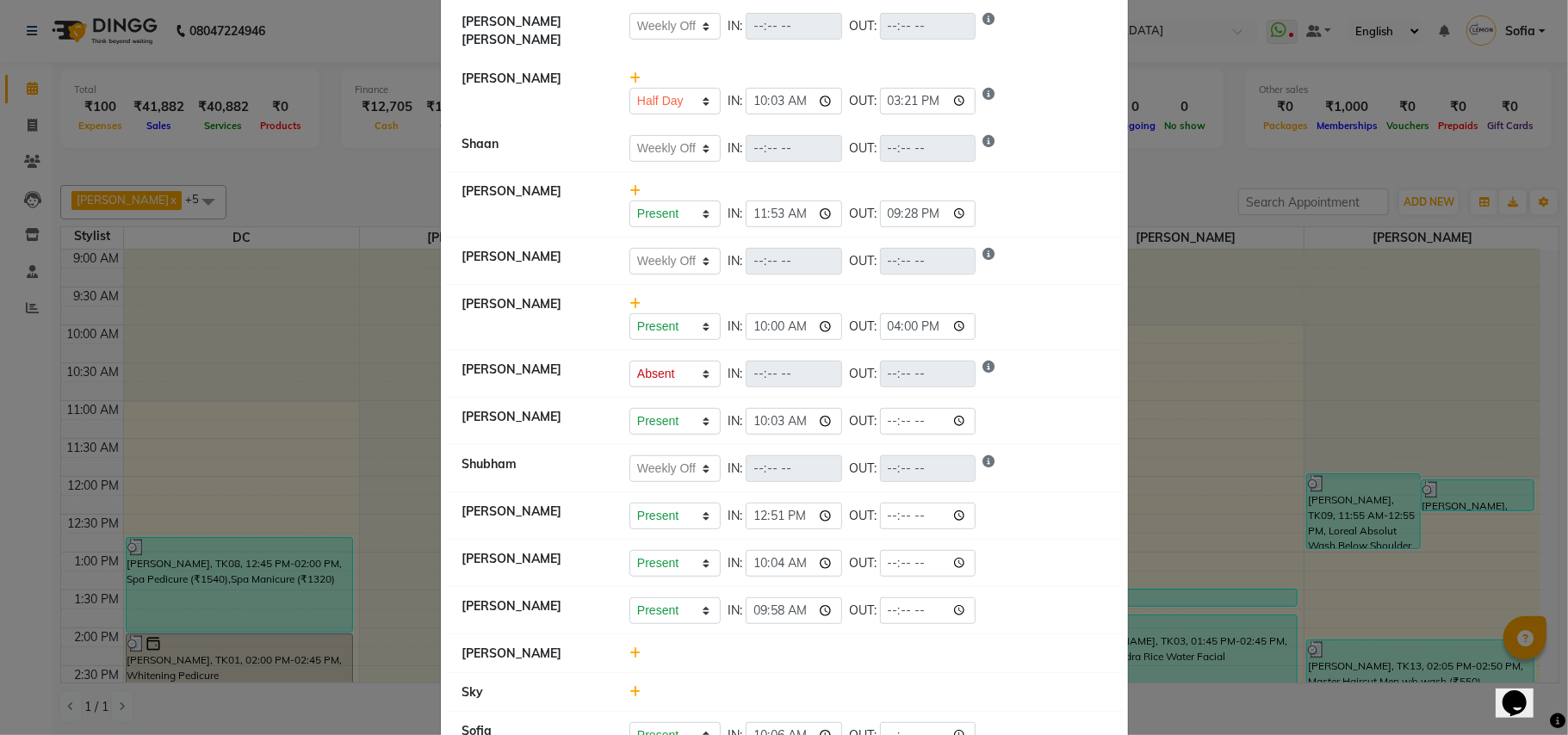
scroll to position [652, 0]
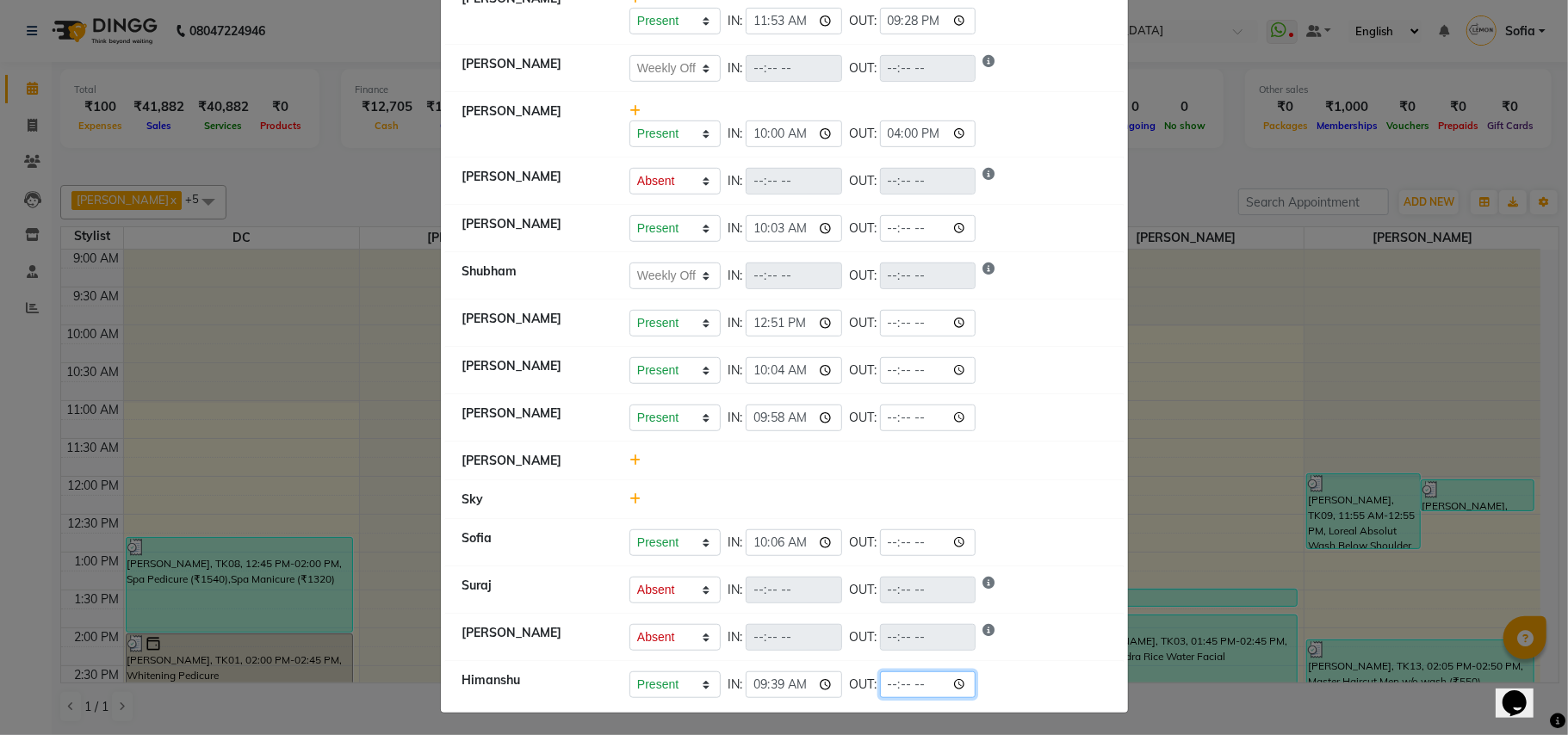
click at [887, 682] on input "time" at bounding box center [928, 684] width 97 height 26
type input "22:00"
click at [882, 534] on input "time" at bounding box center [928, 542] width 97 height 26
select select "W"
select select "A"
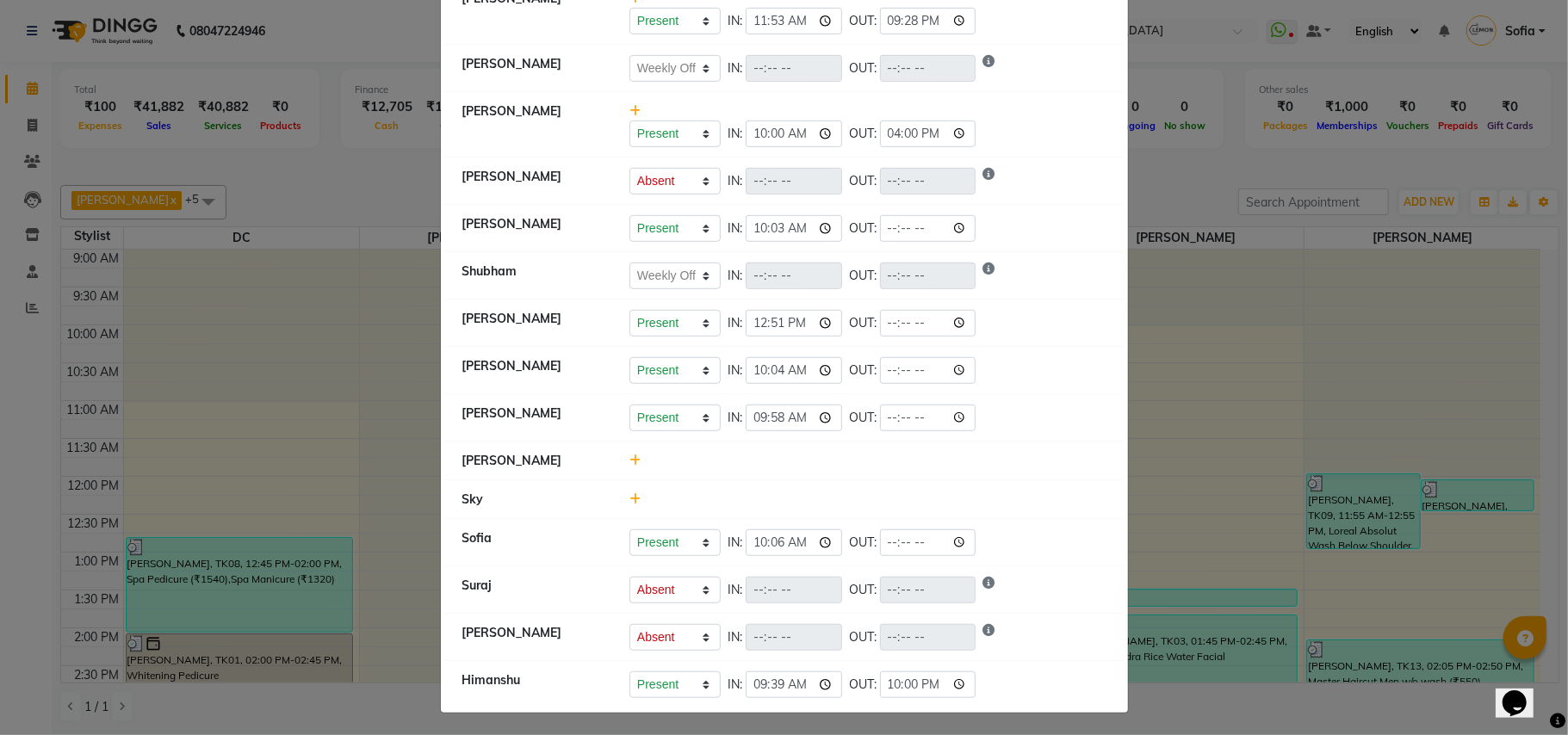
select select "A"
select select "W"
select select "H"
select select "W"
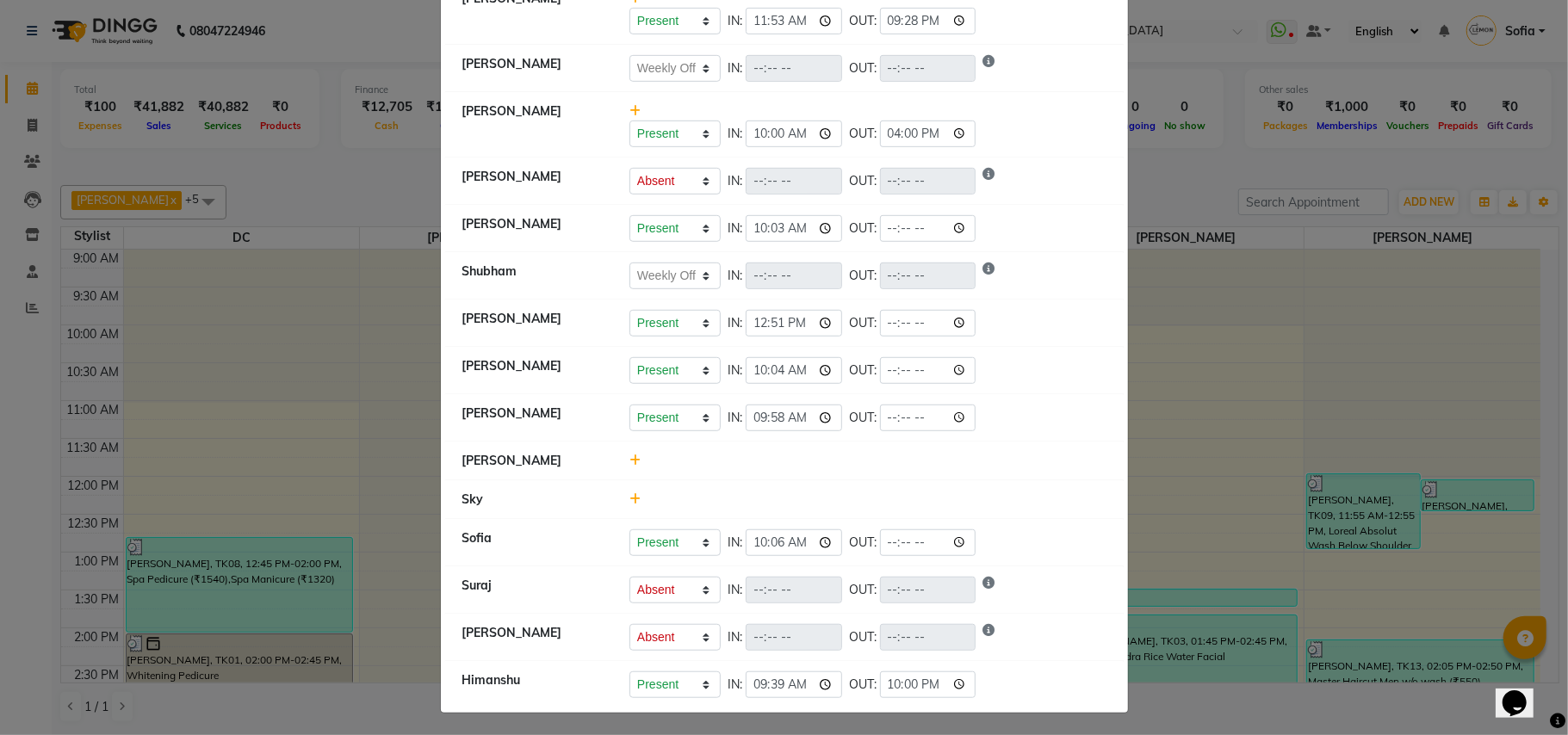
select select "W"
select select "A"
select select "W"
select select "A"
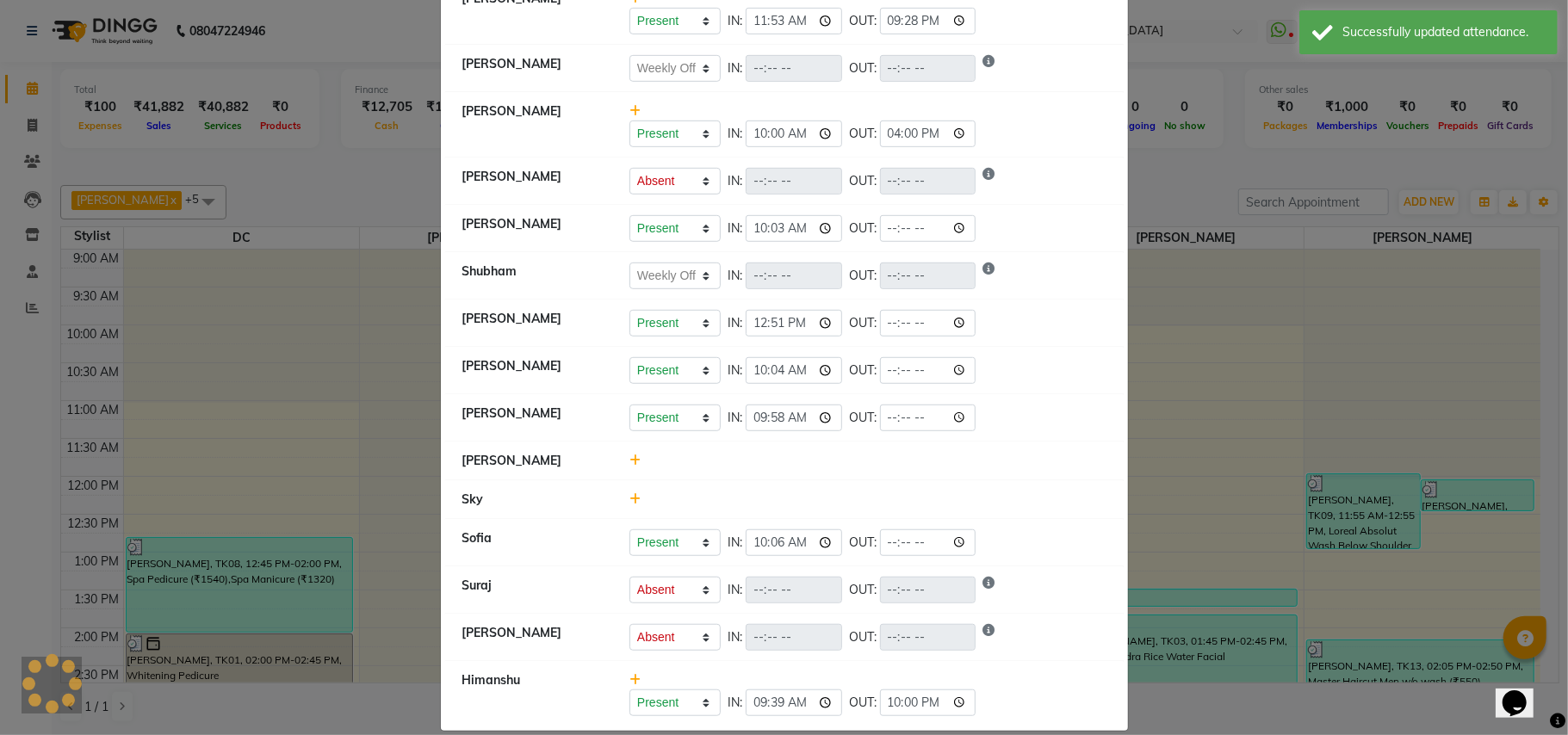
scroll to position [0, 0]
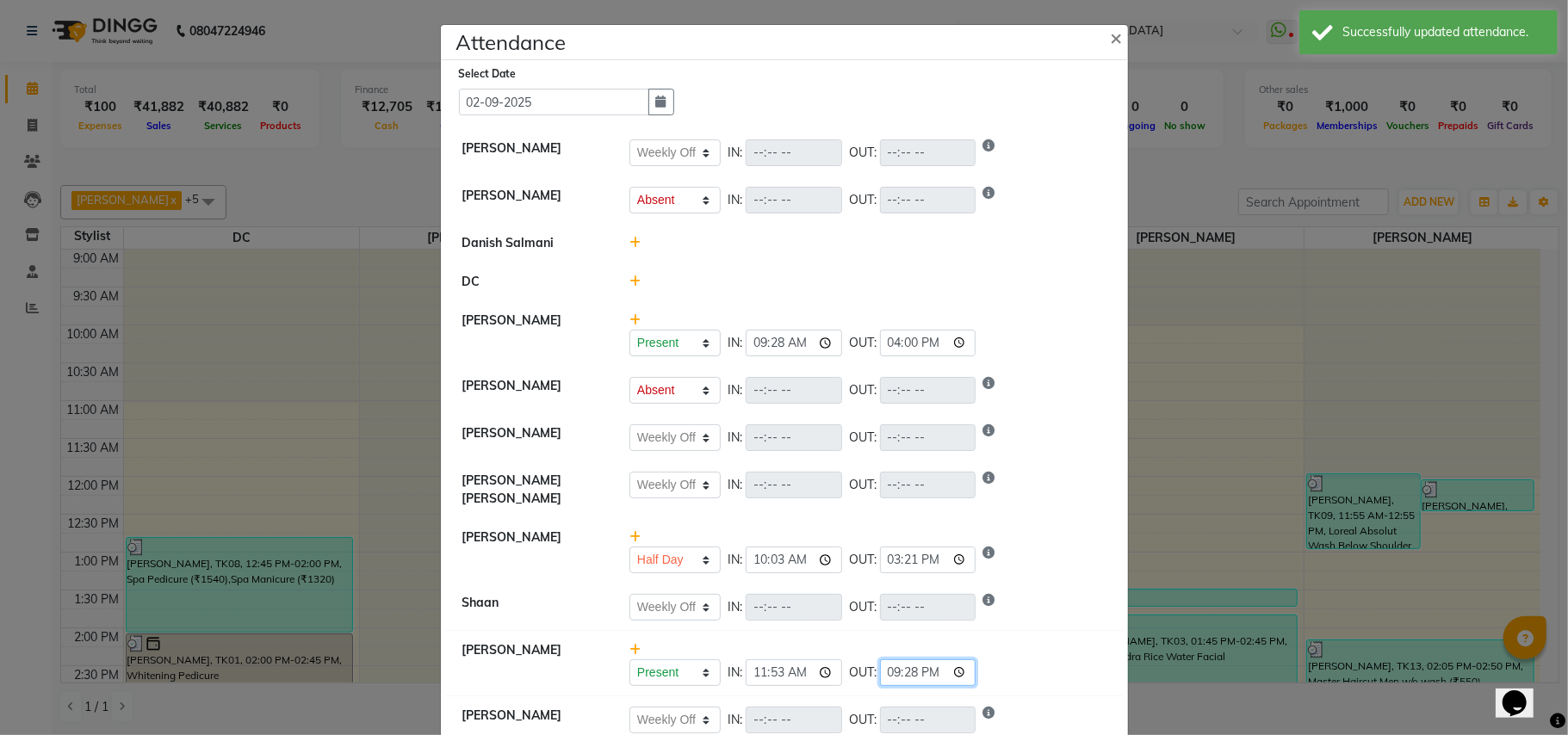
click at [971, 678] on input "21:28" at bounding box center [928, 672] width 97 height 26
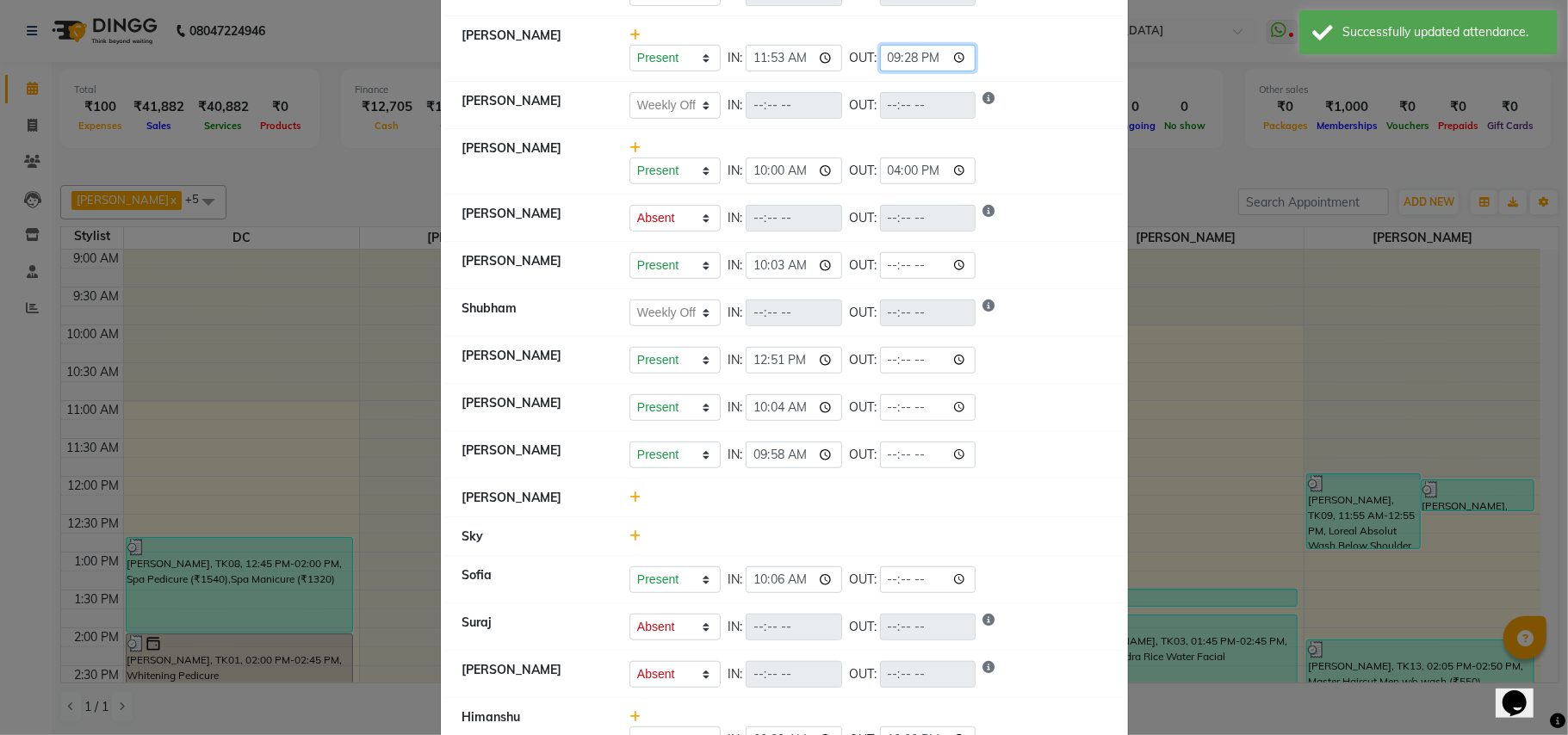
scroll to position [669, 0]
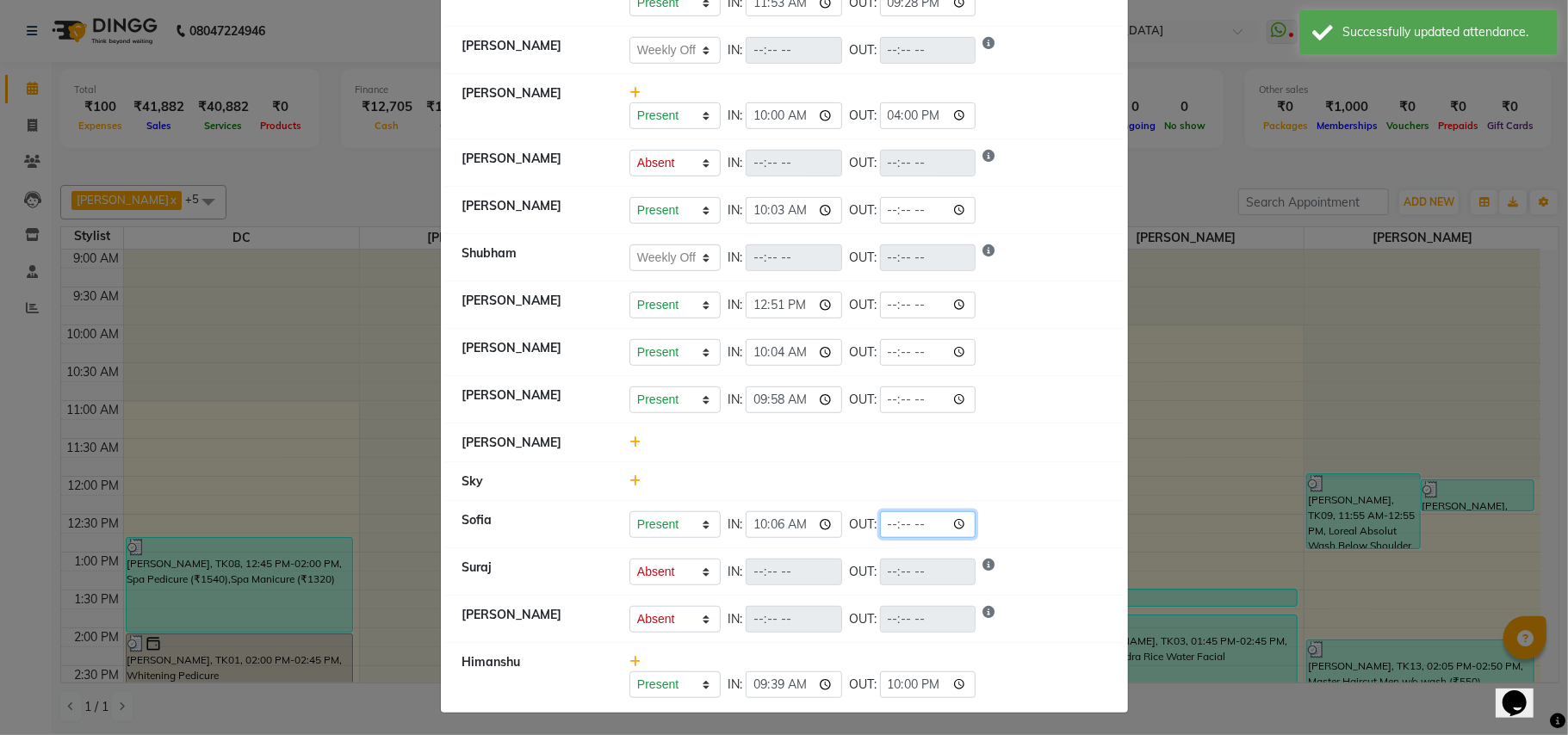
click at [885, 522] on input "time" at bounding box center [928, 524] width 97 height 26
select select "W"
select select "A"
select select "W"
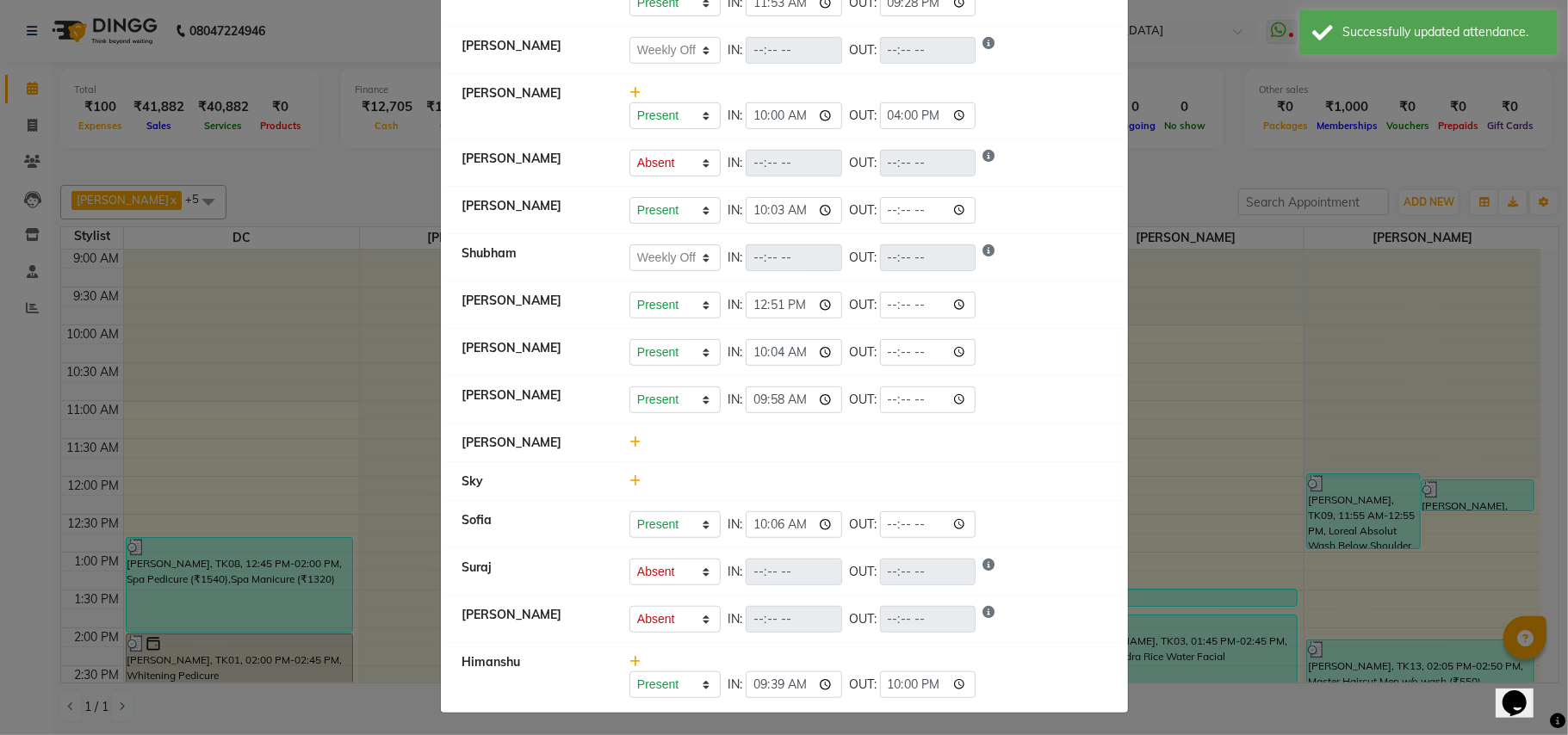
select select "W"
select select "H"
select select "W"
select select "A"
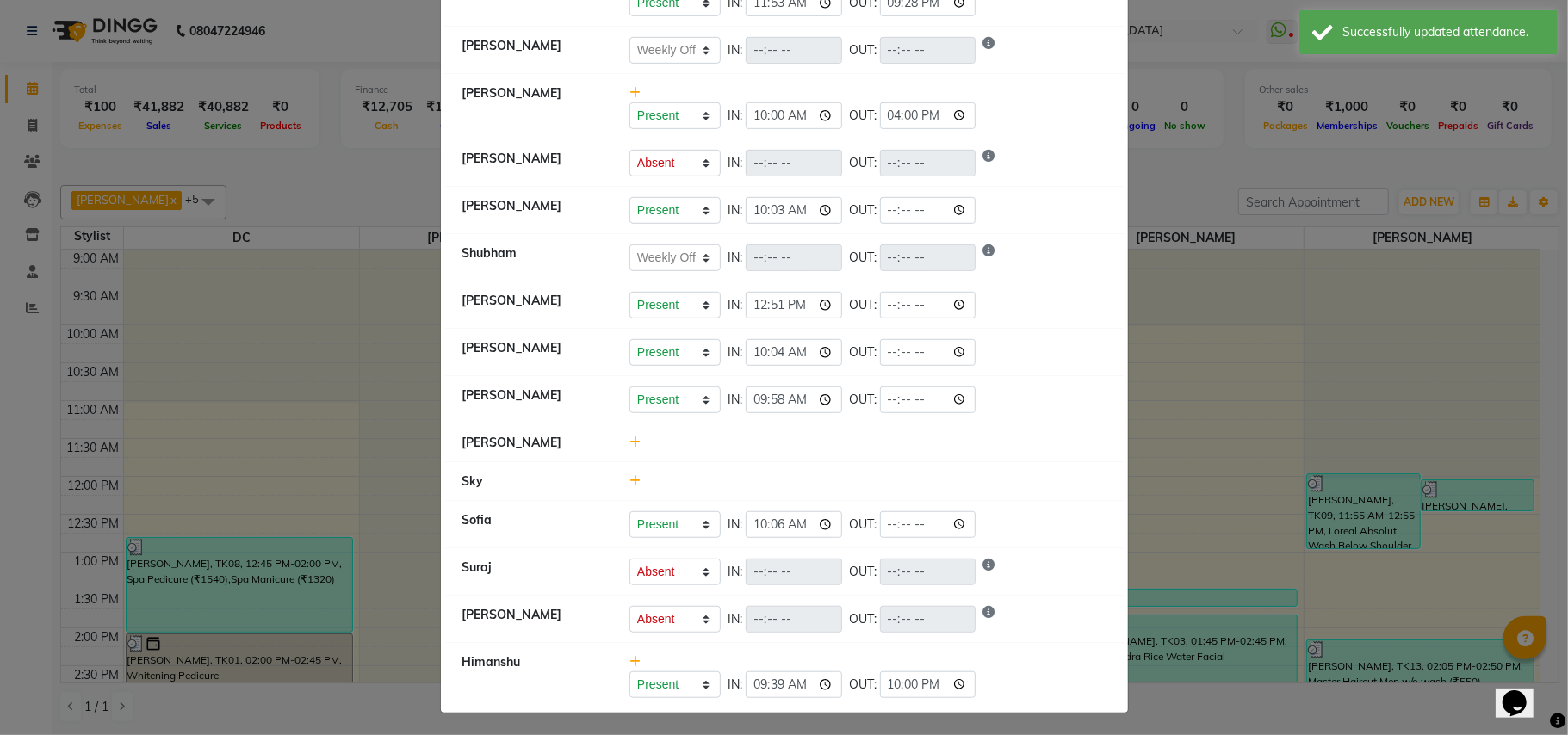
select select "W"
select select "A"
click at [890, 521] on input "time" at bounding box center [928, 524] width 97 height 26
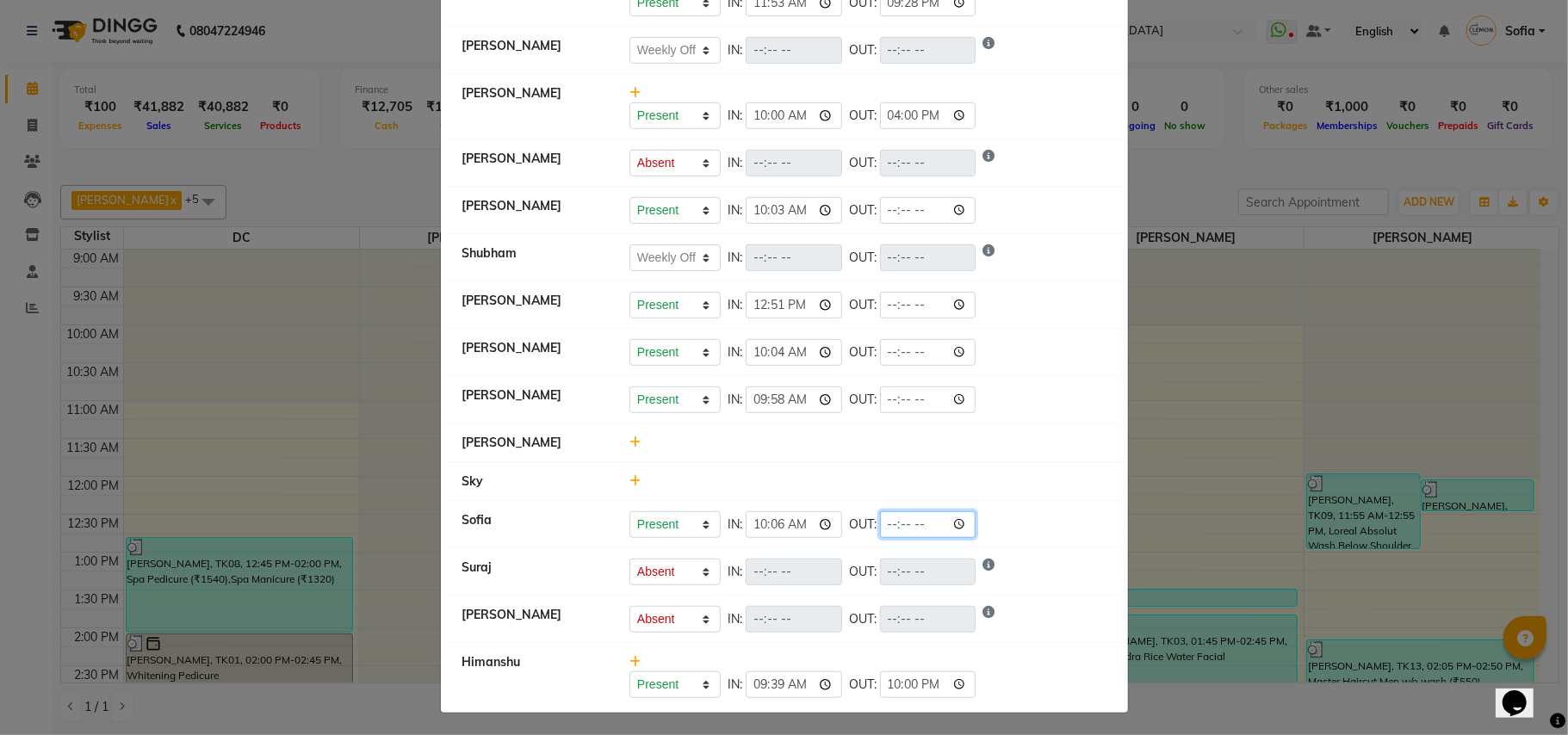
type input "22:00"
select select "W"
select select "A"
select select "W"
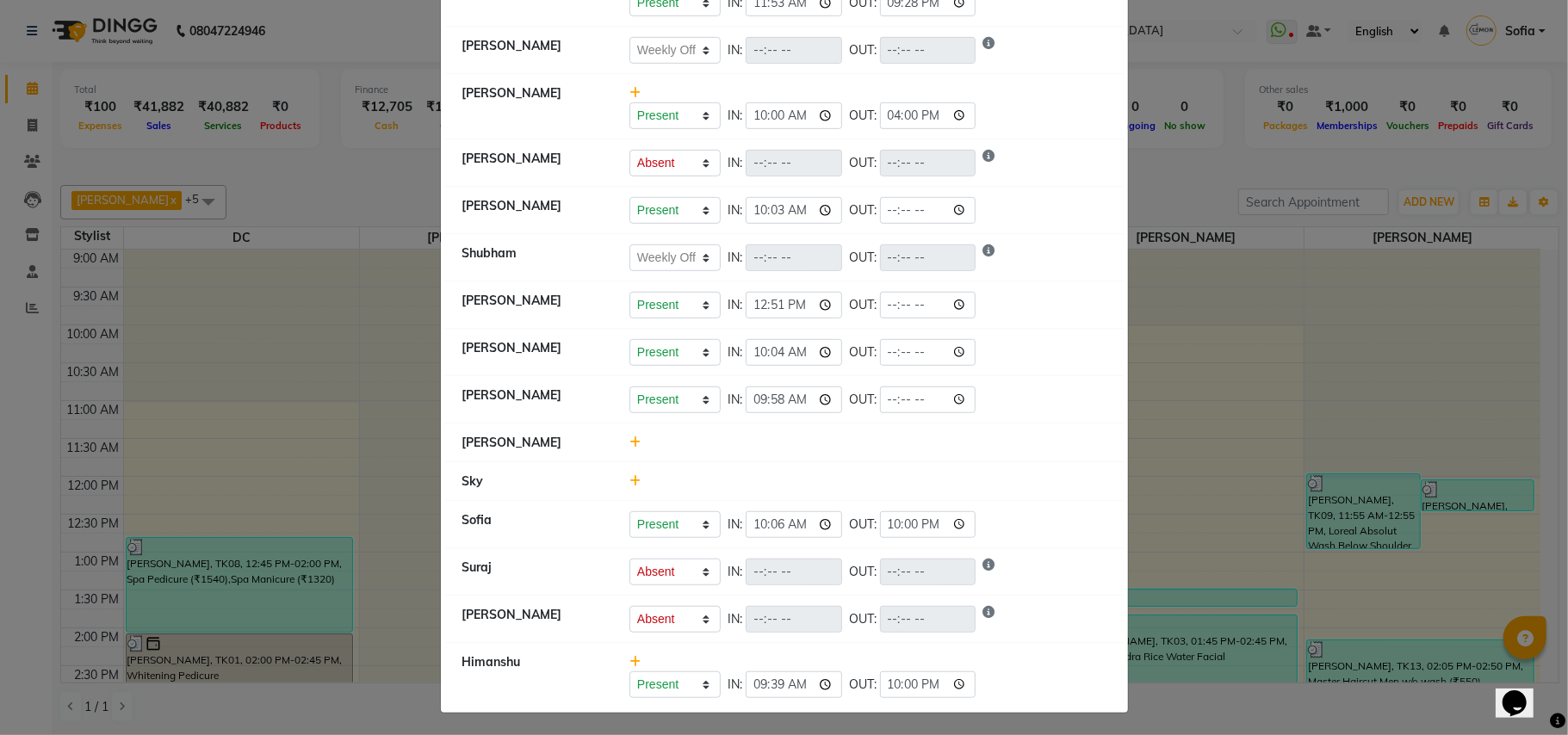
select select "W"
select select "H"
select select "W"
select select "A"
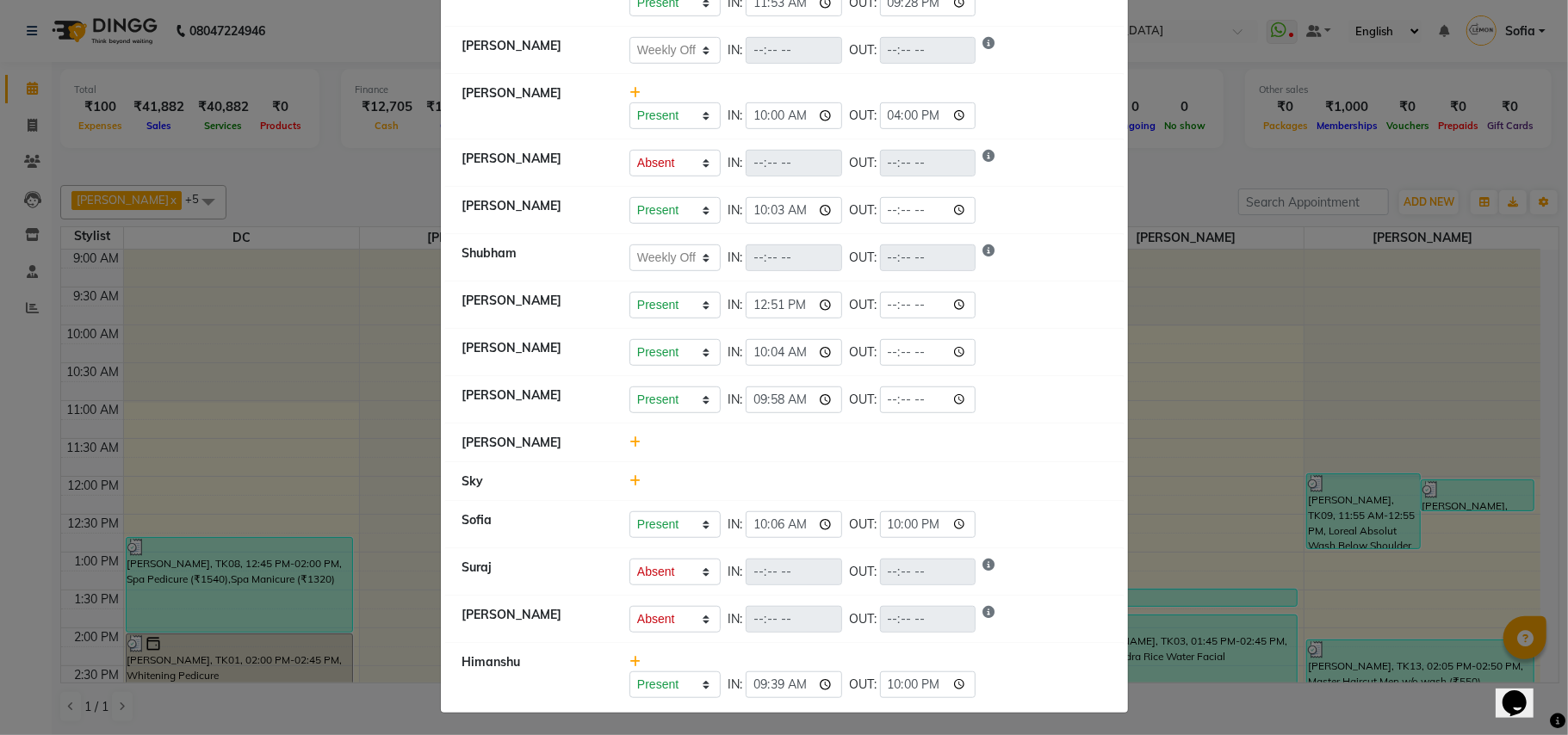
select select "W"
select select "A"
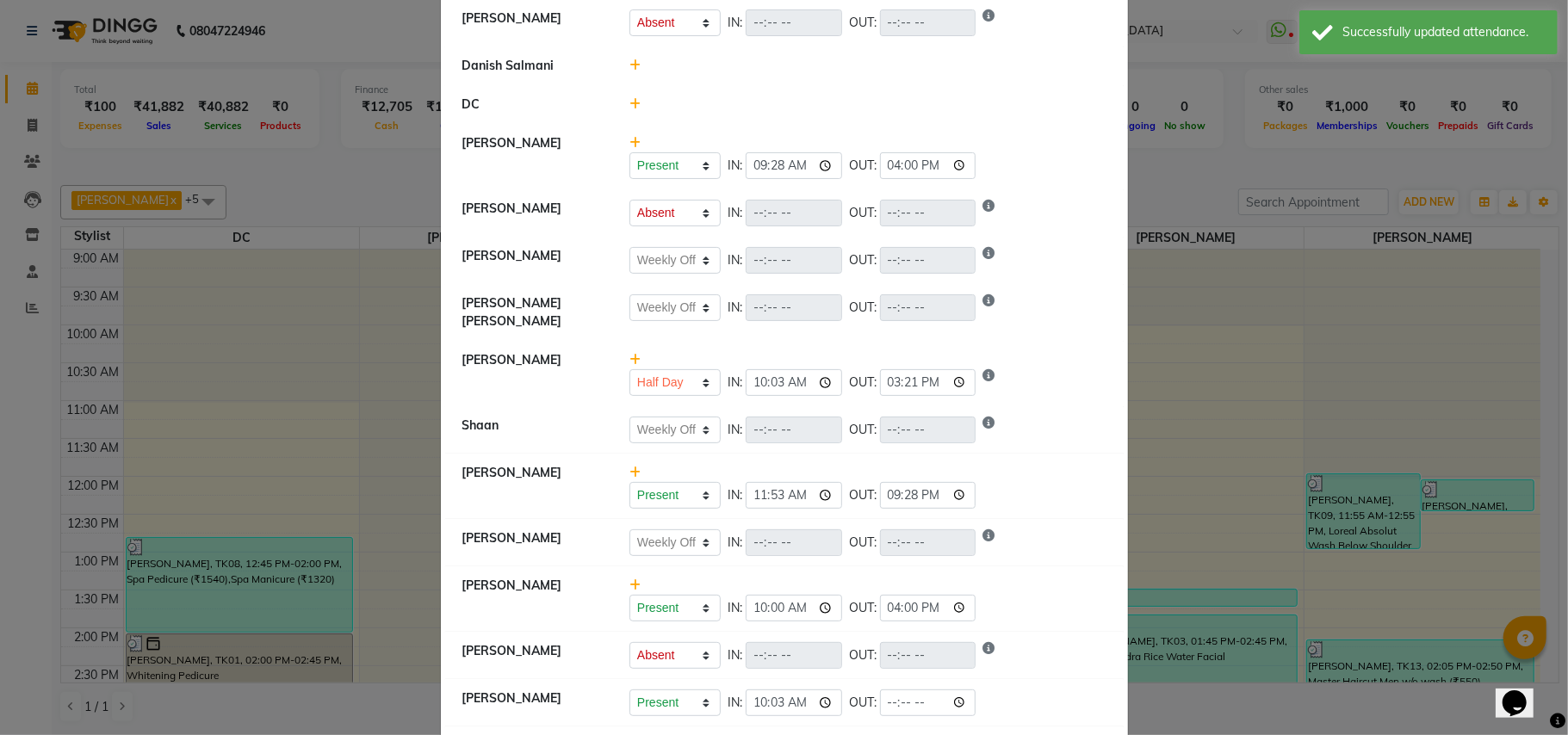
scroll to position [459, 0]
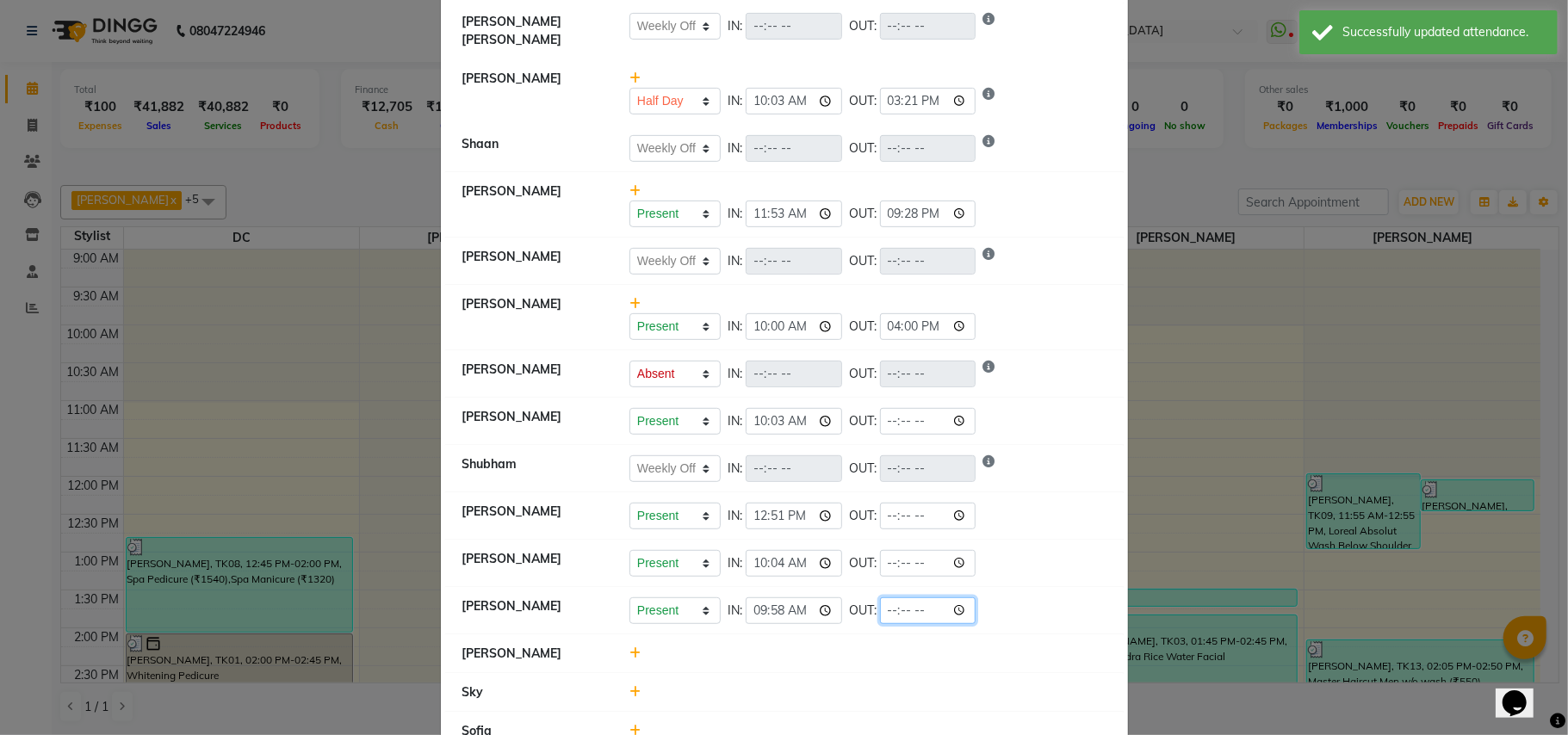
click at [885, 603] on input "time" at bounding box center [928, 610] width 97 height 26
type input "21:28"
click at [887, 554] on input "time" at bounding box center [928, 563] width 97 height 26
select select "W"
select select "A"
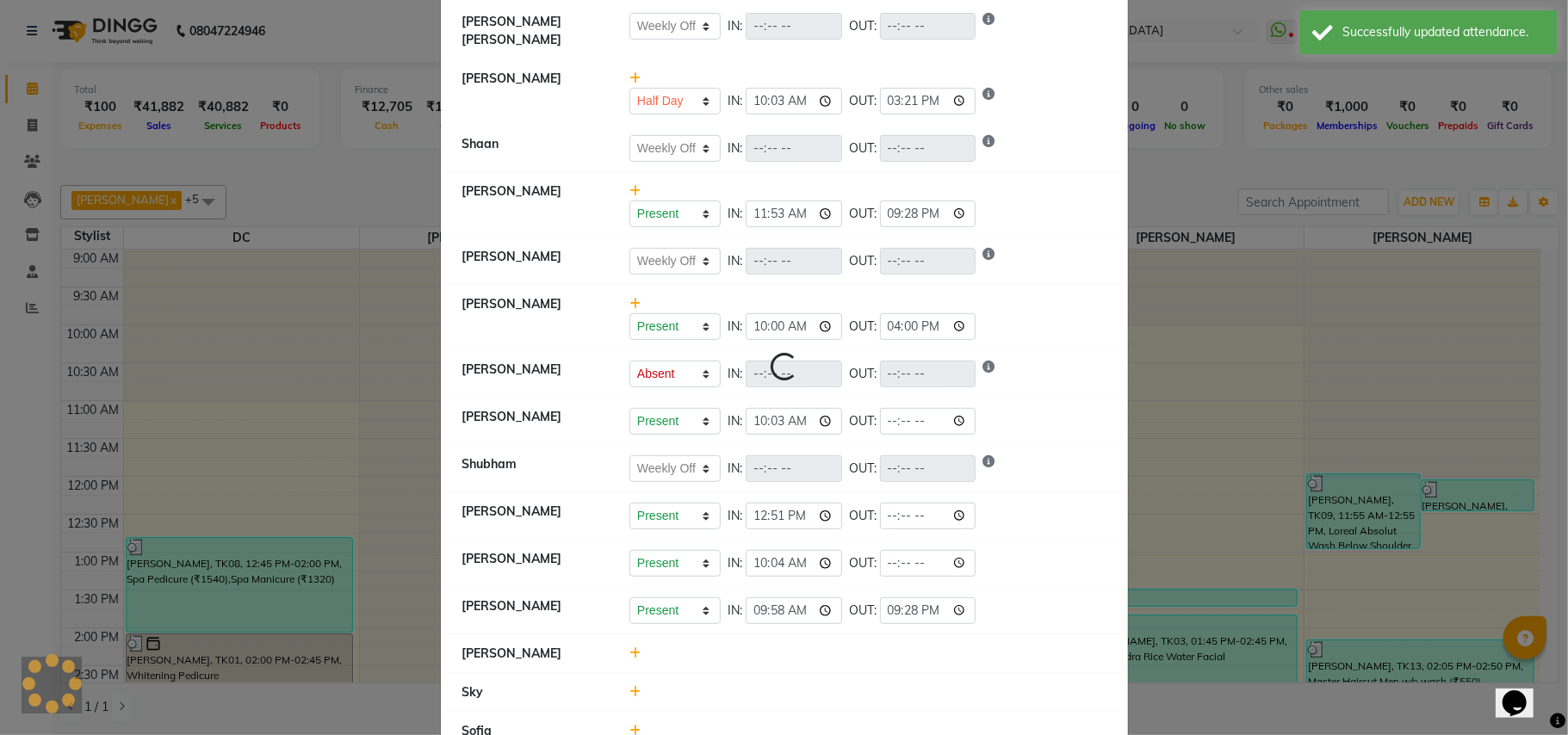
select select "A"
select select "W"
select select "H"
select select "W"
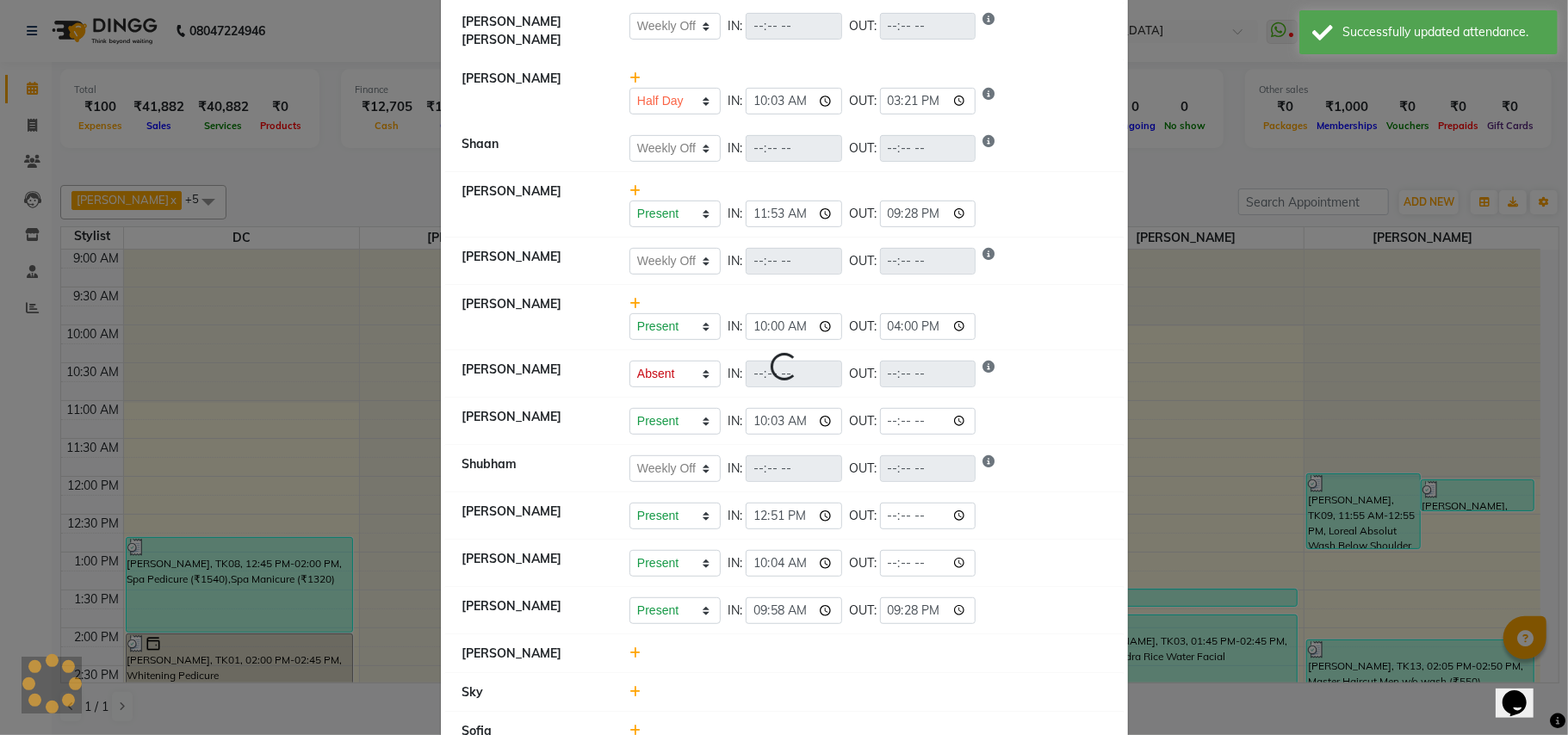
select select "W"
select select "A"
select select "W"
select select "A"
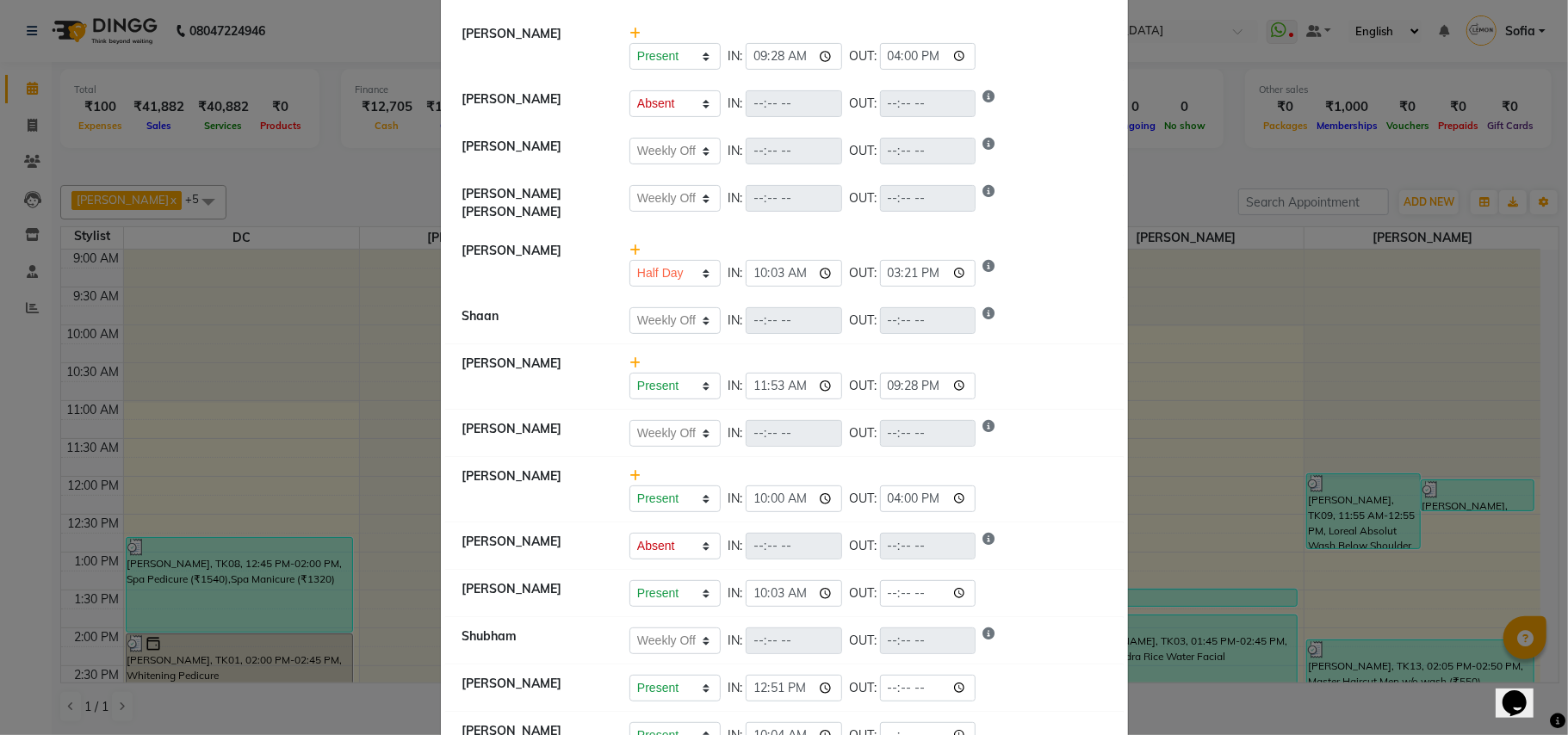
scroll to position [574, 0]
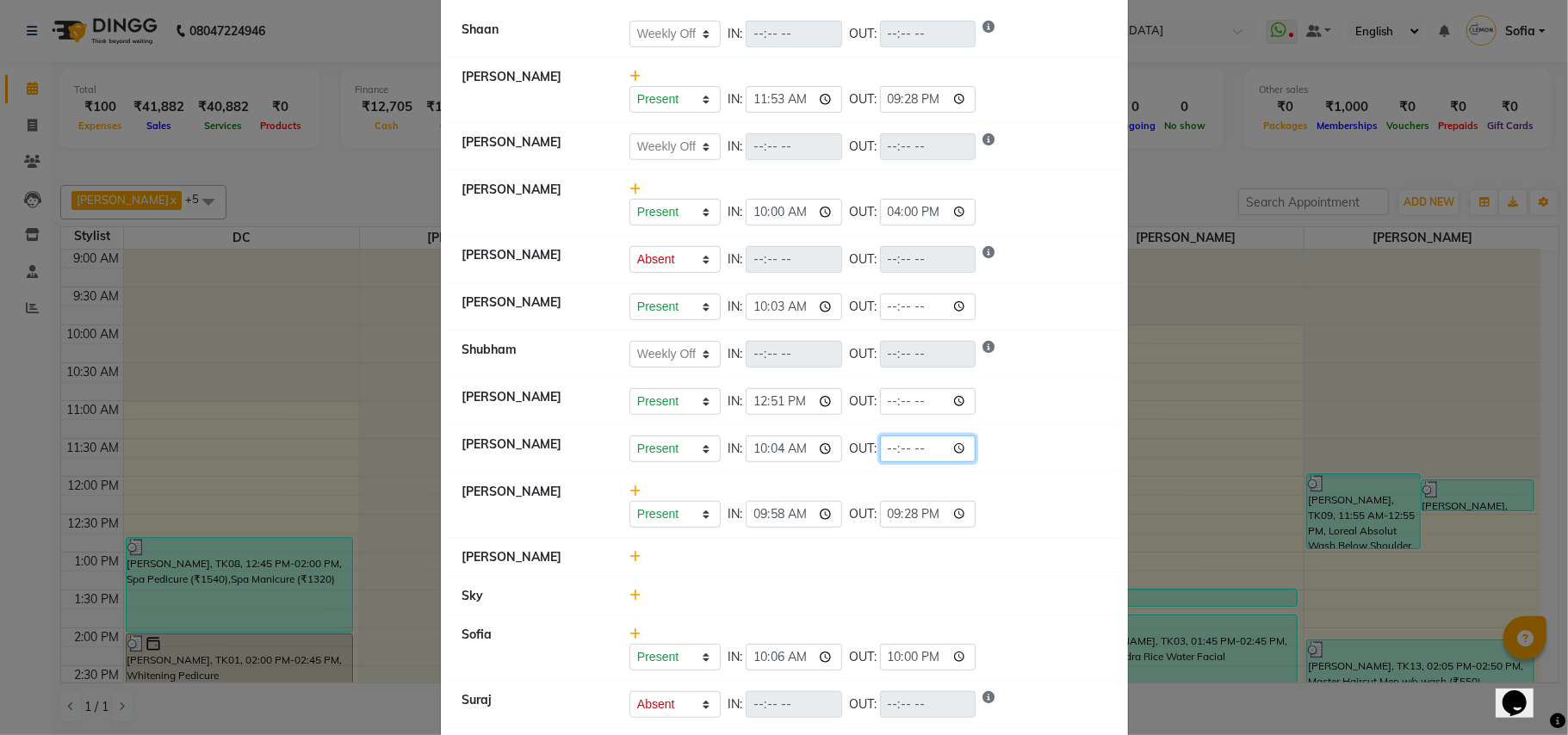
click at [887, 449] on input "time" at bounding box center [928, 448] width 97 height 26
type input "21:35"
click at [883, 400] on input "time" at bounding box center [928, 401] width 97 height 26
select select "W"
select select "A"
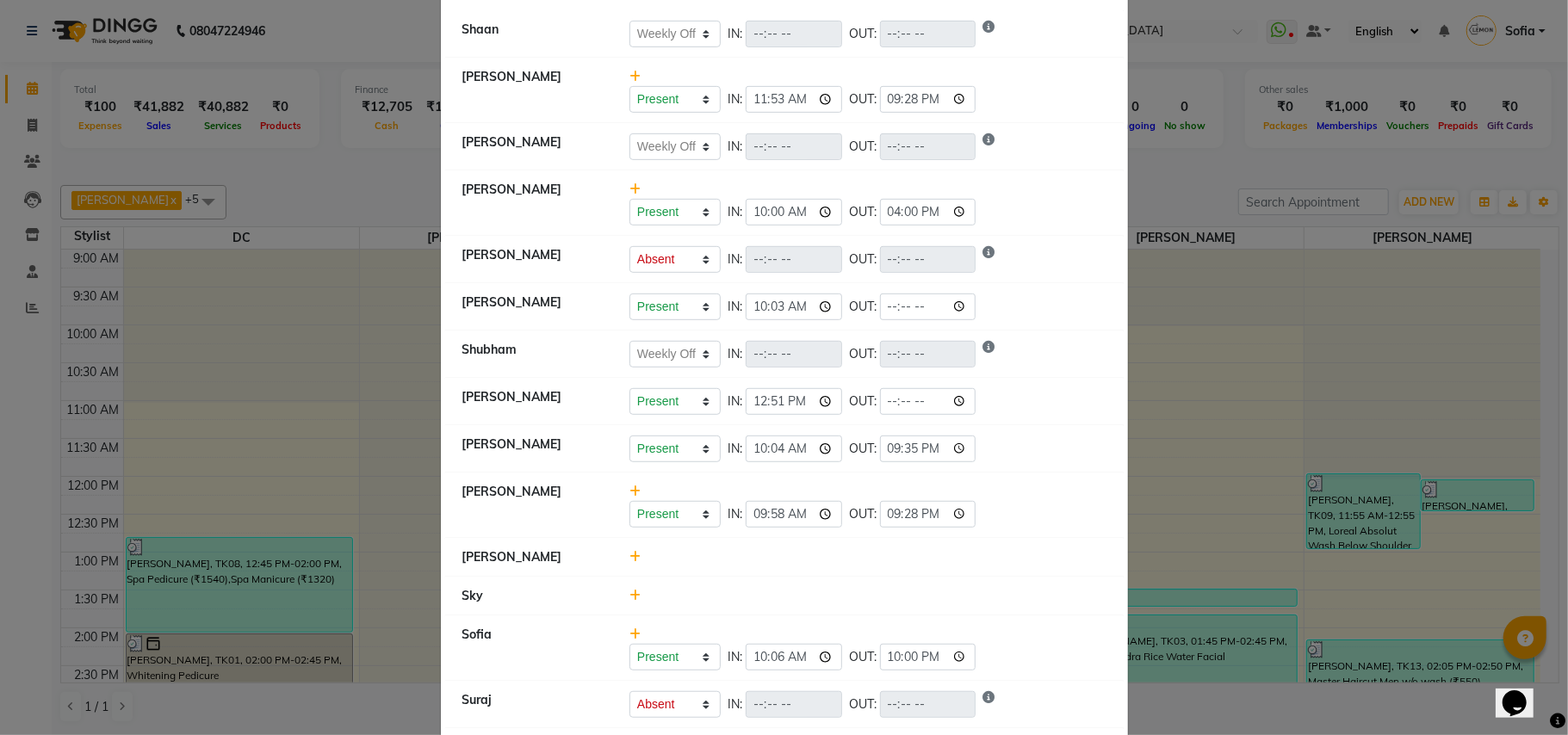
select select "A"
select select "W"
select select "H"
select select "W"
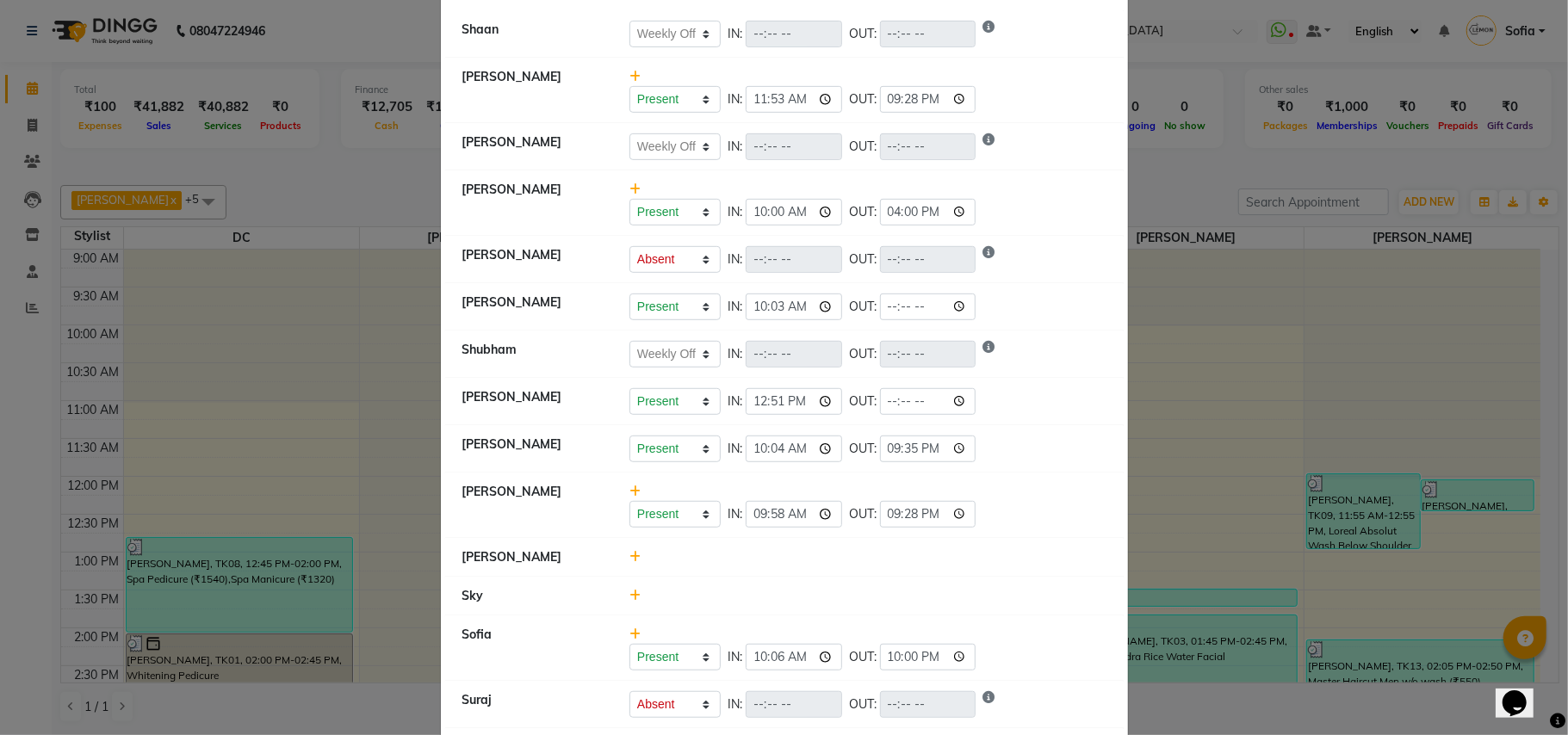
select select "W"
select select "A"
select select "W"
select select "A"
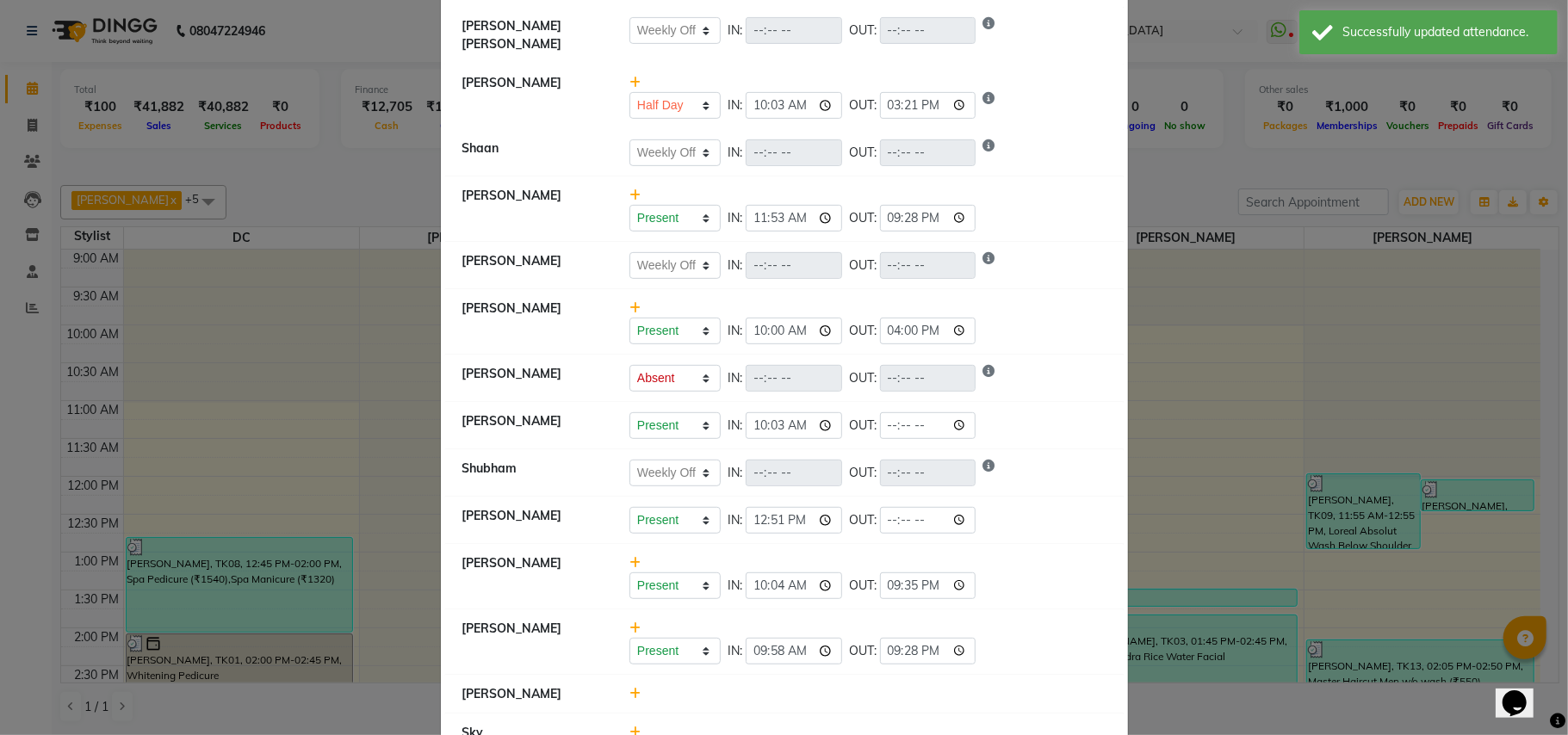
scroll to position [459, 0]
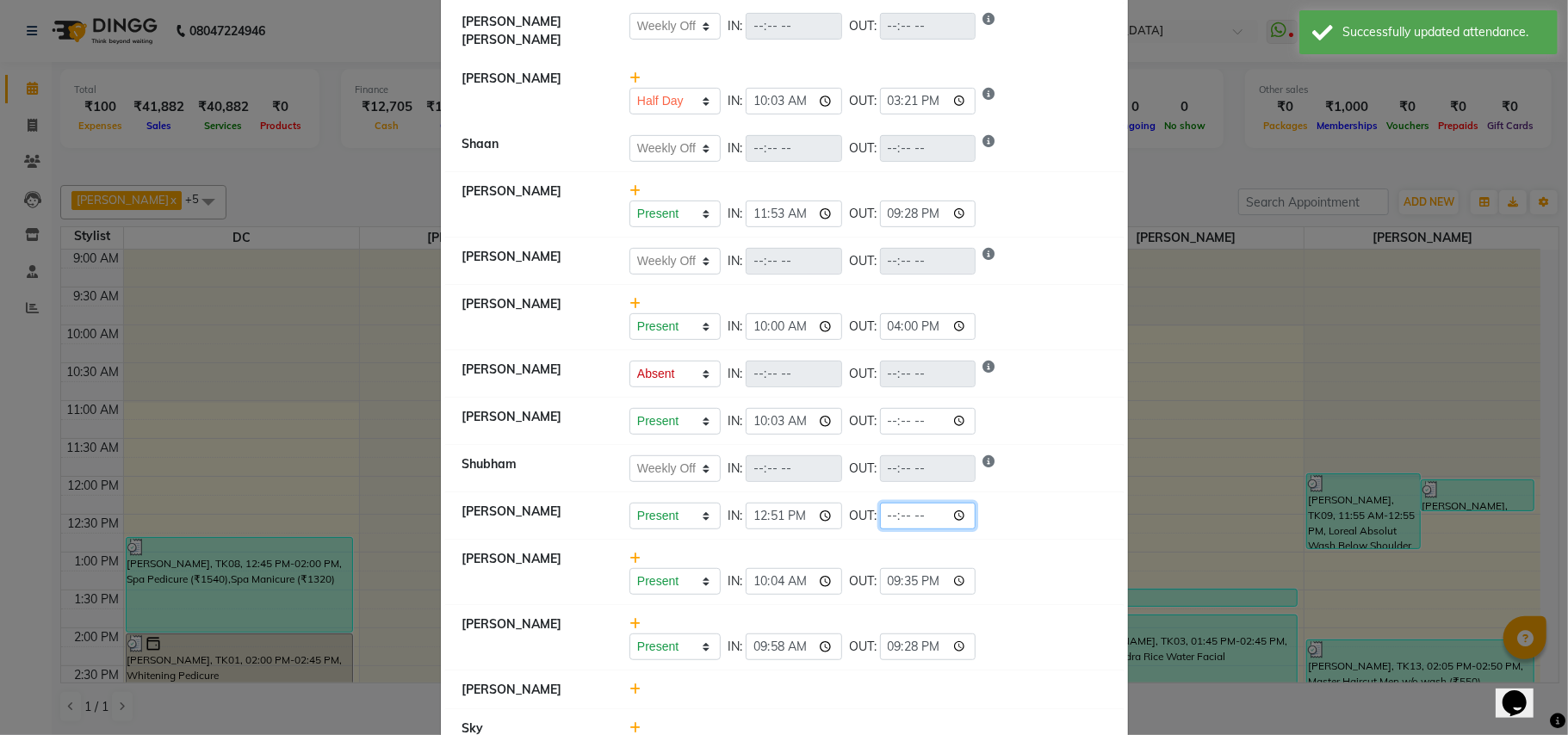
click at [886, 514] on input "time" at bounding box center [928, 516] width 97 height 26
type input "21:35"
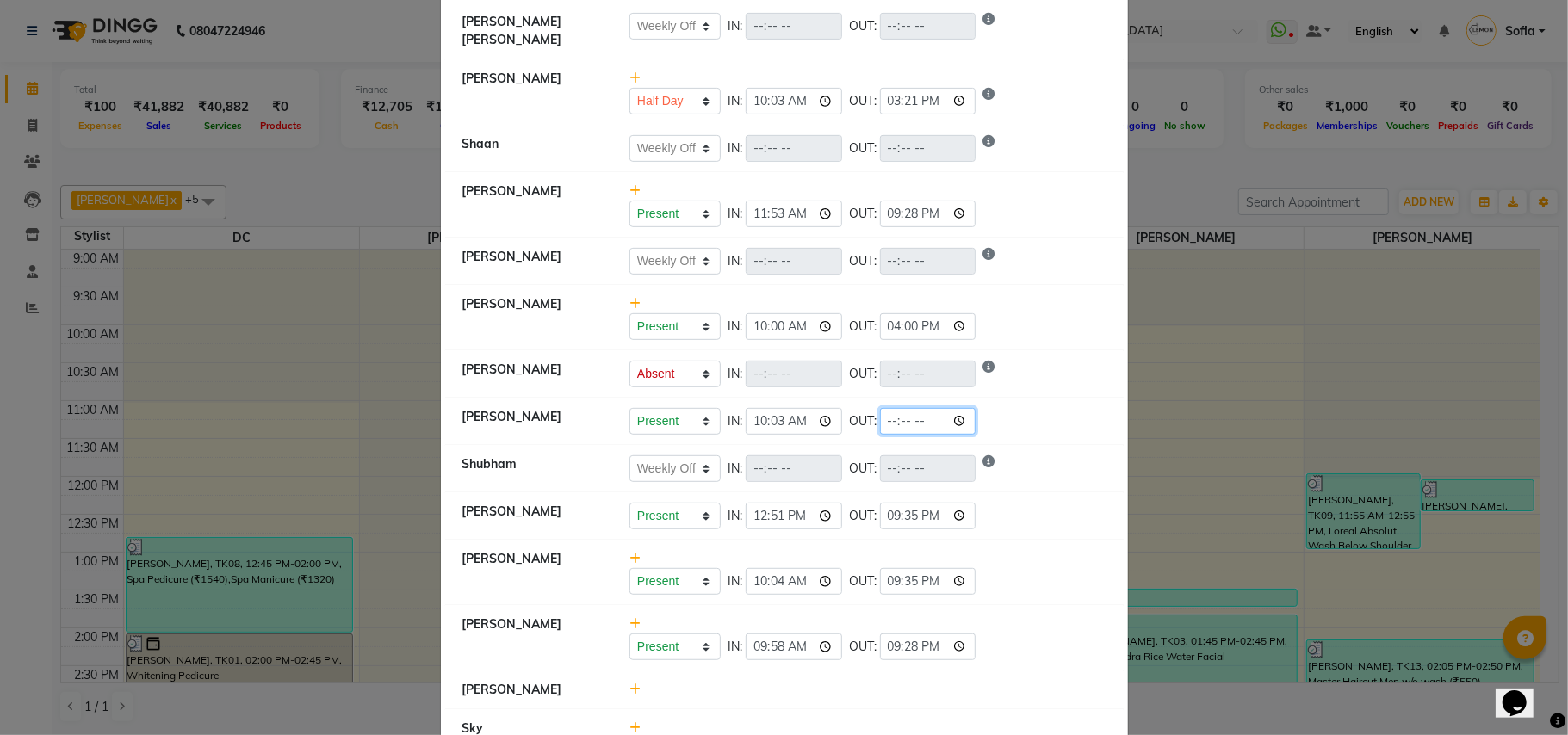
click at [909, 413] on input "time" at bounding box center [928, 421] width 97 height 26
select select "W"
select select "A"
select select "W"
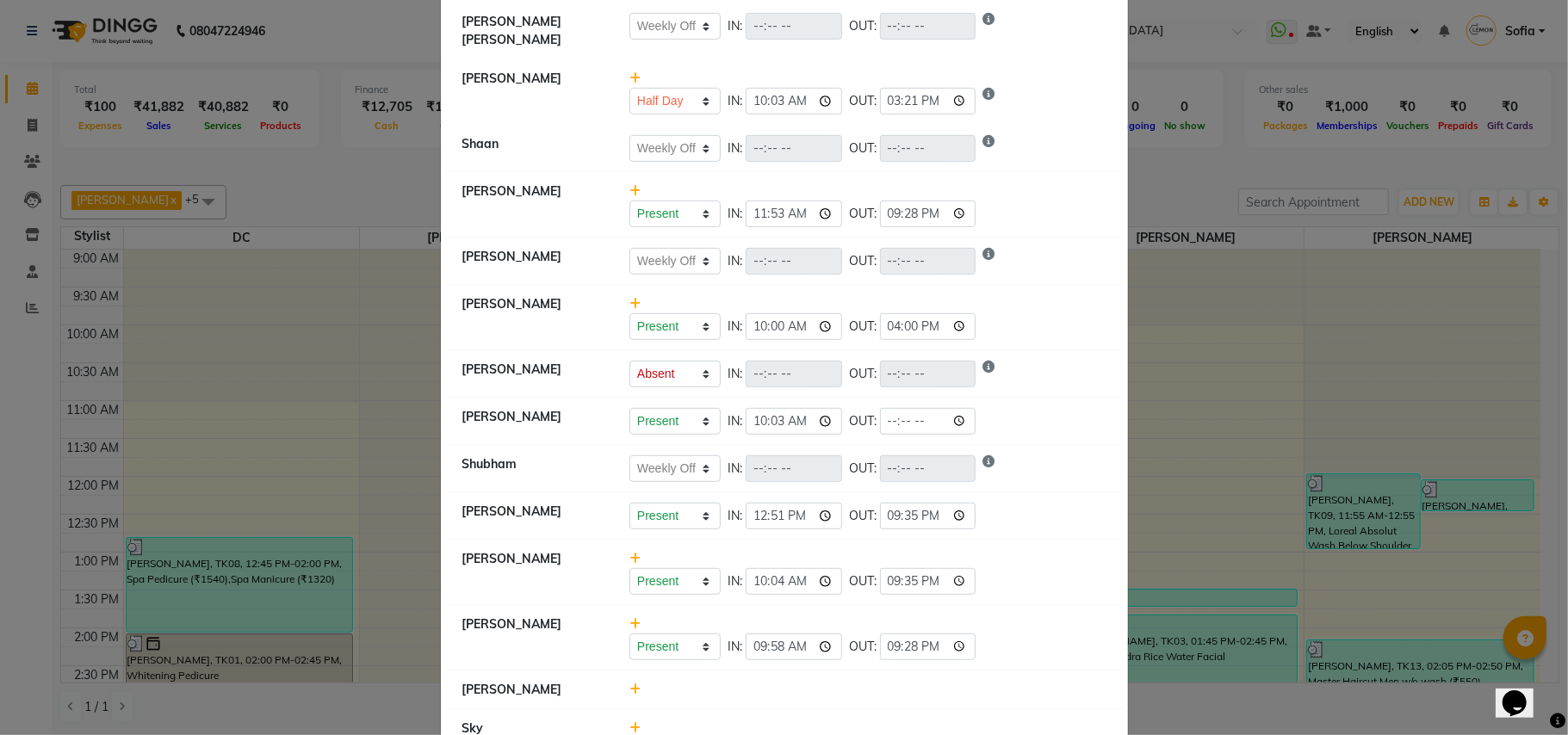
select select "W"
select select "H"
select select "W"
select select "A"
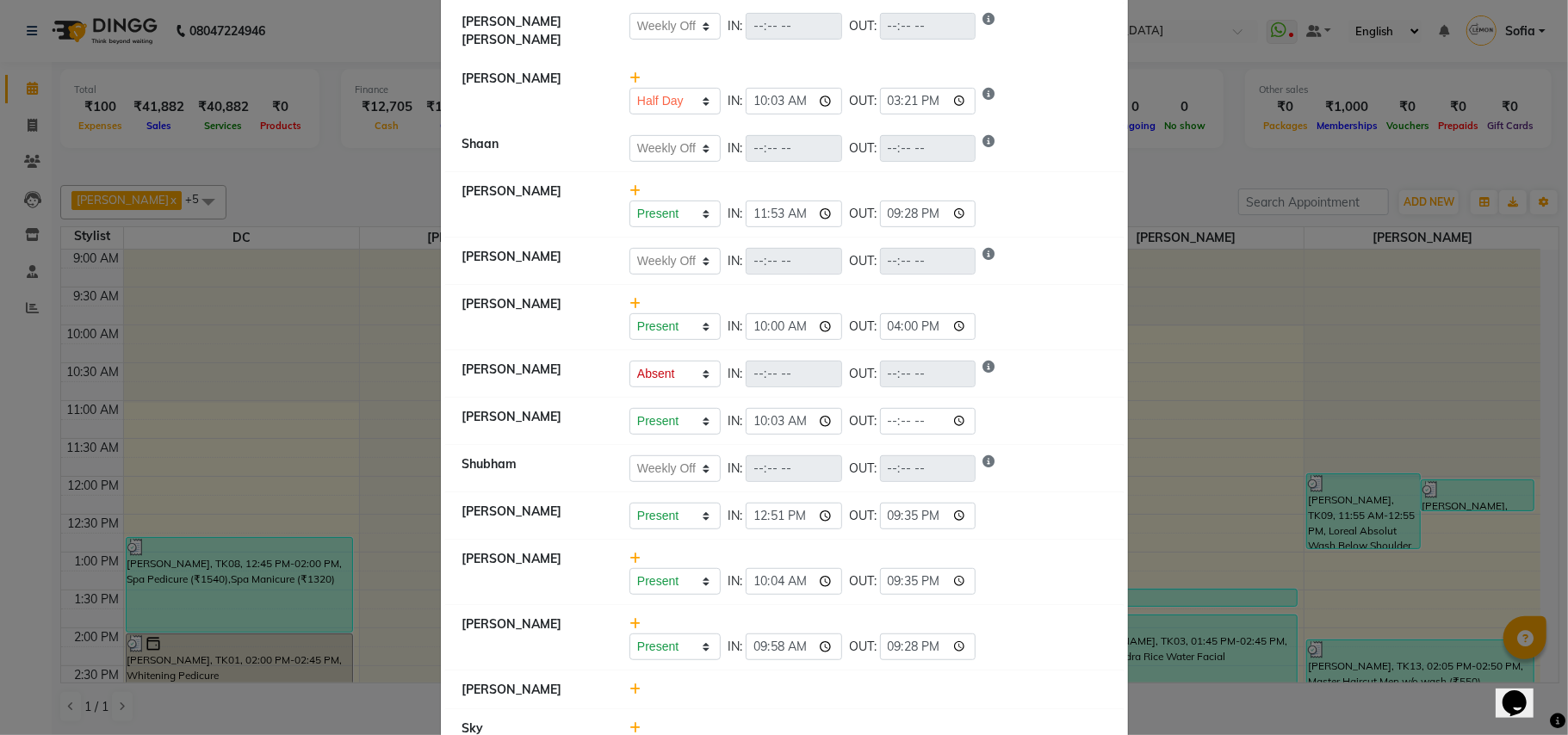
select select "W"
select select "A"
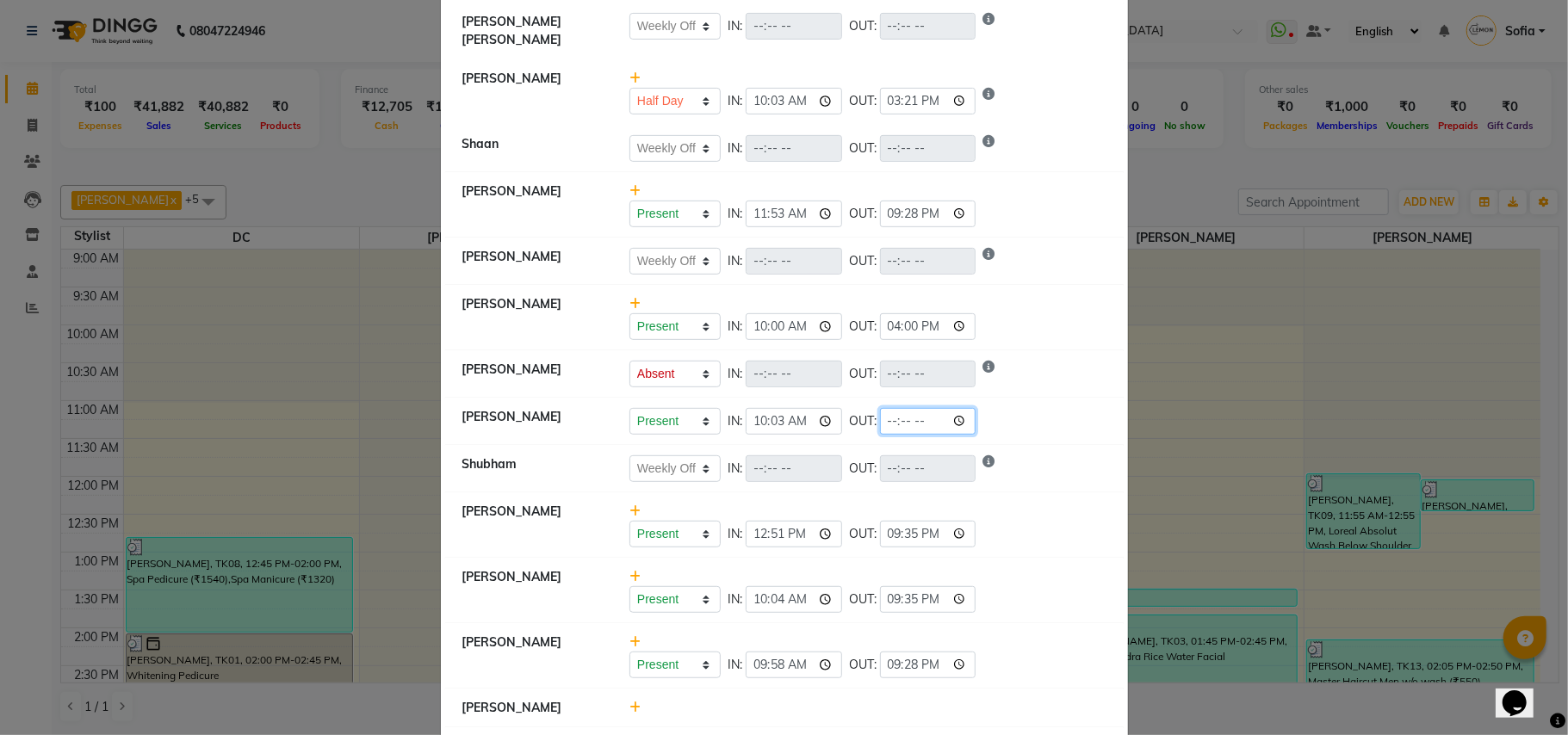
click at [886, 417] on input "time" at bounding box center [928, 421] width 97 height 26
type input "22:00"
select select "W"
select select "A"
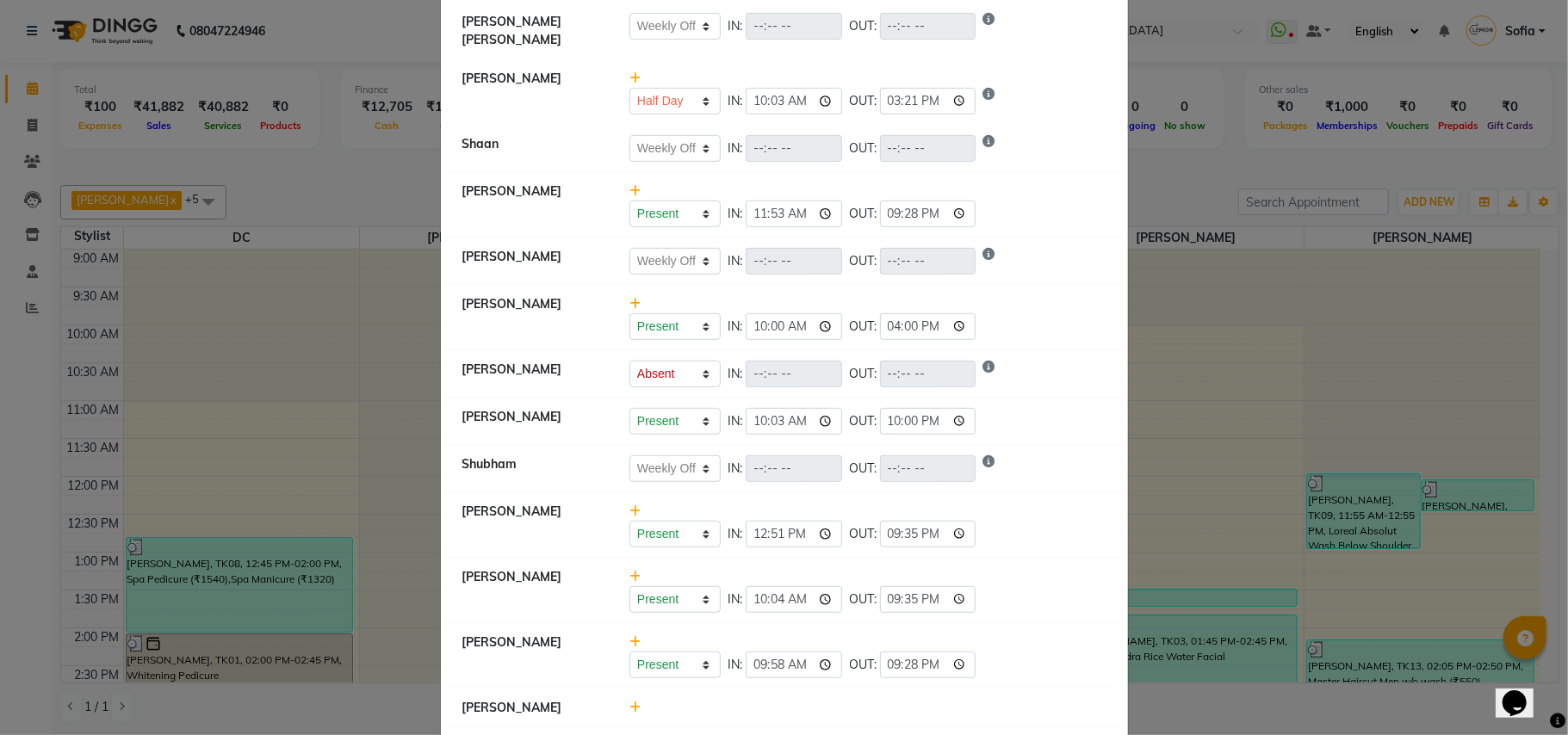
select select "W"
select select "H"
select select "W"
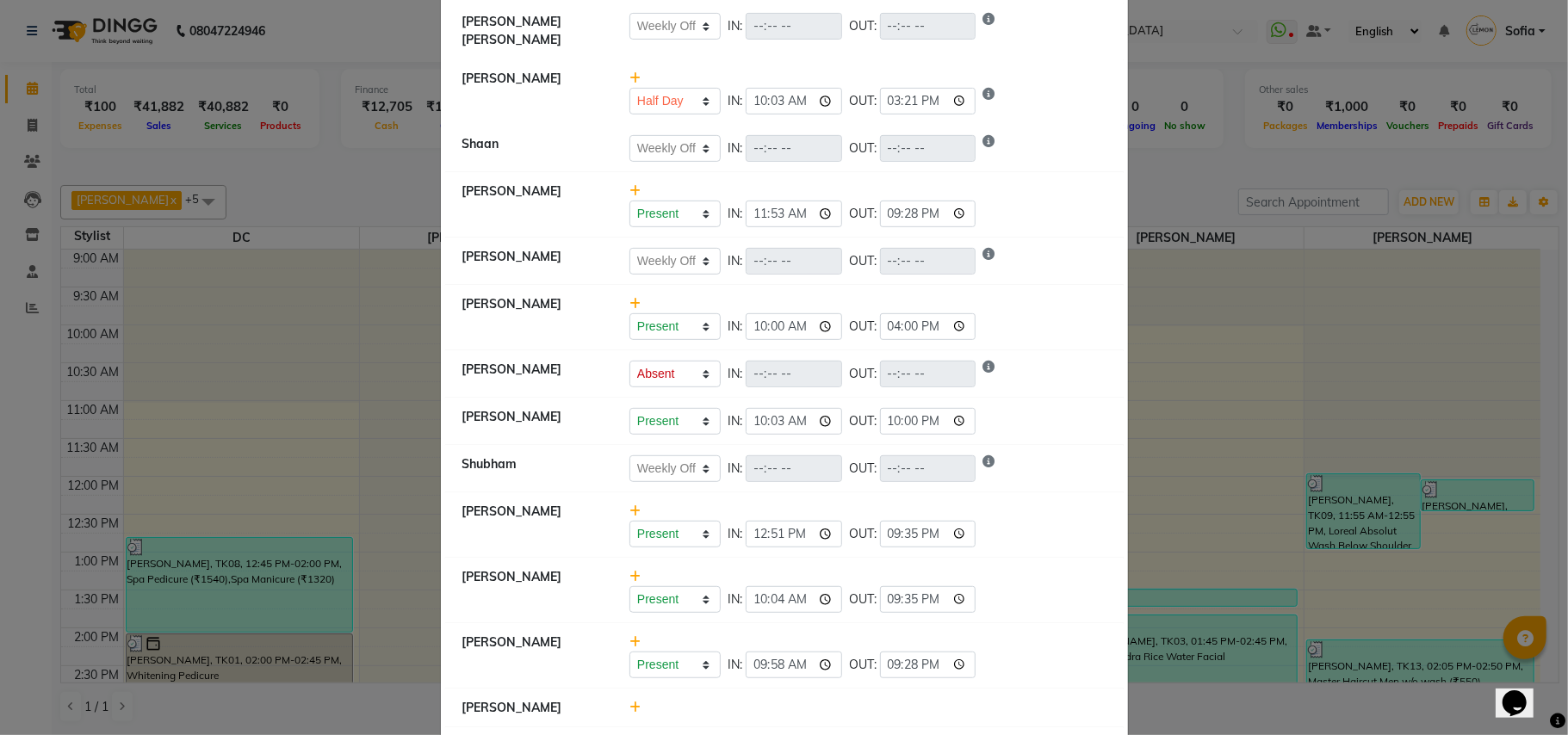
select select "A"
select select "W"
select select "A"
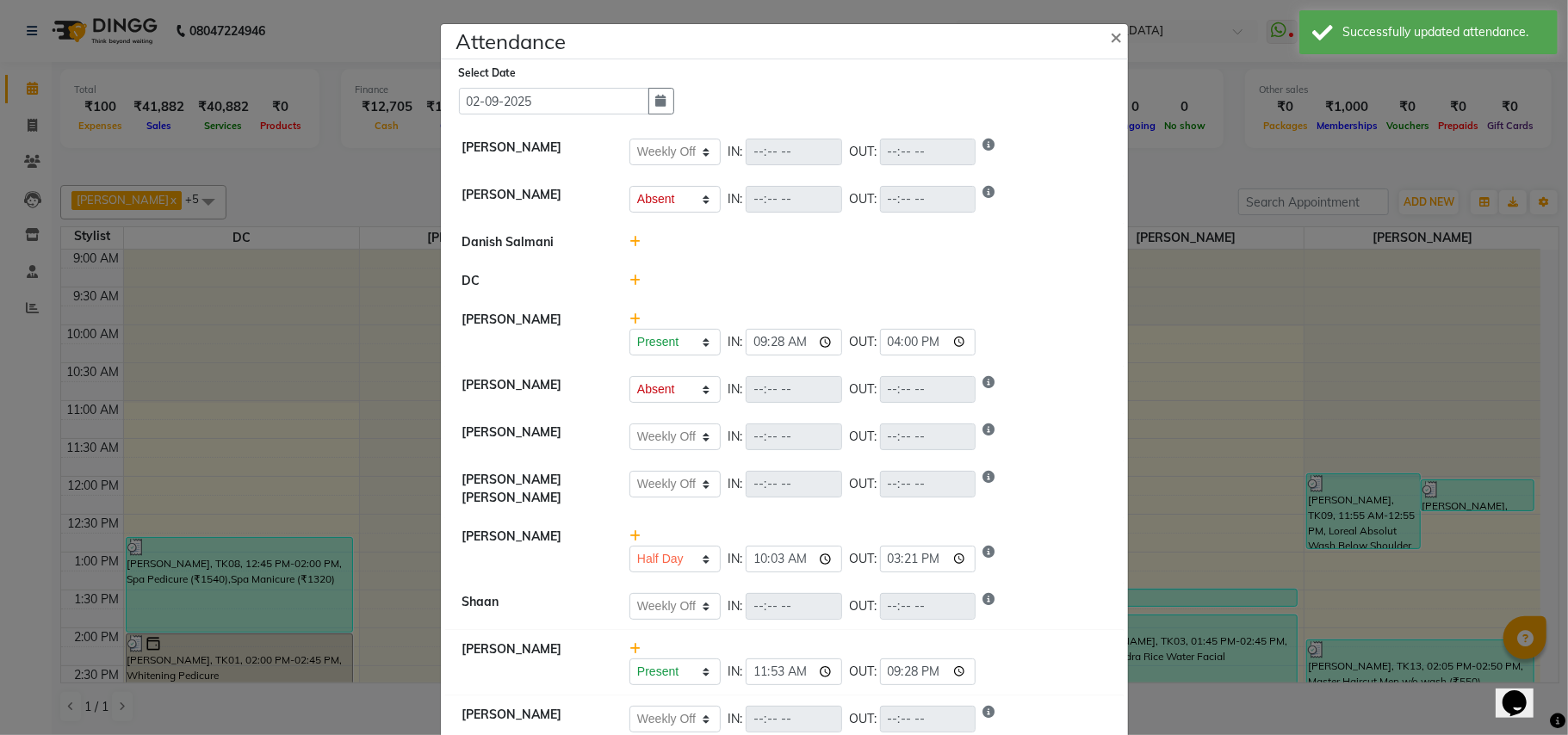
scroll to position [0, 0]
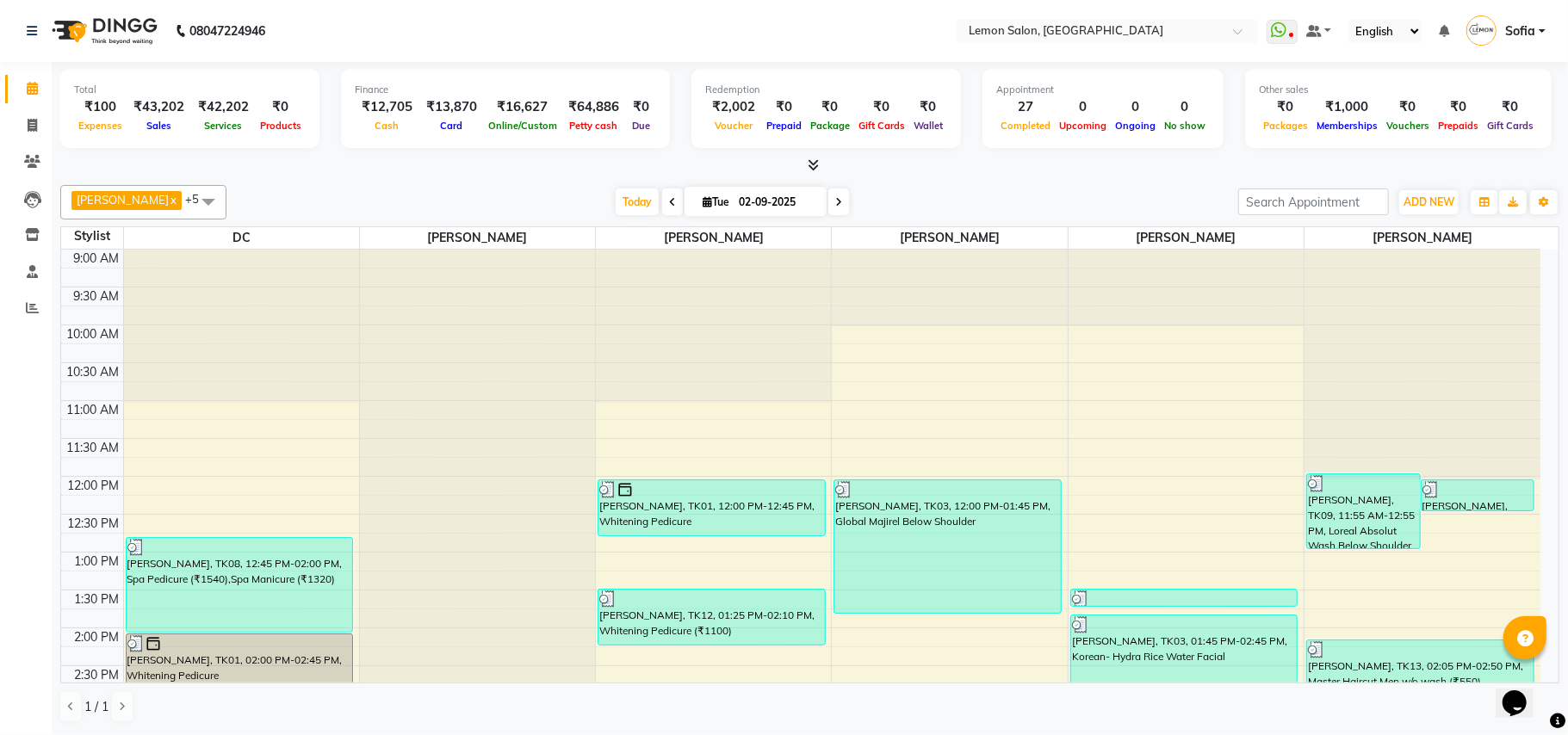
scroll to position [574, 0]
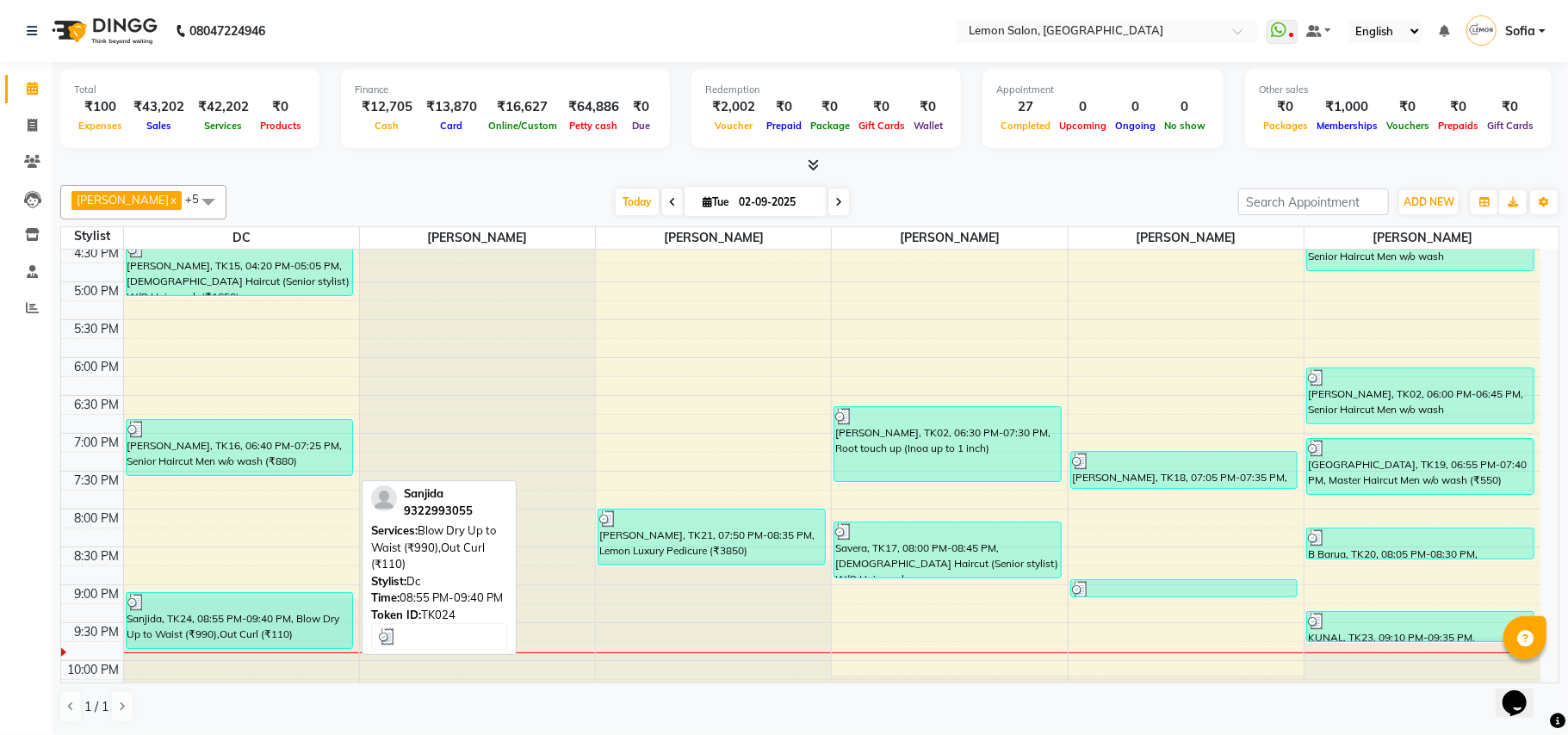
click at [232, 626] on div "Sanjida, TK24, 08:55 PM-09:40 PM, Blow Dry Up to Waist (₹990),Out Curl (₹110)" at bounding box center [239, 620] width 226 height 55
select select "3"
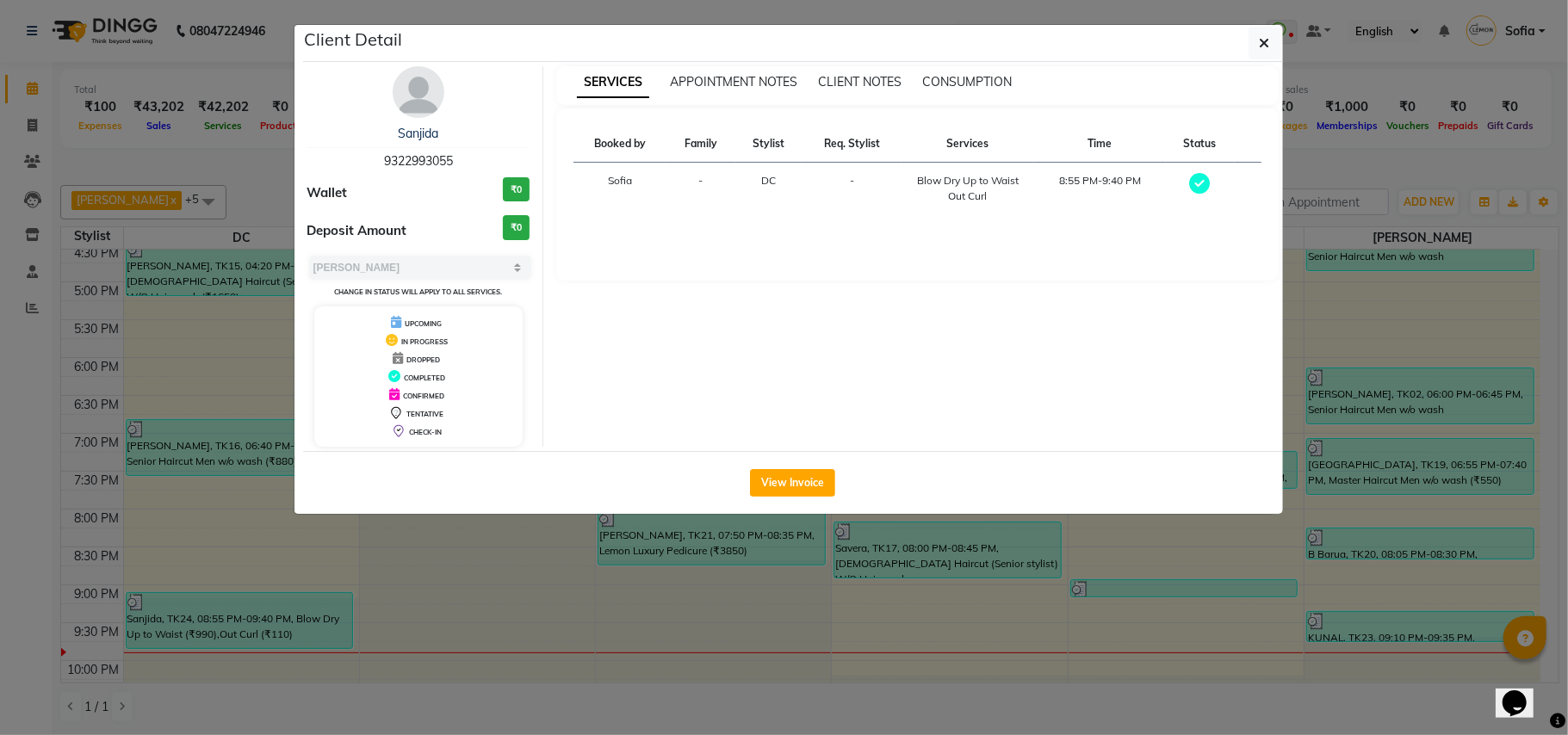
drag, startPoint x: 376, startPoint y: 589, endPoint x: 232, endPoint y: 618, distance: 146.9
click at [370, 593] on ngb-modal-window "Client Detail Sanjida 9322993055 Wallet ₹0 Deposit Amount ₹0 Select MARK DONE U…" at bounding box center [784, 367] width 1568 height 735
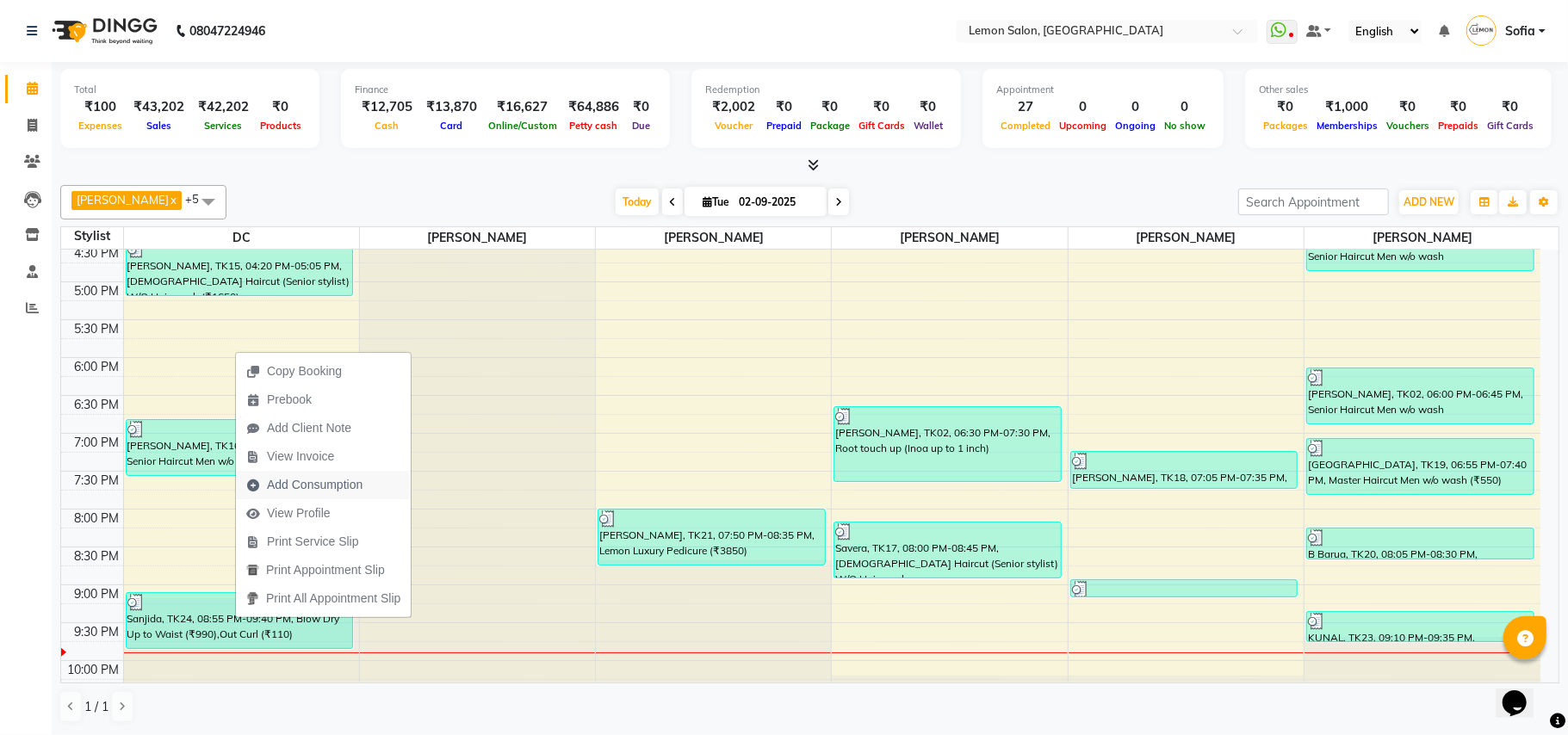
click at [341, 481] on span "Add Consumption" at bounding box center [315, 484] width 96 height 18
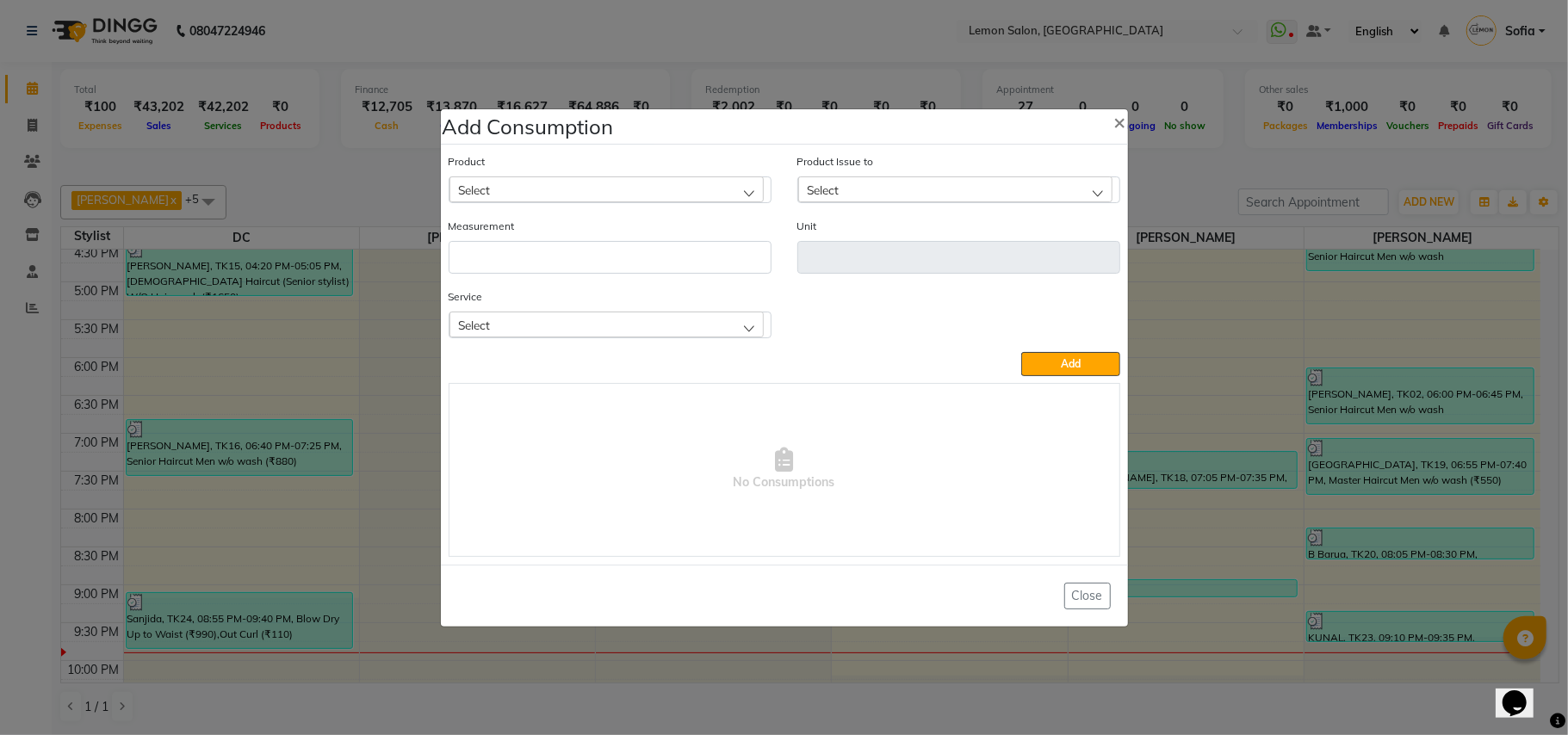
click at [589, 190] on div "Select" at bounding box center [606, 189] width 314 height 25
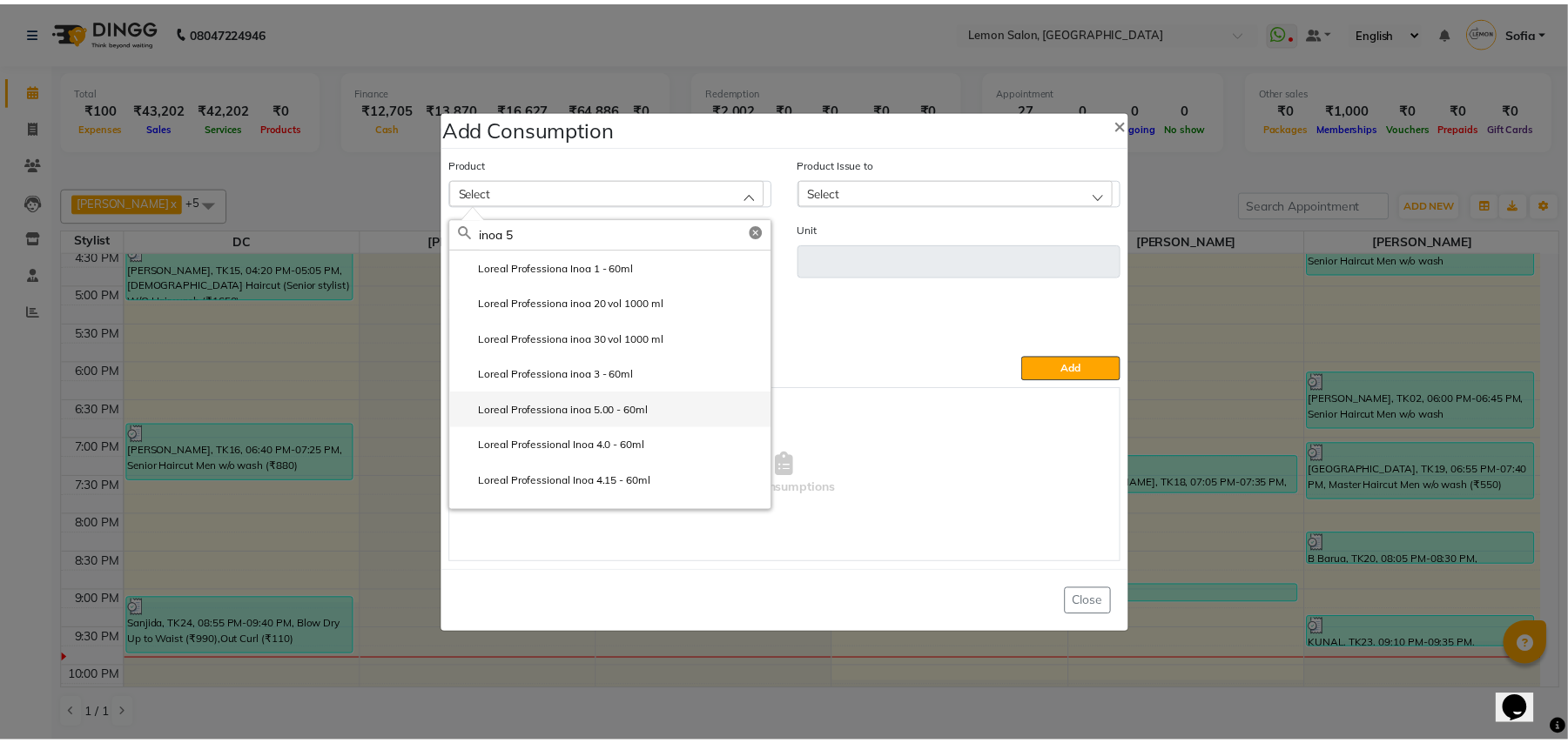
scroll to position [131, 0]
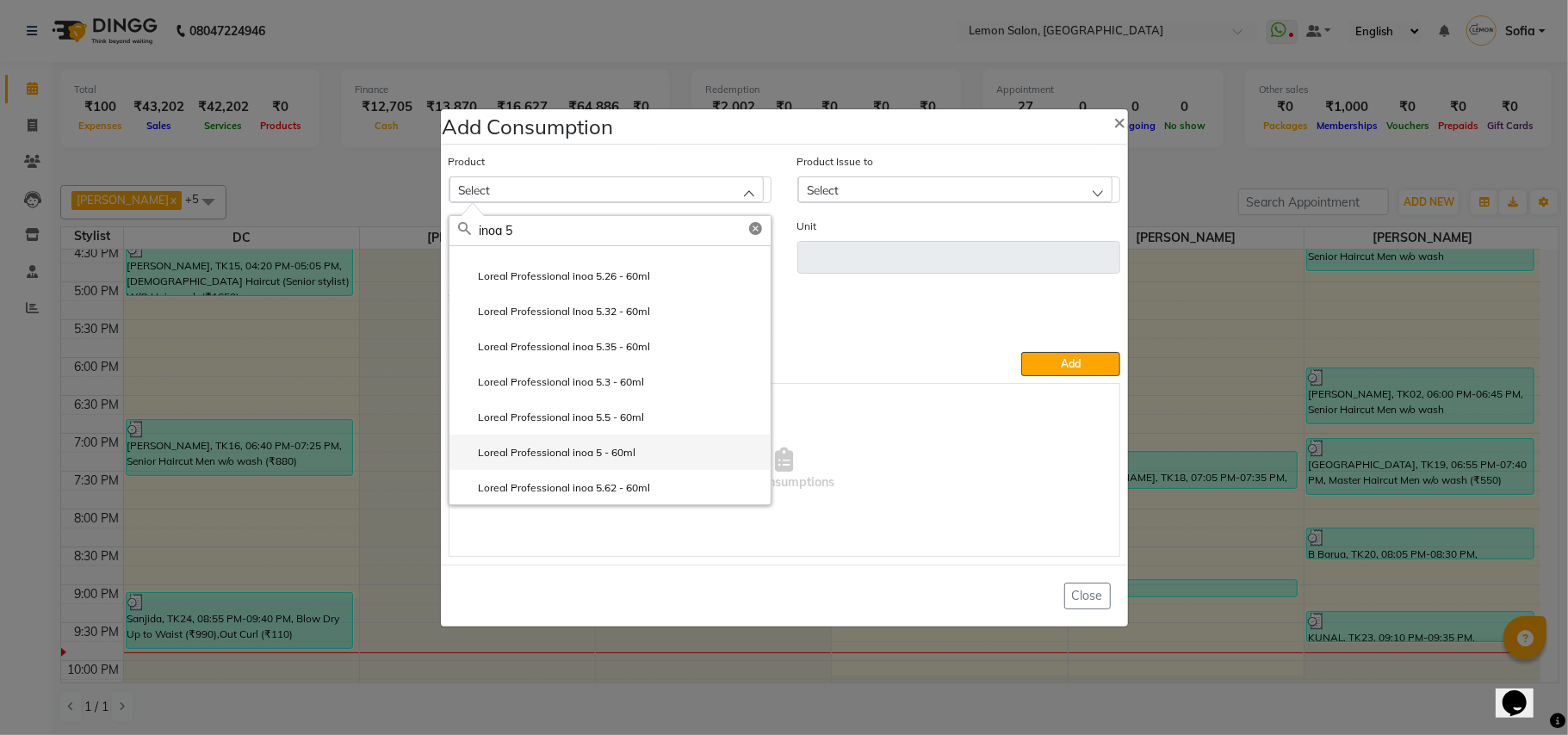
type input "inoa 5"
click at [562, 448] on label "Loreal Professional inoa 5 - 60ml" at bounding box center [547, 453] width 178 height 16
type input "ml"
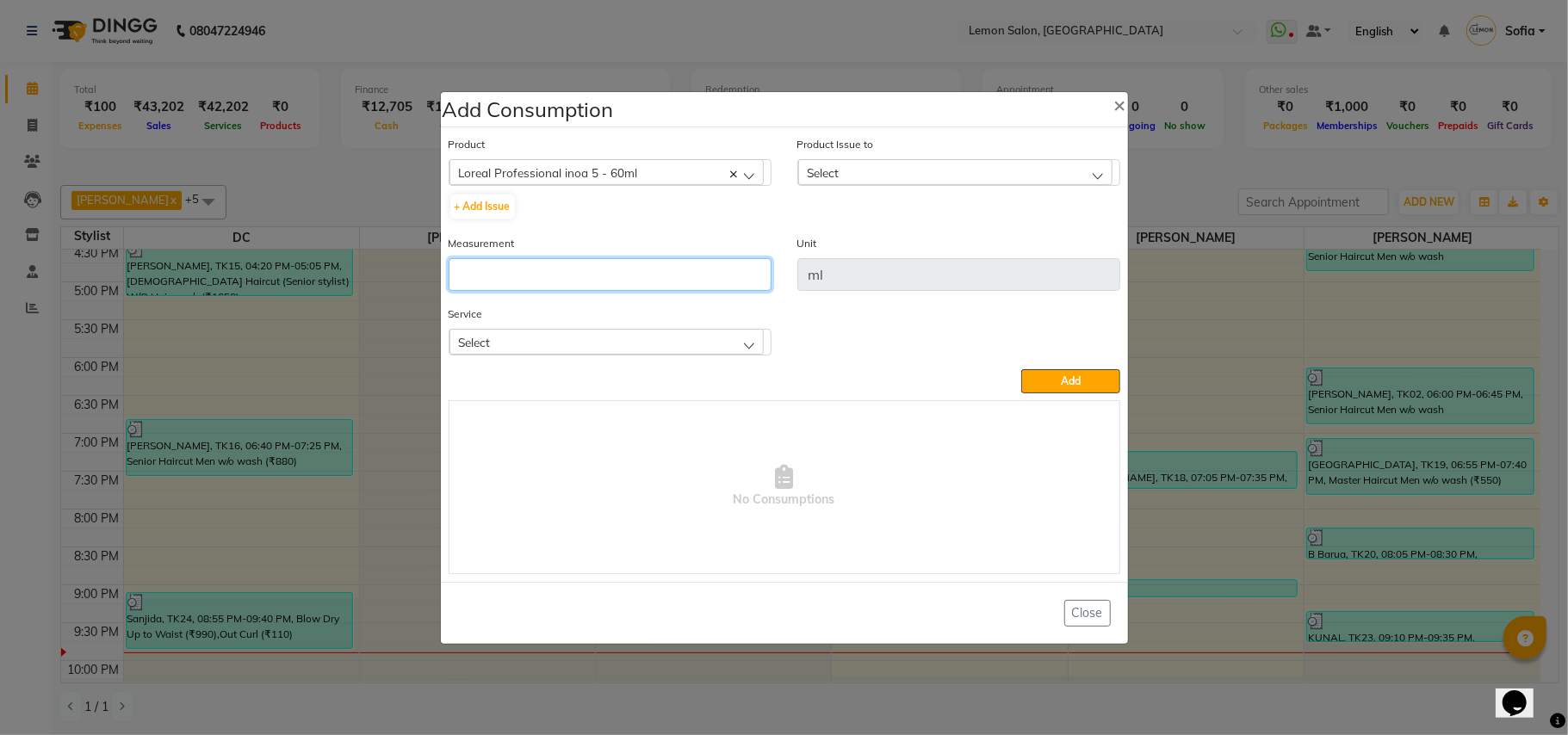
click at [617, 287] on input "number" at bounding box center [610, 274] width 323 height 32
type input "60"
click at [849, 155] on div "Product Issue to Select [DATE], Issued to: DC, Balance: 60 [DATE], Issued to: D…" at bounding box center [958, 161] width 323 height 51
click at [849, 160] on div "Select" at bounding box center [954, 172] width 314 height 25
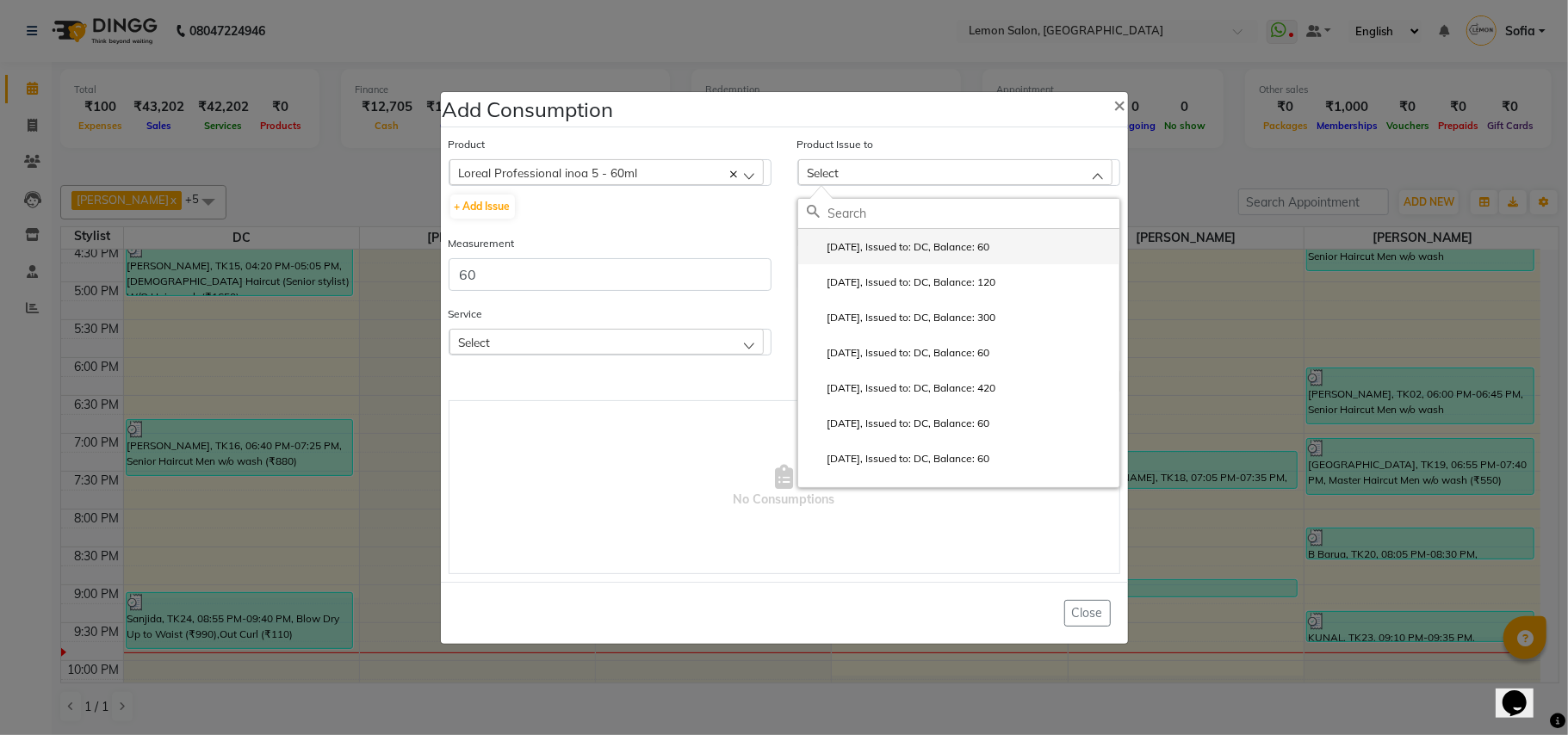
click at [842, 245] on label "[DATE], Issued to: DC, Balance: 60" at bounding box center [898, 248] width 183 height 16
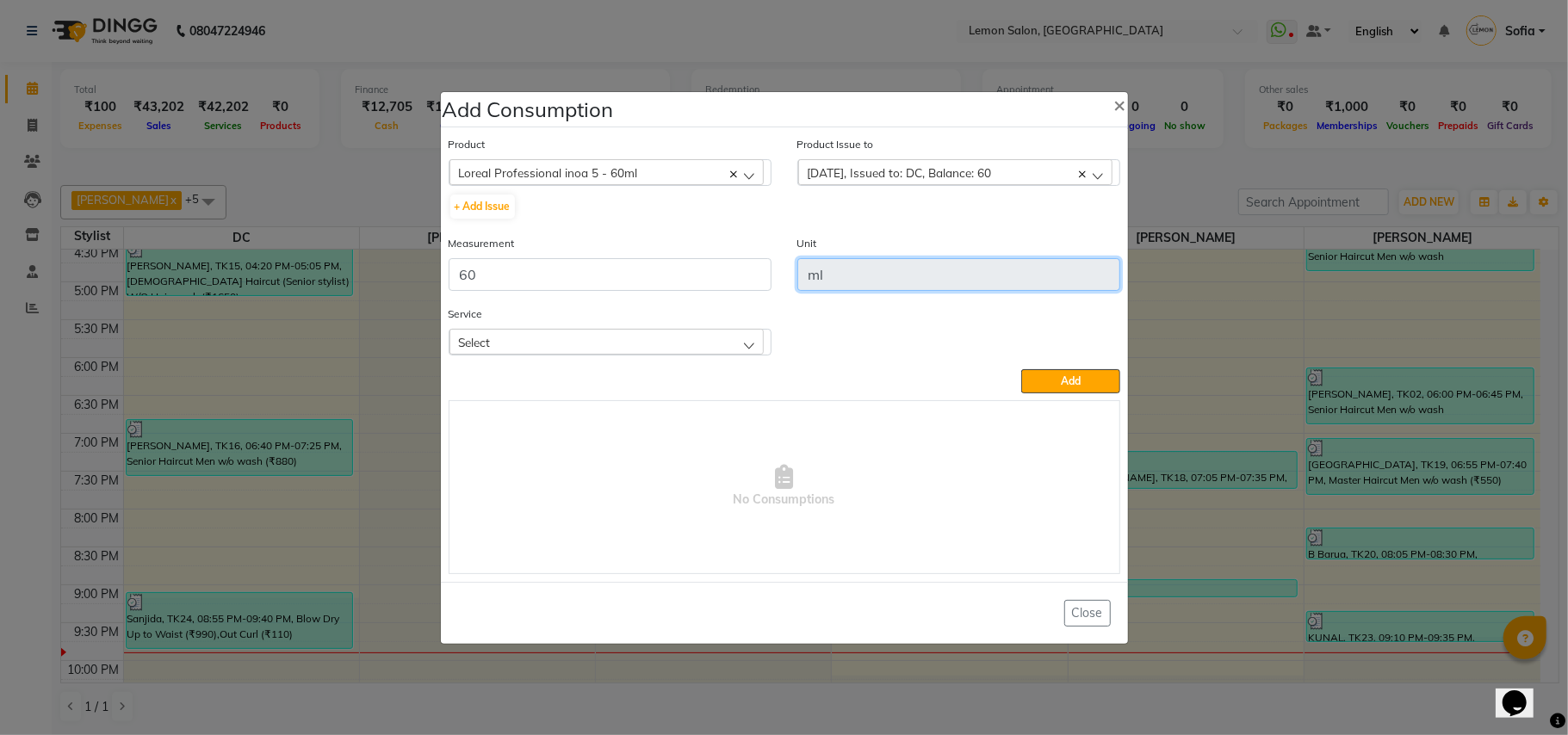
click at [853, 262] on input "ml" at bounding box center [958, 274] width 323 height 32
click at [637, 348] on div "Select" at bounding box center [606, 342] width 314 height 25
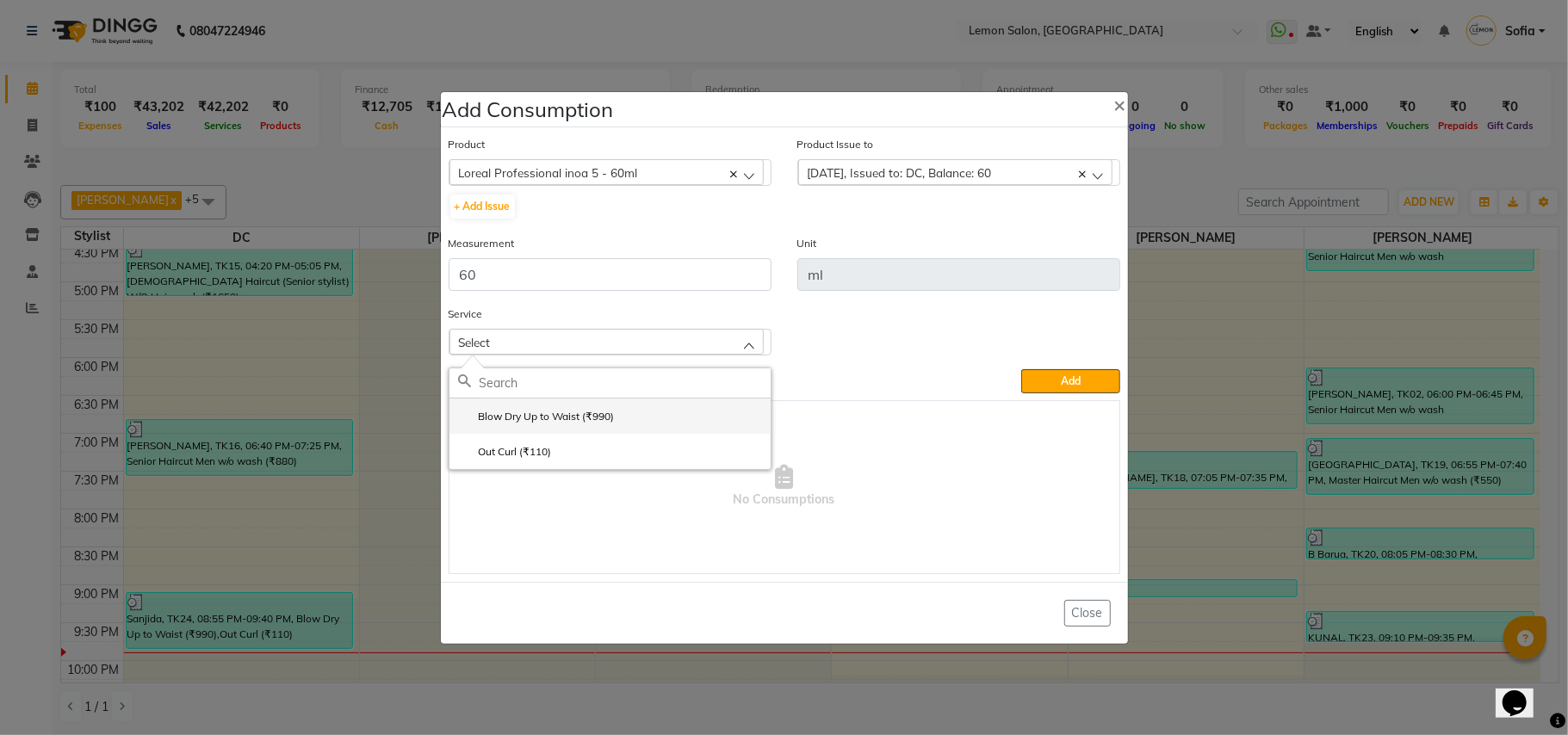
click at [582, 409] on label "Blow Dry Up to Waist (₹990)" at bounding box center [536, 417] width 157 height 16
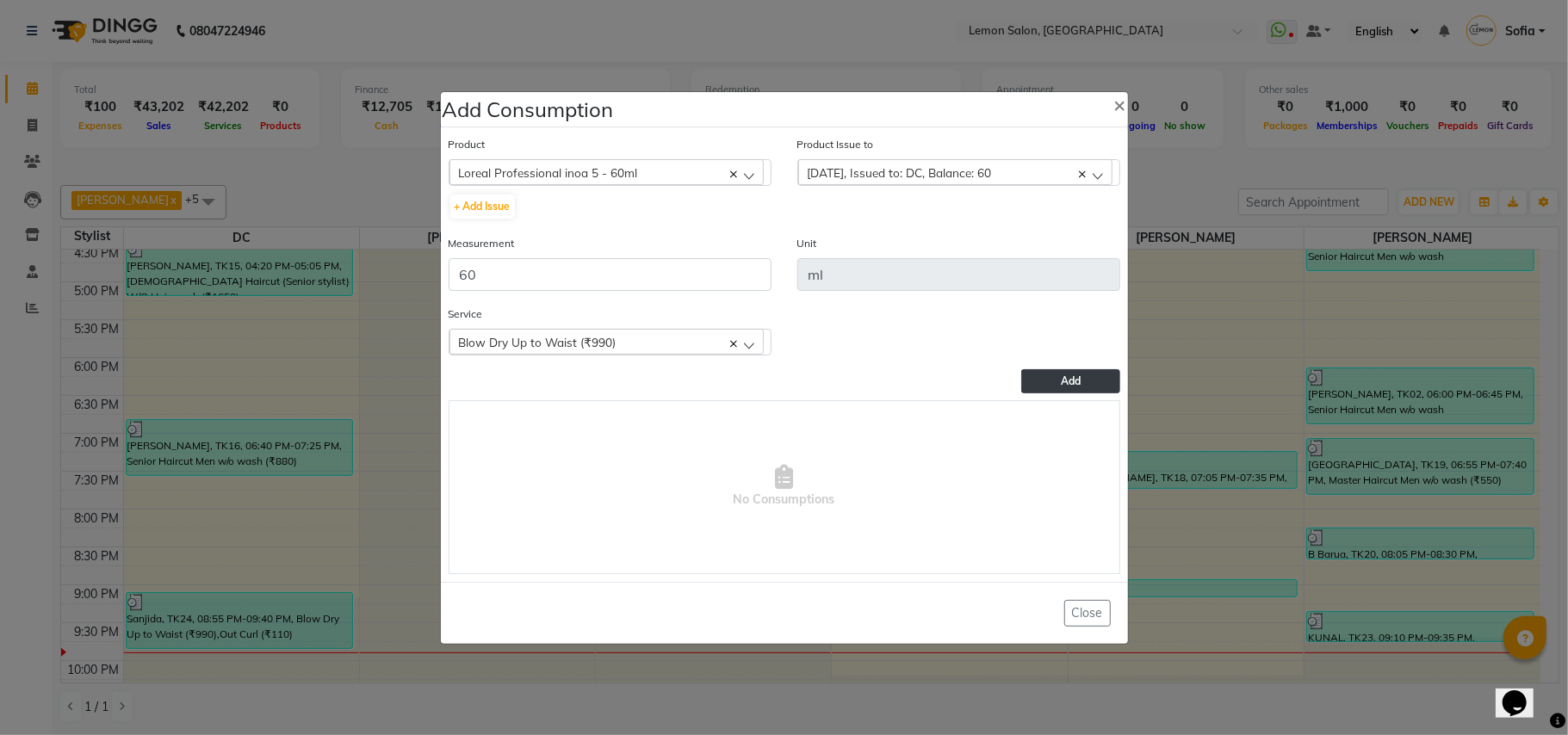
click at [1038, 381] on button "Add" at bounding box center [1070, 381] width 98 height 24
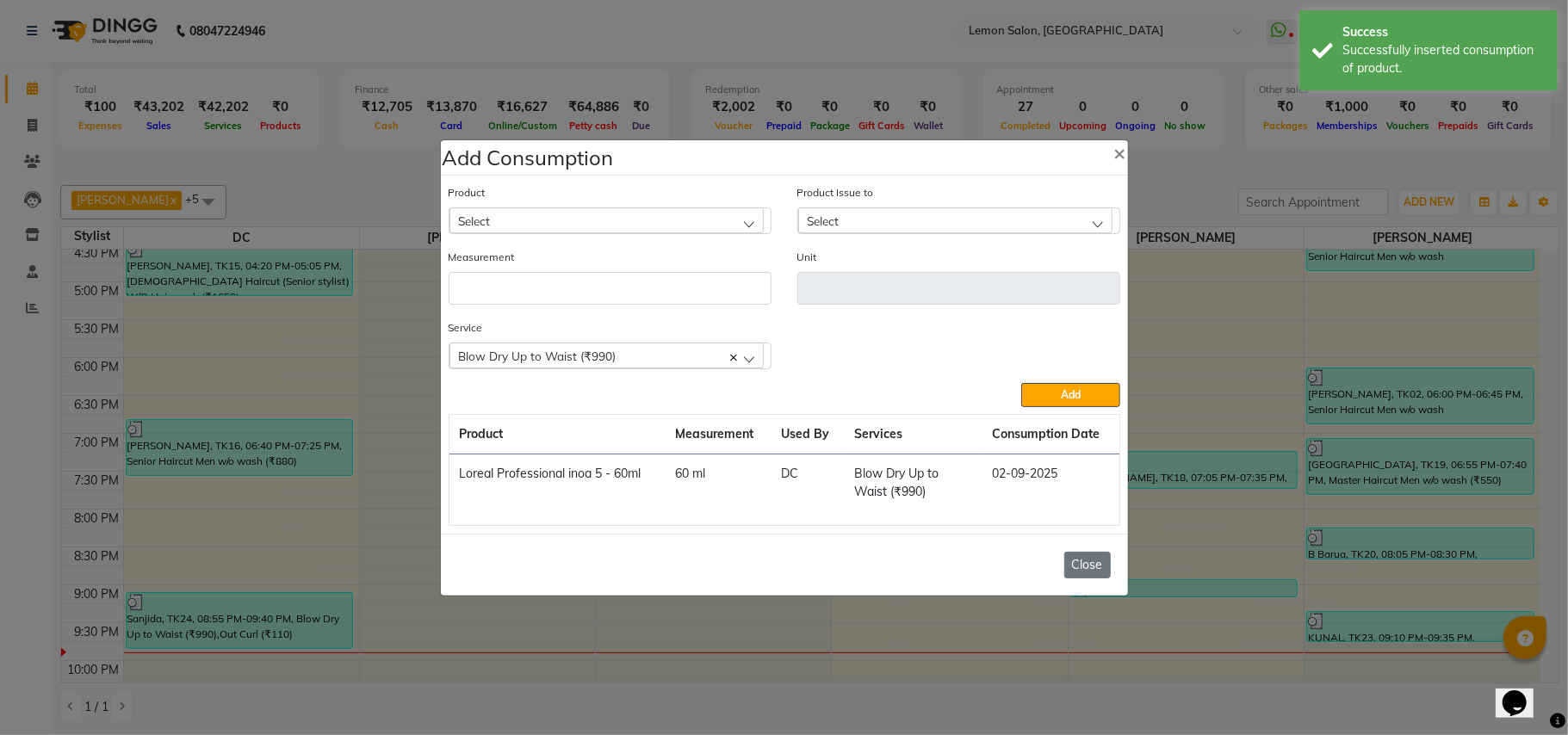
click at [1085, 556] on button "Close" at bounding box center [1086, 565] width 46 height 26
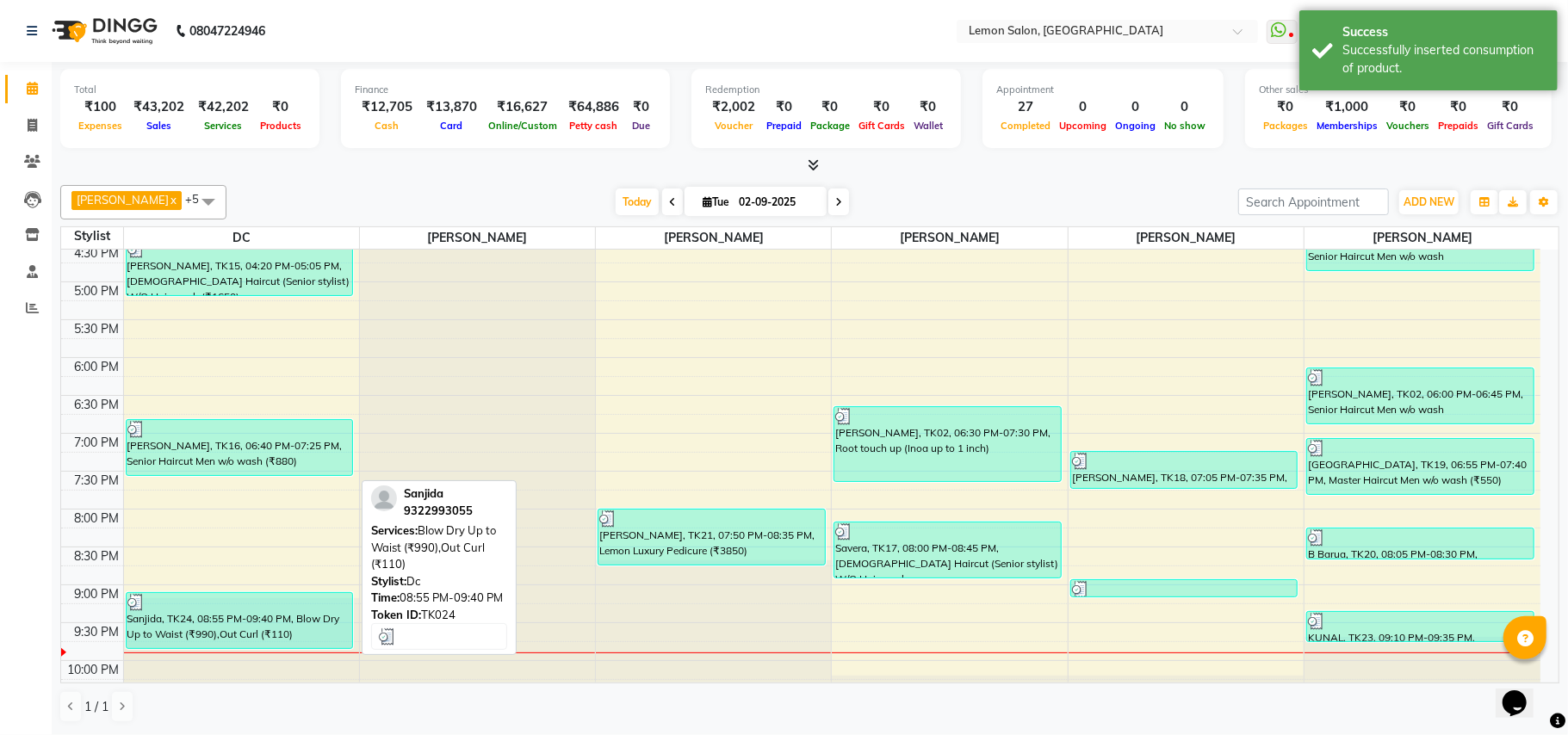
click at [339, 618] on div "Sanjida, TK24, 08:55 PM-09:40 PM, Blow Dry Up to Waist (₹990),Out Curl (₹110)" at bounding box center [239, 620] width 226 height 55
select select "3"
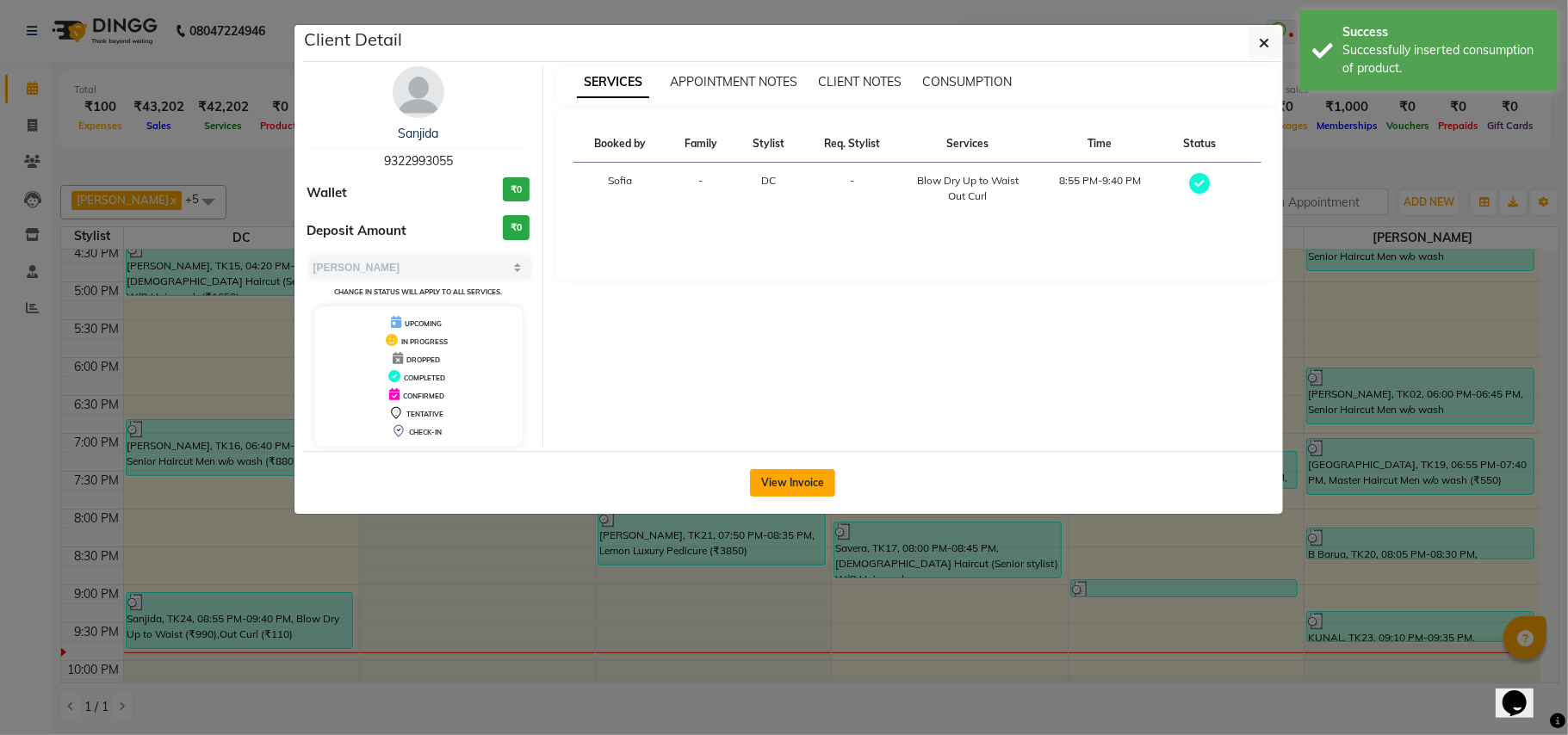
click at [826, 492] on button "View Invoice" at bounding box center [792, 482] width 85 height 27
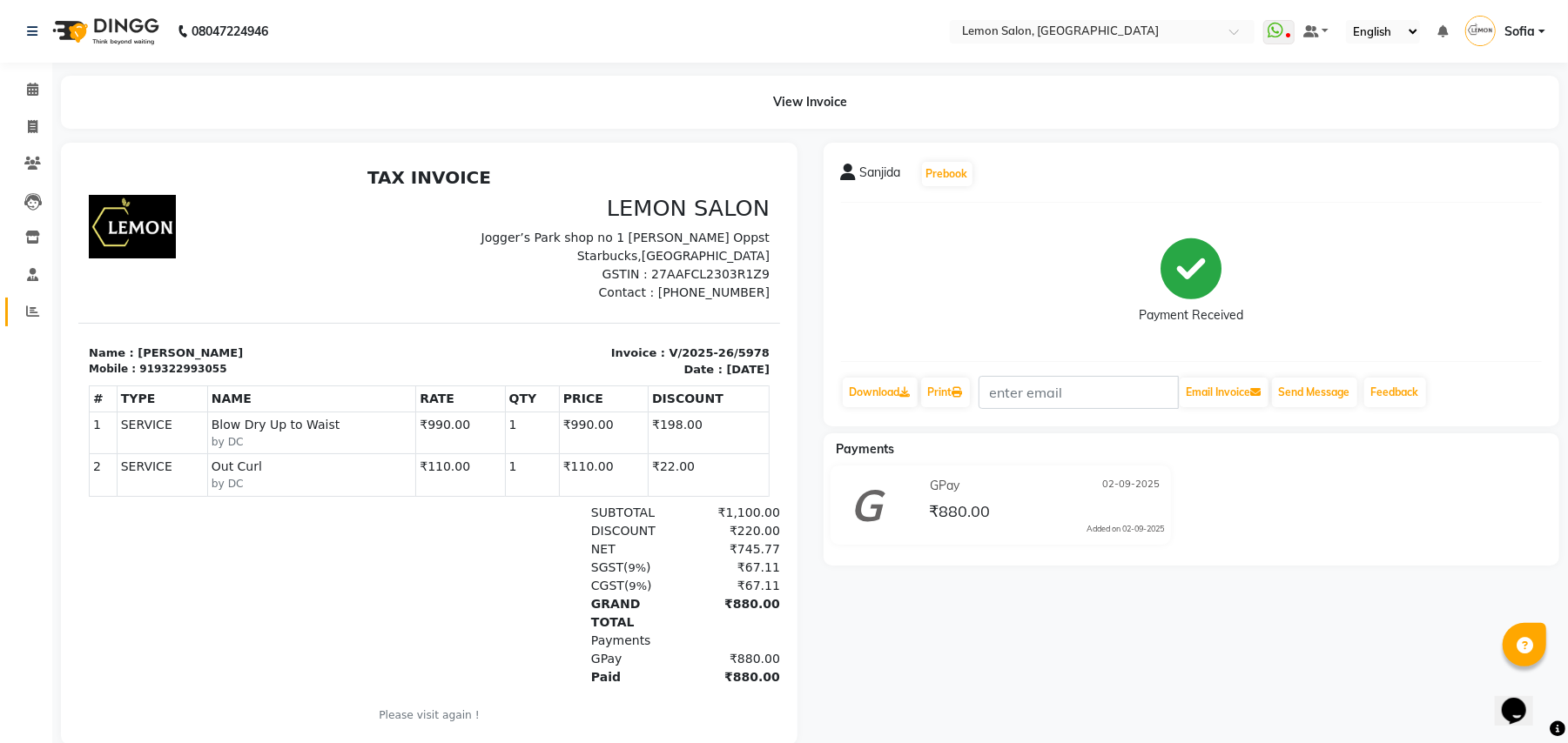
click at [15, 312] on link "Reports" at bounding box center [26, 312] width 42 height 29
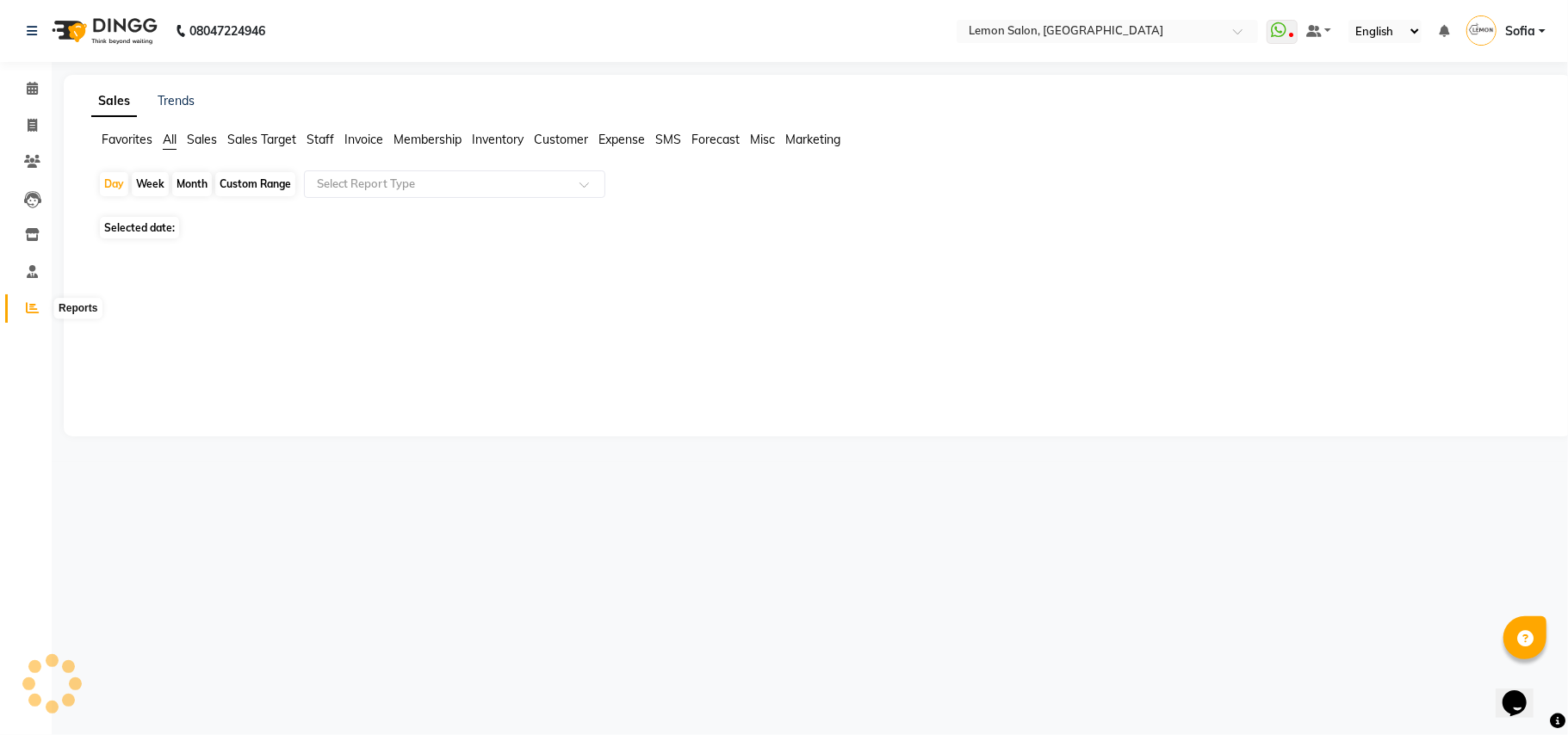
click at [29, 307] on icon at bounding box center [31, 307] width 13 height 13
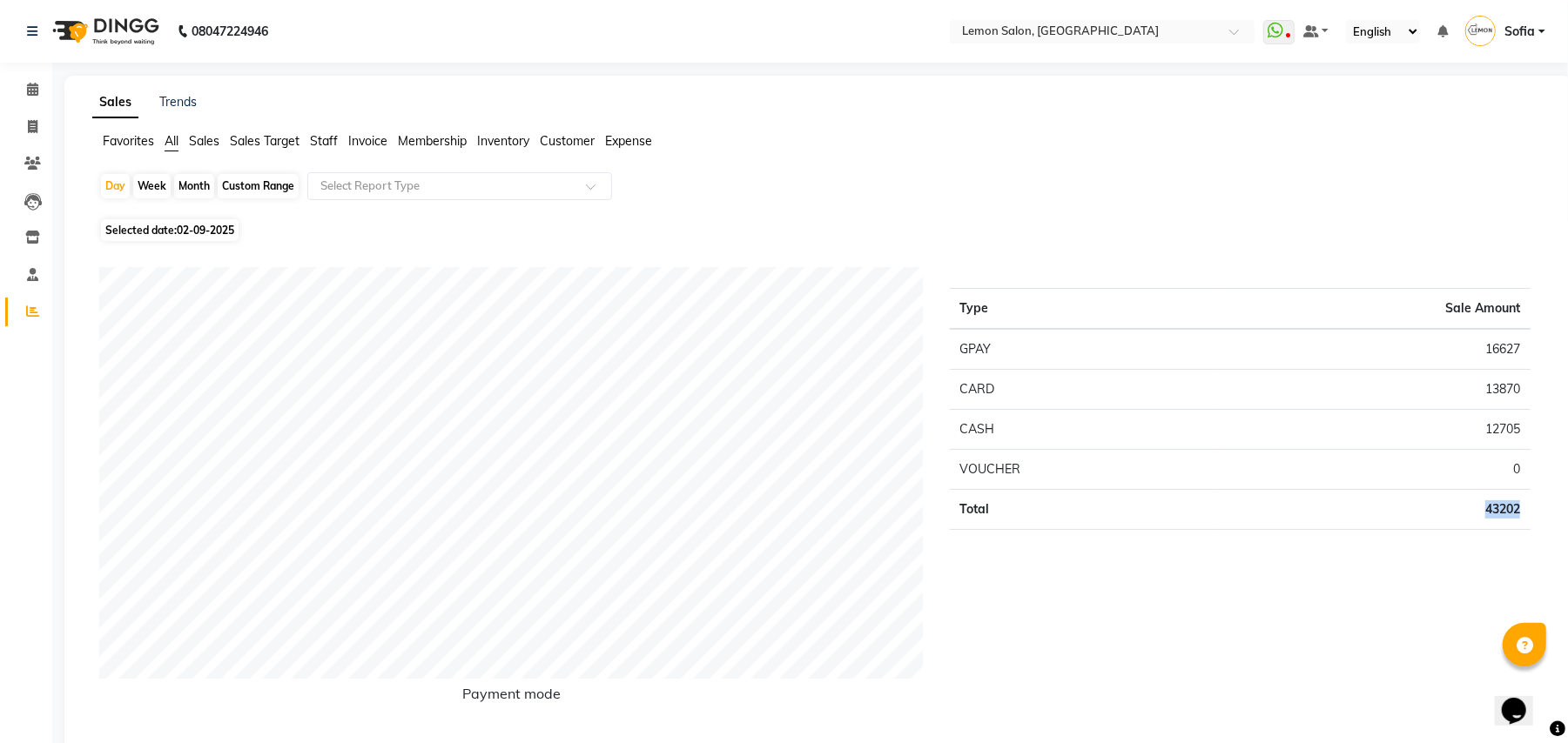
drag, startPoint x: 1482, startPoint y: 510, endPoint x: 1521, endPoint y: 513, distance: 39.1
click at [1521, 513] on td "43202" at bounding box center [1374, 510] width 314 height 40
copy td "43202"
drag, startPoint x: 1480, startPoint y: 388, endPoint x: 1525, endPoint y: 397, distance: 45.9
click at [1525, 397] on td "13870" at bounding box center [1374, 390] width 314 height 40
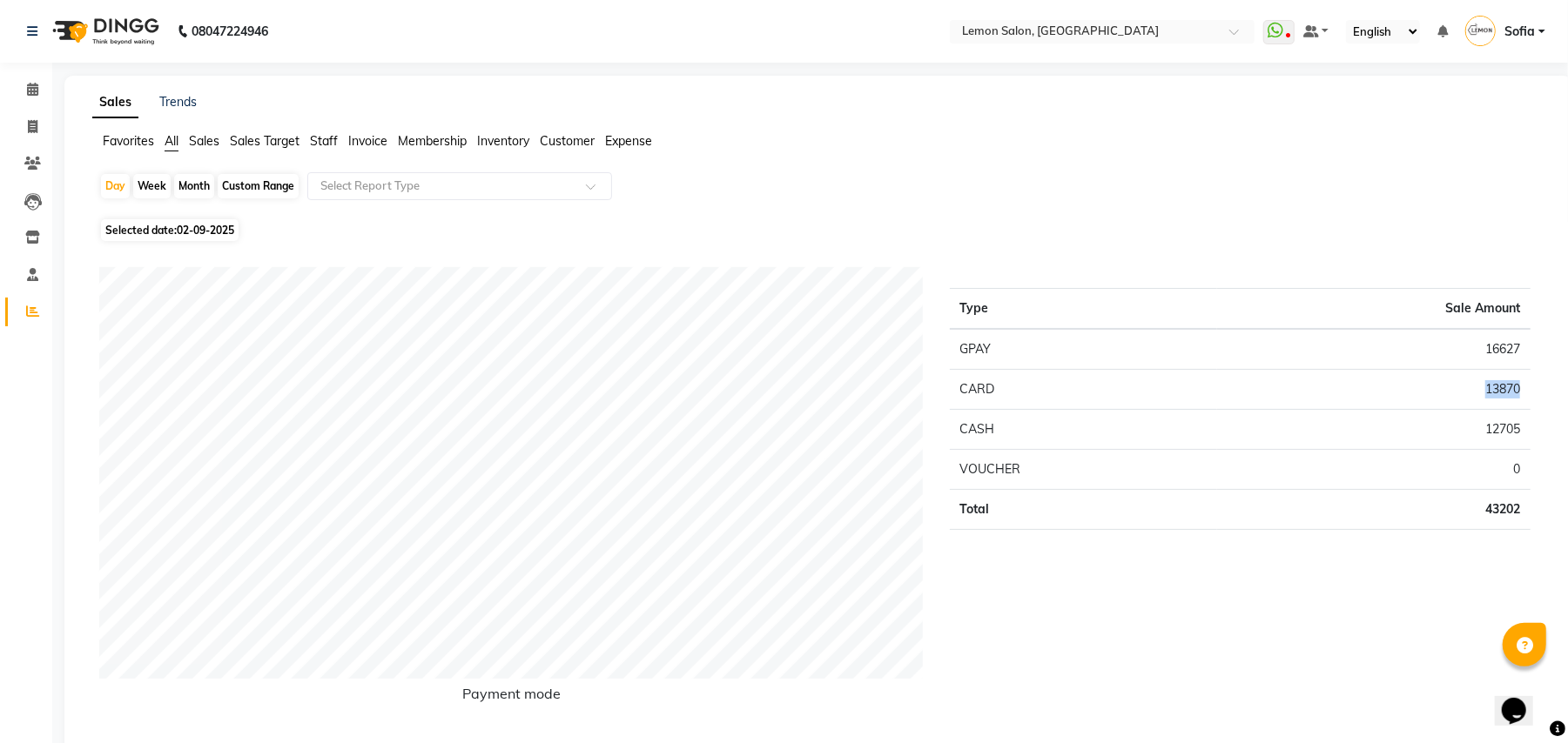
copy td "13870"
drag, startPoint x: 1482, startPoint y: 351, endPoint x: 1519, endPoint y: 352, distance: 37.0
click at [1519, 352] on td "16627" at bounding box center [1374, 348] width 314 height 41
copy td "16627"
